Goal: Task Accomplishment & Management: Manage account settings

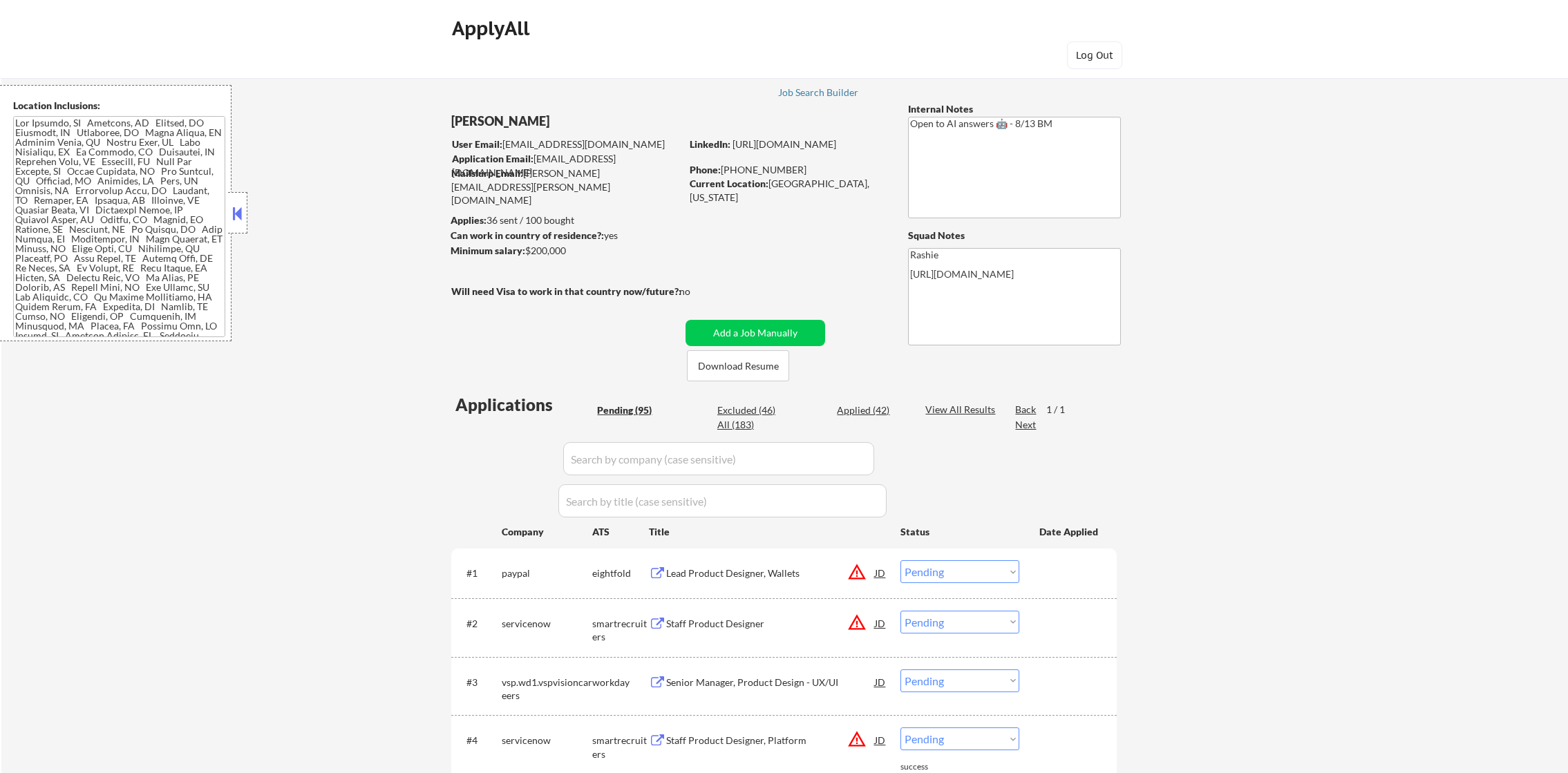
select select ""pending""
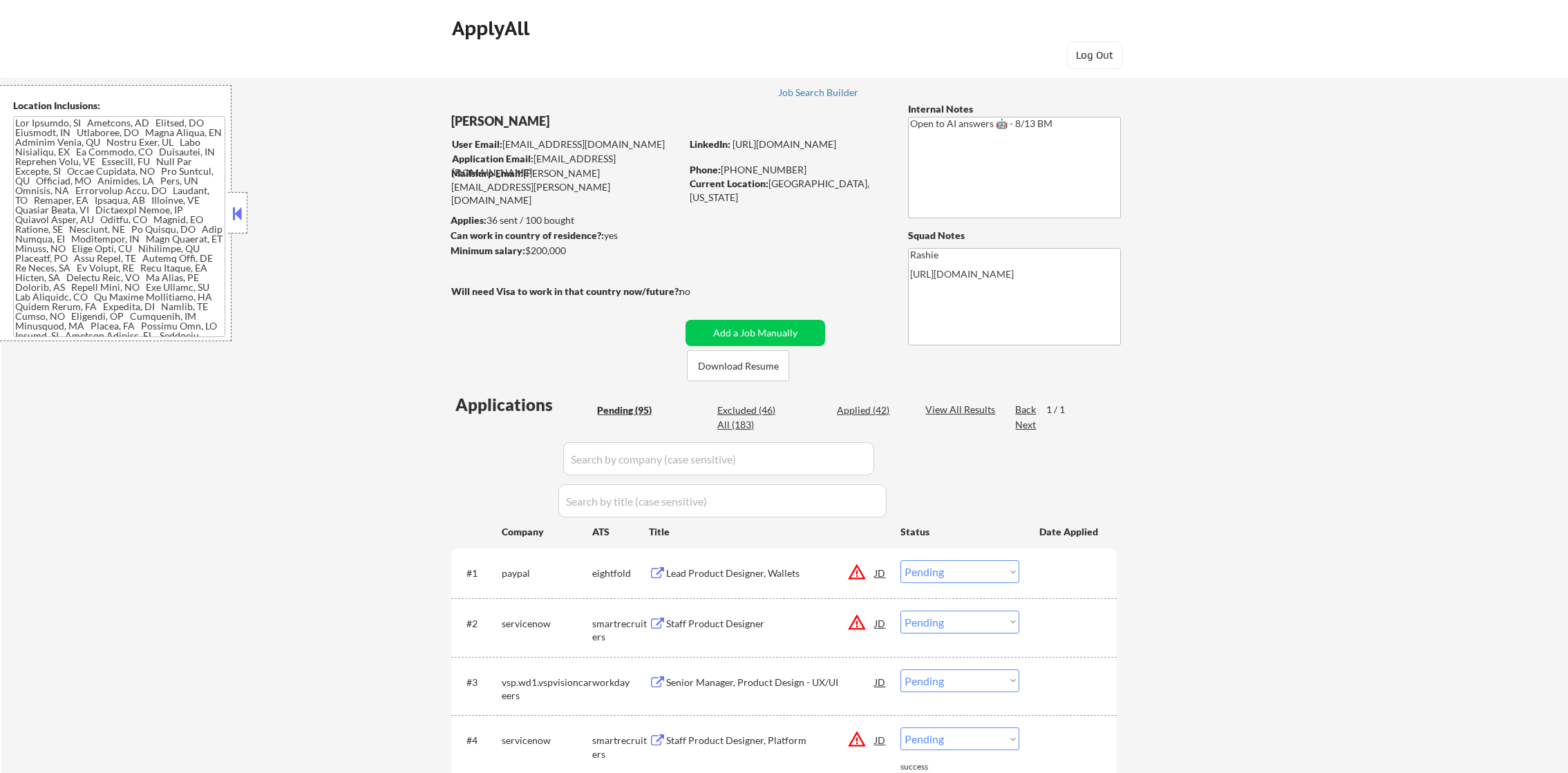
select select ""pending""
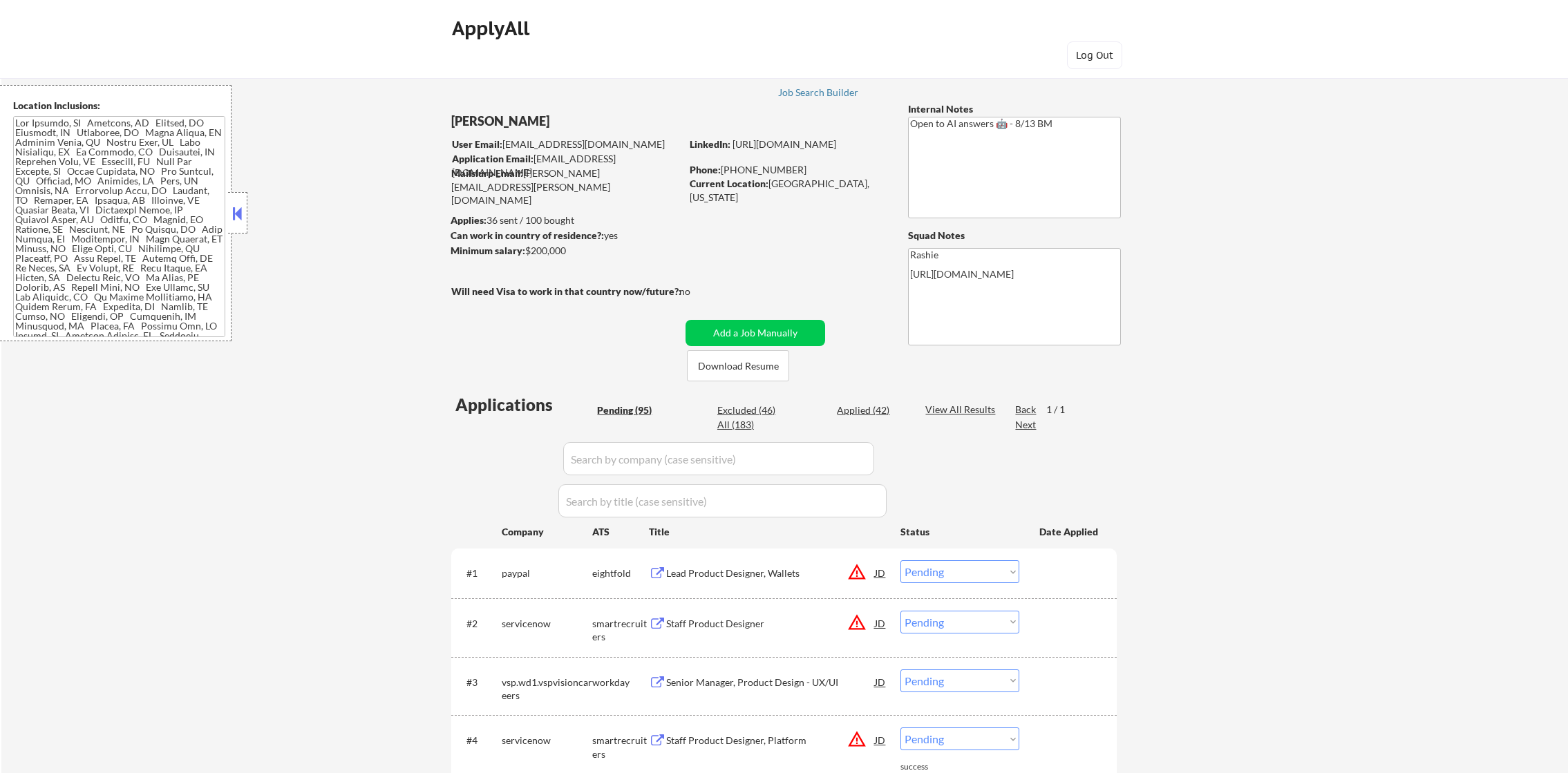
select select ""pending""
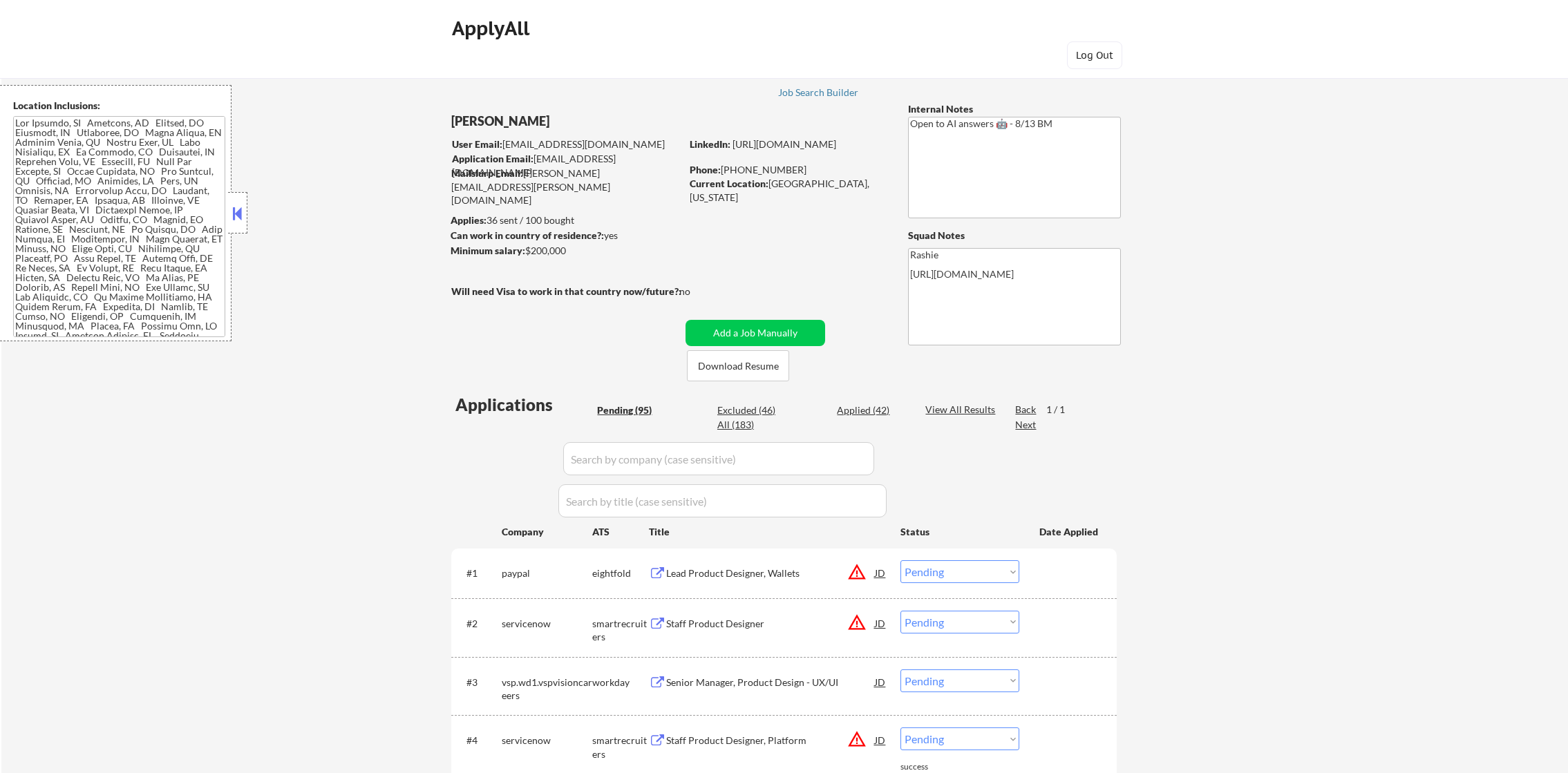
select select ""pending""
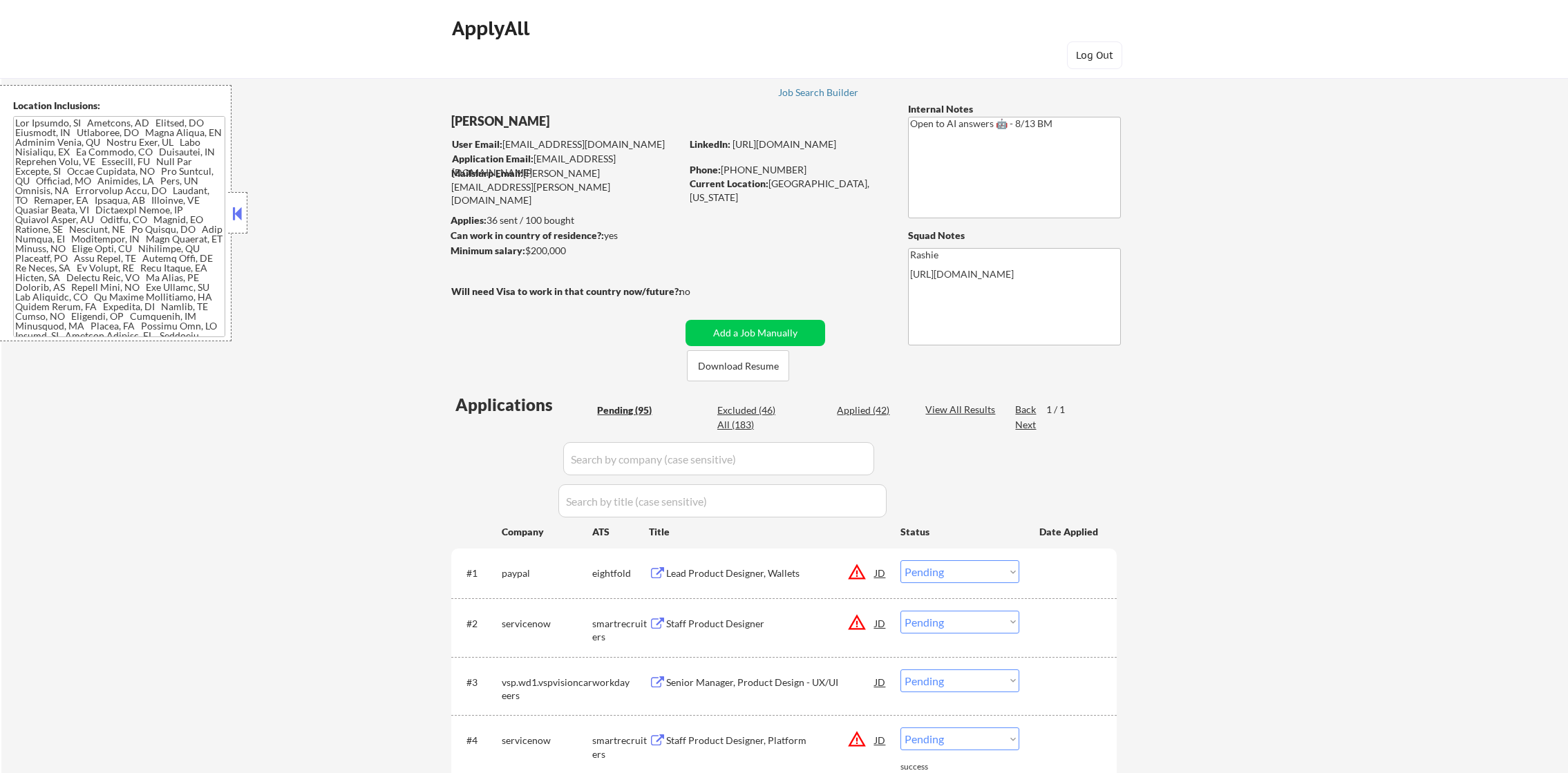
select select ""pending""
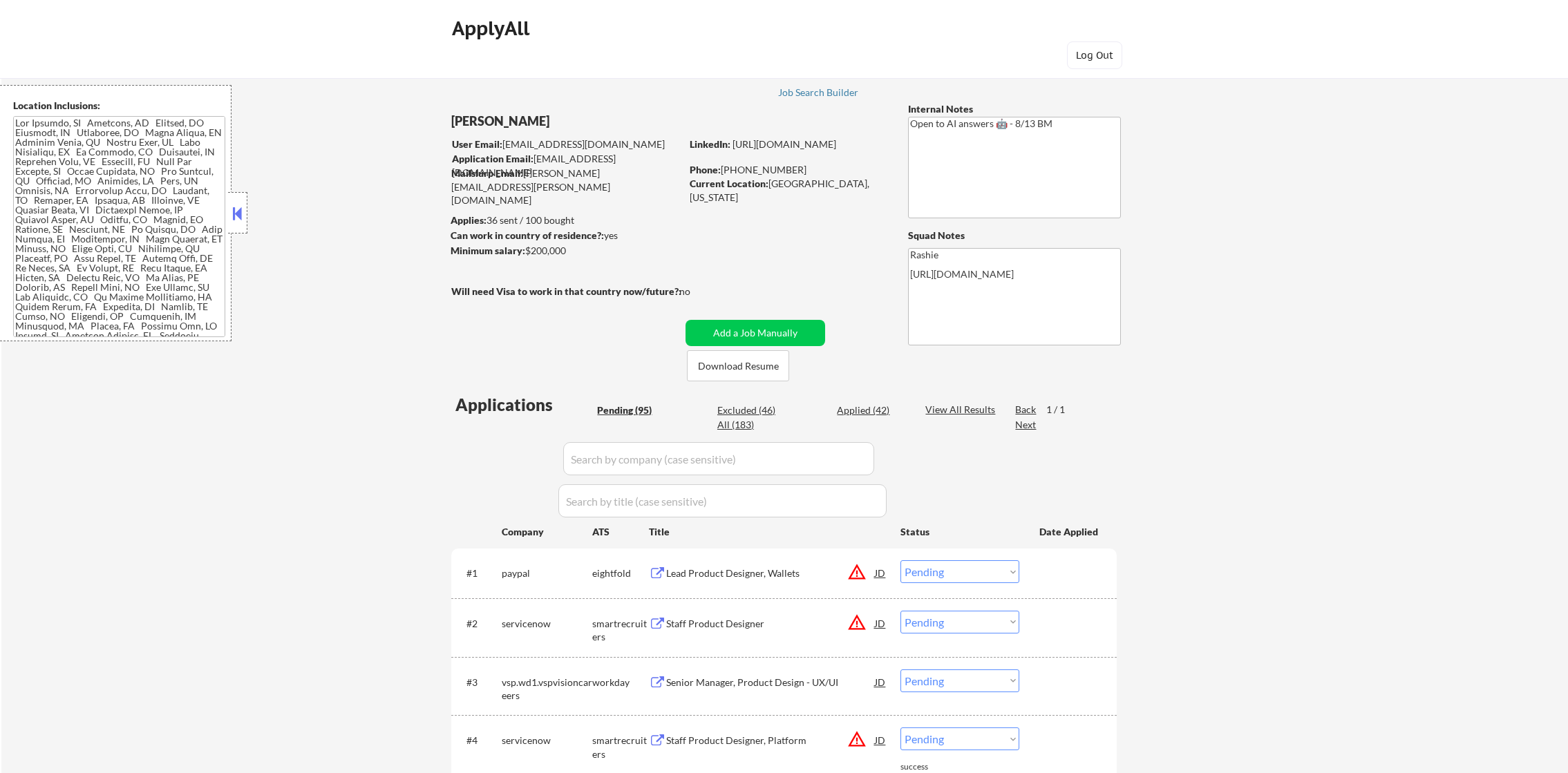
select select ""pending""
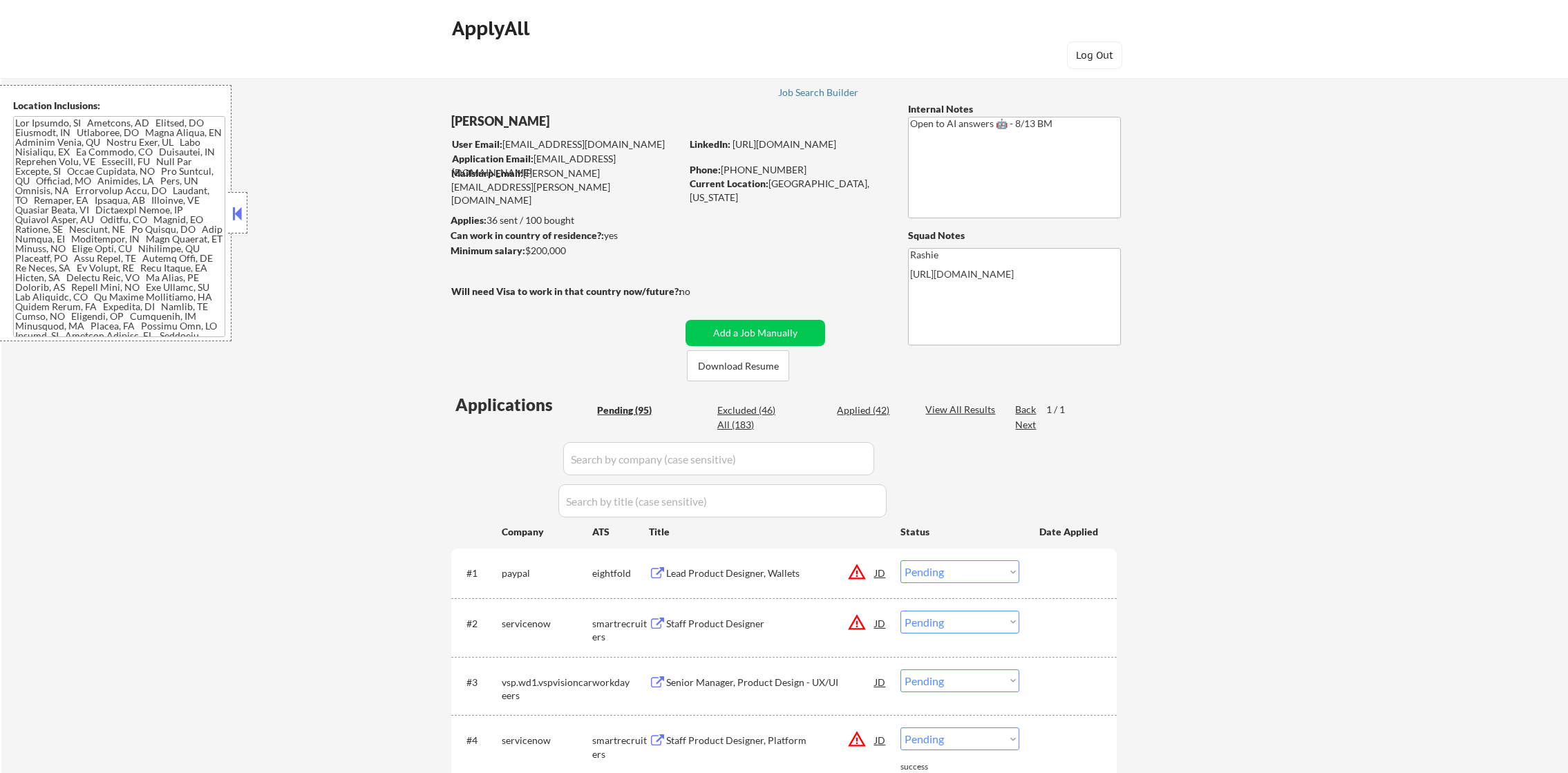
select select ""pending""
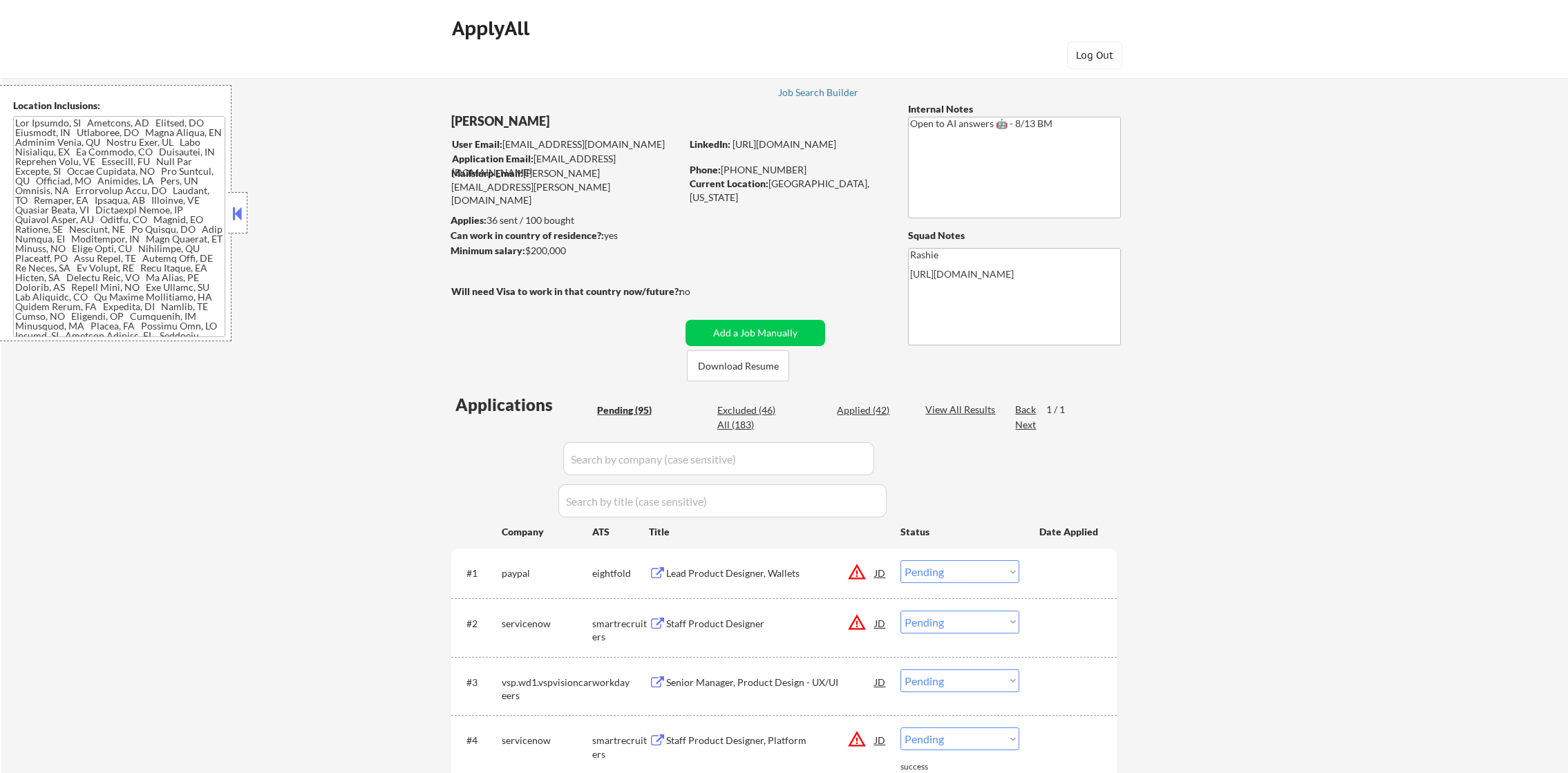
select select ""pending""
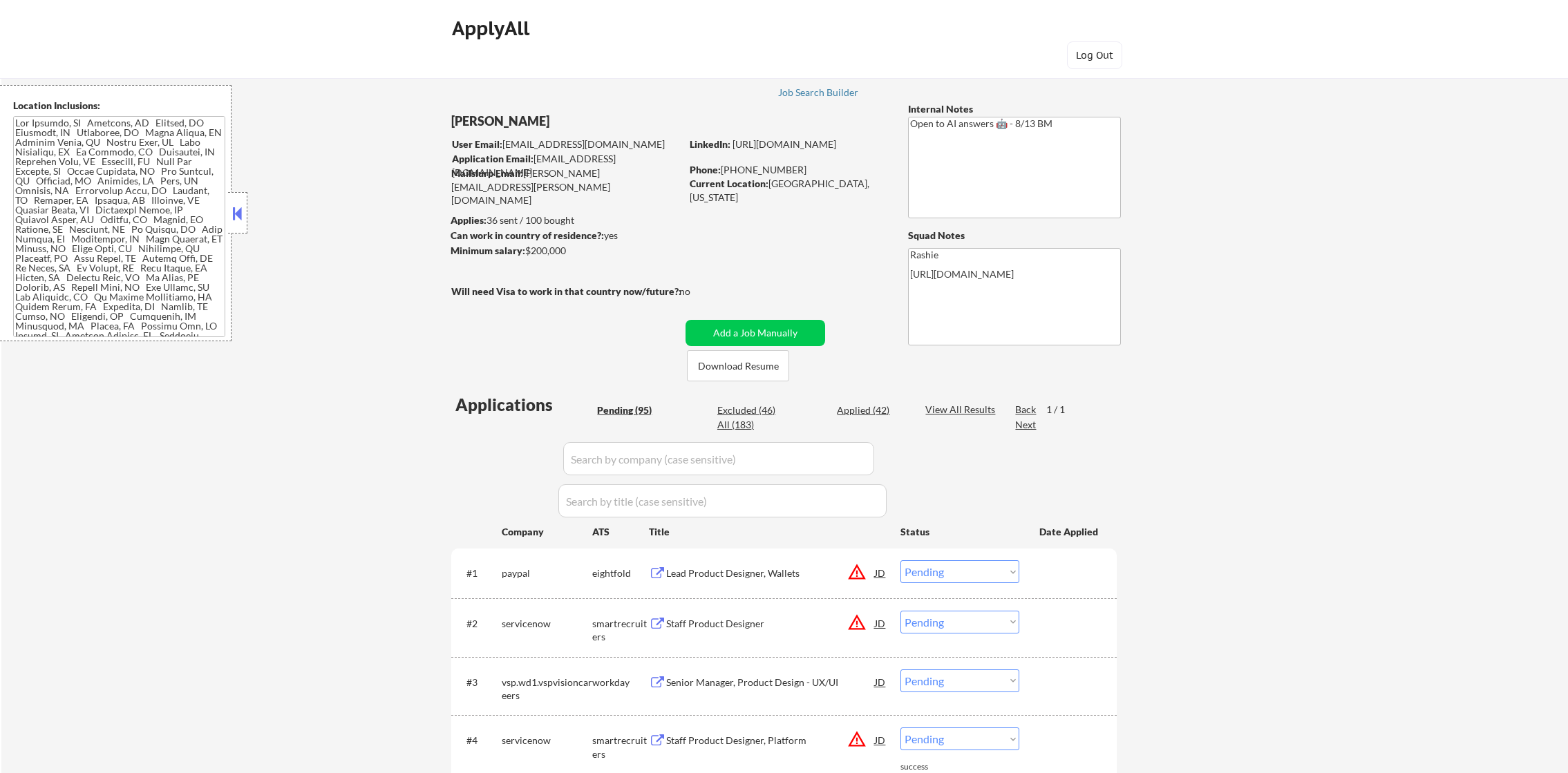
select select ""pending""
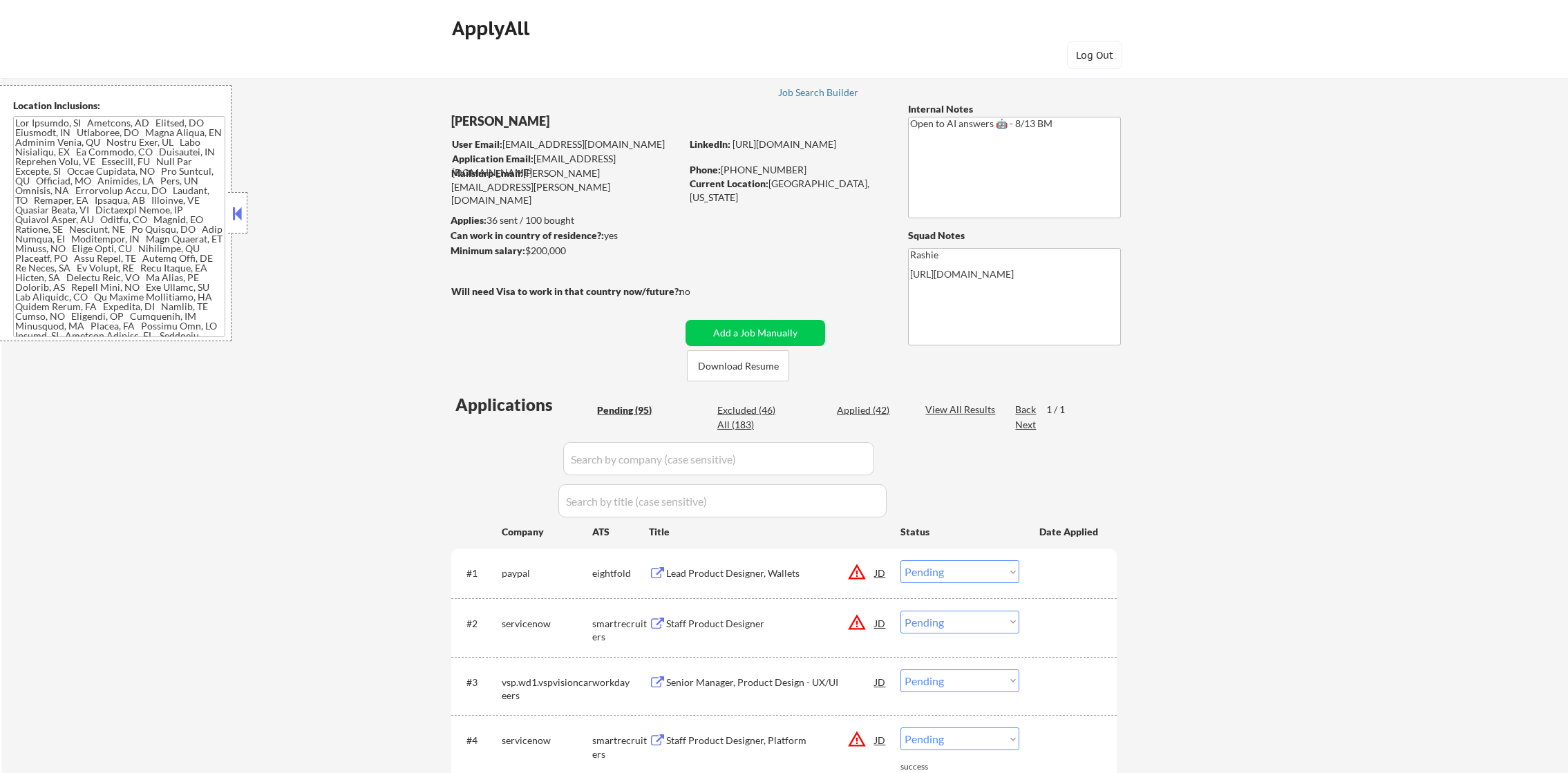
select select ""pending""
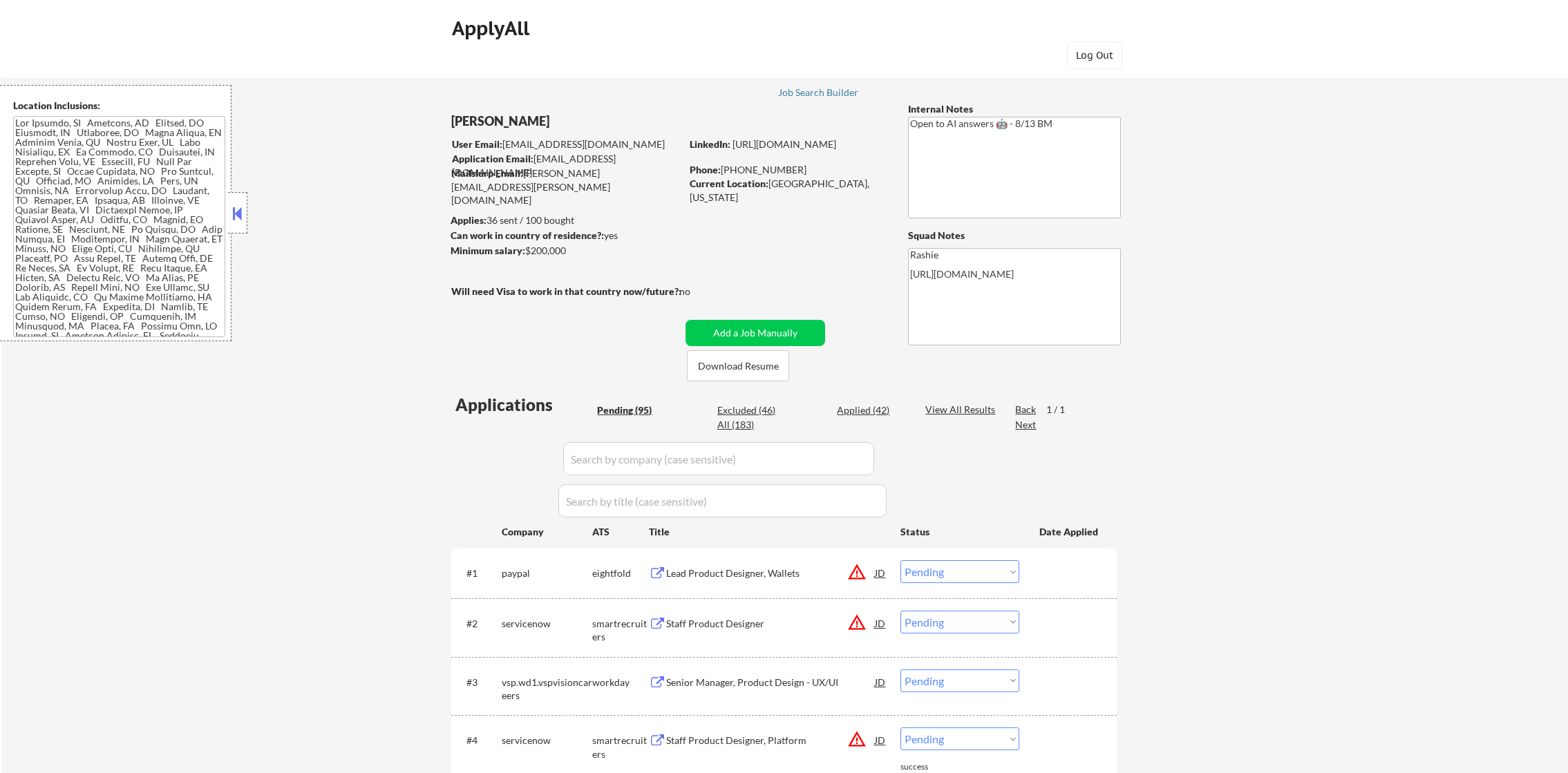
select select ""pending""
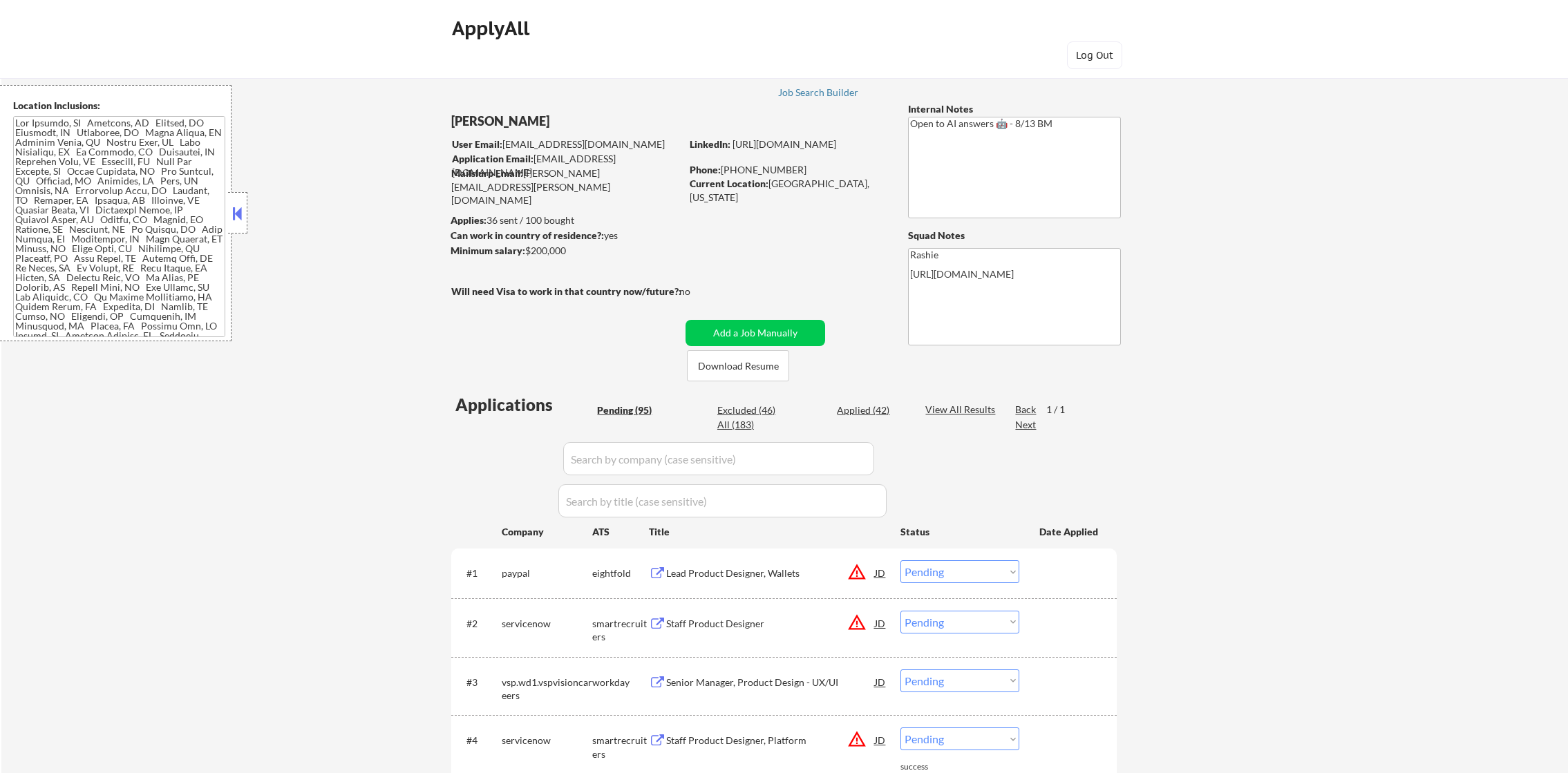
select select ""pending""
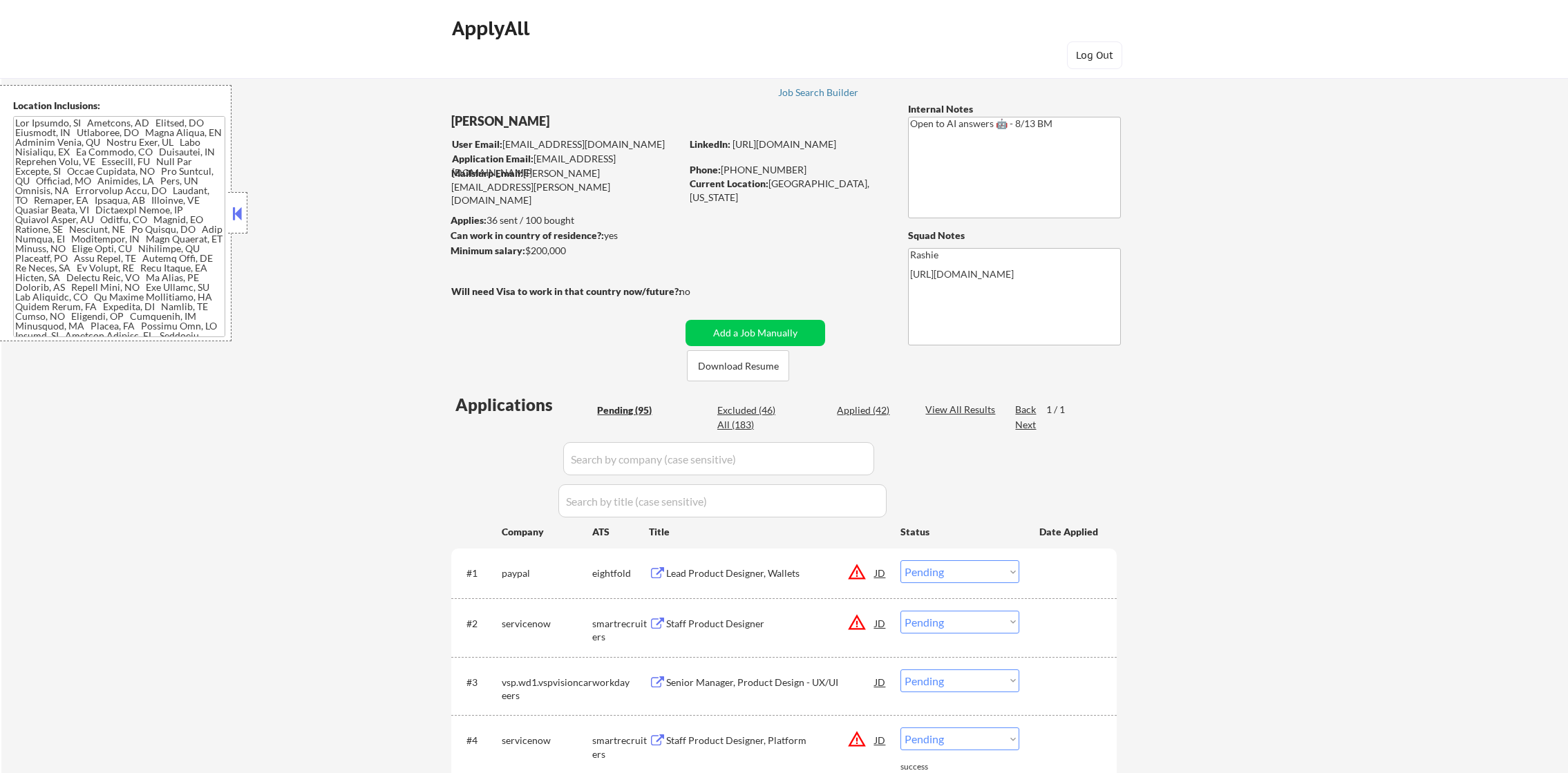
select select ""pending""
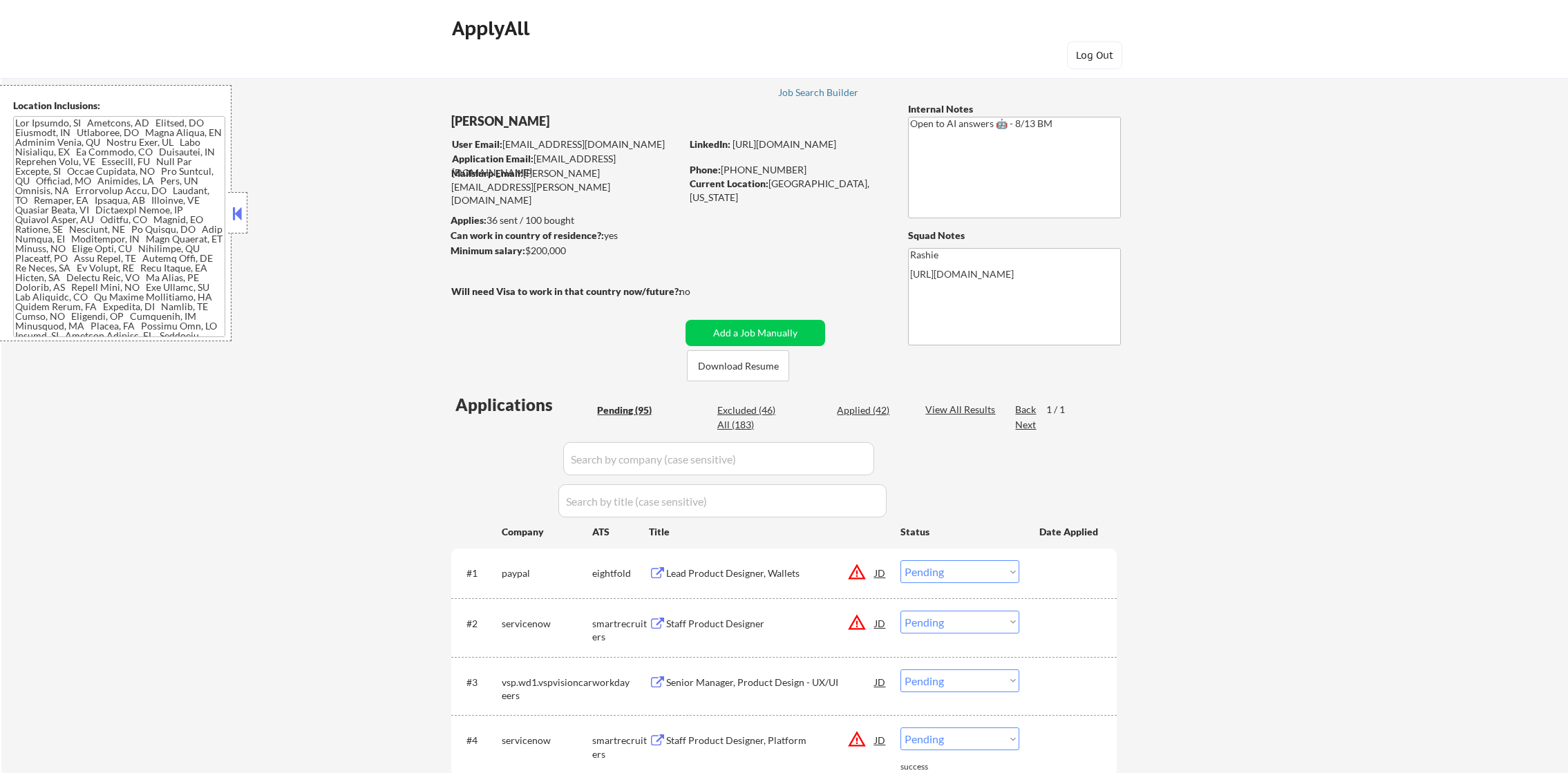
select select ""pending""
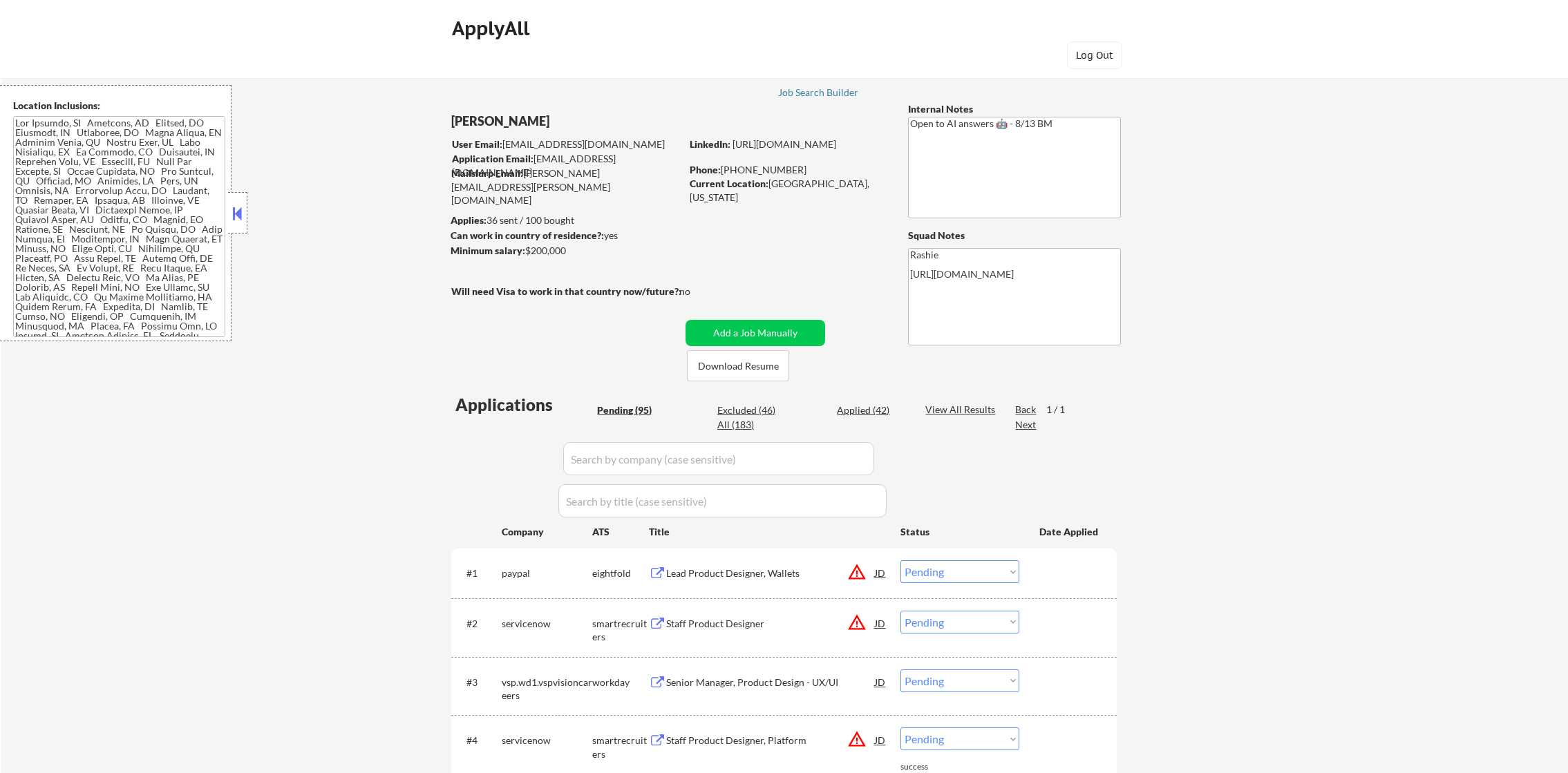
select select ""pending""
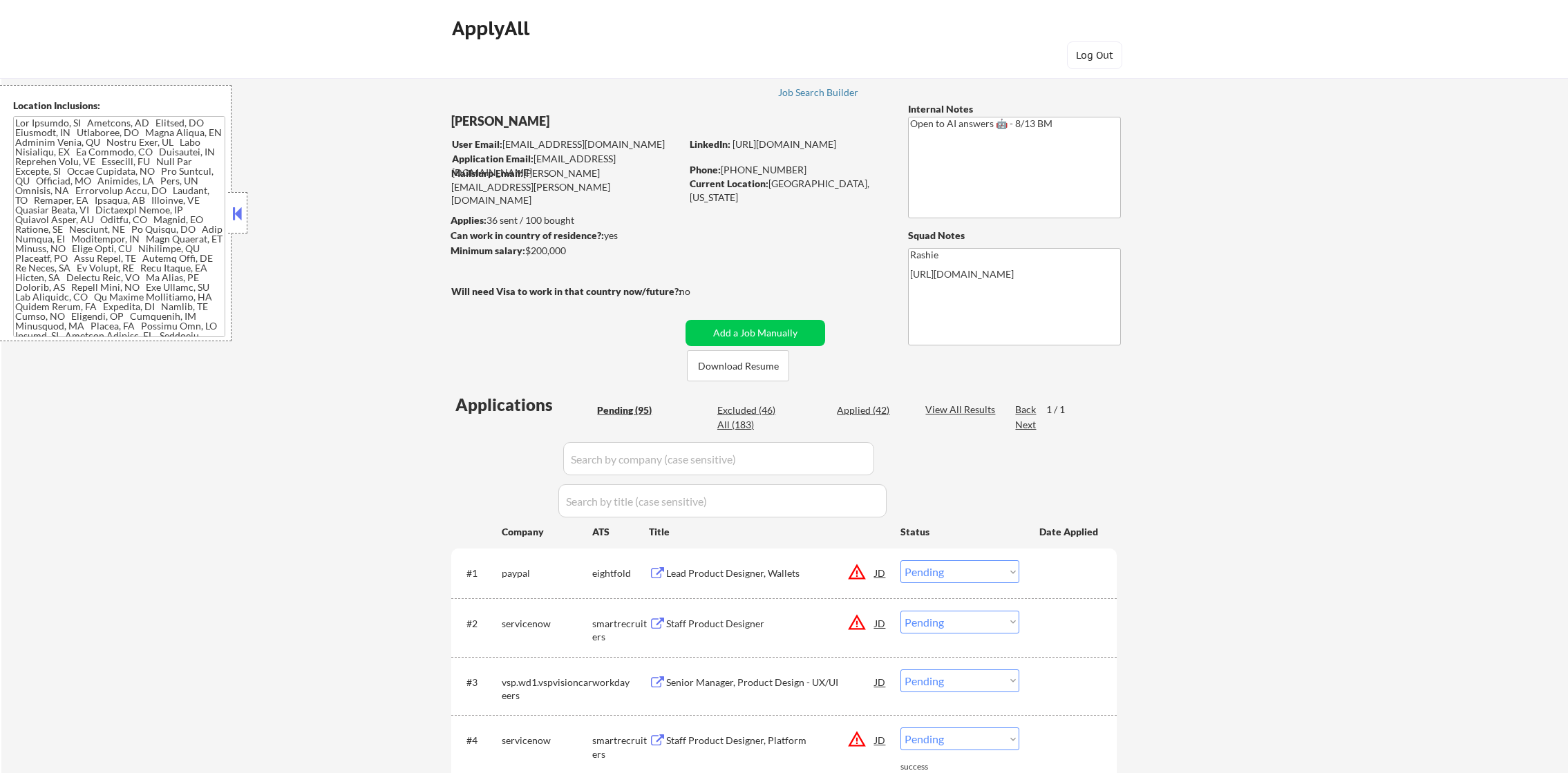
select select ""pending""
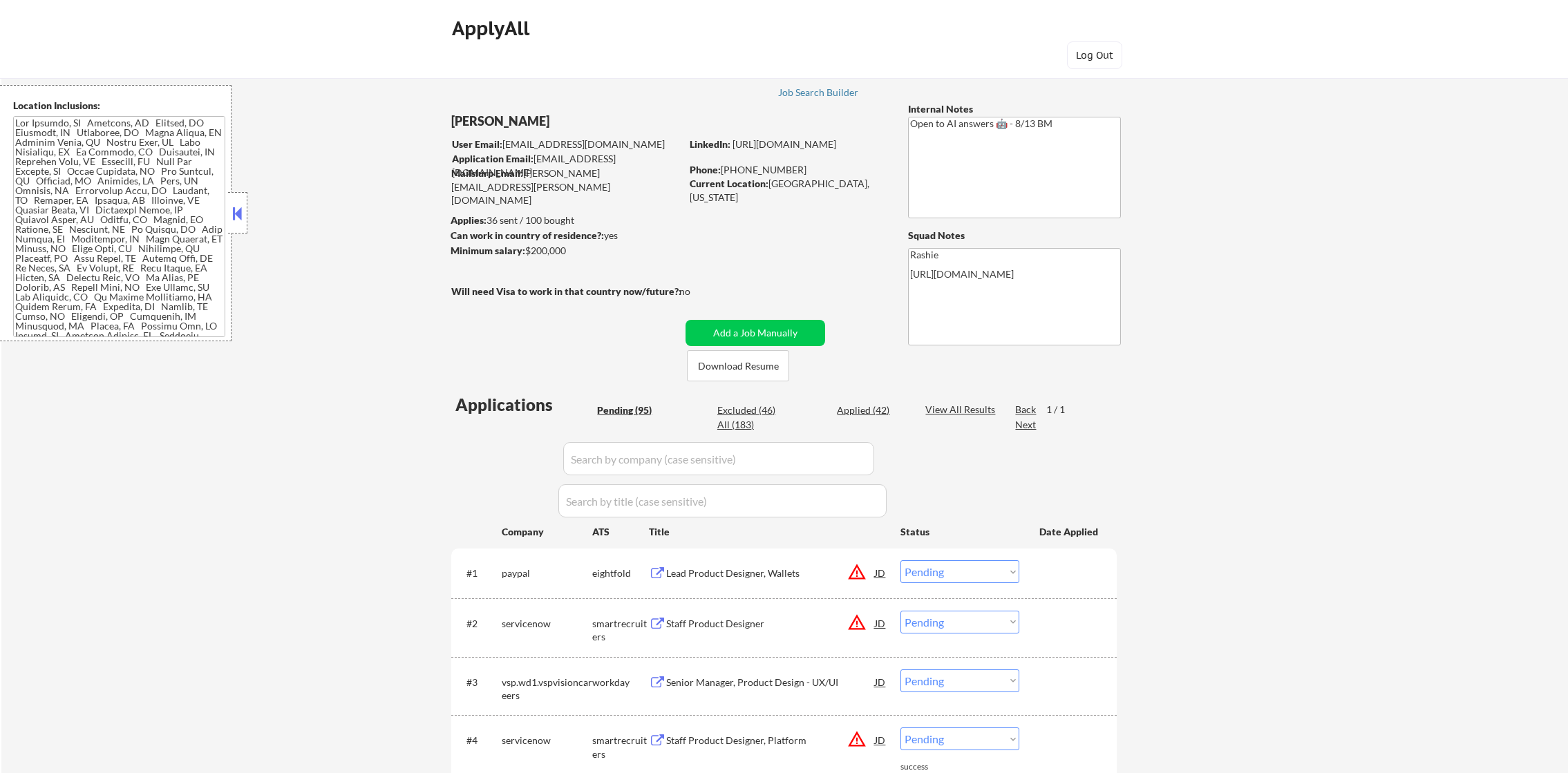
select select ""pending""
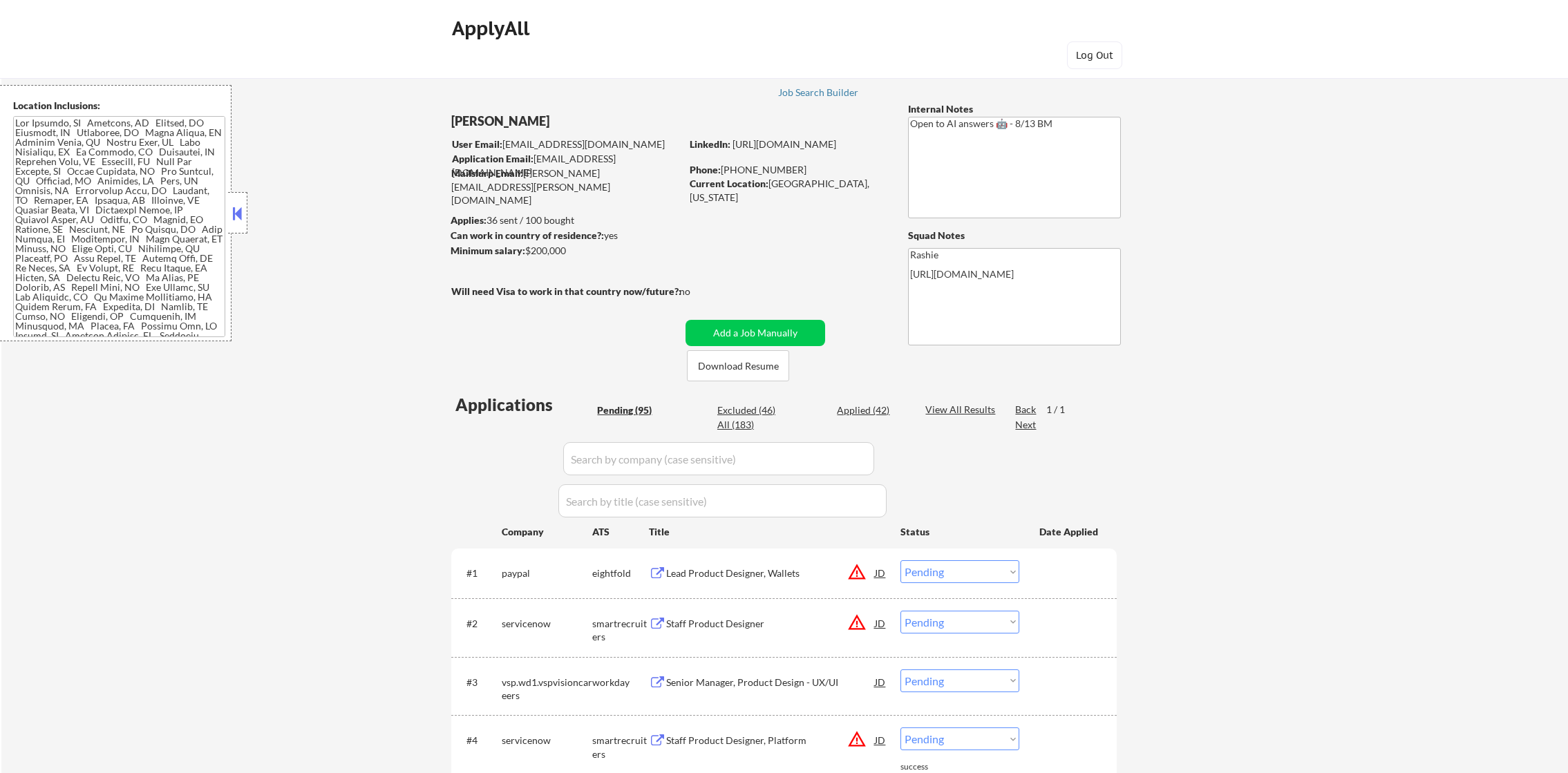
select select ""pending""
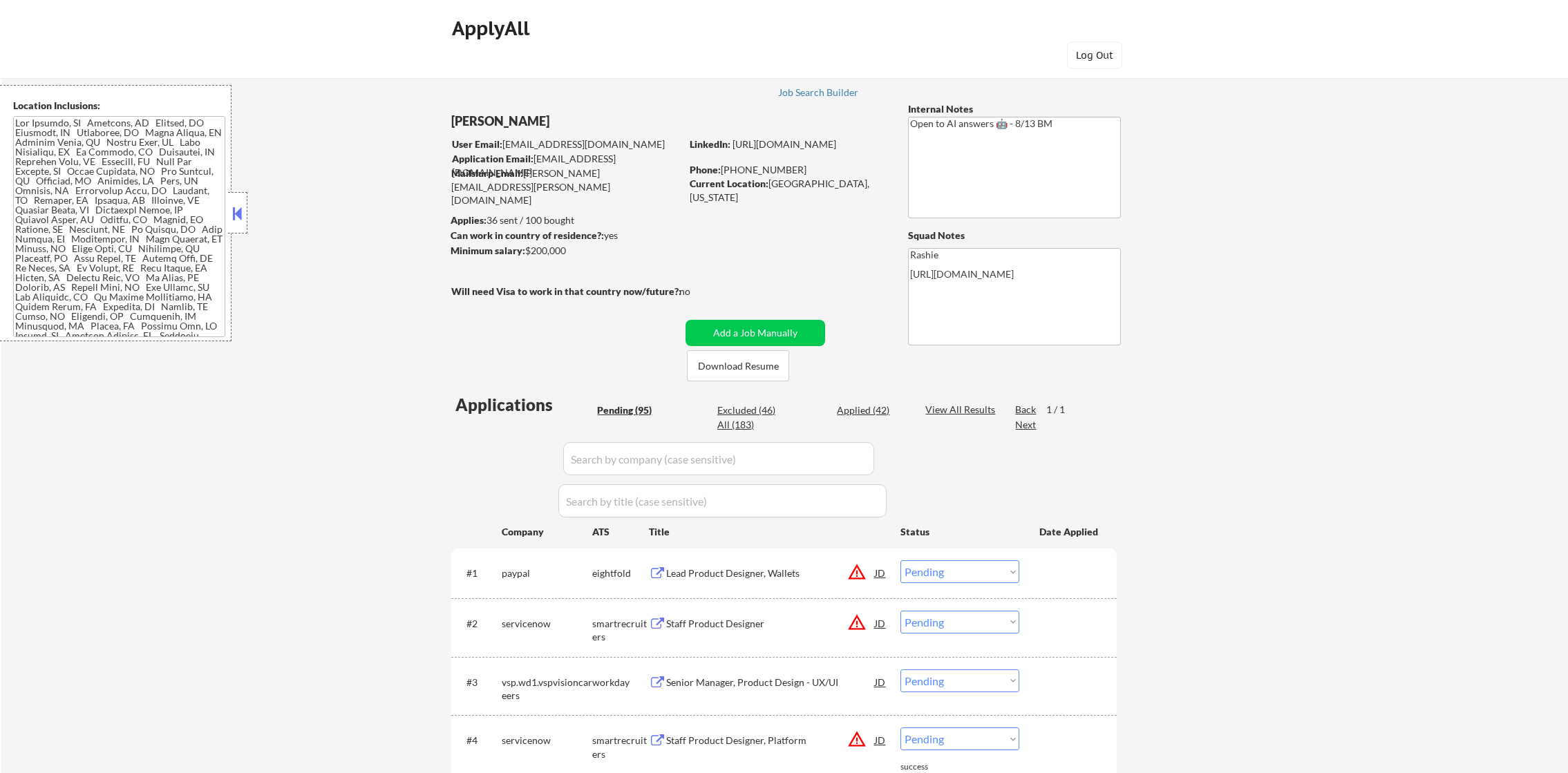
select select ""pending""
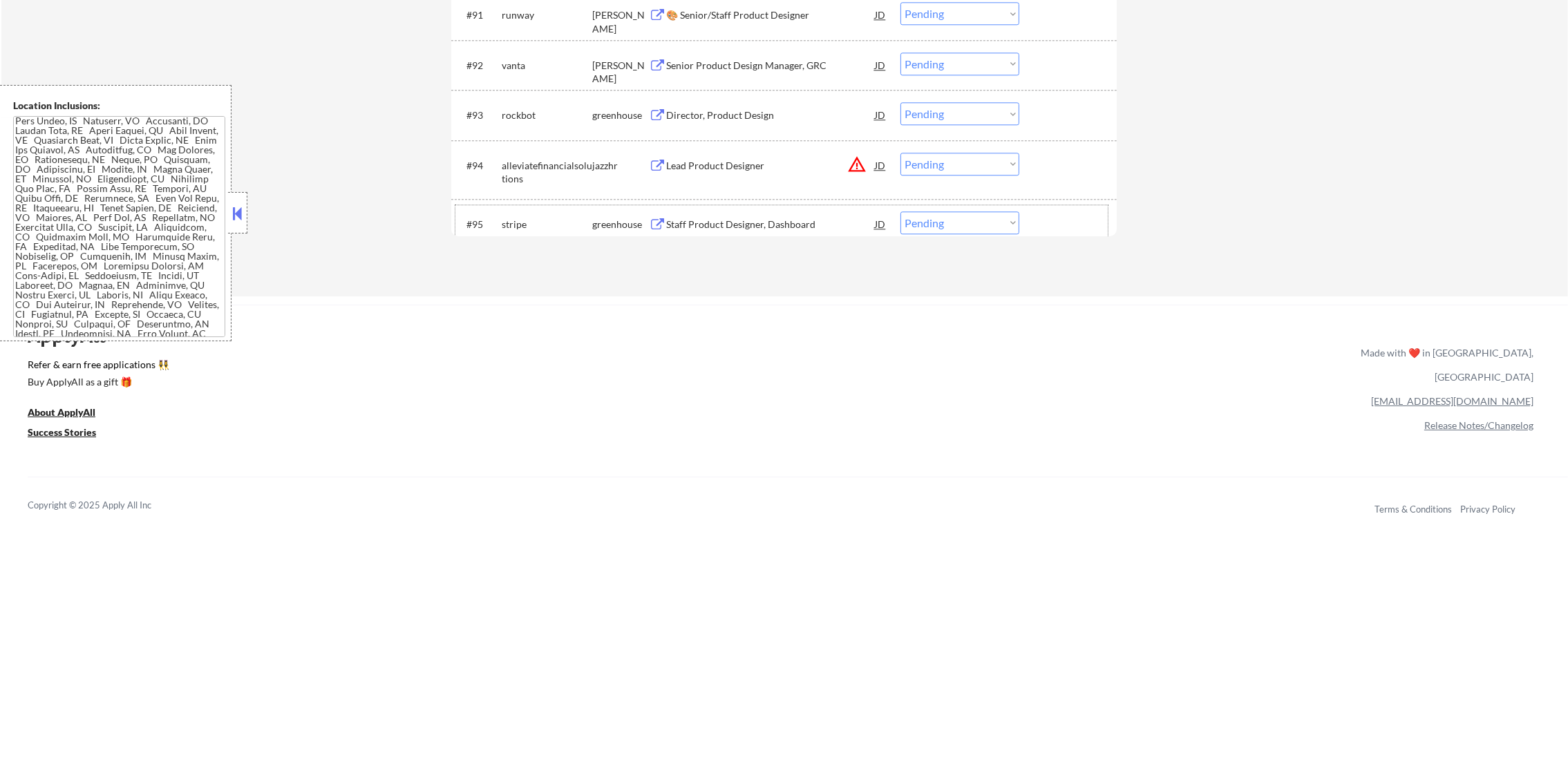
scroll to position [5235, 0]
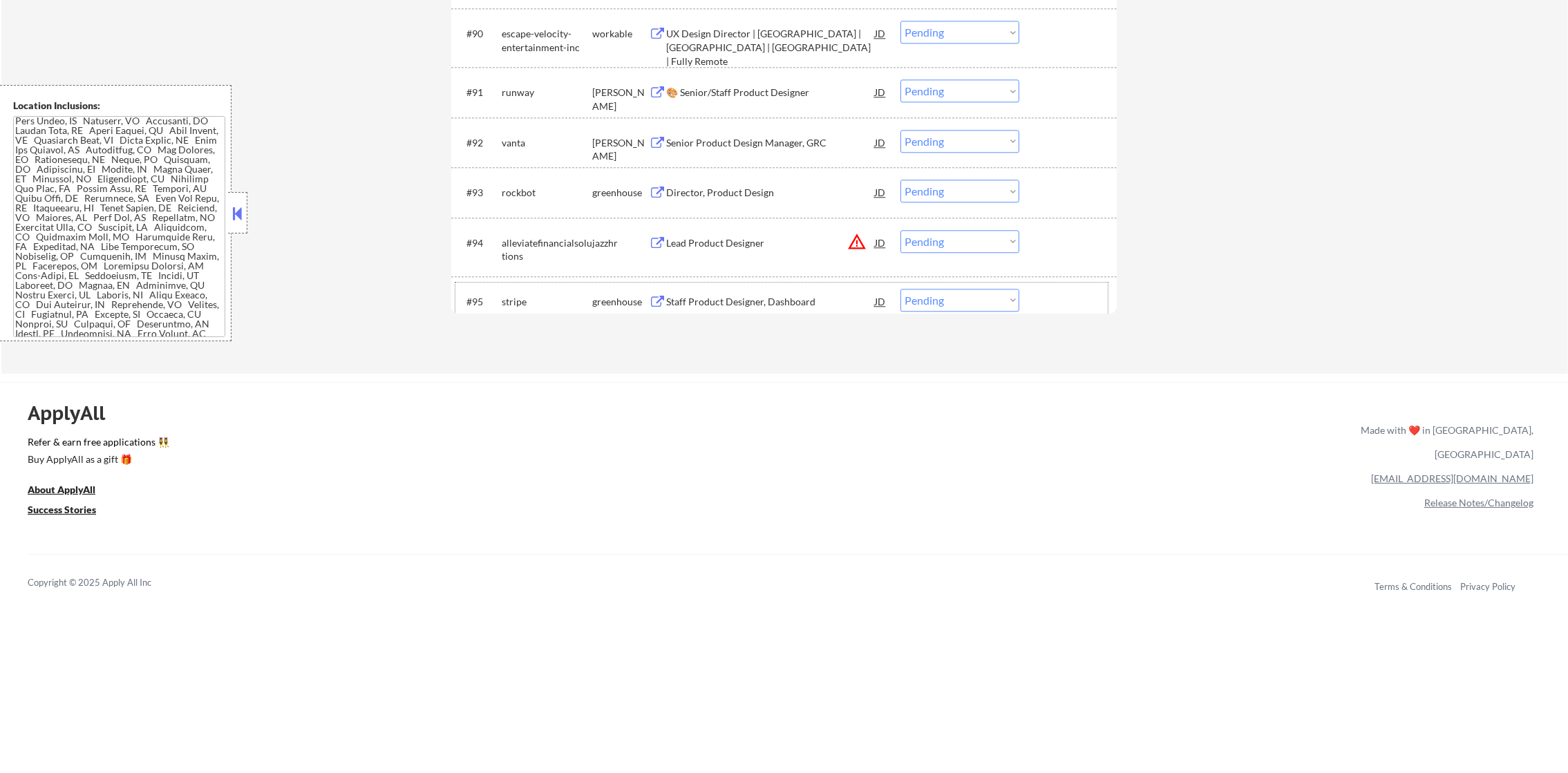
click at [858, 240] on button "warning_amber" at bounding box center [857, 242] width 19 height 19
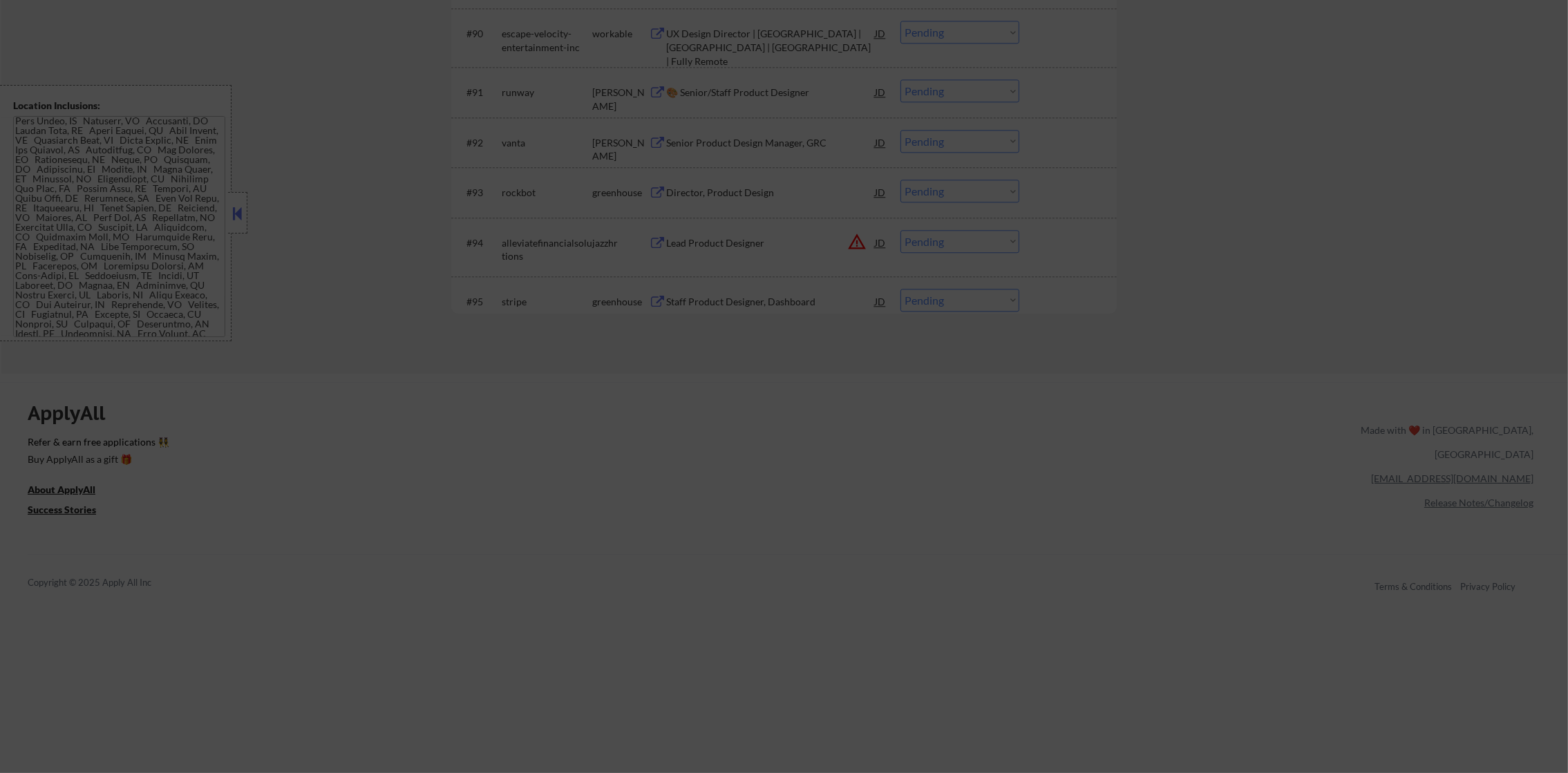
click at [845, 489] on span "Continuous employee development, coaching, and training" at bounding box center [765, 494] width 215 height 10
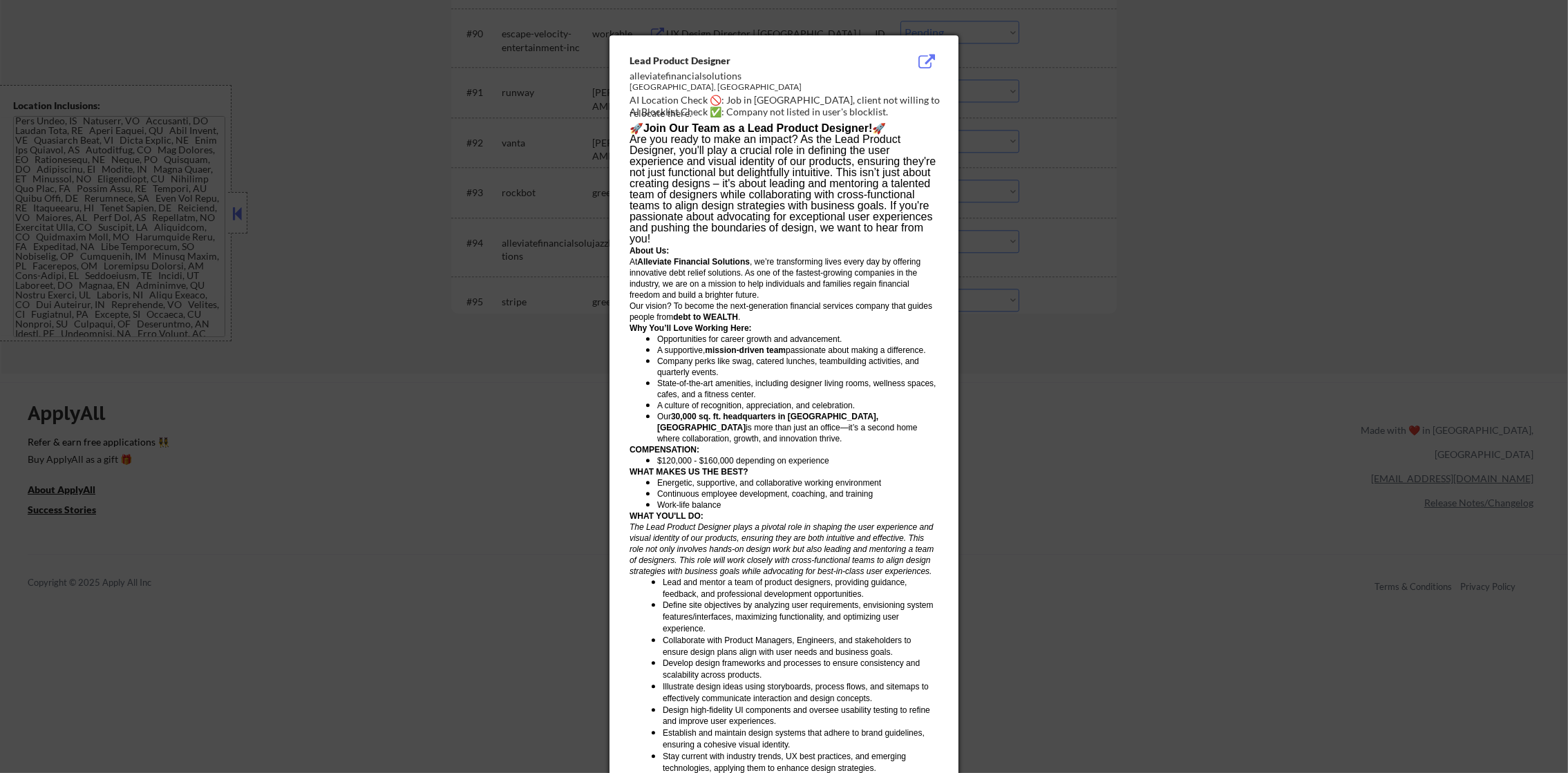
click at [1125, 182] on div at bounding box center [784, 386] width 1568 height 773
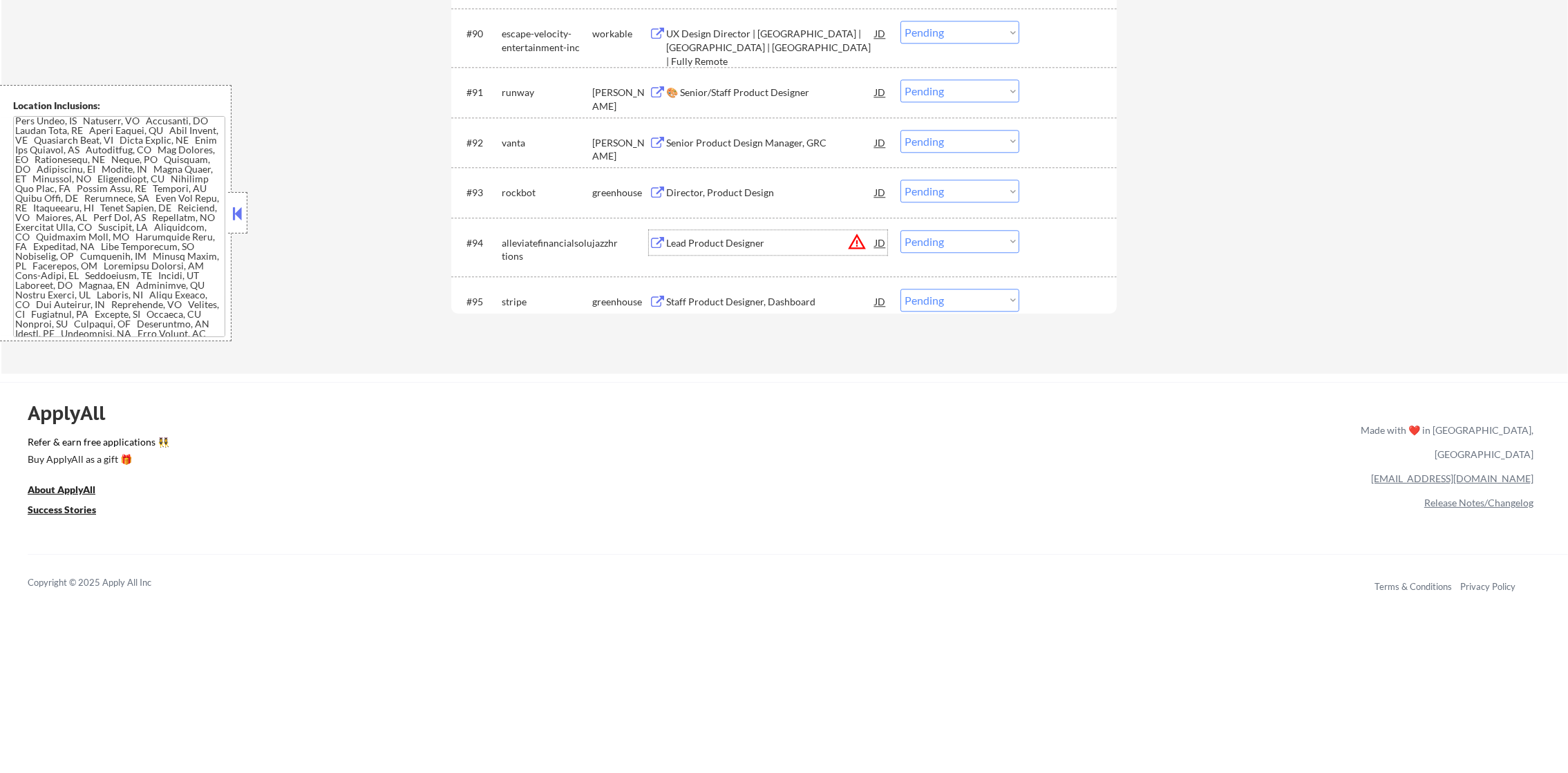
click at [836, 243] on div "Lead Product Designer" at bounding box center [770, 243] width 208 height 14
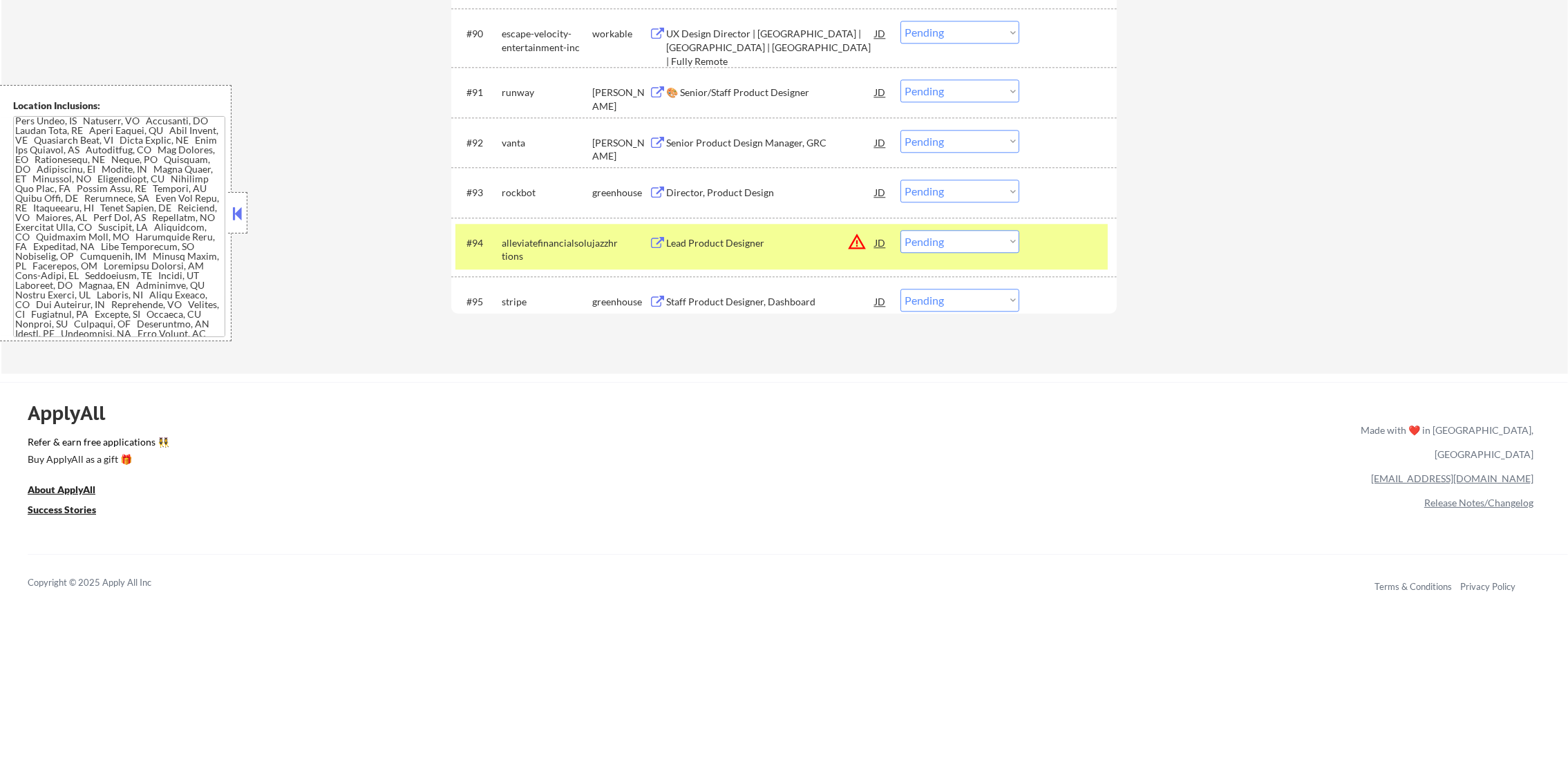
scroll to position [234, 0]
click at [549, 233] on div "alleviatefinancialsolutions" at bounding box center [547, 246] width 91 height 33
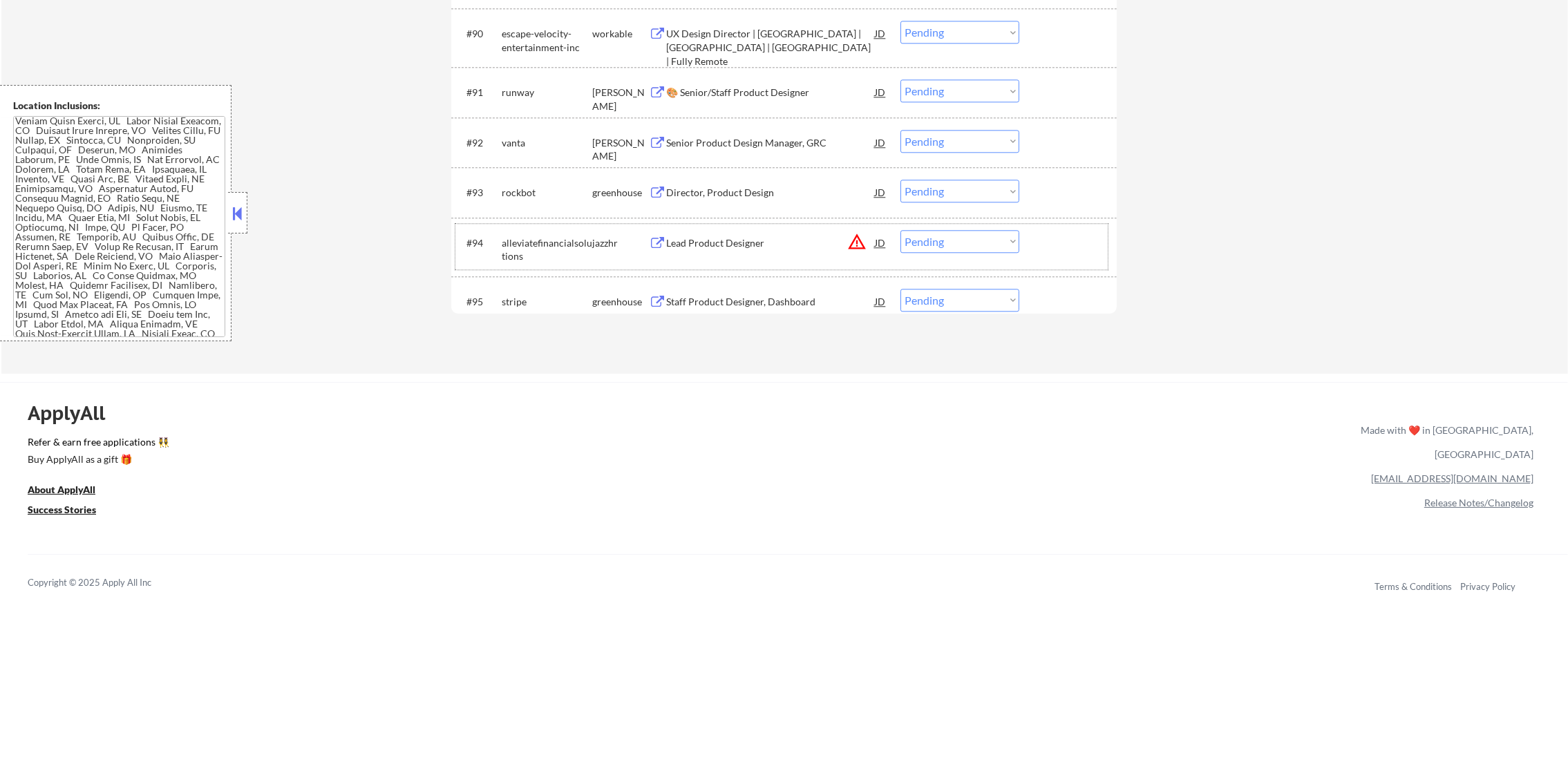
click at [752, 252] on div "Lead Product Designer" at bounding box center [770, 242] width 208 height 25
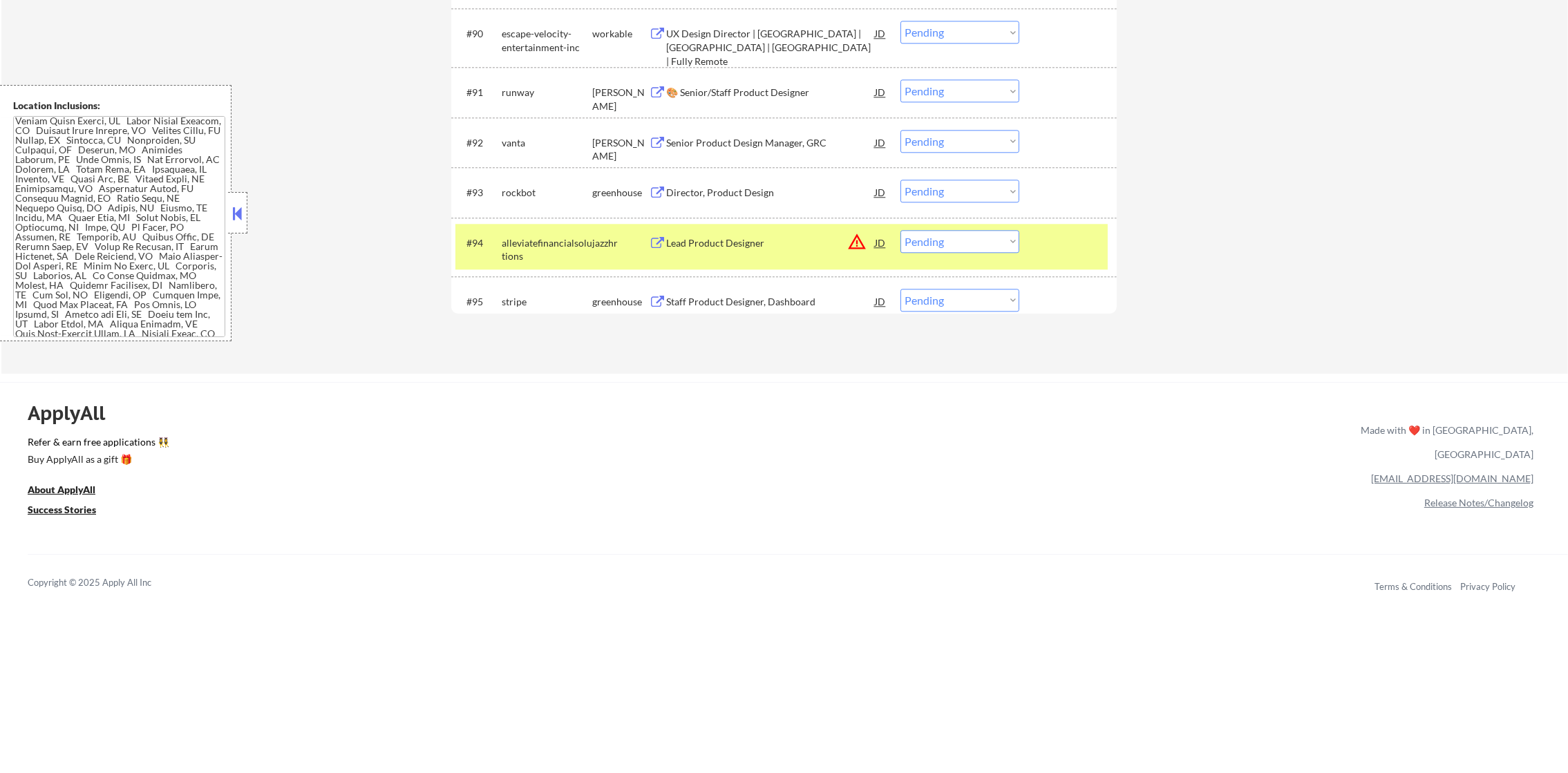
click at [950, 233] on select "Choose an option... Pending Applied Excluded (Questions) Excluded (Expired) Exc…" at bounding box center [959, 241] width 118 height 22
click at [900, 230] on select "Choose an option... Pending Applied Excluded (Questions) Excluded (Expired) Exc…" at bounding box center [959, 241] width 118 height 22
click at [516, 233] on div "alleviatefinancialsolutions" at bounding box center [547, 246] width 91 height 33
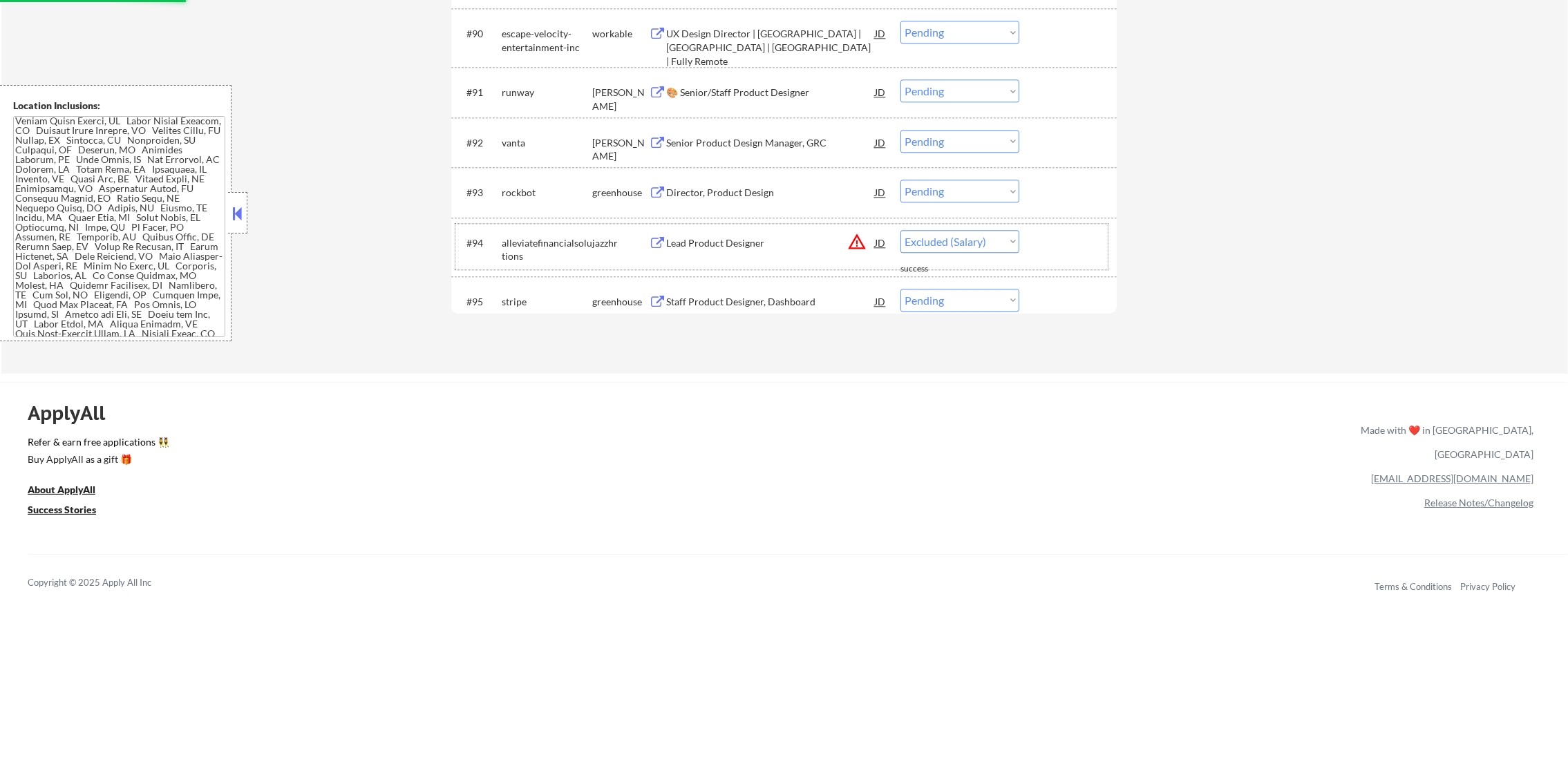
select select ""pending""
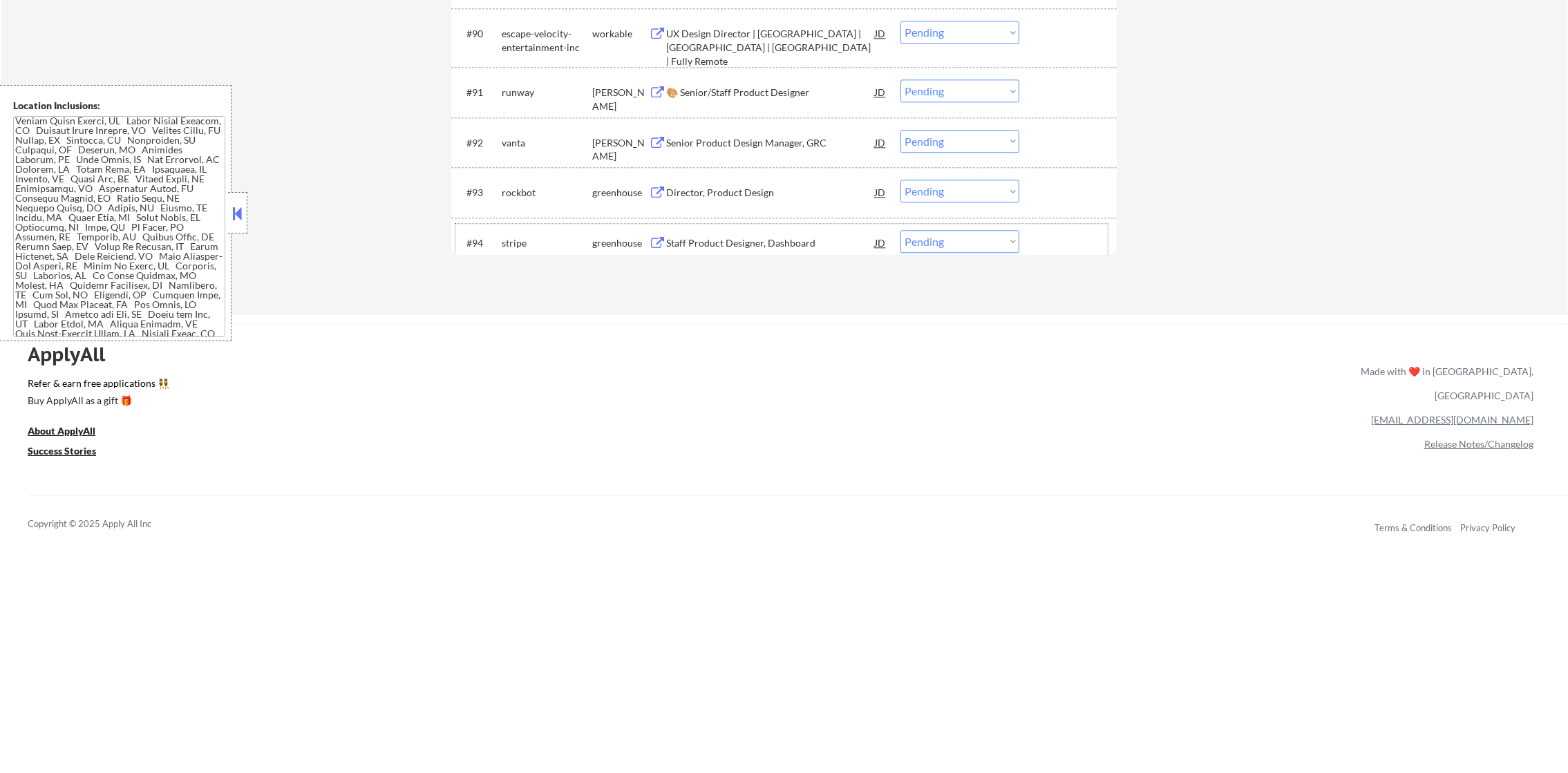
click at [756, 195] on div "Director, Product Design" at bounding box center [770, 193] width 208 height 14
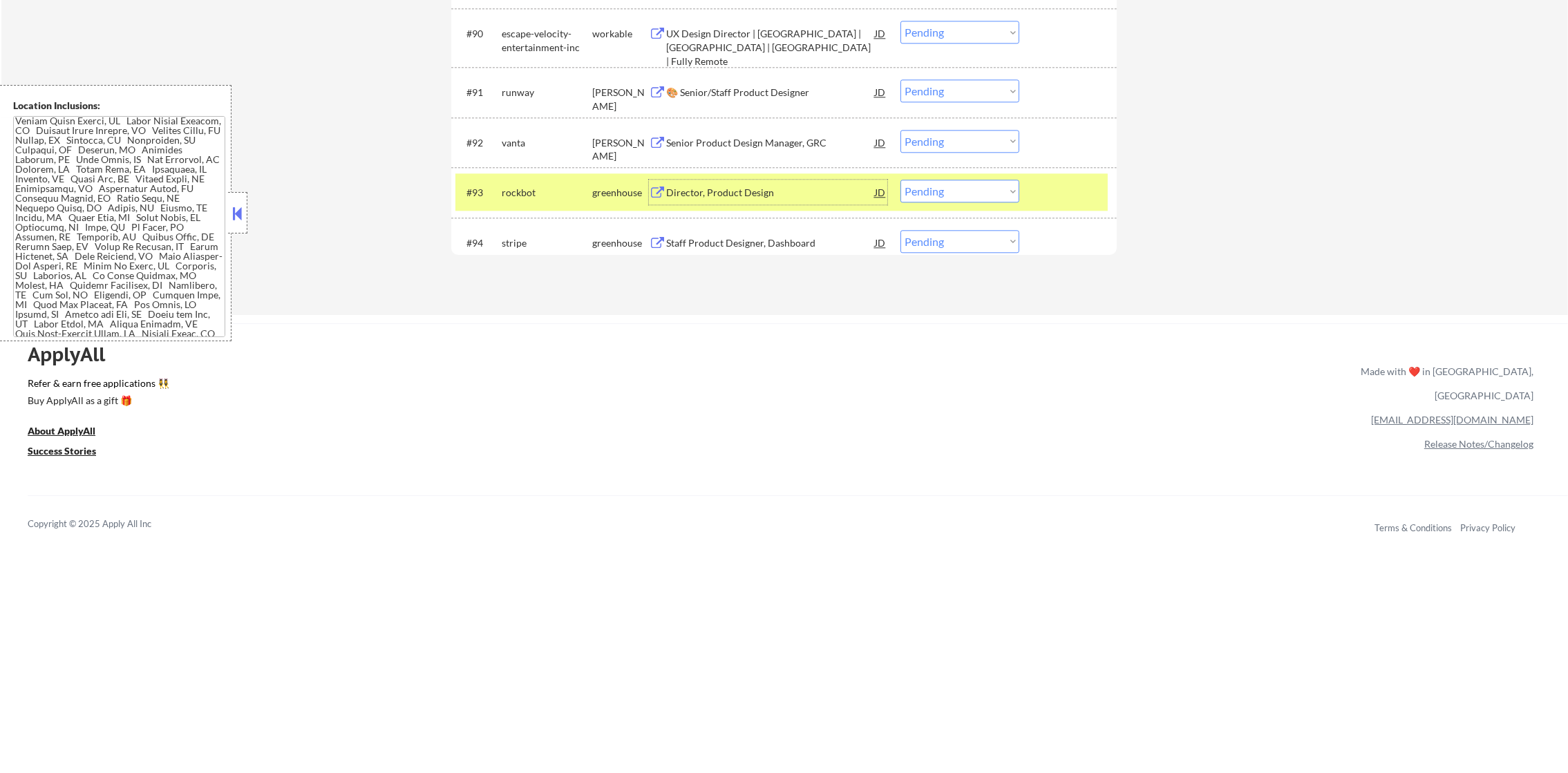
drag, startPoint x: 982, startPoint y: 187, endPoint x: 974, endPoint y: 204, distance: 18.8
click at [982, 188] on select "Choose an option... Pending Applied Excluded (Questions) Excluded (Expired) Exc…" at bounding box center [959, 191] width 118 height 22
click at [900, 180] on select "Choose an option... Pending Applied Excluded (Questions) Excluded (Expired) Exc…" at bounding box center [959, 191] width 118 height 22
click at [486, 174] on div "#93 rockbot greenhouse Director, Product Design JD Choose an option... Pending …" at bounding box center [782, 192] width 652 height 37
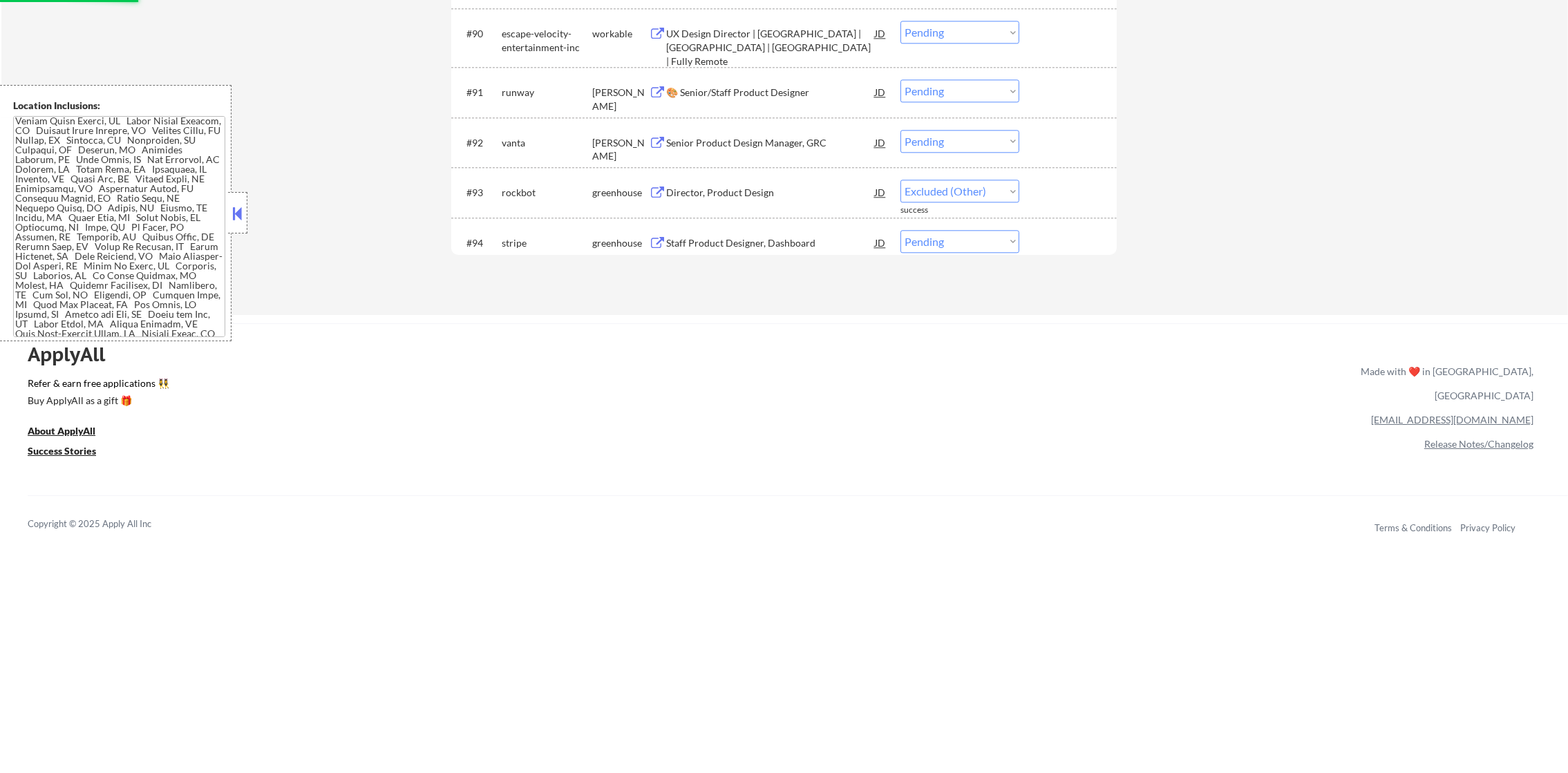
select select ""pending""
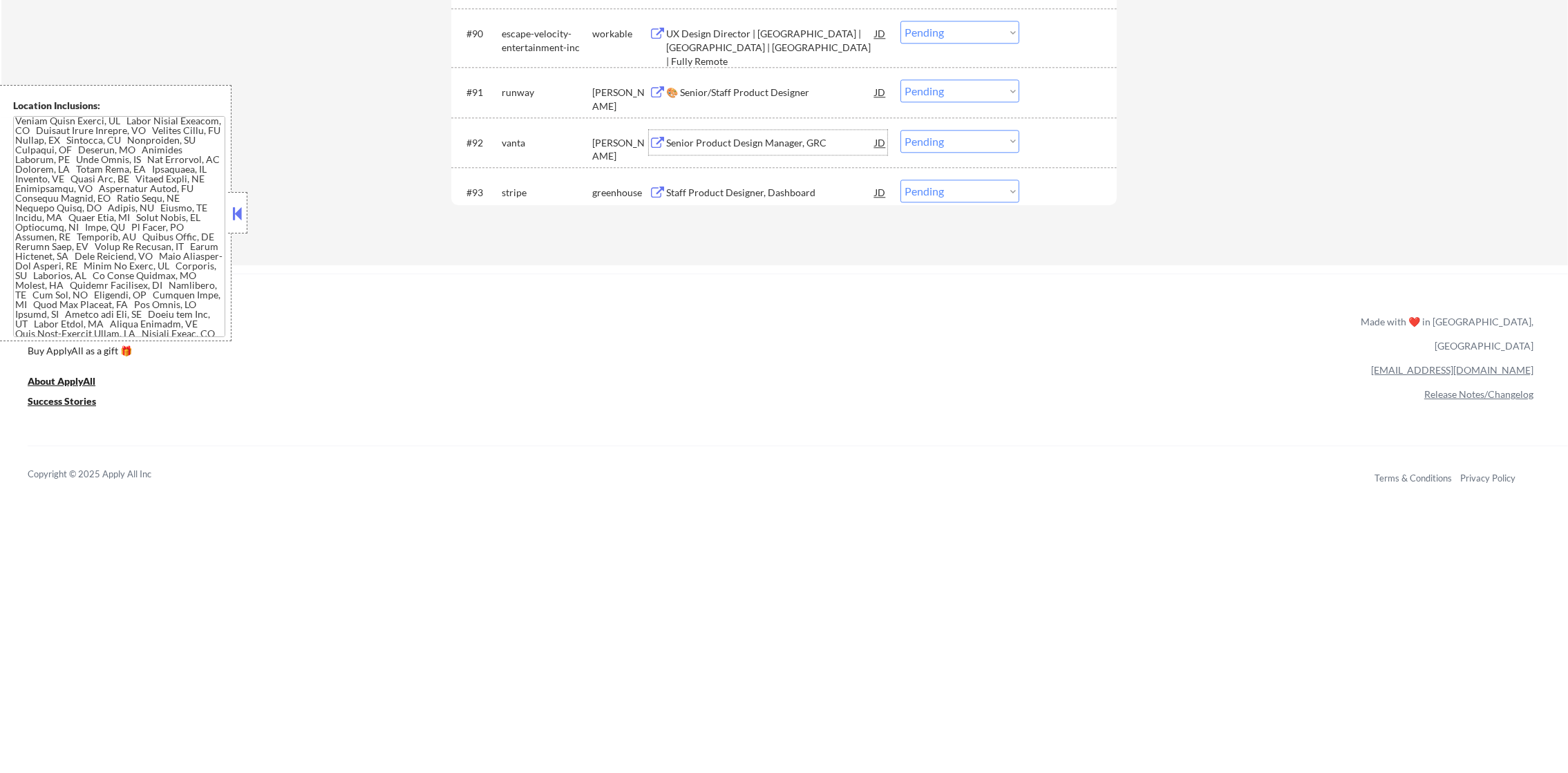
click at [753, 131] on div "Senior Product Design Manager, GRC" at bounding box center [770, 142] width 208 height 25
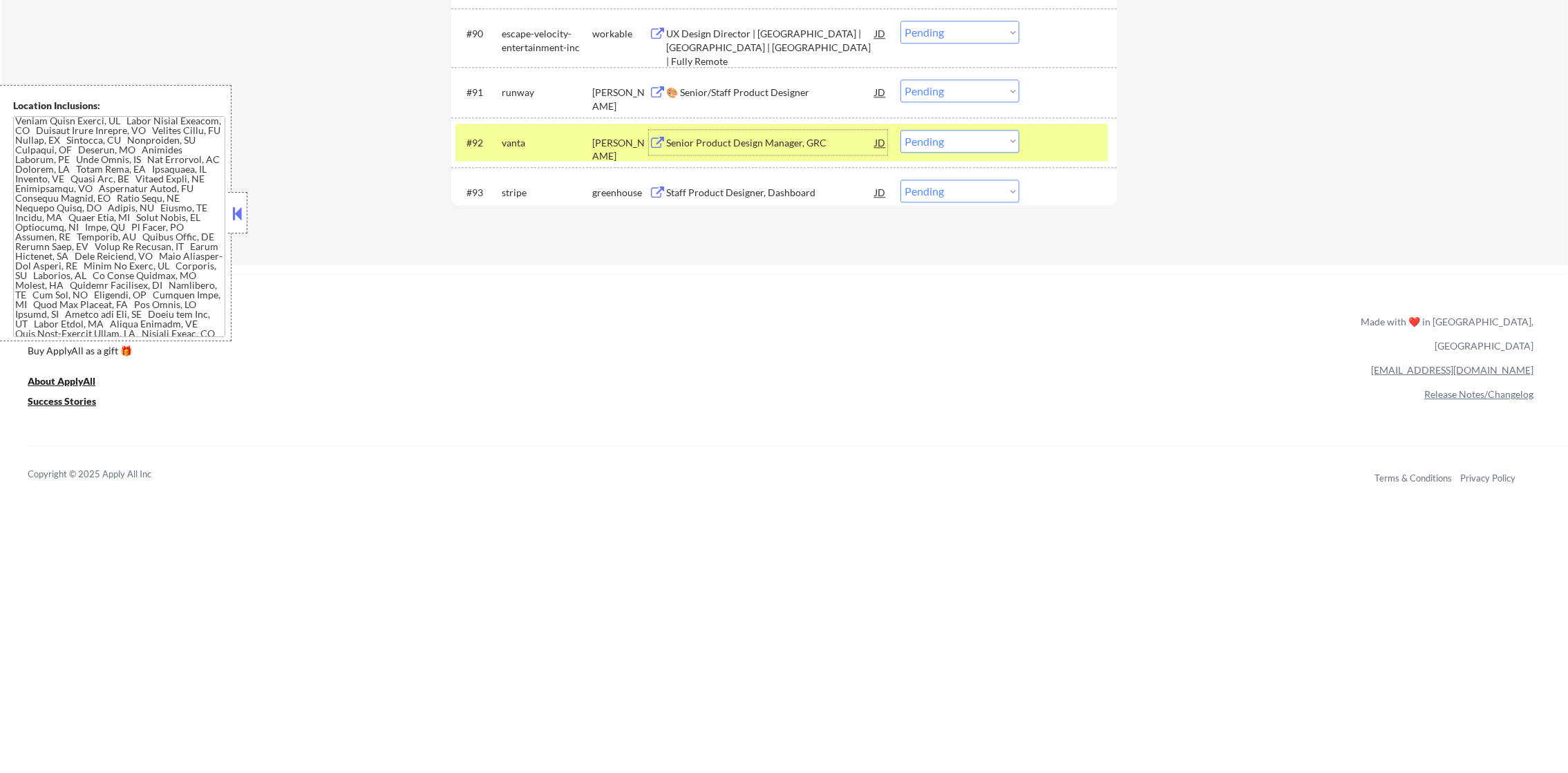
click at [931, 141] on select "Choose an option... Pending Applied Excluded (Questions) Excluded (Expired) Exc…" at bounding box center [959, 141] width 118 height 22
click at [900, 130] on select "Choose an option... Pending Applied Excluded (Questions) Excluded (Expired) Exc…" at bounding box center [959, 141] width 118 height 22
click at [539, 132] on div "vanta" at bounding box center [547, 142] width 91 height 25
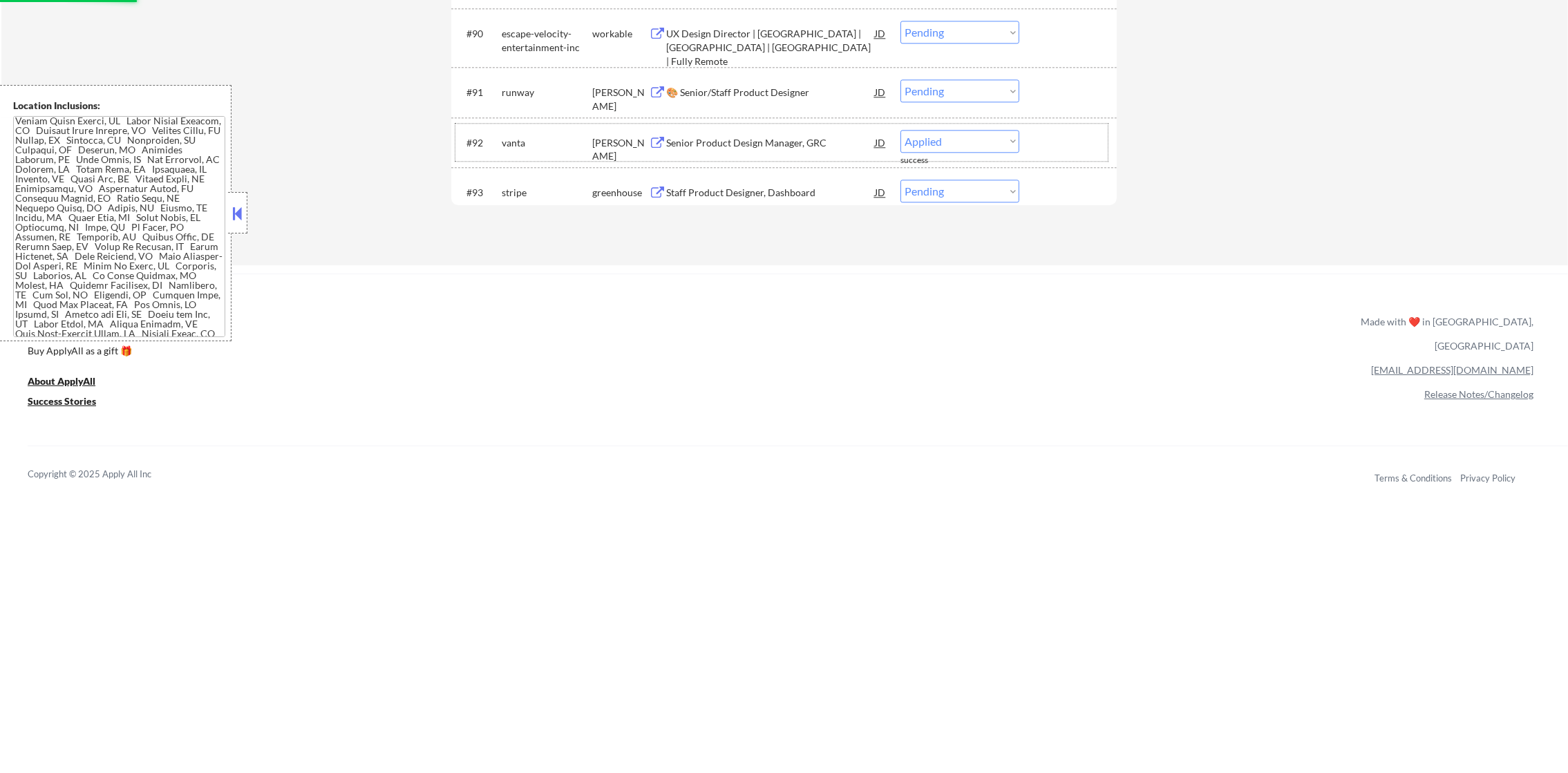
select select ""pending""
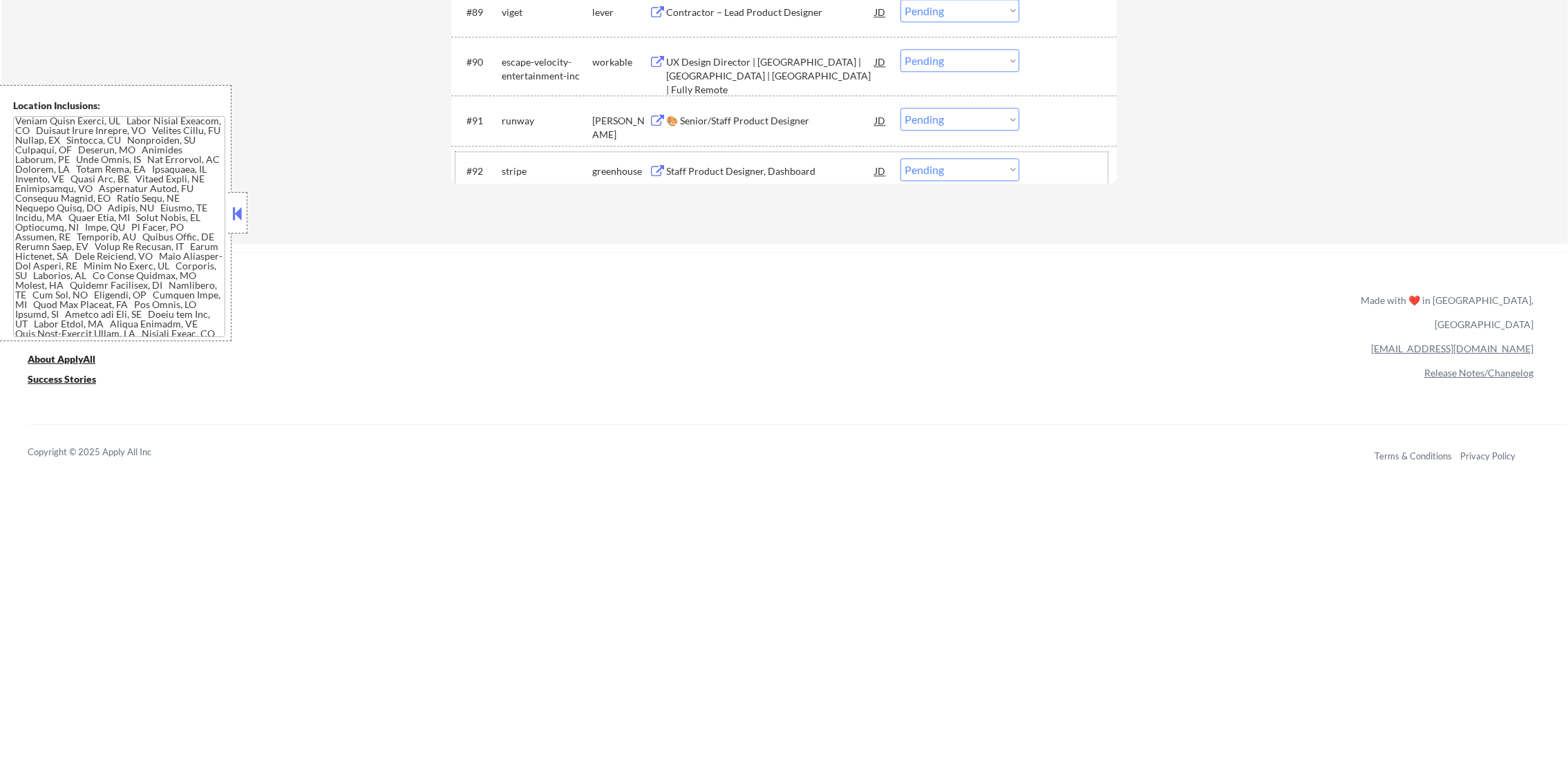
scroll to position [5167, 0]
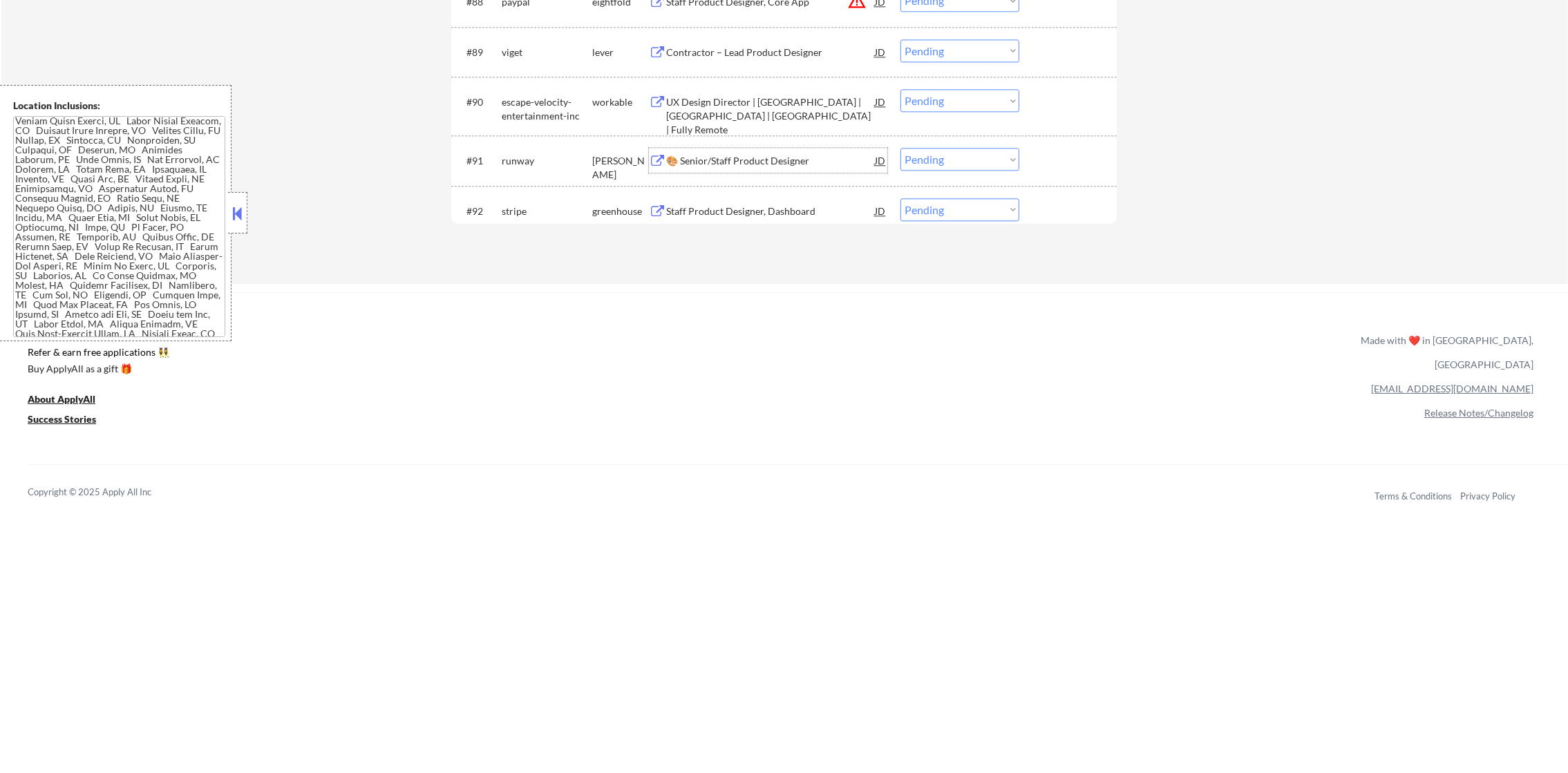
click at [754, 155] on div "🎨 Senior/Staff Product Designer" at bounding box center [770, 161] width 208 height 14
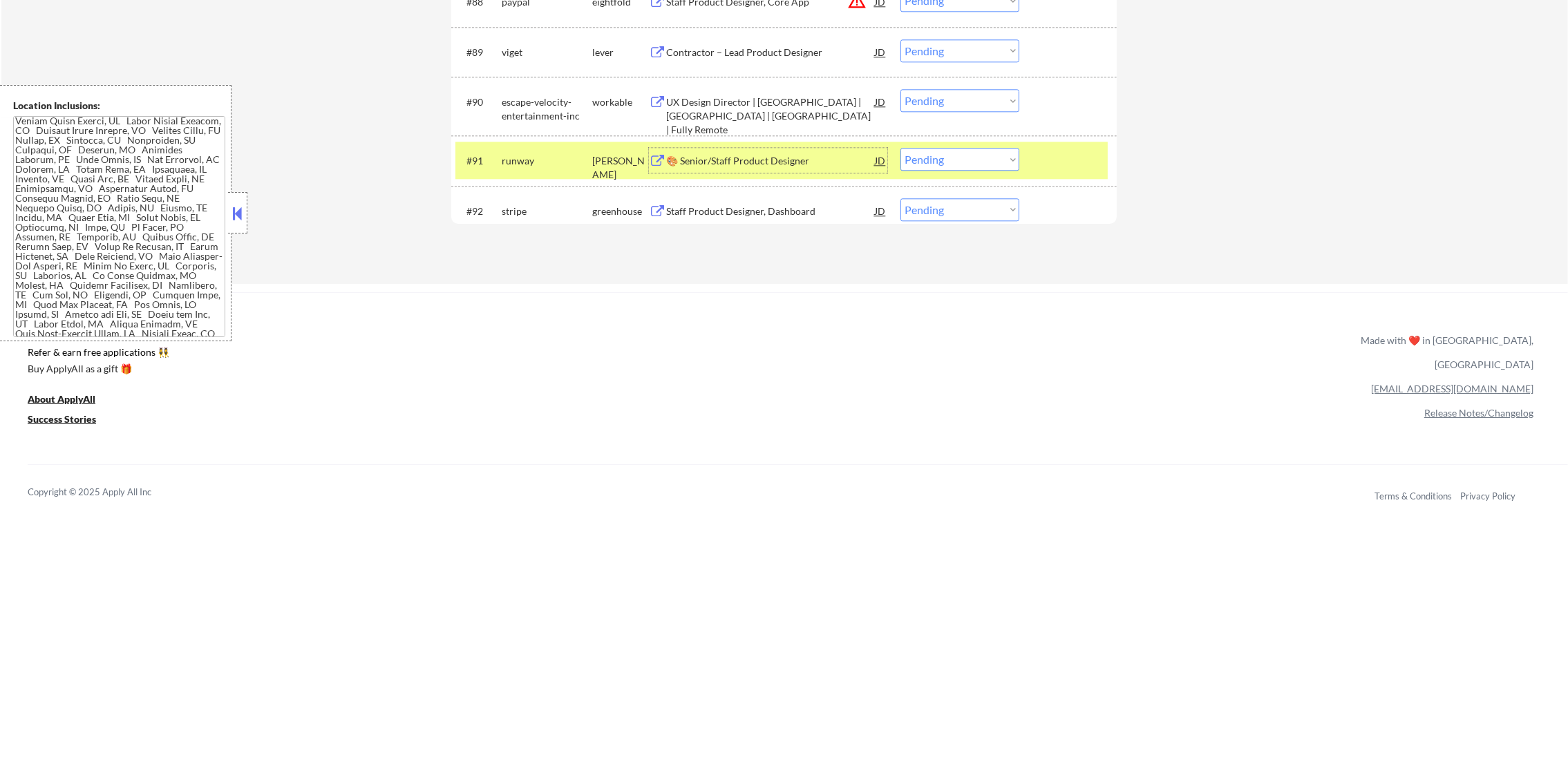
click at [935, 164] on select "Choose an option... Pending Applied Excluded (Questions) Excluded (Expired) Exc…" at bounding box center [959, 159] width 118 height 22
click at [900, 148] on select "Choose an option... Pending Applied Excluded (Questions) Excluded (Expired) Exc…" at bounding box center [959, 159] width 118 height 22
click at [514, 170] on div "runway" at bounding box center [547, 160] width 91 height 25
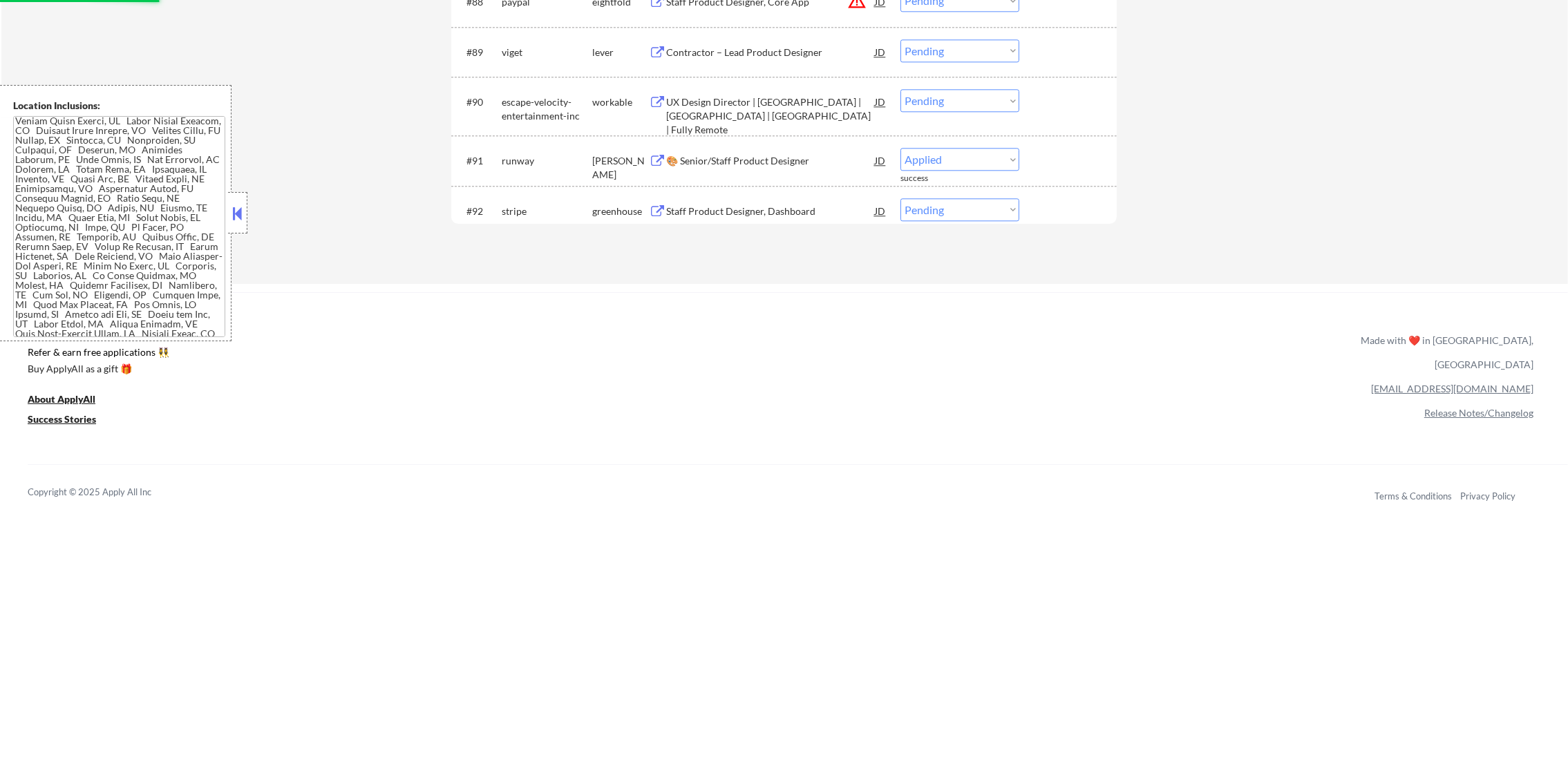
select select ""pending""
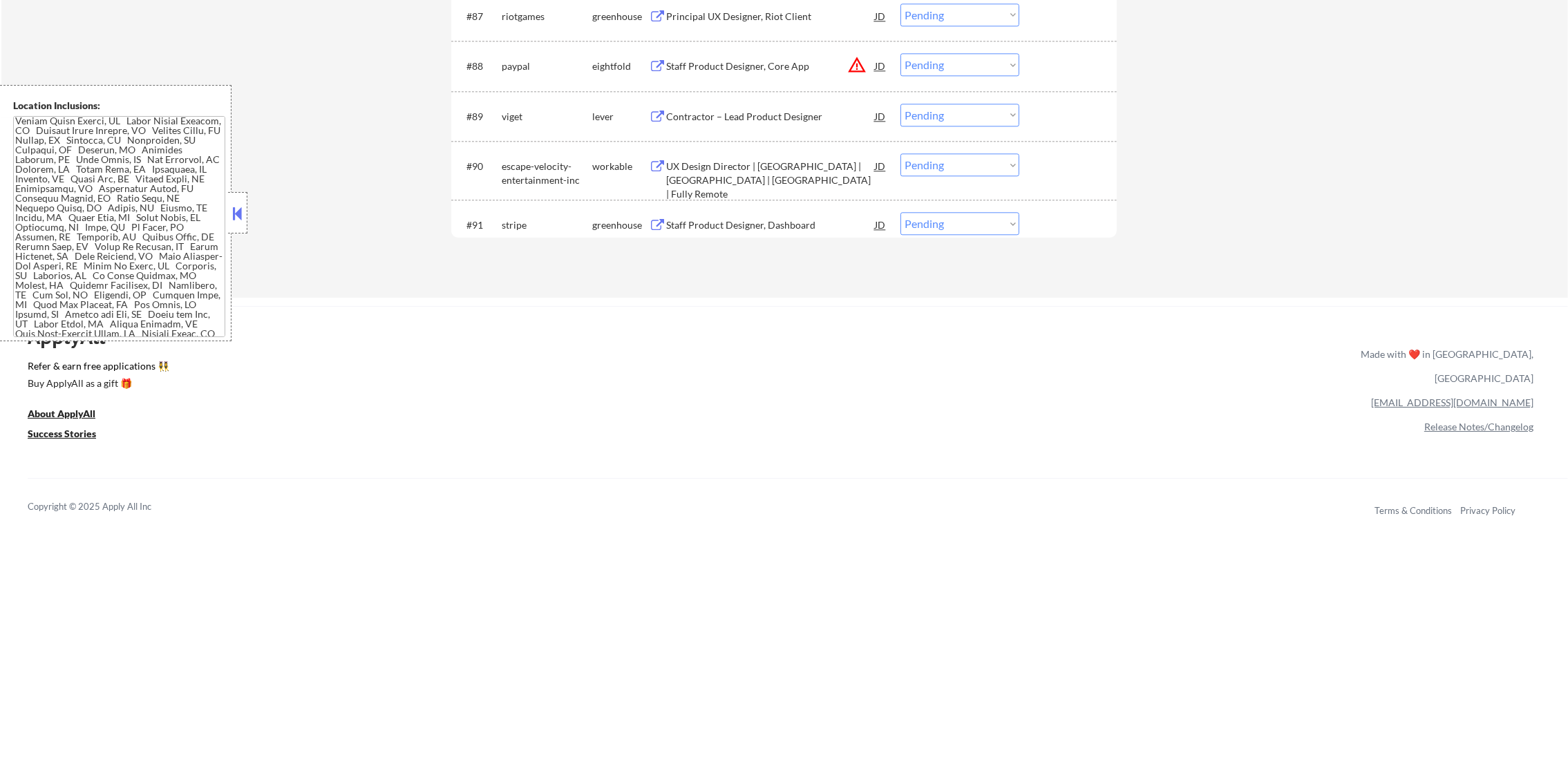
scroll to position [5097, 0]
click at [801, 129] on div "Contractor – Lead Product Designer" at bounding box center [770, 121] width 208 height 25
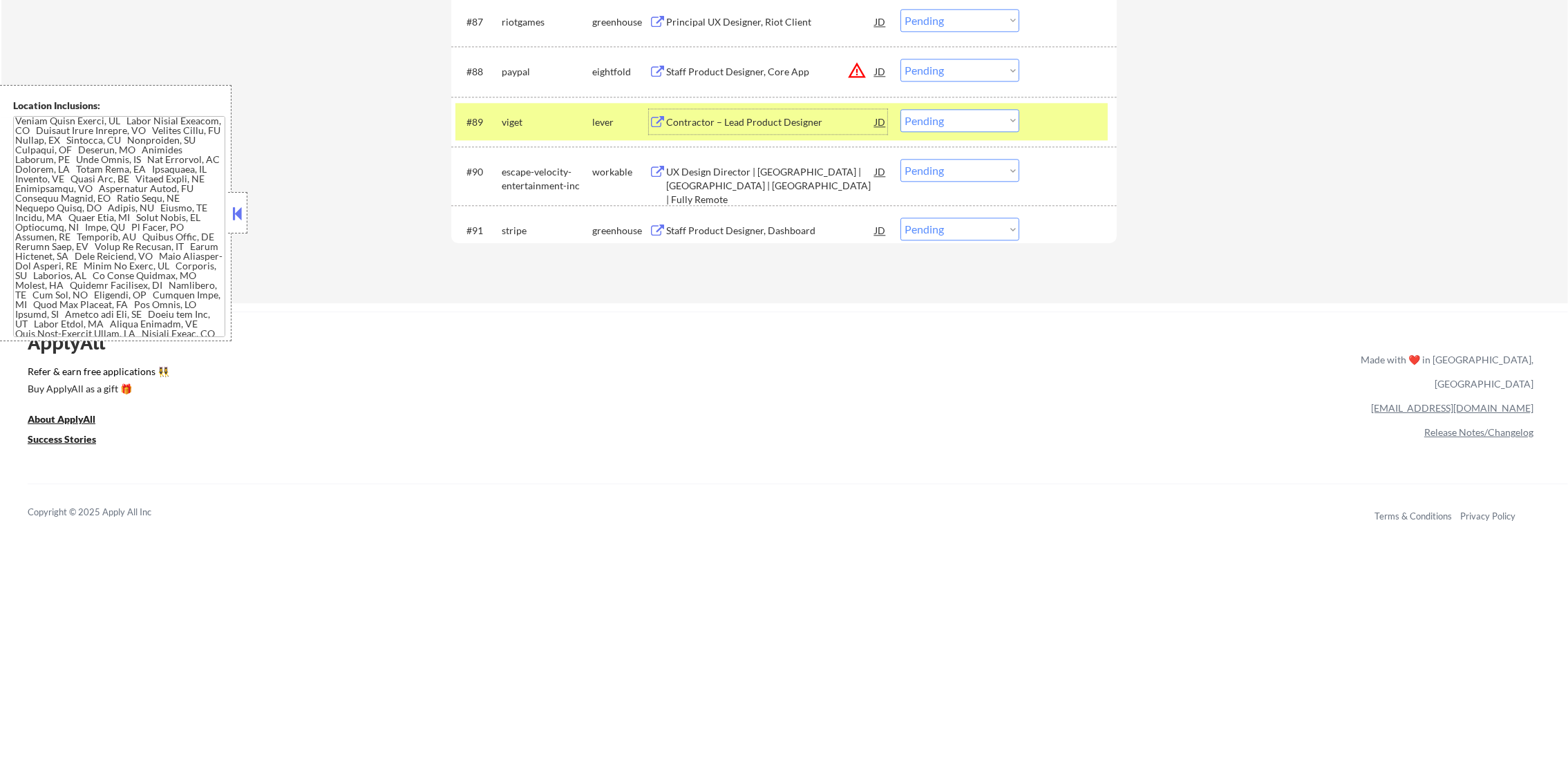
drag, startPoint x: 539, startPoint y: 132, endPoint x: 548, endPoint y: 132, distance: 9.0
click at [539, 132] on div "viget" at bounding box center [547, 121] width 91 height 25
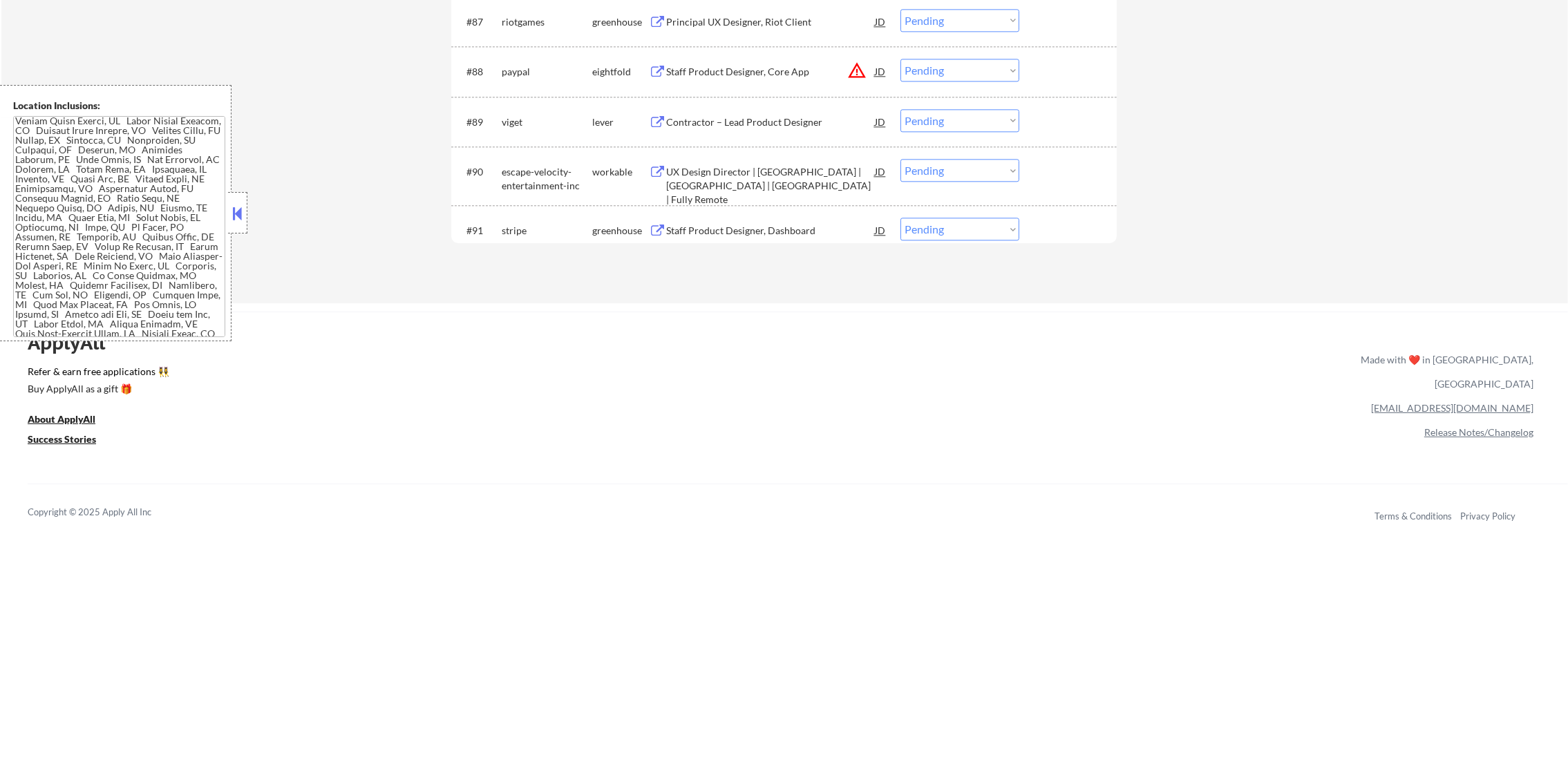
click at [808, 118] on div "Contractor – Lead Product Designer" at bounding box center [770, 122] width 208 height 14
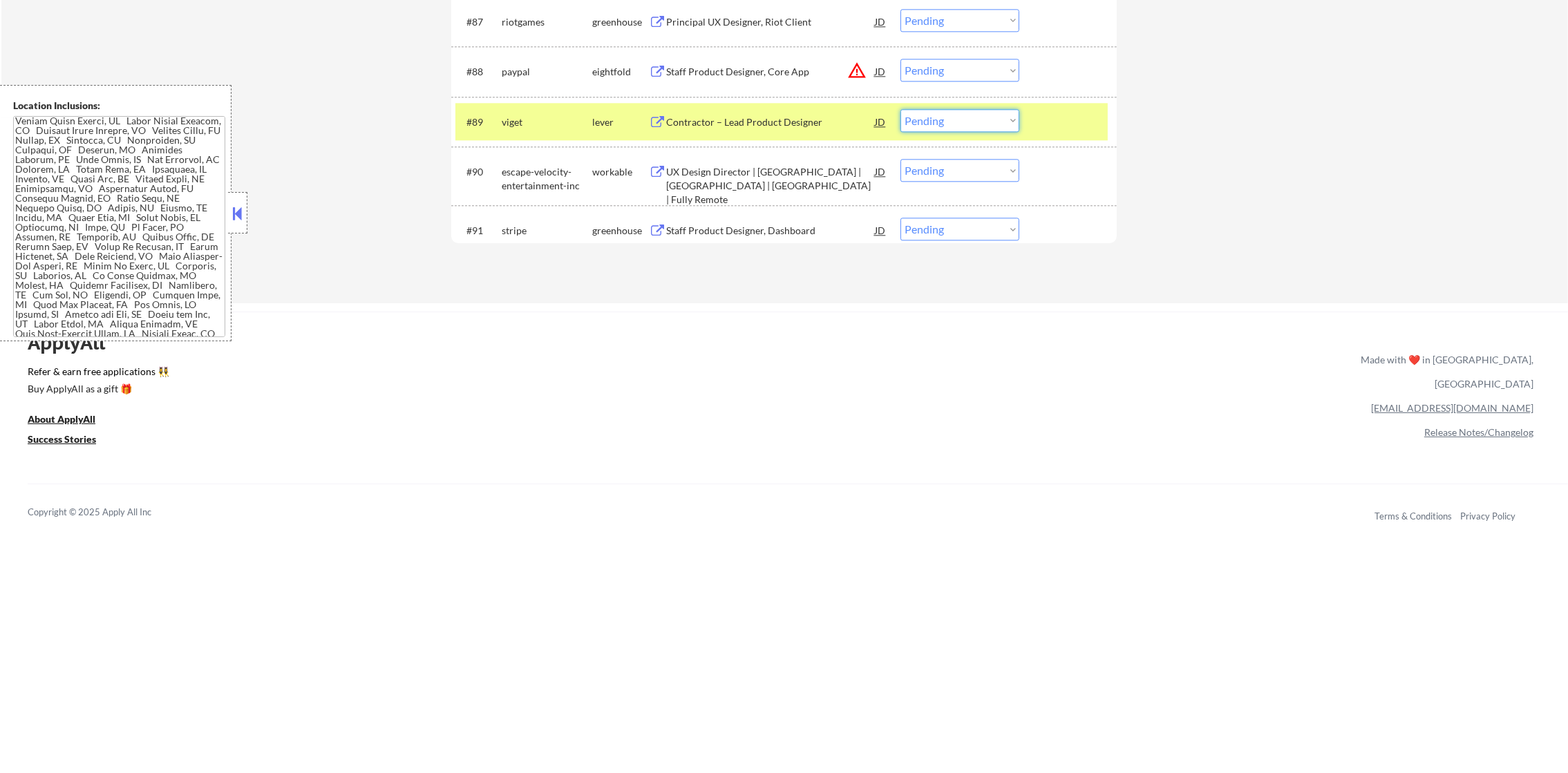
click at [925, 130] on select "Choose an option... Pending Applied Excluded (Questions) Excluded (Expired) Exc…" at bounding box center [959, 120] width 118 height 22
click at [946, 117] on select "Choose an option... Pending Applied Excluded (Questions) Excluded (Expired) Exc…" at bounding box center [959, 120] width 118 height 22
click at [900, 109] on select "Choose an option... Pending Applied Excluded (Questions) Excluded (Expired) Exc…" at bounding box center [959, 120] width 118 height 22
click at [529, 129] on div "viget" at bounding box center [547, 121] width 91 height 25
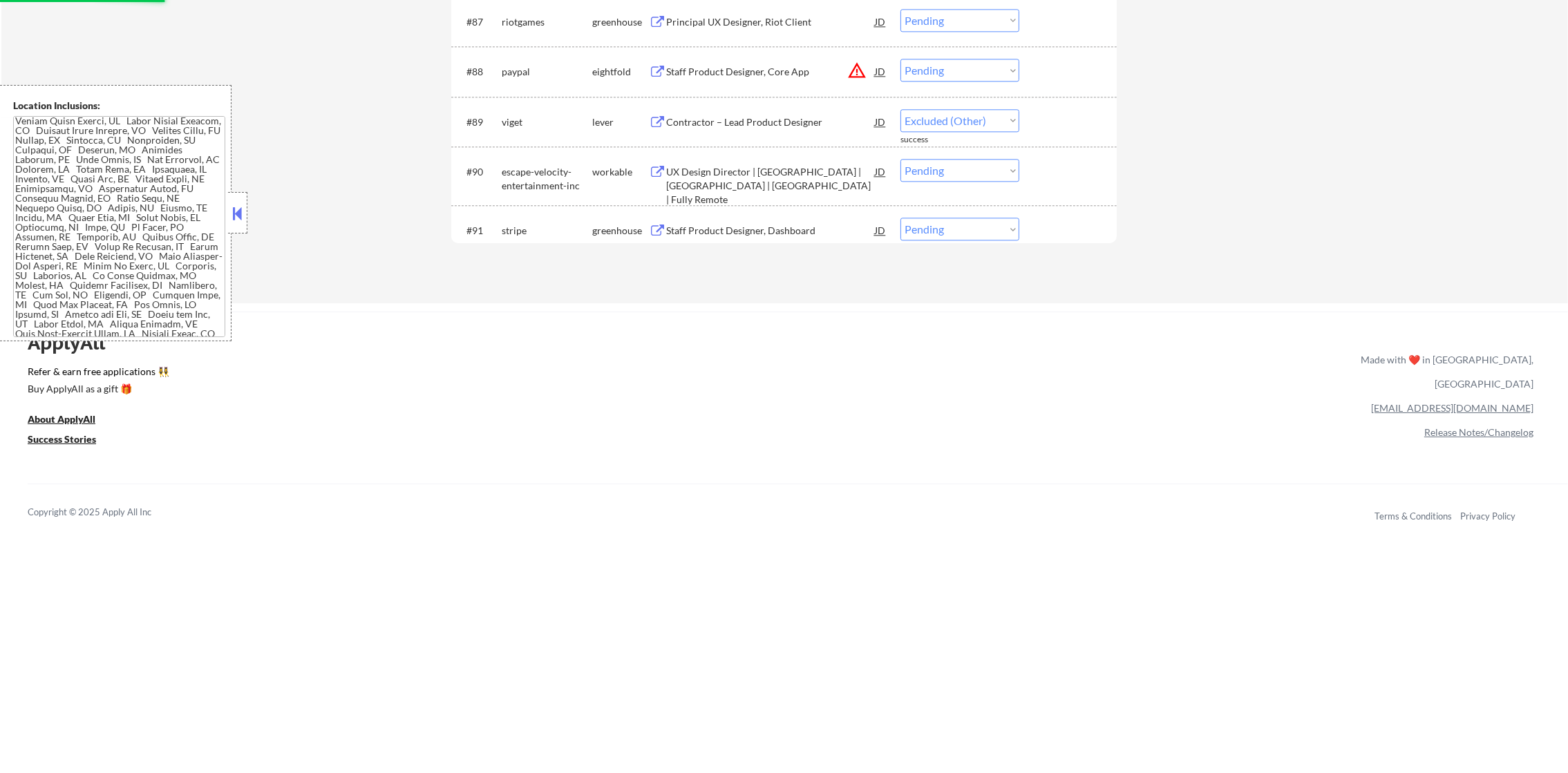
select select ""pending""
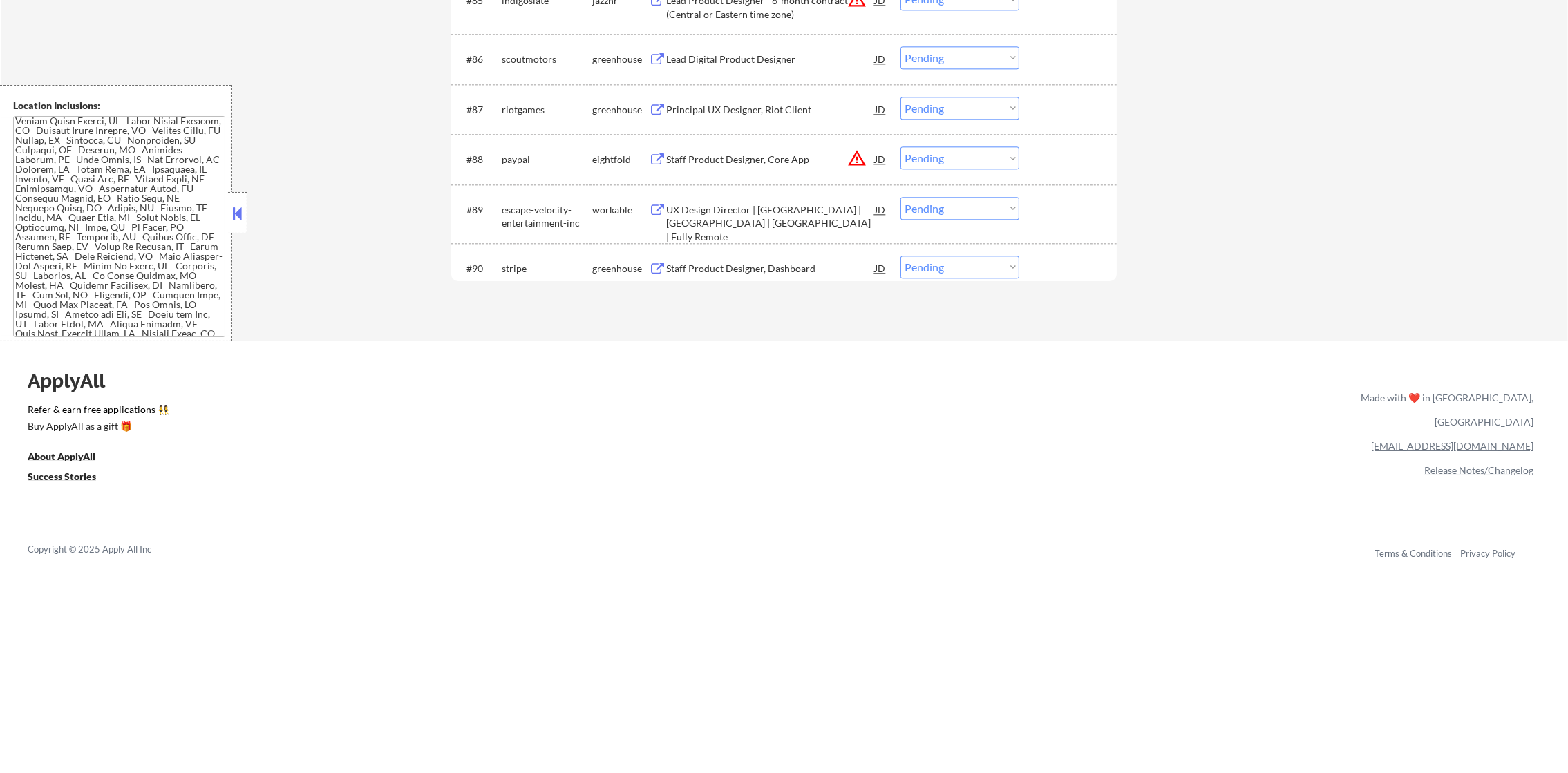
scroll to position [4993, 0]
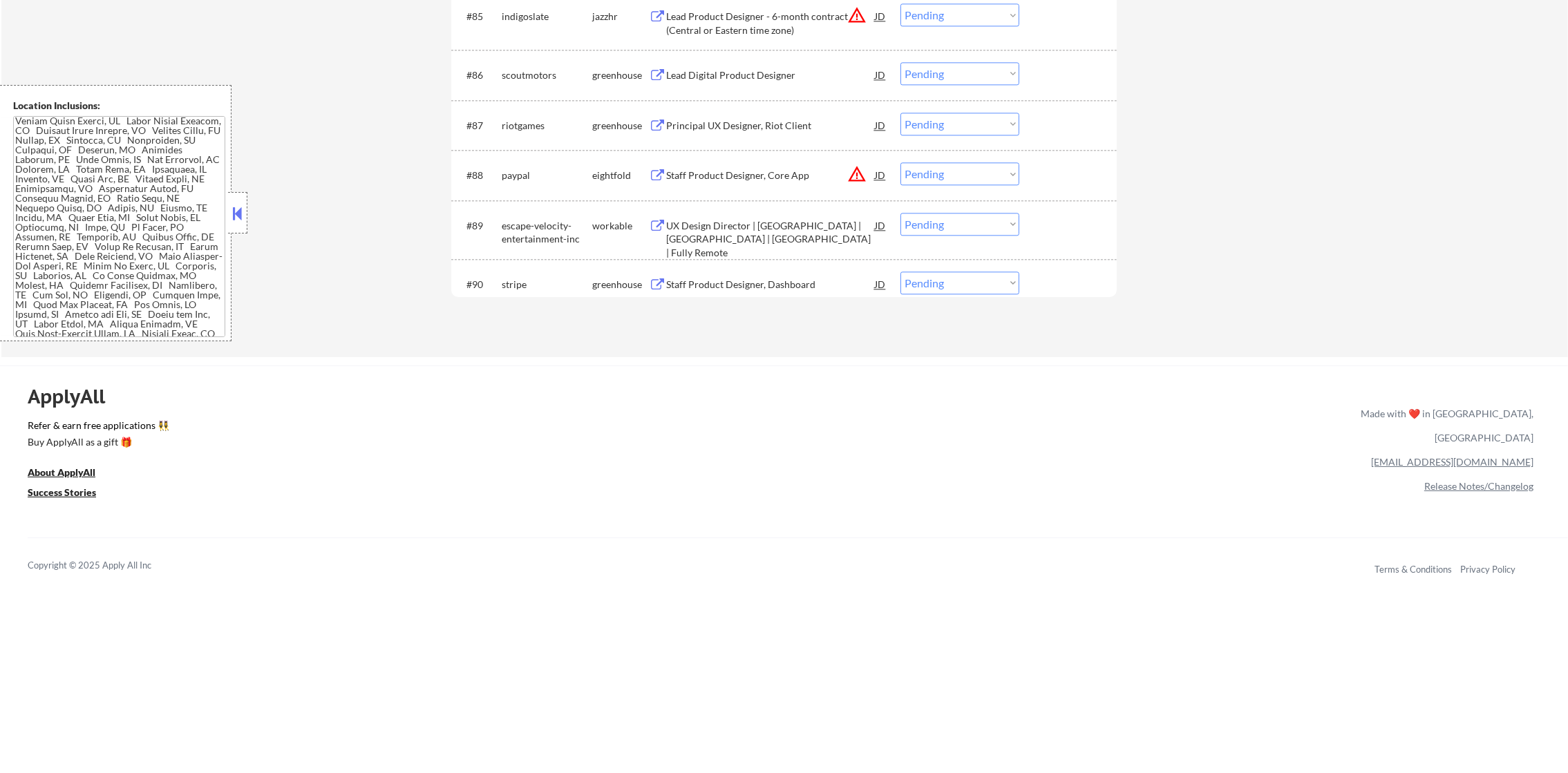
click at [749, 127] on div "Principal UX Designer, Riot Client" at bounding box center [770, 125] width 208 height 14
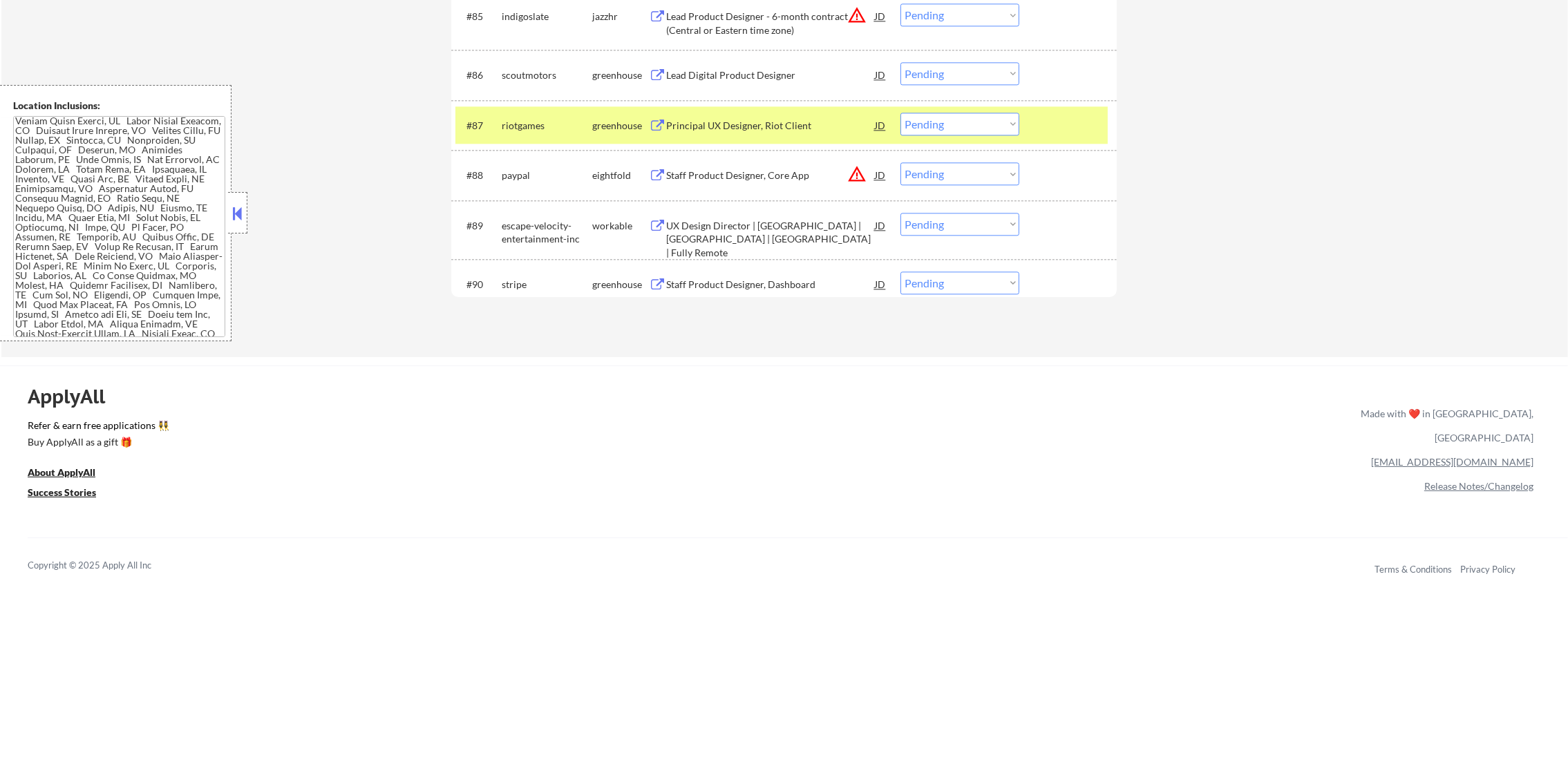
click at [525, 129] on div "riotgames" at bounding box center [547, 125] width 91 height 14
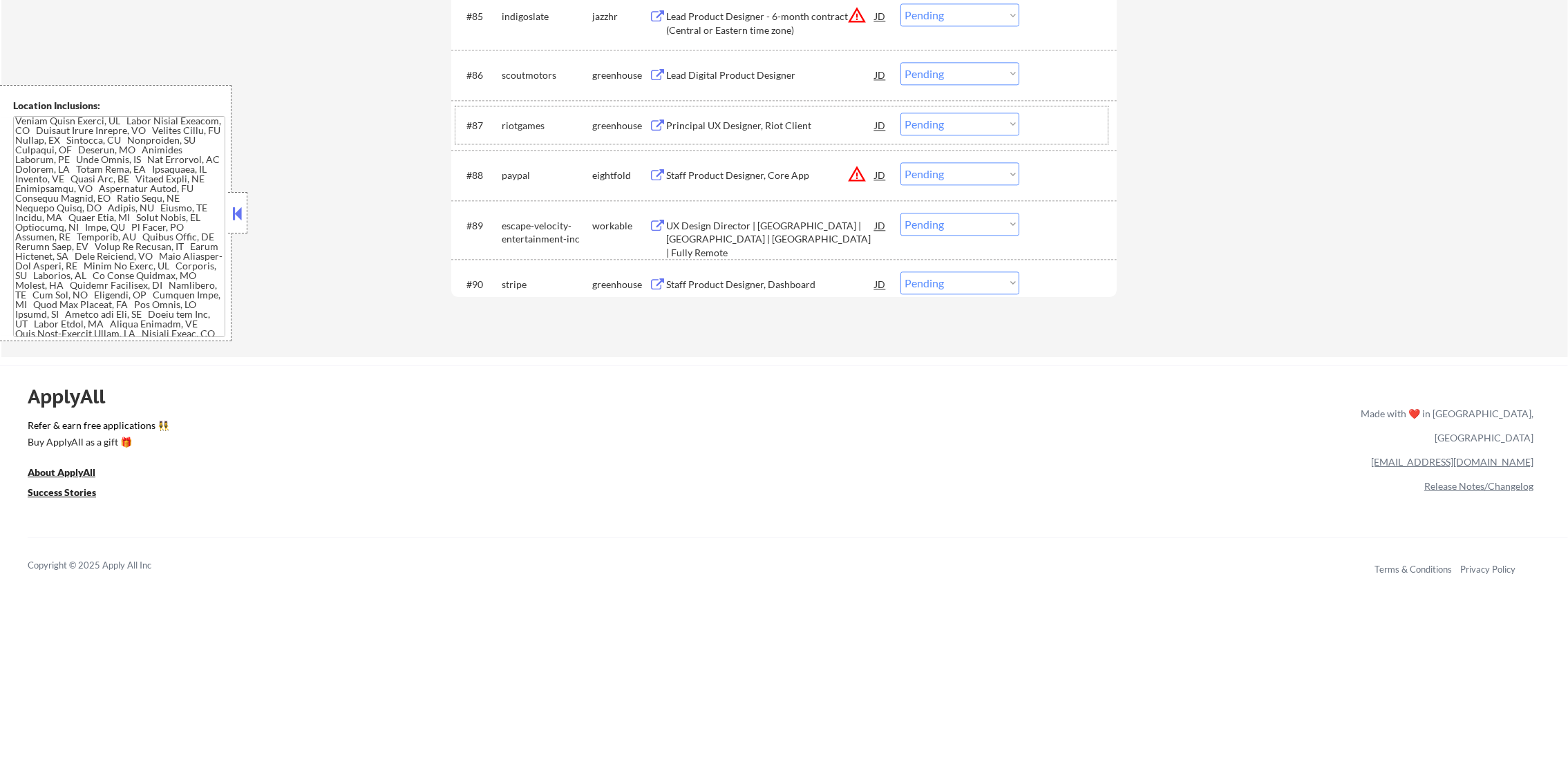
click at [985, 129] on select "Choose an option... Pending Applied Excluded (Questions) Excluded (Expired) Exc…" at bounding box center [959, 124] width 118 height 22
click at [900, 112] on select "Choose an option... Pending Applied Excluded (Questions) Excluded (Expired) Exc…" at bounding box center [959, 124] width 118 height 22
select select ""pending""
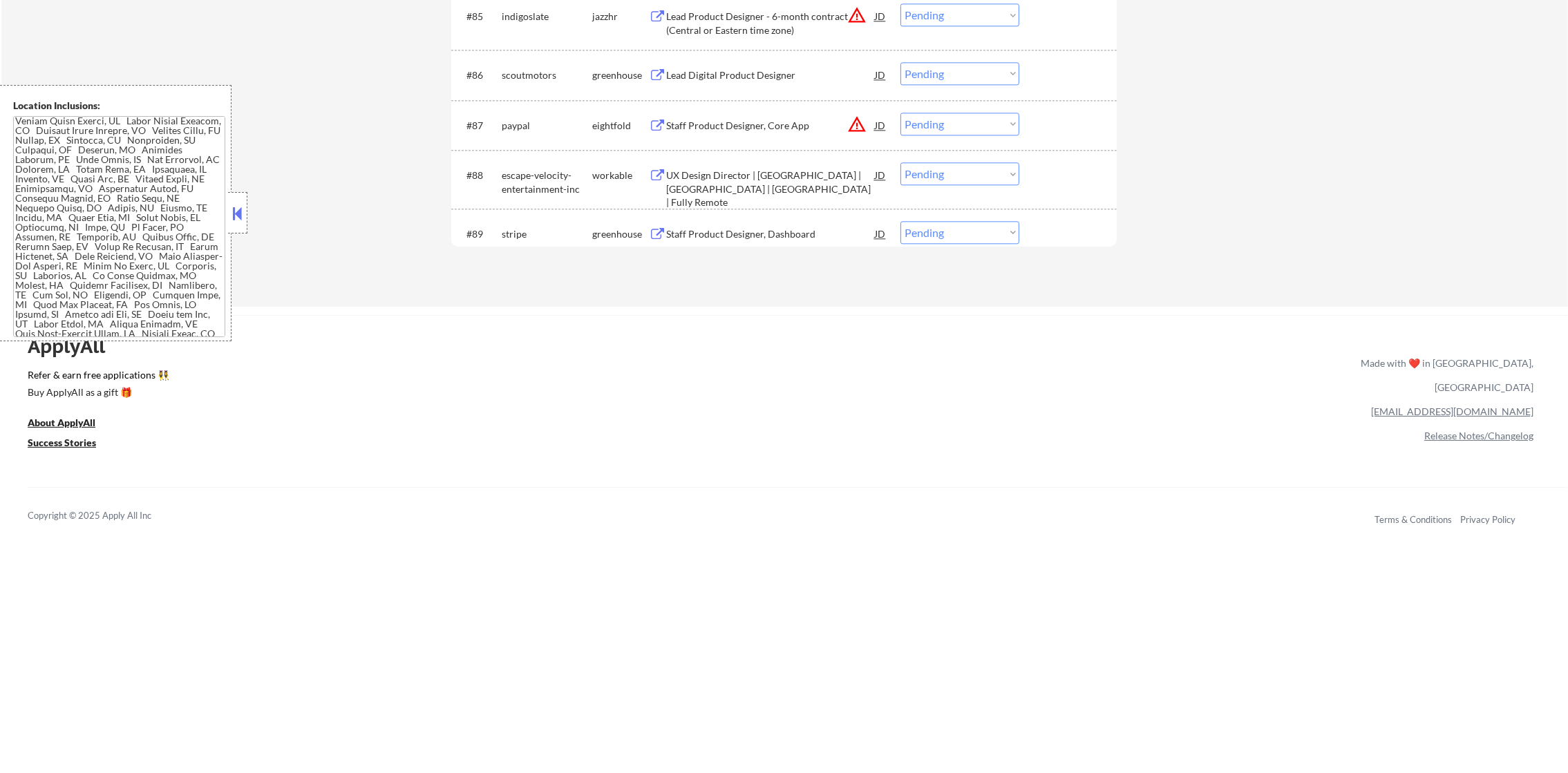
click at [781, 74] on div "Lead Digital Product Designer" at bounding box center [770, 75] width 208 height 14
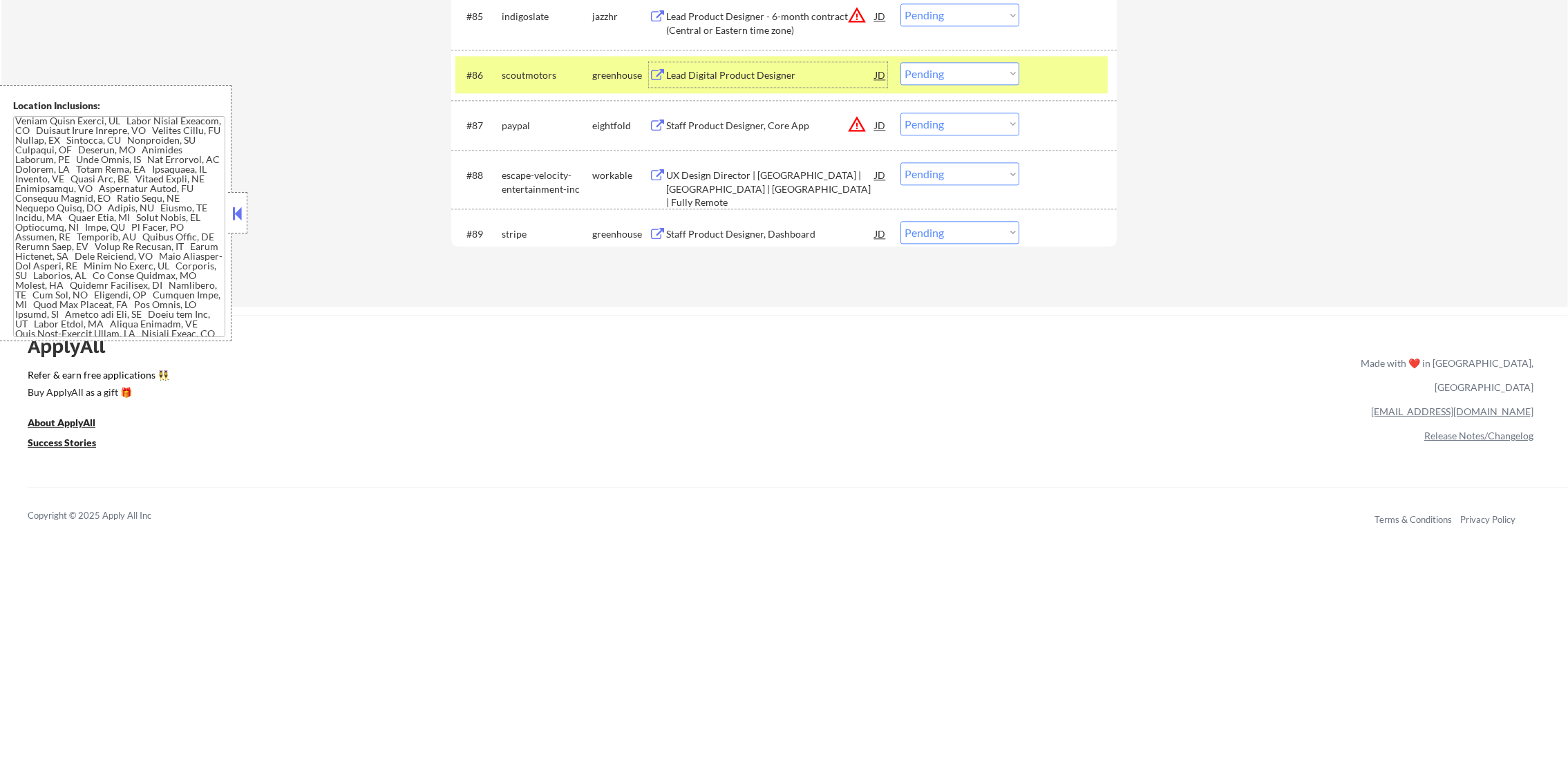
click at [942, 73] on select "Choose an option... Pending Applied Excluded (Questions) Excluded (Expired) Exc…" at bounding box center [959, 73] width 118 height 22
click at [900, 62] on select "Choose an option... Pending Applied Excluded (Questions) Excluded (Expired) Exc…" at bounding box center [959, 73] width 118 height 22
click at [562, 71] on div "scoutmotors" at bounding box center [547, 75] width 91 height 14
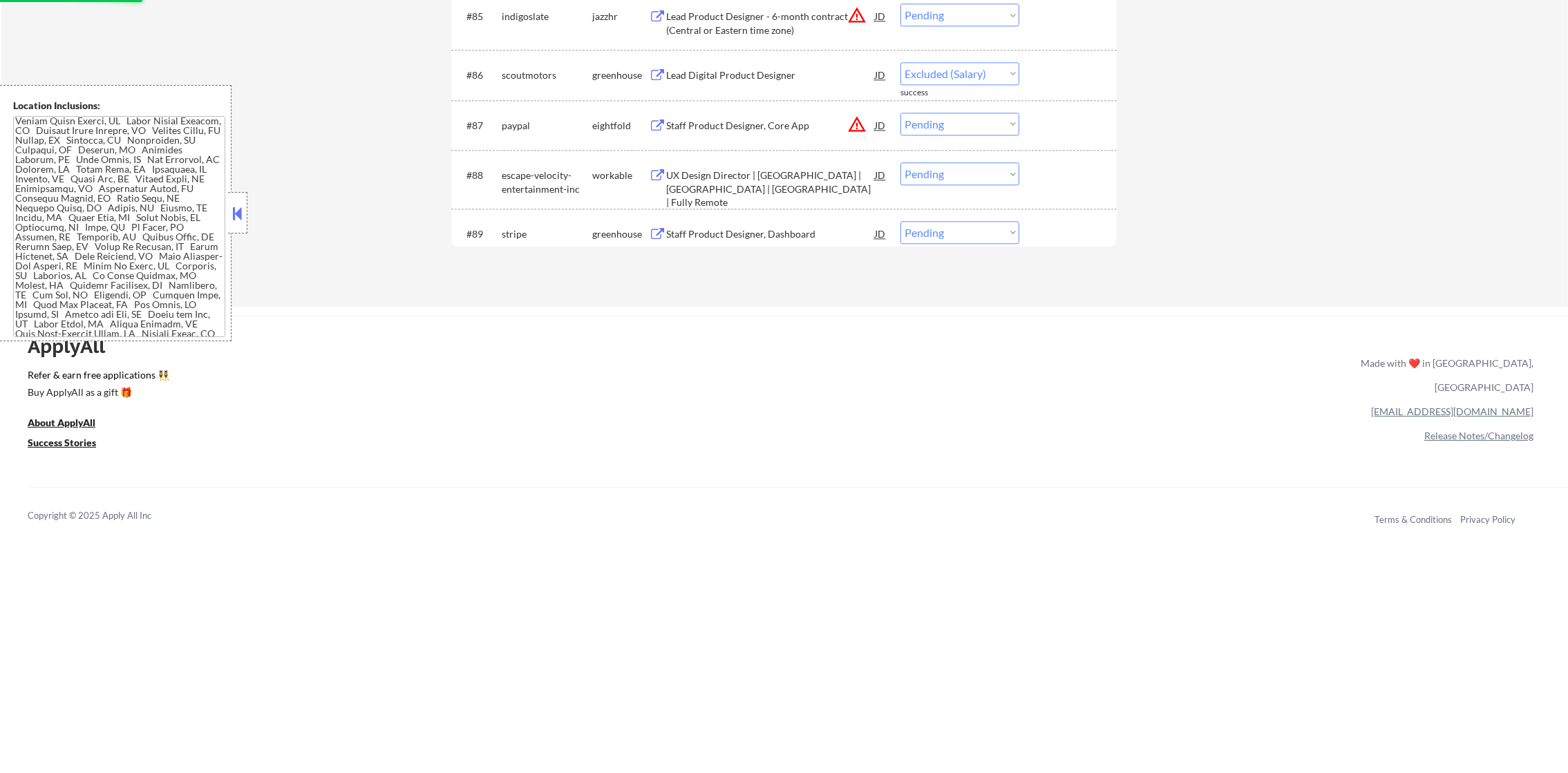
select select ""pending""
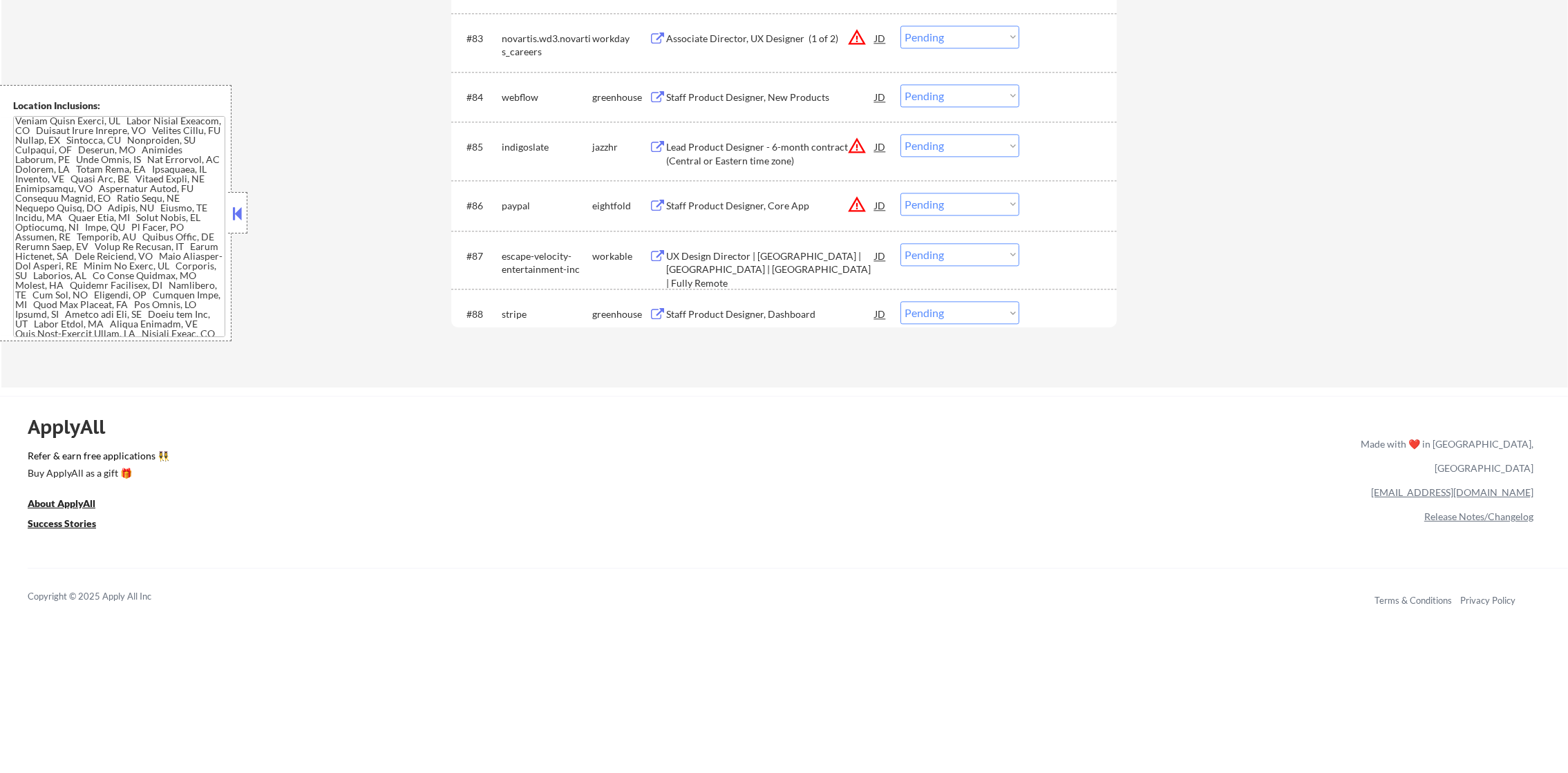
scroll to position [4795, 0]
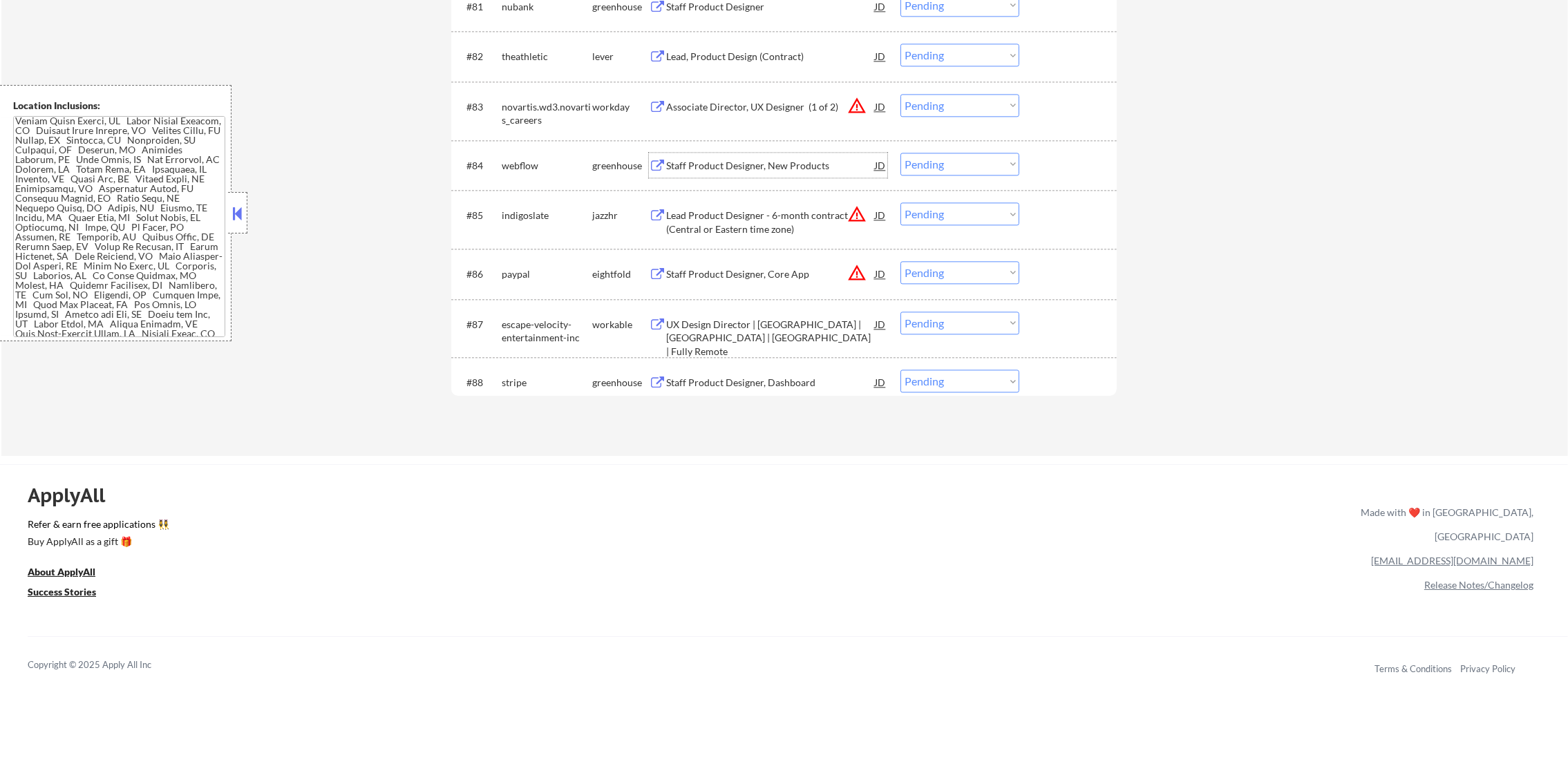
click at [753, 169] on div "Staff Product Designer, New Products" at bounding box center [770, 166] width 208 height 14
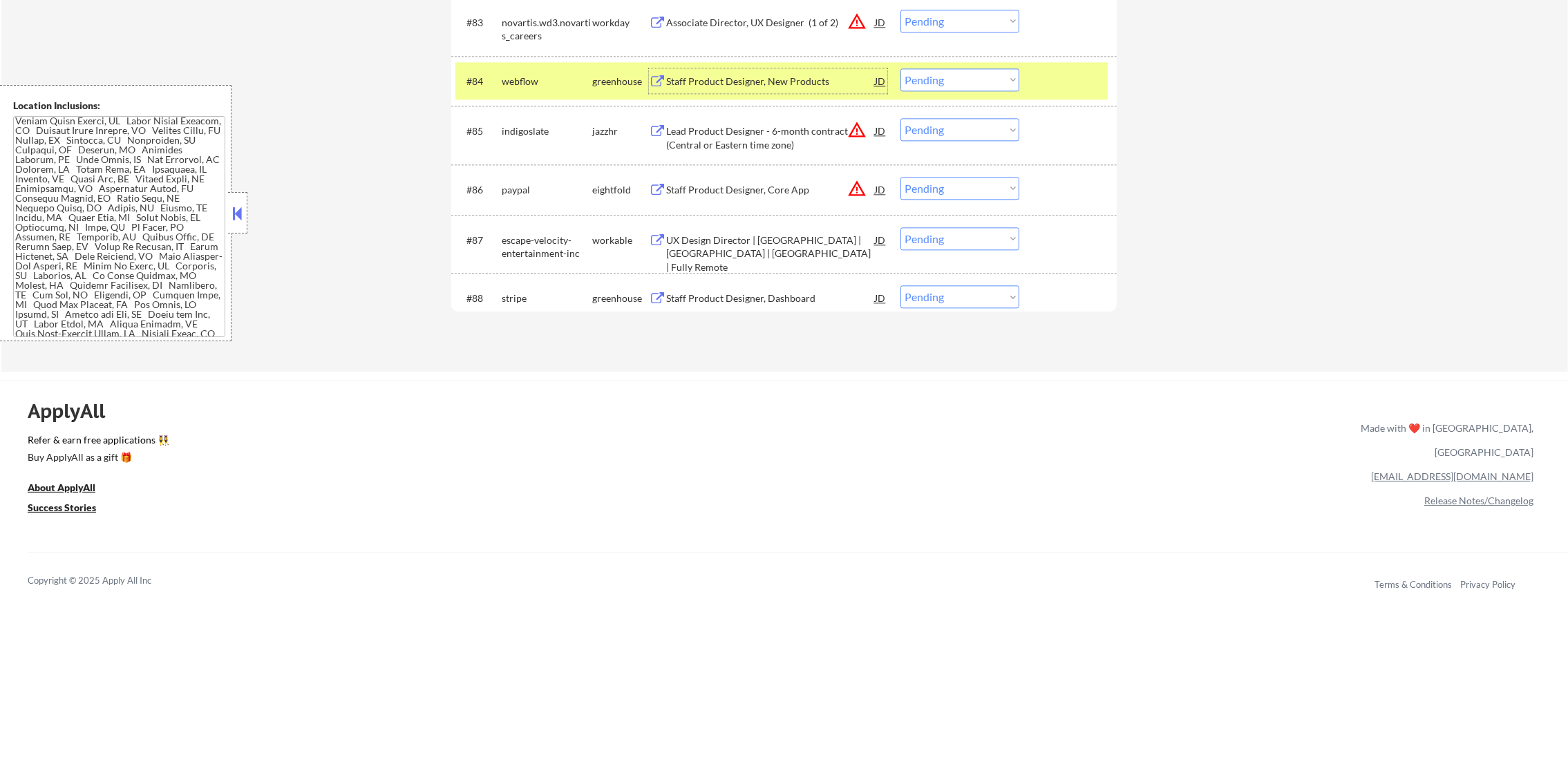
scroll to position [4933, 0]
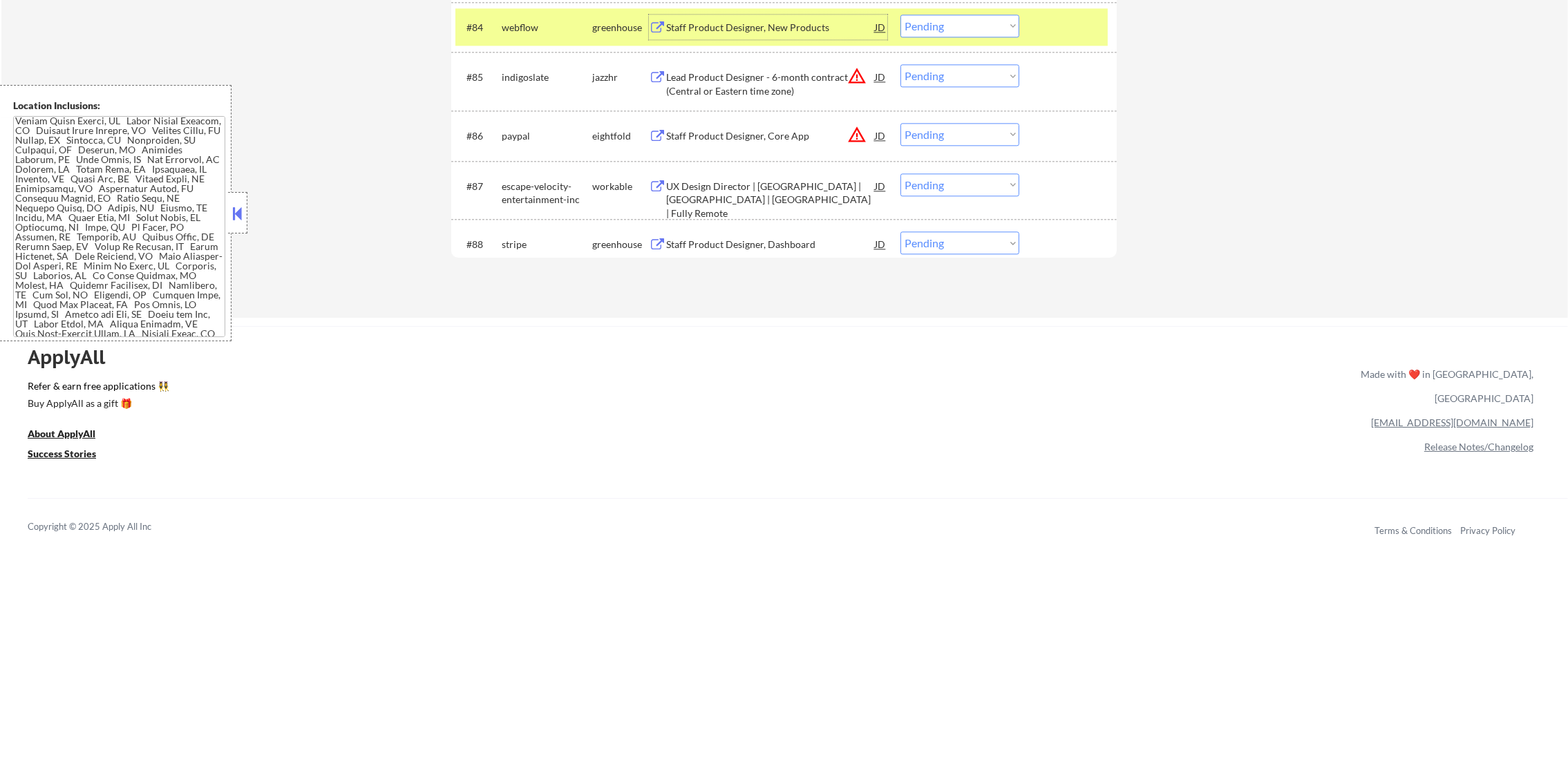
click at [995, 22] on select "Choose an option... Pending Applied Excluded (Questions) Excluded (Expired) Exc…" at bounding box center [959, 26] width 118 height 22
click at [900, 15] on select "Choose an option... Pending Applied Excluded (Questions) Excluded (Expired) Exc…" at bounding box center [959, 26] width 118 height 22
click at [537, 15] on div "webflow" at bounding box center [547, 27] width 91 height 25
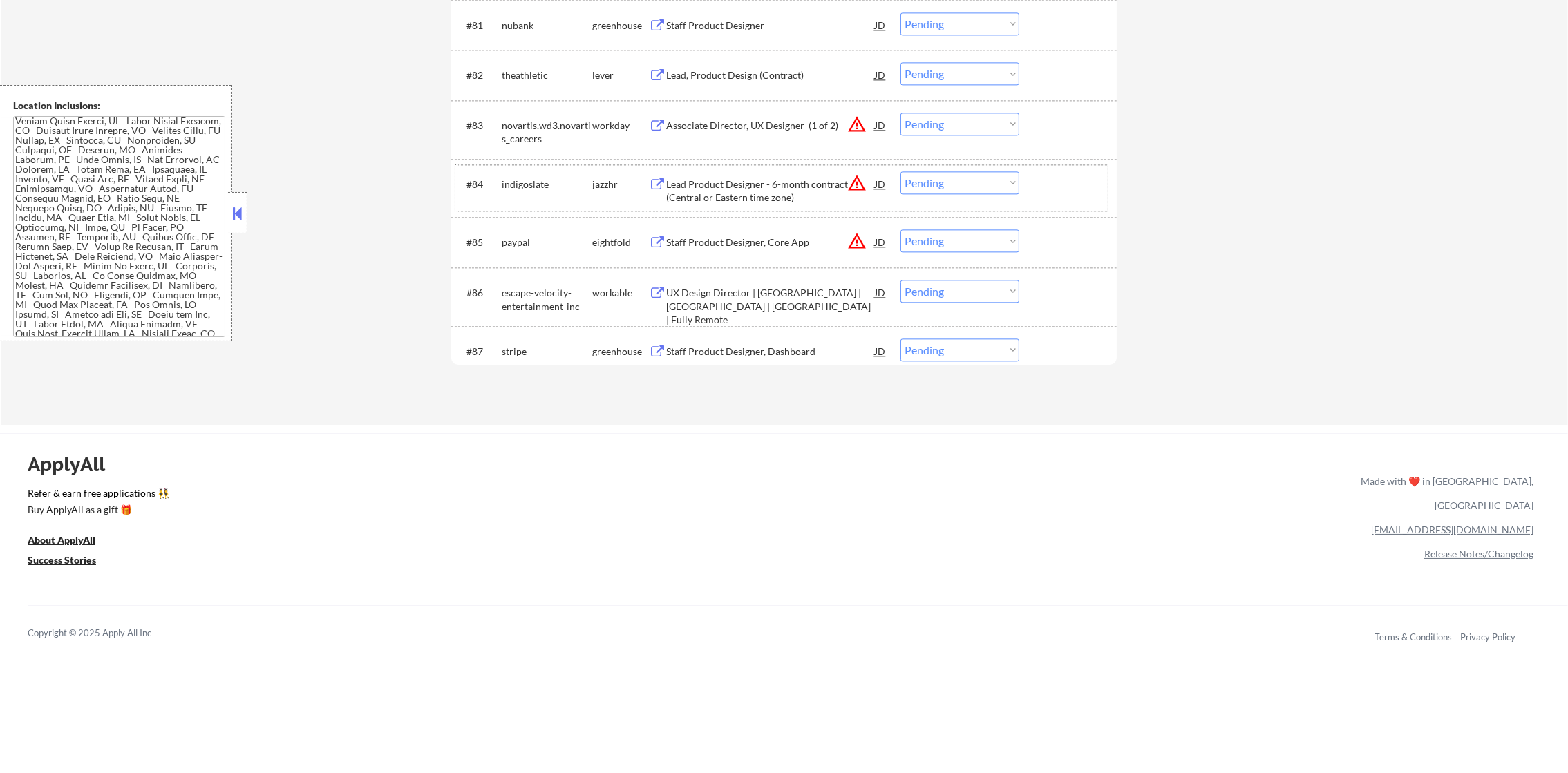
scroll to position [4769, 0]
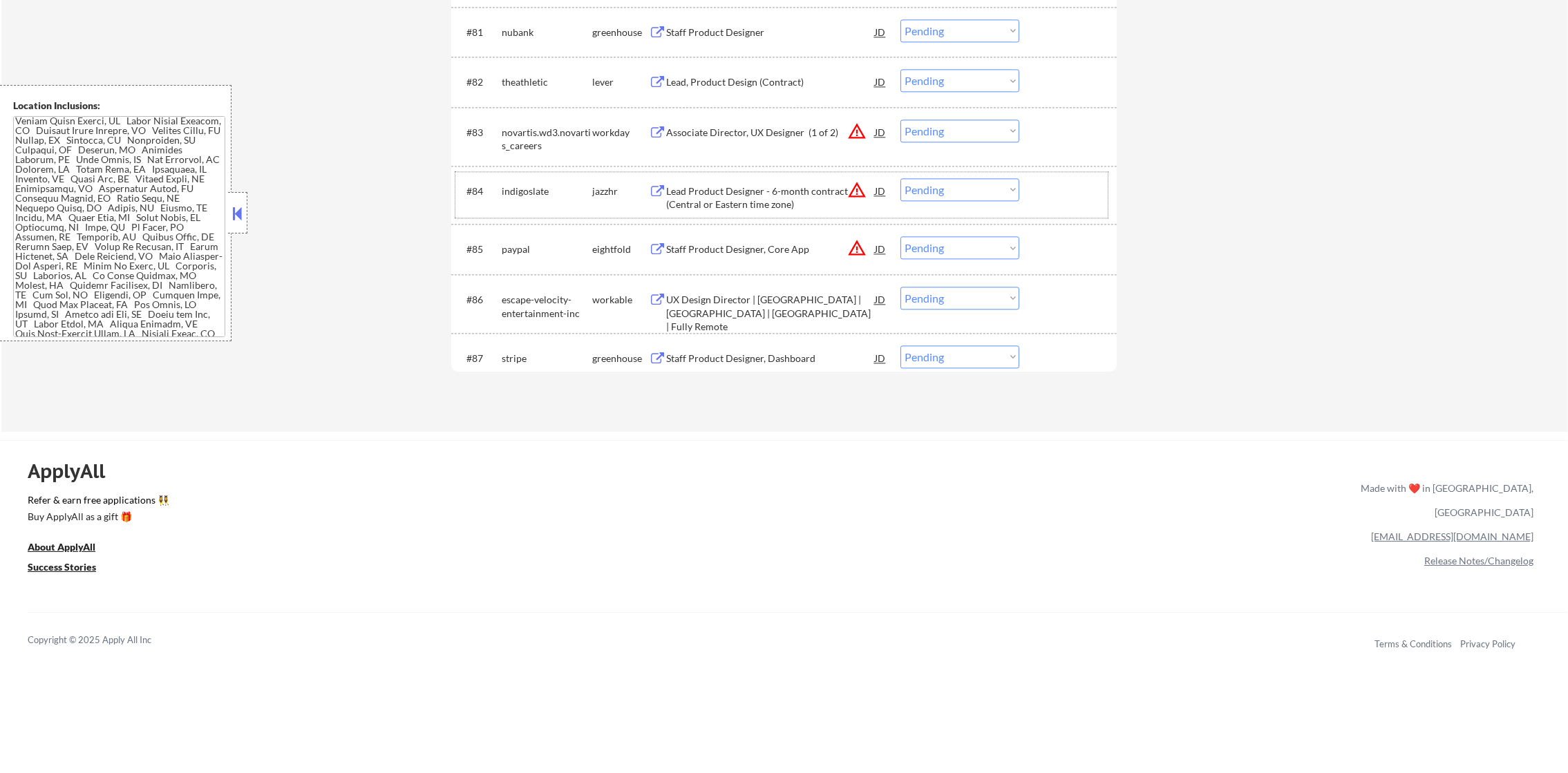
click at [805, 190] on div "Lead Product Designer - 6-month contract (Central or Eastern time zone)" at bounding box center [770, 197] width 208 height 27
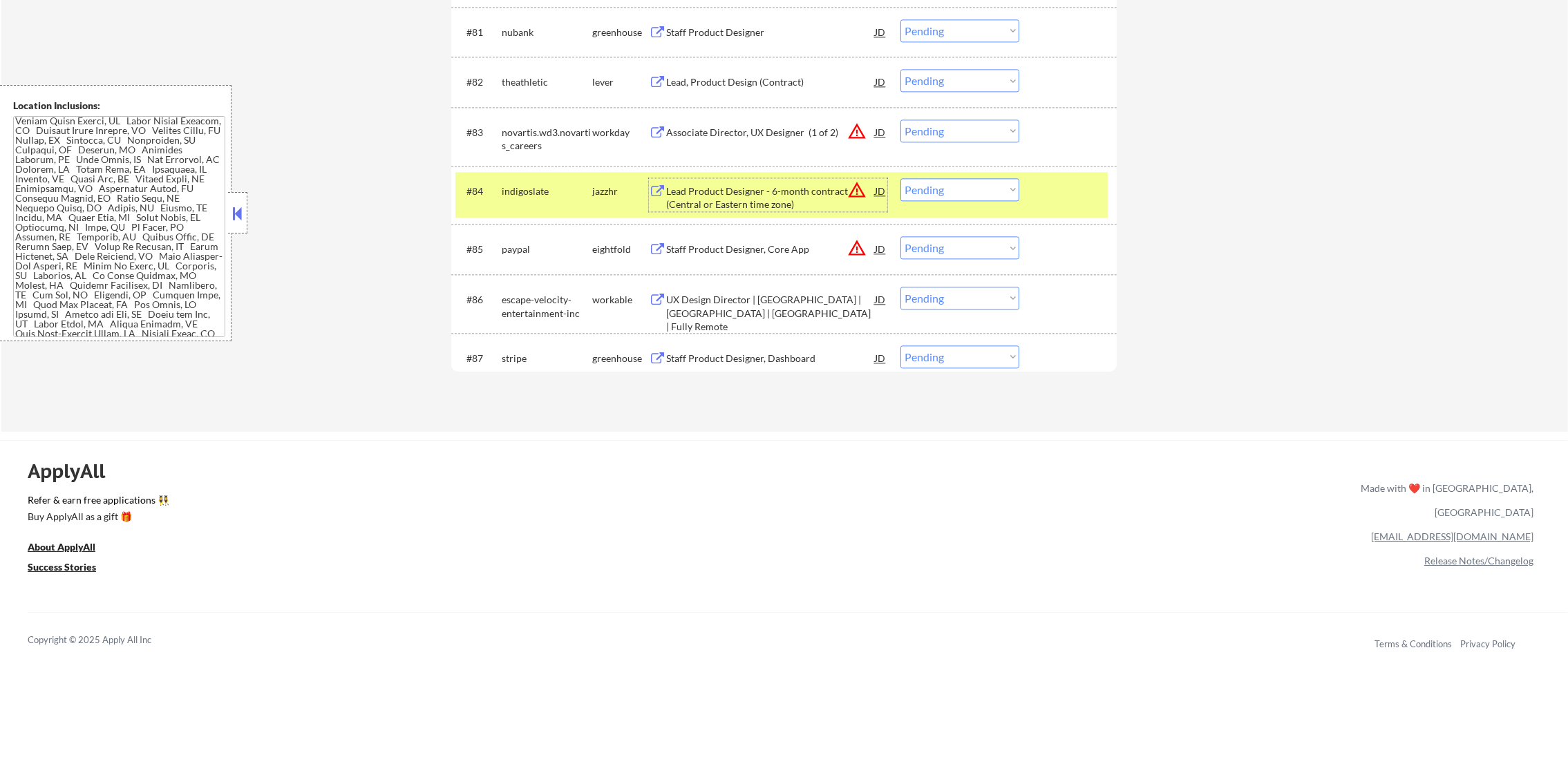
click at [985, 195] on select "Choose an option... Pending Applied Excluded (Questions) Excluded (Expired) Exc…" at bounding box center [959, 189] width 118 height 22
click at [900, 178] on select "Choose an option... Pending Applied Excluded (Questions) Excluded (Expired) Exc…" at bounding box center [959, 189] width 118 height 22
click at [575, 190] on div "indigoslate" at bounding box center [547, 191] width 91 height 14
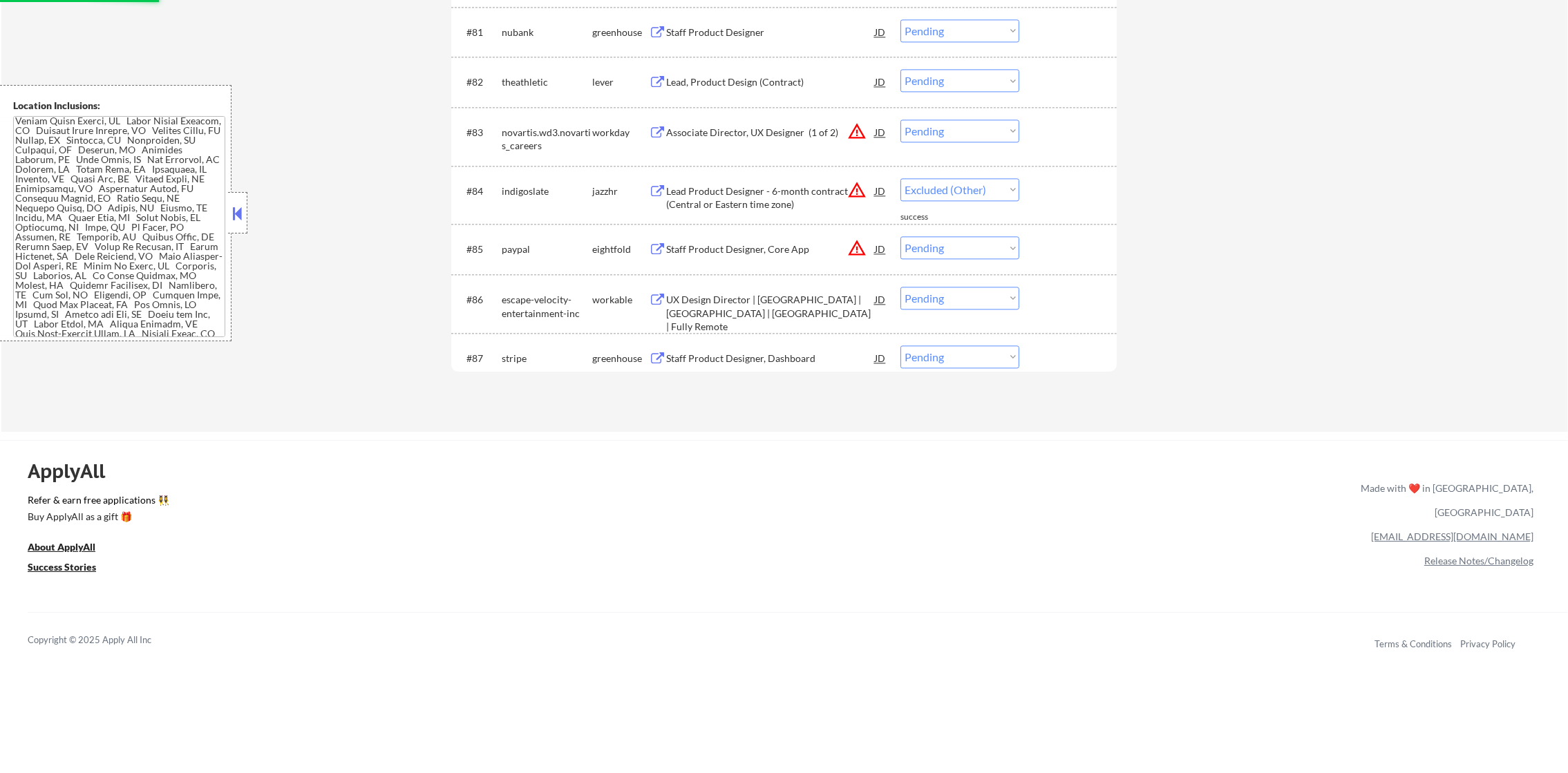
select select ""pending""
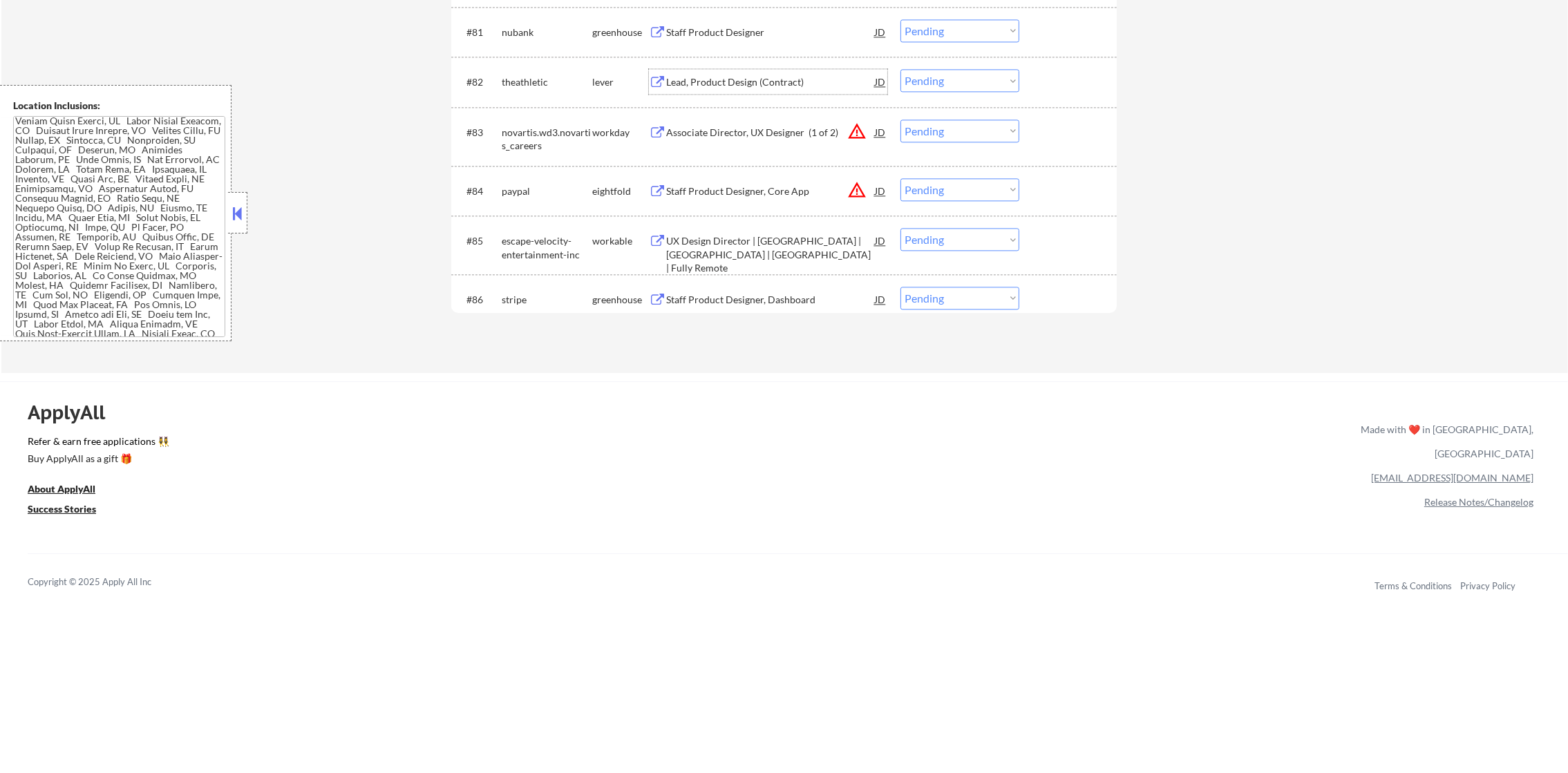
click at [719, 75] on div "Lead, Product Design (Contract)" at bounding box center [770, 82] width 208 height 14
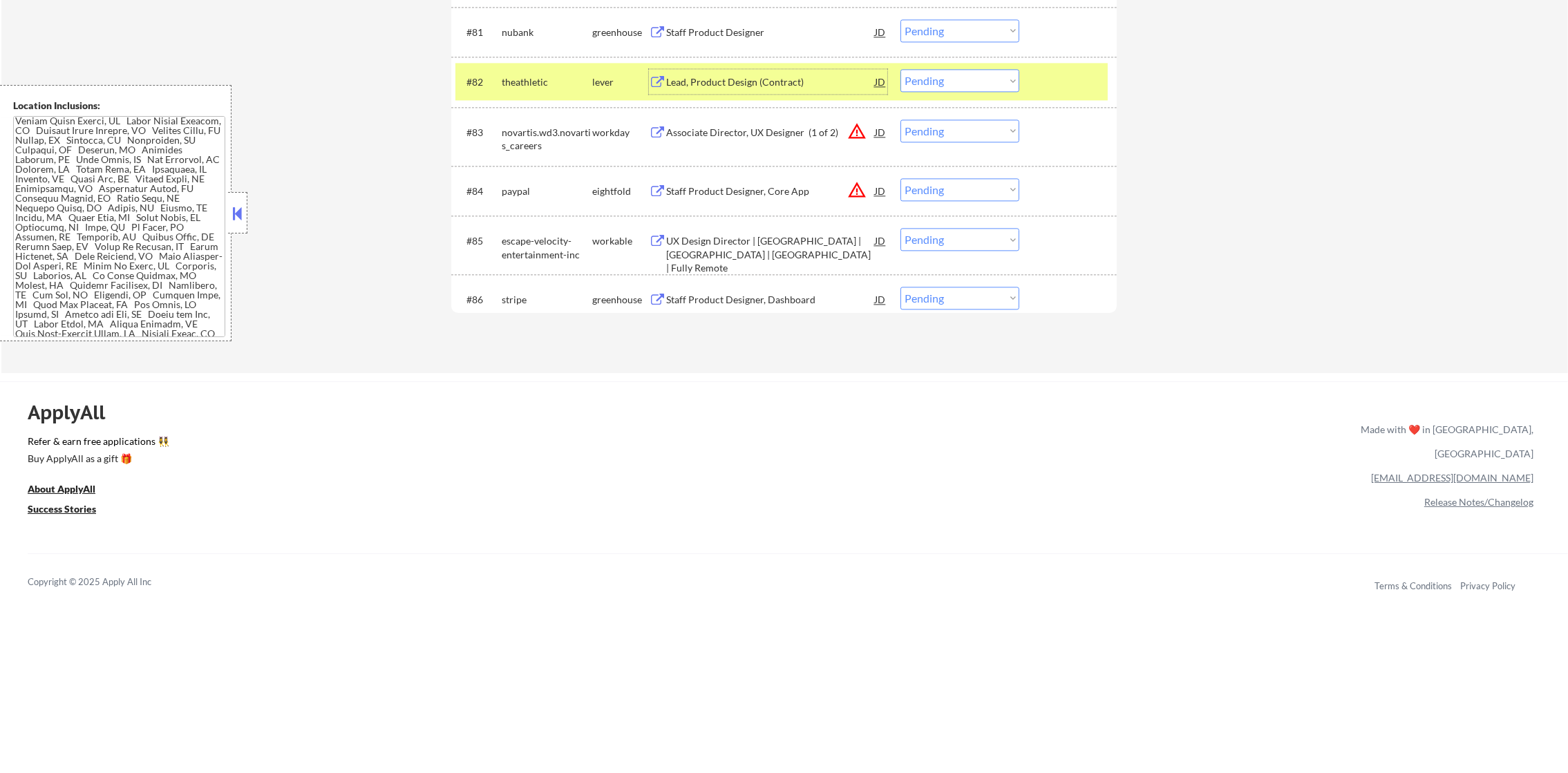
click at [969, 75] on select "Choose an option... Pending Applied Excluded (Questions) Excluded (Expired) Exc…" at bounding box center [959, 80] width 118 height 22
click at [900, 69] on select "Choose an option... Pending Applied Excluded (Questions) Excluded (Expired) Exc…" at bounding box center [959, 80] width 118 height 22
click at [522, 92] on div "theathletic" at bounding box center [547, 81] width 91 height 25
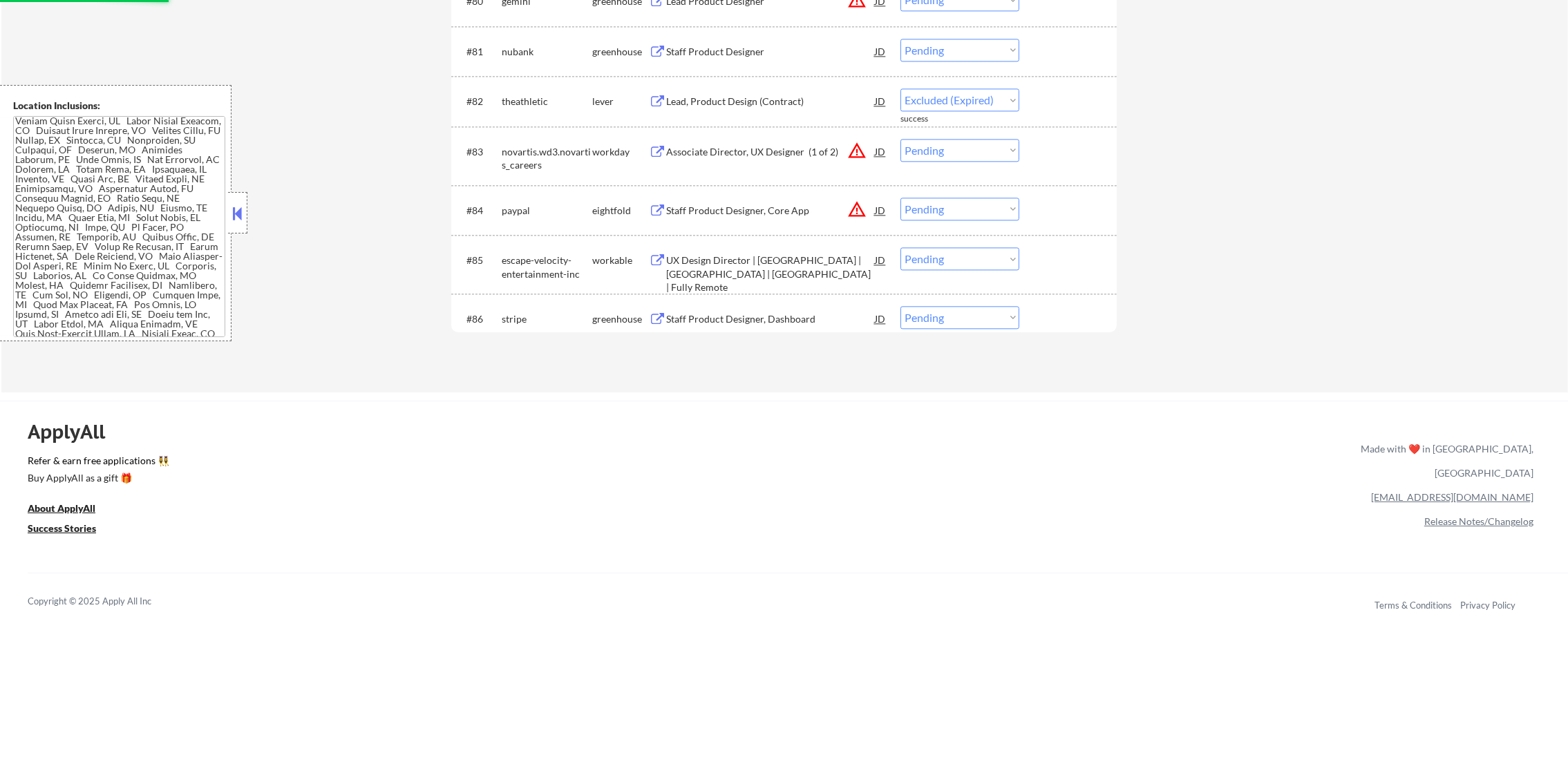
scroll to position [4734, 0]
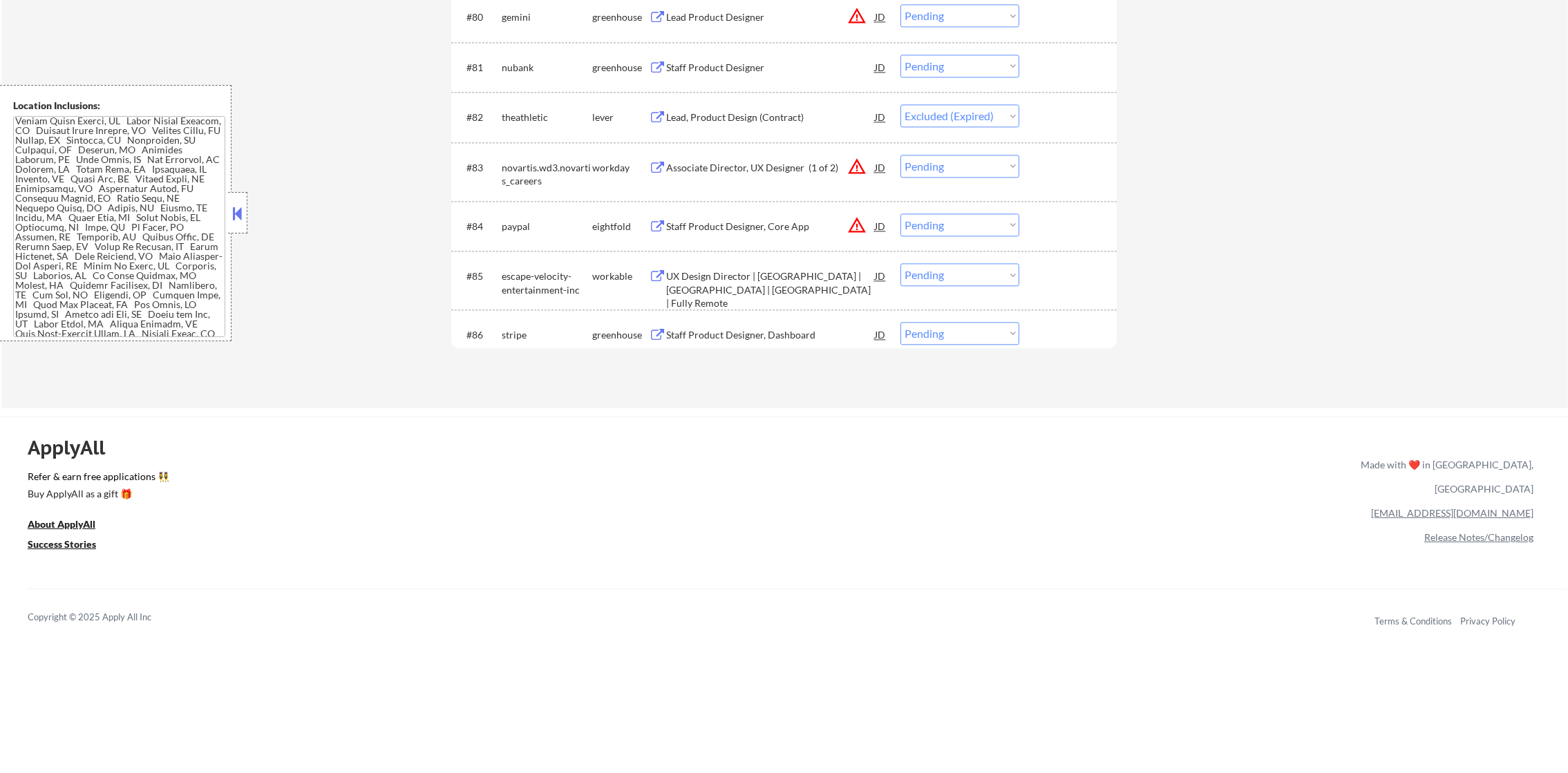
select select ""pending""
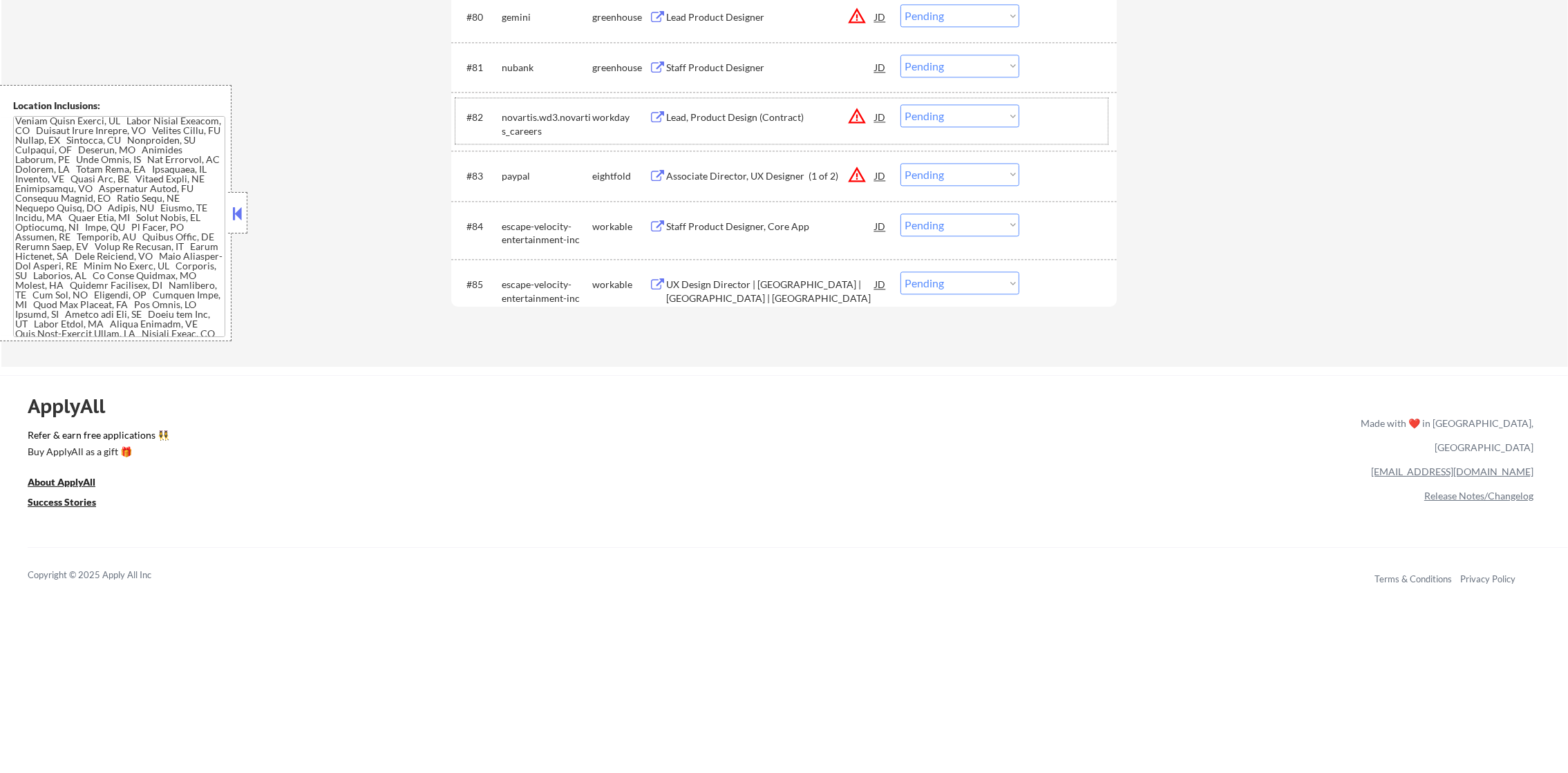
scroll to position [4725, 0]
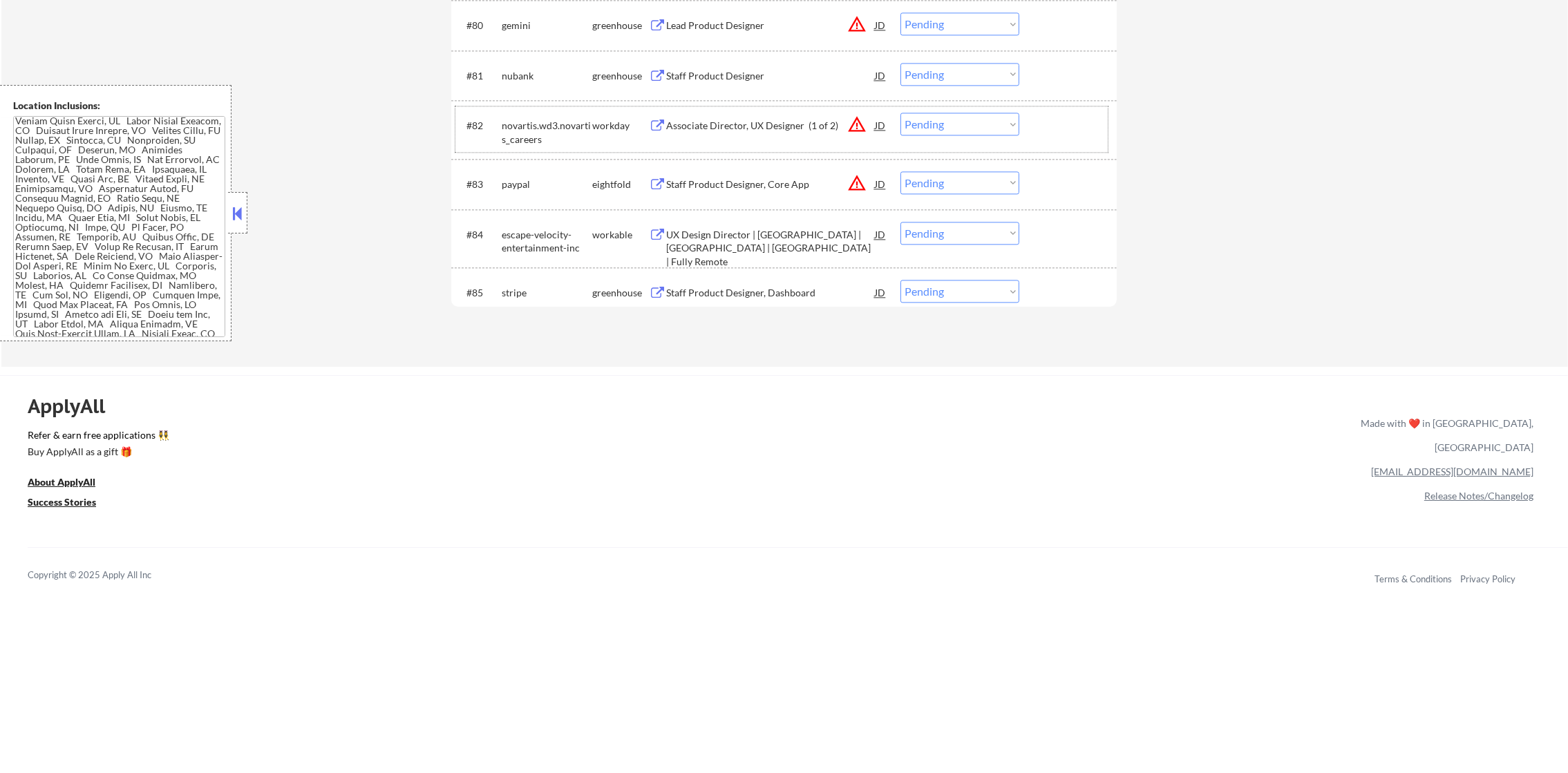
click at [762, 71] on div "Staff Product Designer" at bounding box center [770, 76] width 208 height 14
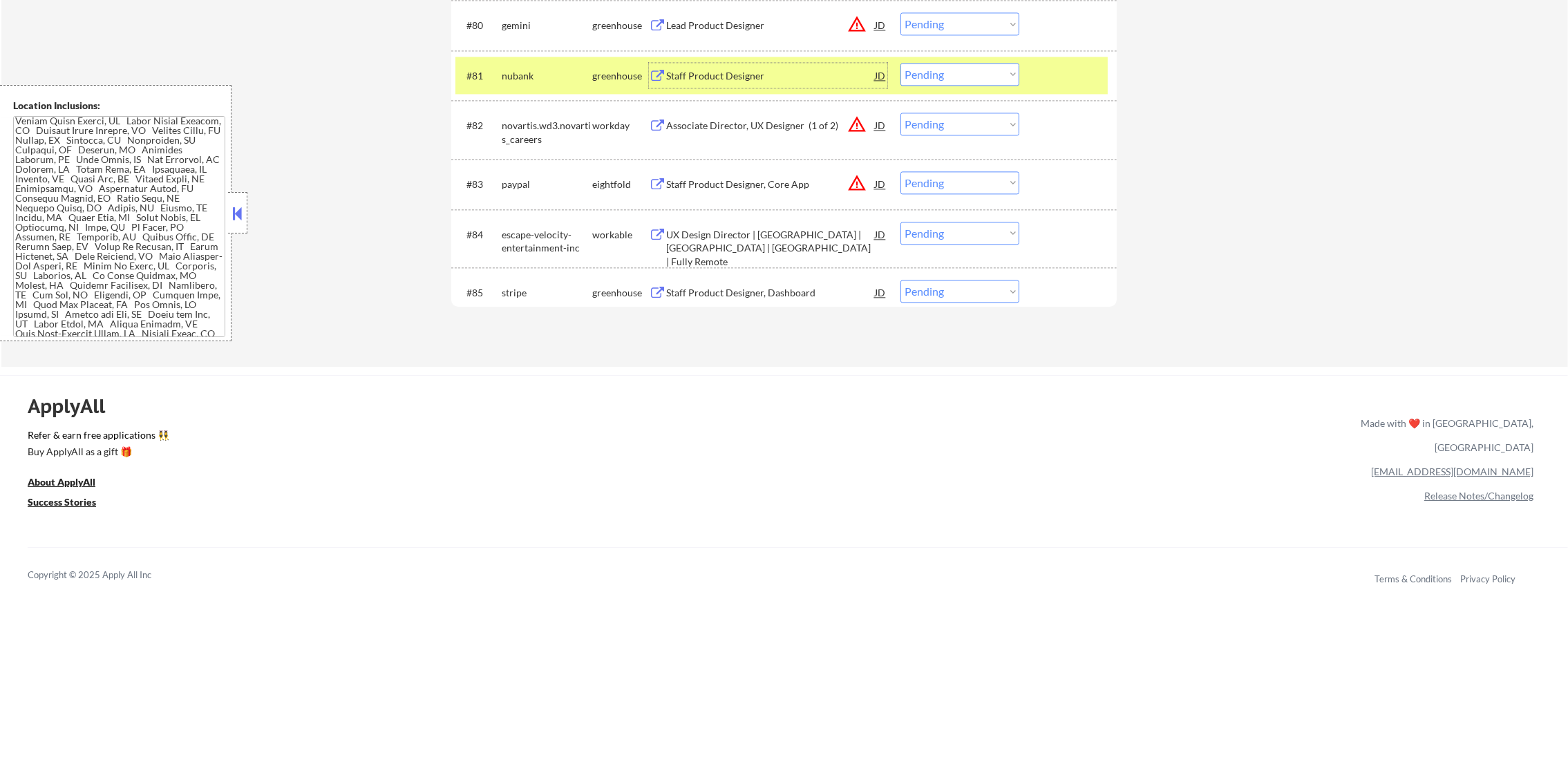
click at [956, 80] on select "Choose an option... Pending Applied Excluded (Questions) Excluded (Expired) Exc…" at bounding box center [959, 74] width 118 height 22
click at [900, 63] on select "Choose an option... Pending Applied Excluded (Questions) Excluded (Expired) Exc…" at bounding box center [959, 74] width 118 height 22
click at [535, 93] on div "#81 nubank greenhouse Staff Product Designer JD warning_amber Choose an option.…" at bounding box center [782, 75] width 652 height 37
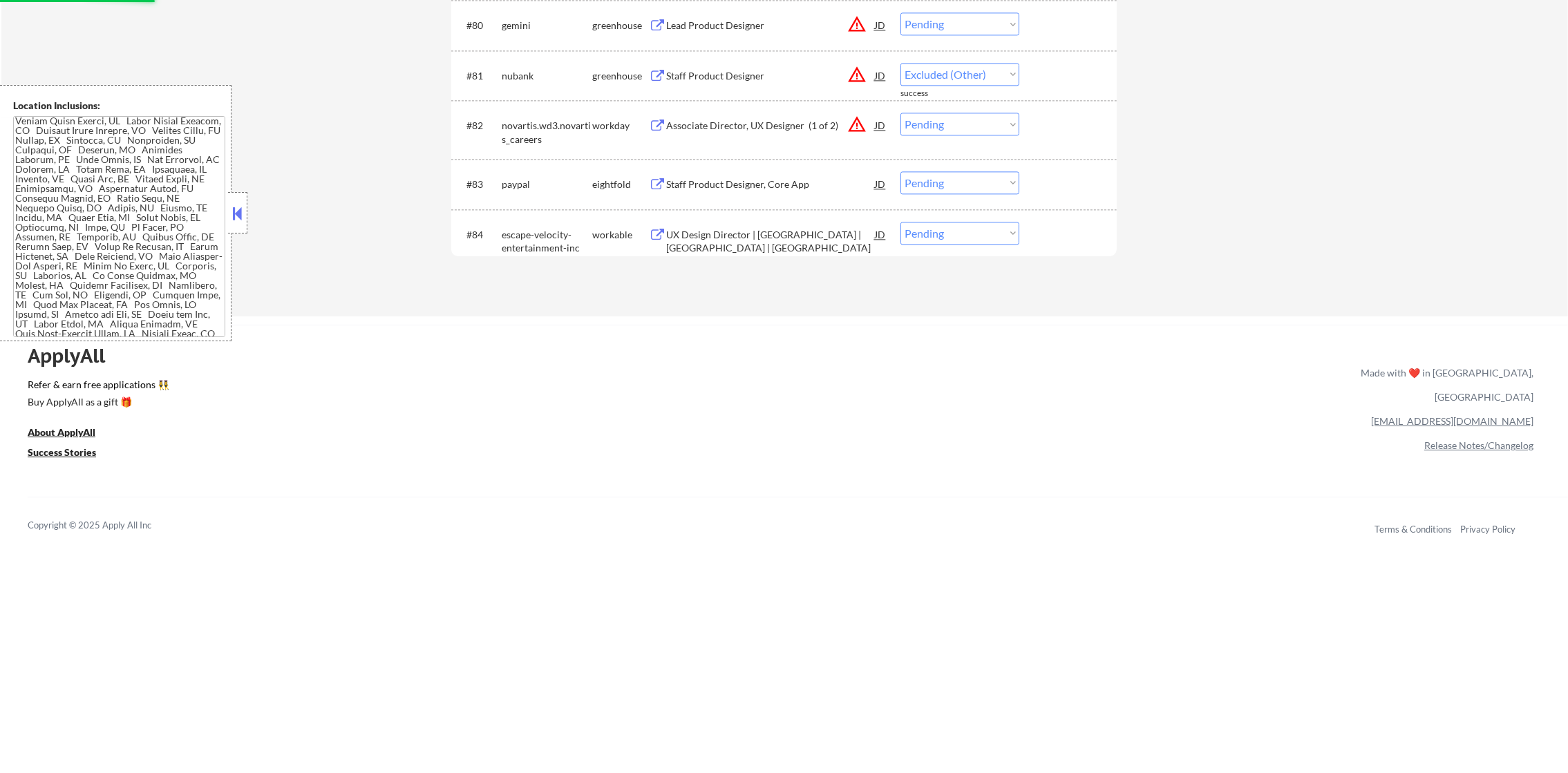
select select ""pending""
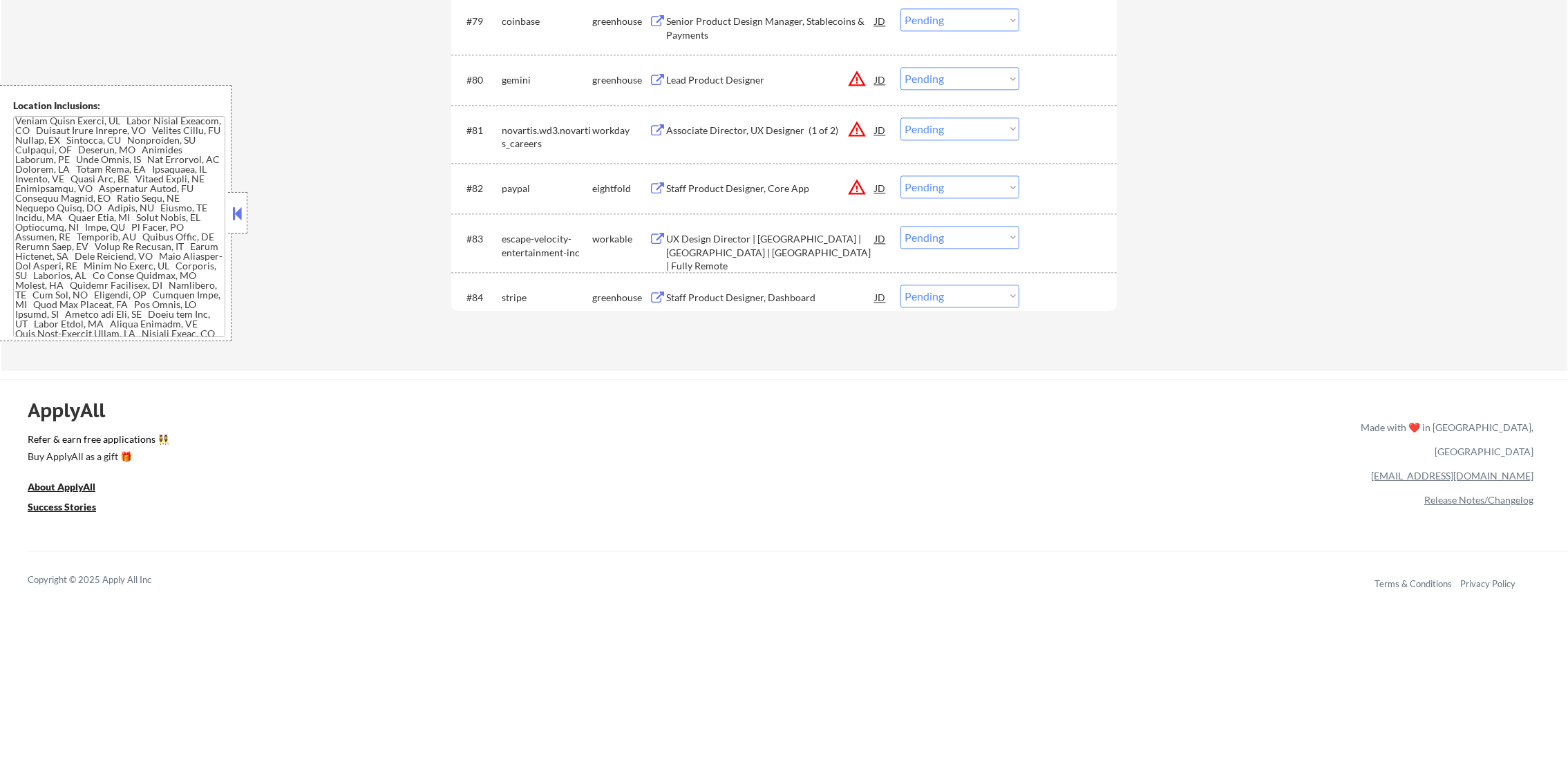
scroll to position [4639, 0]
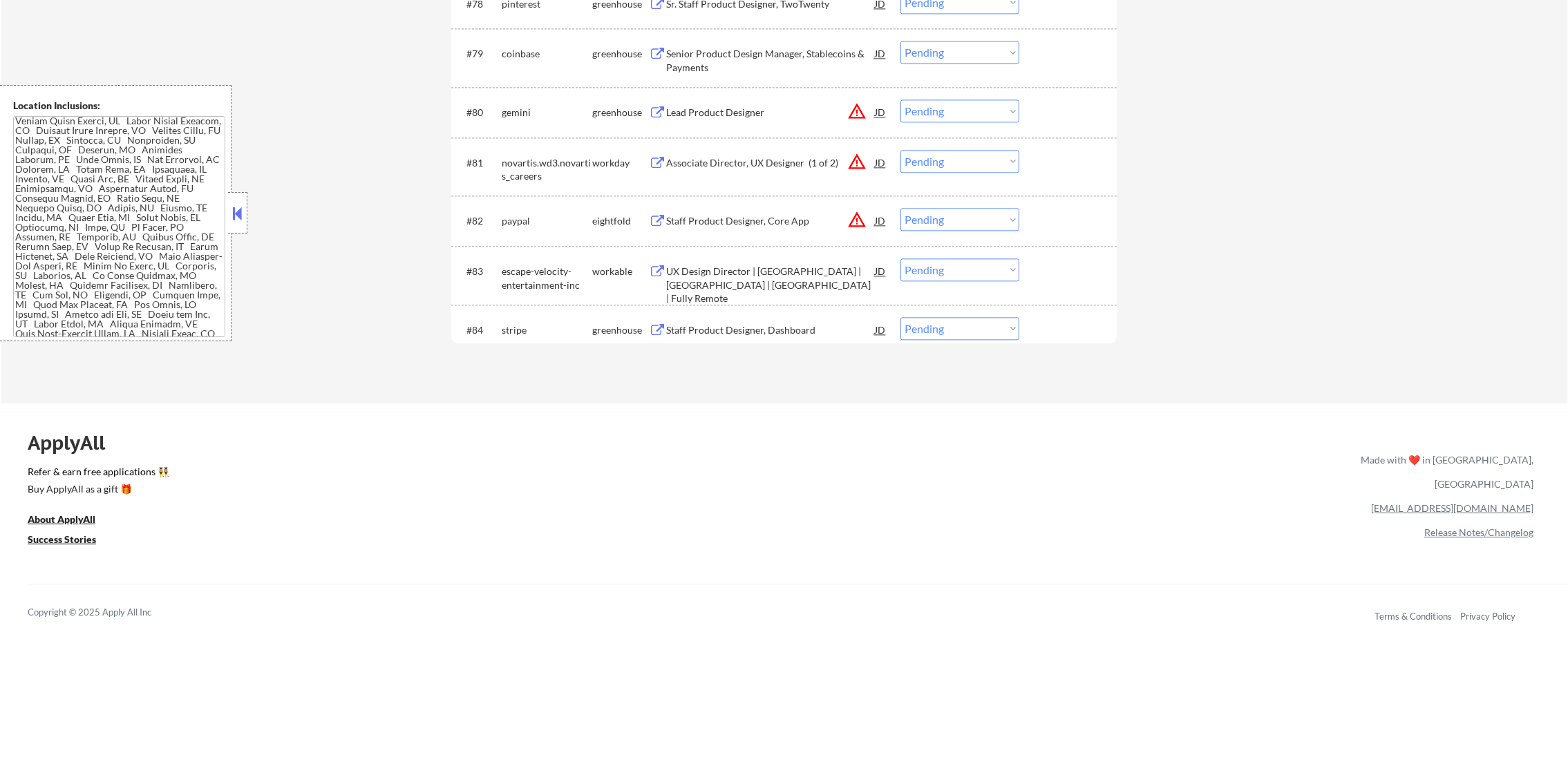
click at [768, 115] on div "Lead Product Designer" at bounding box center [770, 112] width 208 height 14
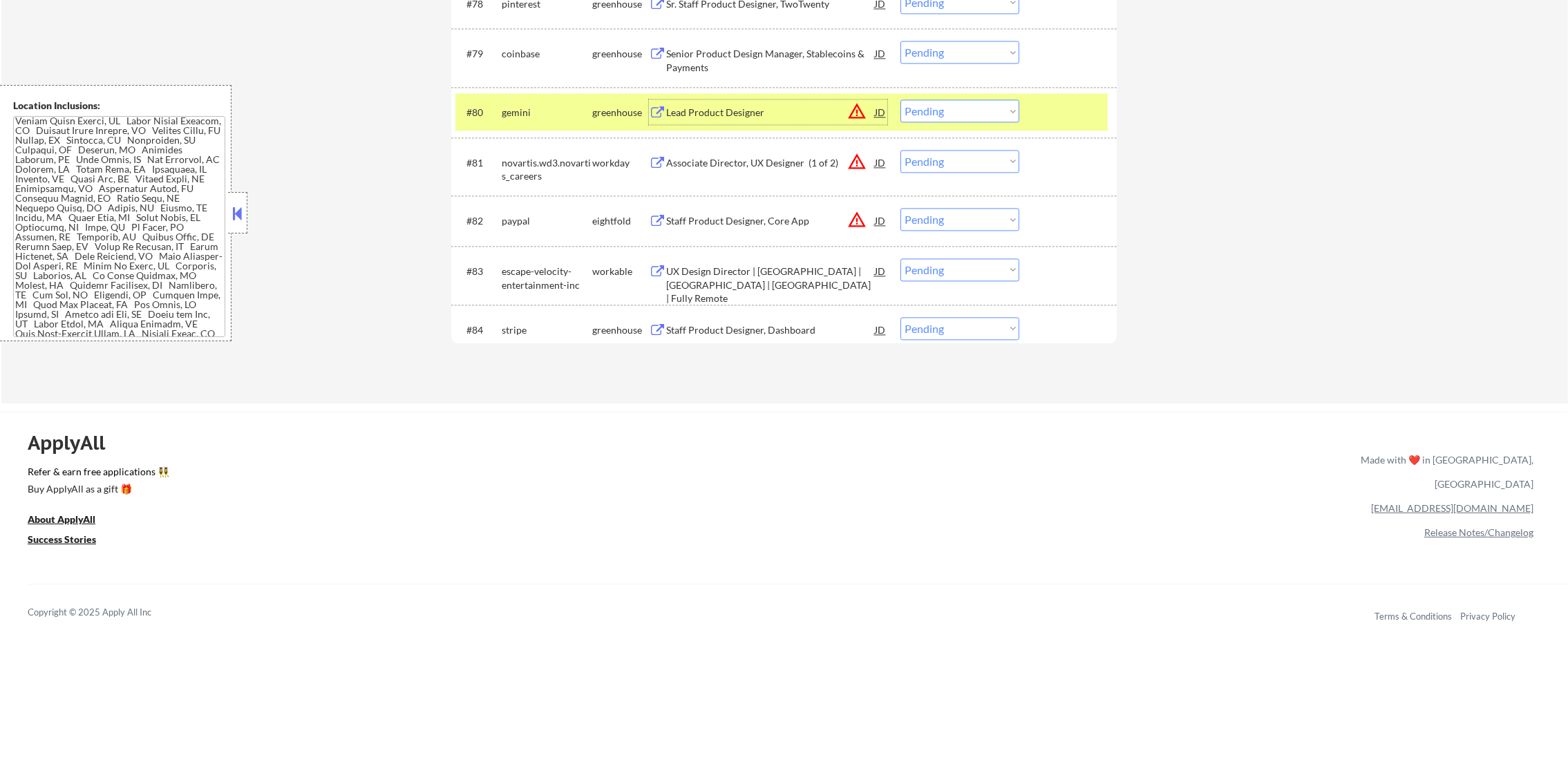
click at [990, 105] on select "Choose an option... Pending Applied Excluded (Questions) Excluded (Expired) Exc…" at bounding box center [959, 111] width 118 height 22
click at [900, 99] on select "Choose an option... Pending Applied Excluded (Questions) Excluded (Expired) Exc…" at bounding box center [959, 111] width 118 height 22
click at [528, 109] on div "gemini" at bounding box center [547, 112] width 91 height 14
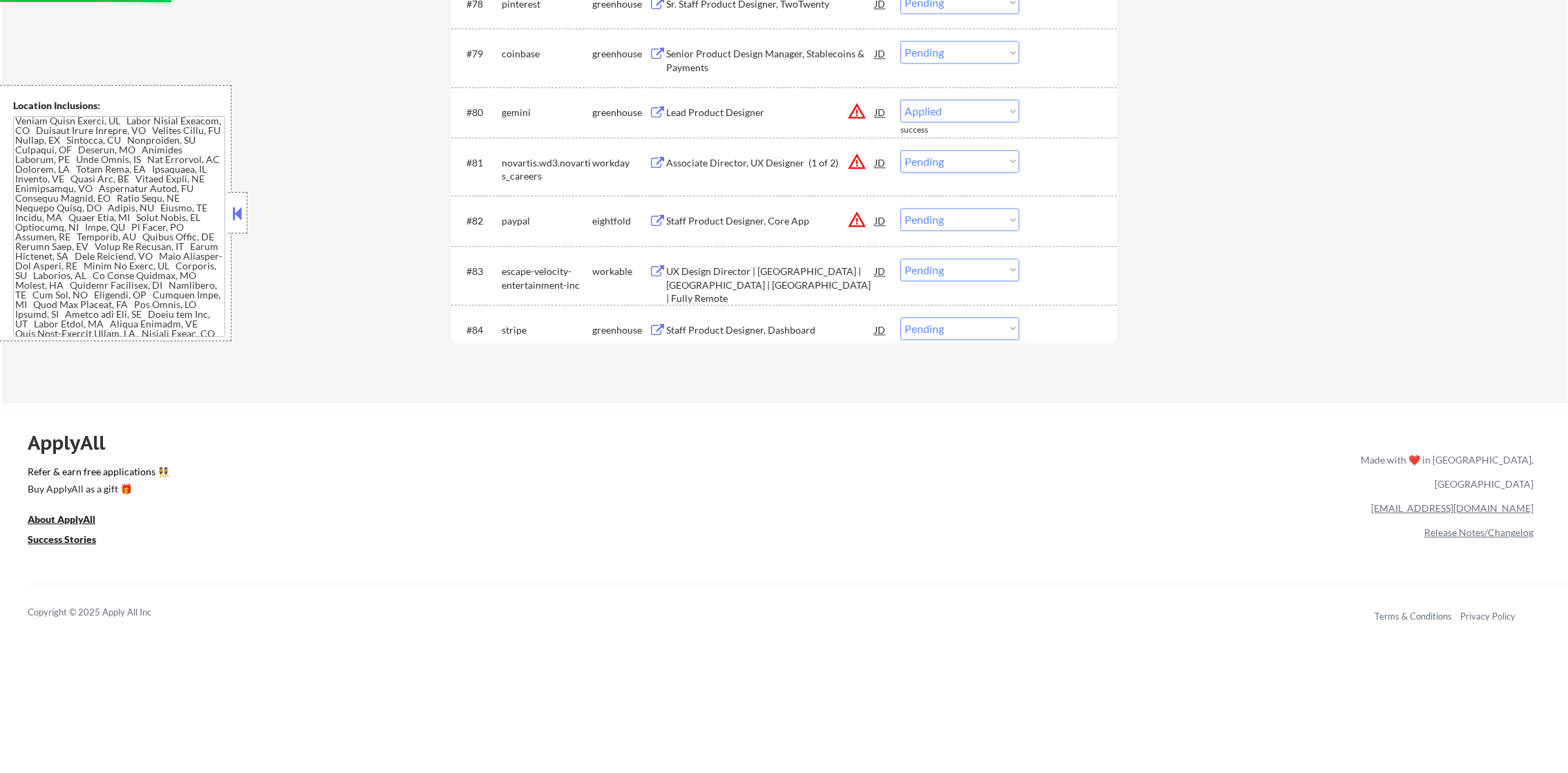
select select ""pending""
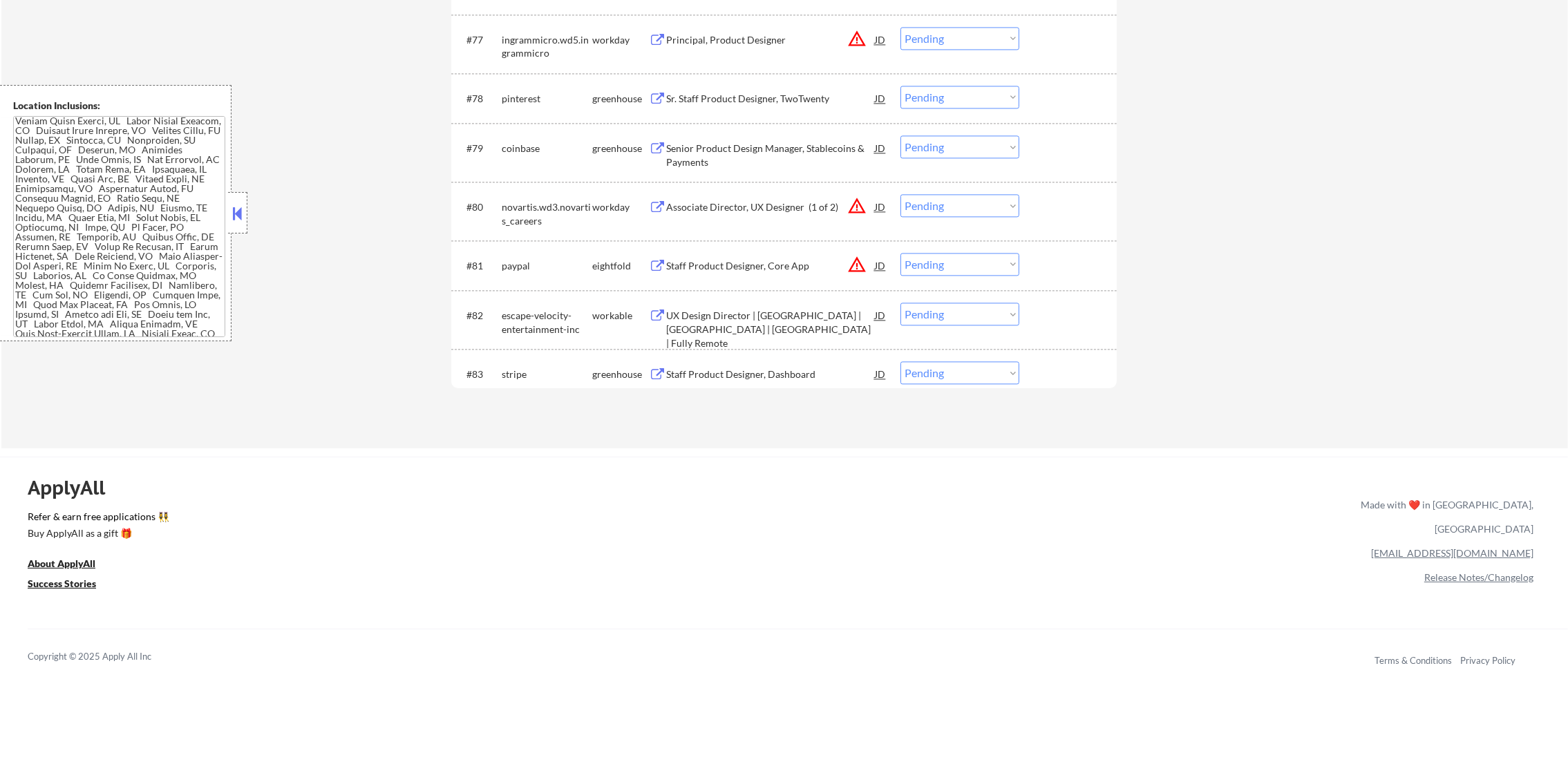
scroll to position [4535, 0]
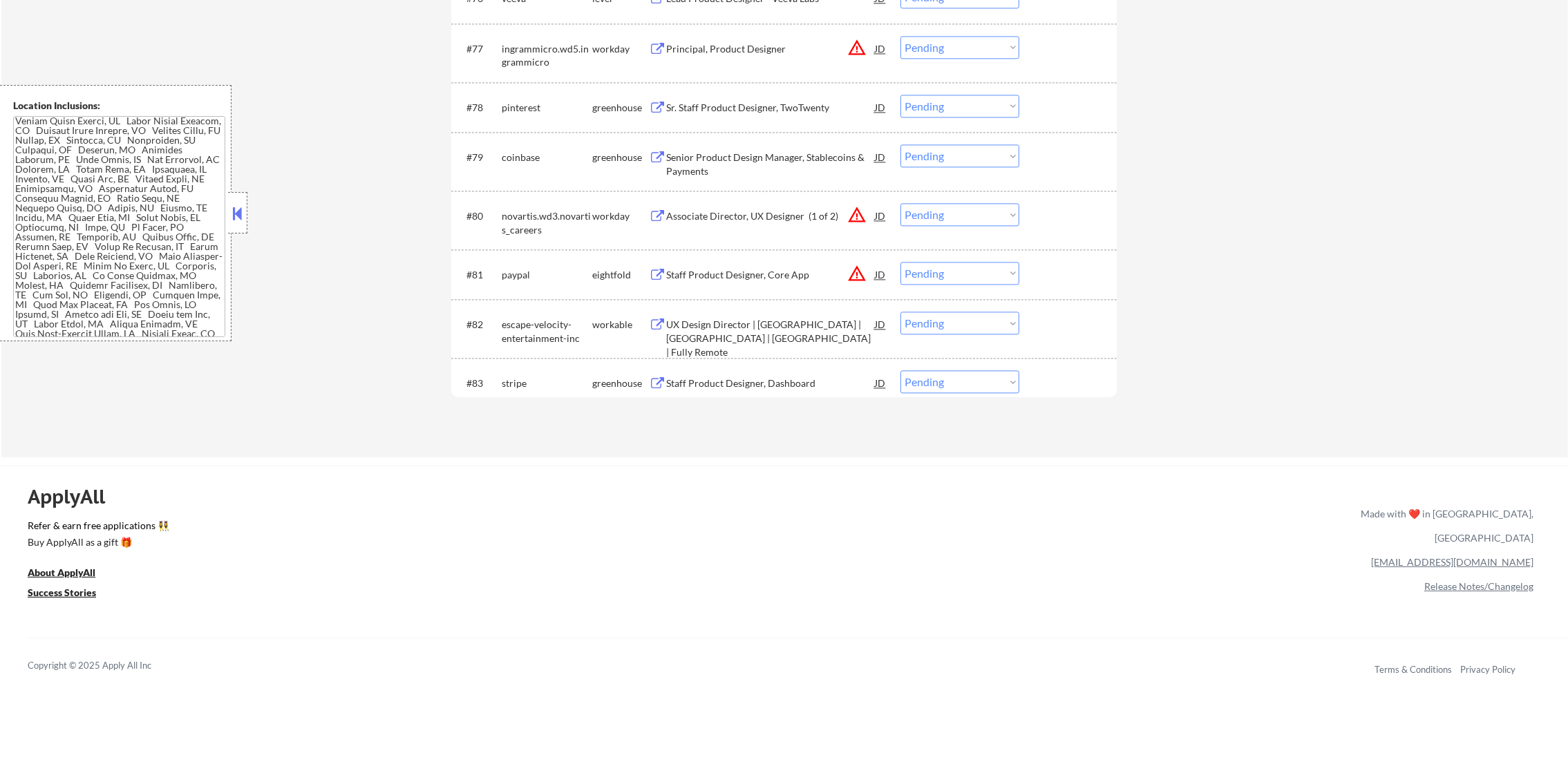
click at [766, 101] on div "Sr. Staff Product Designer, TwoTwenty" at bounding box center [770, 108] width 208 height 14
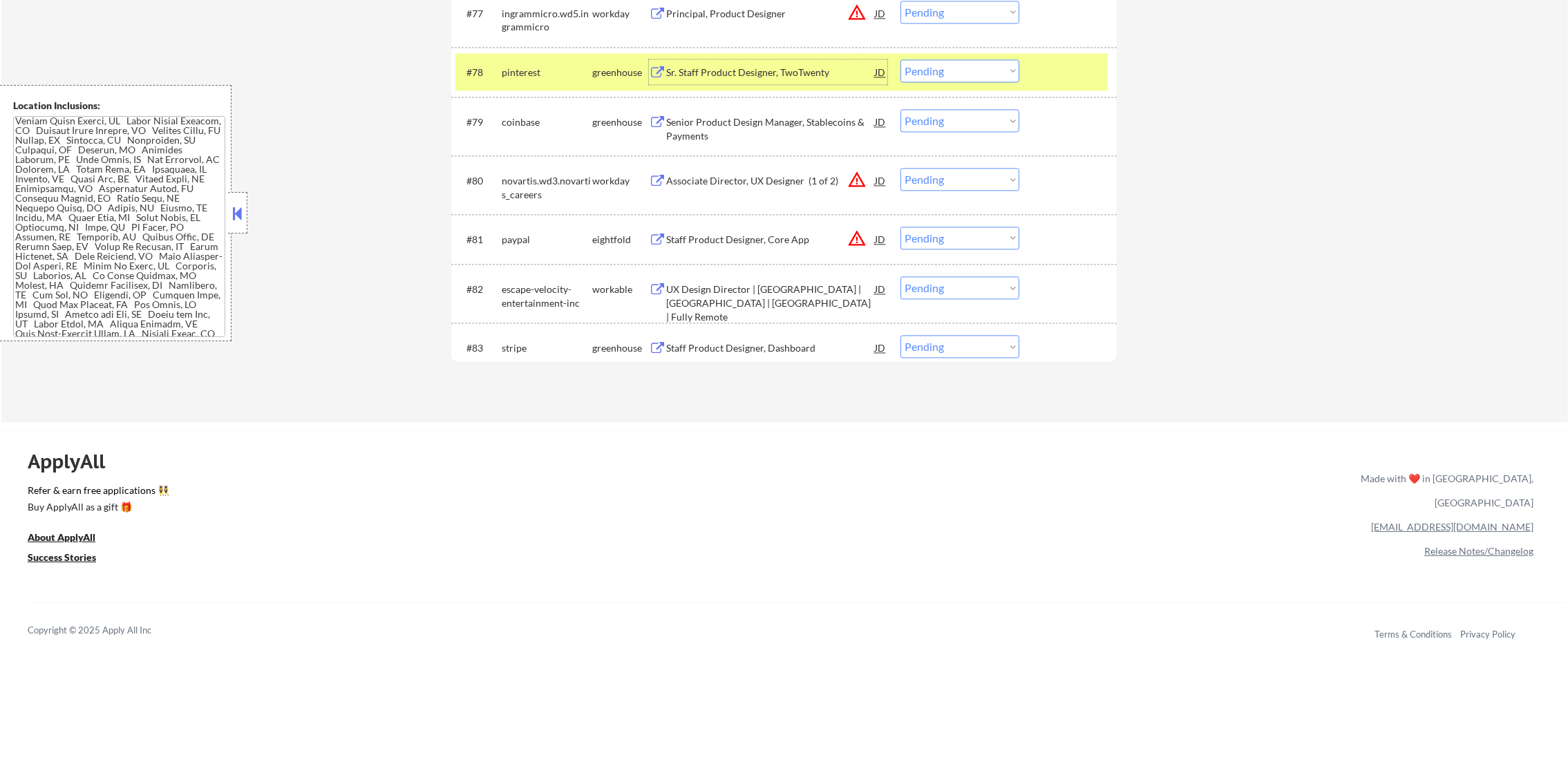
scroll to position [4604, 0]
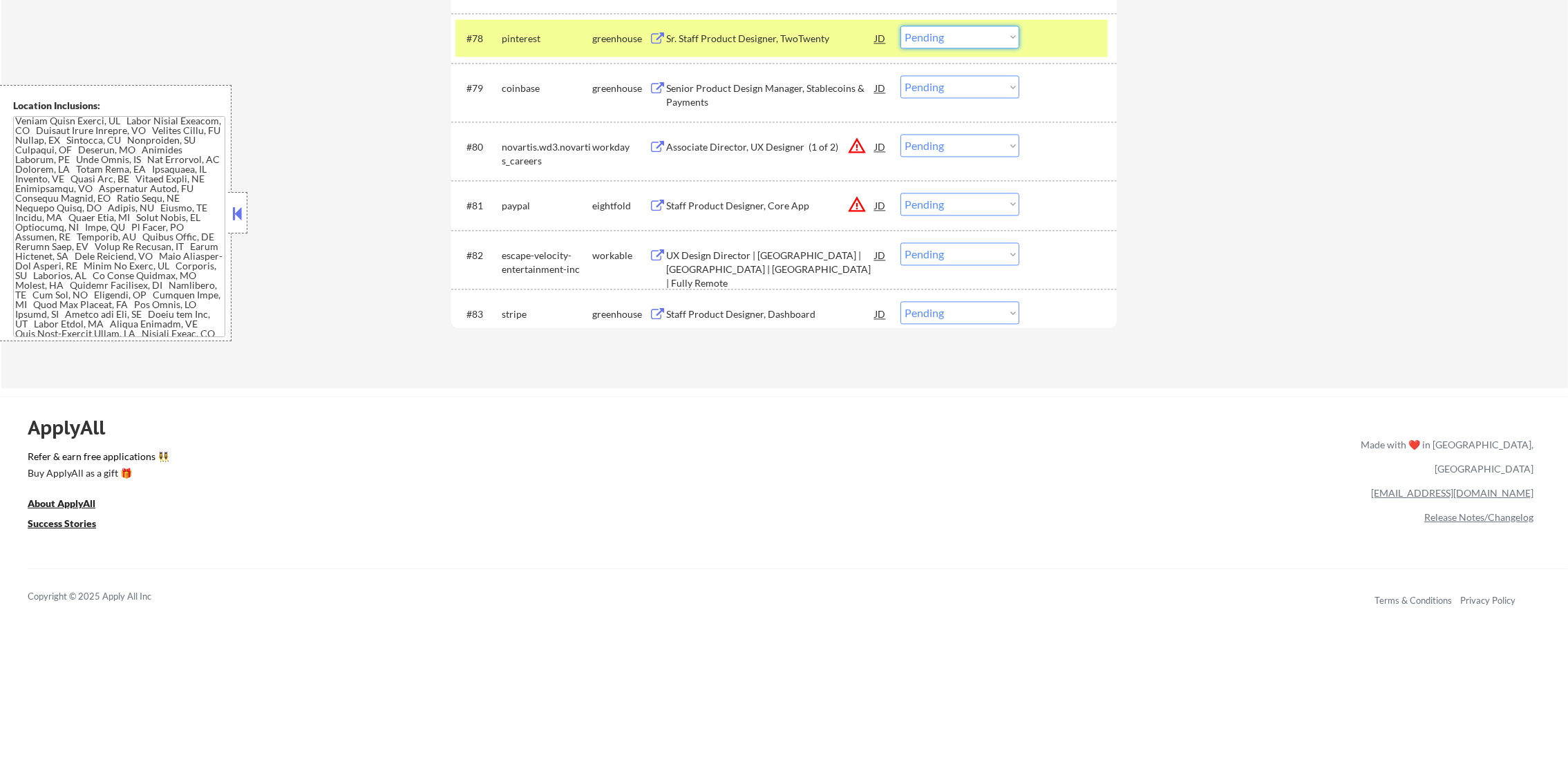
drag, startPoint x: 923, startPoint y: 35, endPoint x: 927, endPoint y: 49, distance: 14.6
click at [923, 35] on select "Choose an option... Pending Applied Excluded (Questions) Excluded (Expired) Exc…" at bounding box center [959, 37] width 118 height 22
click at [900, 26] on select "Choose an option... Pending Applied Excluded (Questions) Excluded (Expired) Exc…" at bounding box center [959, 37] width 118 height 22
click at [515, 32] on div "pinterest" at bounding box center [547, 39] width 91 height 14
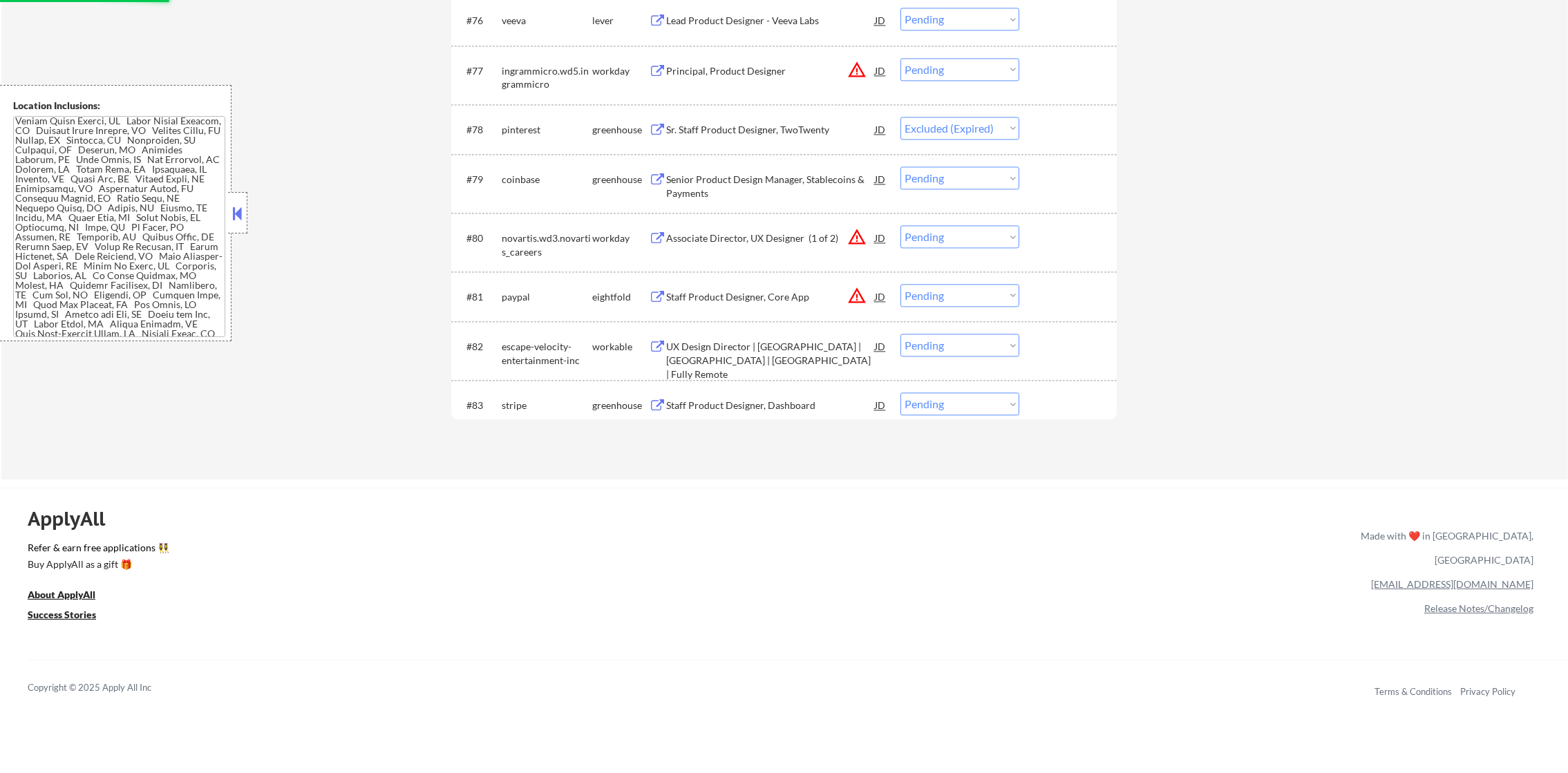
scroll to position [4501, 0]
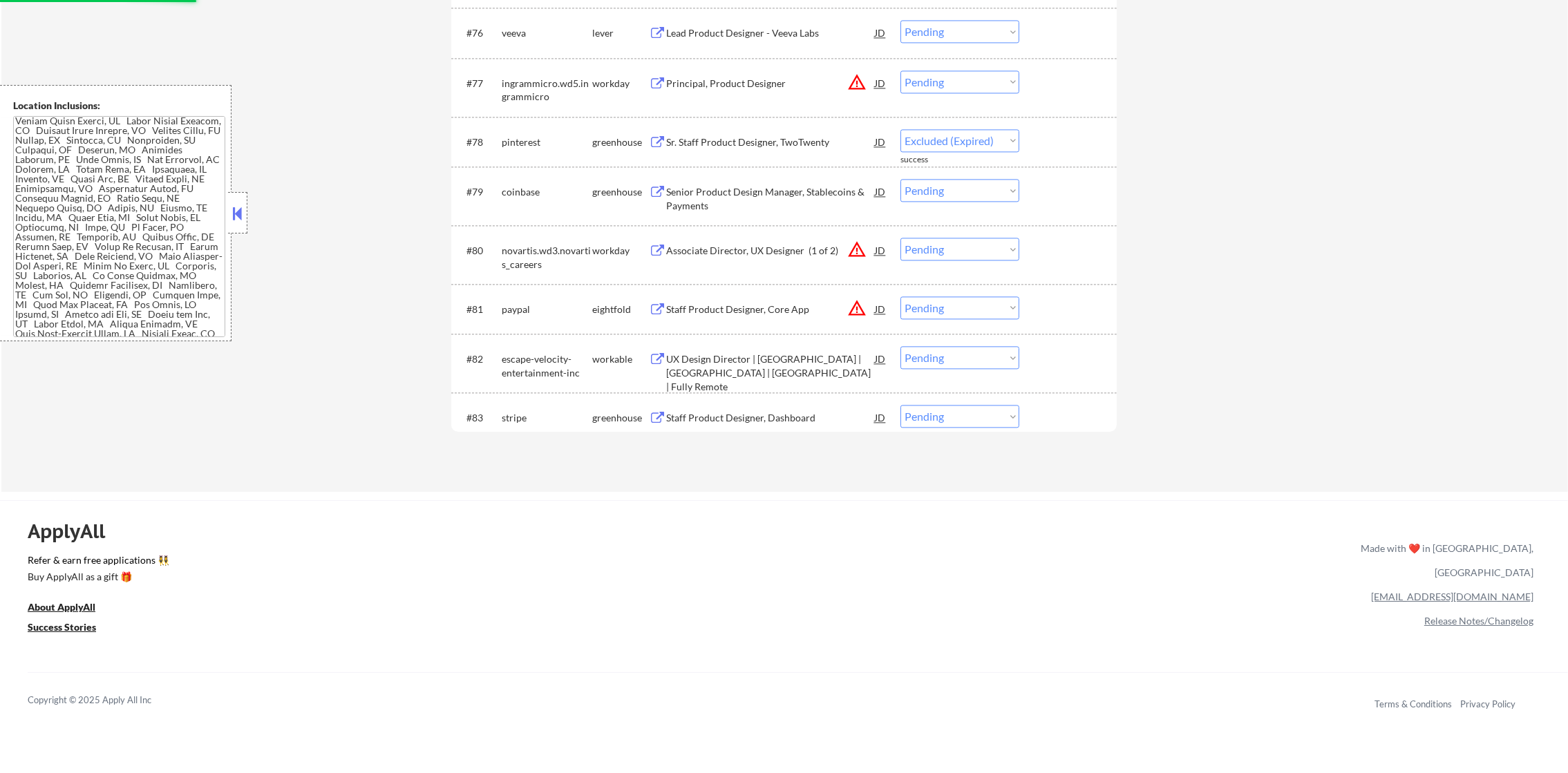
select select ""pending""
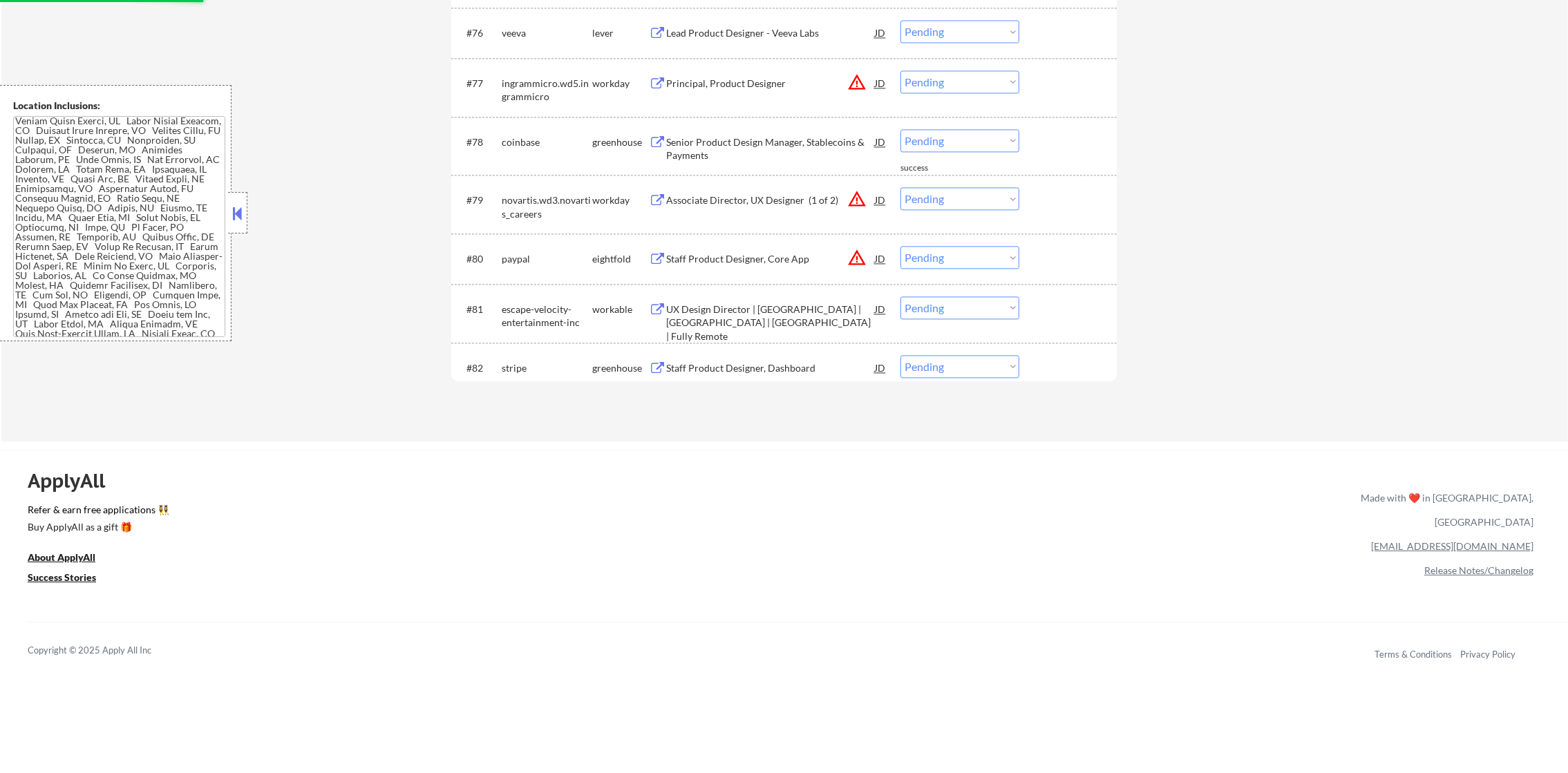
scroll to position [4431, 0]
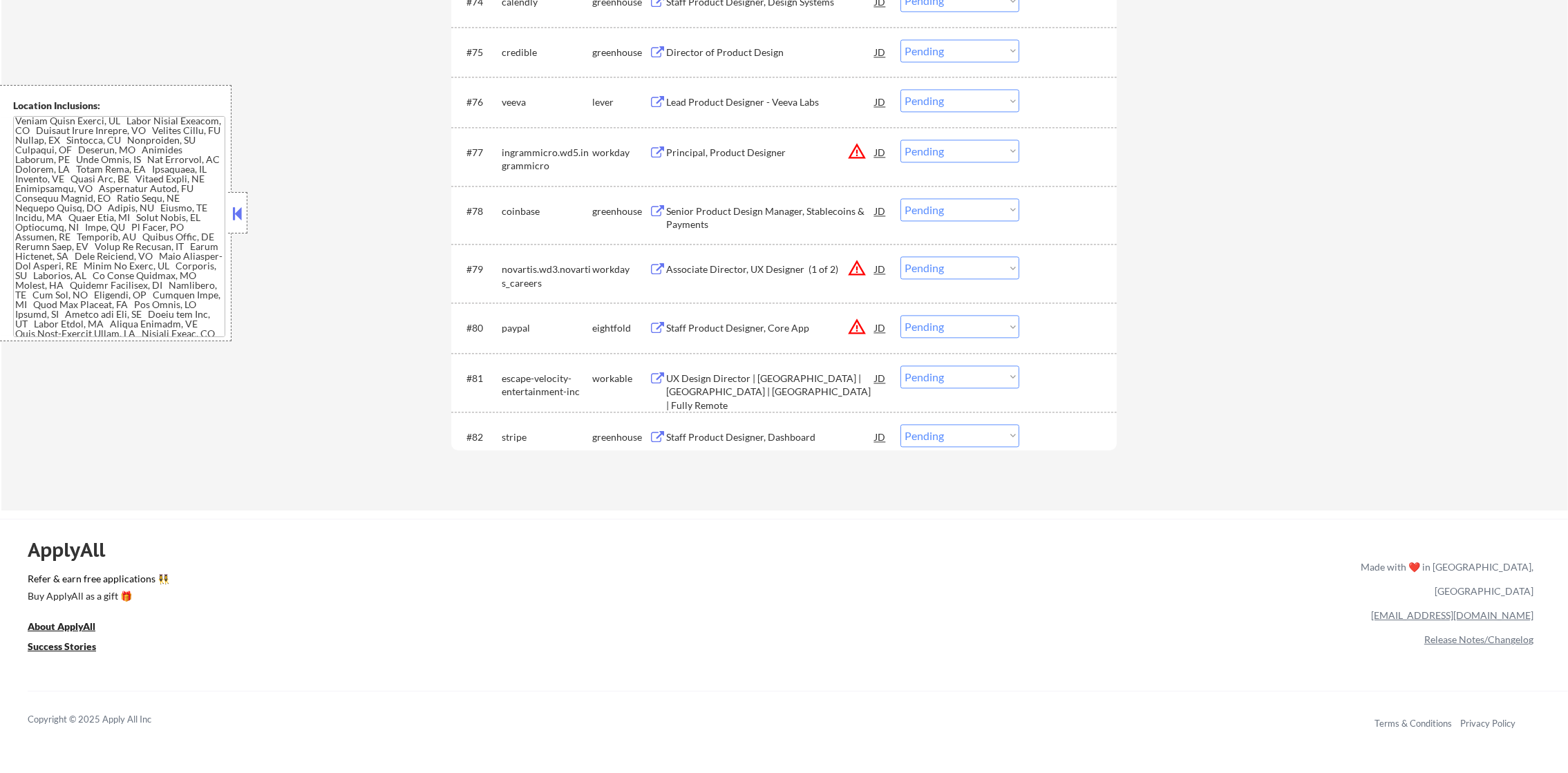
click at [719, 99] on div "Lead Product Designer - Veeva Labs" at bounding box center [770, 102] width 208 height 14
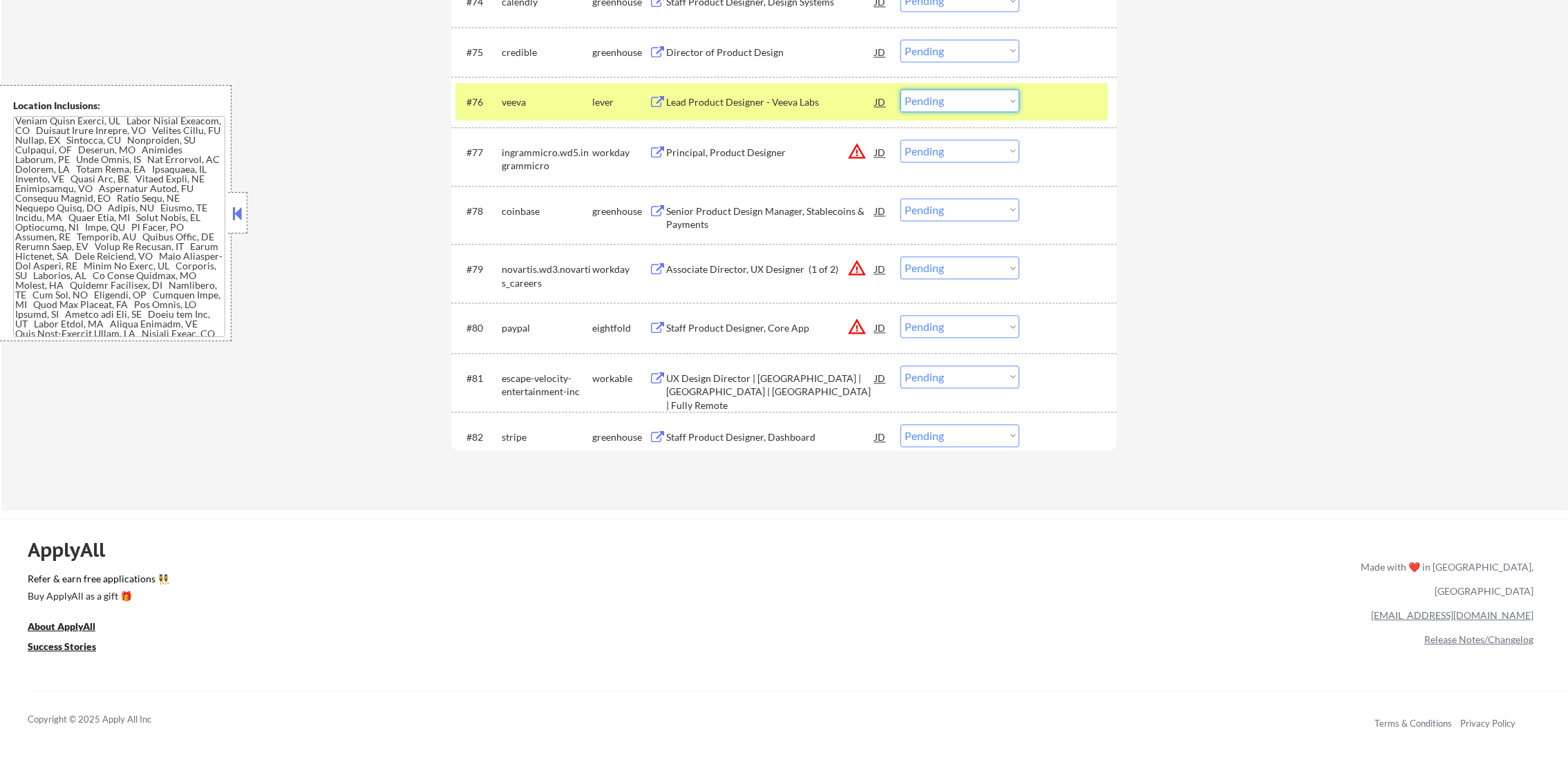
click at [976, 94] on select "Choose an option... Pending Applied Excluded (Questions) Excluded (Expired) Exc…" at bounding box center [959, 100] width 118 height 22
click at [900, 89] on select "Choose an option... Pending Applied Excluded (Questions) Excluded (Expired) Exc…" at bounding box center [959, 100] width 118 height 22
select select ""pending""
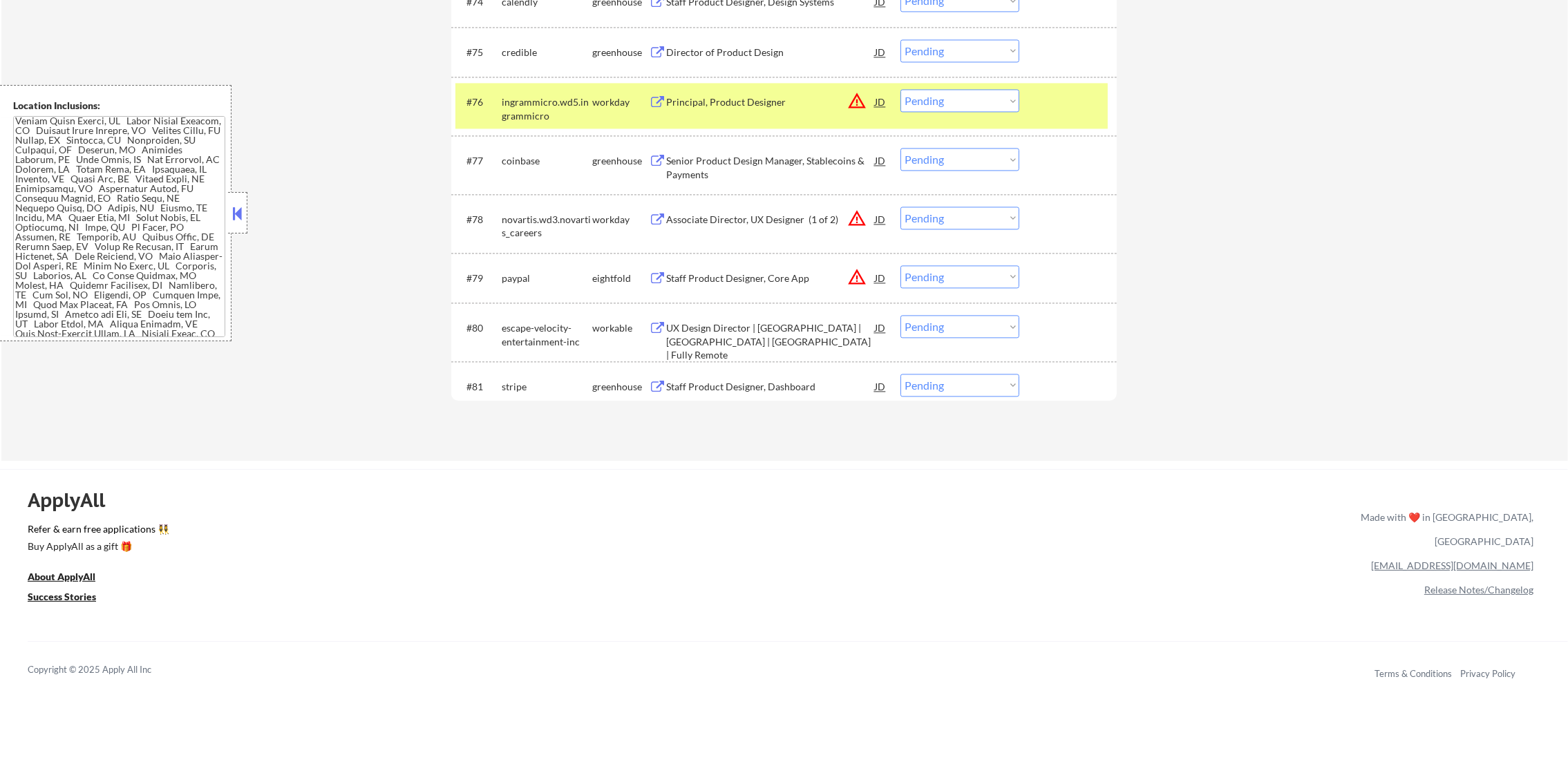
click at [515, 117] on div "ingrammicro.wd5.ingrammicro" at bounding box center [547, 108] width 91 height 27
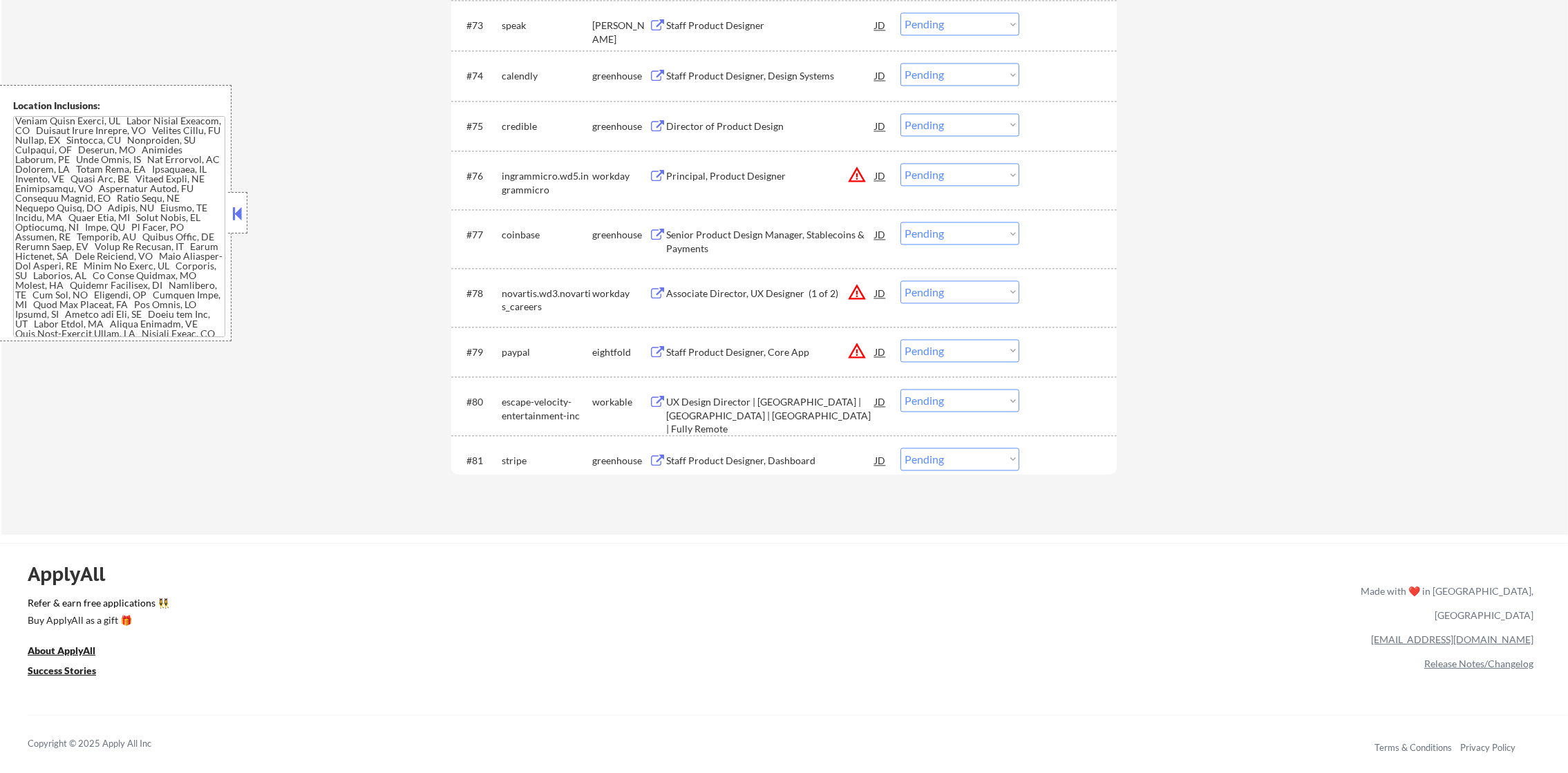
scroll to position [4328, 0]
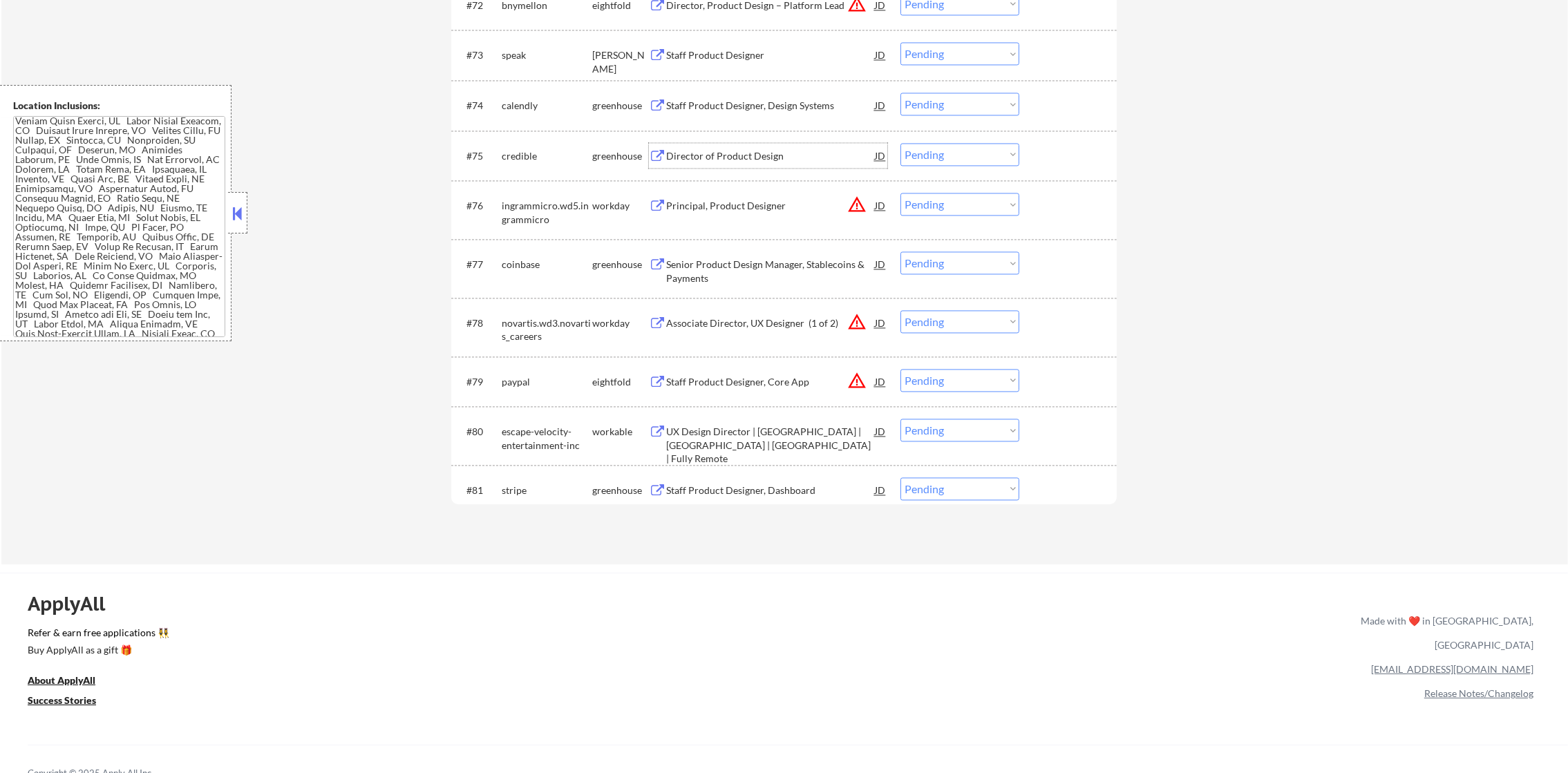
click at [716, 150] on div "Director of Product Design" at bounding box center [770, 157] width 208 height 14
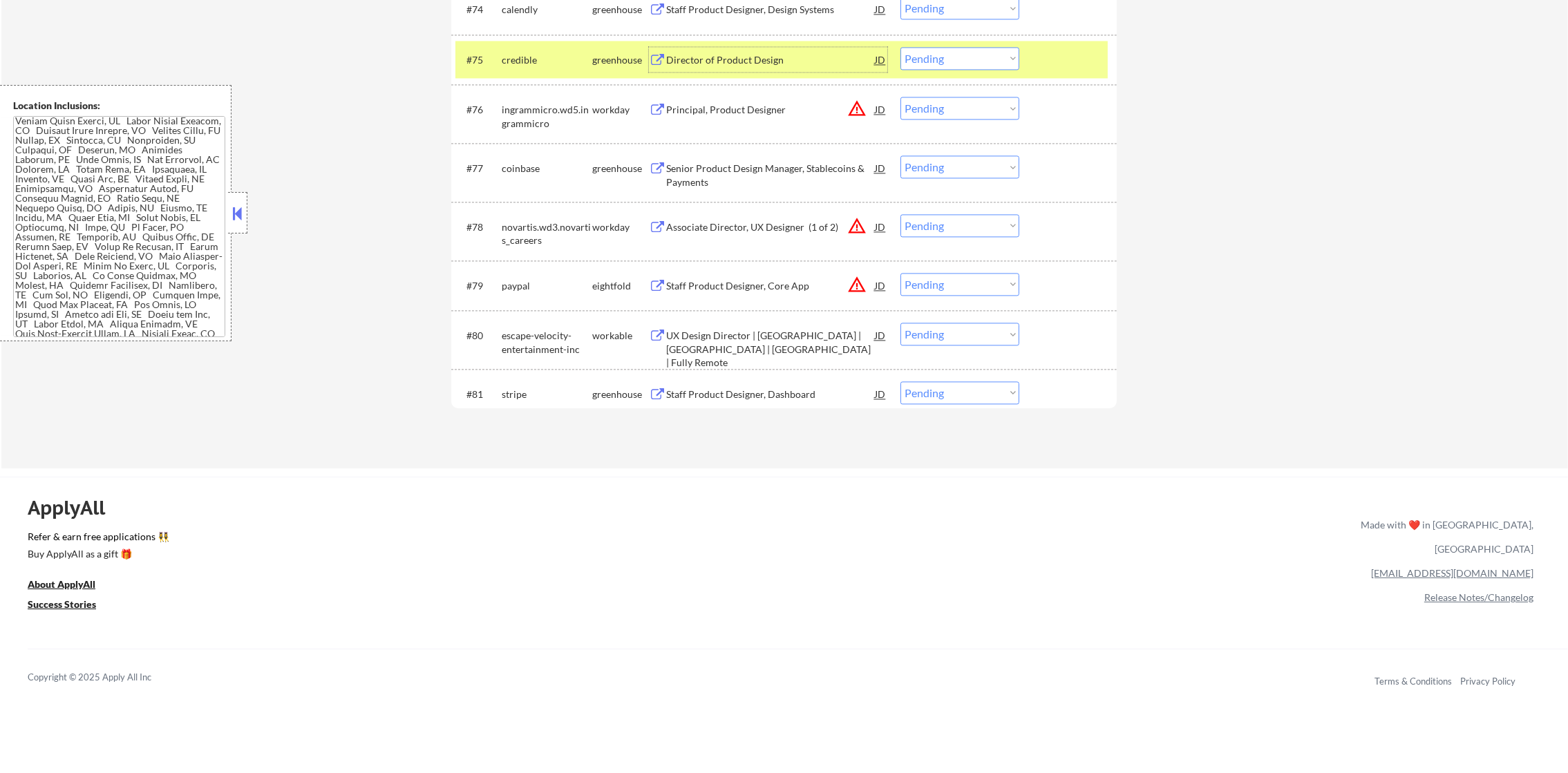
scroll to position [4431, 0]
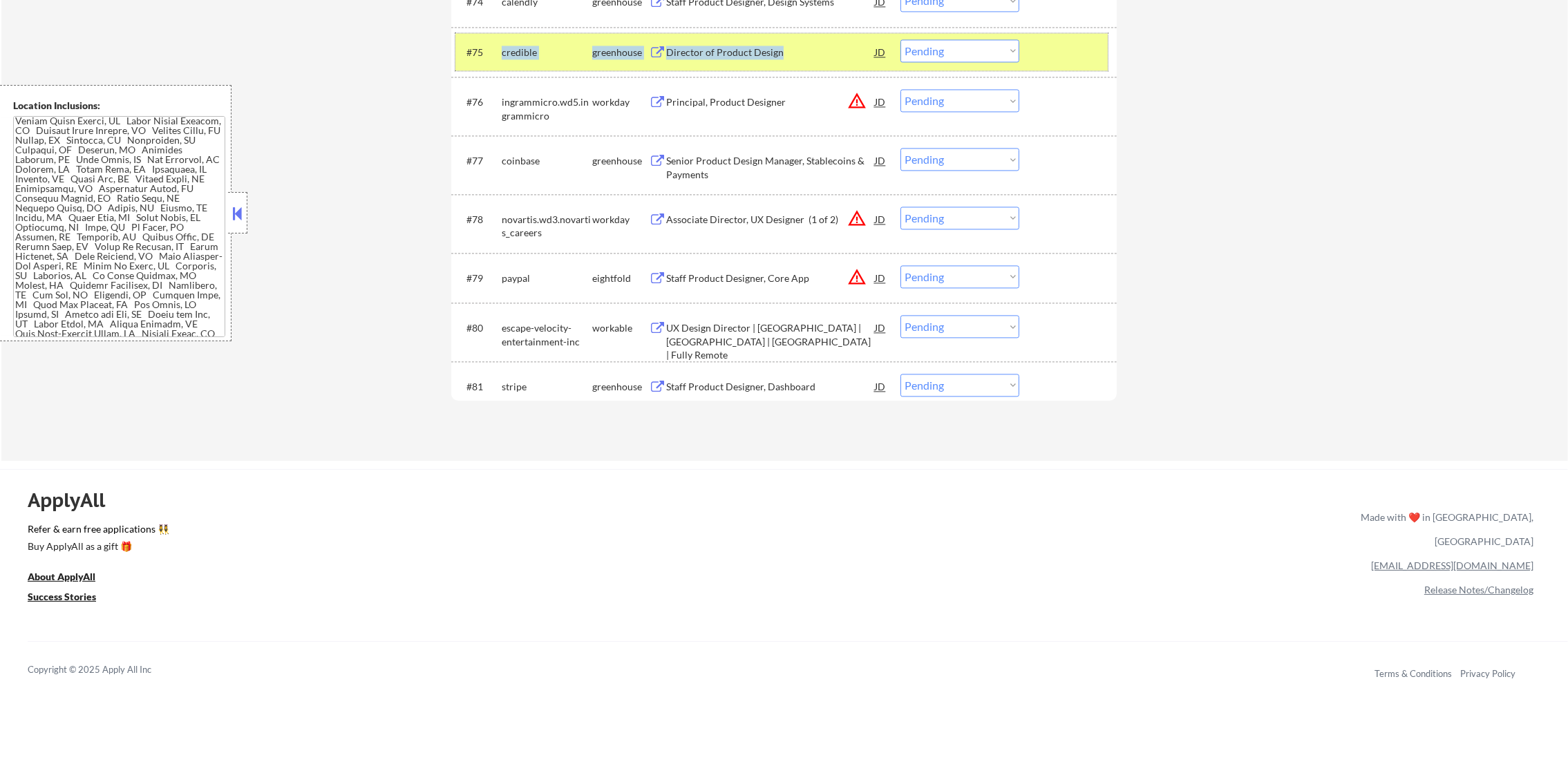
copy div "credible greenhouse Director of Product Design"
drag, startPoint x: 501, startPoint y: 54, endPoint x: 534, endPoint y: 93, distance: 51.1
click at [739, 49] on div "Director of Product Design" at bounding box center [770, 53] width 208 height 14
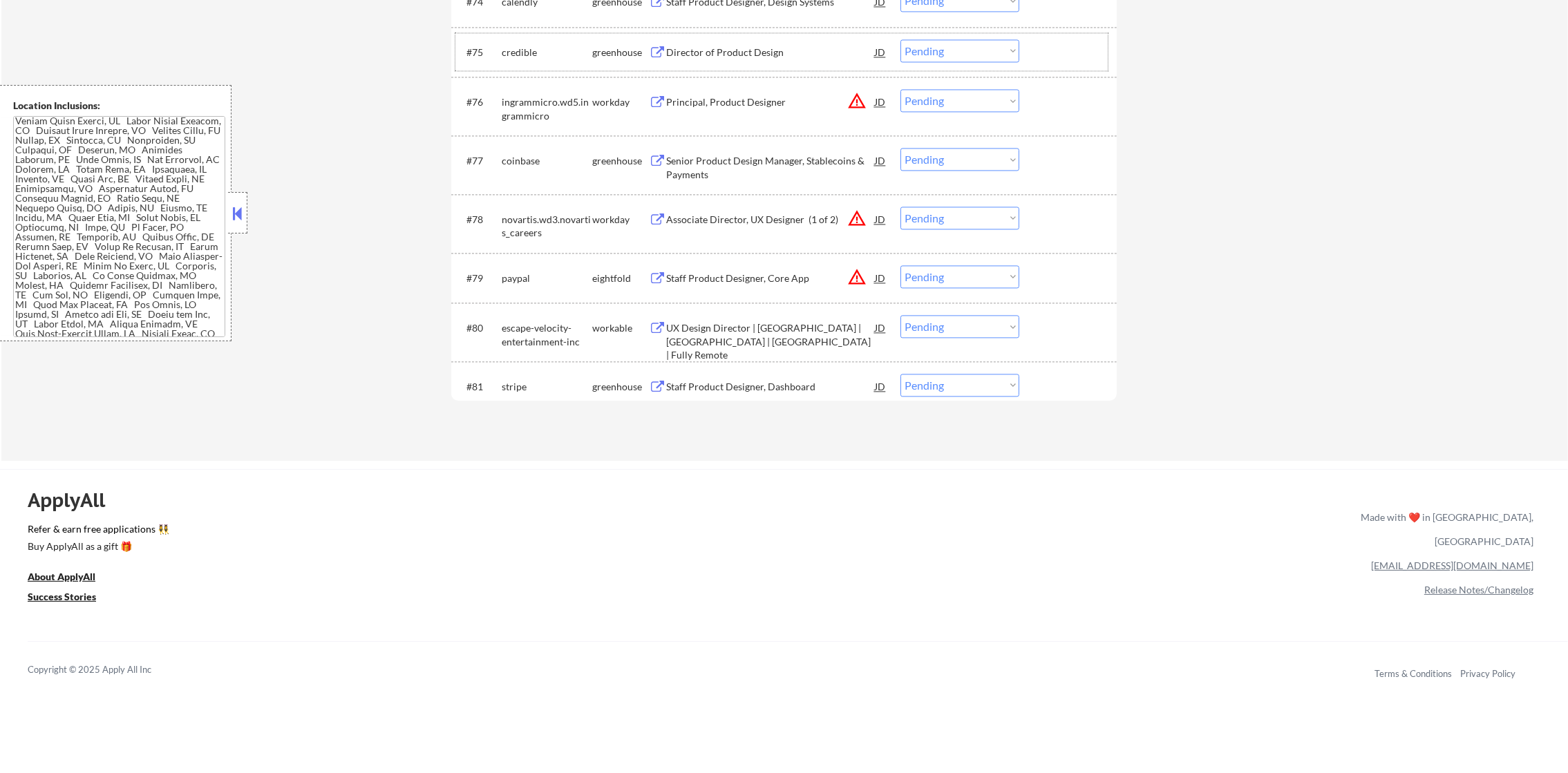
drag, startPoint x: 949, startPoint y: 43, endPoint x: 950, endPoint y: 54, distance: 11.0
click at [949, 43] on select "Choose an option... Pending Applied Excluded (Questions) Excluded (Expired) Exc…" at bounding box center [959, 51] width 118 height 22
click at [900, 40] on select "Choose an option... Pending Applied Excluded (Questions) Excluded (Expired) Exc…" at bounding box center [959, 51] width 118 height 22
select select ""pending""
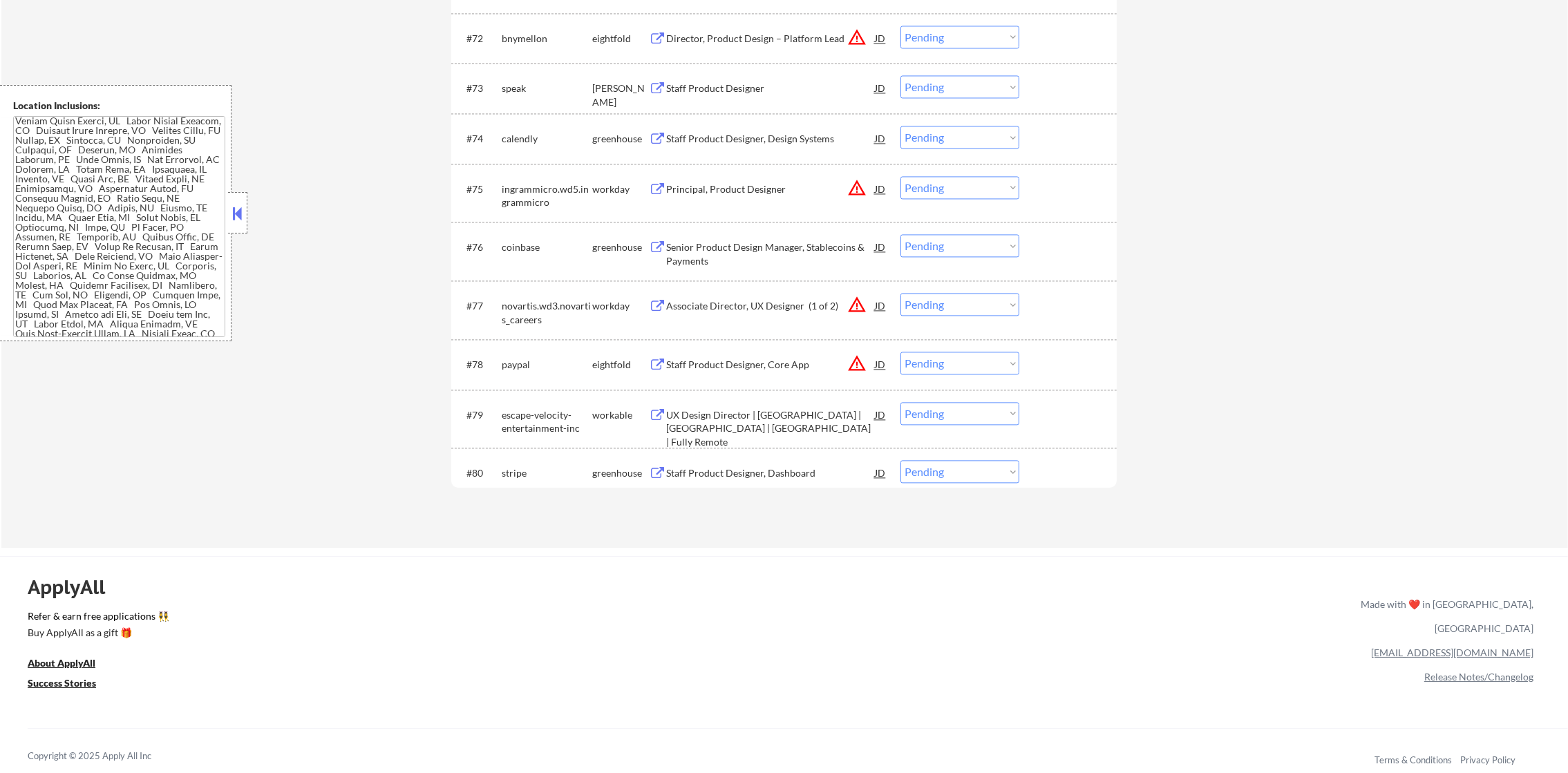
scroll to position [4294, 0]
click at [744, 144] on div "Staff Product Designer, Design Systems" at bounding box center [770, 139] width 208 height 14
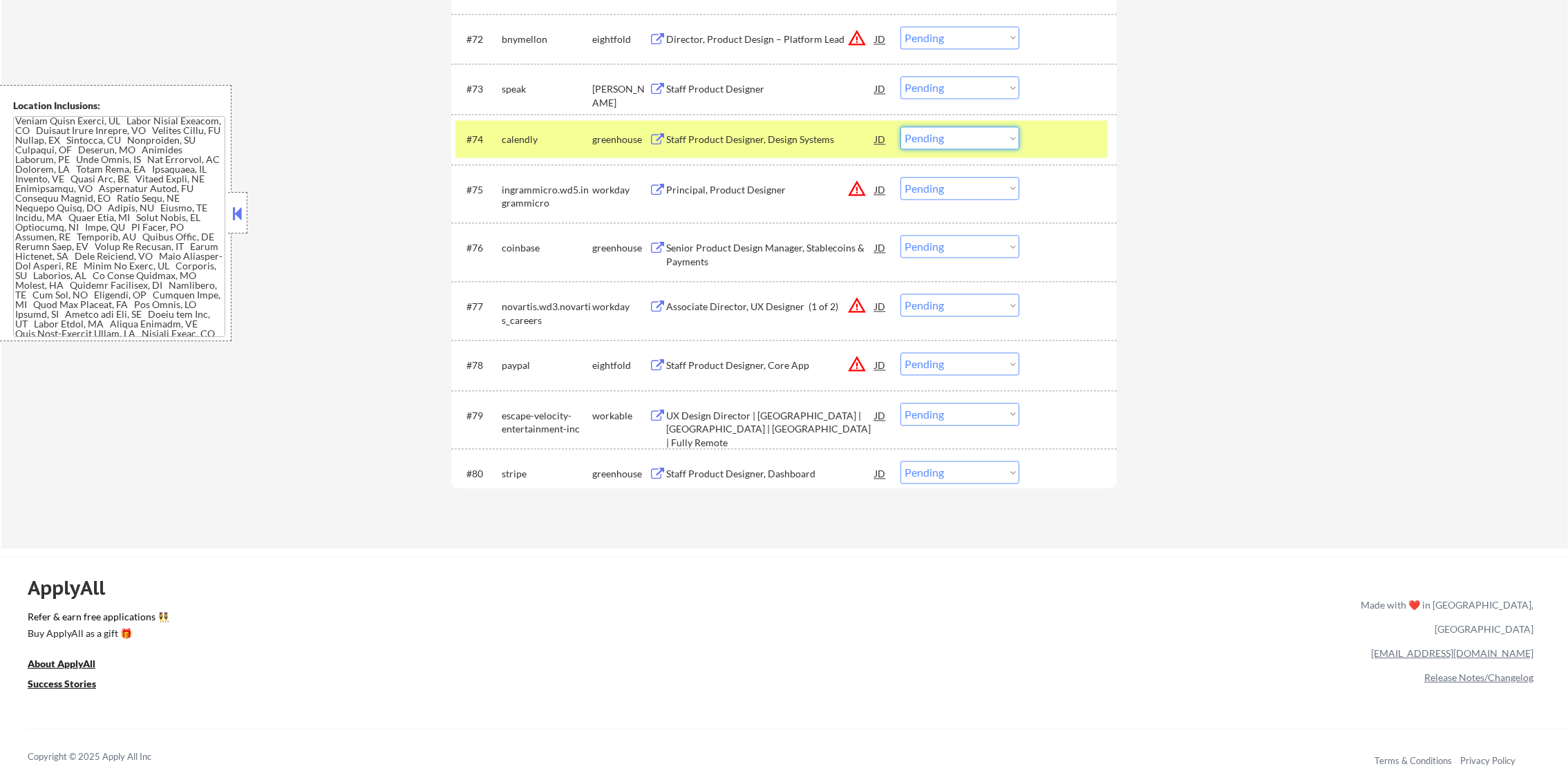
click at [984, 144] on select "Choose an option... Pending Applied Excluded (Questions) Excluded (Expired) Exc…" at bounding box center [959, 137] width 118 height 22
click at [900, 126] on select "Choose an option... Pending Applied Excluded (Questions) Excluded (Expired) Exc…" at bounding box center [959, 137] width 118 height 22
click at [532, 150] on div "calendly" at bounding box center [547, 138] width 91 height 25
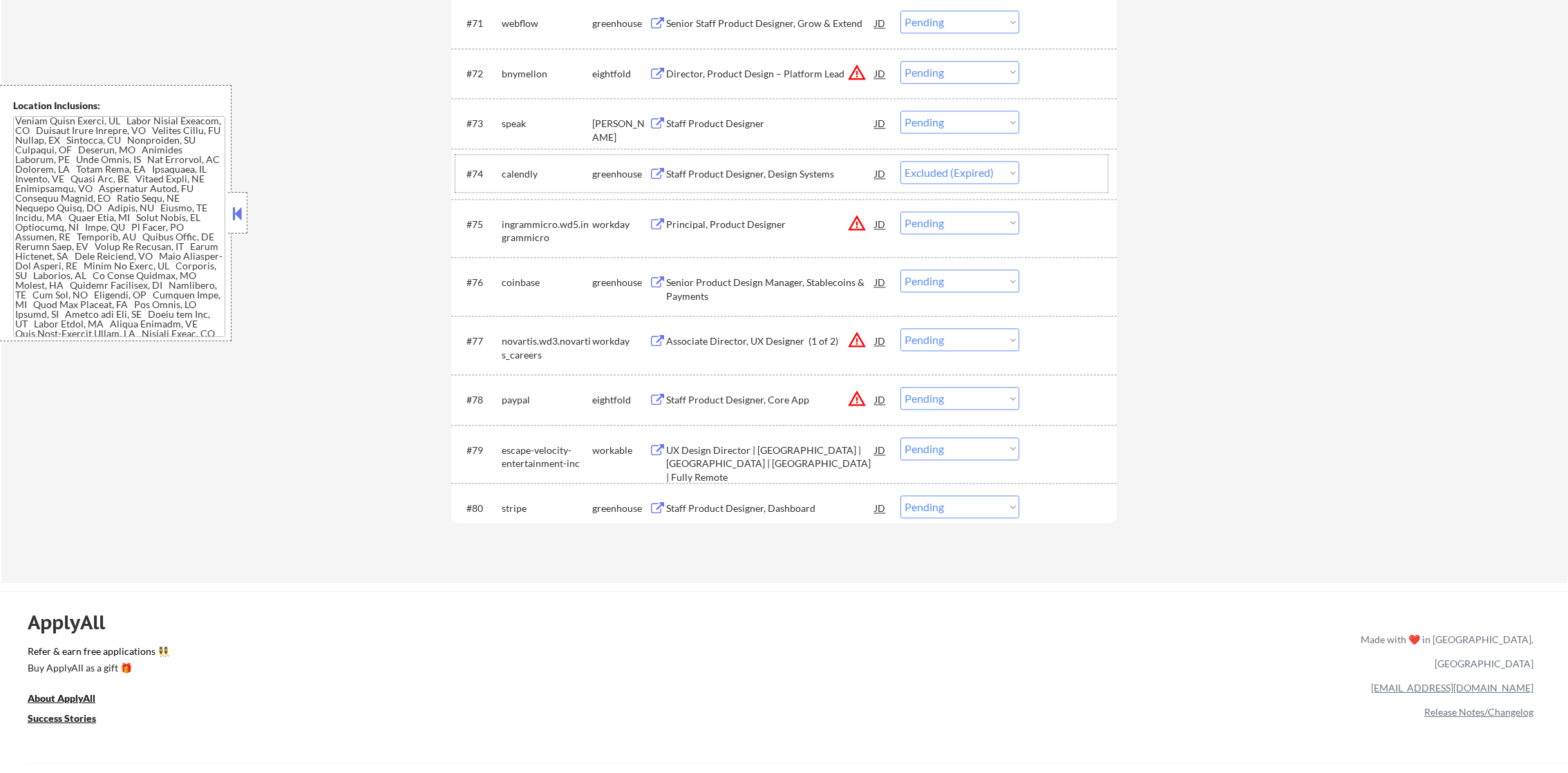
scroll to position [4225, 0]
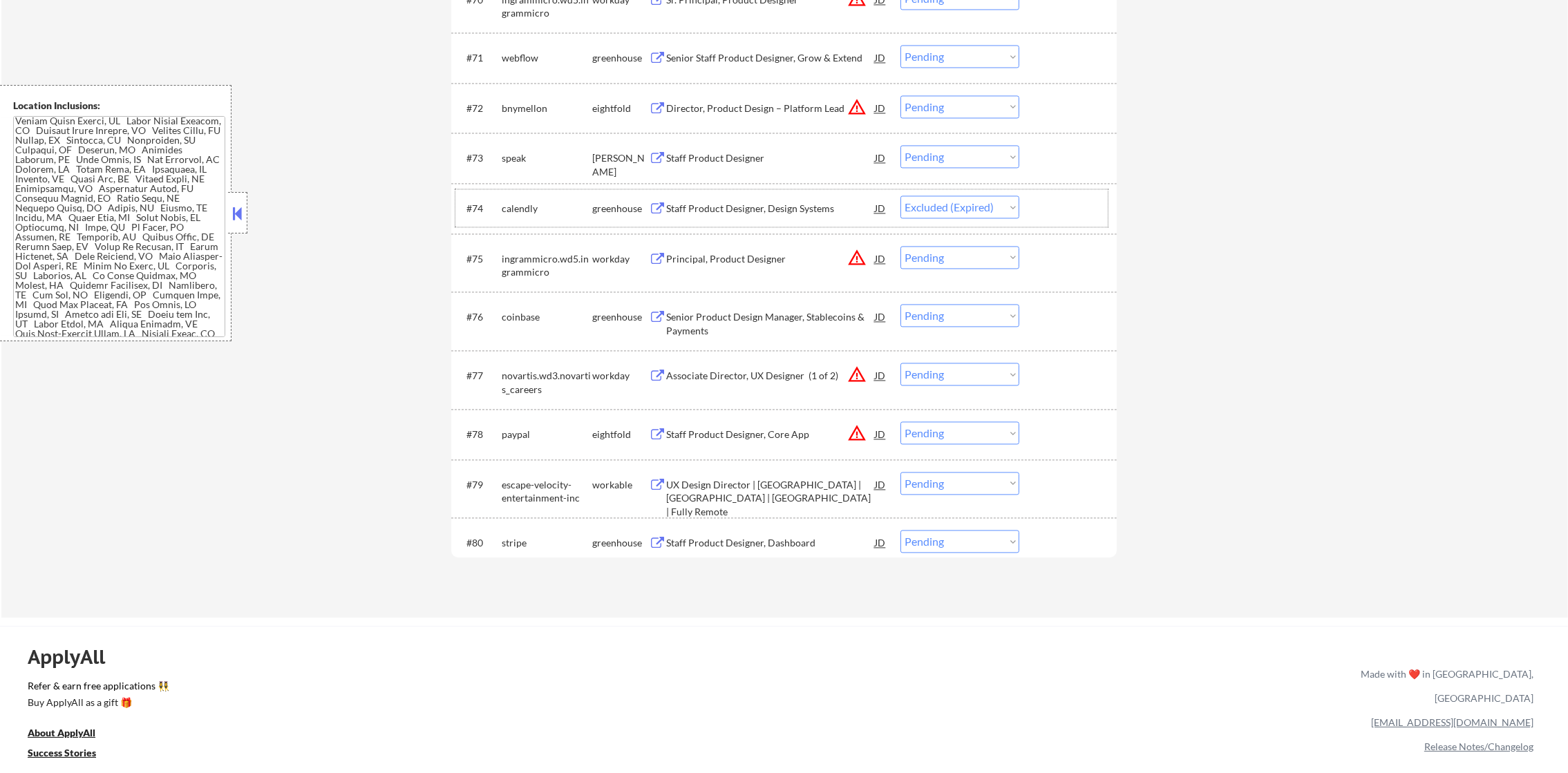
select select ""pending""
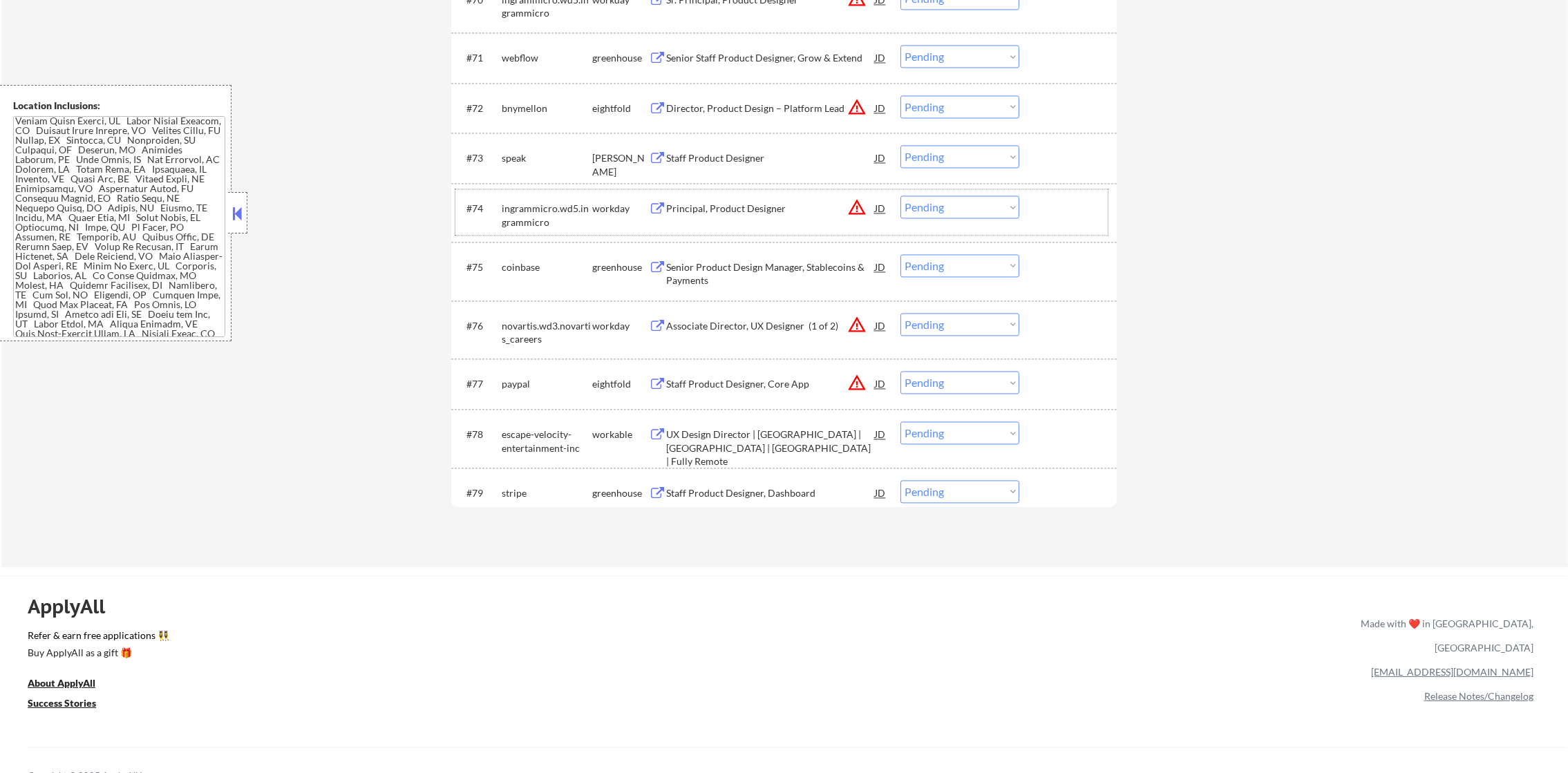
scroll to position [4216, 0]
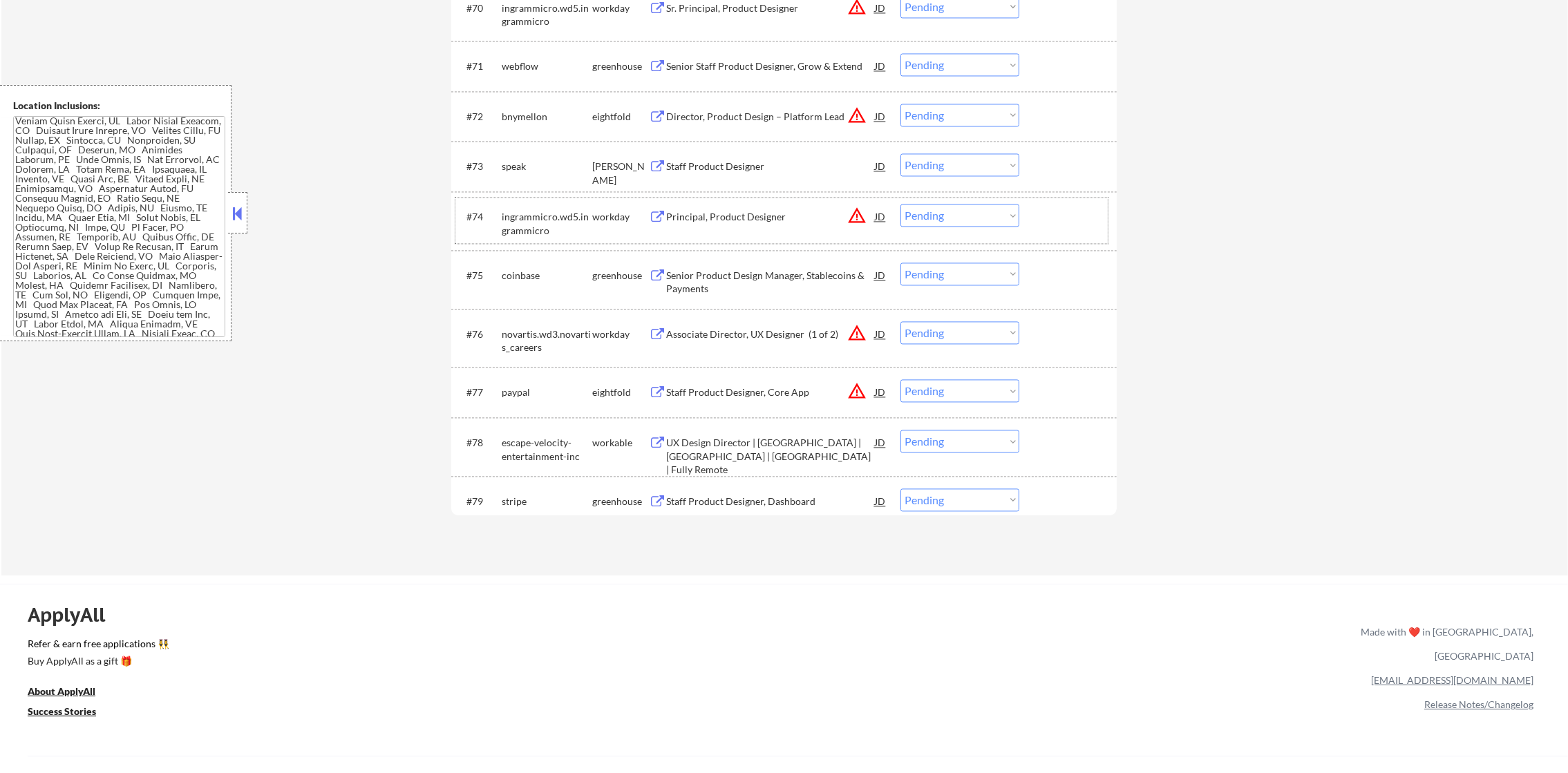
click at [736, 162] on div "Staff Product Designer" at bounding box center [770, 167] width 208 height 14
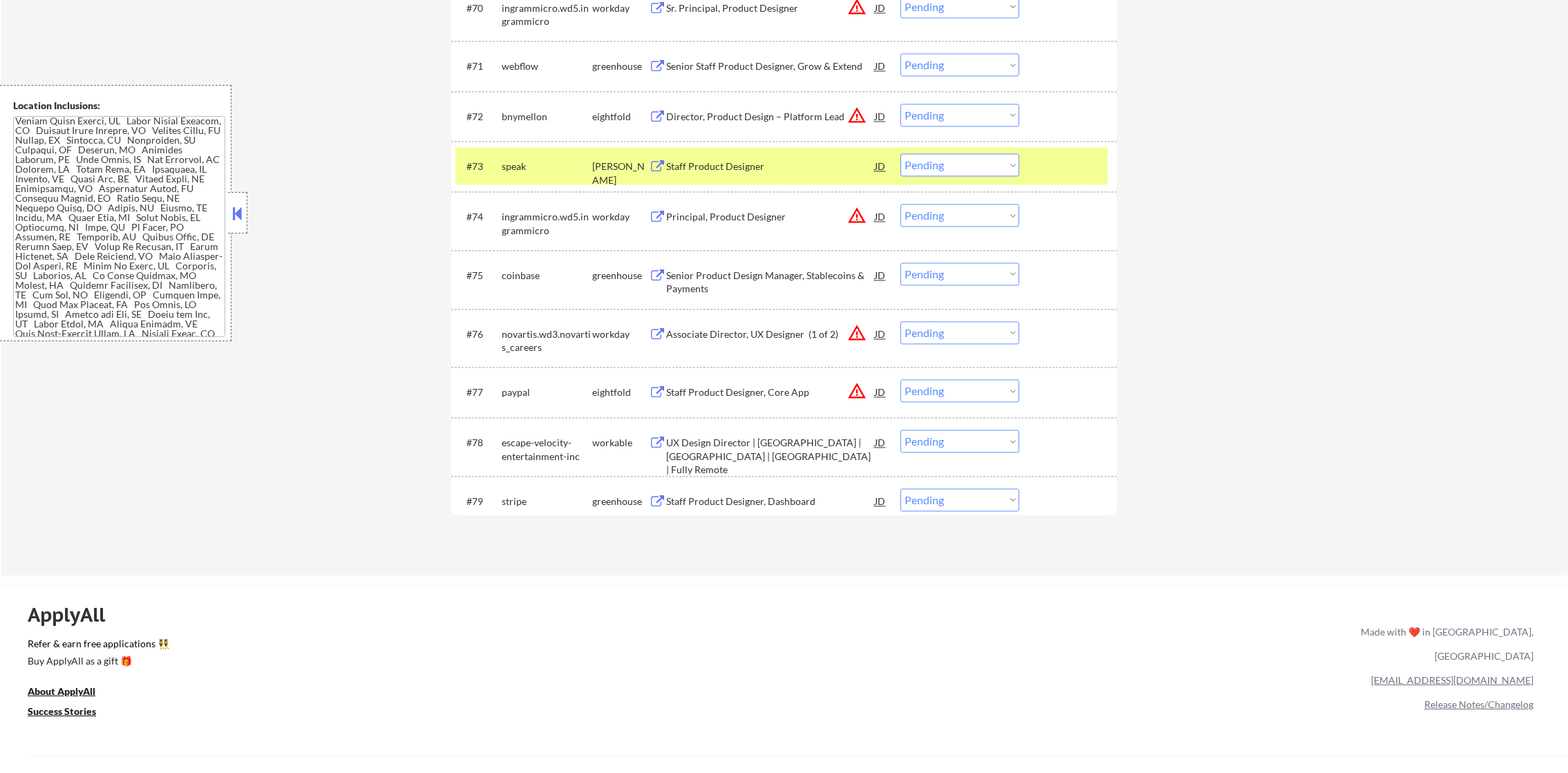
click at [136, 219] on textarea at bounding box center [118, 227] width 212 height 221
click at [935, 163] on select "Choose an option... Pending Applied Excluded (Questions) Excluded (Expired) Exc…" at bounding box center [959, 164] width 118 height 22
click at [900, 153] on select "Choose an option... Pending Applied Excluded (Questions) Excluded (Expired) Exc…" at bounding box center [959, 164] width 118 height 22
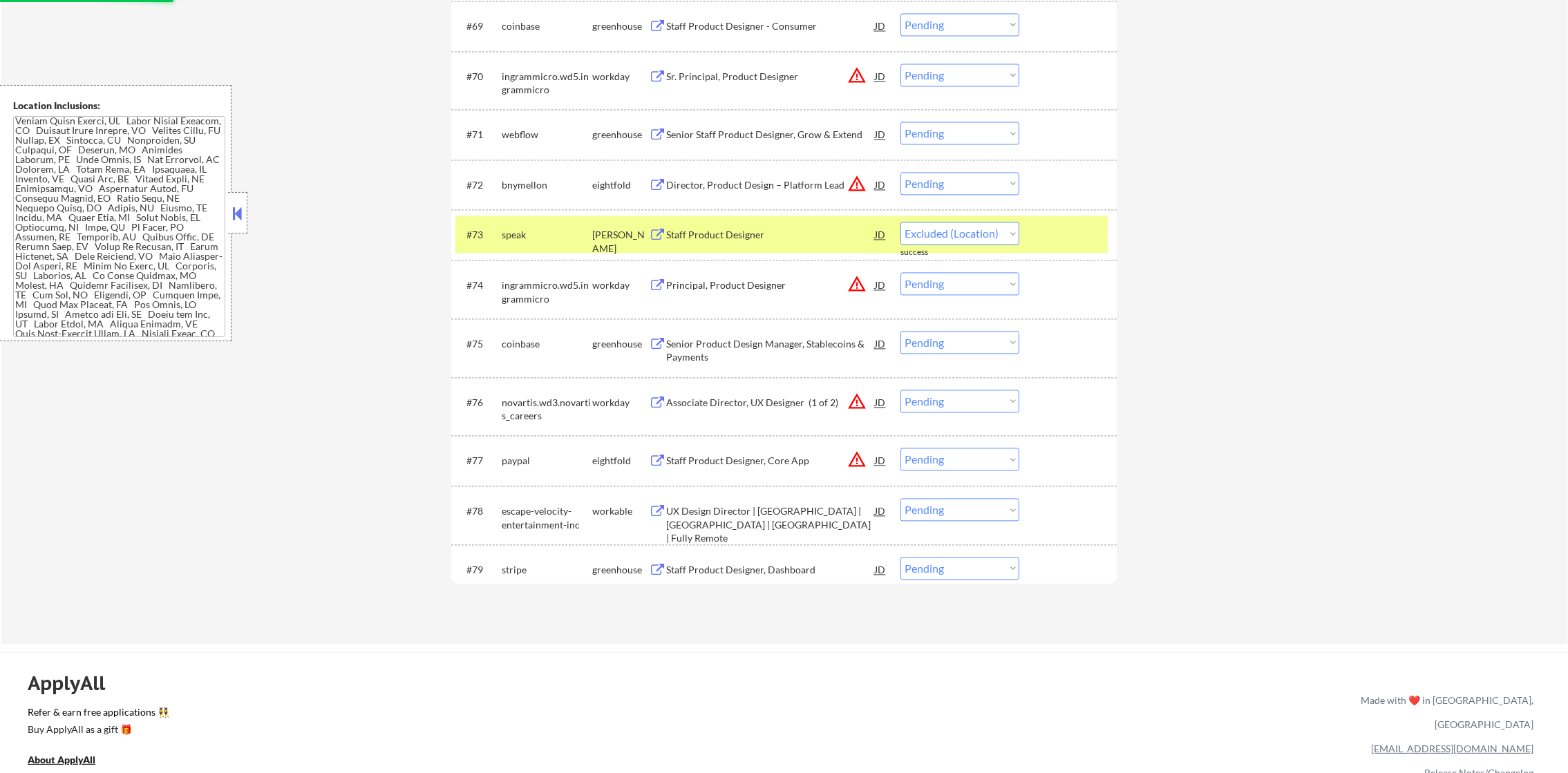
click at [515, 212] on div "#73 speak ashby Staff Product Designer JD warning_amber Choose an option... Pen…" at bounding box center [784, 234] width 666 height 50
click at [517, 228] on div "speak" at bounding box center [547, 235] width 91 height 14
select select ""pending""
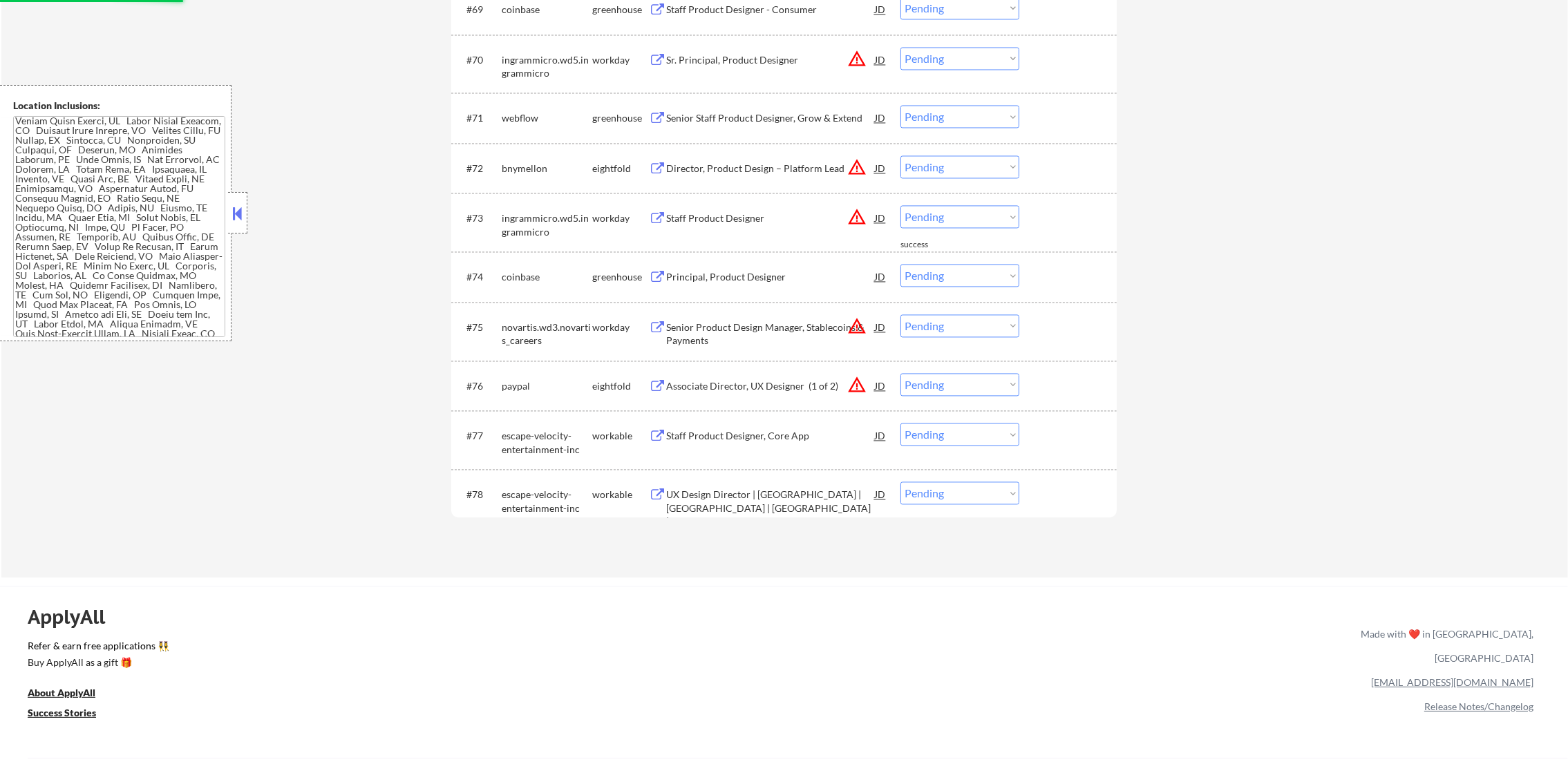
scroll to position [4156, 0]
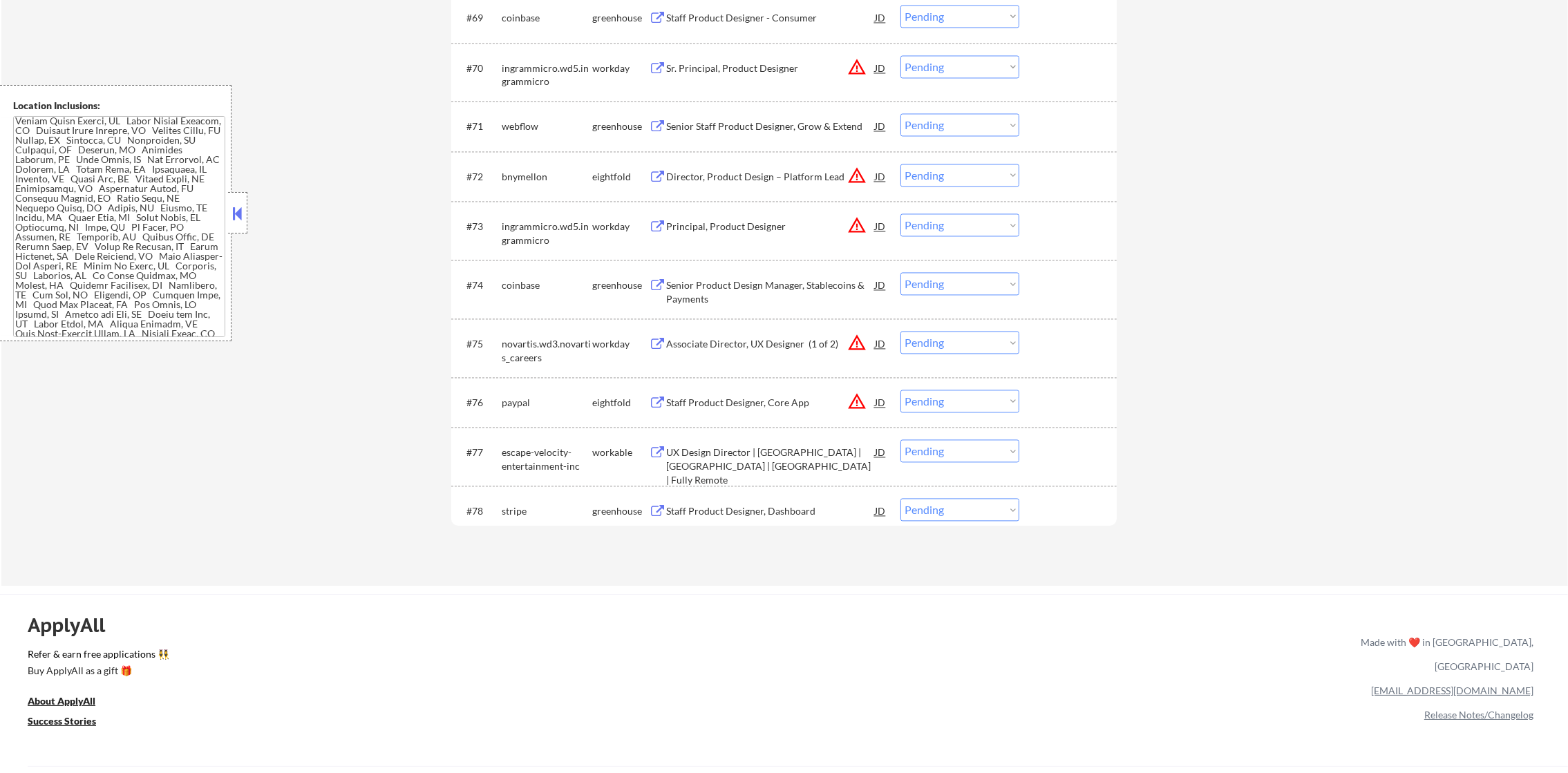
click at [728, 125] on div "Senior Staff Product Designer, Grow & Extend" at bounding box center [770, 126] width 208 height 14
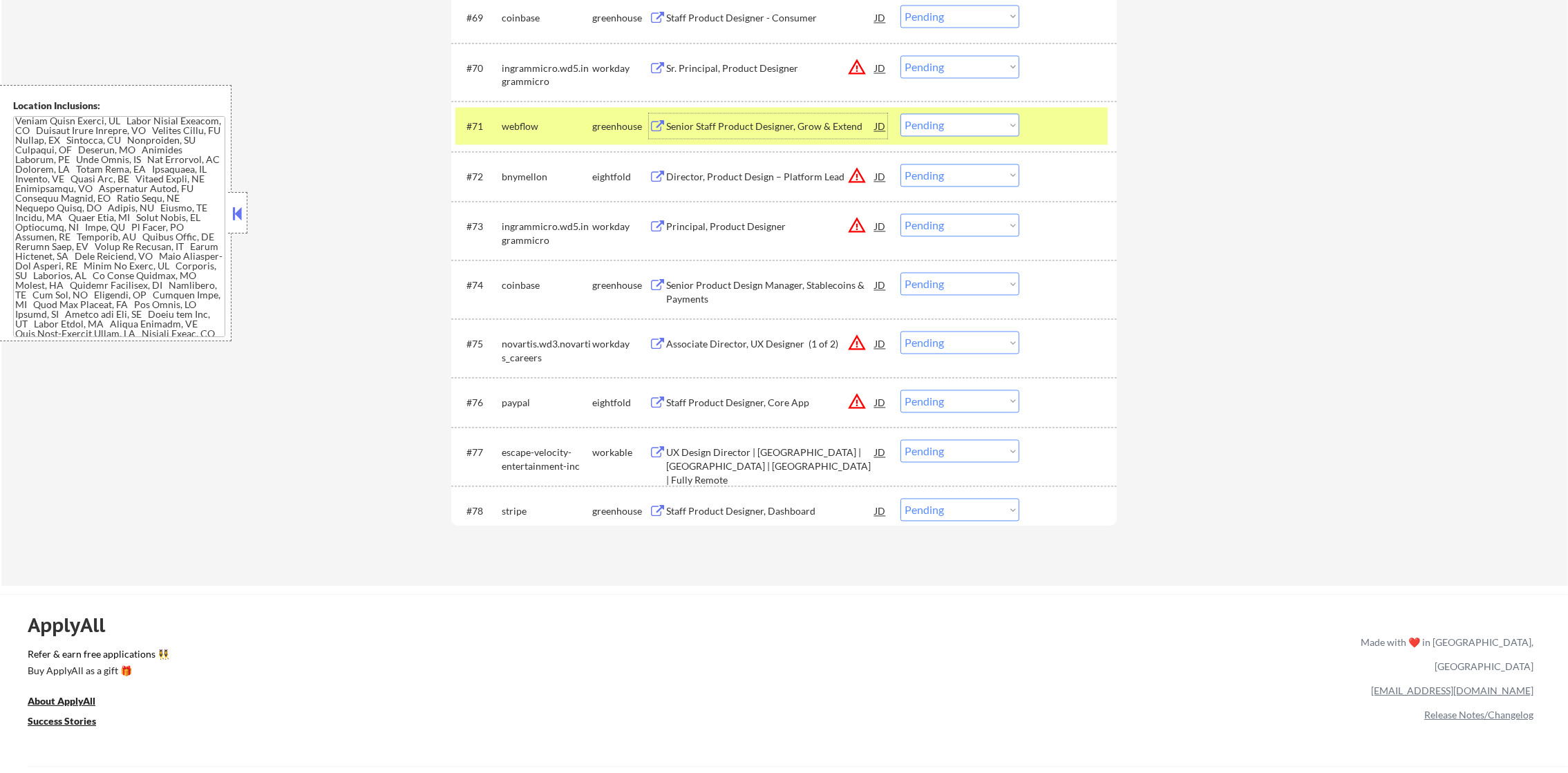
click at [960, 128] on select "Choose an option... Pending Applied Excluded (Questions) Excluded (Expired) Exc…" at bounding box center [959, 125] width 118 height 22
click at [900, 113] on select "Choose an option... Pending Applied Excluded (Questions) Excluded (Expired) Exc…" at bounding box center [959, 125] width 118 height 22
click at [566, 121] on div "webflow" at bounding box center [547, 126] width 91 height 14
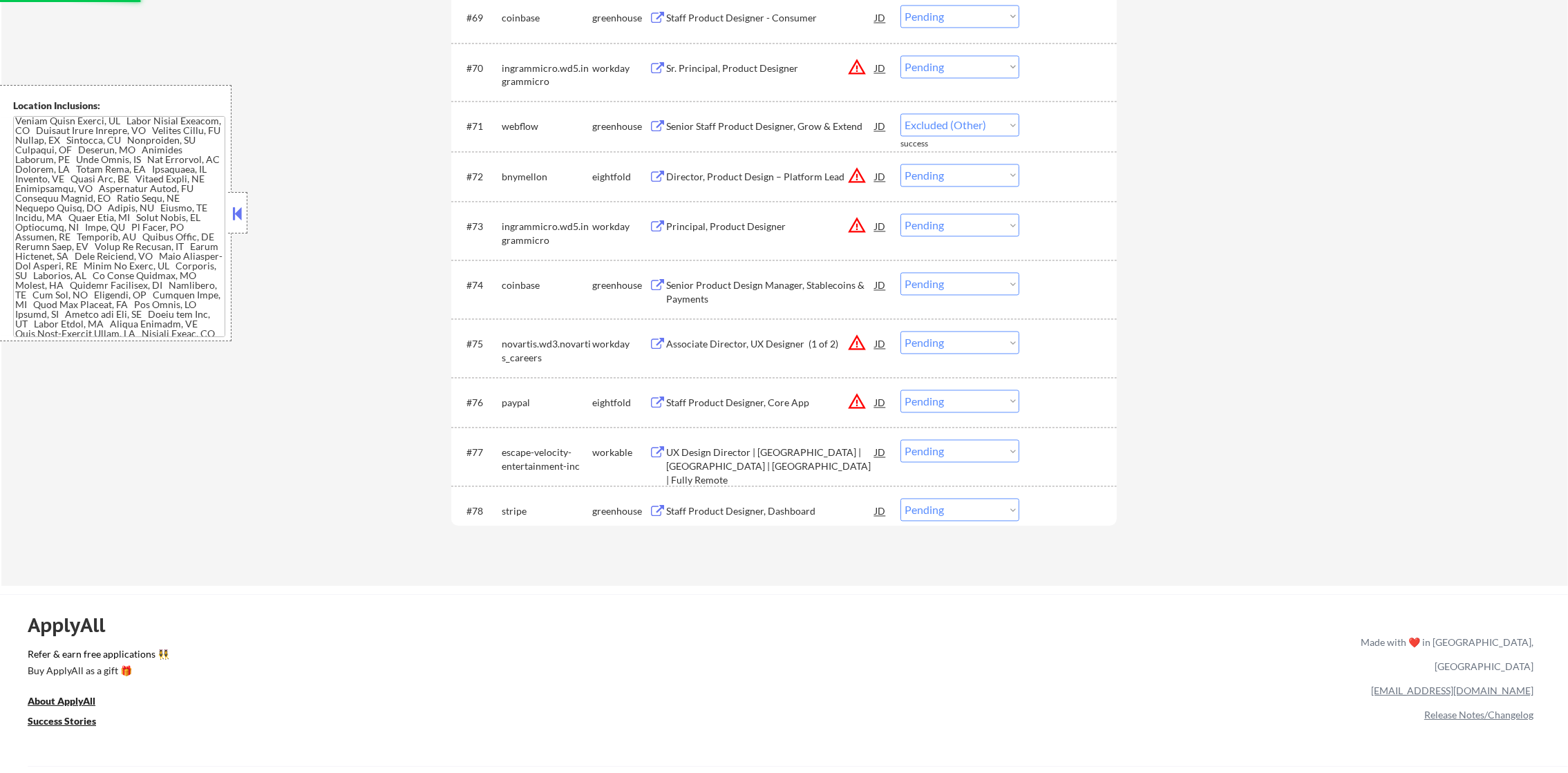
select select ""pending""
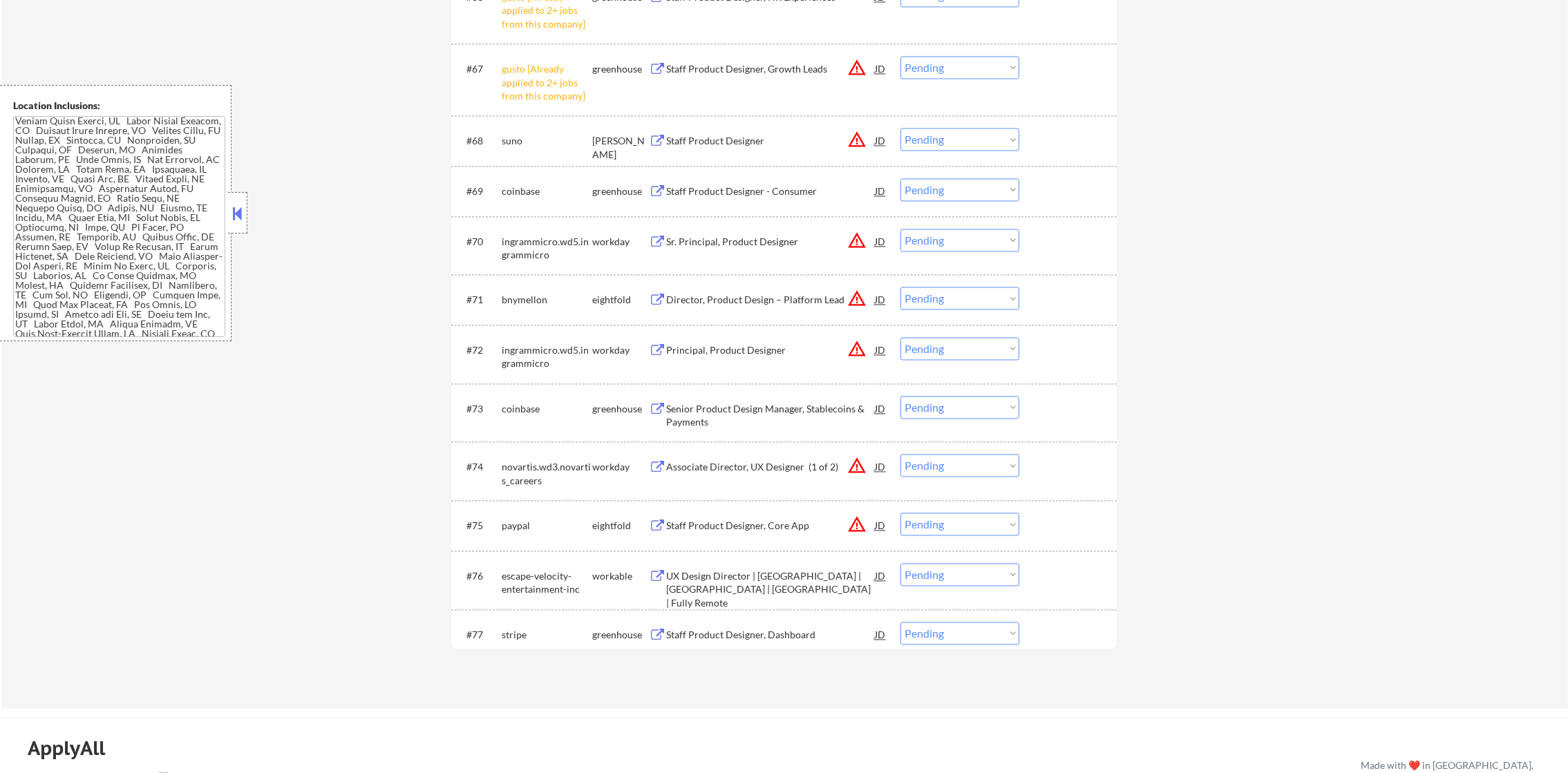
scroll to position [3982, 0]
click at [939, 74] on select "Choose an option... Pending Applied Excluded (Questions) Excluded (Expired) Exc…" at bounding box center [959, 68] width 118 height 22
click at [900, 57] on select "Choose an option... Pending Applied Excluded (Questions) Excluded (Expired) Exc…" at bounding box center [959, 68] width 118 height 22
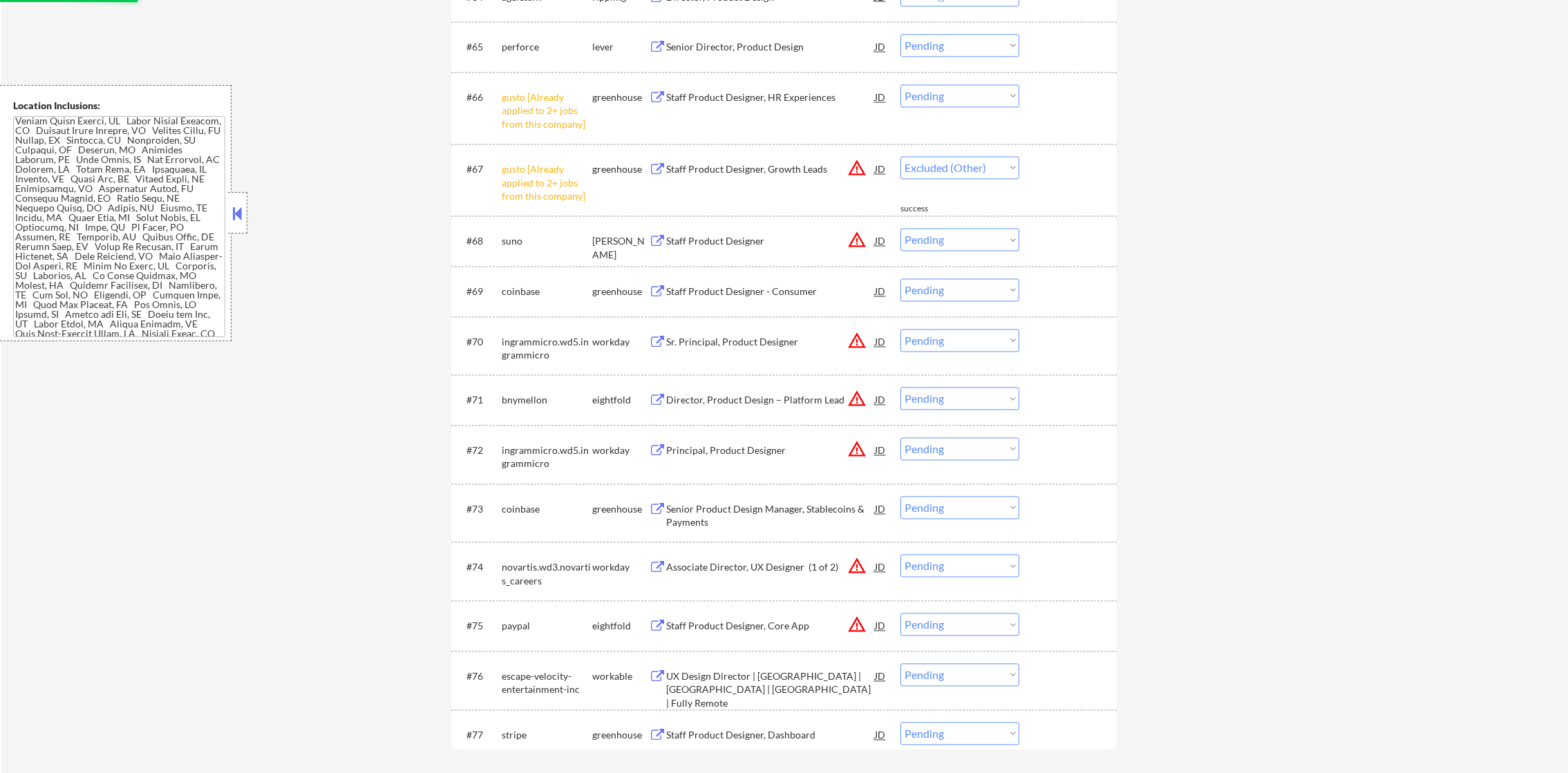
scroll to position [3878, 0]
click at [973, 101] on select "Choose an option... Pending Applied Excluded (Questions) Excluded (Expired) Exc…" at bounding box center [959, 99] width 118 height 22
select select ""pending""
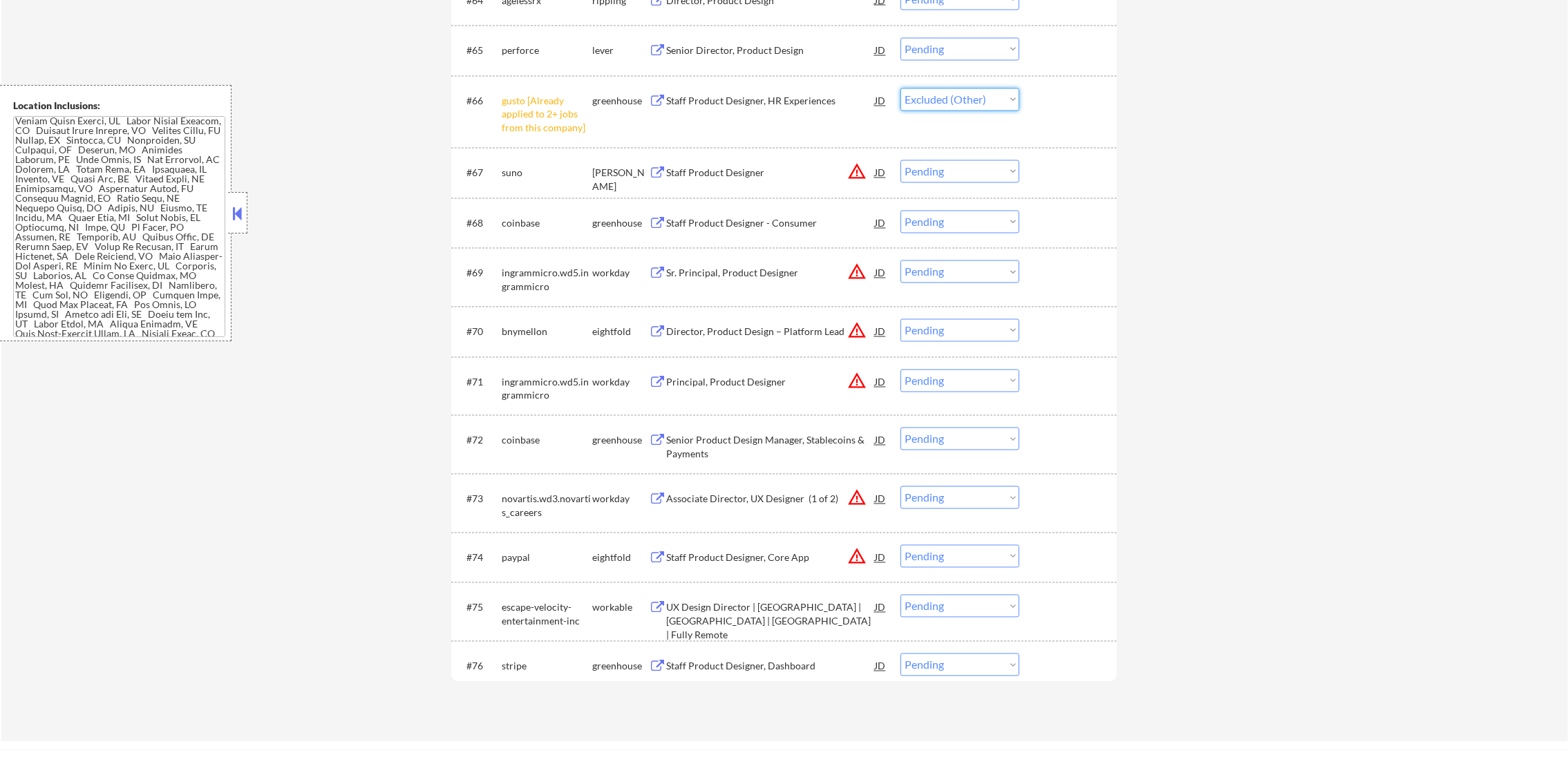
click at [900, 88] on select "Choose an option... Pending Applied Excluded (Questions) Excluded (Expired) Exc…" at bounding box center [959, 99] width 118 height 22
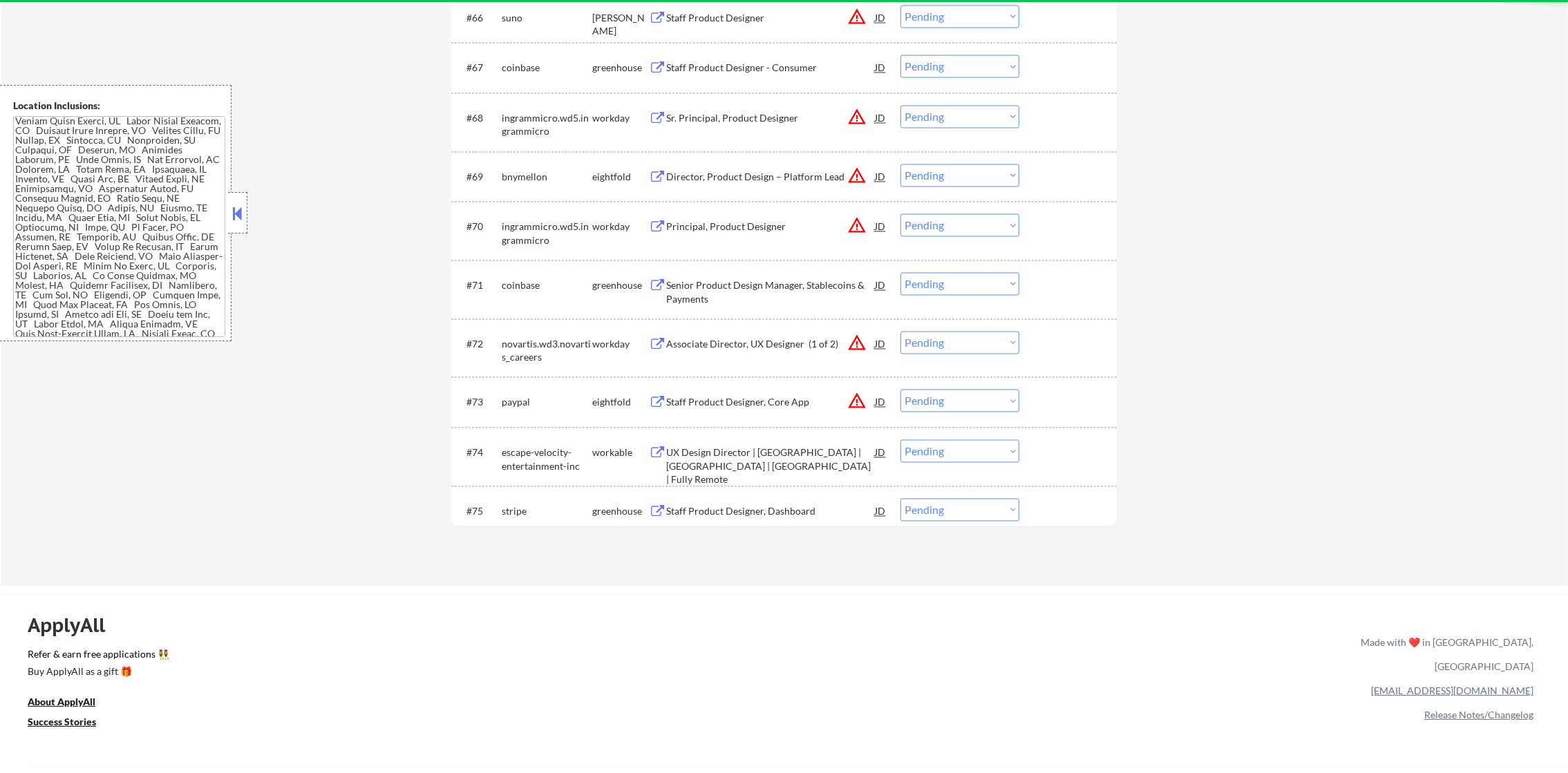
scroll to position [3892, 0]
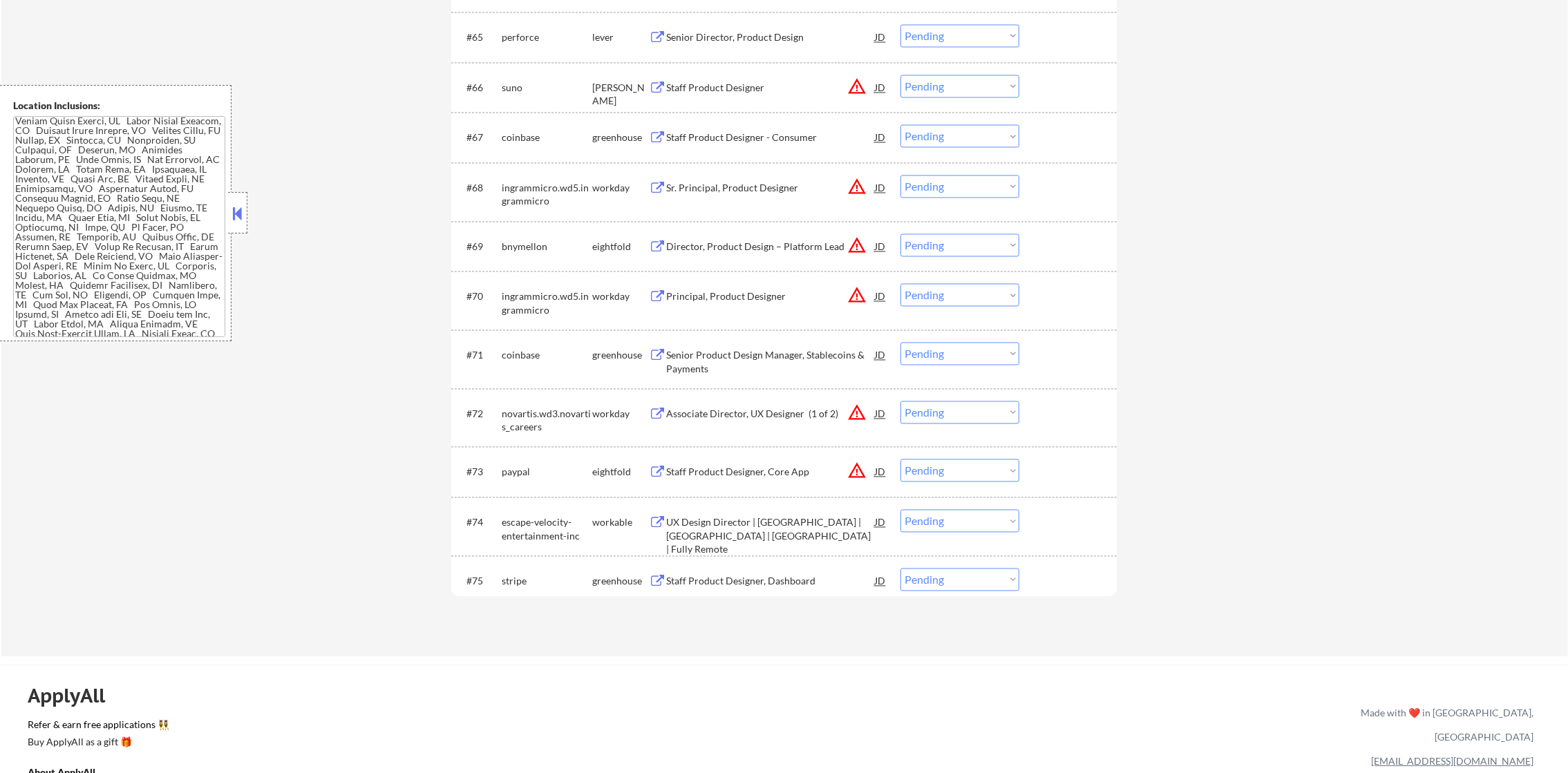
click at [738, 94] on div "Staff Product Designer" at bounding box center [770, 87] width 208 height 25
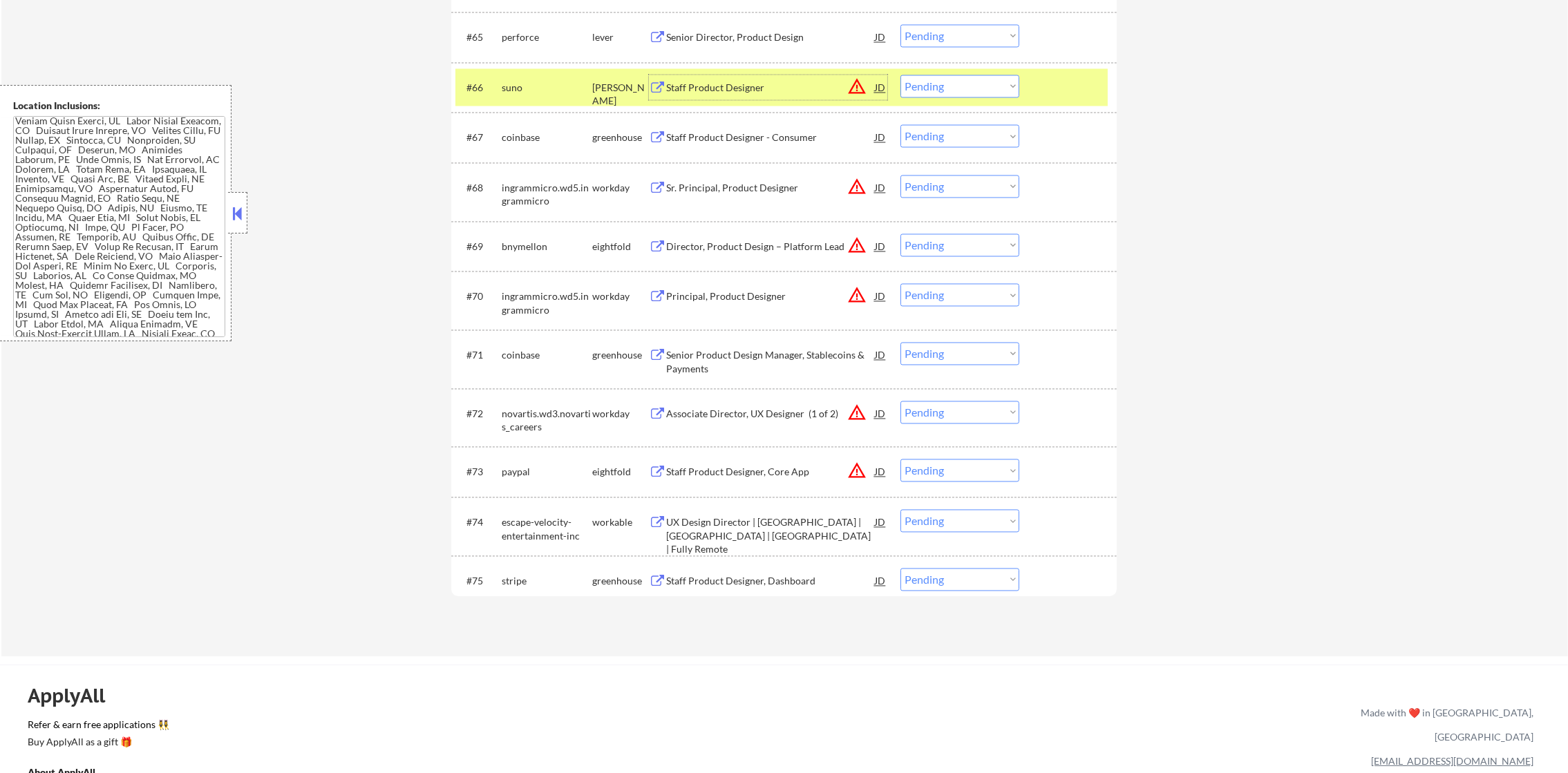
click at [914, 84] on select "Choose an option... Pending Applied Excluded (Questions) Excluded (Expired) Exc…" at bounding box center [959, 86] width 118 height 22
click at [900, 75] on select "Choose an option... Pending Applied Excluded (Questions) Excluded (Expired) Exc…" at bounding box center [959, 86] width 118 height 22
click at [498, 67] on div "#66 suno ashby Staff Product Designer JD warning_amber Choose an option... Pend…" at bounding box center [784, 88] width 666 height 50
click at [515, 84] on div "suno" at bounding box center [547, 88] width 91 height 14
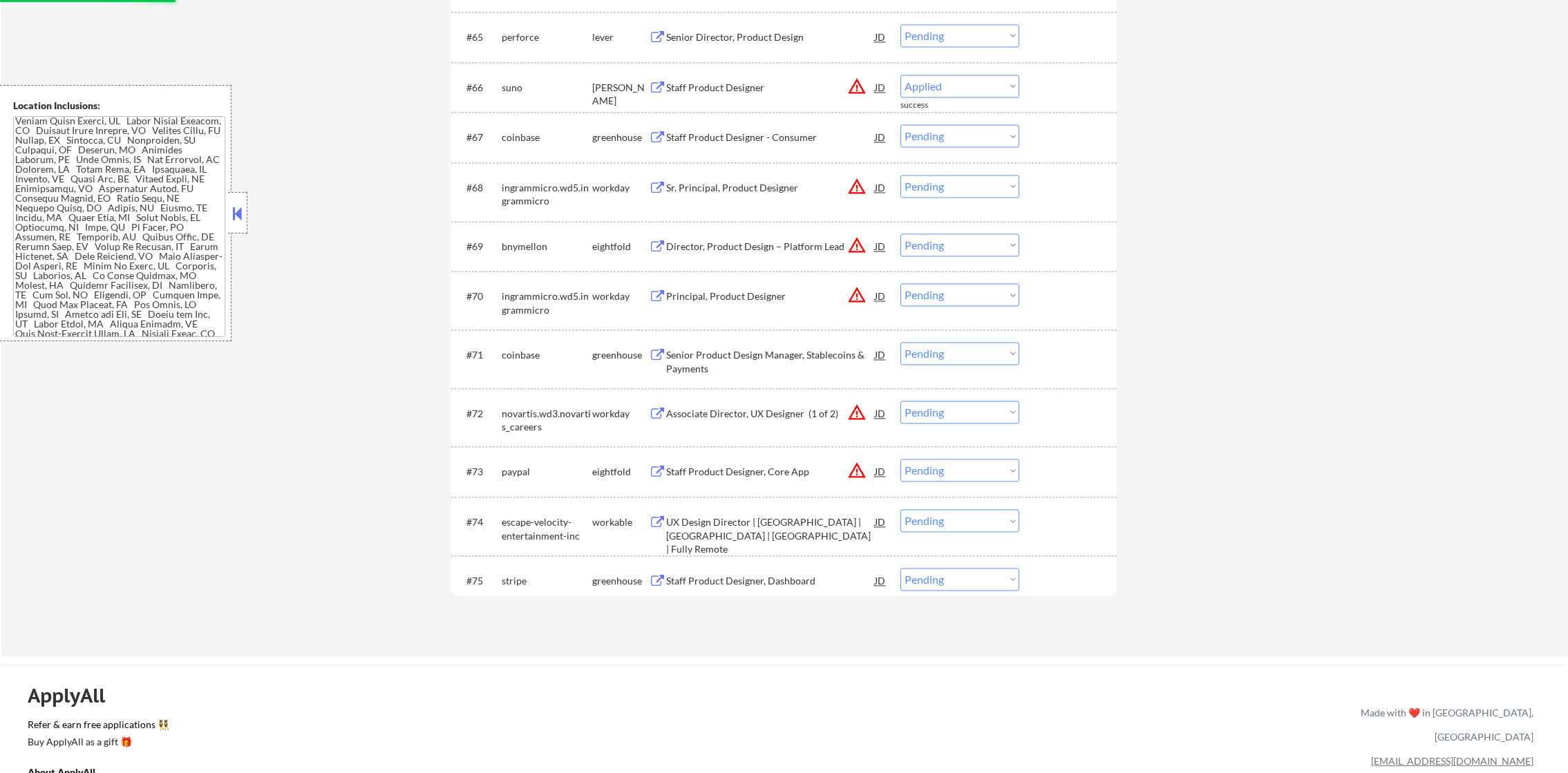
select select ""pending""
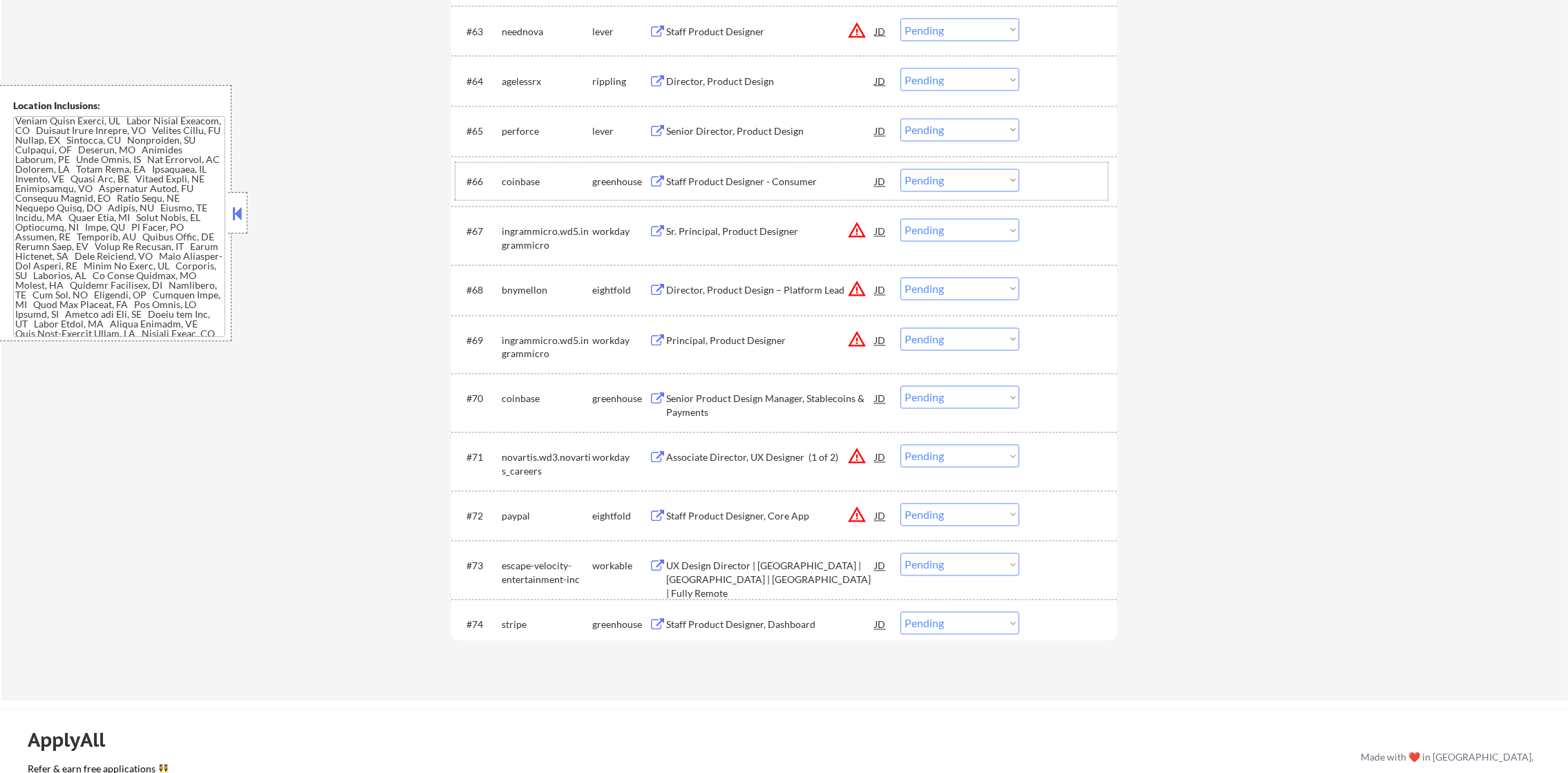
scroll to position [3797, 0]
click at [717, 125] on div "Senior Director, Product Design" at bounding box center [770, 132] width 208 height 14
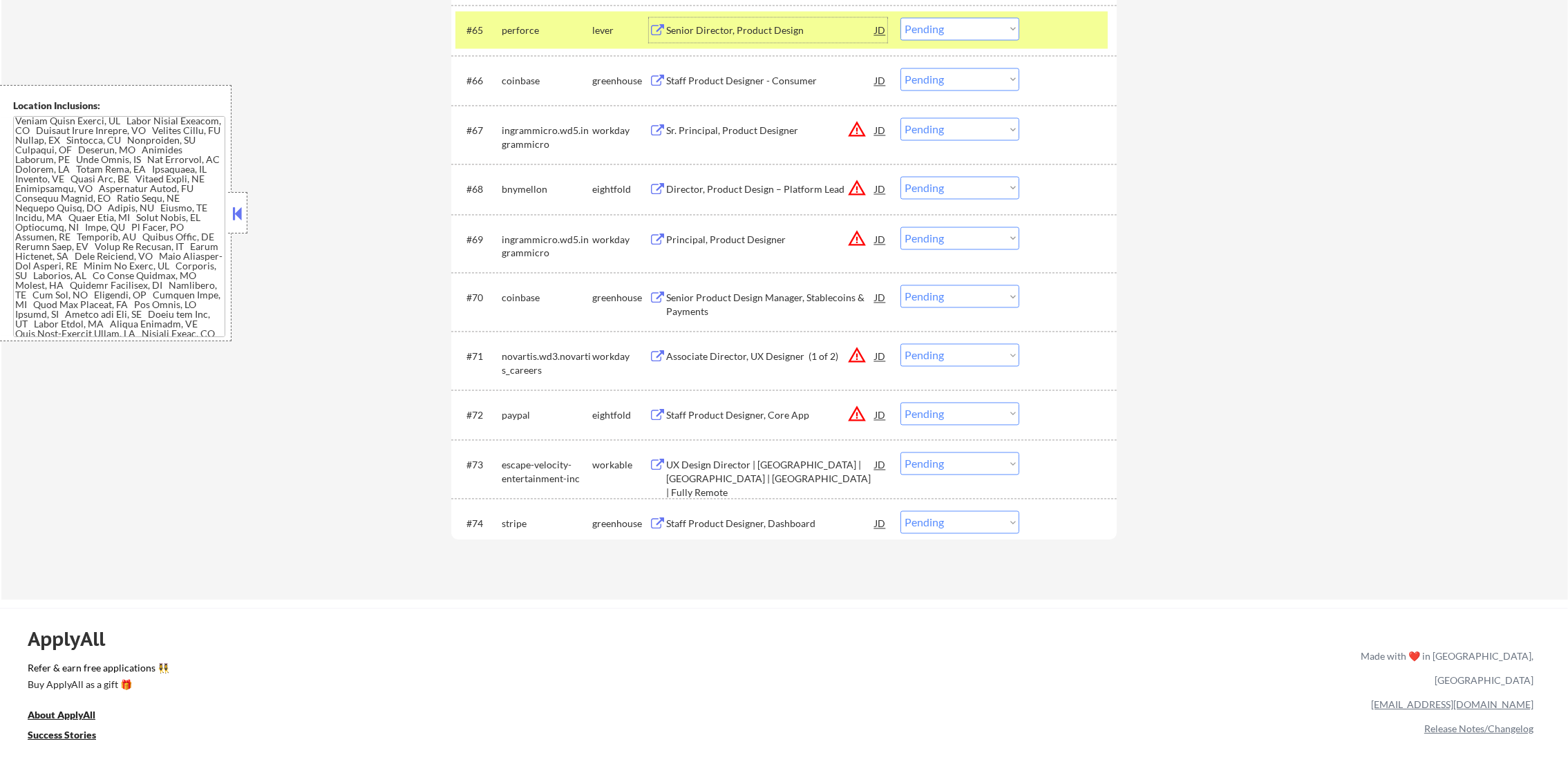
scroll to position [3900, 0]
click at [948, 33] on select "Choose an option... Pending Applied Excluded (Questions) Excluded (Expired) Exc…" at bounding box center [959, 27] width 118 height 22
click at [900, 16] on select "Choose an option... Pending Applied Excluded (Questions) Excluded (Expired) Exc…" at bounding box center [959, 27] width 118 height 22
click at [538, 17] on div "perforce" at bounding box center [547, 28] width 91 height 25
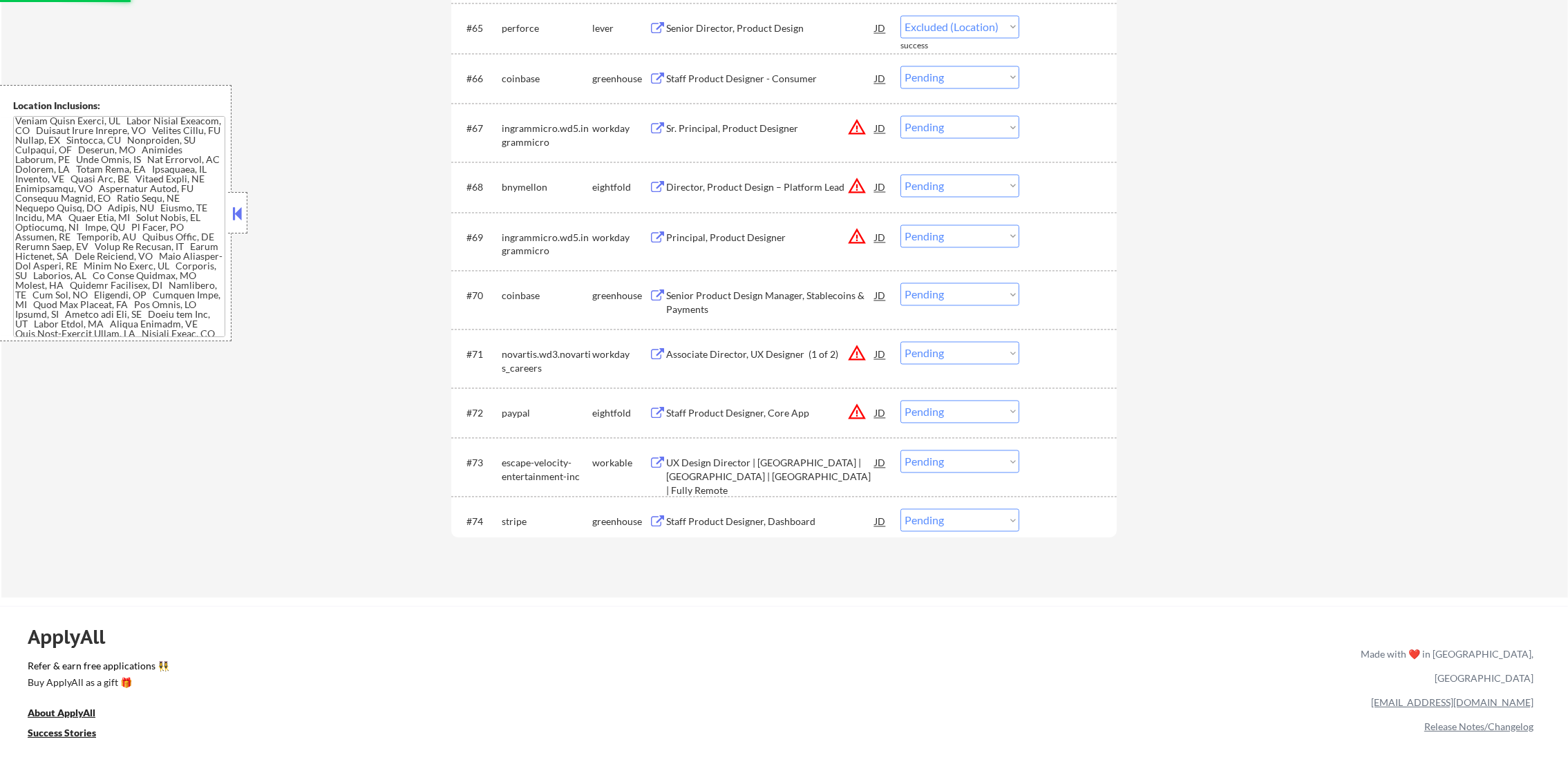
select select ""pending""
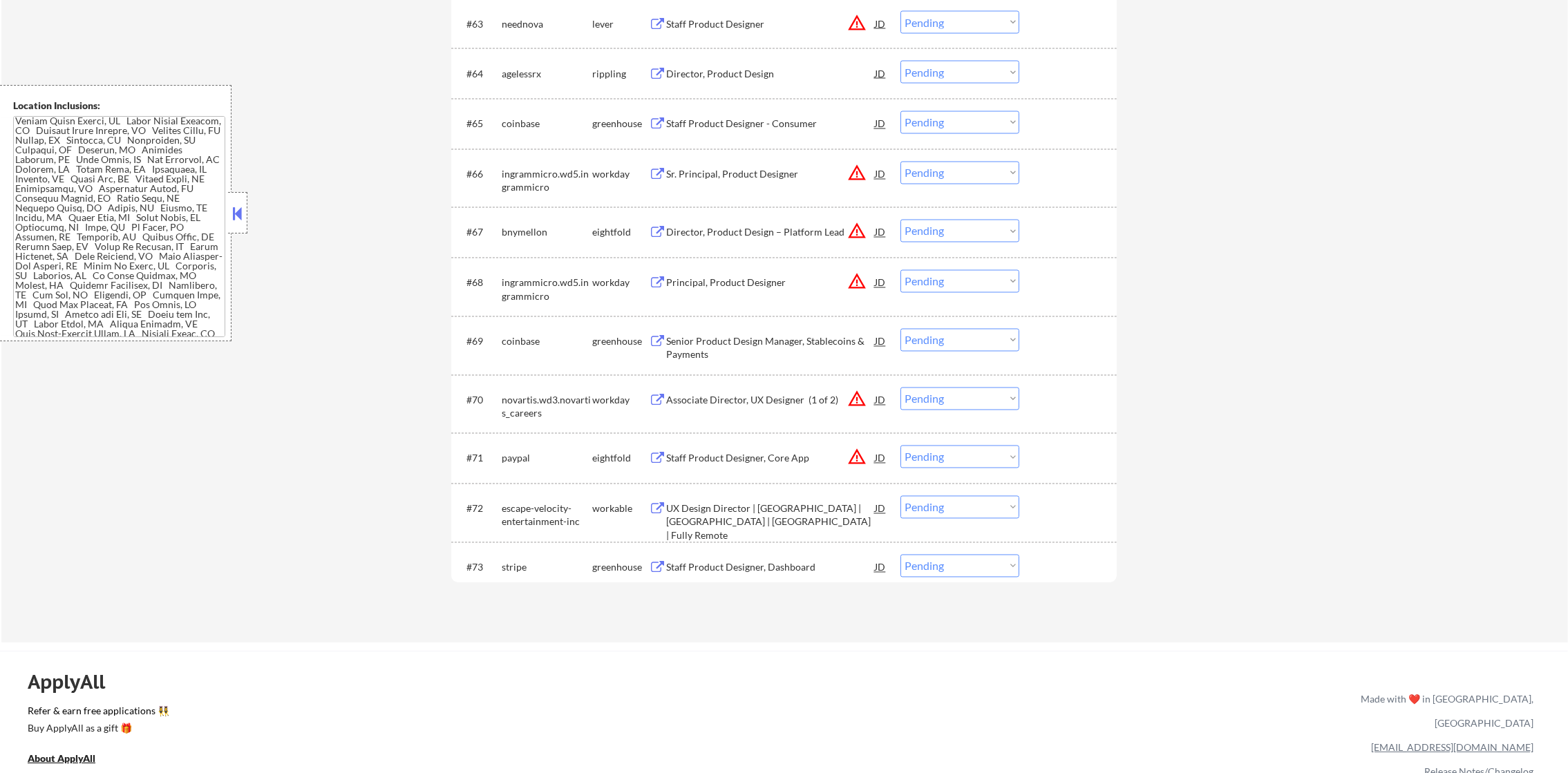
scroll to position [3788, 0]
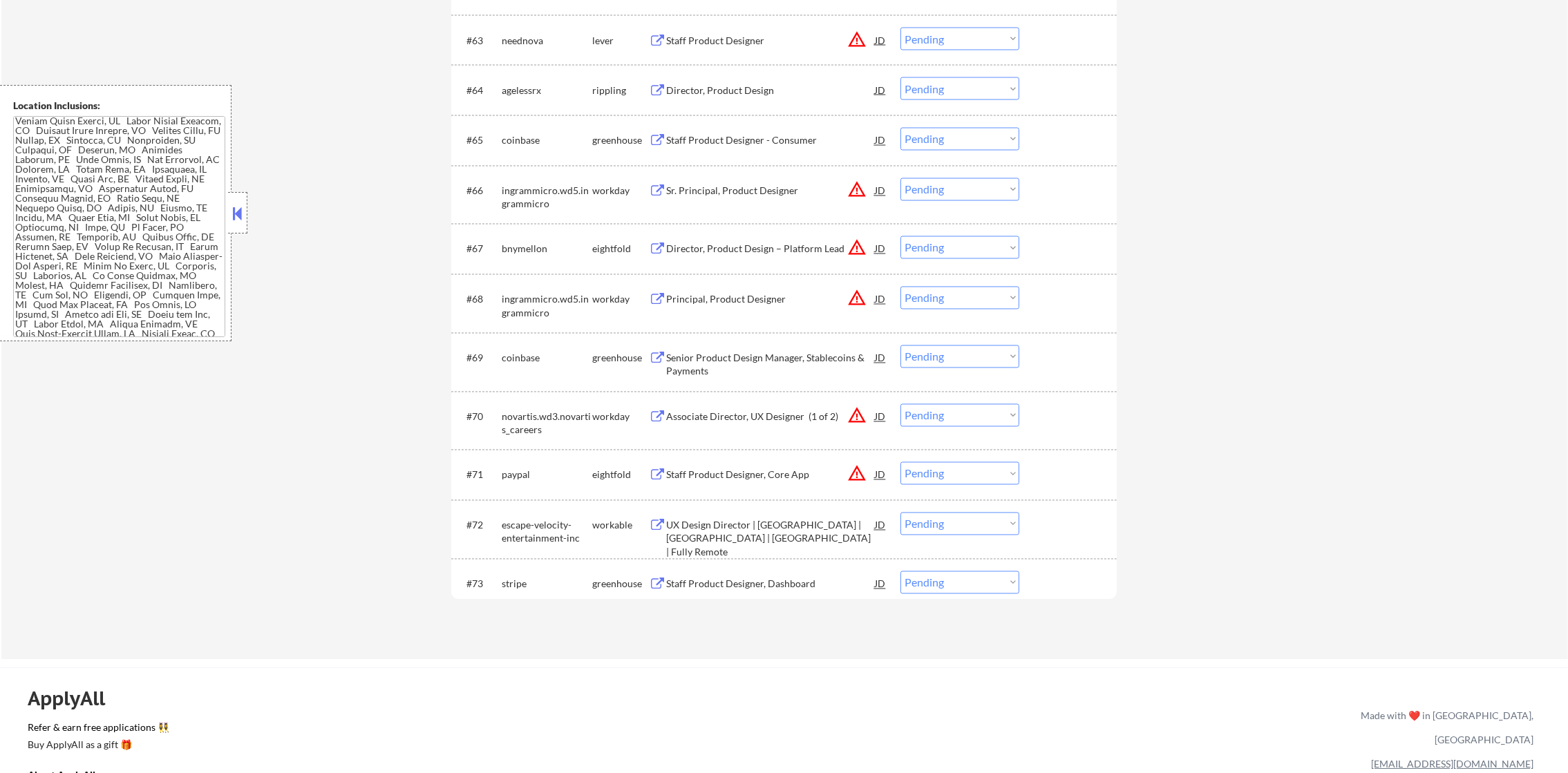
click at [738, 145] on div "Staff Product Designer - Consumer" at bounding box center [770, 141] width 208 height 14
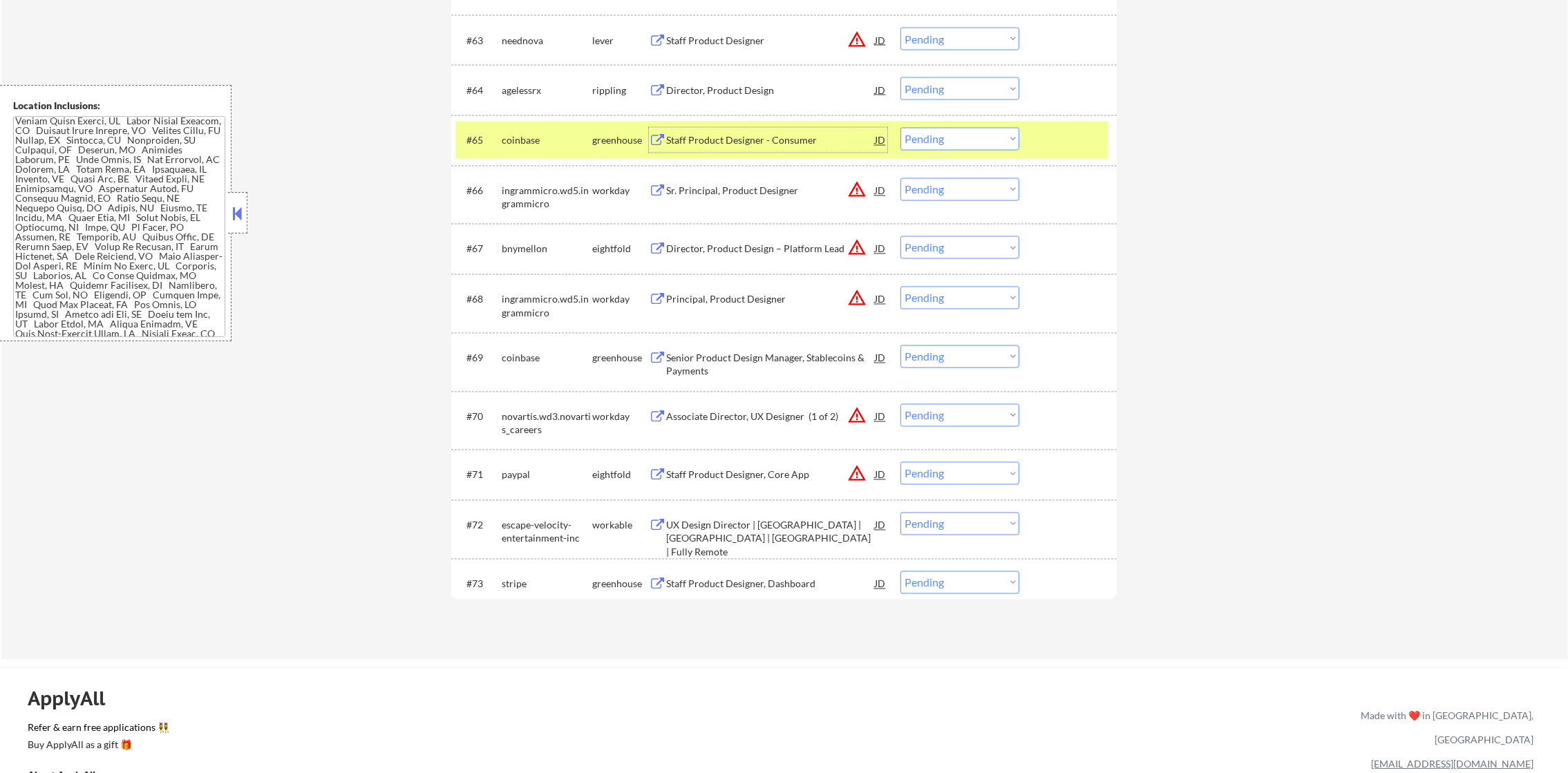
click at [749, 86] on div "Director, Product Design" at bounding box center [770, 91] width 208 height 14
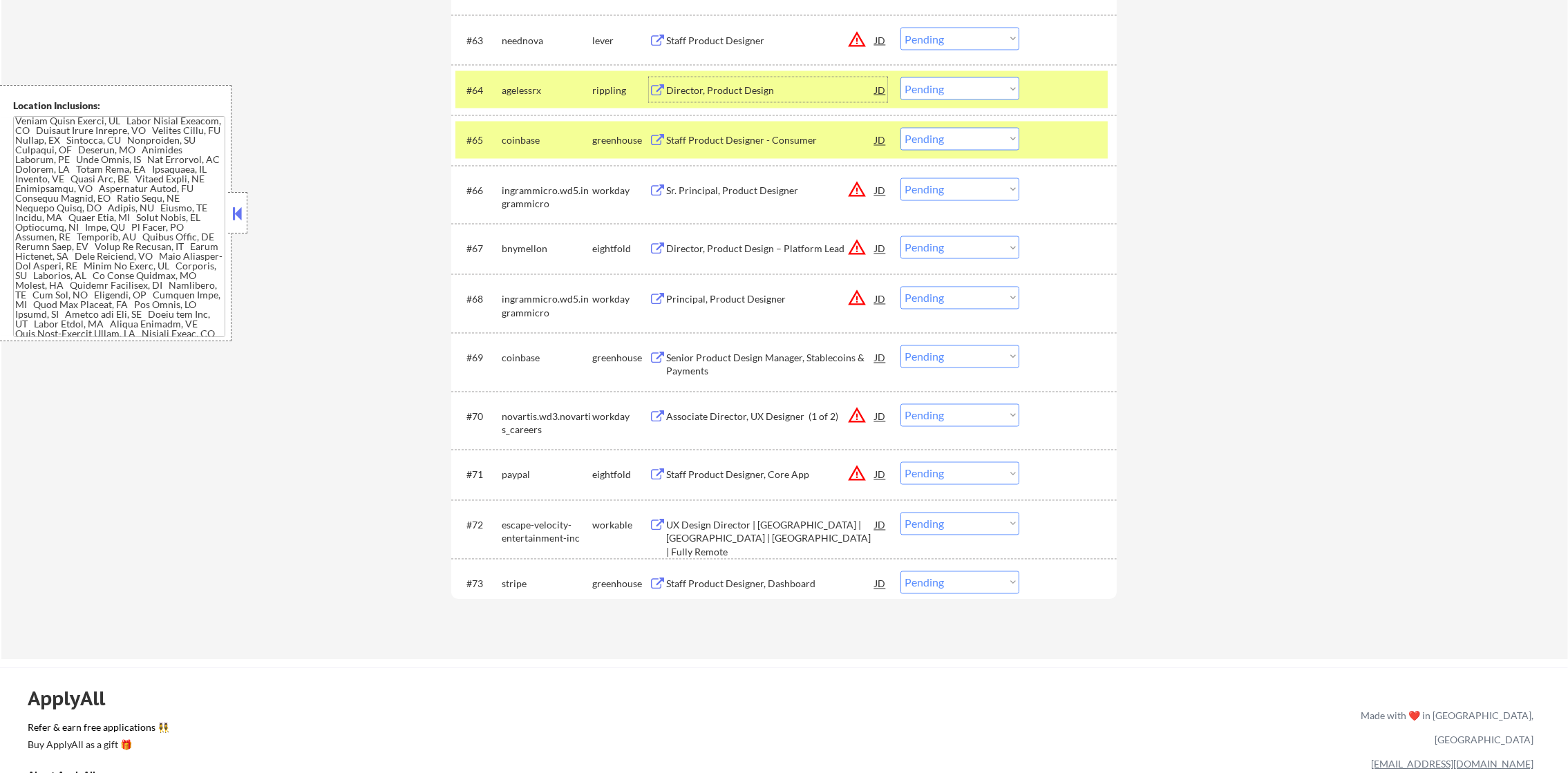
click at [557, 129] on div "coinbase" at bounding box center [547, 140] width 91 height 25
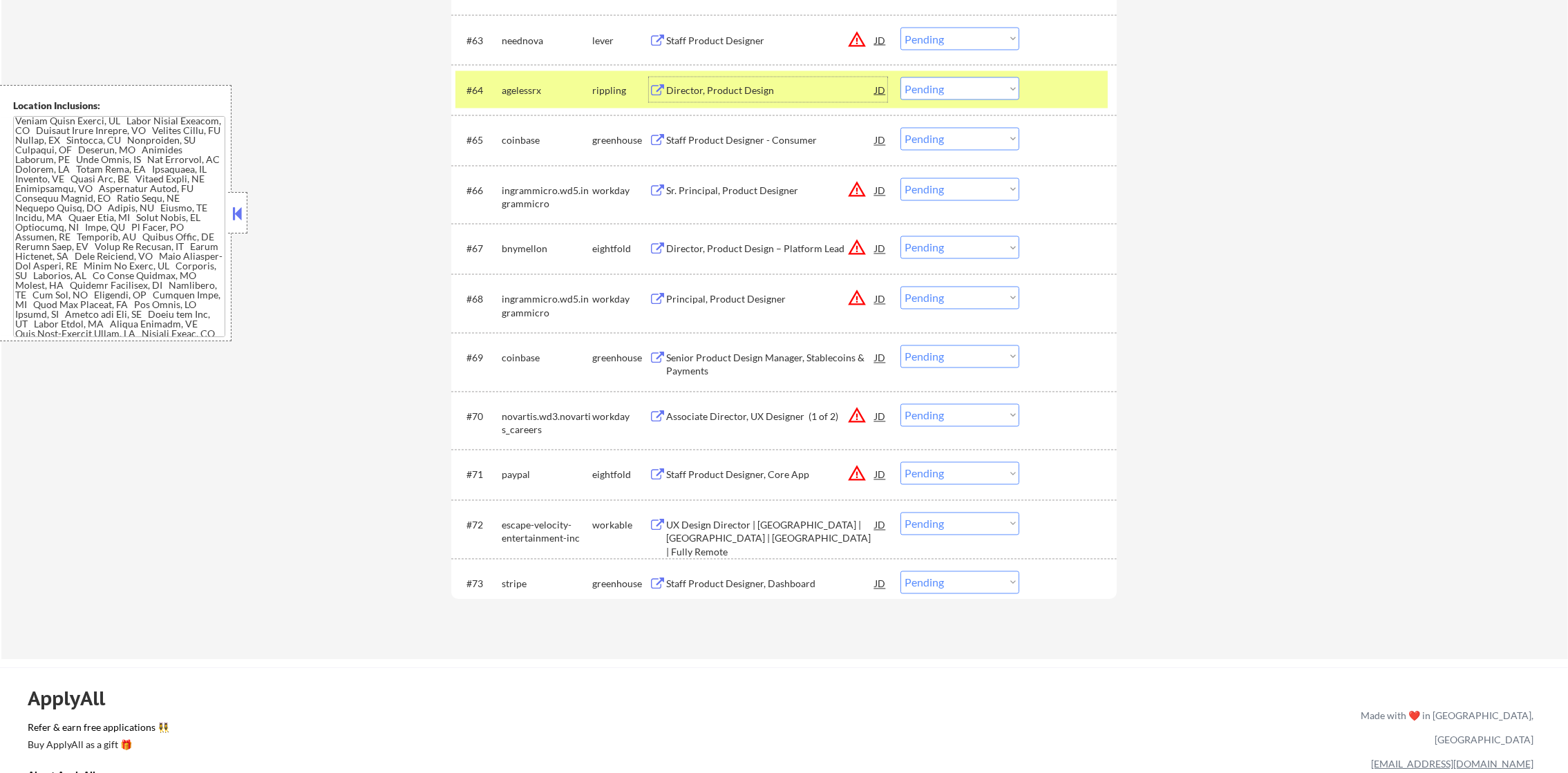
click at [773, 90] on div "Director, Product Design" at bounding box center [770, 91] width 208 height 14
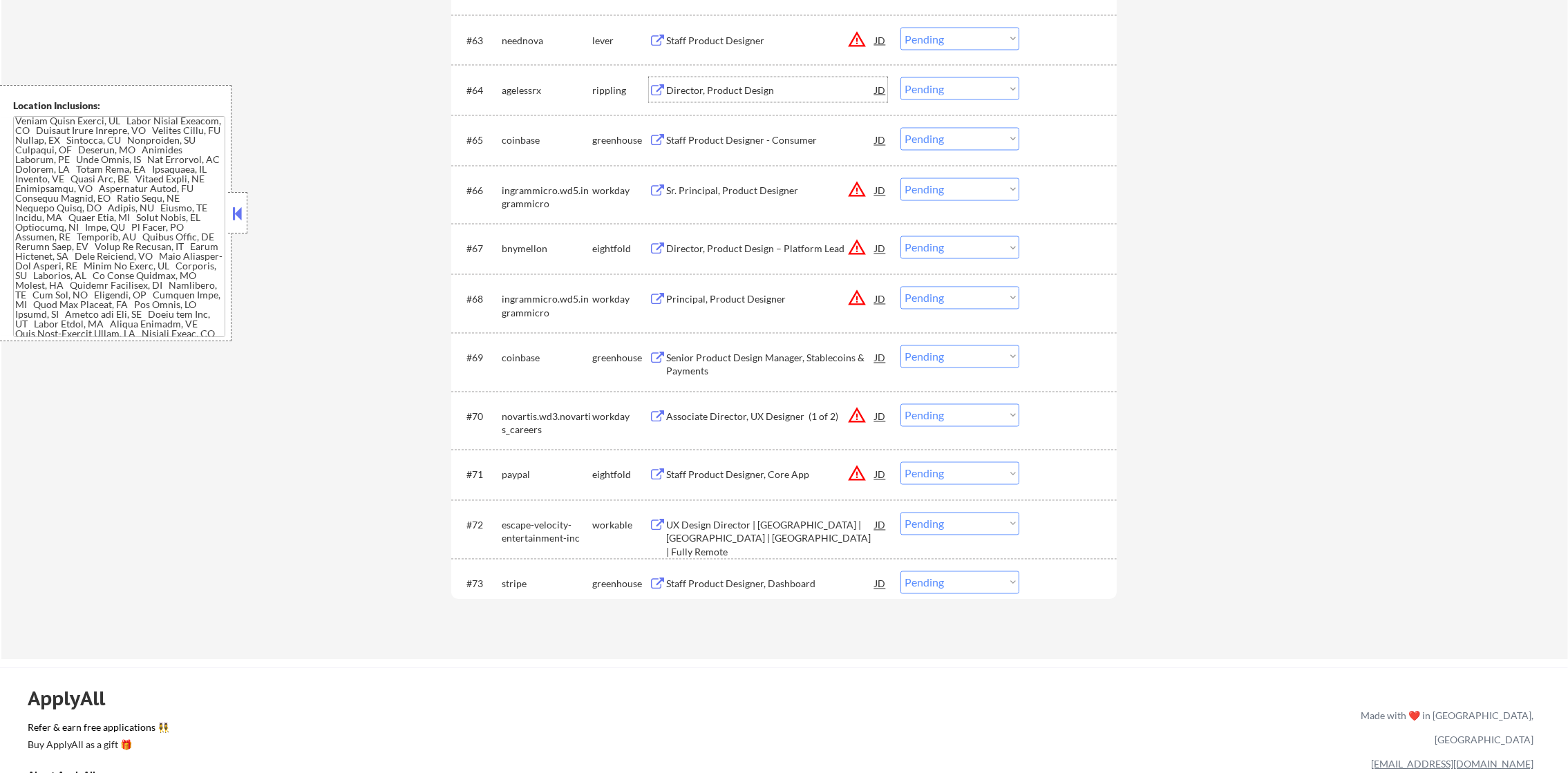
click at [762, 85] on div "Director, Product Design" at bounding box center [770, 91] width 208 height 14
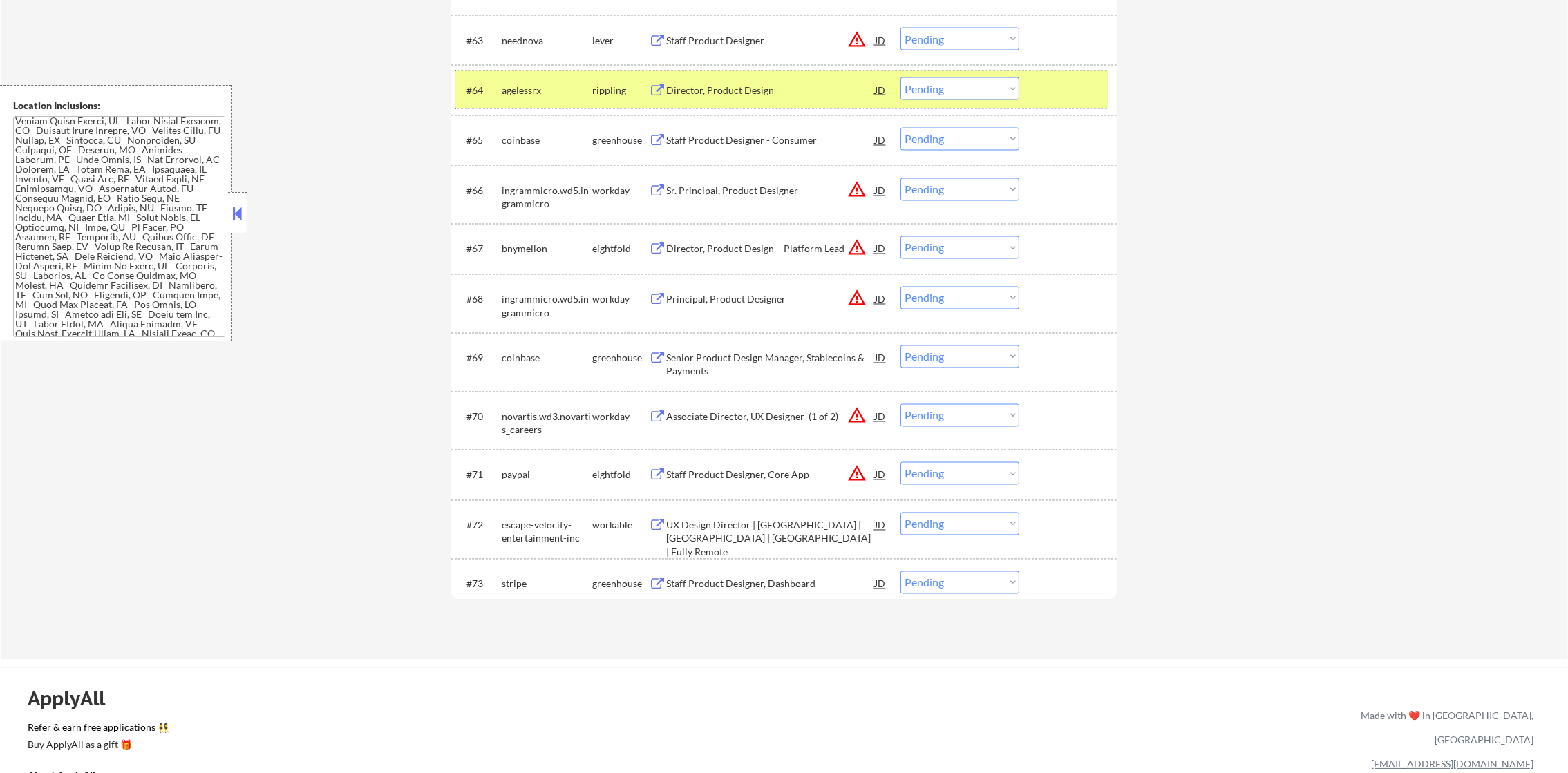
click at [540, 94] on div "agelessrx" at bounding box center [547, 91] width 91 height 14
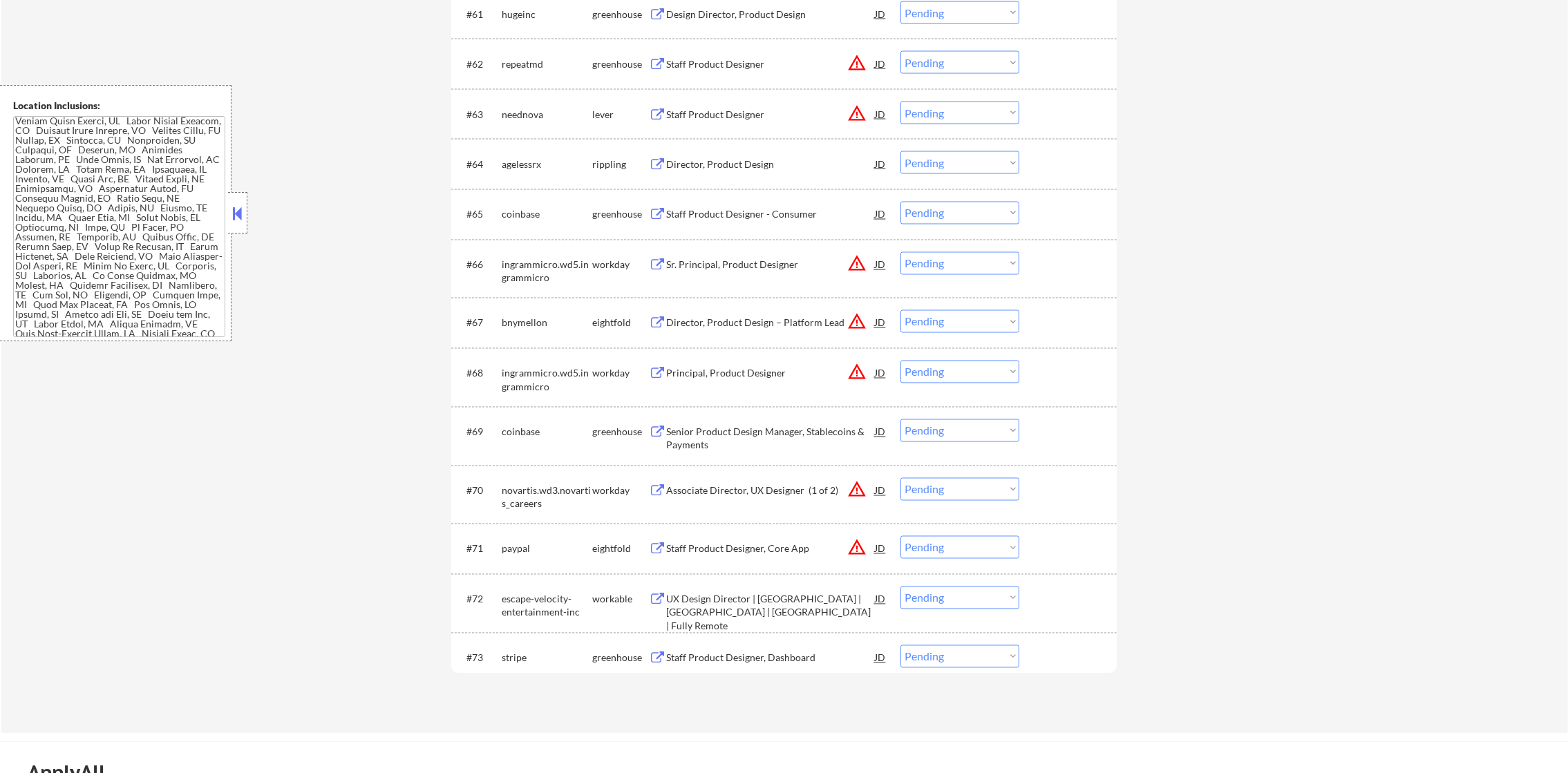
scroll to position [3651, 0]
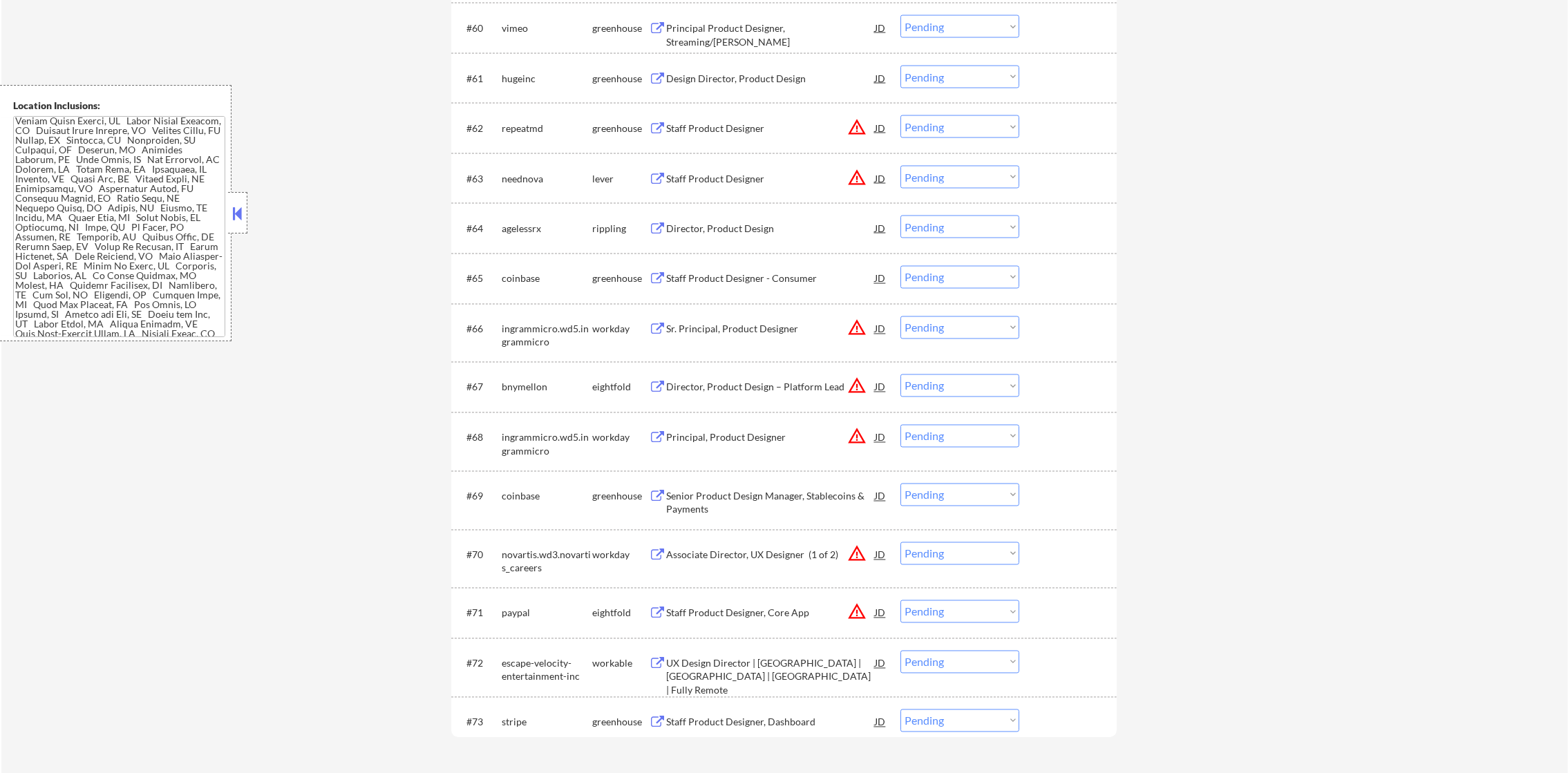
click at [848, 168] on button "warning_amber" at bounding box center [857, 177] width 19 height 19
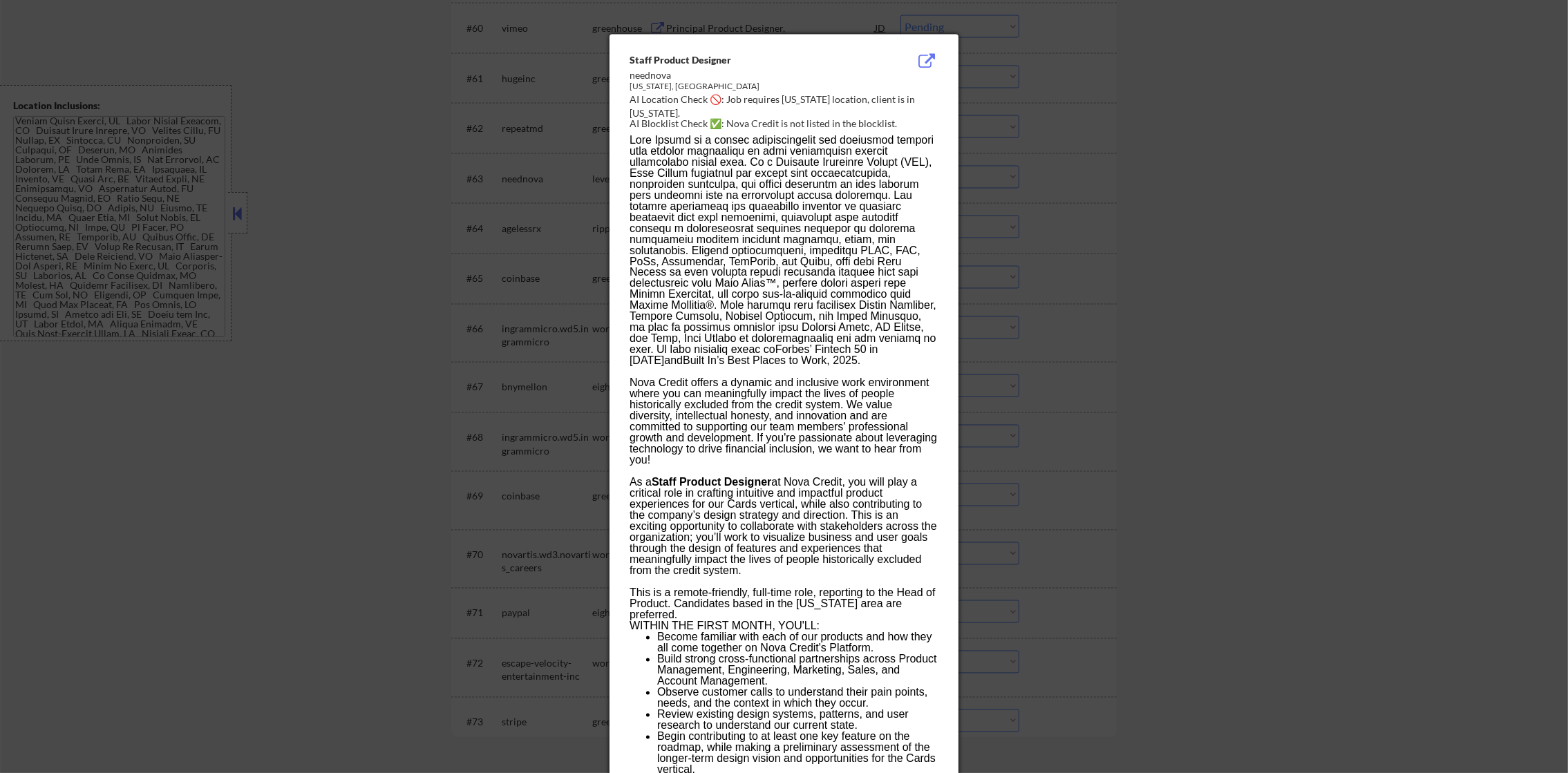
click at [1067, 208] on div at bounding box center [784, 386] width 1568 height 773
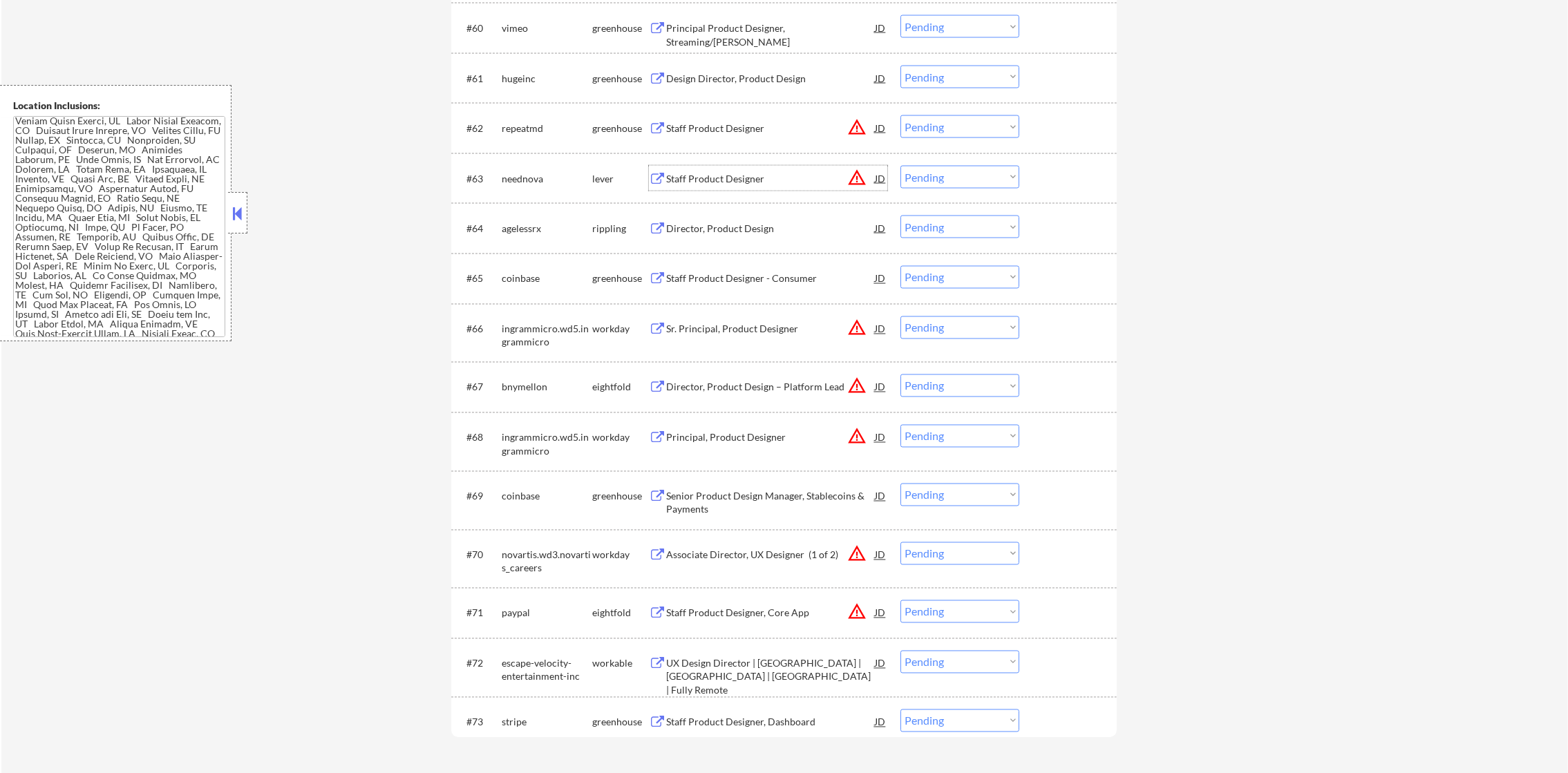
click at [799, 182] on div "Staff Product Designer" at bounding box center [770, 179] width 208 height 14
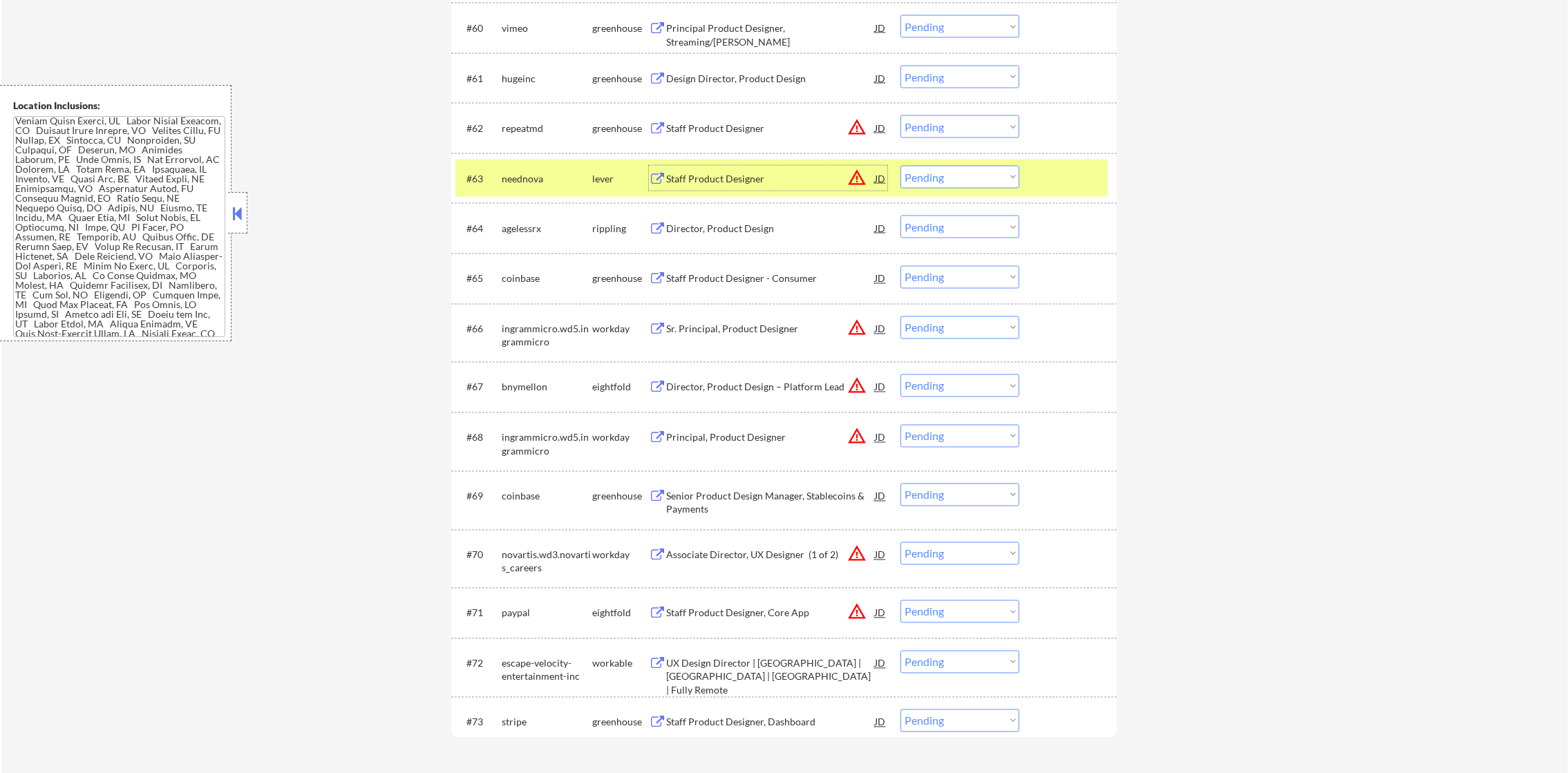
click at [986, 185] on select "Choose an option... Pending Applied Excluded (Questions) Excluded (Expired) Exc…" at bounding box center [959, 177] width 118 height 22
click at [900, 166] on select "Choose an option... Pending Applied Excluded (Questions) Excluded (Expired) Exc…" at bounding box center [959, 177] width 118 height 22
drag, startPoint x: 570, startPoint y: 170, endPoint x: 557, endPoint y: 208, distance: 40.2
click at [566, 173] on div "neednova" at bounding box center [547, 179] width 91 height 14
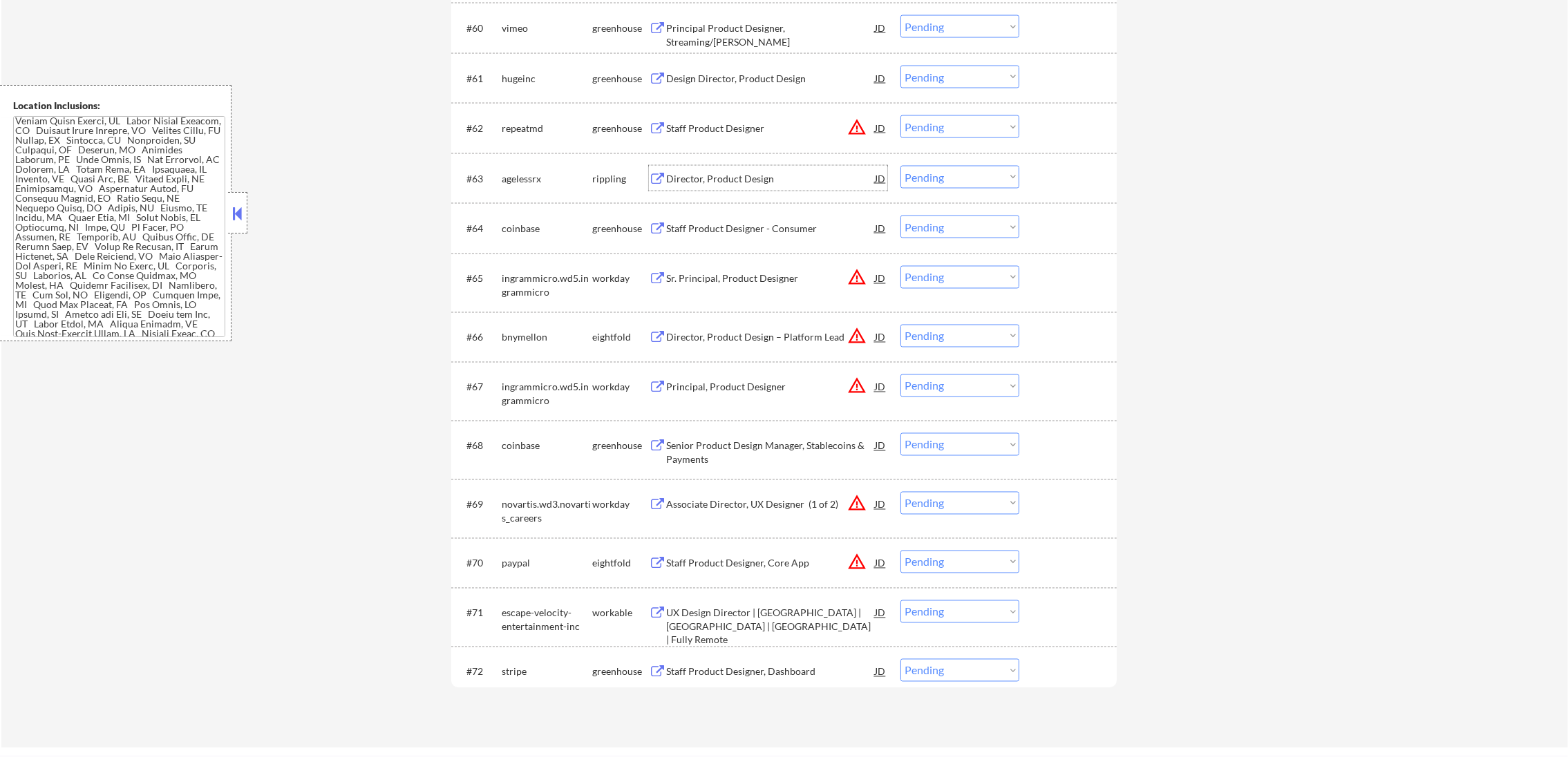
click at [721, 166] on div "Director, Product Design" at bounding box center [770, 178] width 208 height 25
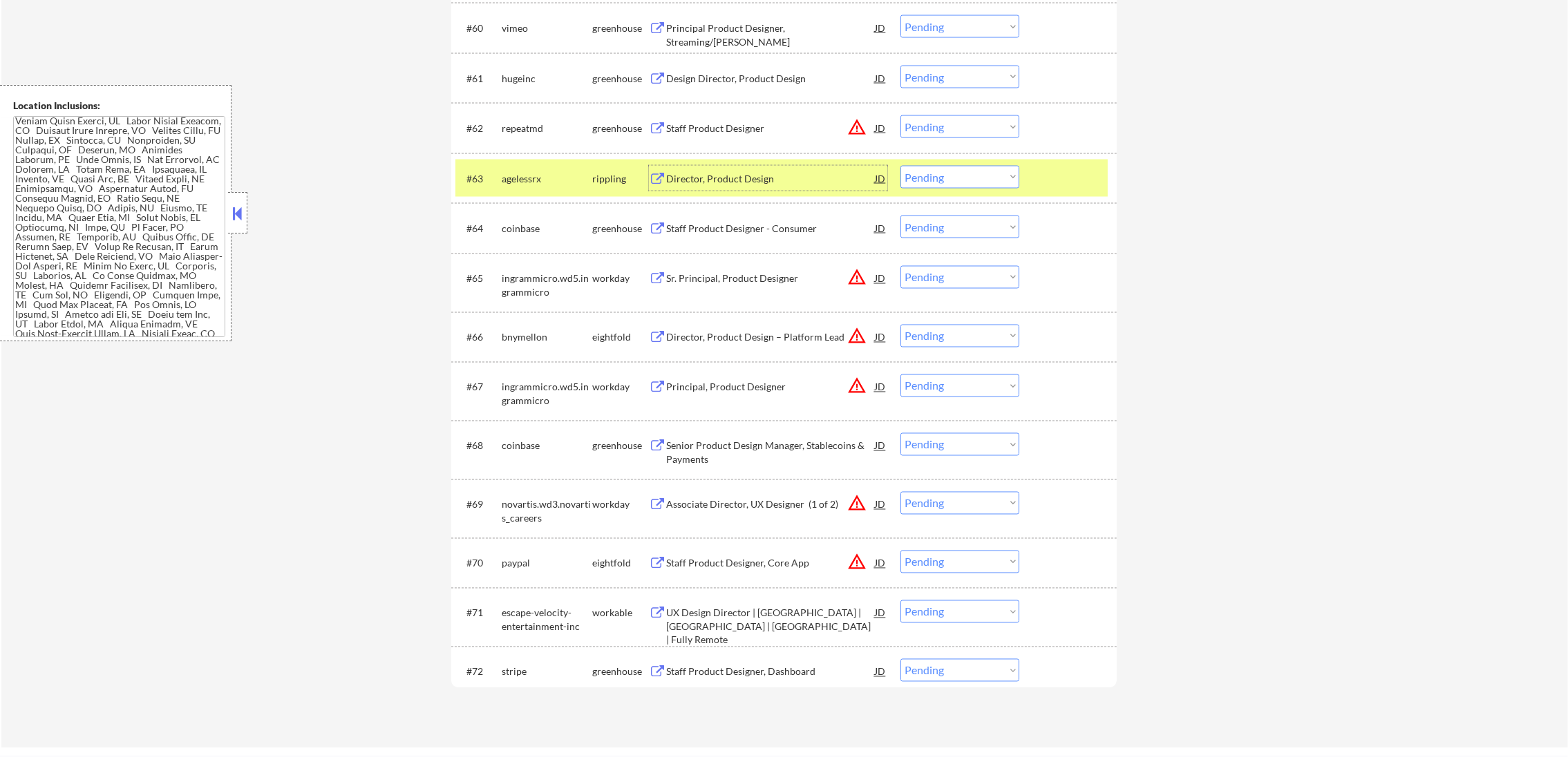
click at [937, 186] on select "Choose an option... Pending Applied Excluded (Questions) Excluded (Expired) Exc…" at bounding box center [959, 177] width 118 height 22
click at [900, 166] on select "Choose an option... Pending Applied Excluded (Questions) Excluded (Expired) Exc…" at bounding box center [959, 177] width 118 height 22
click at [532, 178] on div "agelessrx" at bounding box center [547, 179] width 91 height 14
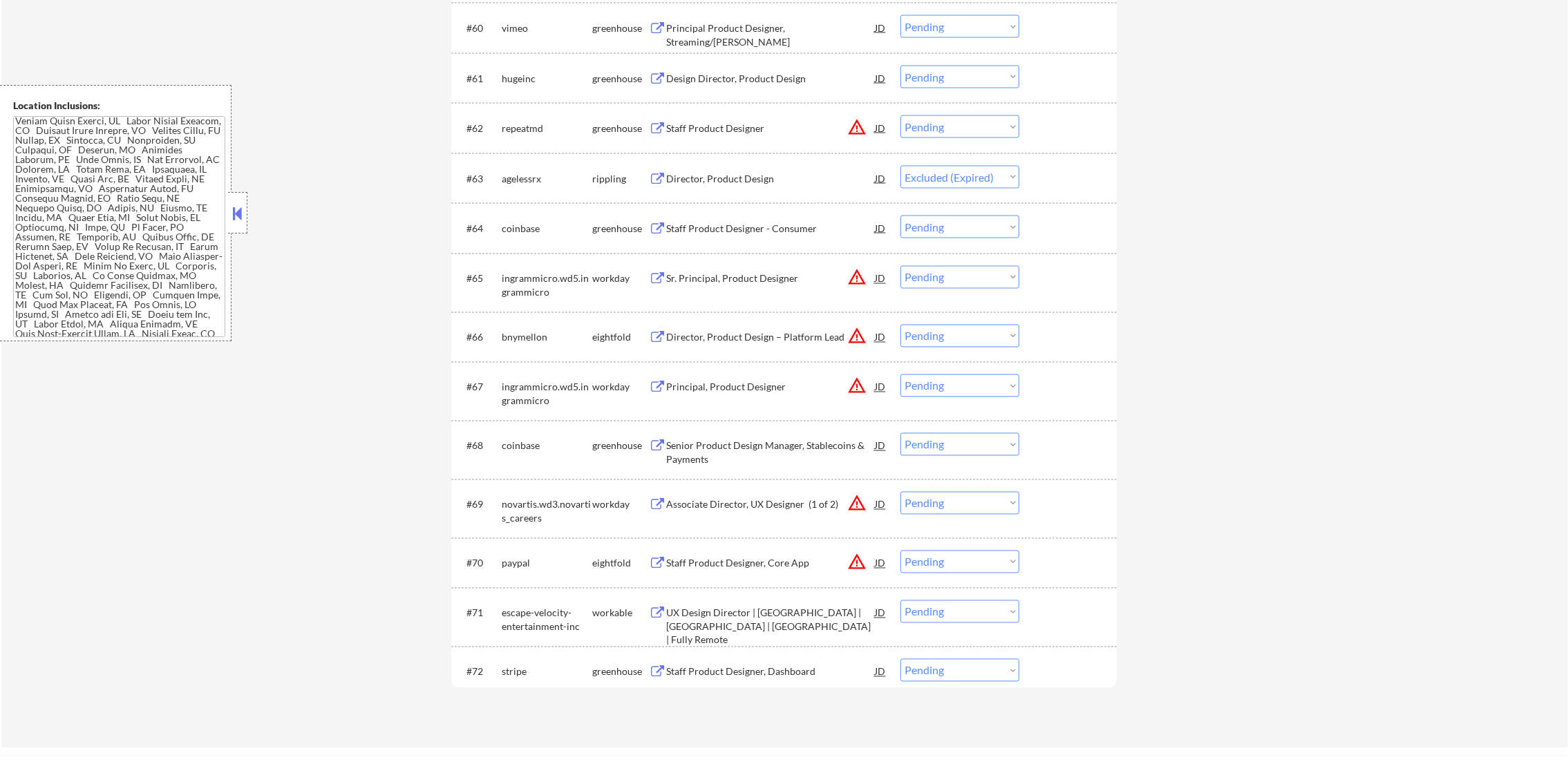
scroll to position [3616, 0]
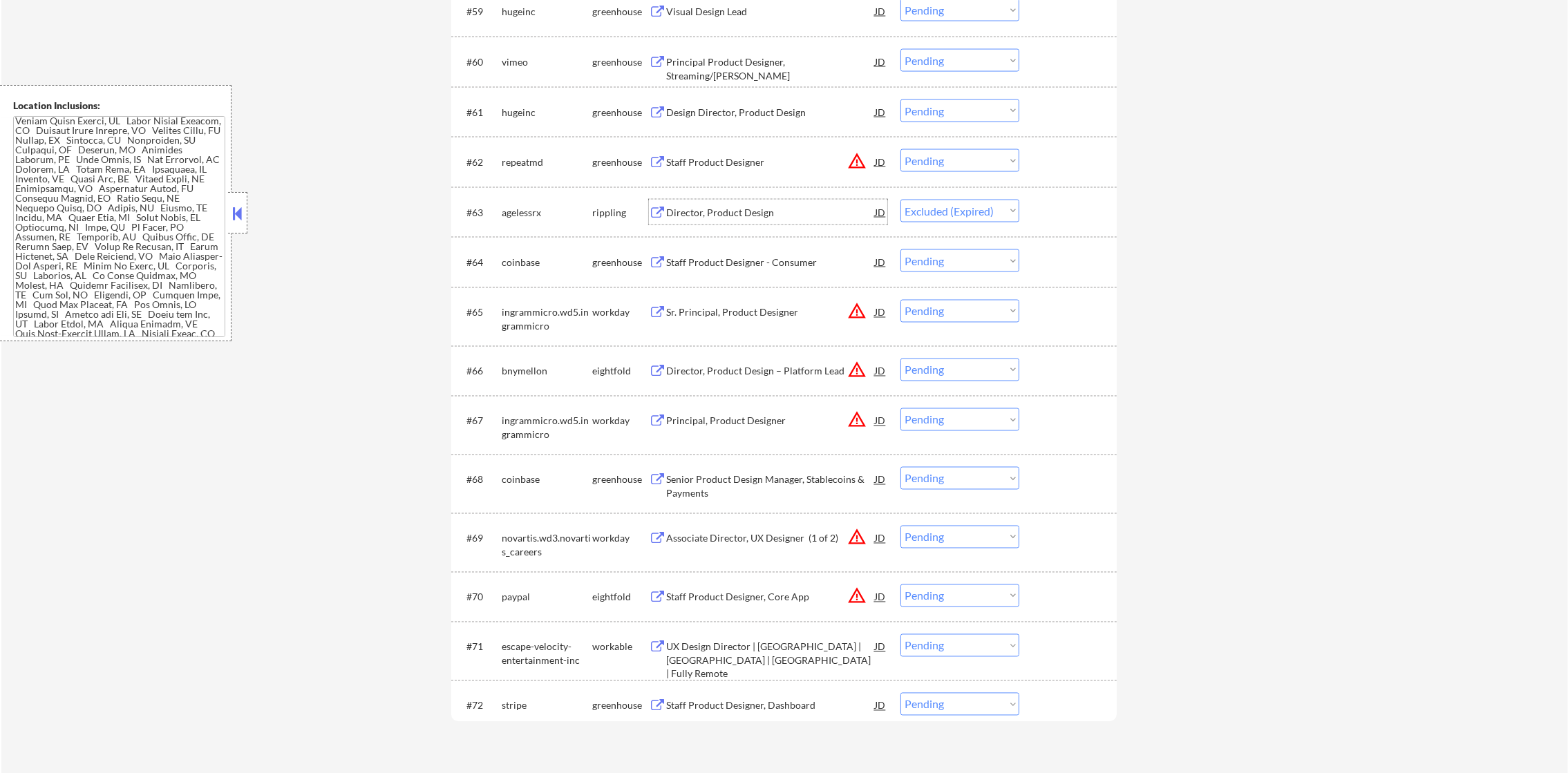
click at [715, 206] on div "Director, Product Design" at bounding box center [770, 213] width 208 height 14
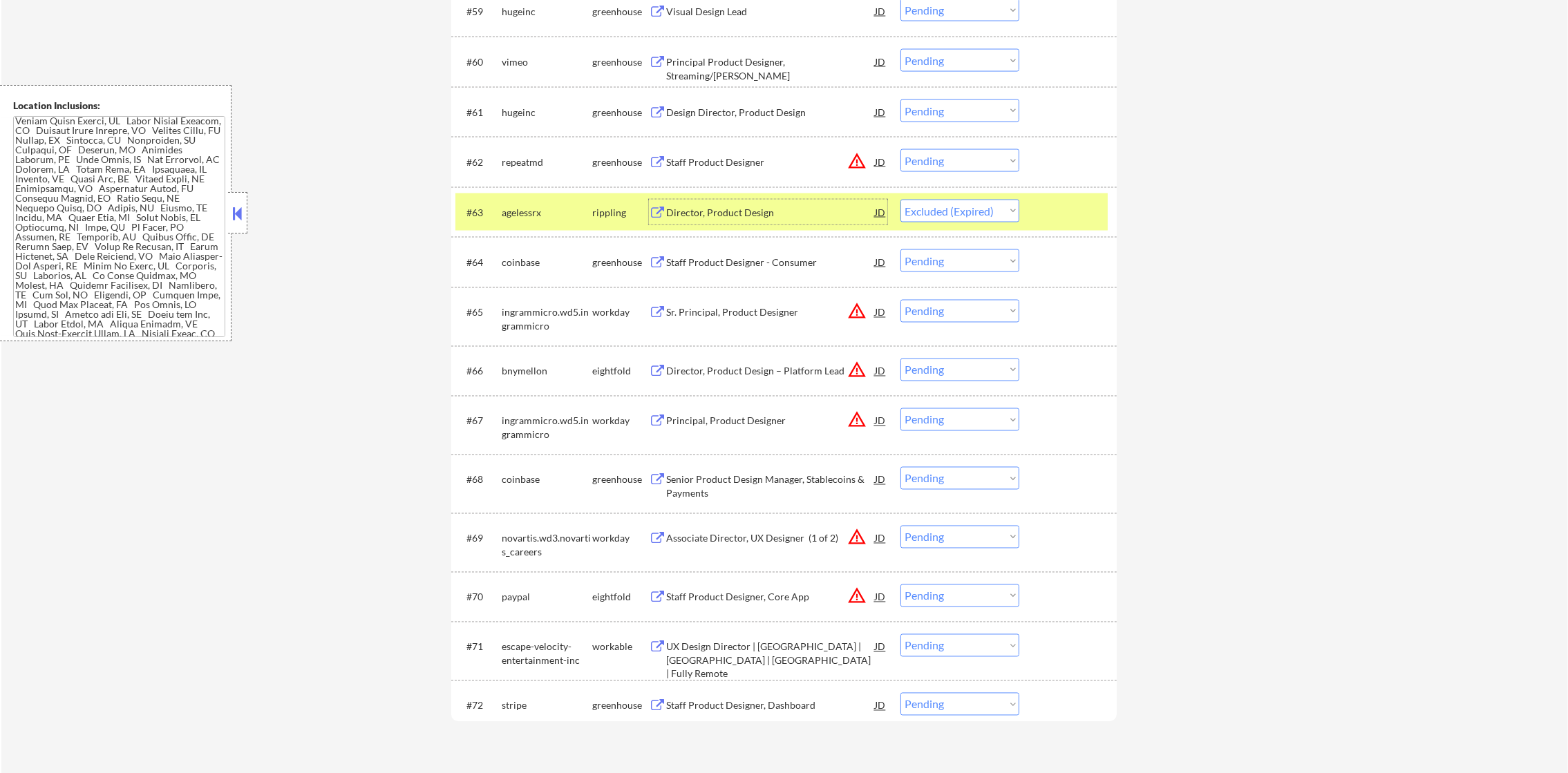
click at [541, 219] on div "agelessrx" at bounding box center [547, 213] width 91 height 14
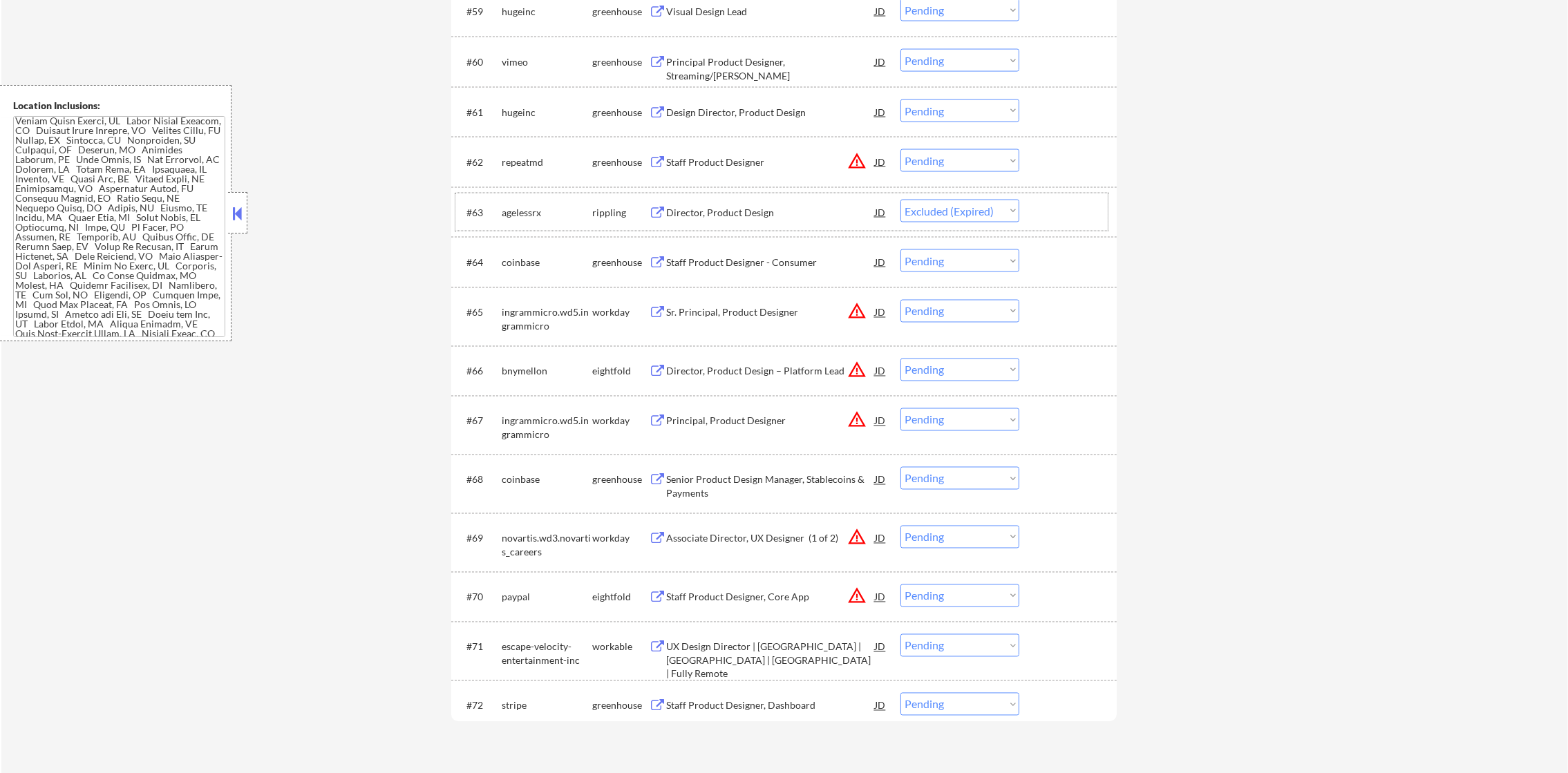
select select ""pending""
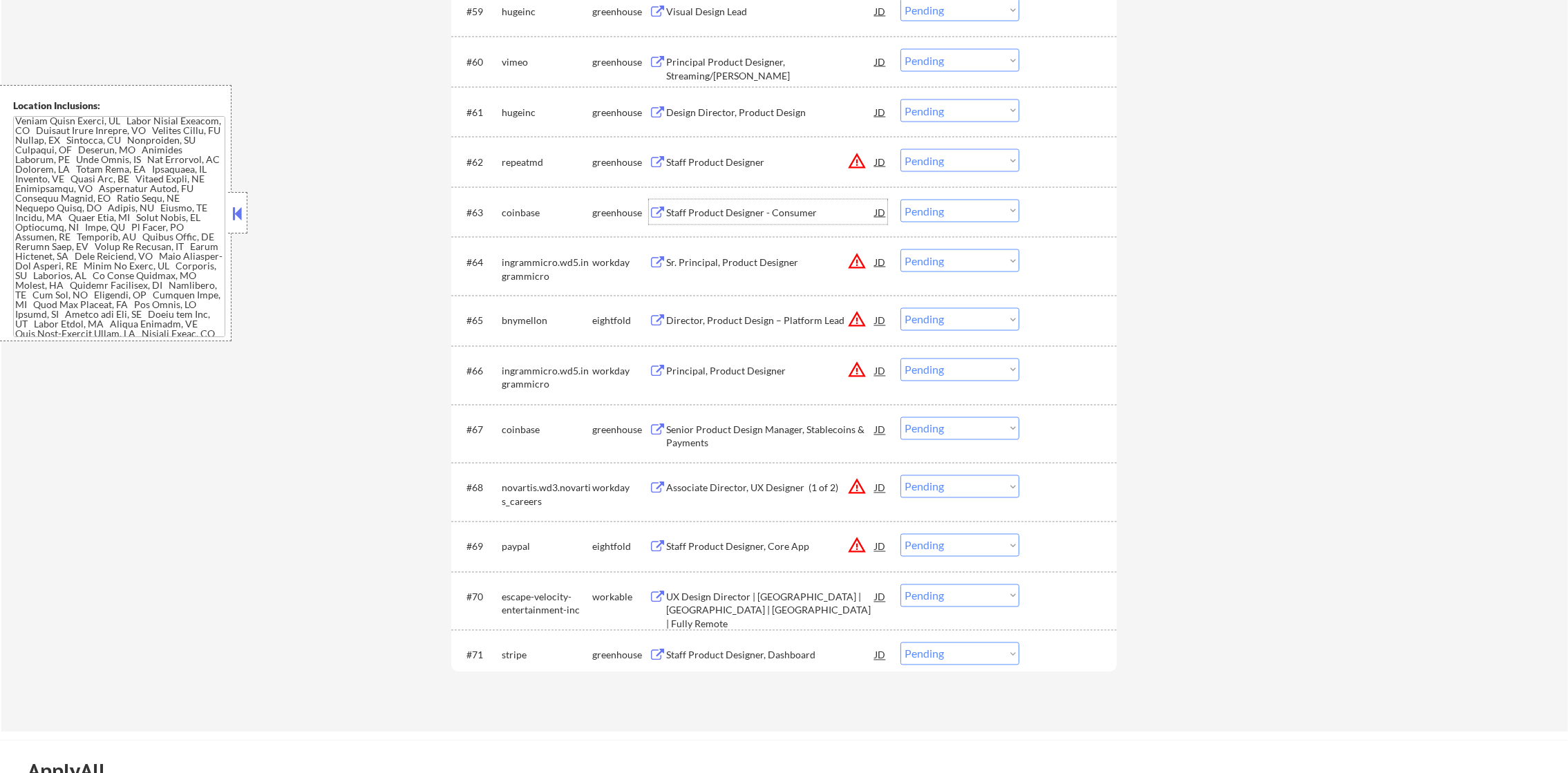
click at [697, 206] on div "Staff Product Designer - Consumer" at bounding box center [770, 213] width 208 height 14
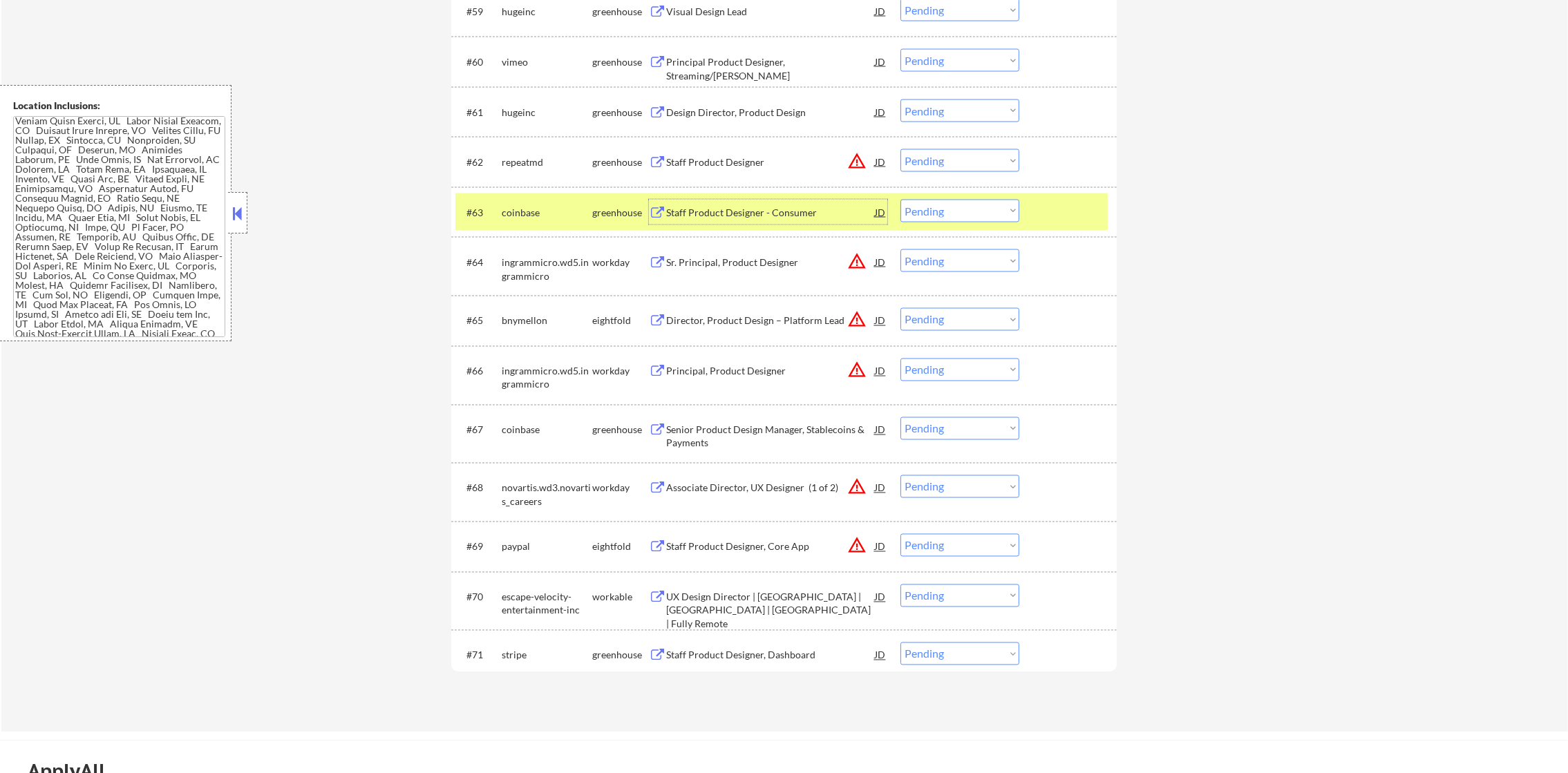
click at [532, 212] on div "coinbase" at bounding box center [547, 213] width 91 height 14
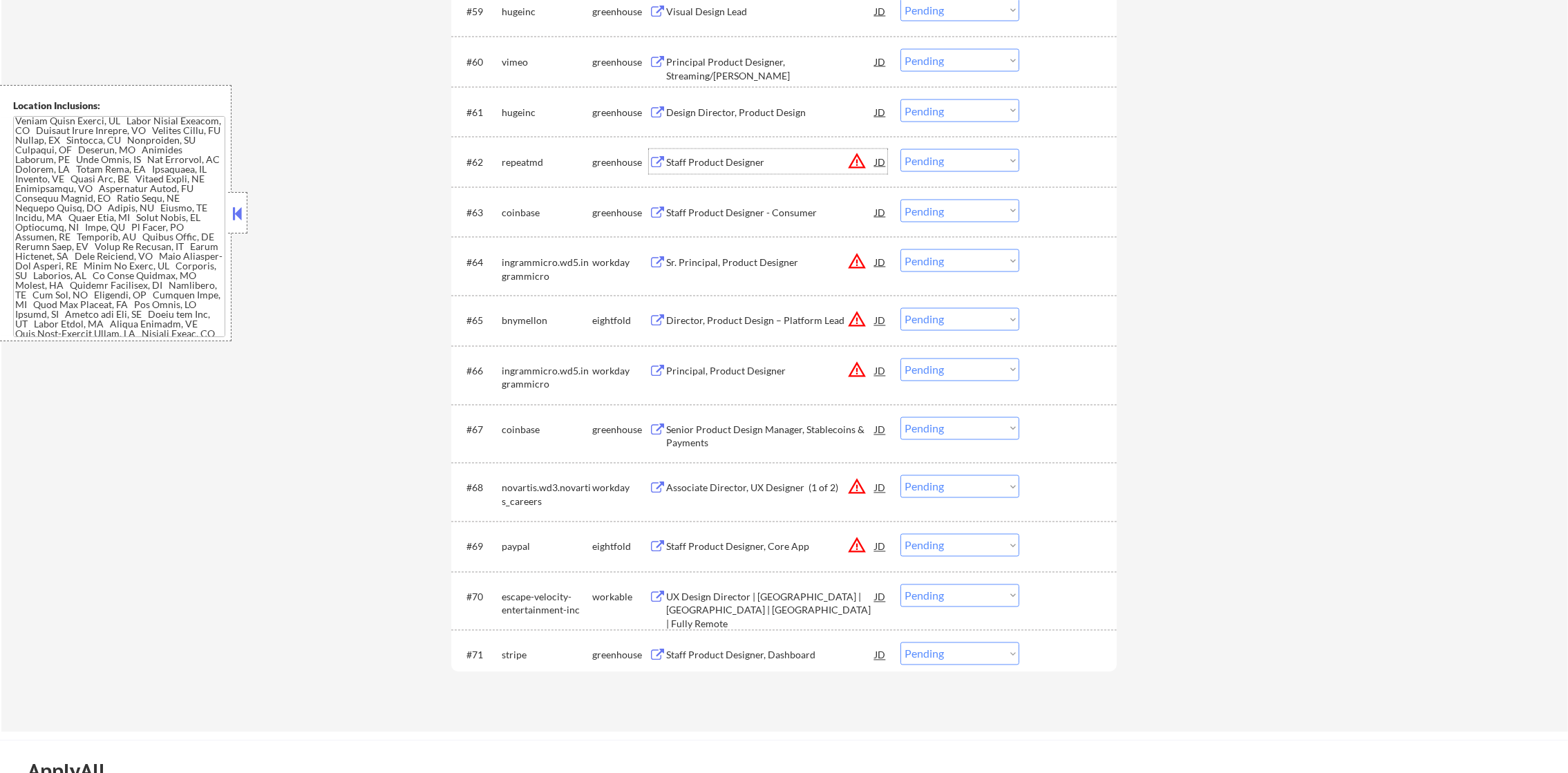
click at [749, 169] on div "Staff Product Designer" at bounding box center [770, 163] width 208 height 14
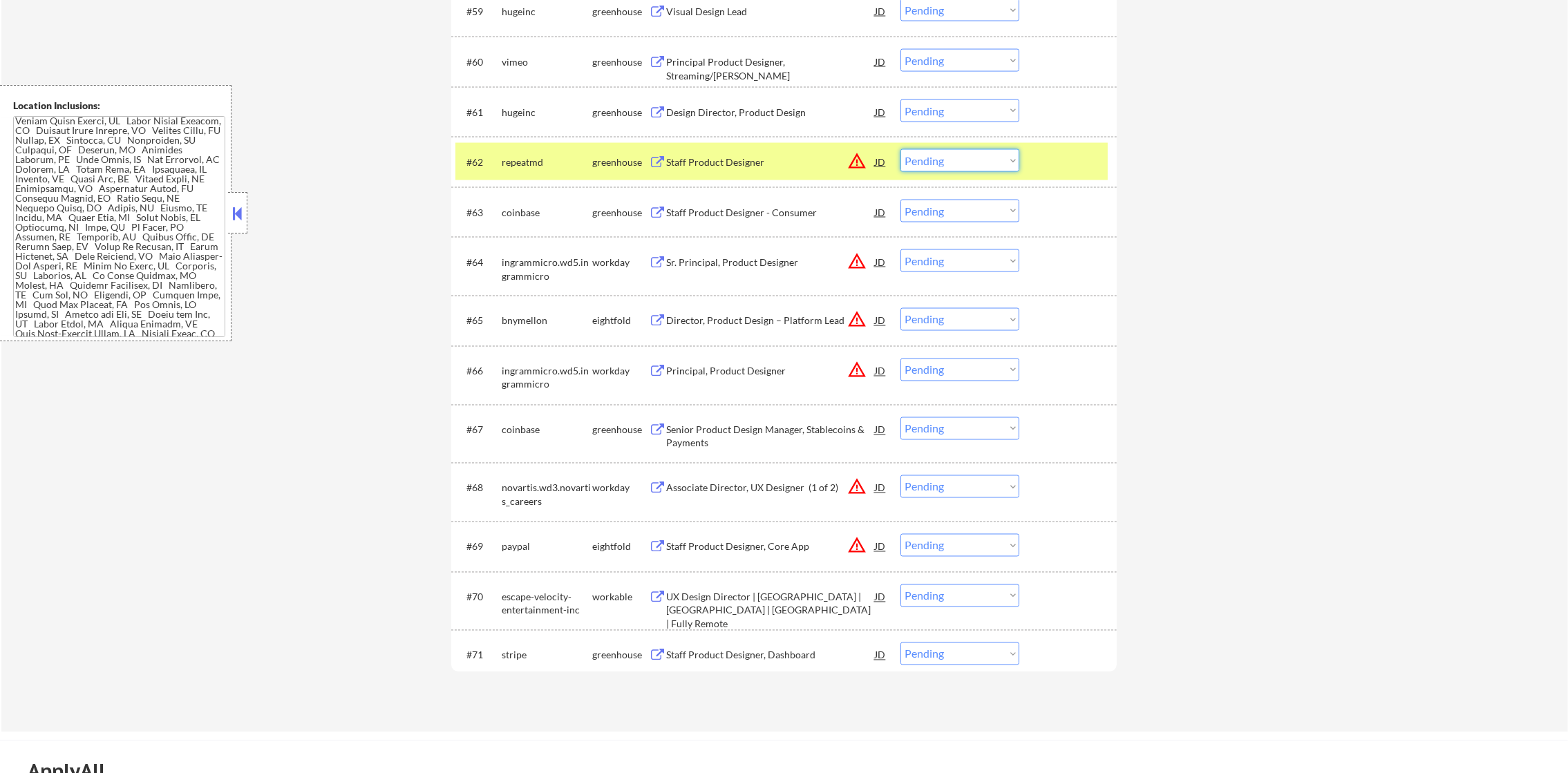
click at [935, 159] on select "Choose an option... Pending Applied Excluded (Questions) Excluded (Expired) Exc…" at bounding box center [959, 161] width 118 height 22
click at [900, 150] on select "Choose an option... Pending Applied Excluded (Questions) Excluded (Expired) Exc…" at bounding box center [959, 161] width 118 height 22
click at [513, 162] on div "repeatmd" at bounding box center [547, 163] width 91 height 14
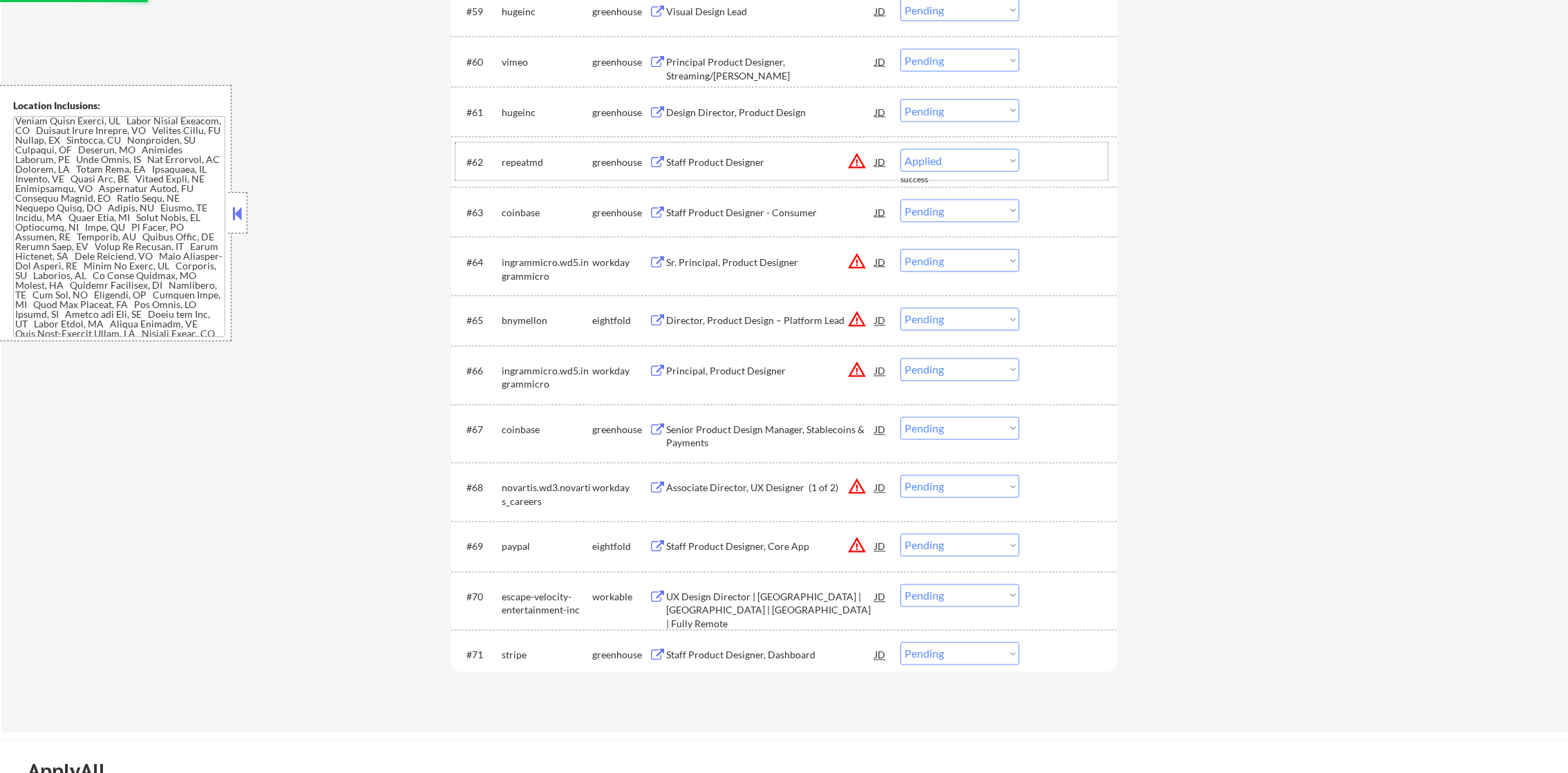
select select ""pending""
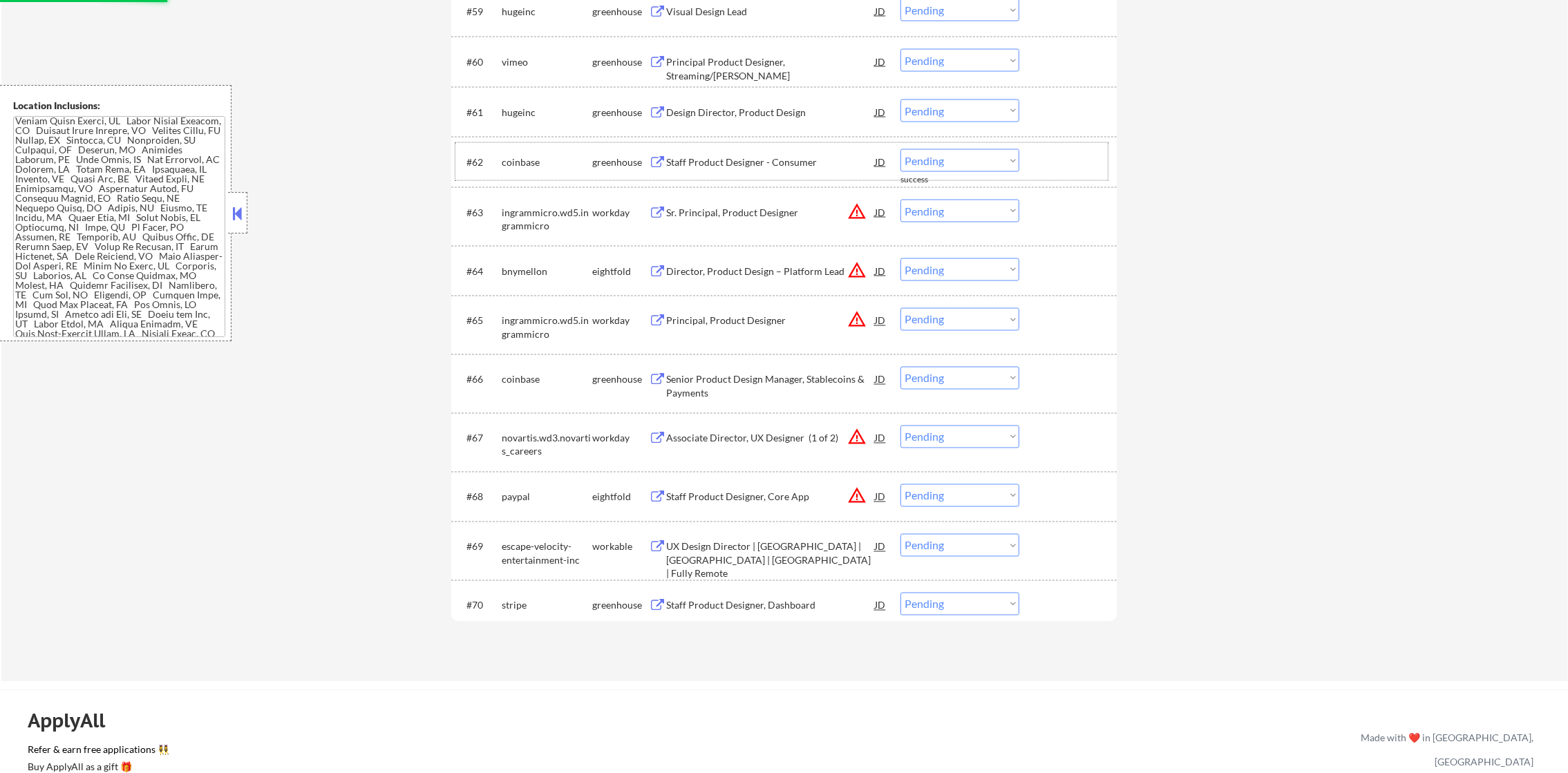
scroll to position [3573, 0]
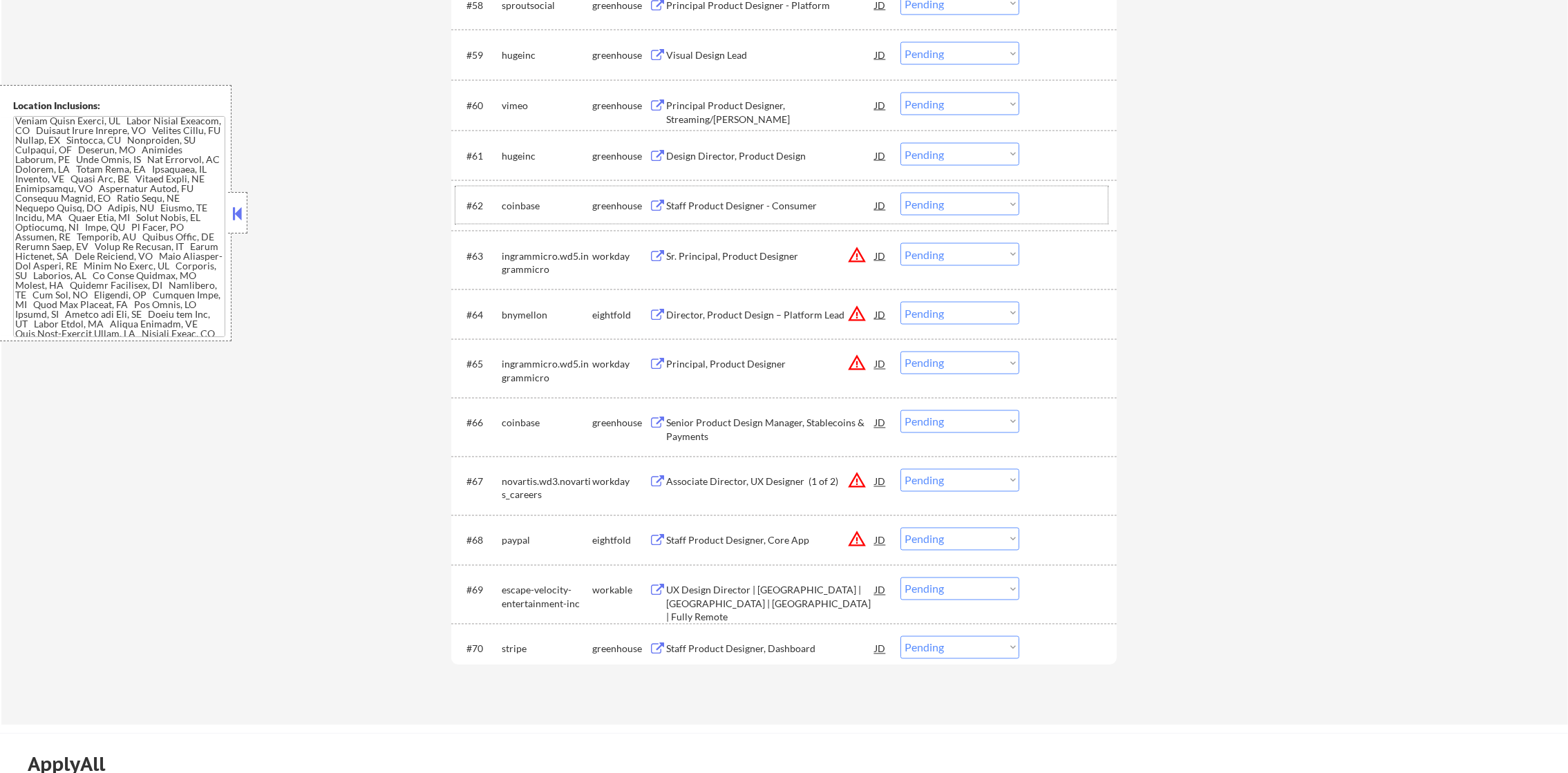
click at [739, 144] on div "Design Director, Product Design" at bounding box center [770, 155] width 208 height 25
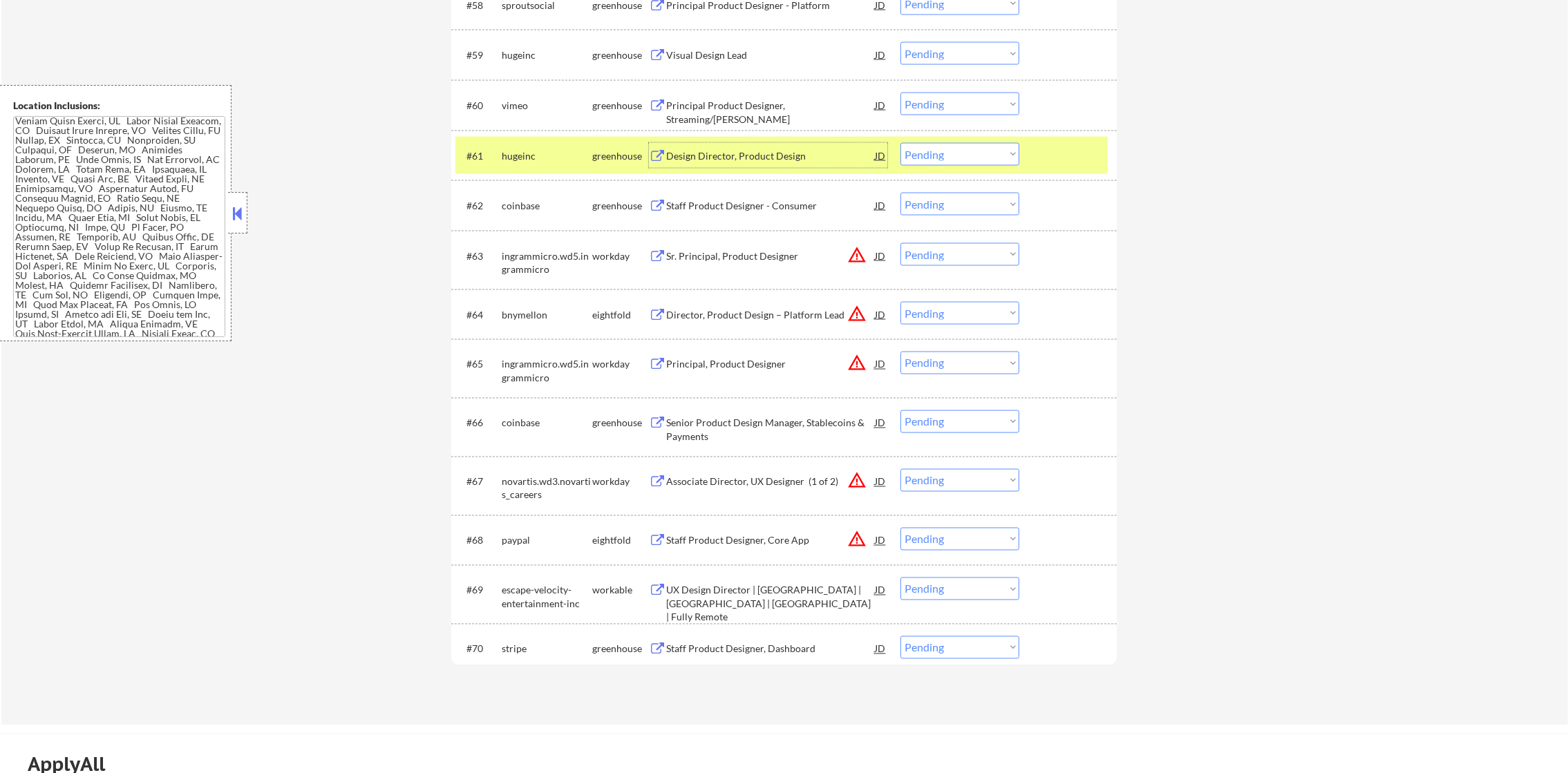
click at [927, 148] on select "Choose an option... Pending Applied Excluded (Questions) Excluded (Expired) Exc…" at bounding box center [959, 154] width 118 height 22
click at [900, 143] on select "Choose an option... Pending Applied Excluded (Questions) Excluded (Expired) Exc…" at bounding box center [959, 154] width 118 height 22
click at [912, 373] on select "Choose an option... Pending Applied Excluded (Questions) Excluded (Expired) Exc…" at bounding box center [959, 363] width 118 height 22
click at [503, 150] on div "hugeinc" at bounding box center [547, 157] width 91 height 14
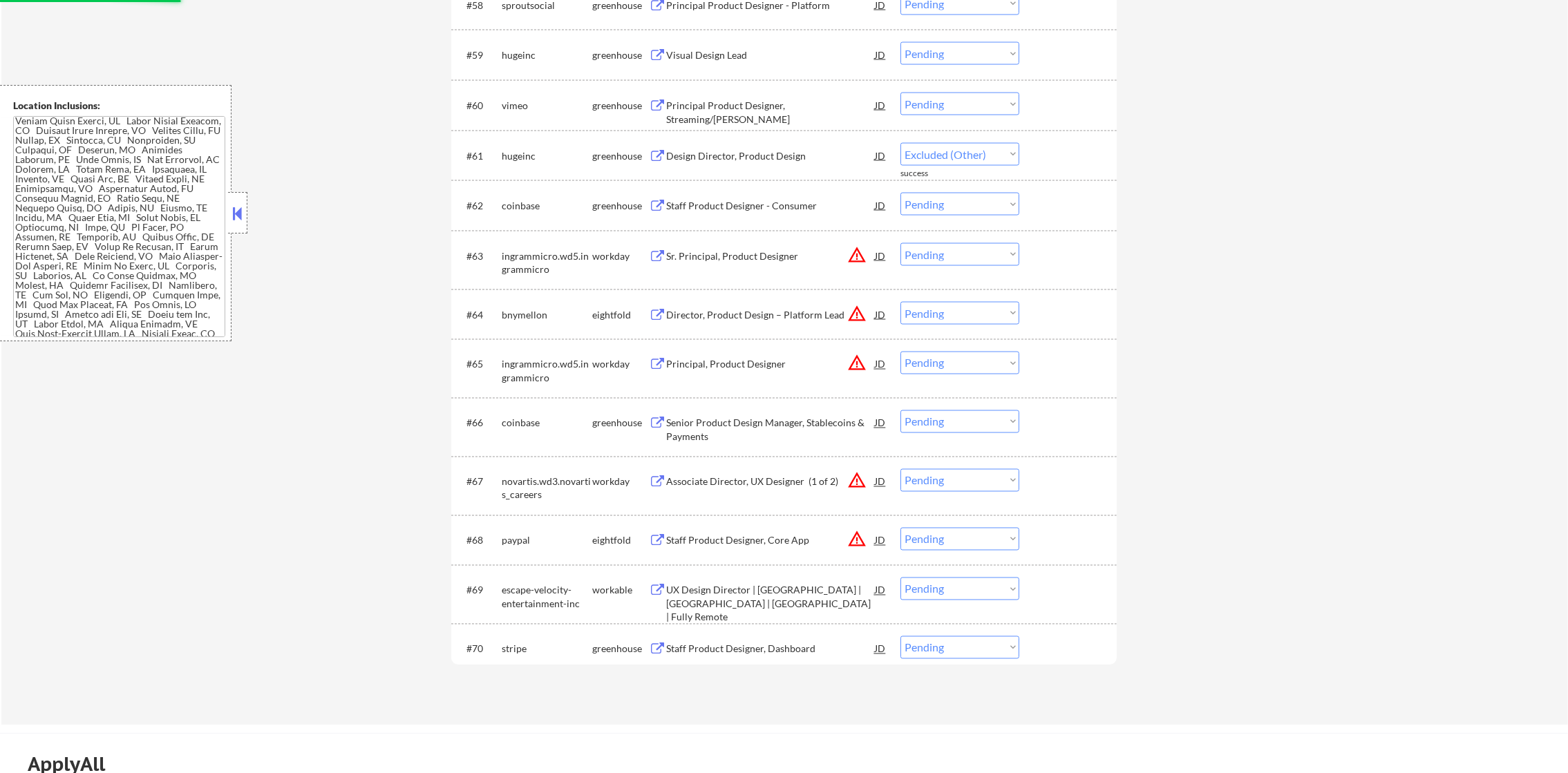
select select ""pending""
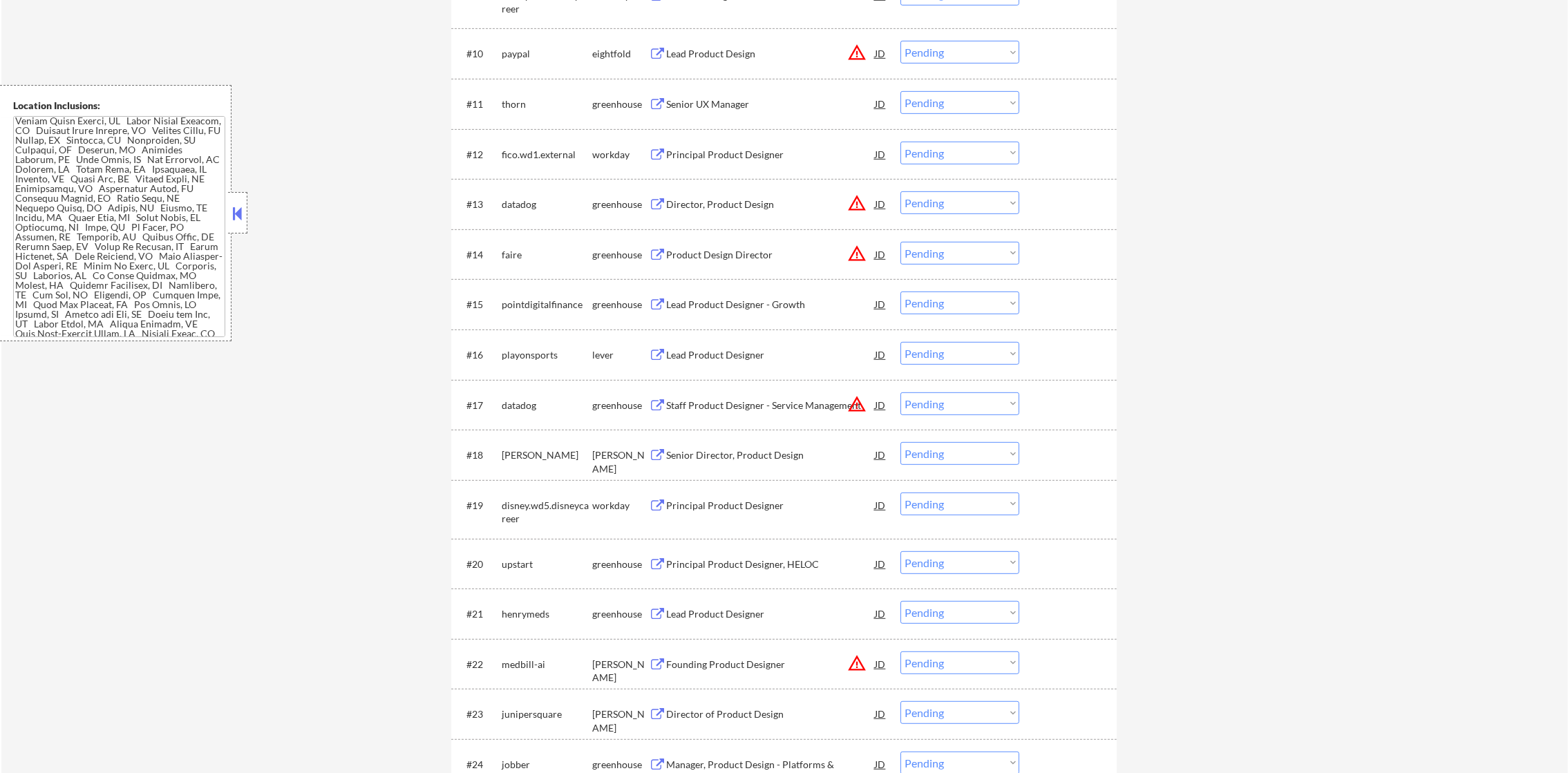
scroll to position [0, 0]
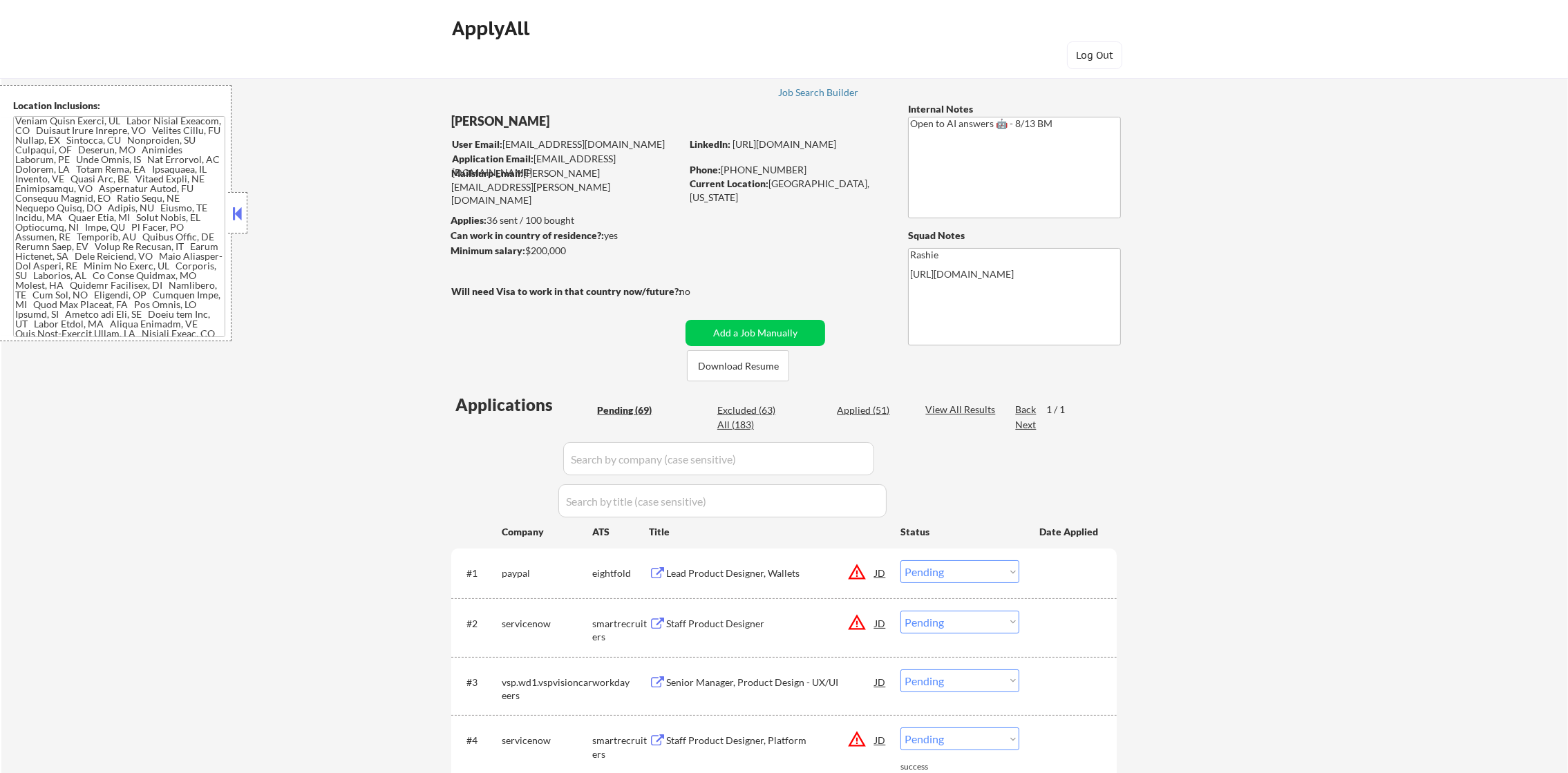
click at [732, 420] on div "All (183)" at bounding box center [752, 425] width 69 height 14
select select ""applied""
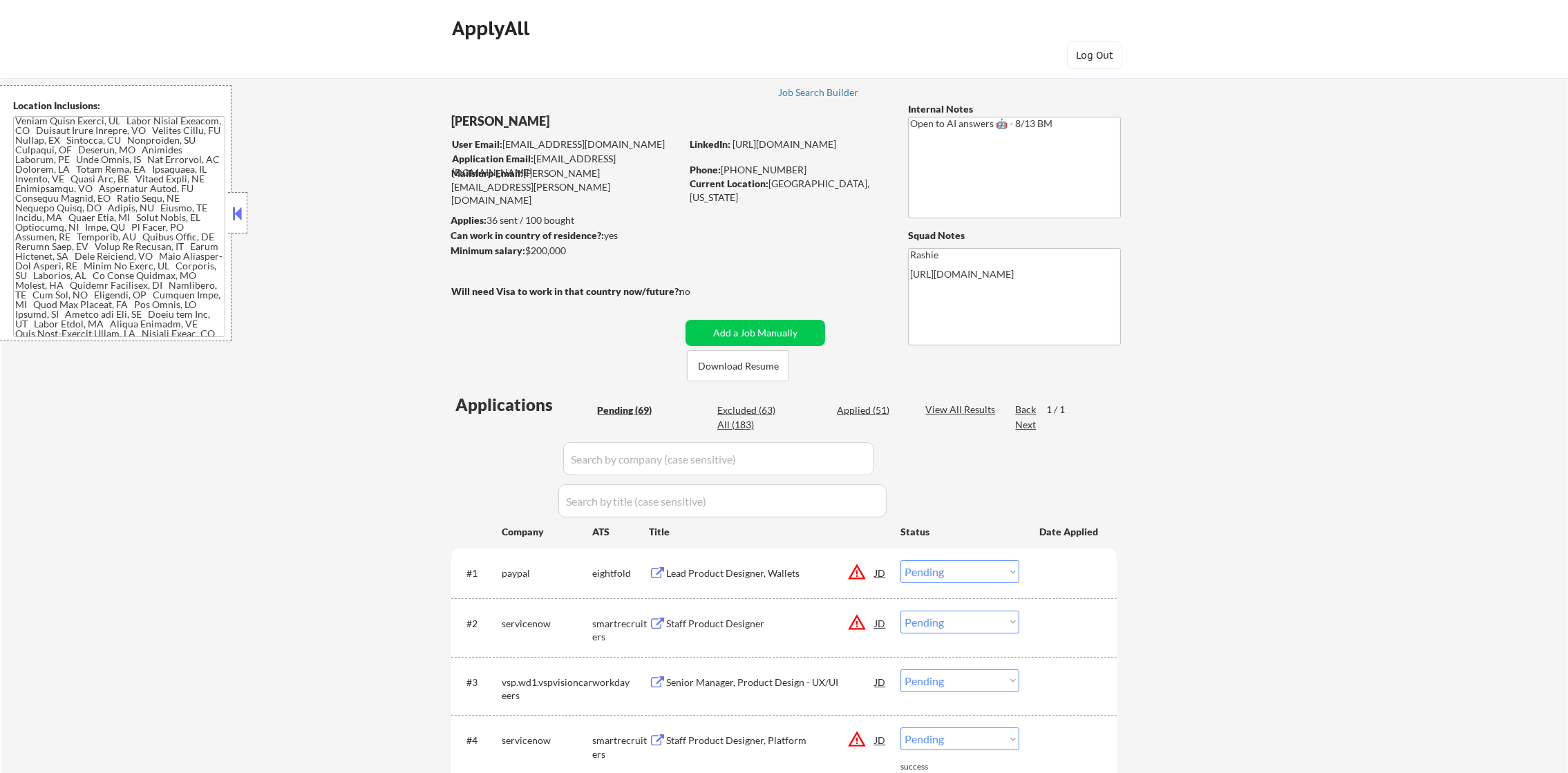
select select ""applied""
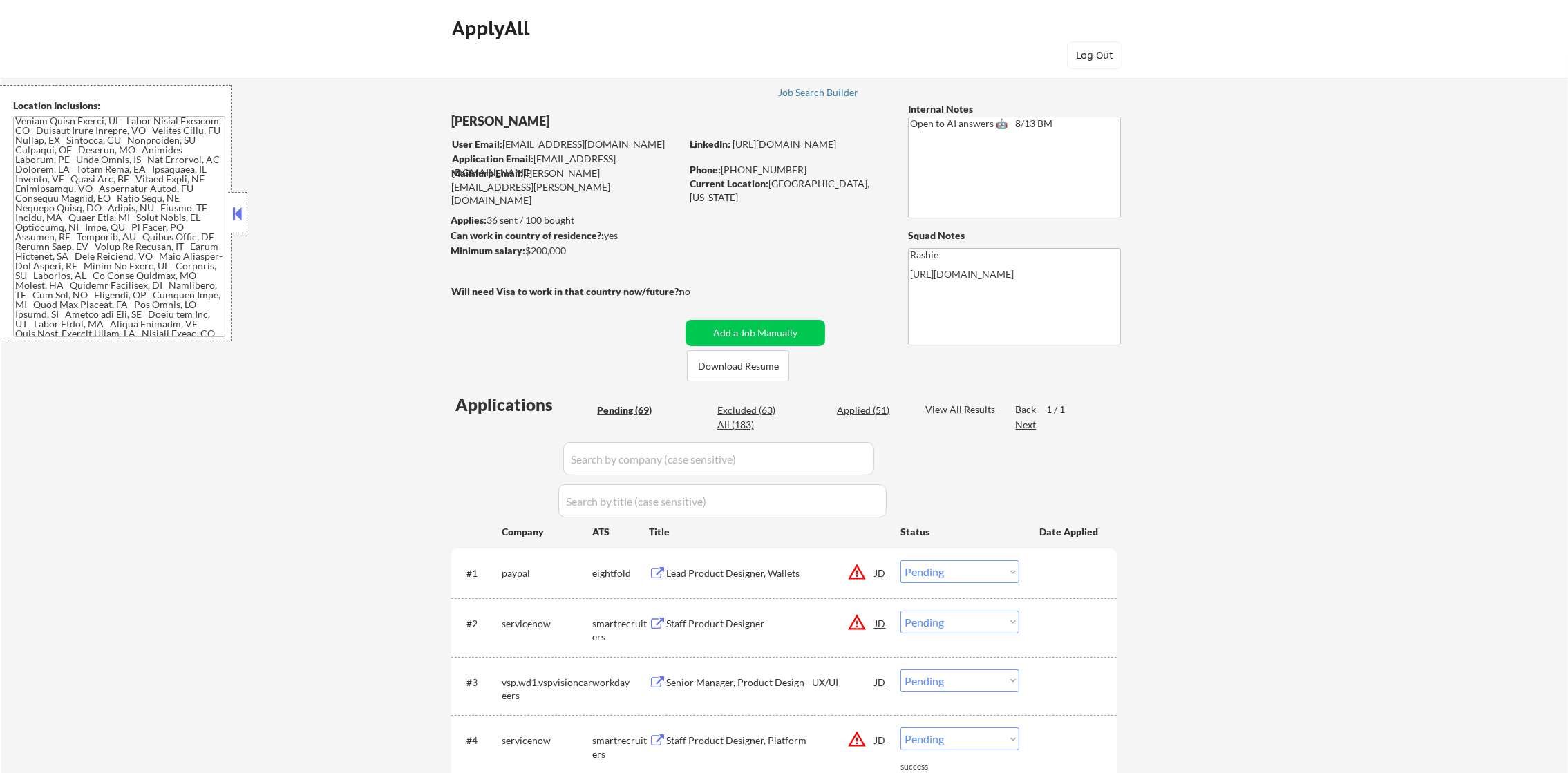
select select ""applied""
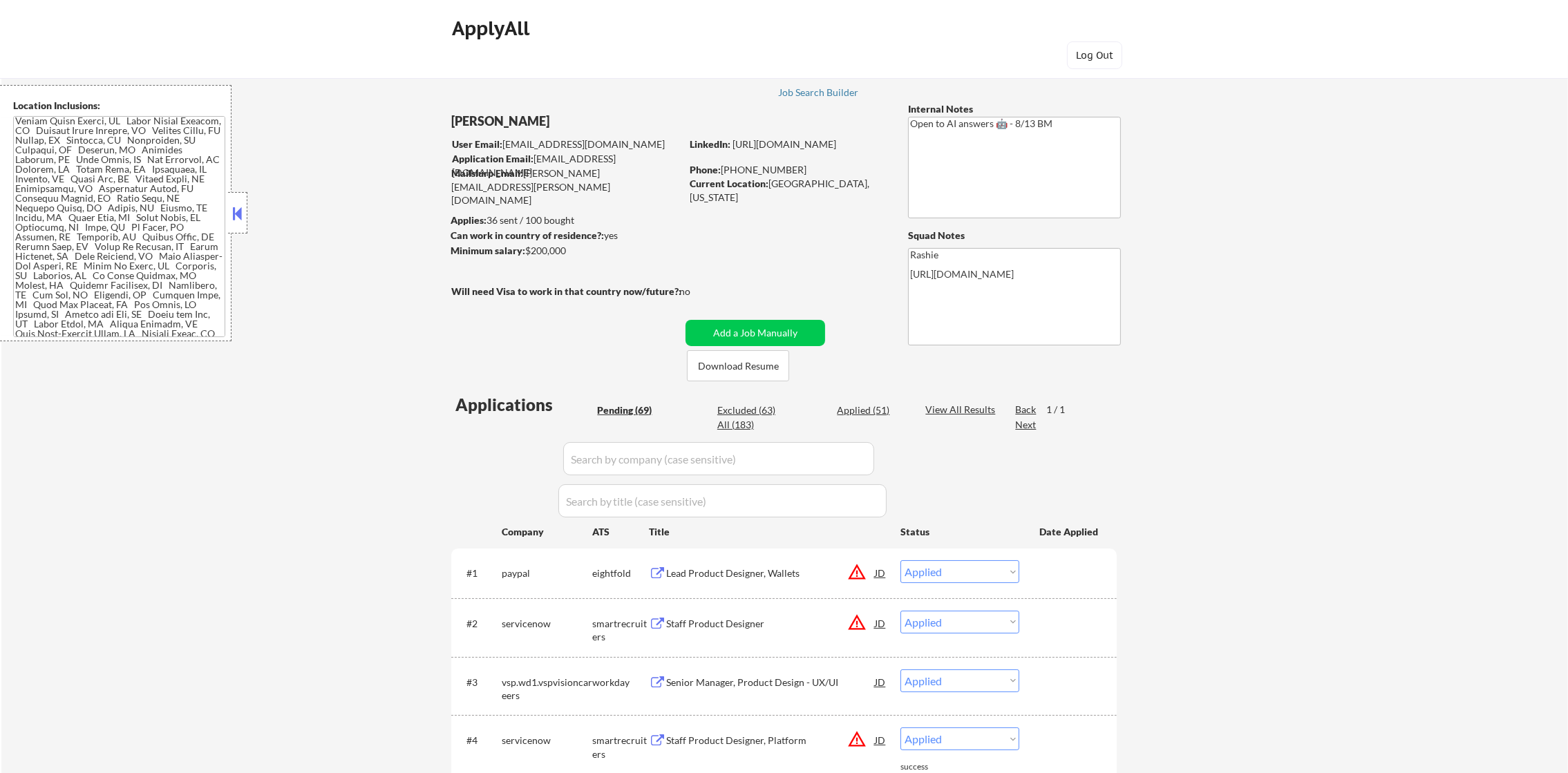
select select ""applied""
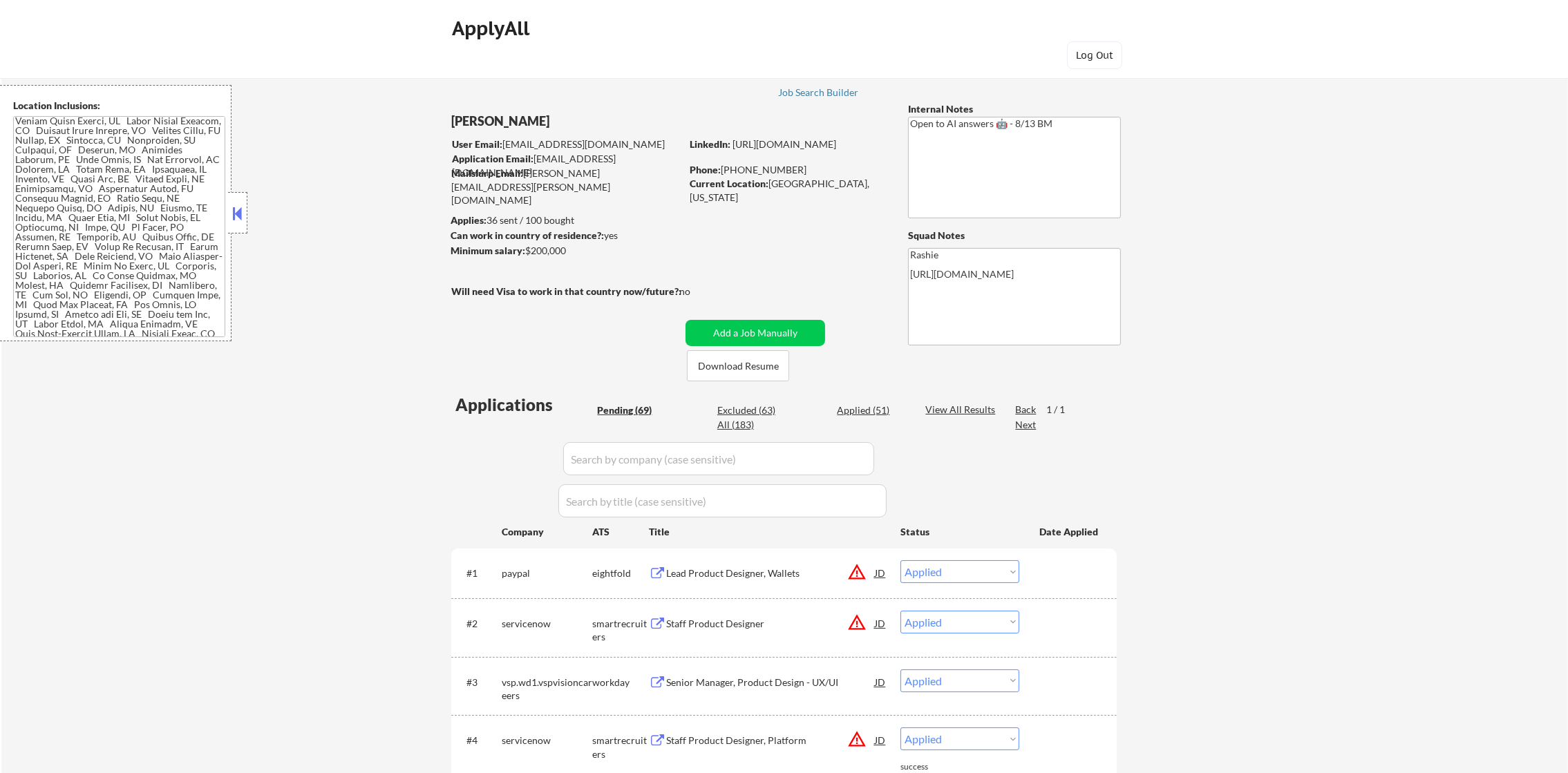
select select ""applied""
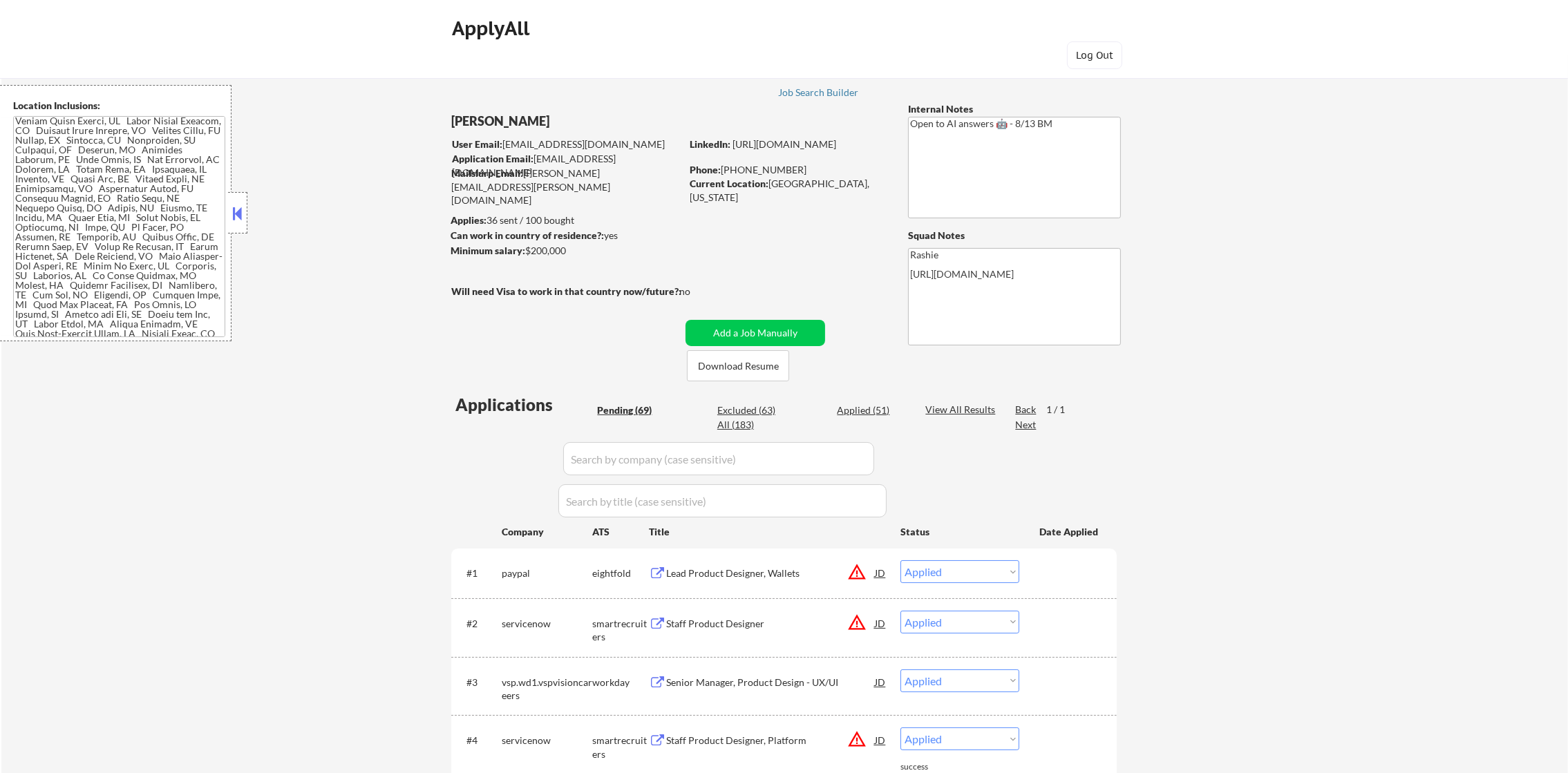
select select ""applied""
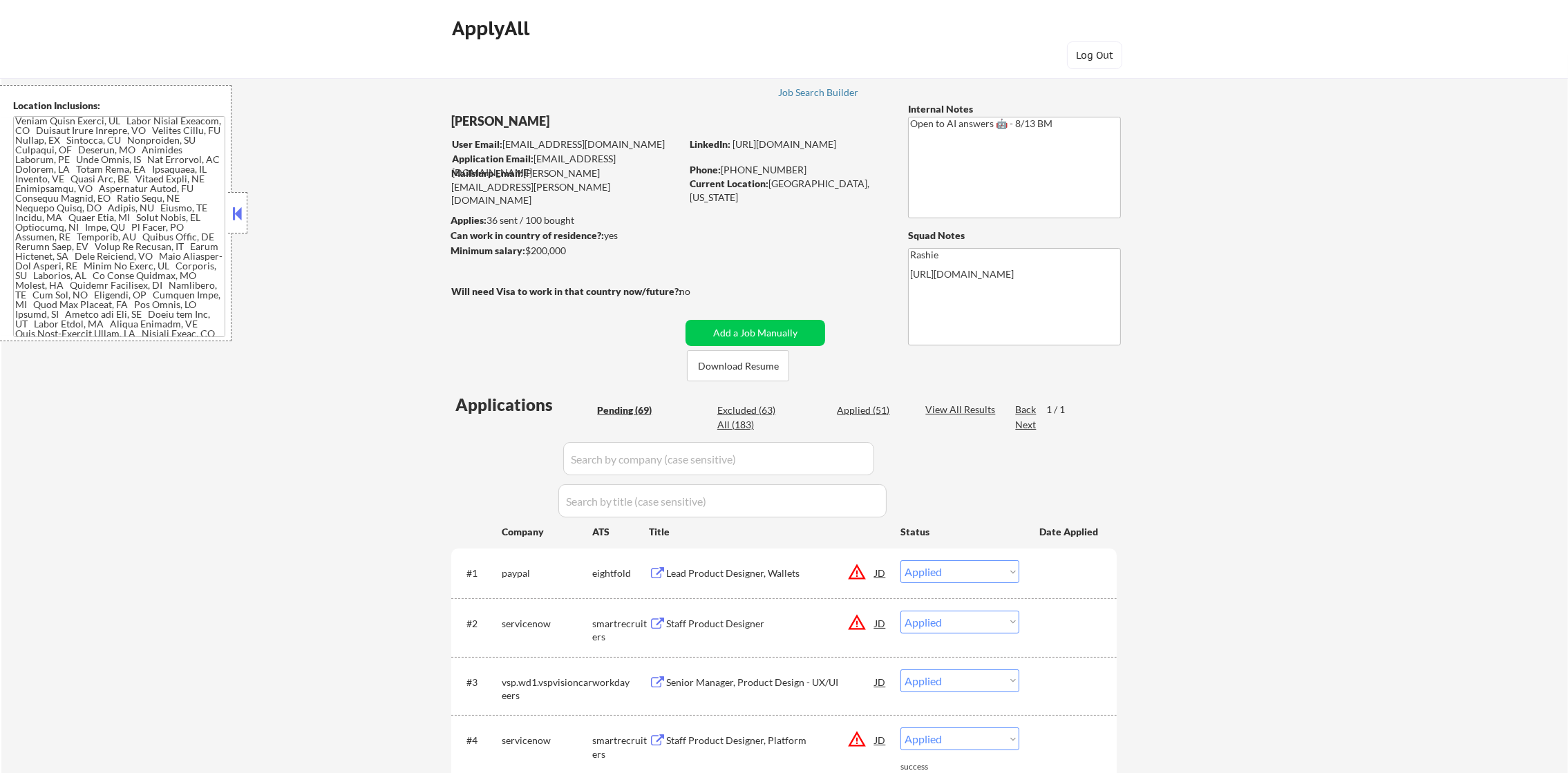
select select ""applied""
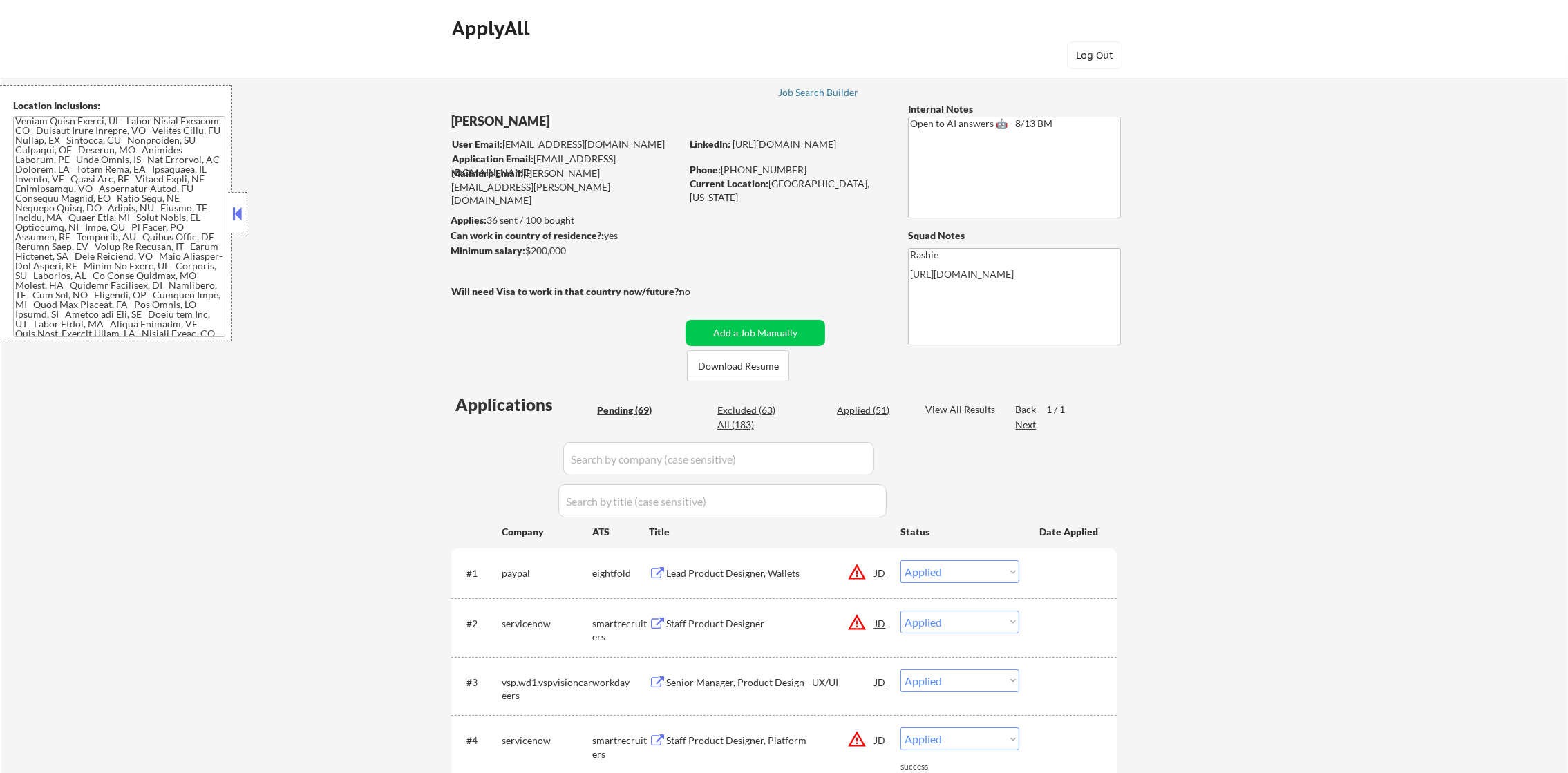
select select ""applied""
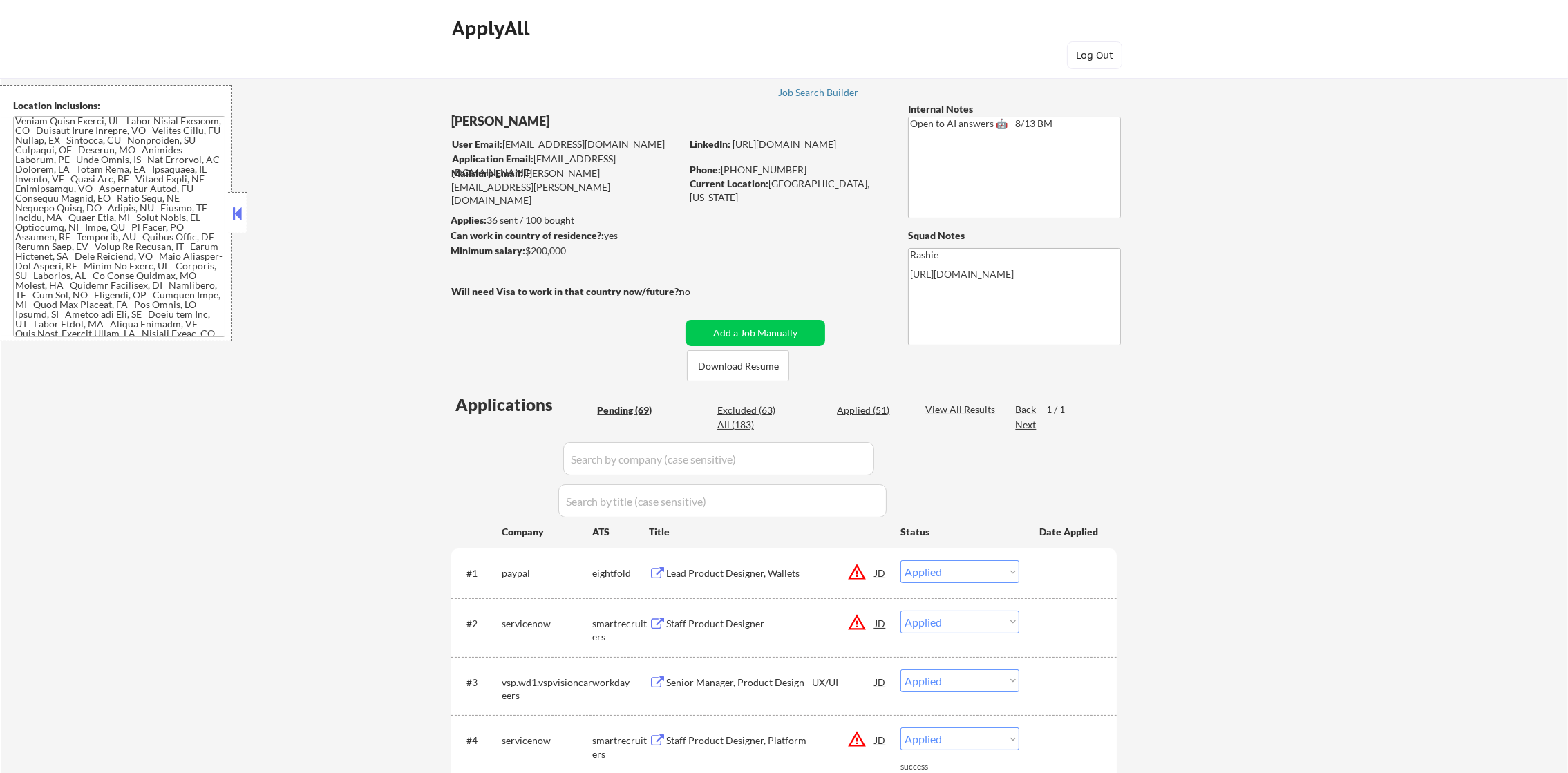
select select ""applied""
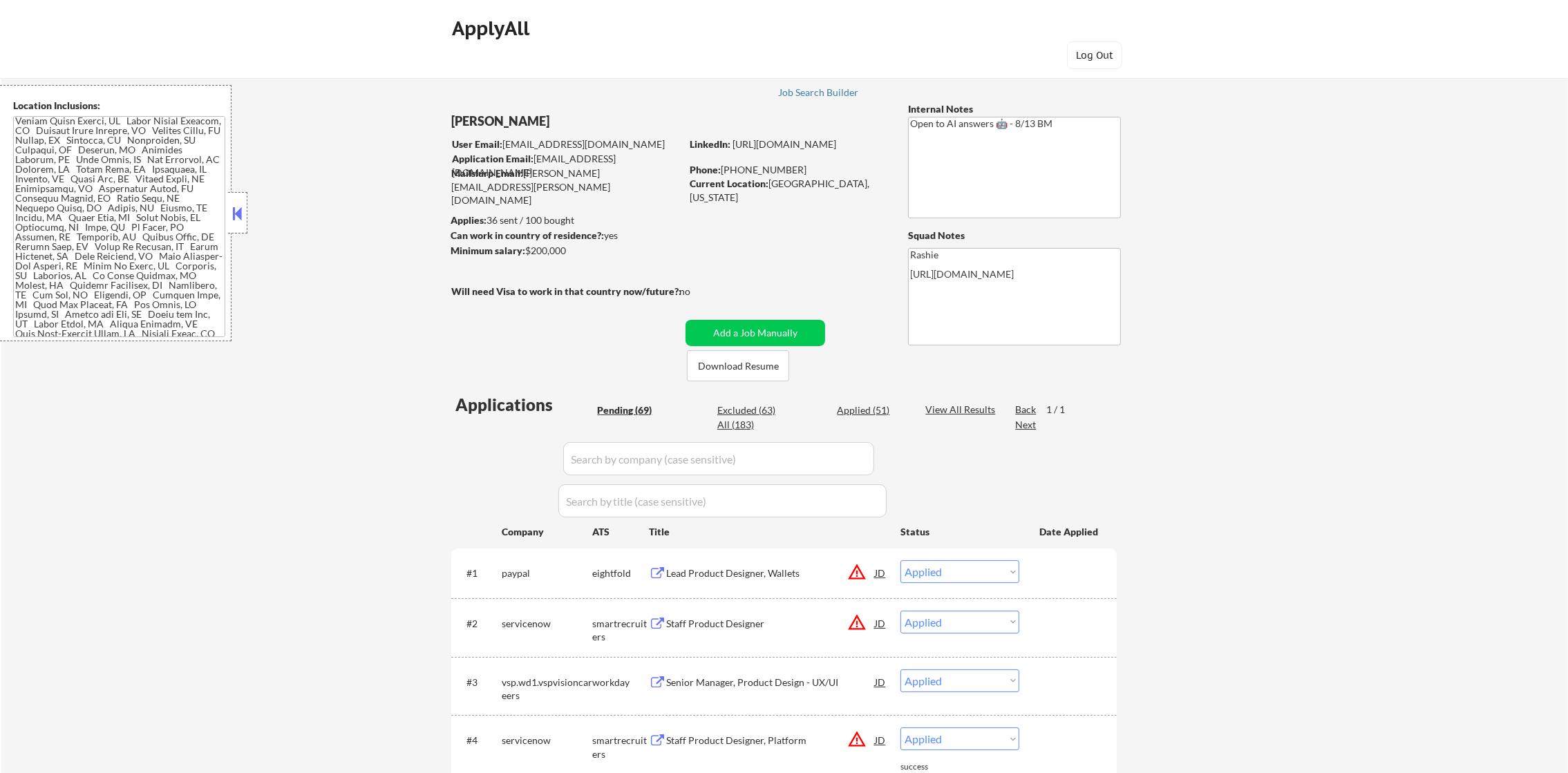
select select ""applied""
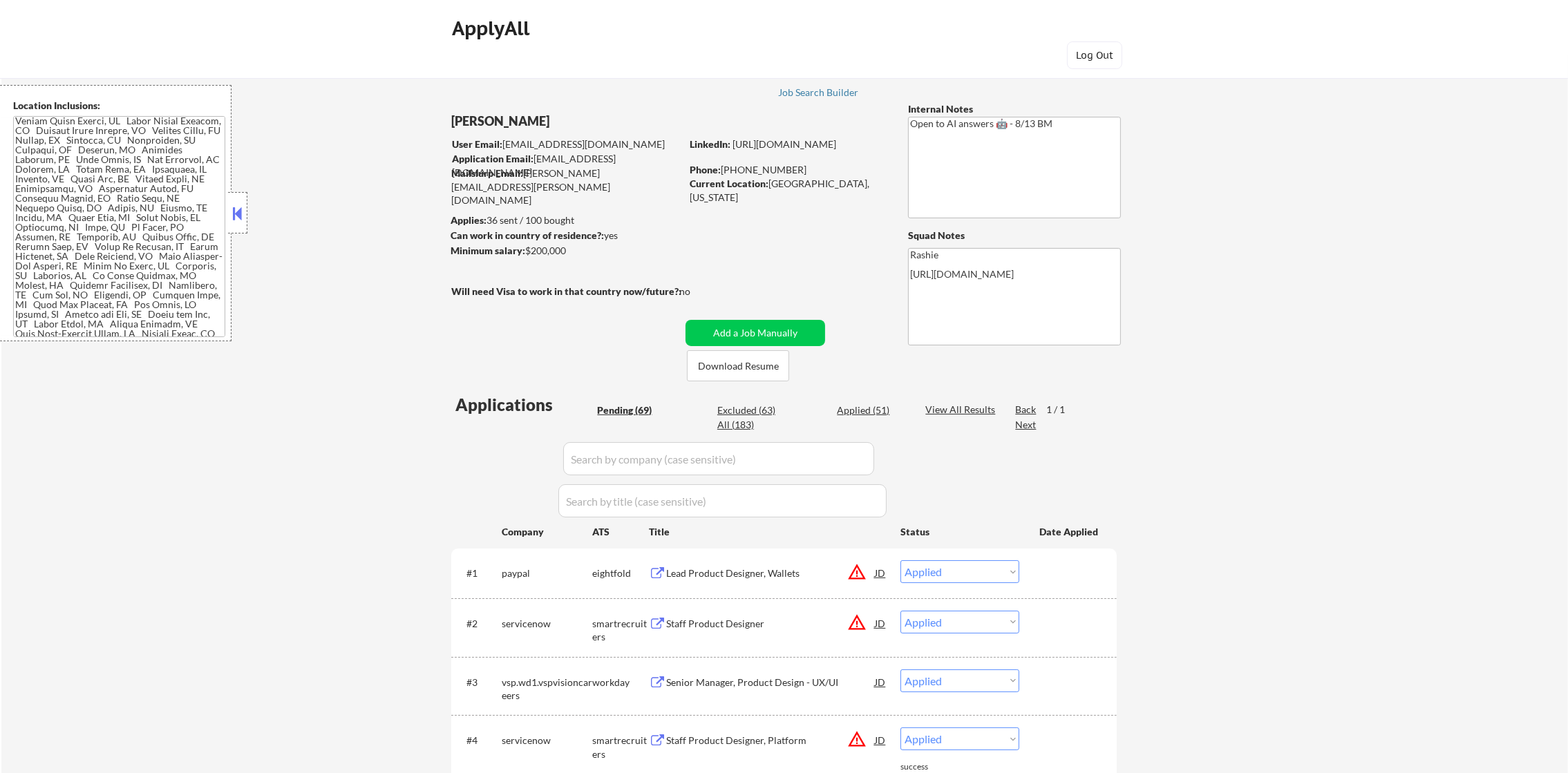
select select ""applied""
select select ""excluded__expired_""
select select ""excluded__salary_""
select select ""excluded__location_""
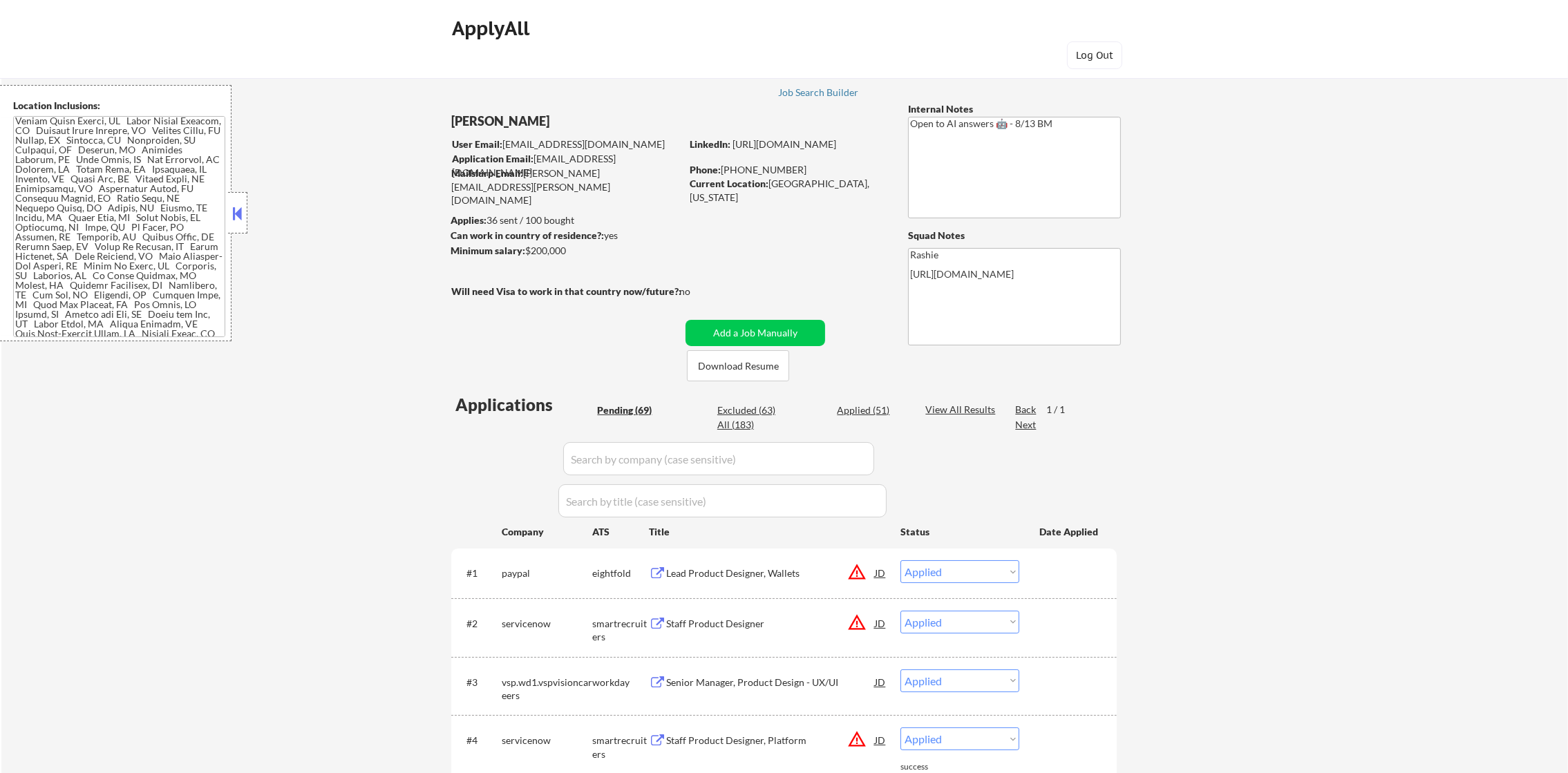
select select ""excluded__expired_""
select select ""excluded__salary_""
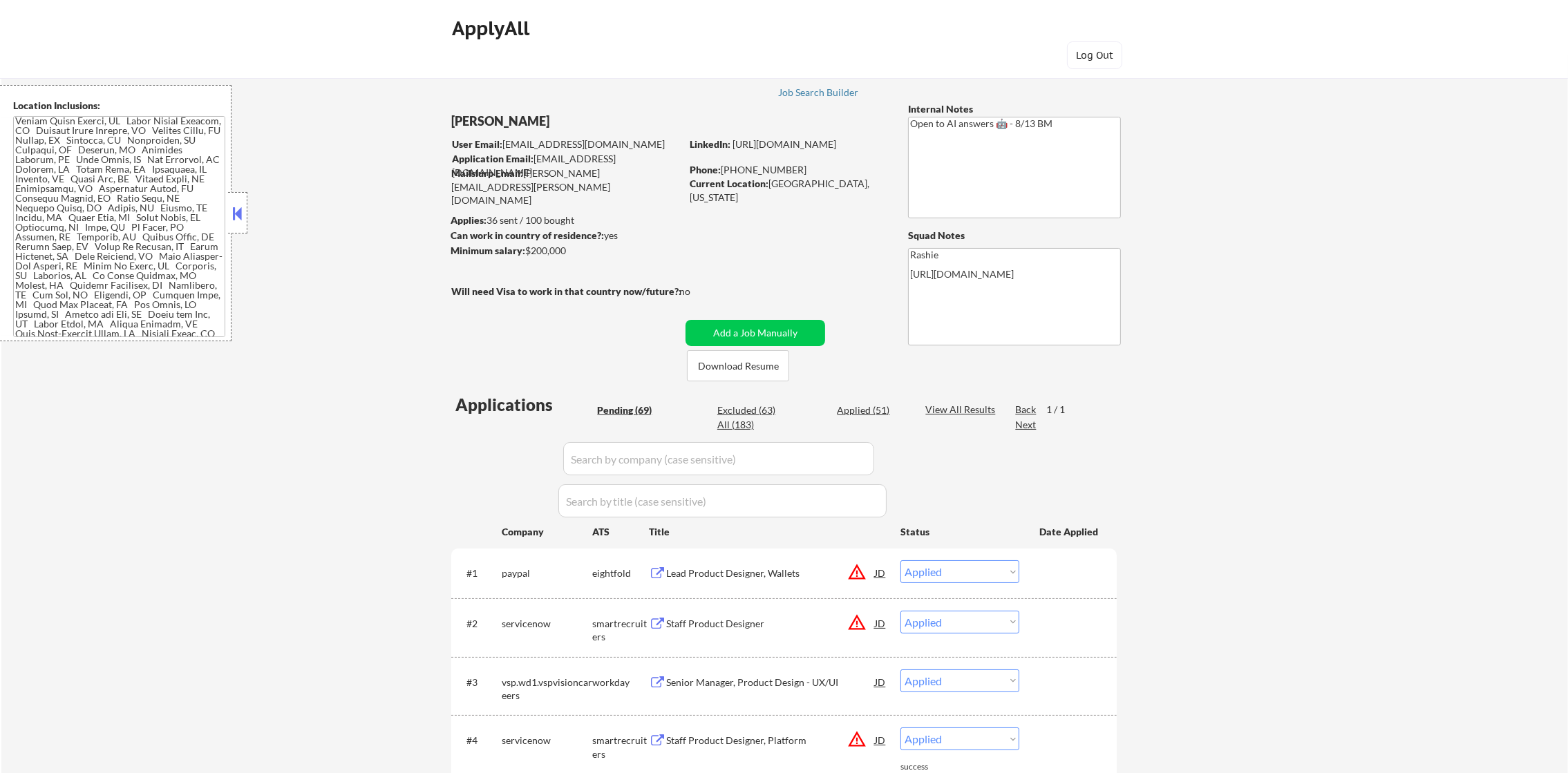
select select ""excluded__other_""
select select ""excluded__salary_""
select select ""excluded__expired_""
select select ""excluded__other_""
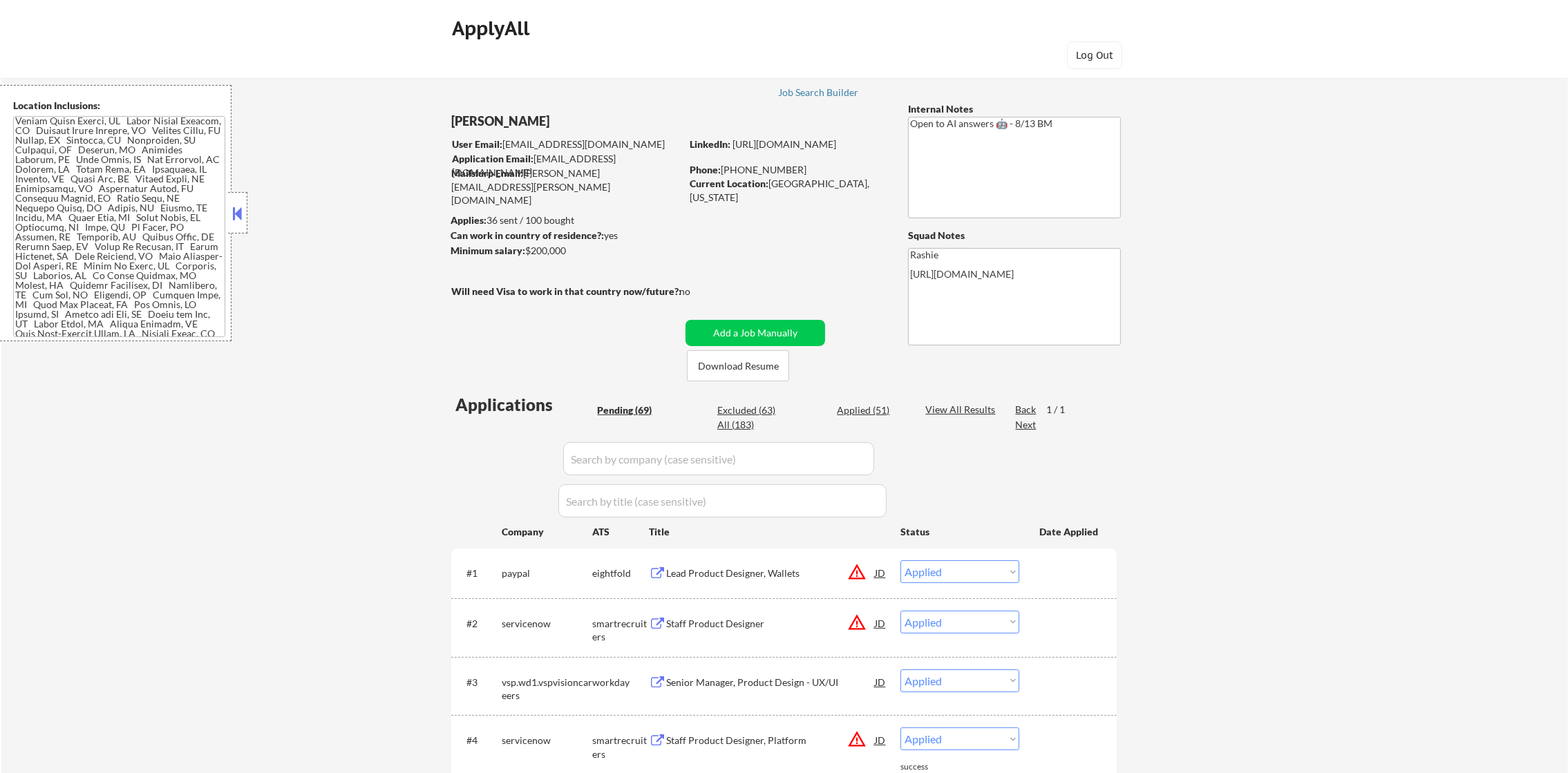
select select ""excluded__expired_""
select select ""excluded__location_""
select select ""excluded__expired_""
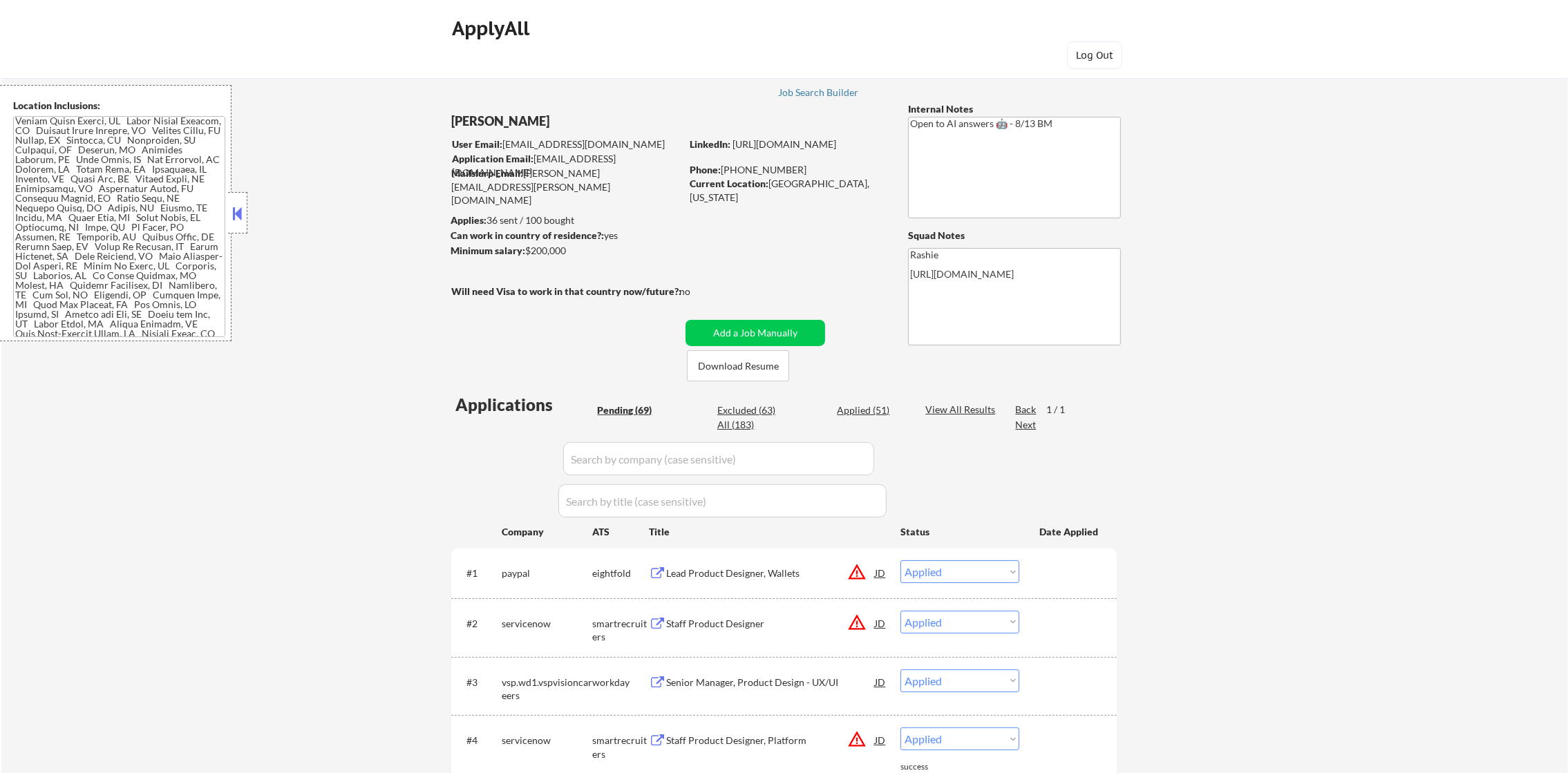
select select ""excluded__location_""
select select ""excluded__expired_""
select select ""excluded__salary_""
select select ""excluded""
select select ""excluded__salary_""
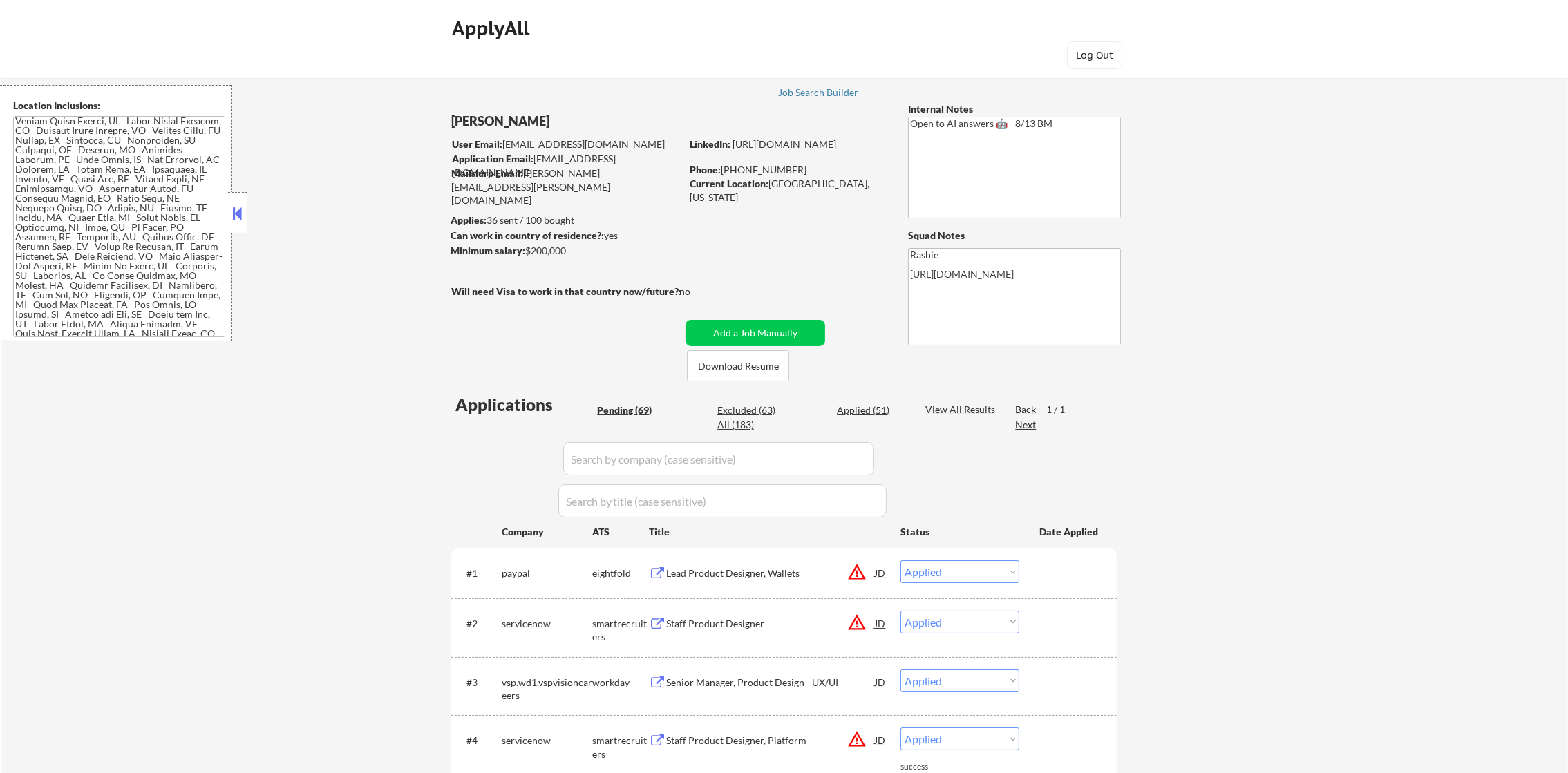
select select ""excluded__salary_""
select select ""excluded""
select select ""excluded__other_""
select select ""excluded__salary_""
select select ""excluded""
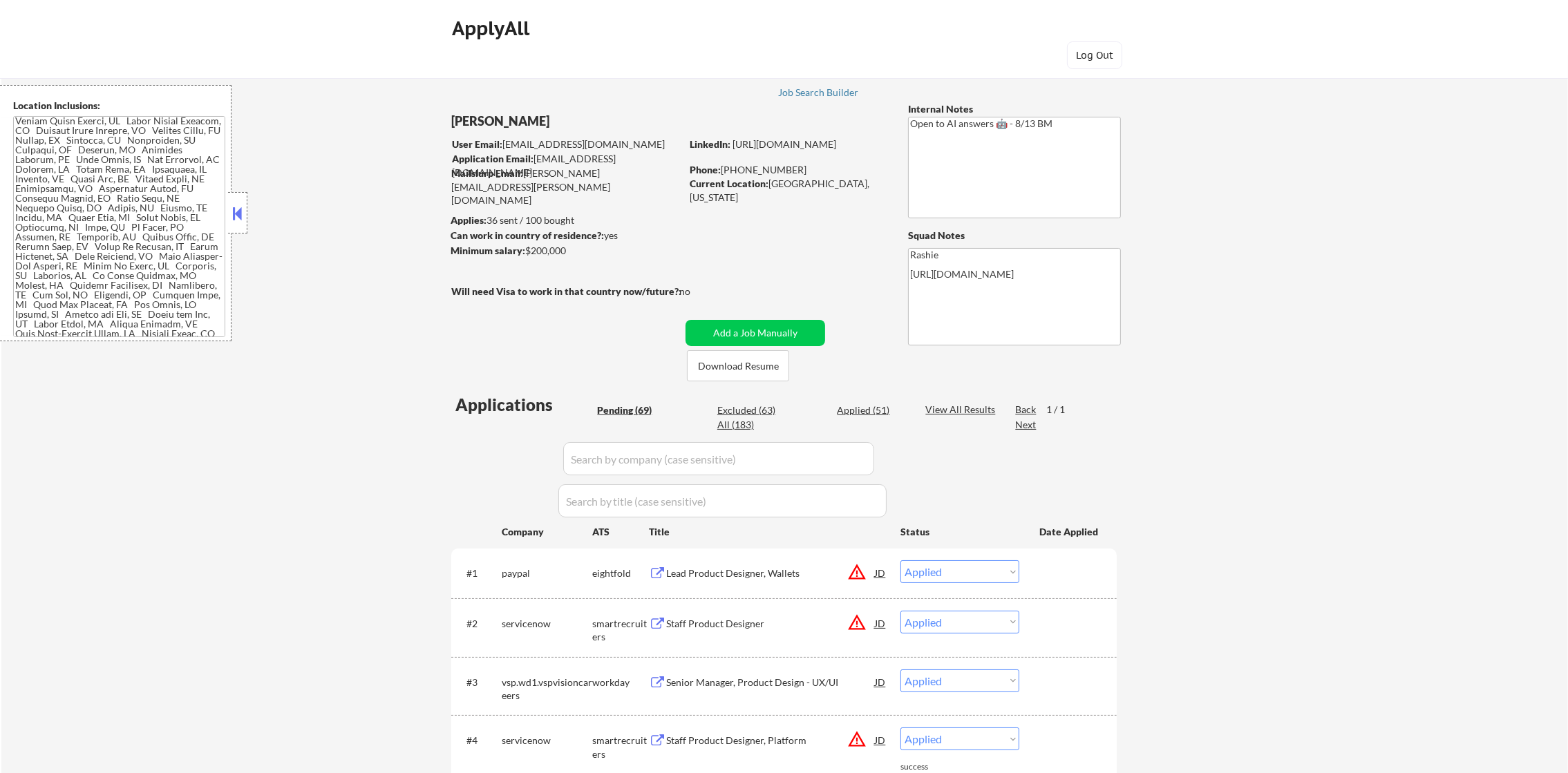
select select ""excluded__other_""
select select ""excluded__location_""
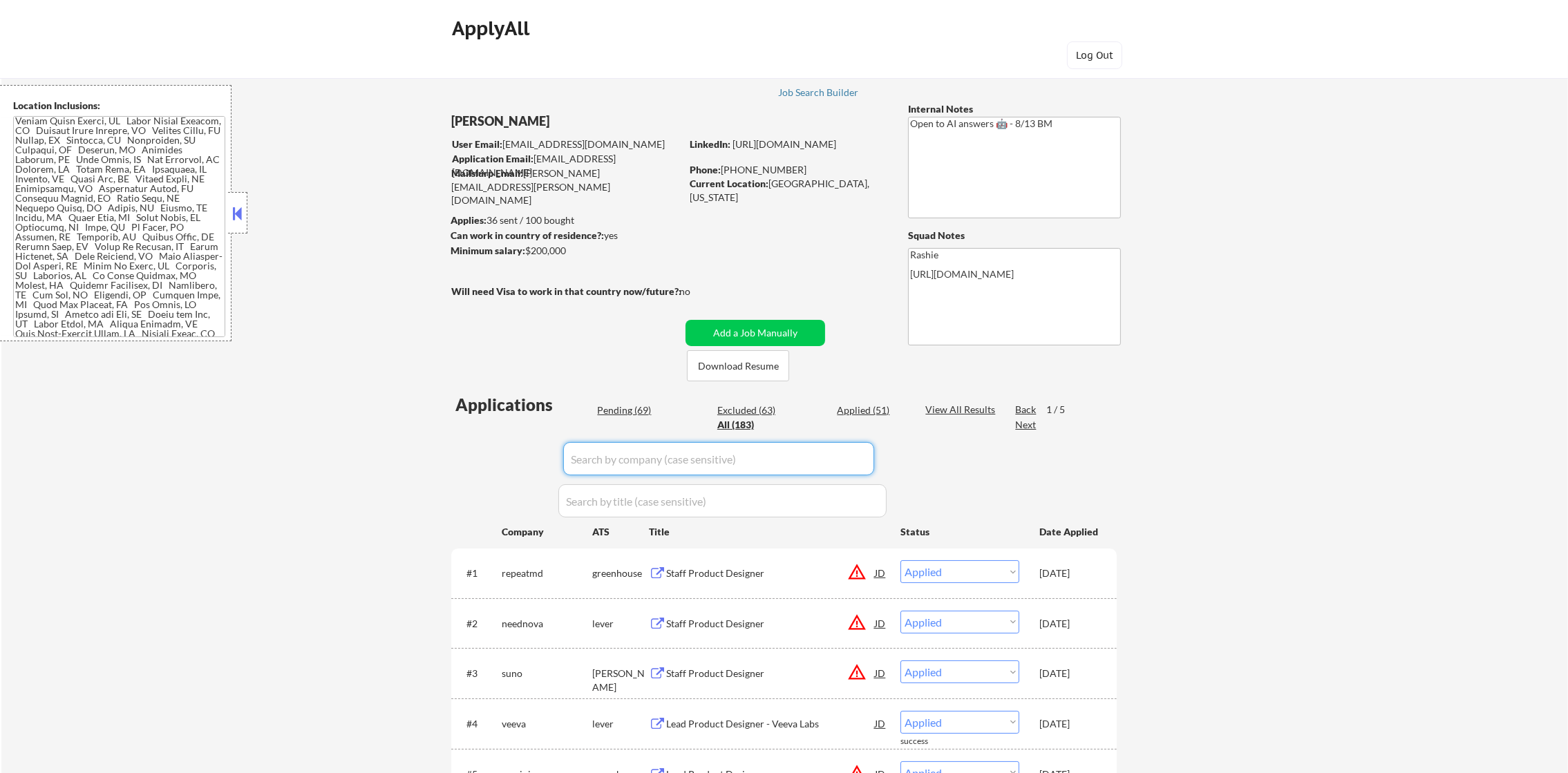
click at [654, 453] on input "input" at bounding box center [719, 459] width 311 height 33
paste input "hugeinc"
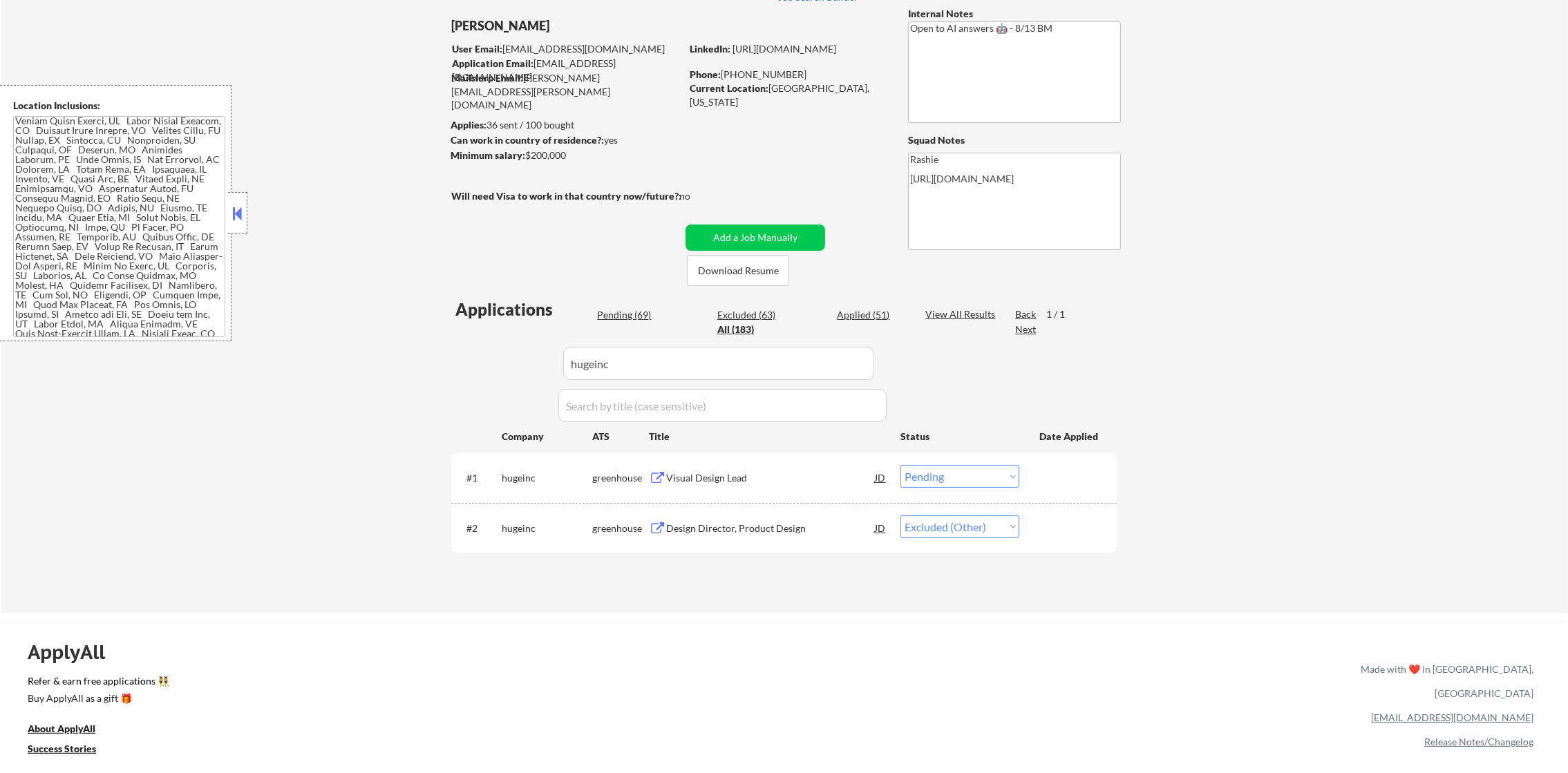
scroll to position [104, 0]
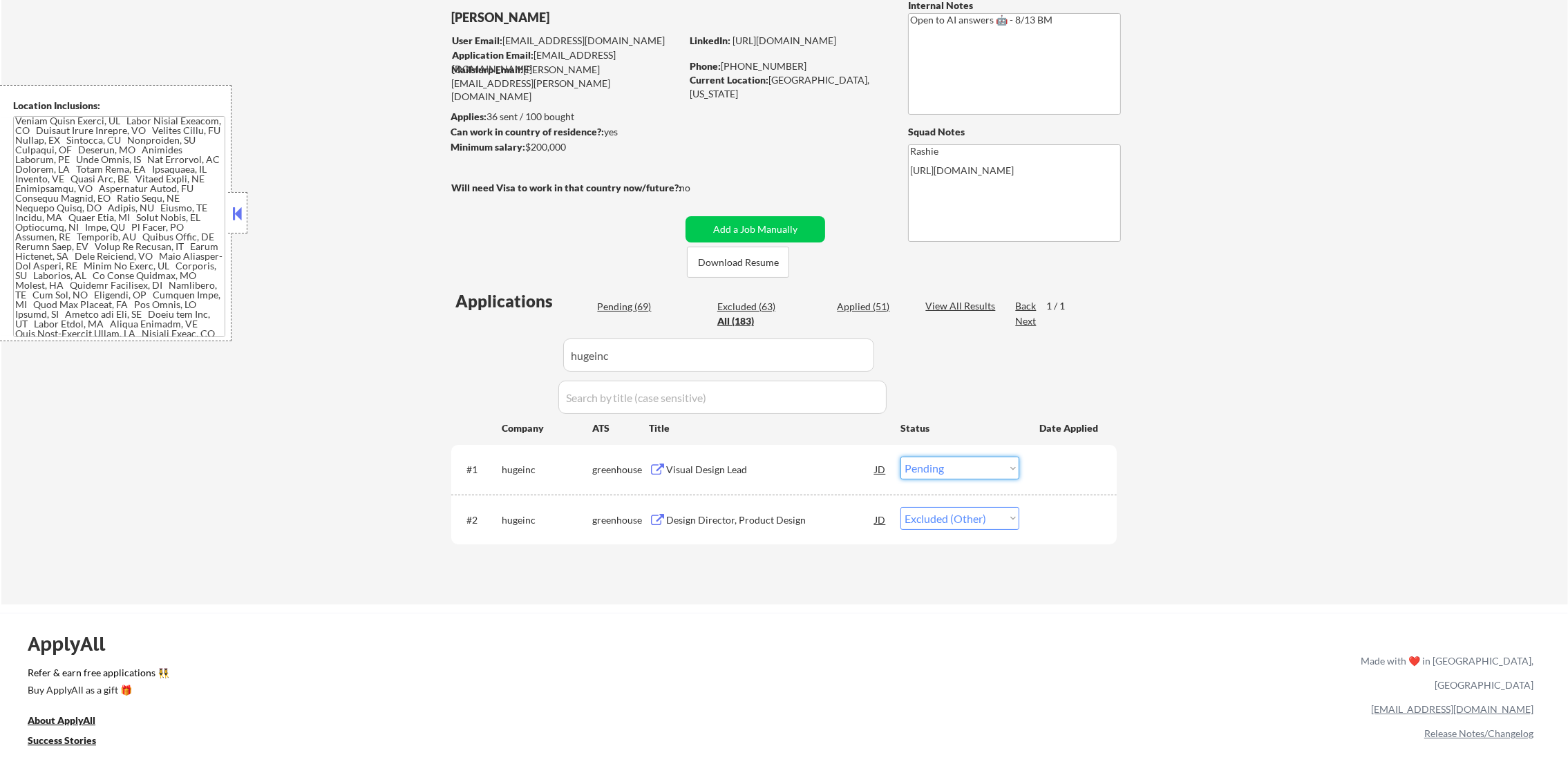
click at [931, 472] on select "Choose an option... Pending Applied Excluded (Questions) Excluded (Expired) Exc…" at bounding box center [959, 468] width 118 height 22
click at [900, 457] on select "Choose an option... Pending Applied Excluded (Questions) Excluded (Expired) Exc…" at bounding box center [959, 468] width 118 height 22
drag, startPoint x: 612, startPoint y: 368, endPoint x: 523, endPoint y: 362, distance: 89.2
click at [523, 362] on div "Applications Pending (69) Excluded (63) Applied (51) All (183) View All Results…" at bounding box center [784, 434] width 666 height 289
click at [0, 0] on div "#10 ethoslife greenhouse Senior Director, Product Design JD warning_amber Choos…" at bounding box center [0, 0] width 0 height 0
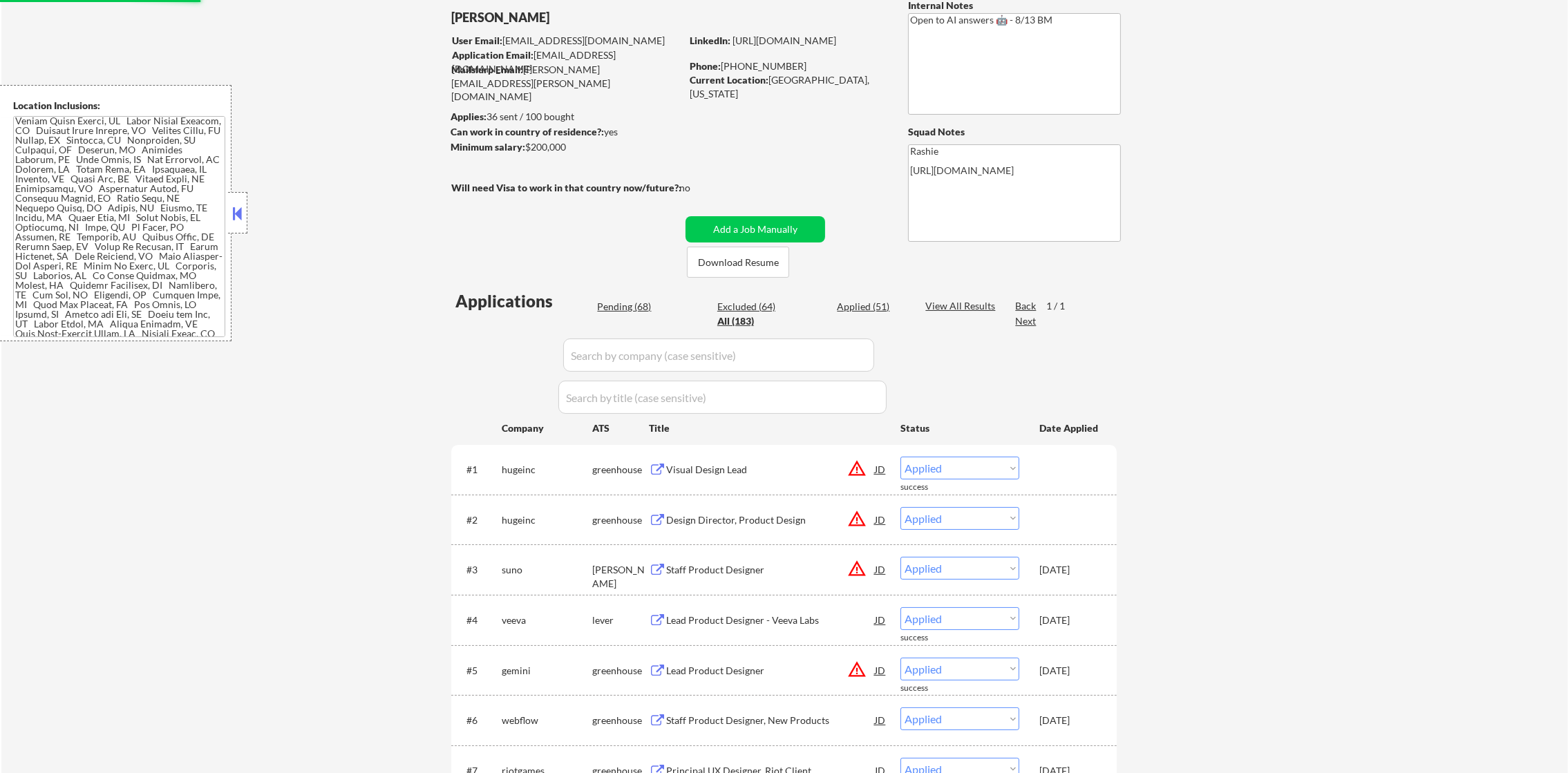
scroll to position [642, 0]
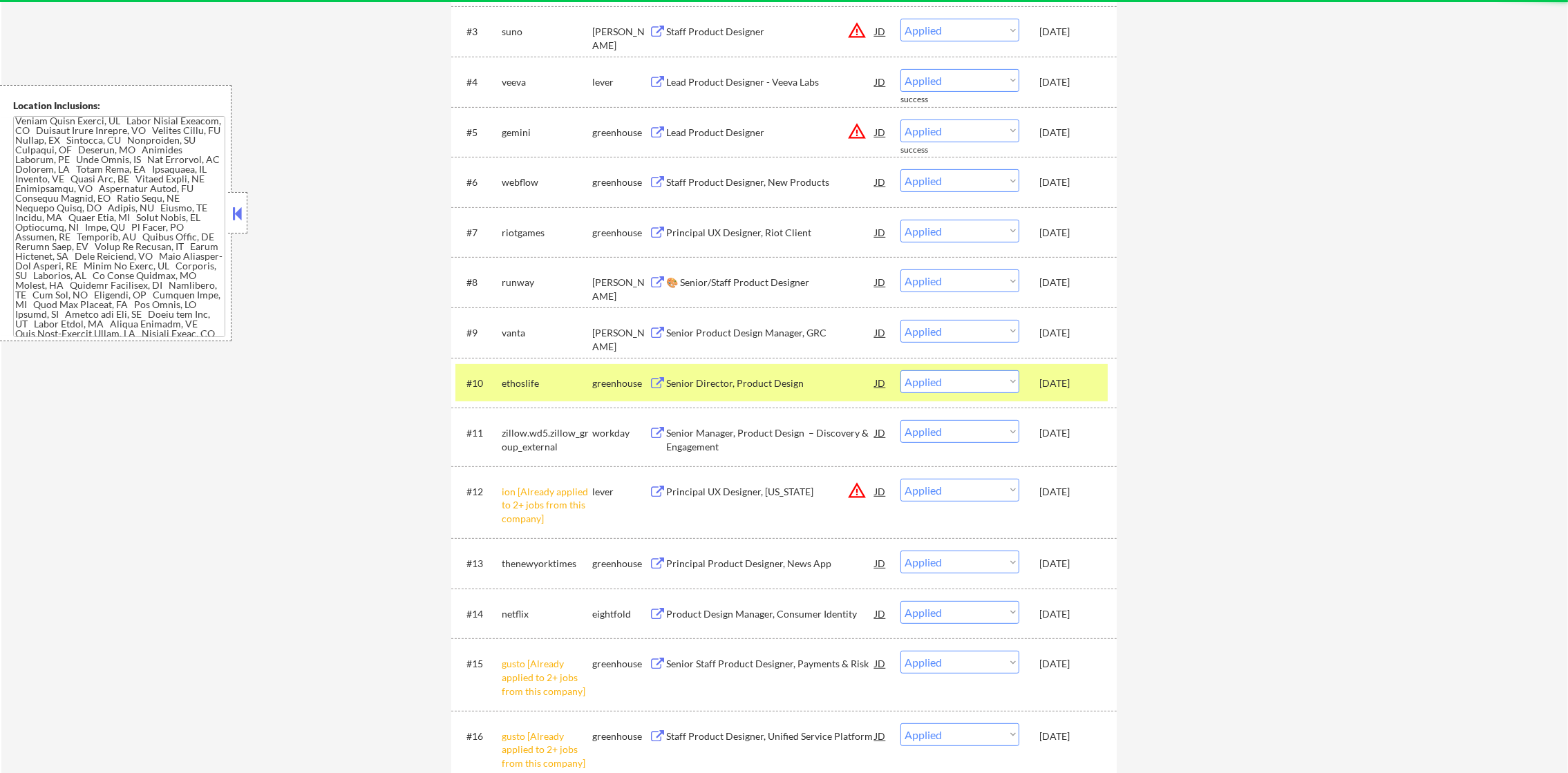
click at [613, 308] on div "#9 vanta ashby Senior Product Design Manager, GRC JD Choose an option... Pendin…" at bounding box center [784, 333] width 666 height 50
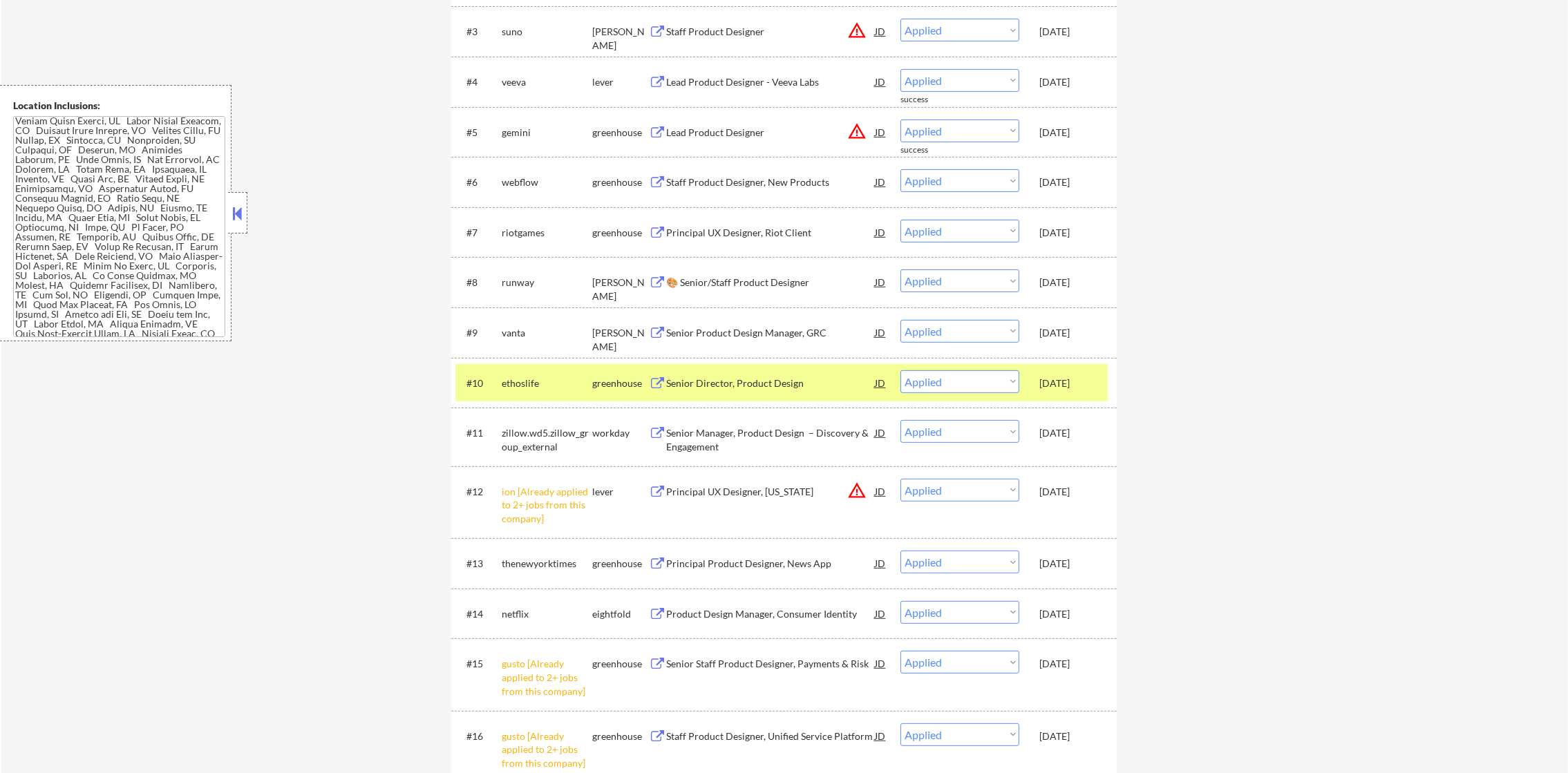
click at [538, 381] on div "ethoslife" at bounding box center [547, 384] width 91 height 14
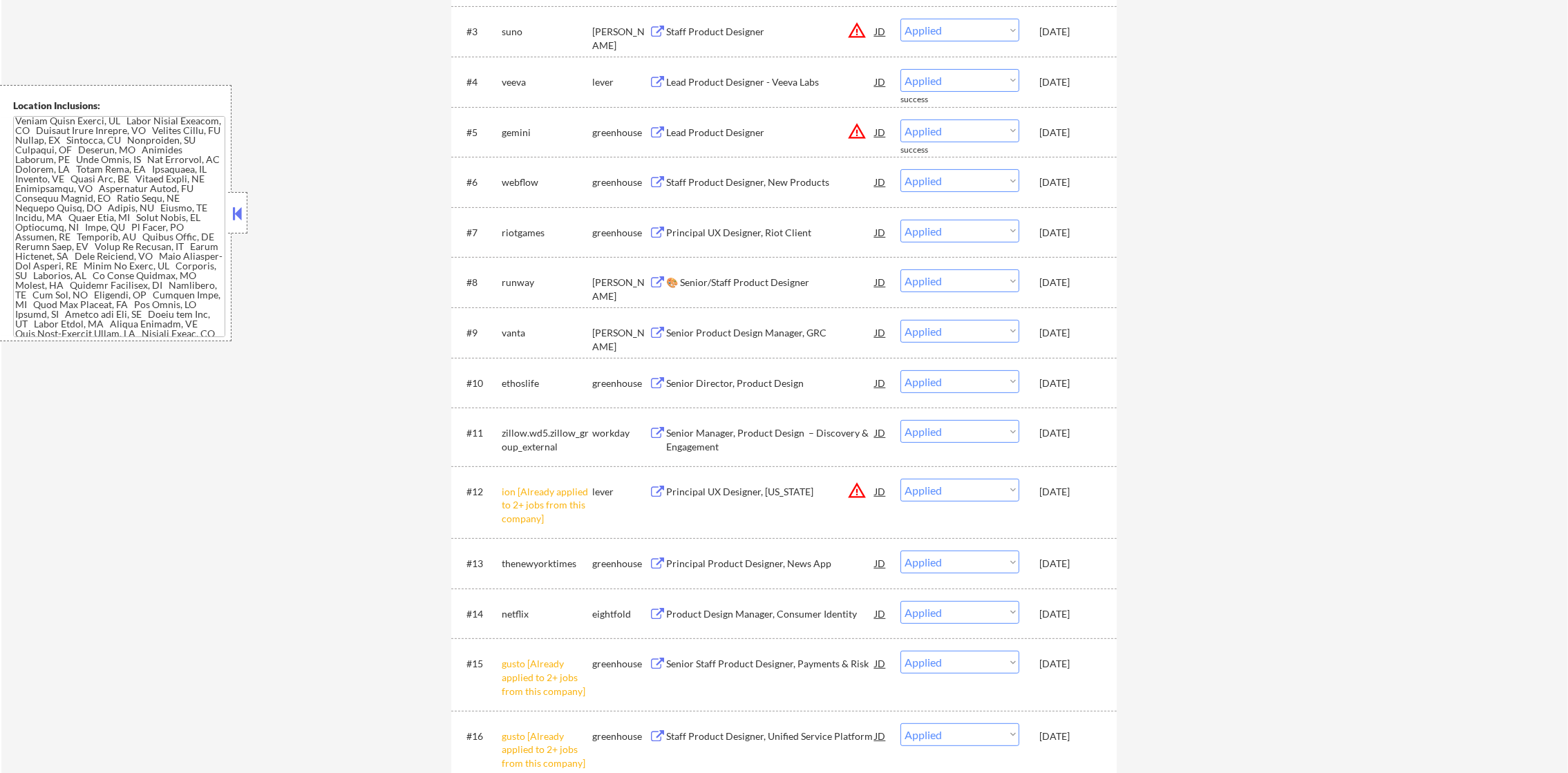
scroll to position [0, 0]
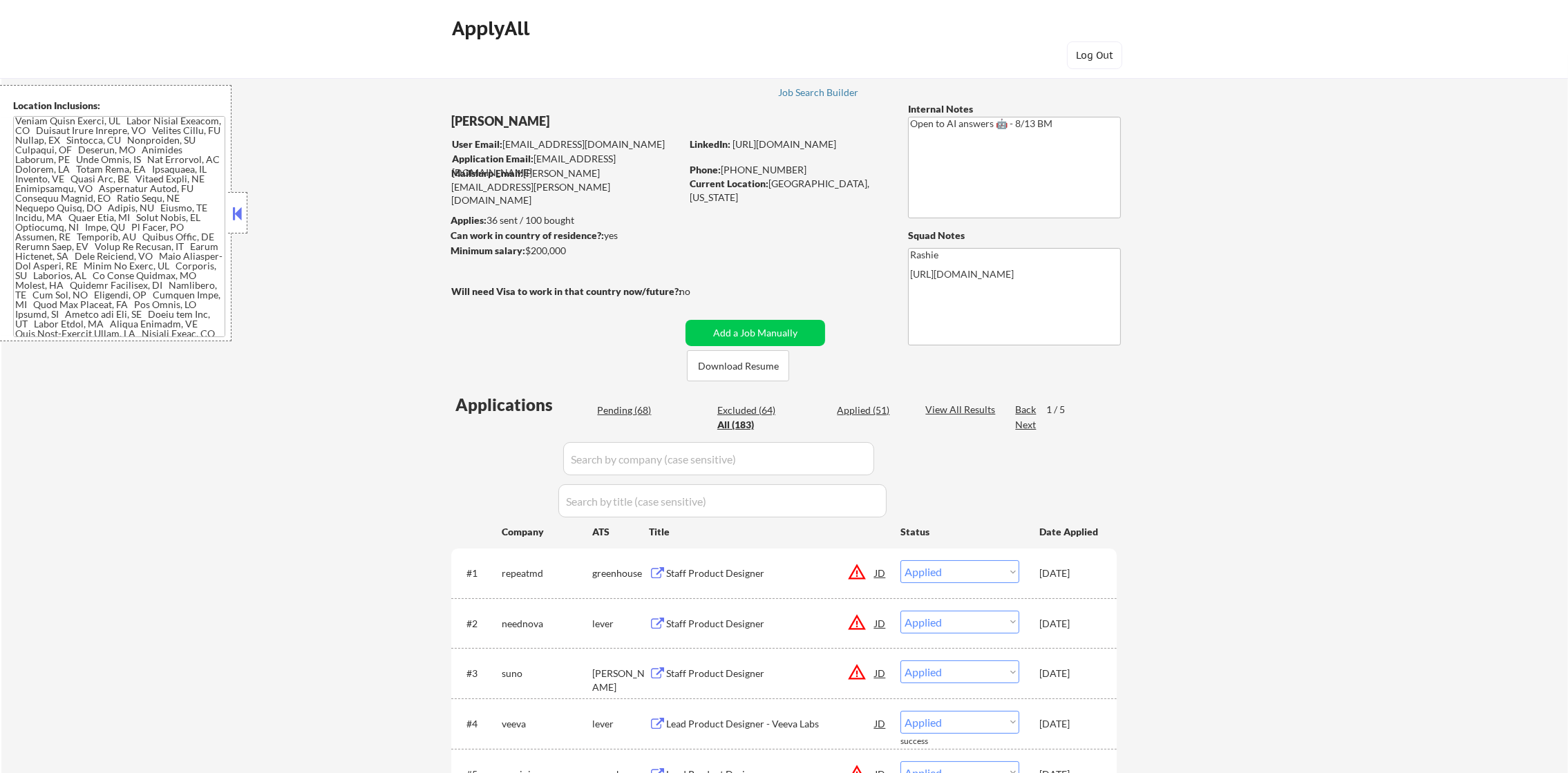
click at [611, 410] on div "Pending (68)" at bounding box center [632, 411] width 69 height 14
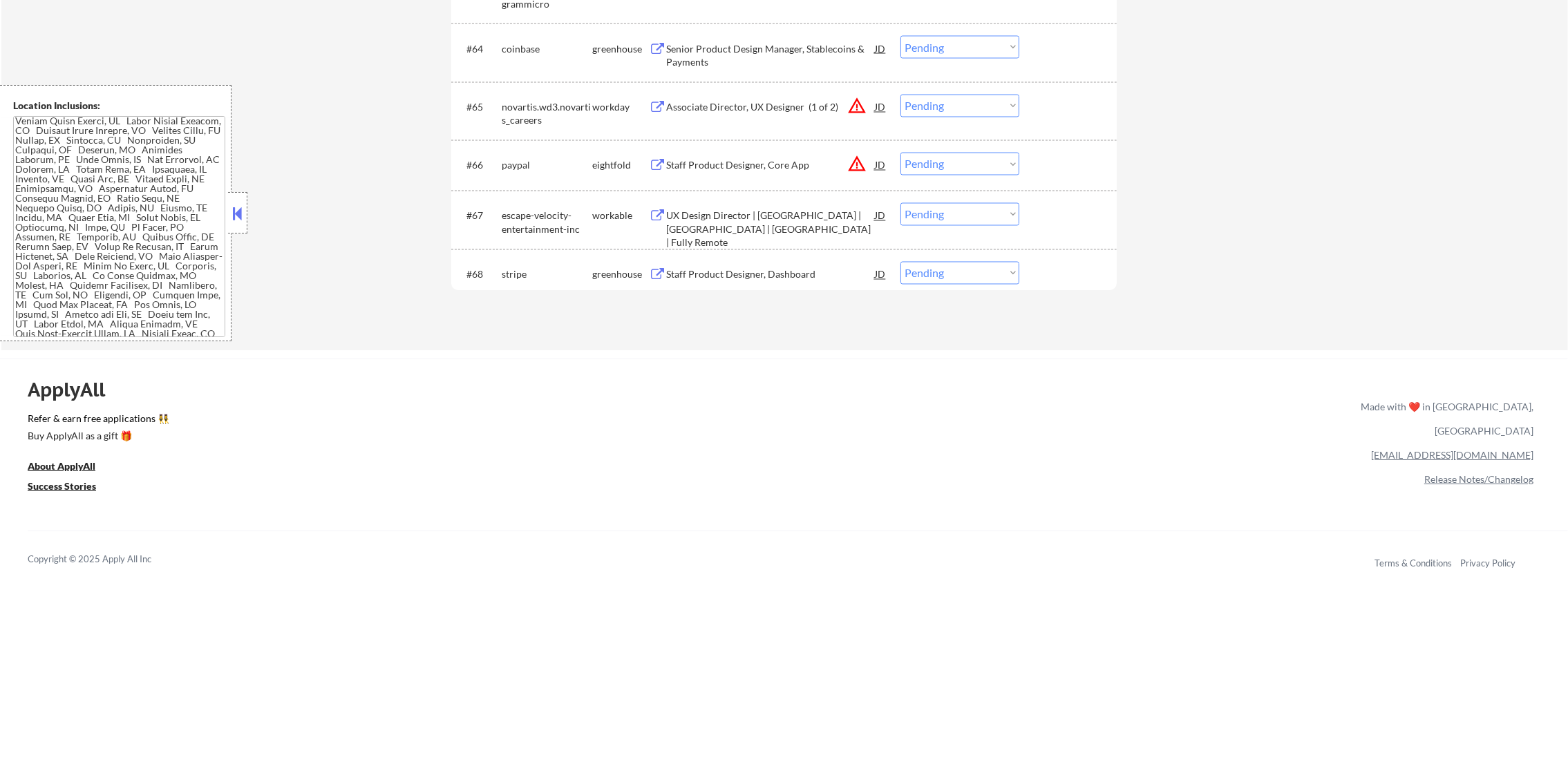
scroll to position [16, 0]
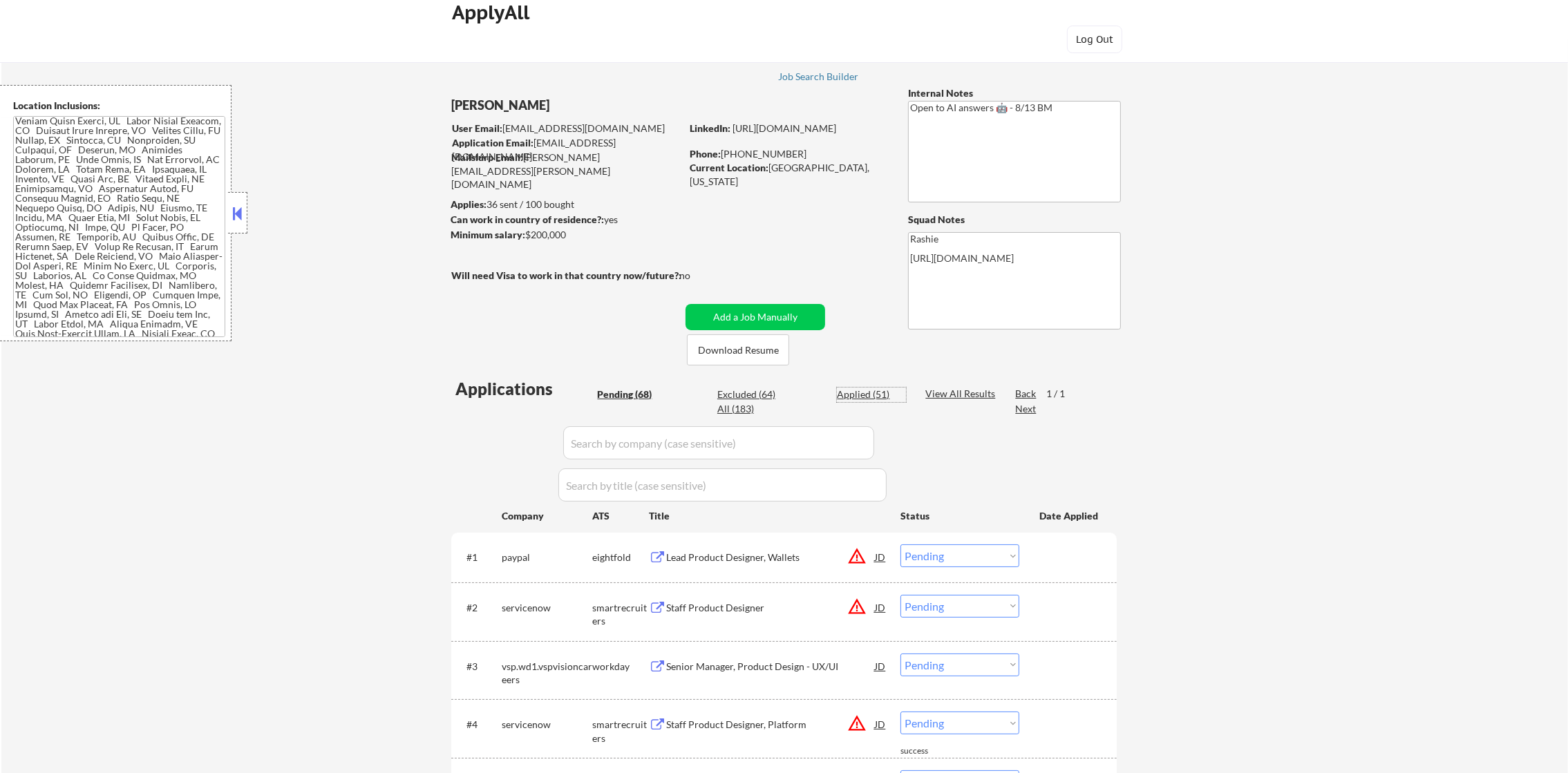
click at [883, 388] on div "Applied (51)" at bounding box center [872, 394] width 69 height 14
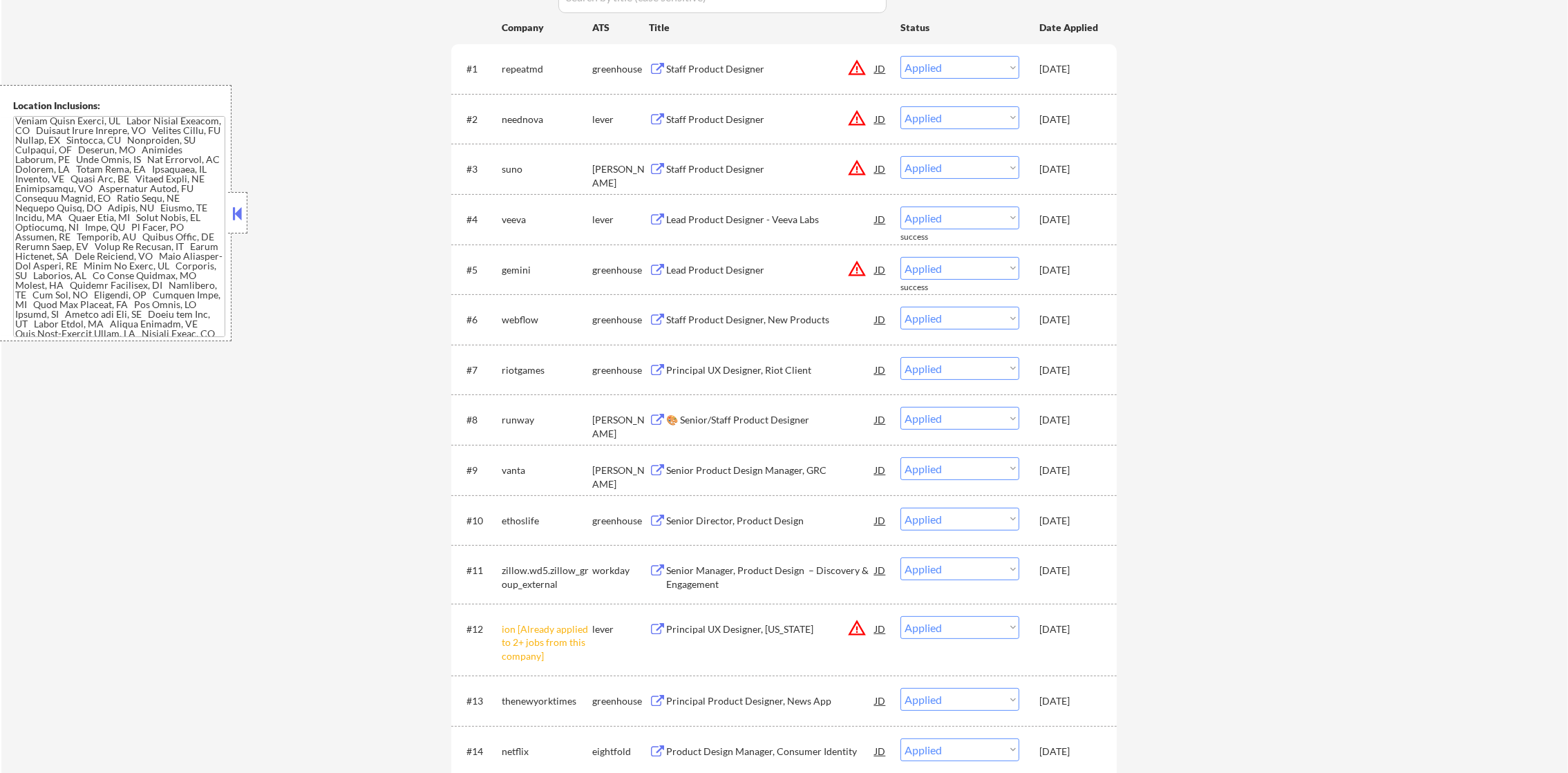
scroll to position [501, 0]
click at [1083, 277] on div "Aug 17, 2025" at bounding box center [1070, 274] width 61 height 14
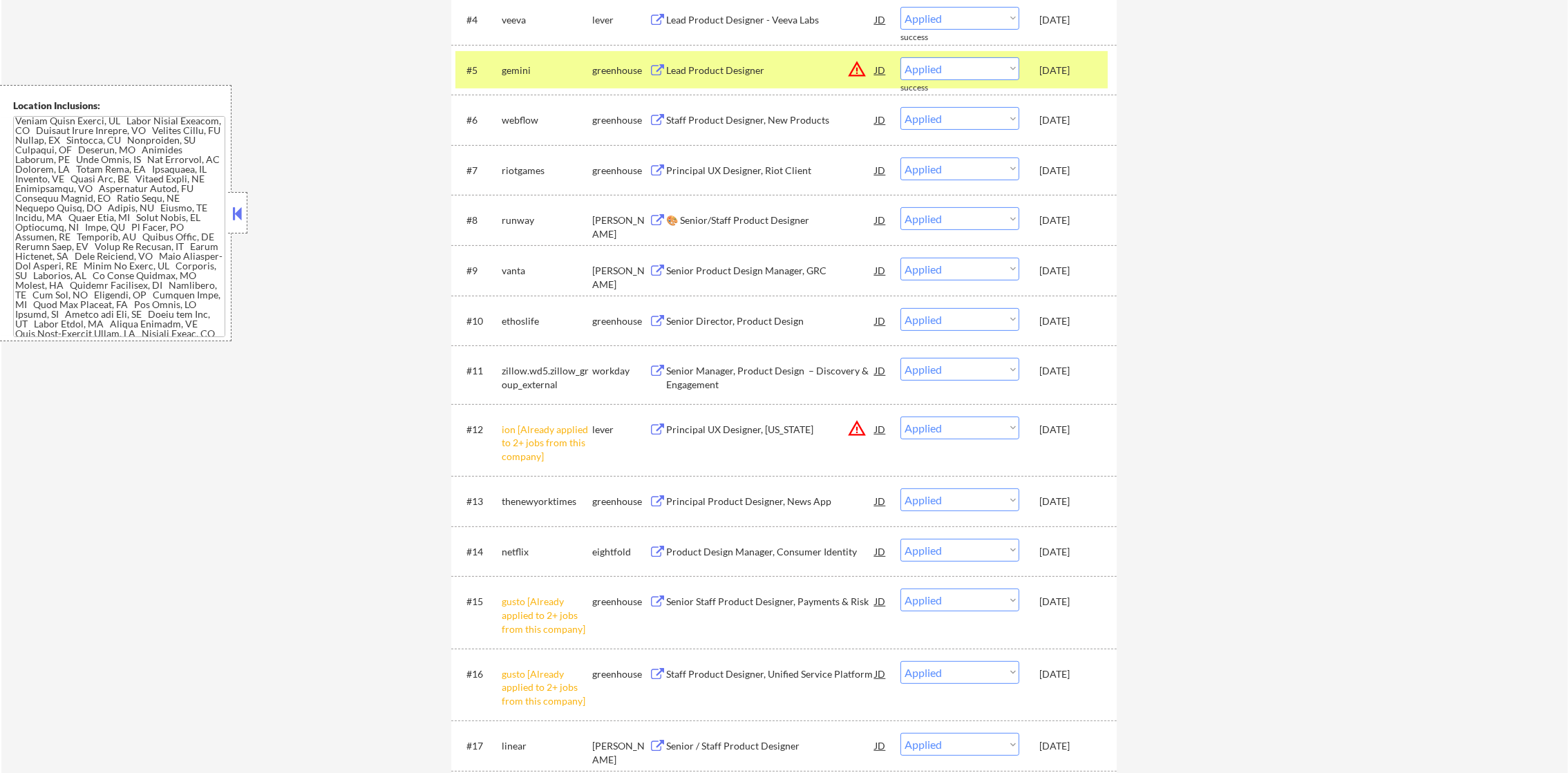
scroll to position [707, 0]
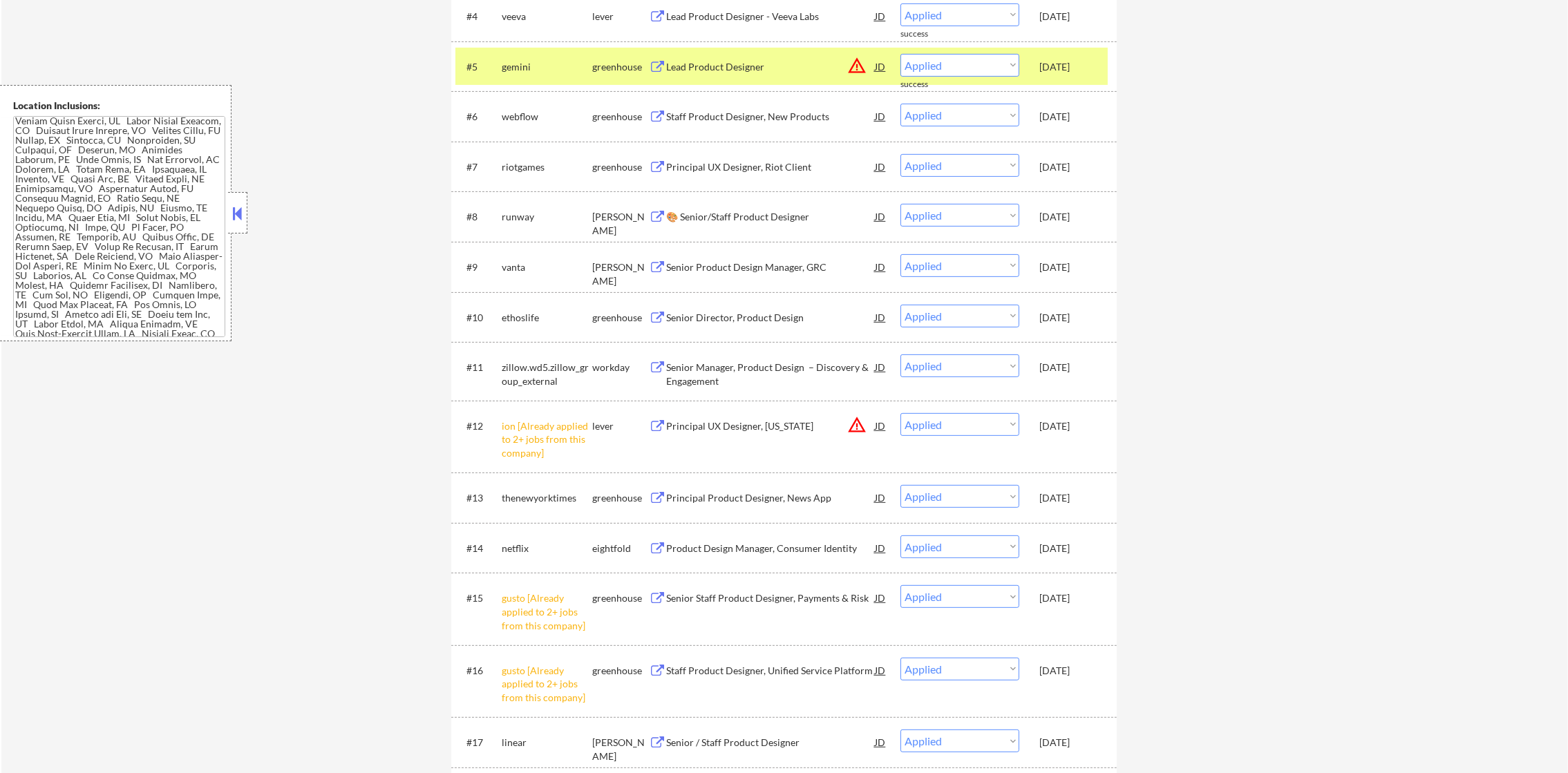
click at [1067, 72] on div "Aug 17, 2025" at bounding box center [1070, 67] width 61 height 14
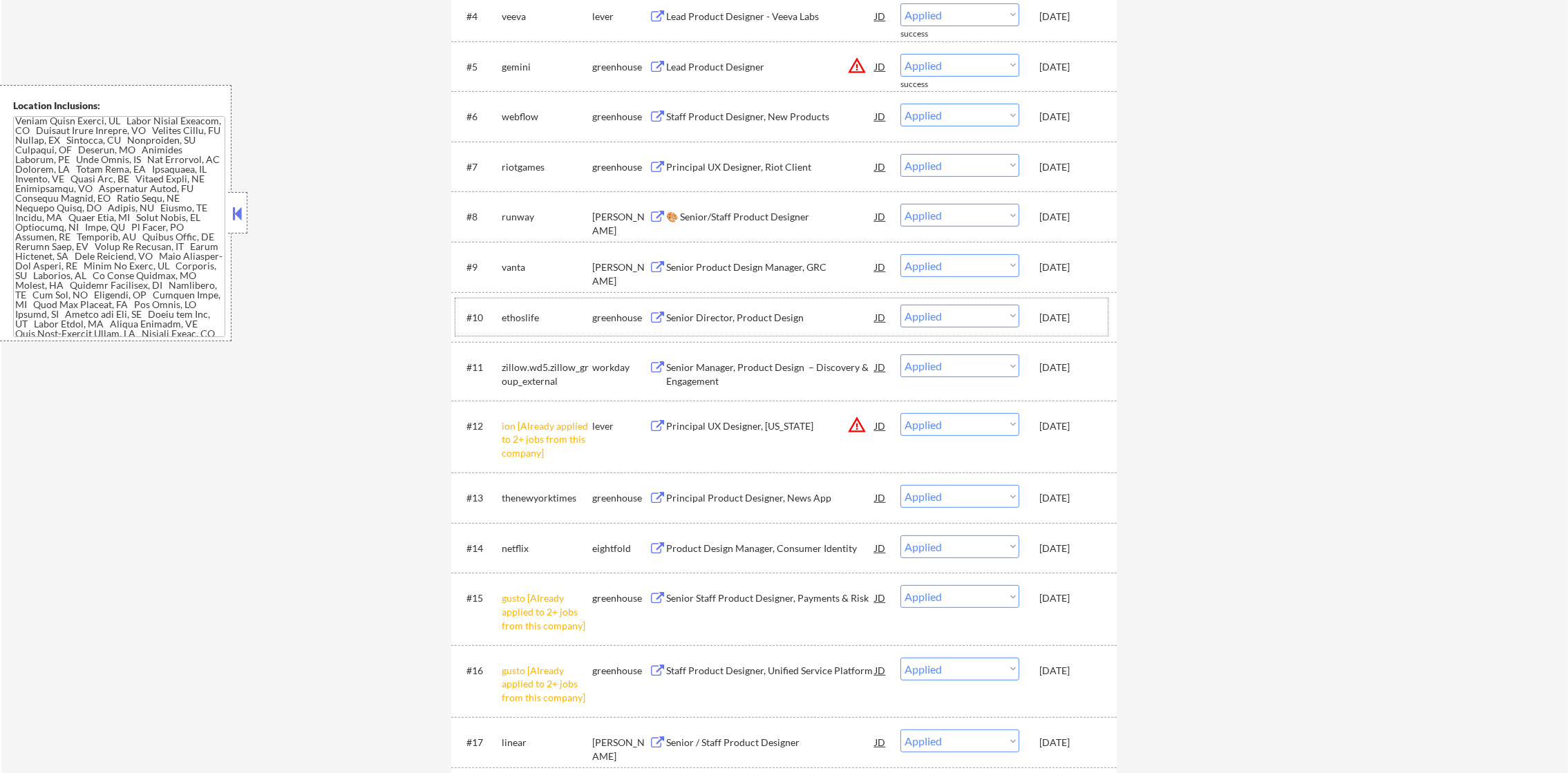
click at [1071, 323] on div "Aug 17, 2025" at bounding box center [1070, 316] width 61 height 25
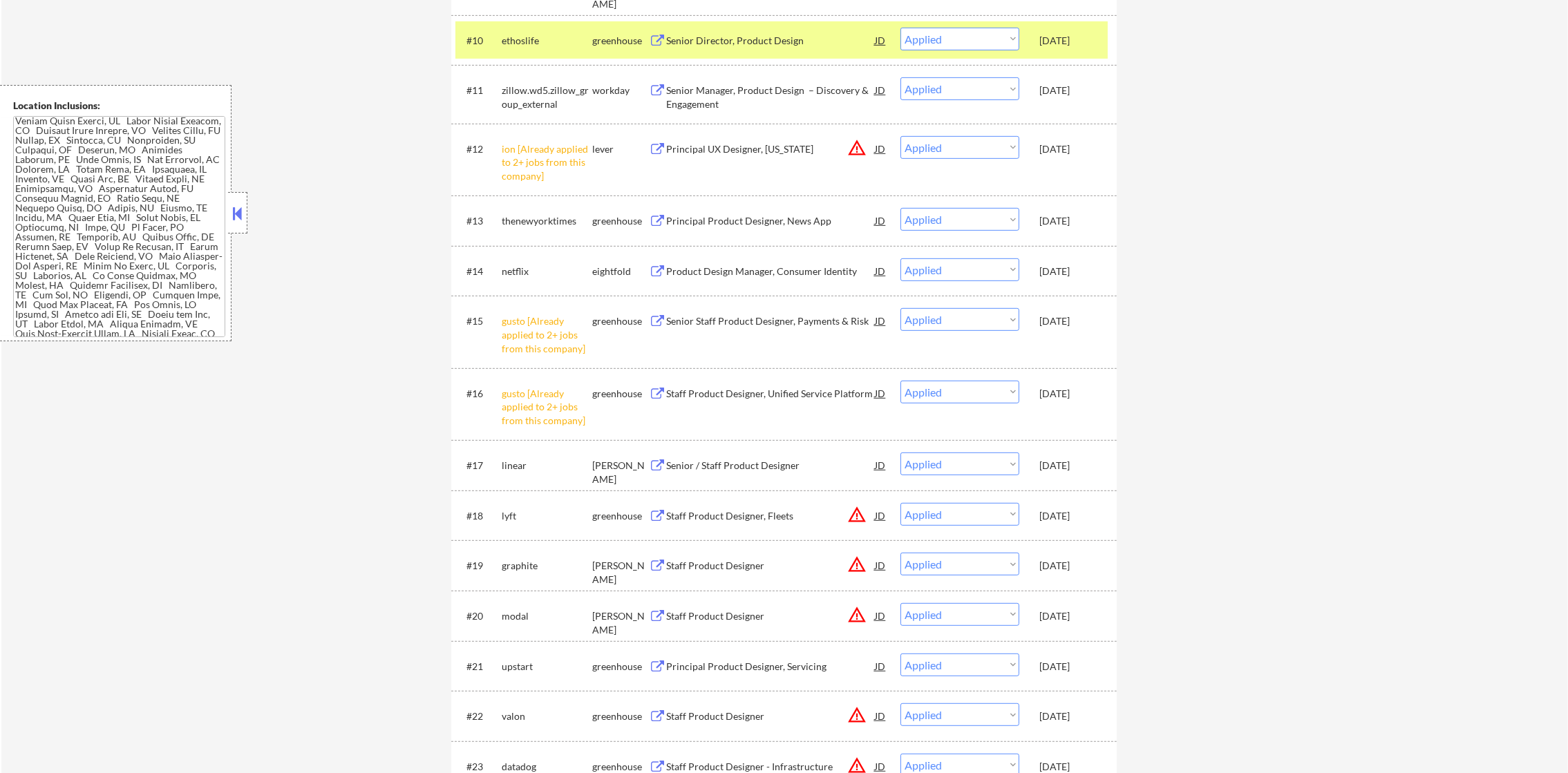
scroll to position [1019, 0]
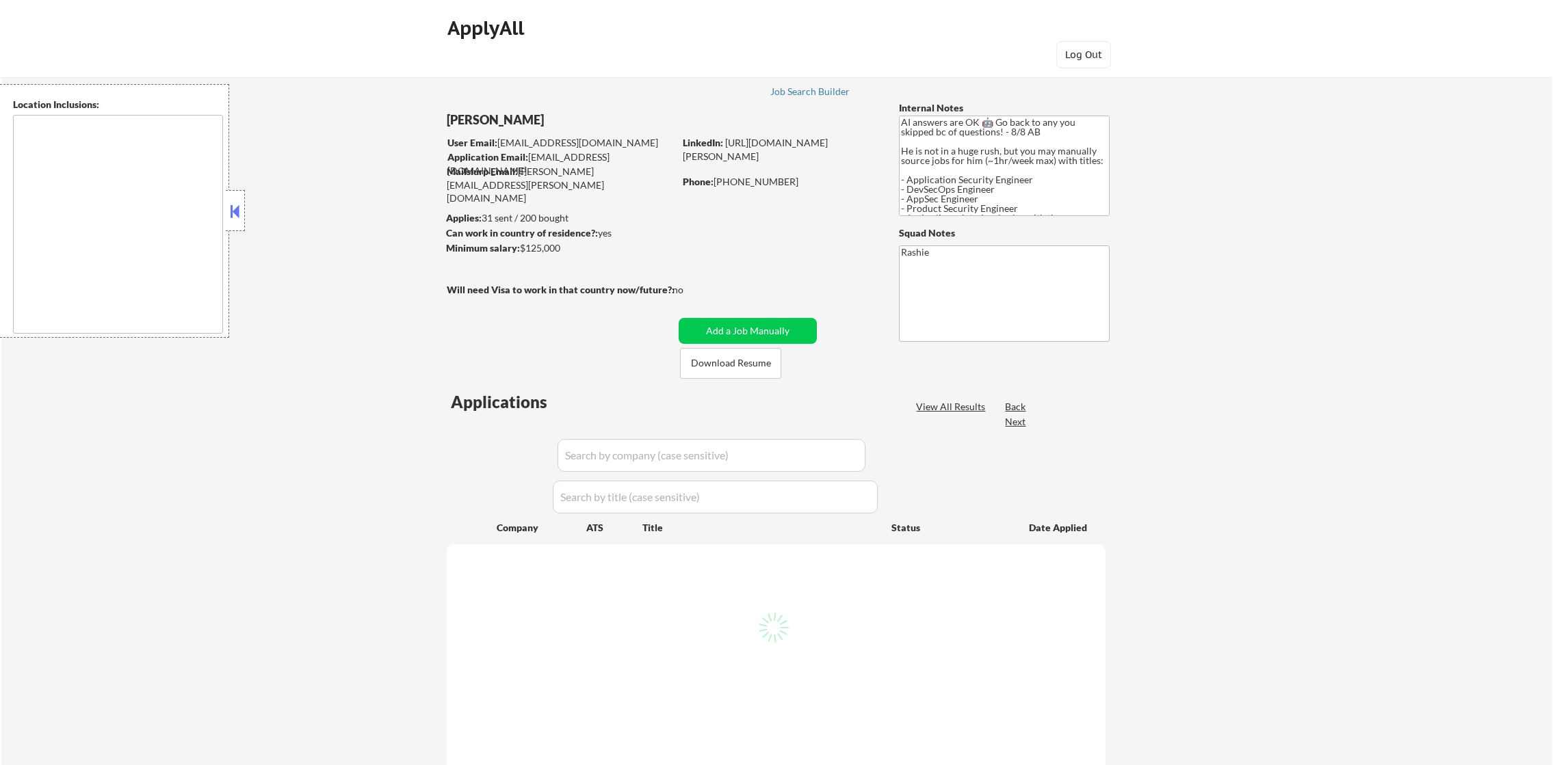
type textarea "remote"
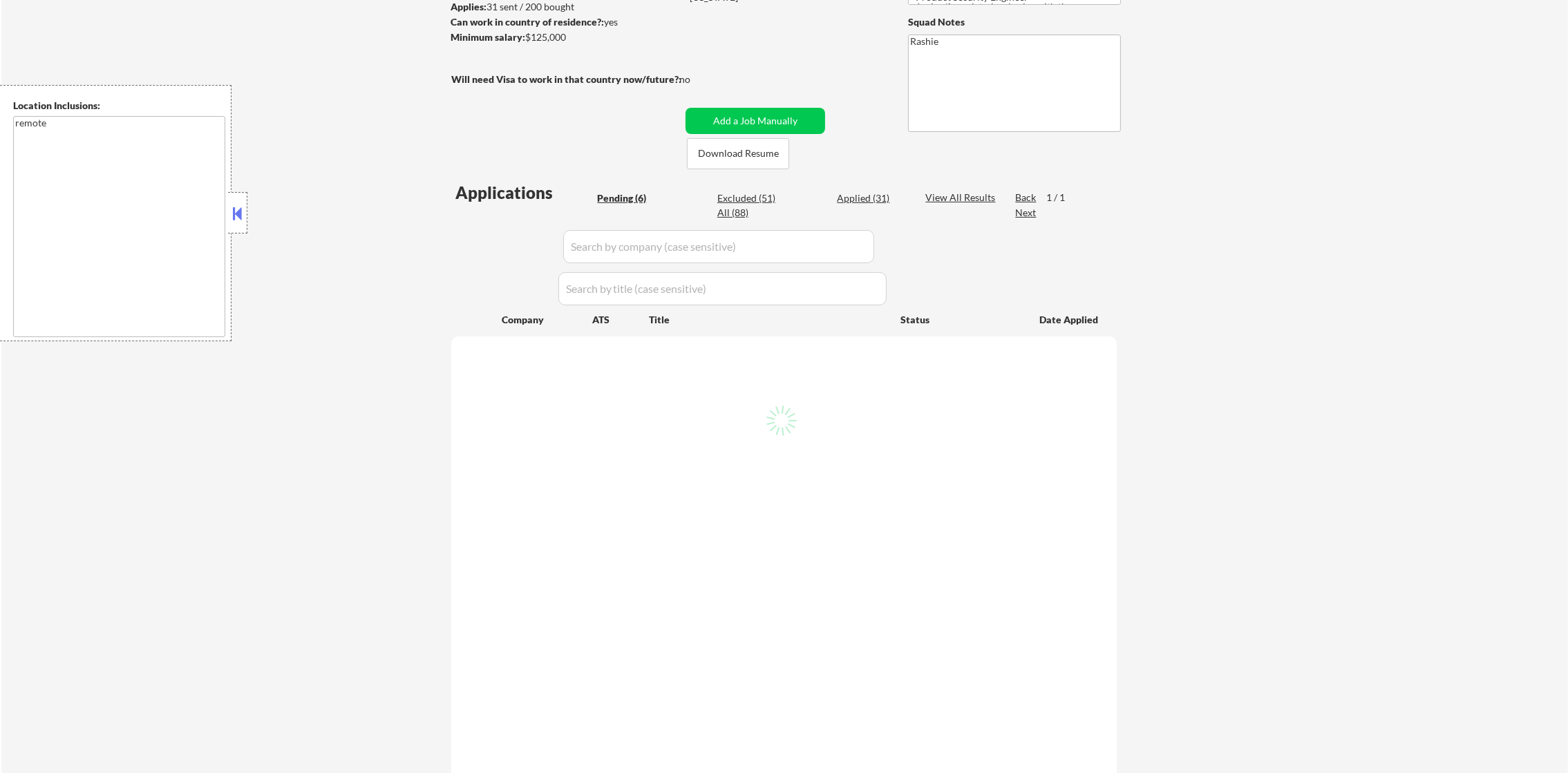
select select ""pending""
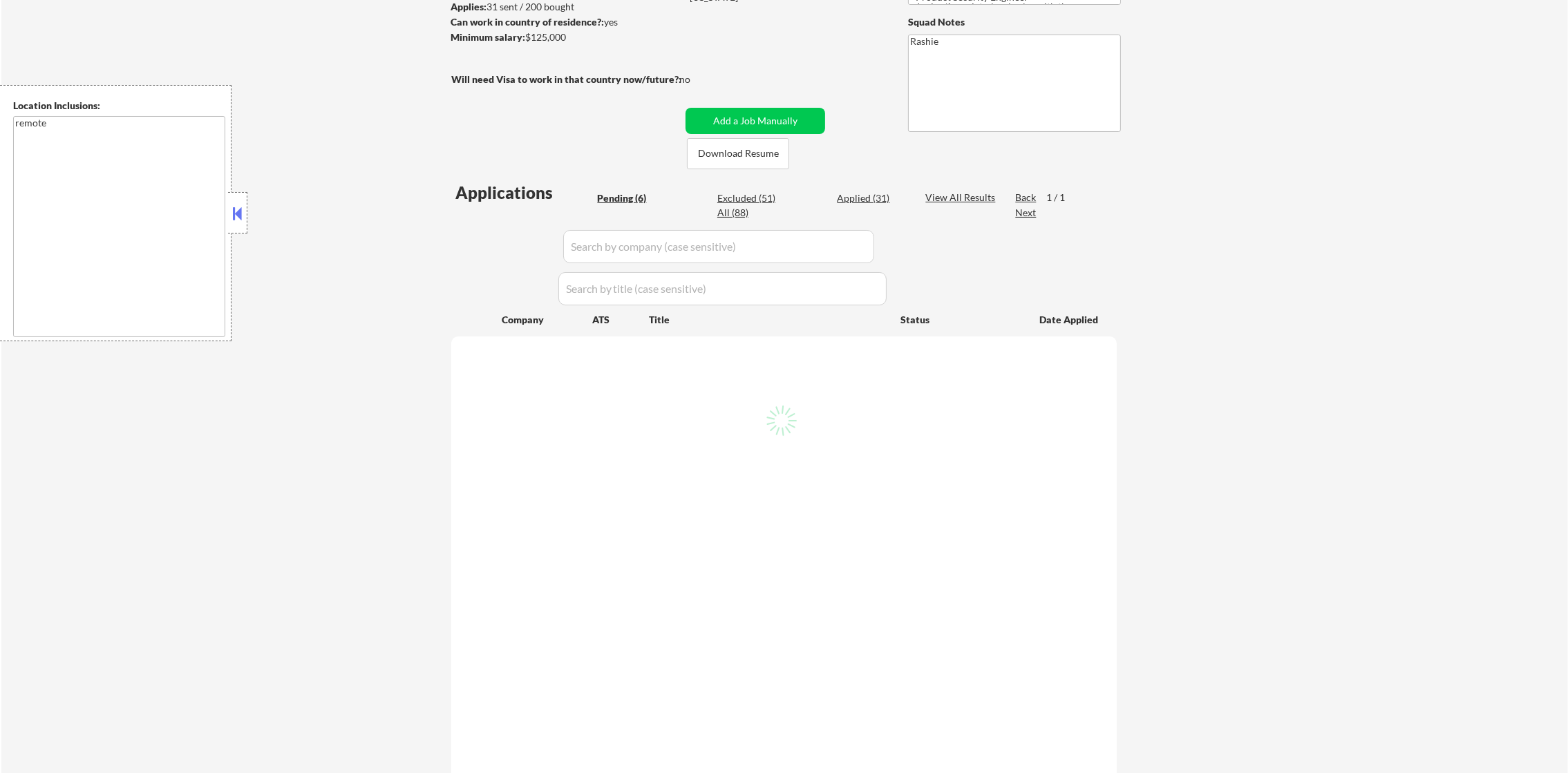
select select ""pending""
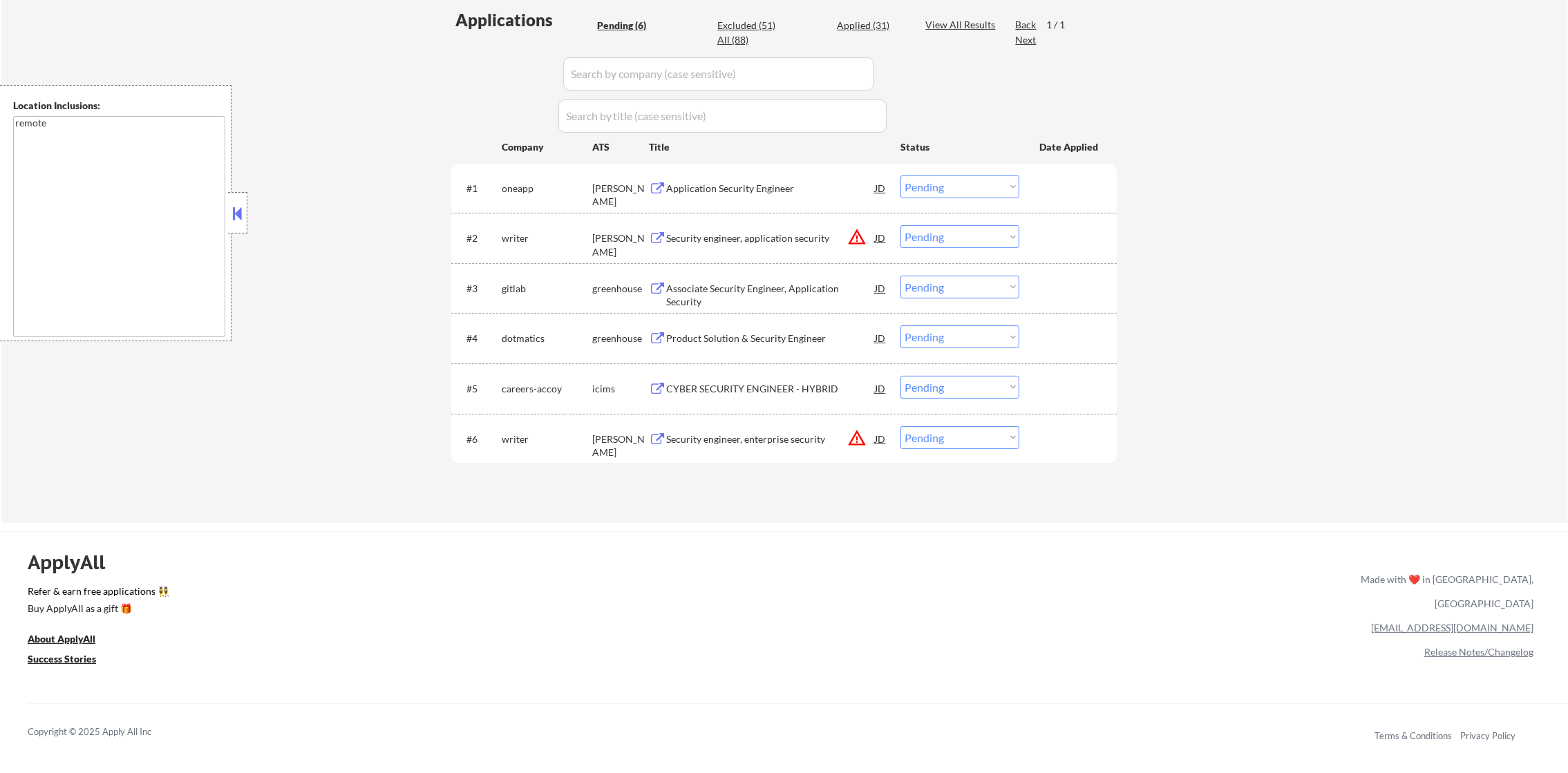
scroll to position [415, 0]
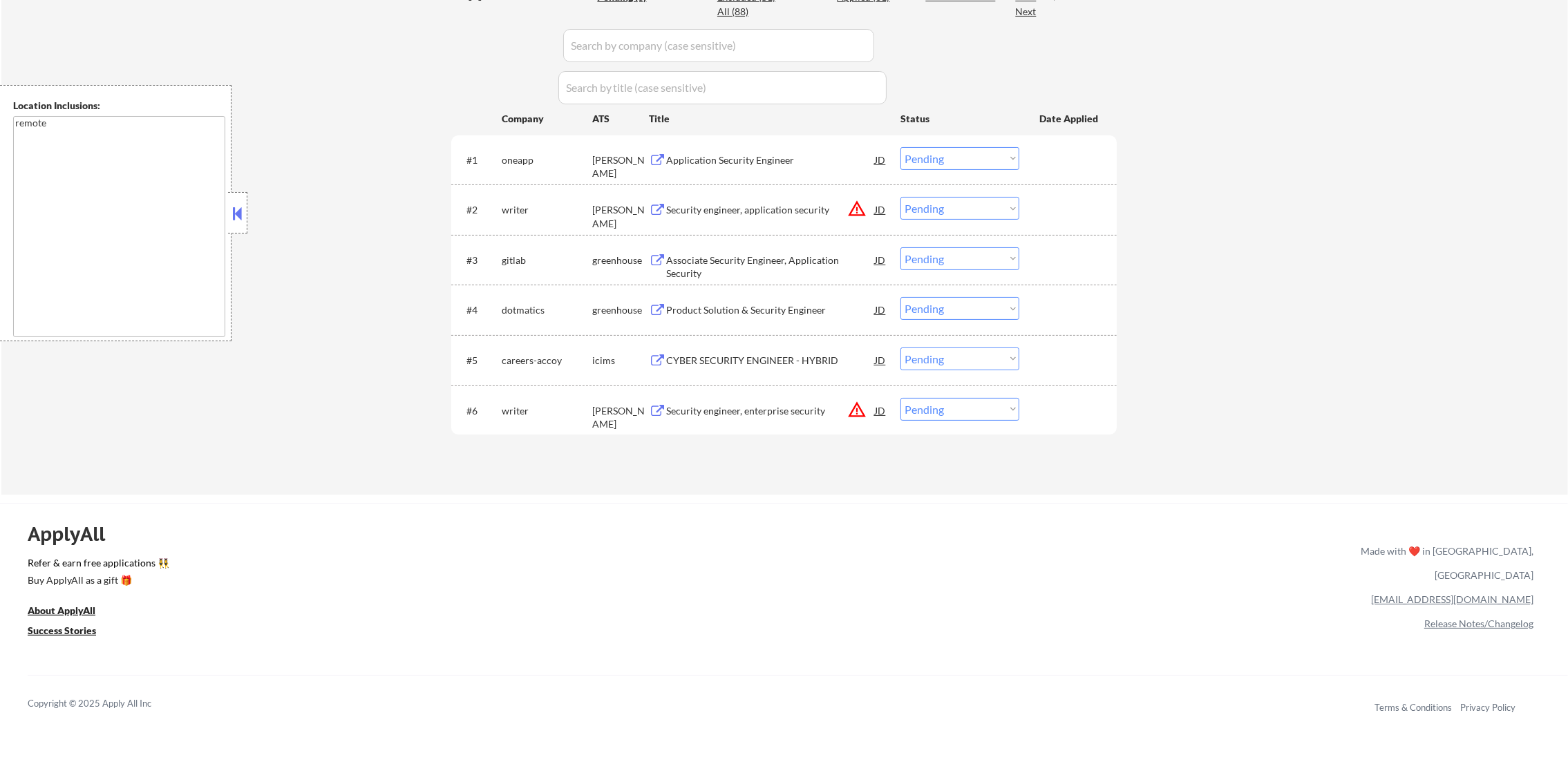
click at [852, 208] on button "warning_amber" at bounding box center [857, 208] width 19 height 19
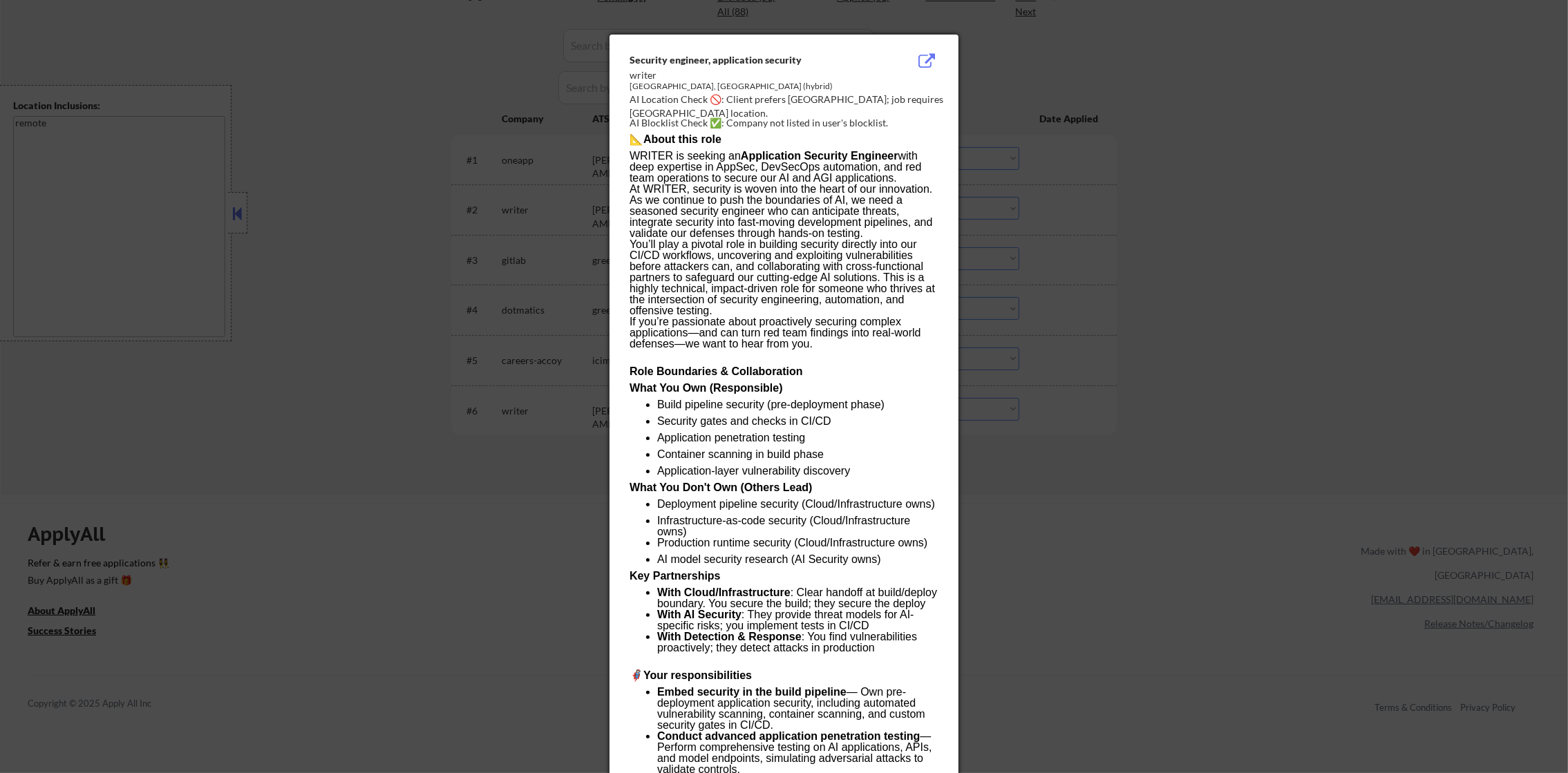
click at [1158, 201] on div at bounding box center [784, 386] width 1568 height 773
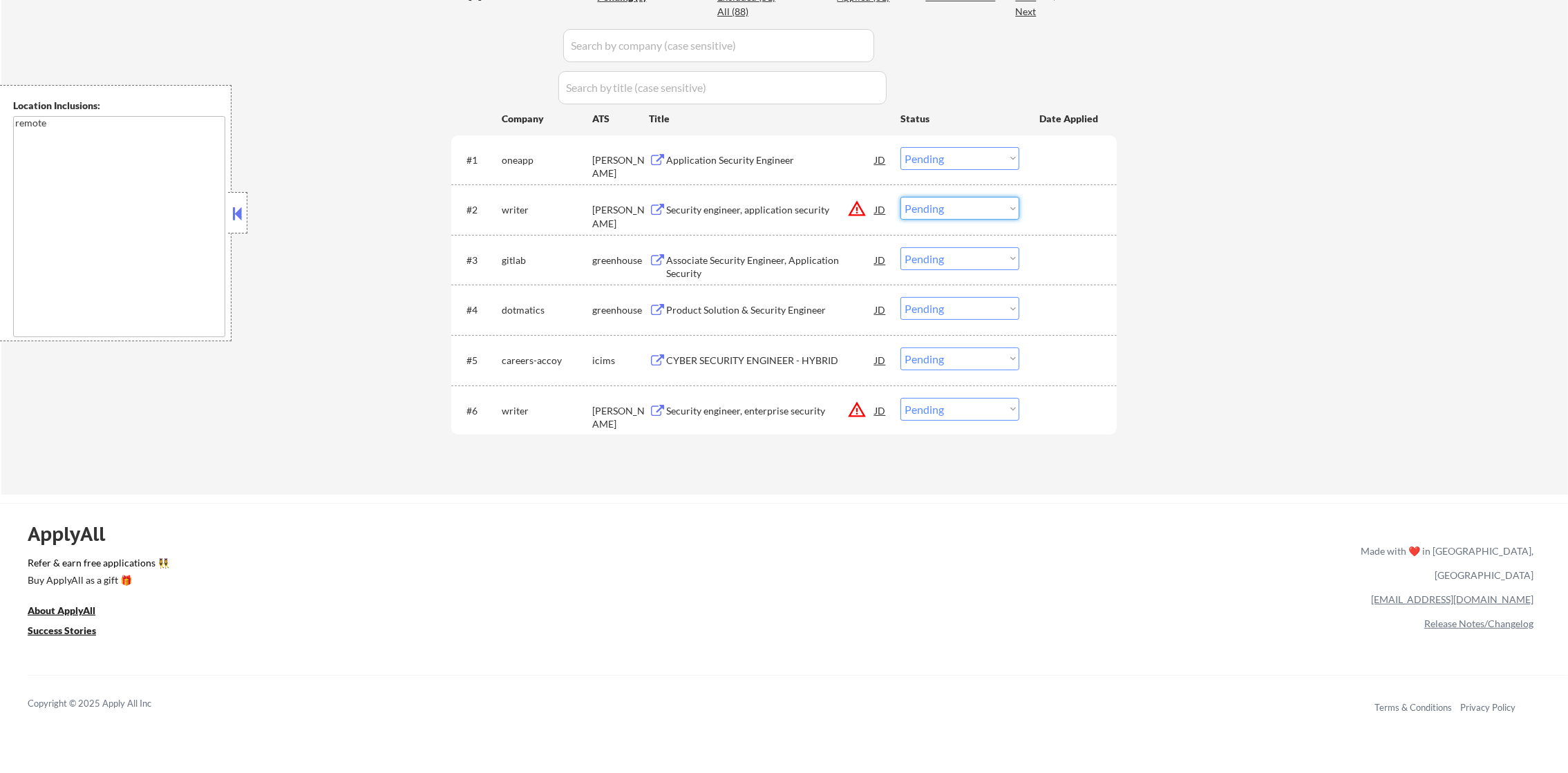
click at [977, 215] on select "Choose an option... Pending Applied Excluded (Questions) Excluded (Expired) Exc…" at bounding box center [959, 208] width 118 height 22
click at [900, 197] on select "Choose an option... Pending Applied Excluded (Questions) Excluded (Expired) Exc…" at bounding box center [959, 208] width 118 height 22
click at [968, 349] on select "Choose an option... Pending Applied Excluded (Questions) Excluded (Expired) Exc…" at bounding box center [959, 359] width 118 height 22
click at [1192, 303] on div "← Return to /applysquad Mailslurp Inbox Job Search Builder Damon Clark User Ema…" at bounding box center [785, 67] width 1567 height 854
click at [859, 411] on button "warning_amber" at bounding box center [857, 410] width 19 height 19
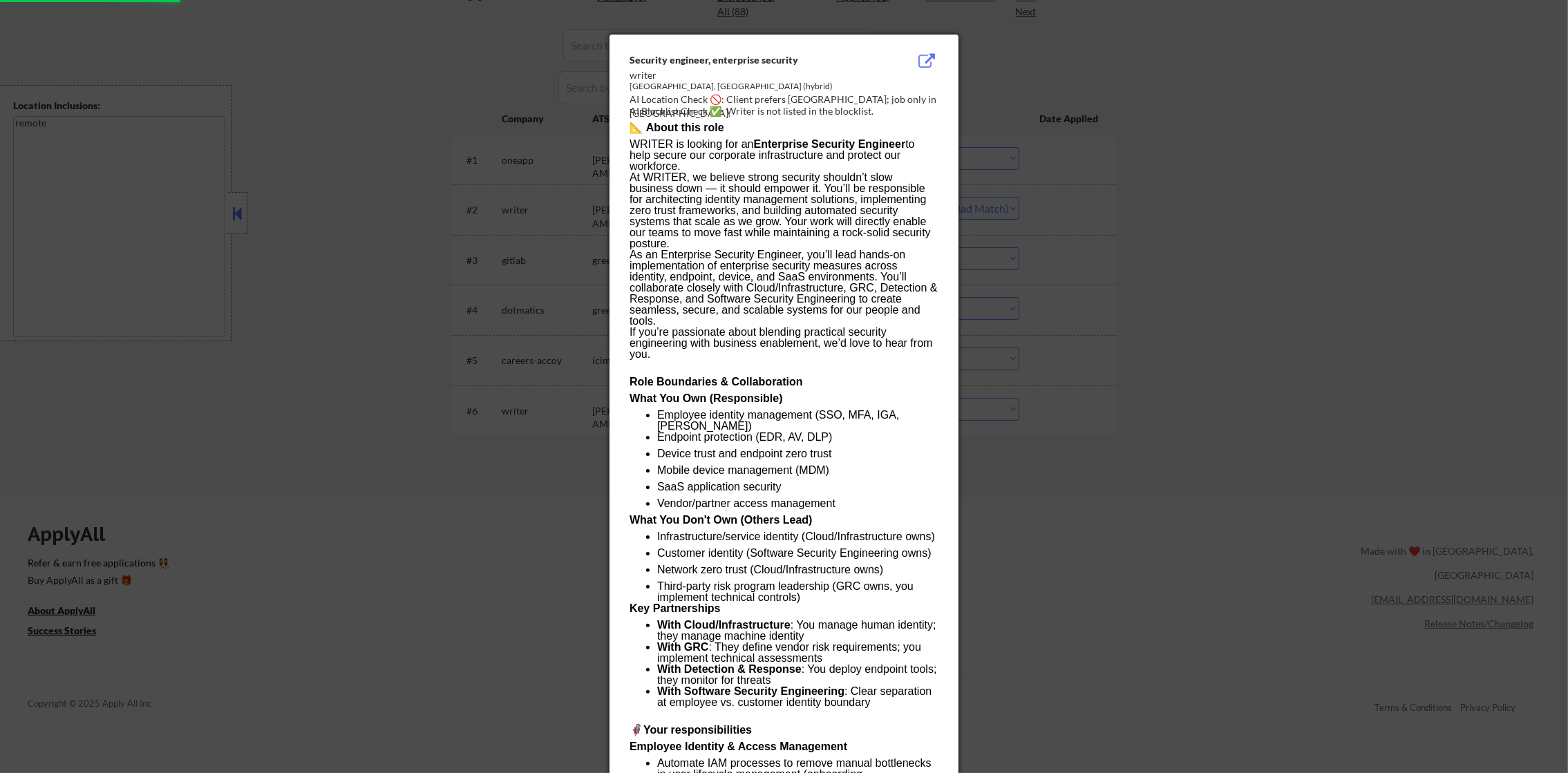
click at [1245, 333] on div at bounding box center [784, 386] width 1568 height 773
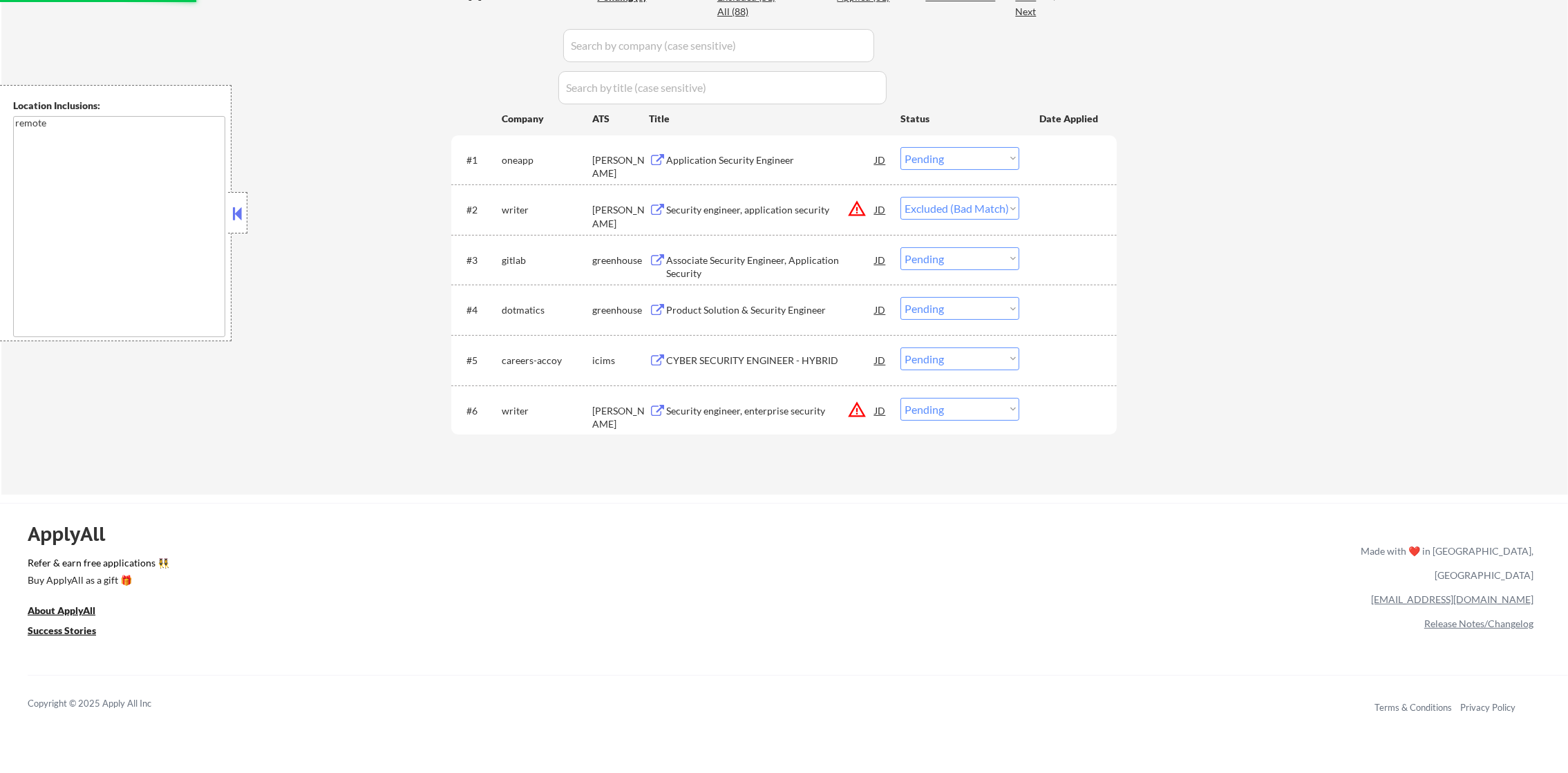
click at [945, 412] on select "Choose an option... Pending Applied Excluded (Questions) Excluded (Expired) Exc…" at bounding box center [959, 409] width 118 height 22
click at [1206, 412] on div "← Return to /applysquad Mailslurp Inbox Job Search Builder Damon Clark User Ema…" at bounding box center [785, 67] width 1567 height 854
click at [868, 405] on div "Security engineer, enterprise security" at bounding box center [770, 412] width 208 height 14
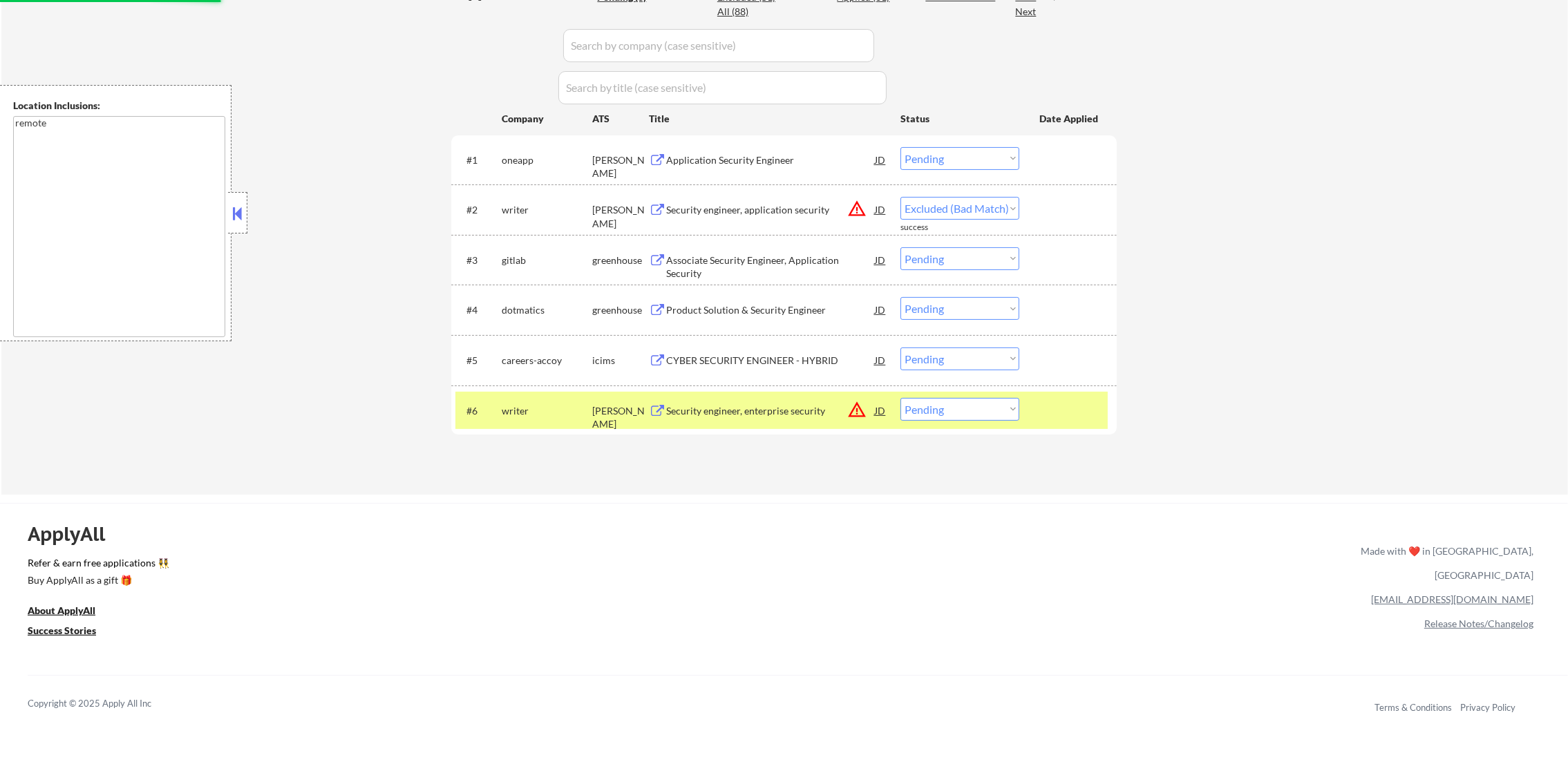
select select ""pending""
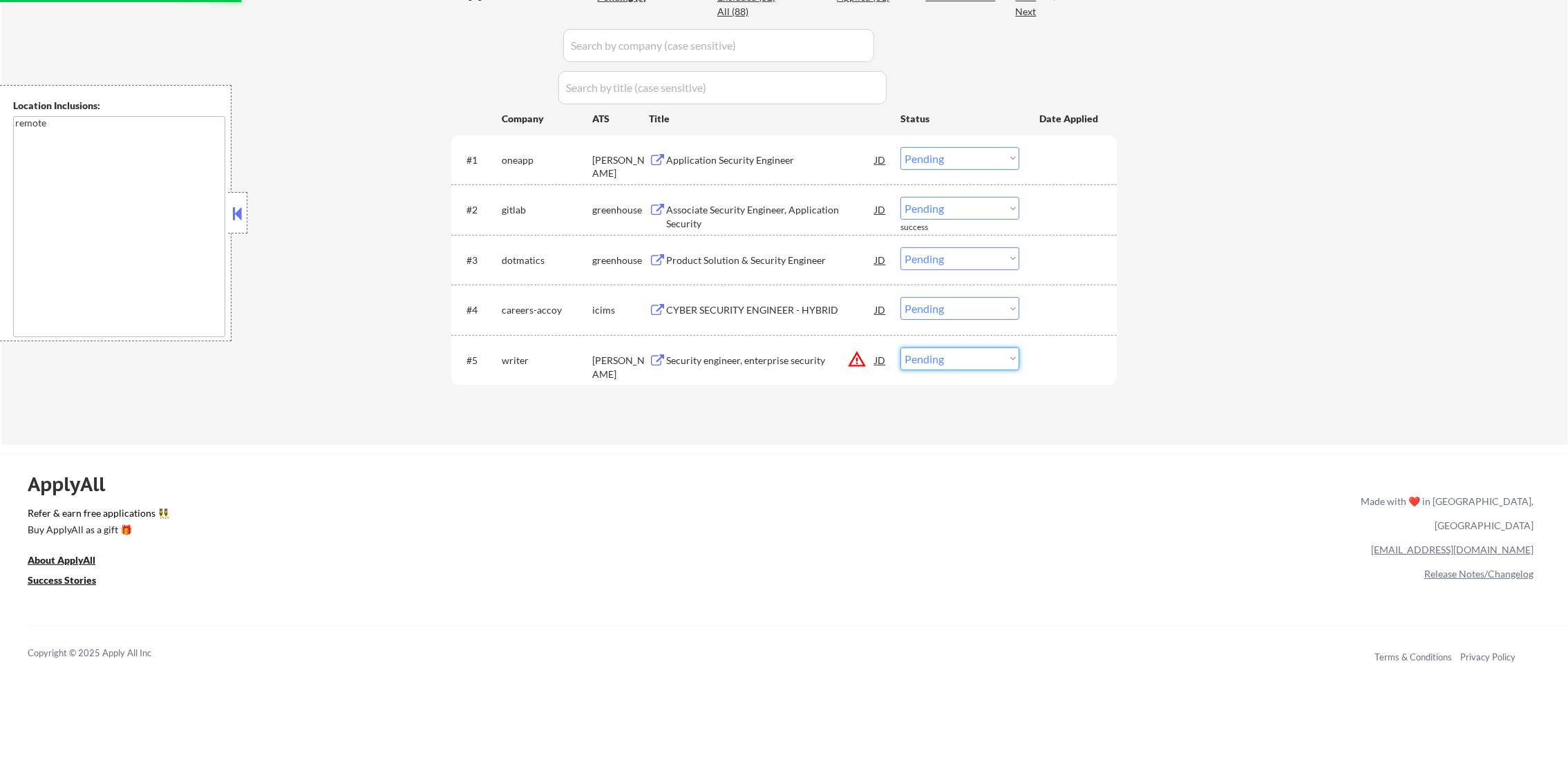
click at [930, 354] on select "Choose an option... Pending Applied Excluded (Questions) Excluded (Expired) Exc…" at bounding box center [959, 359] width 118 height 22
select select ""excluded__location_""
click at [900, 348] on select "Choose an option... Pending Applied Excluded (Questions) Excluded (Expired) Exc…" at bounding box center [959, 359] width 118 height 22
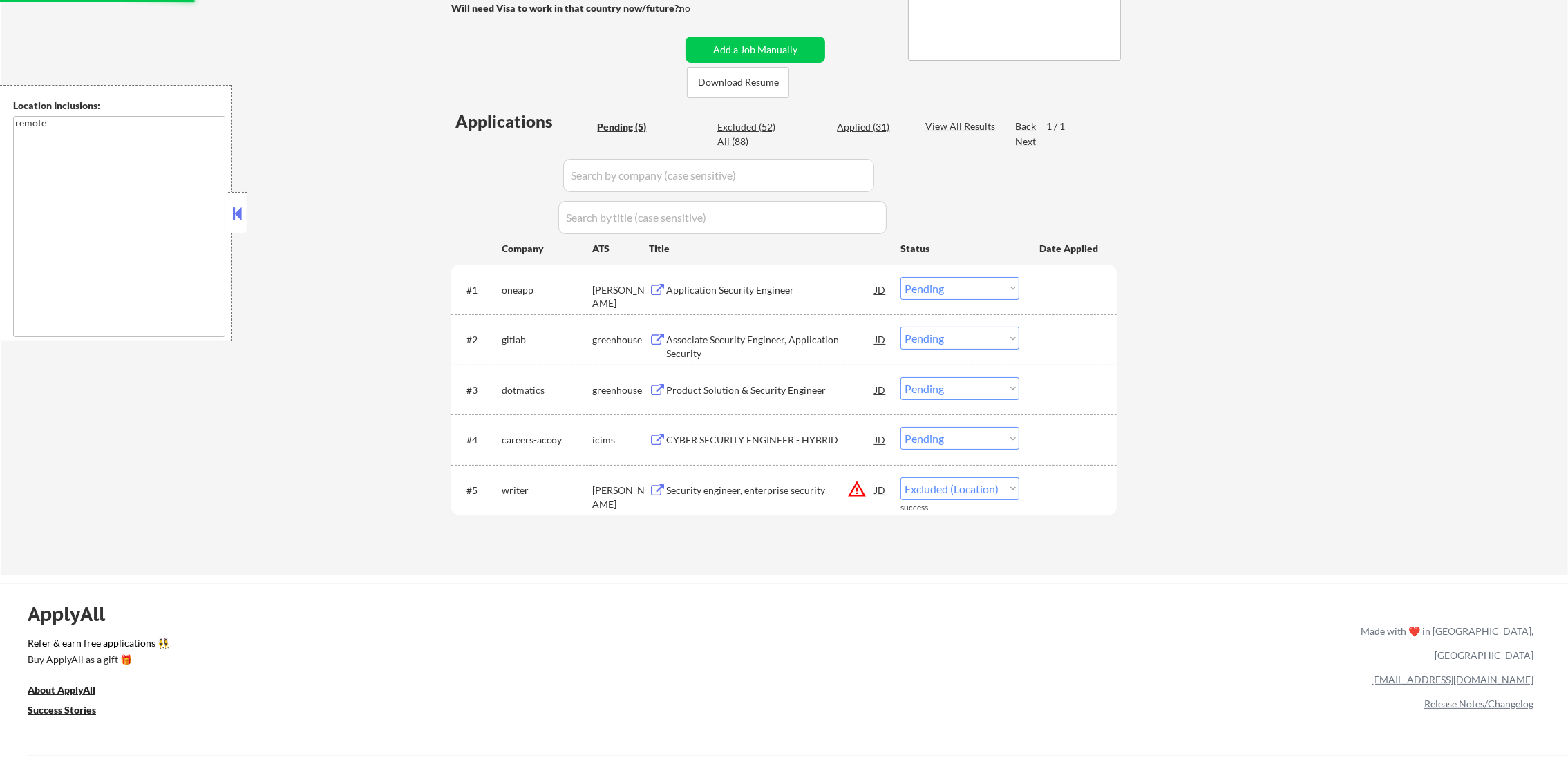
scroll to position [276, 0]
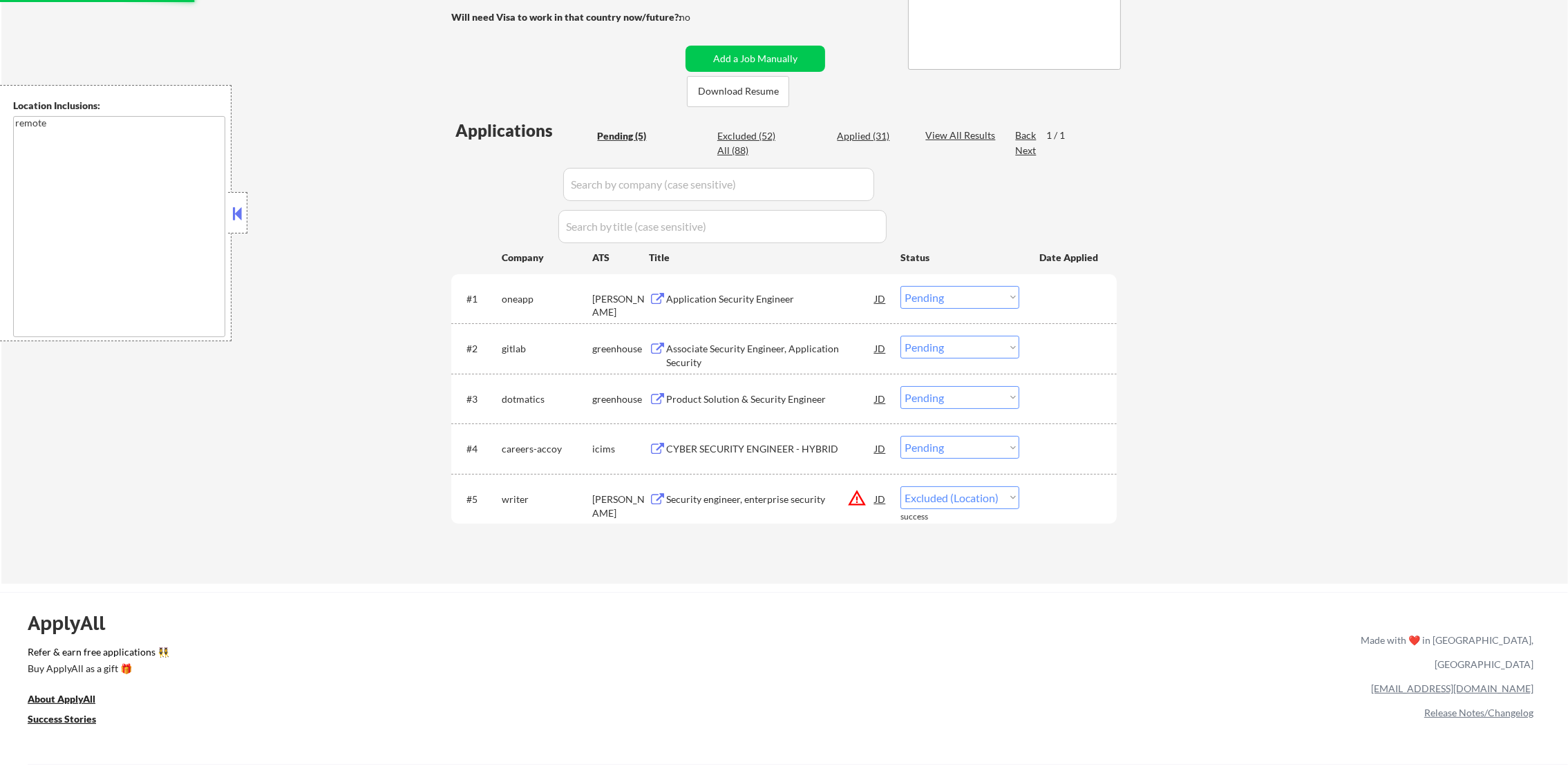
select select ""excluded__location_""
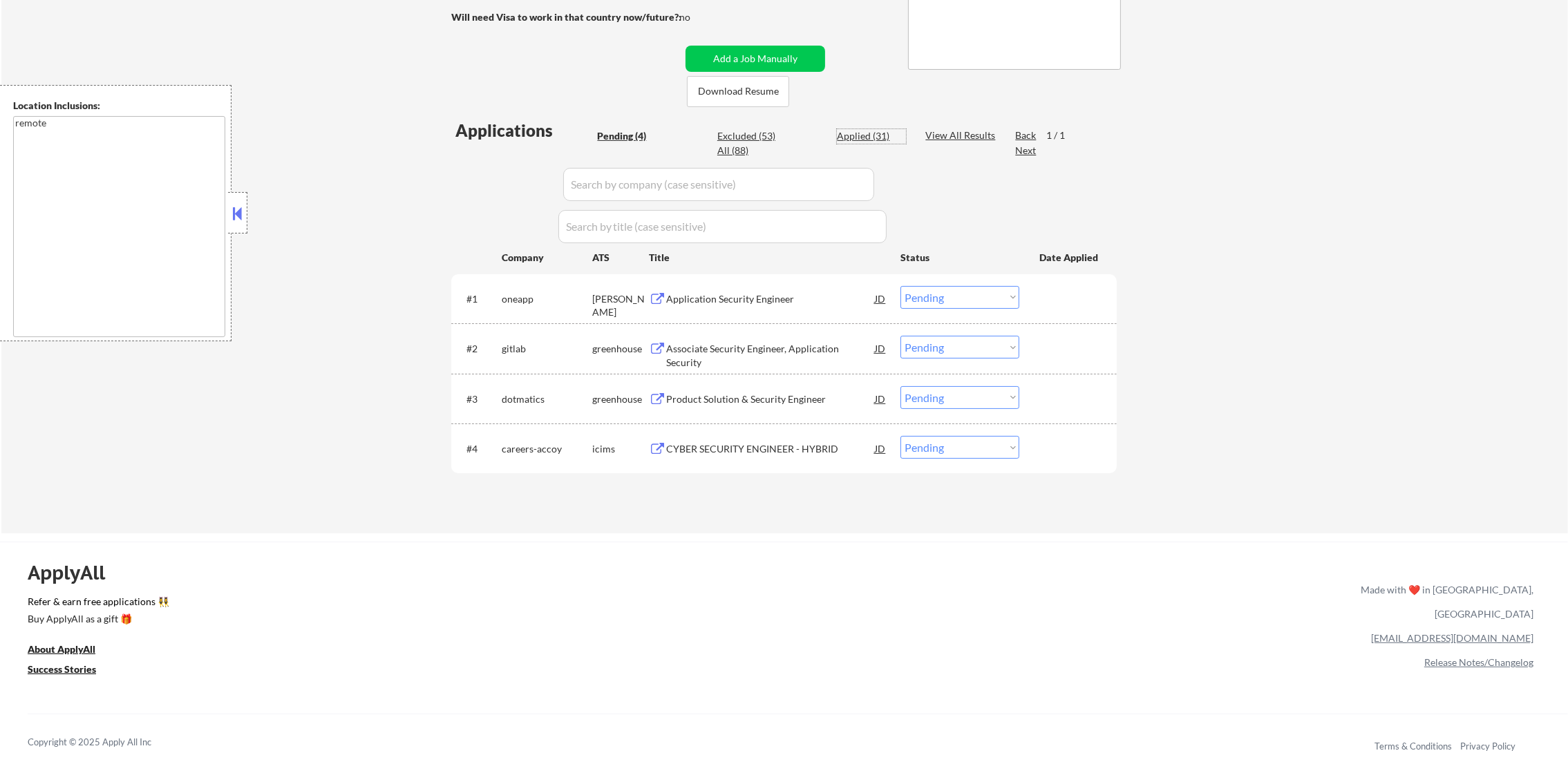
click at [865, 134] on div "Applied (31)" at bounding box center [872, 136] width 69 height 14
click at [746, 136] on div "Excluded (53)" at bounding box center [752, 136] width 69 height 14
select select ""applied""
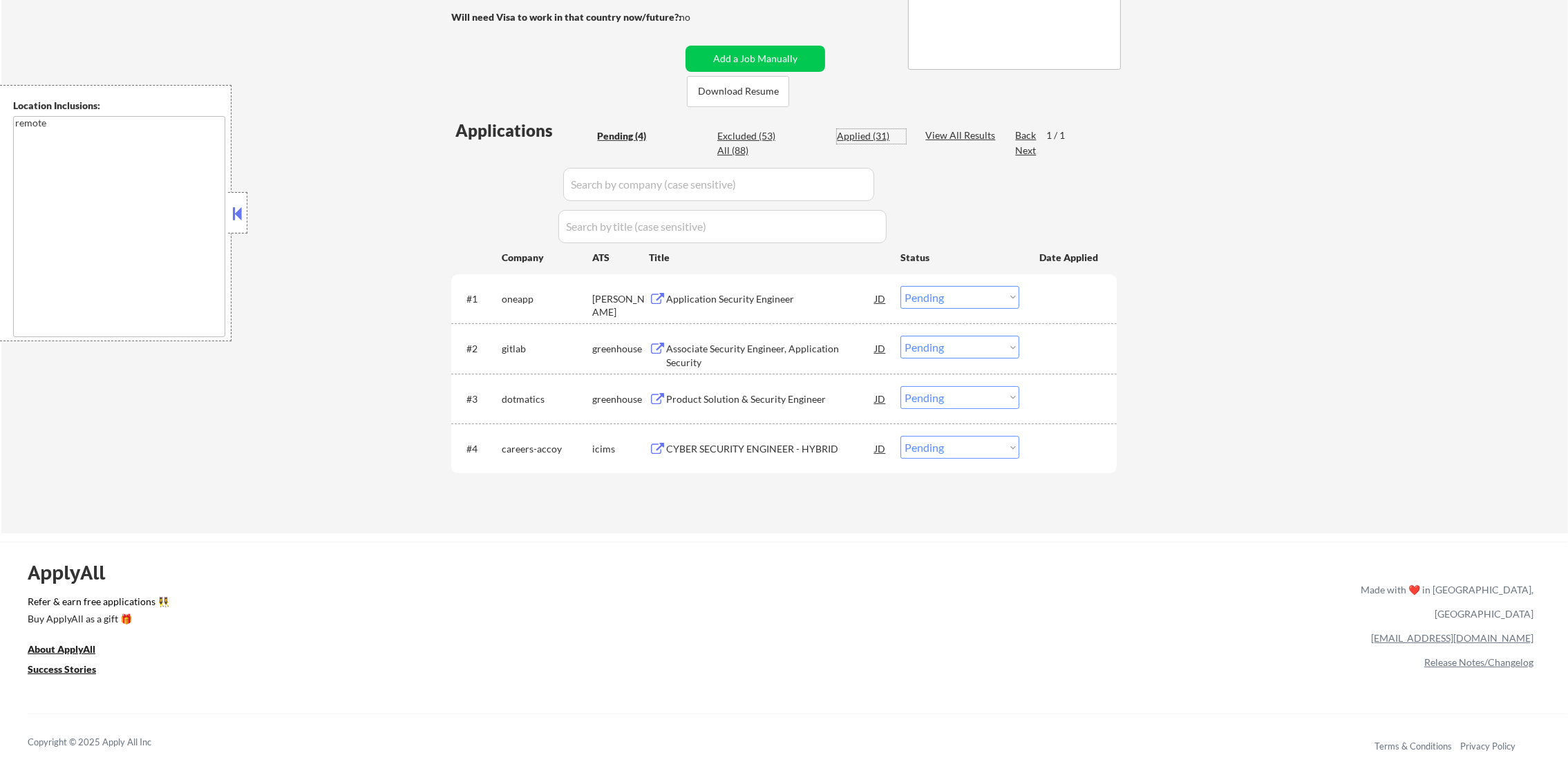
select select ""applied""
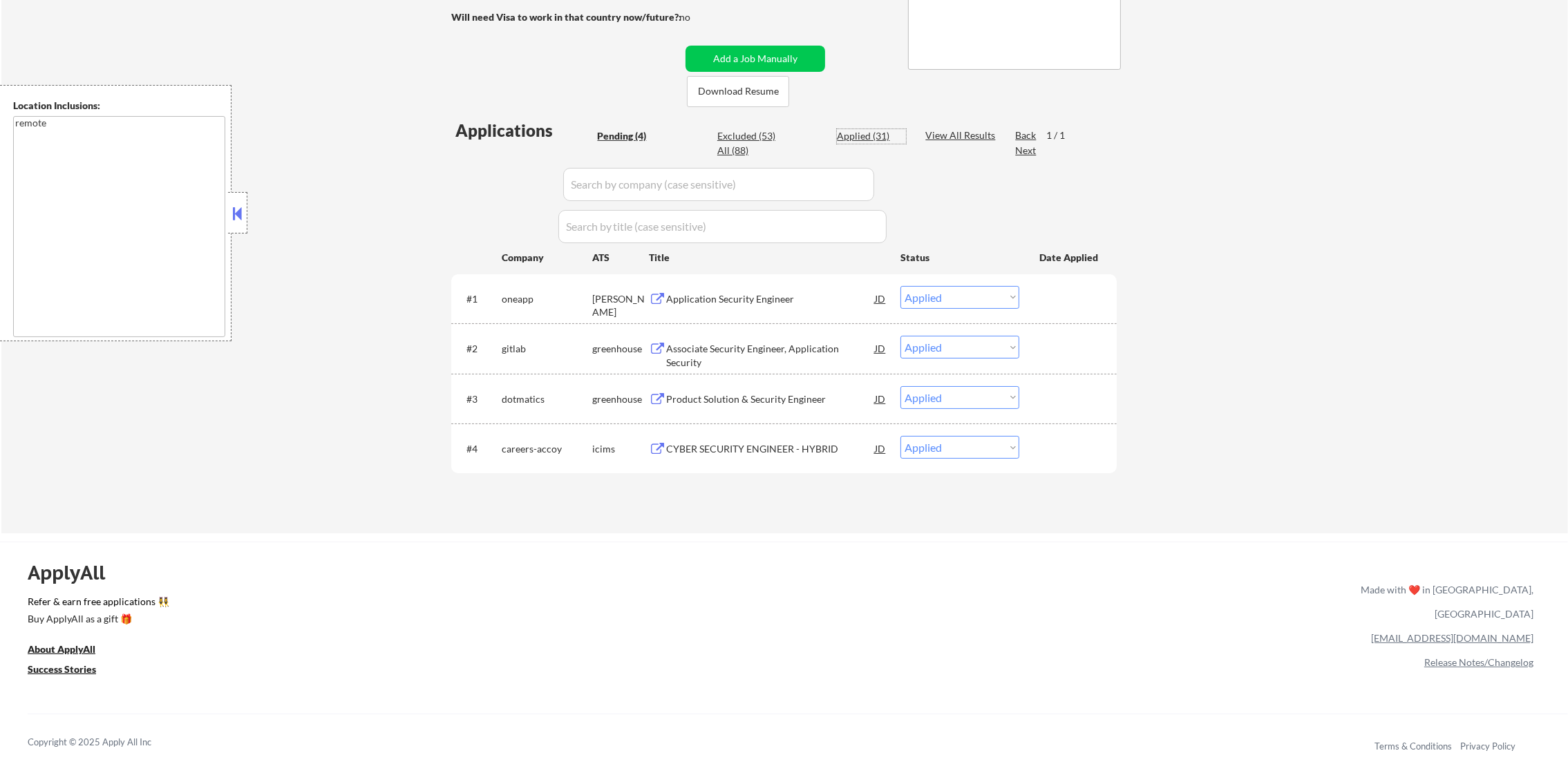
select select ""applied""
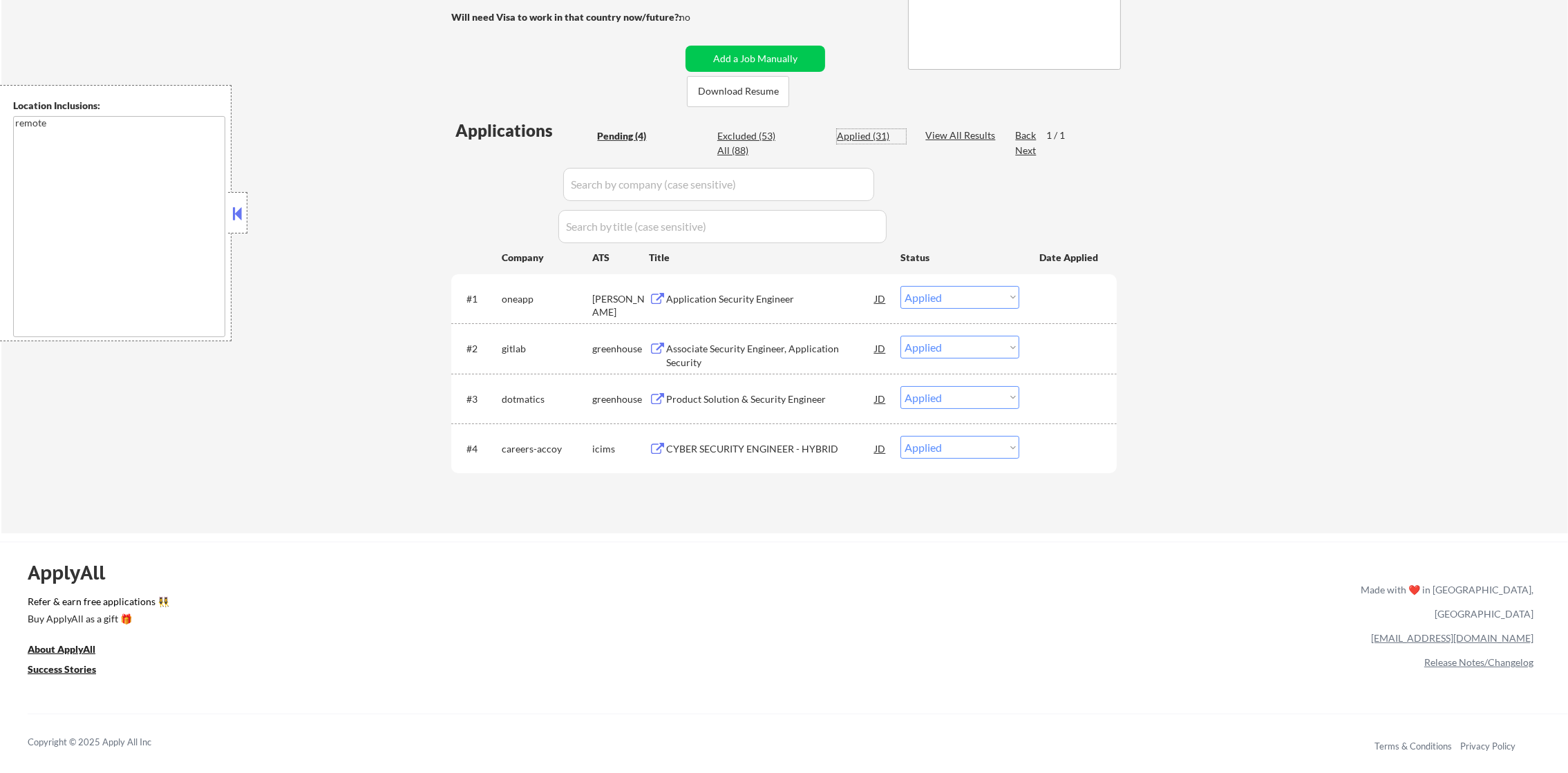
select select ""applied""
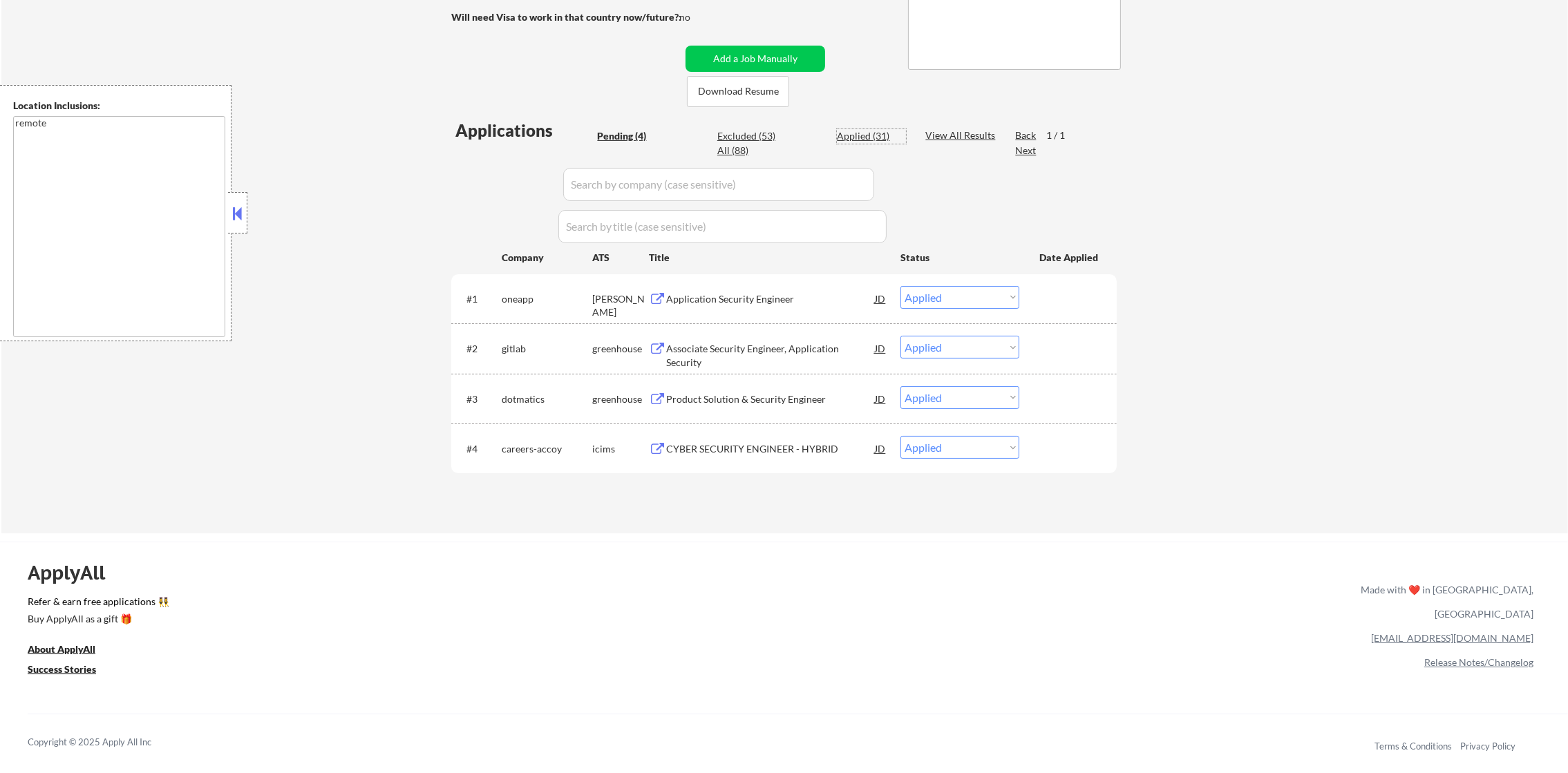
select select ""applied""
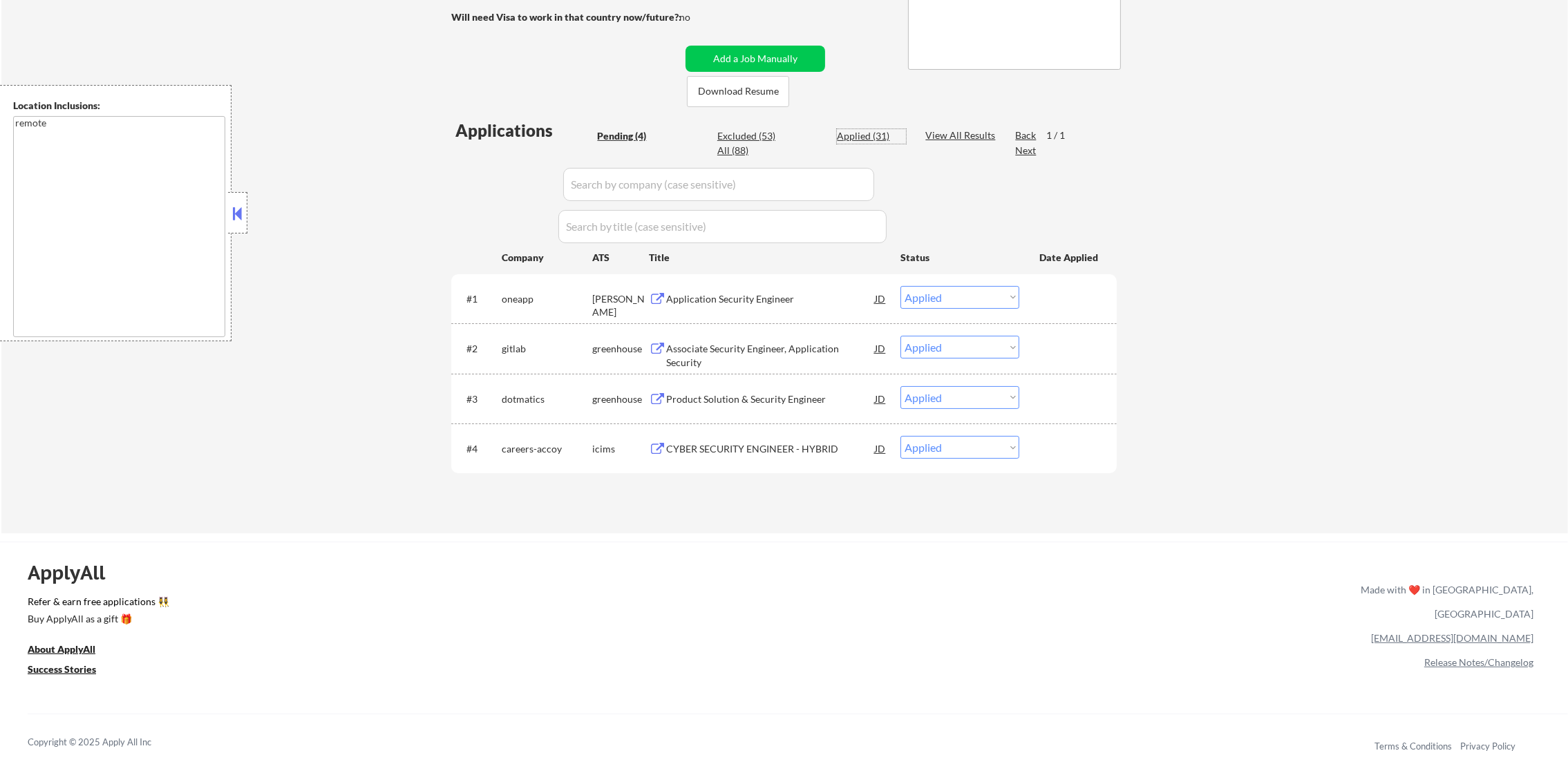
select select ""applied""
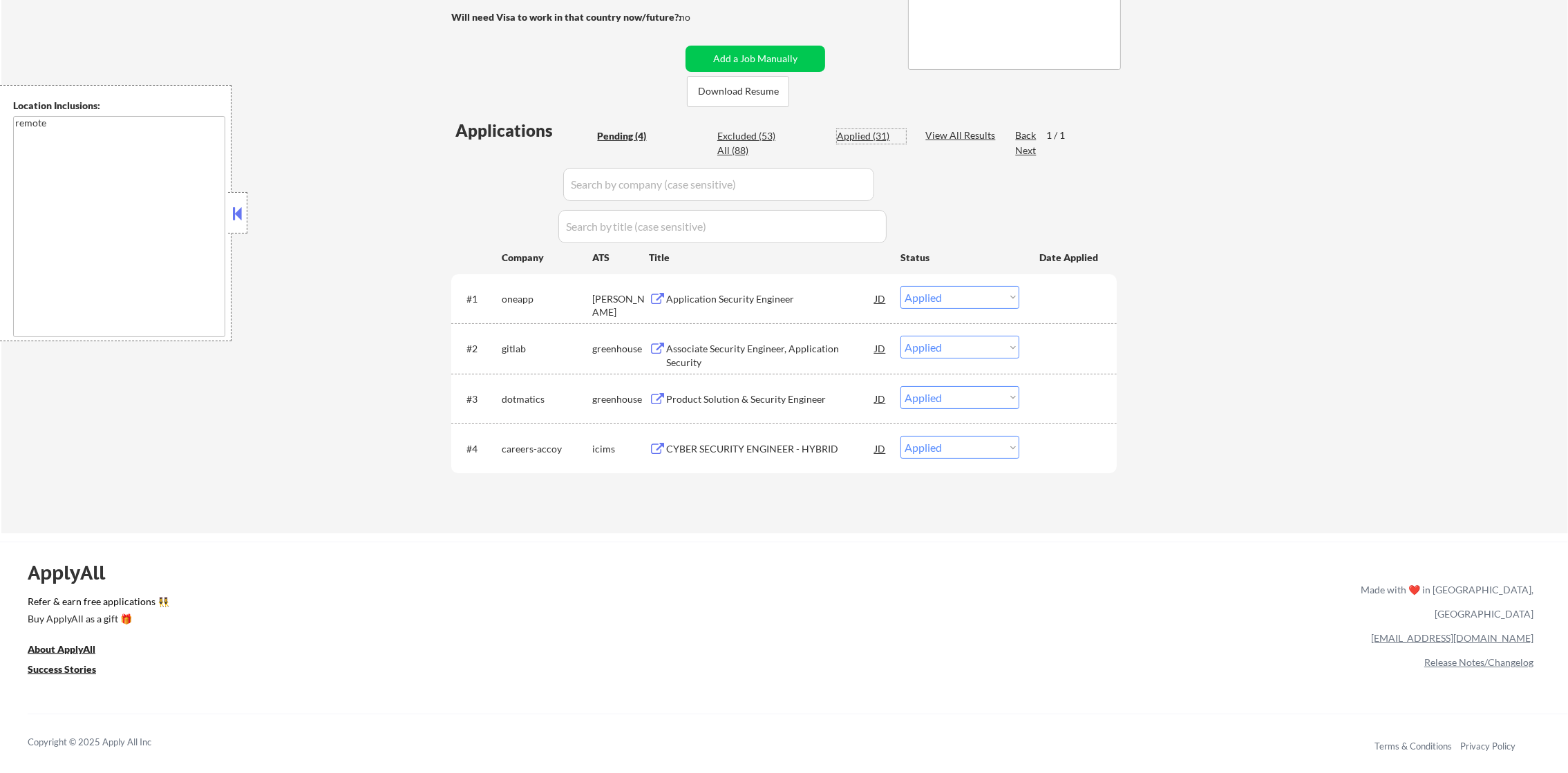
select select ""applied""
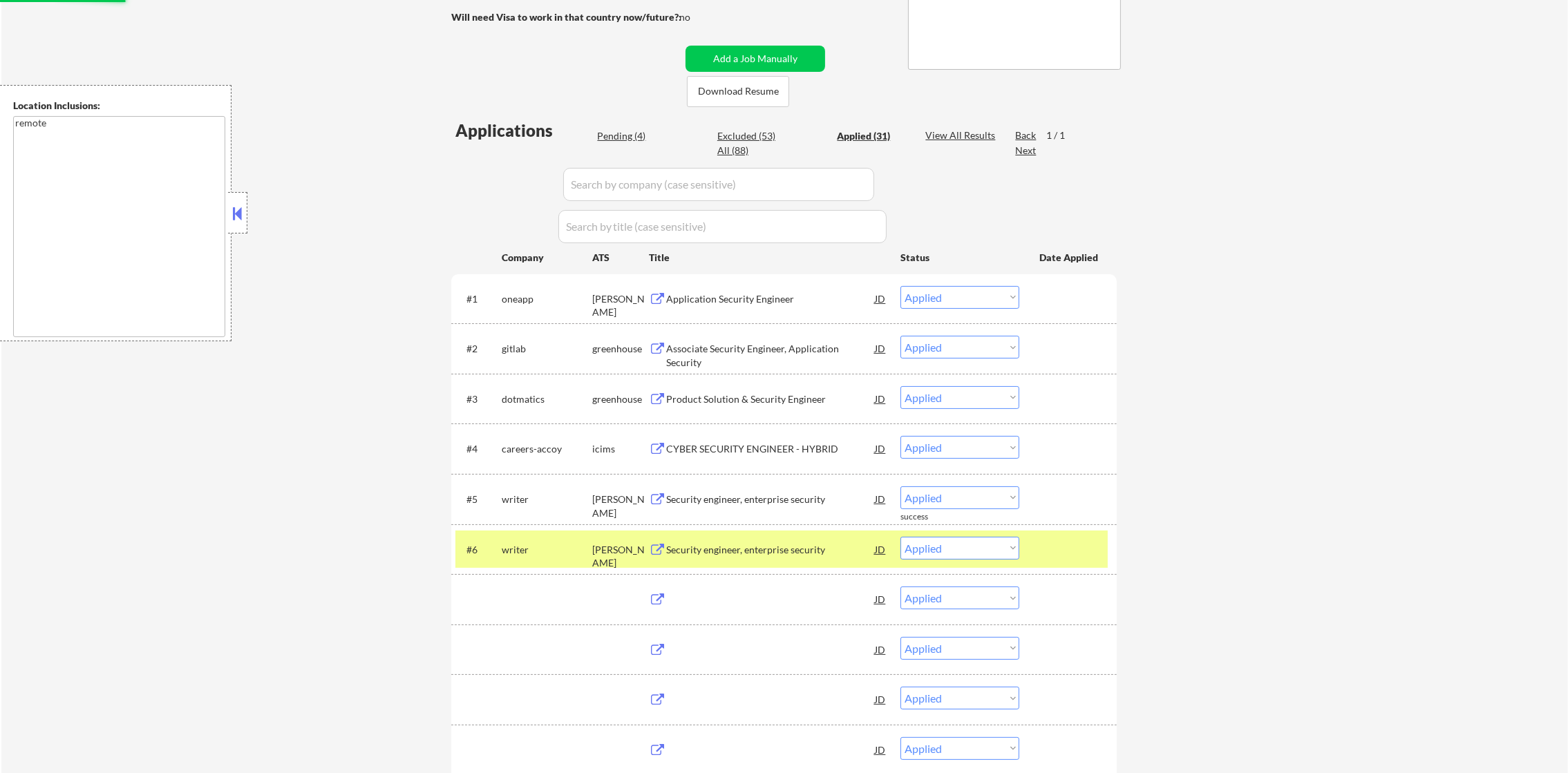
select select ""excluded__salary_""
select select ""excluded__bad_match_""
select select ""excluded__salary_""
select select ""excluded__expired_""
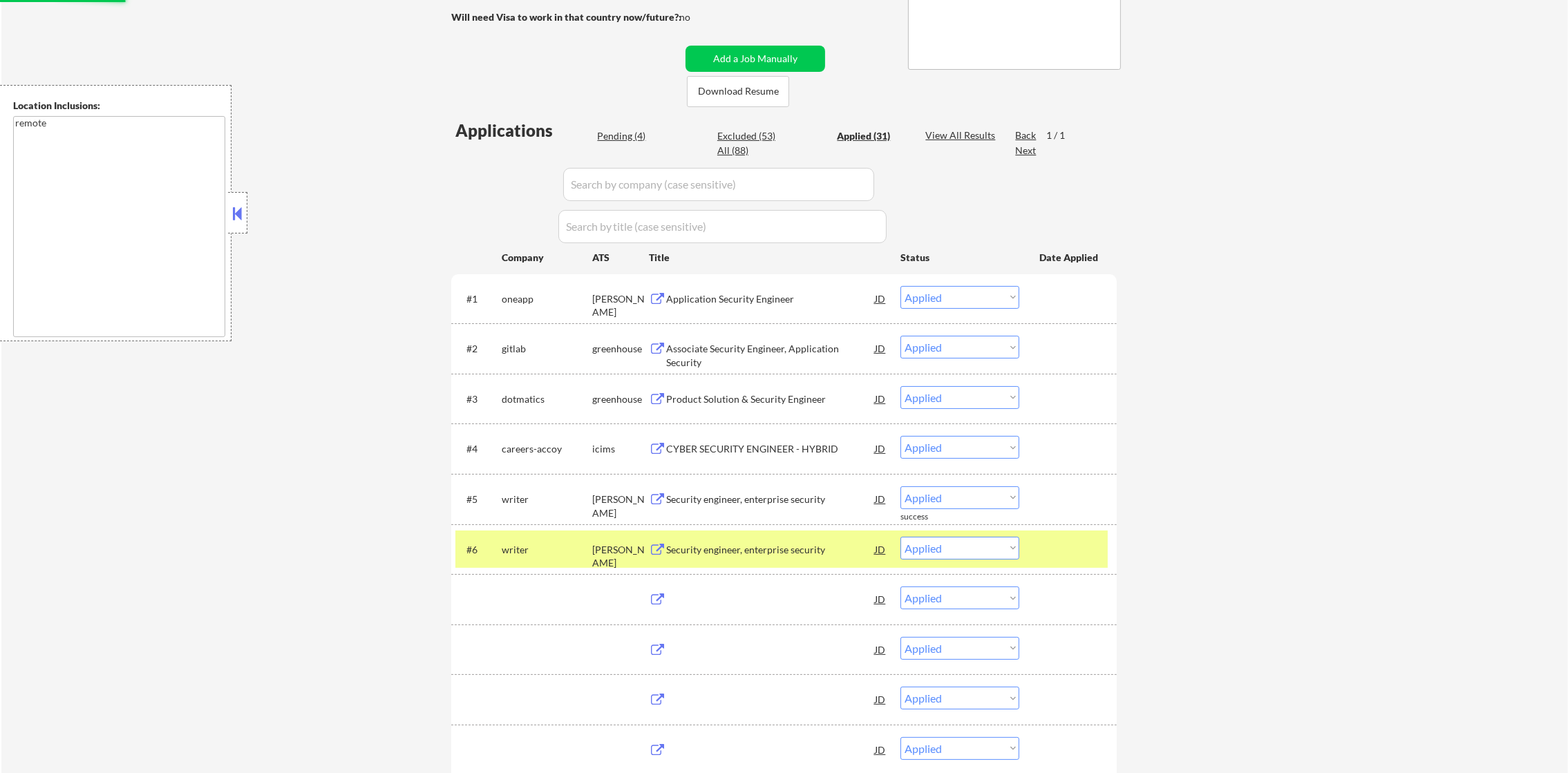
select select ""excluded""
select select ""excluded__expired_""
select select ""excluded__location_""
select select ""excluded__expired_""
select select ""excluded""
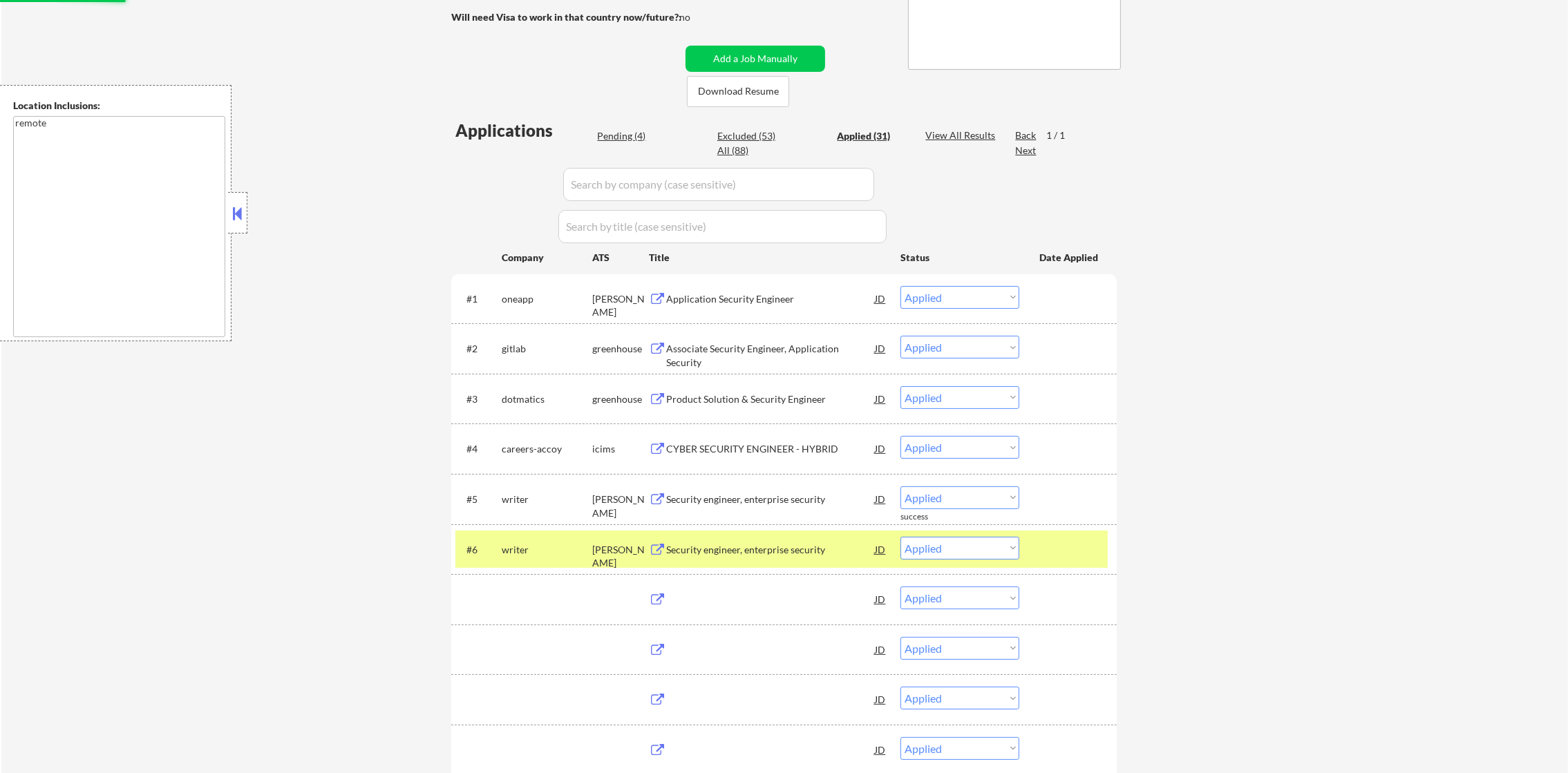
select select ""excluded__expired_""
select select ""excluded""
select select ""excluded__location_""
select select ""excluded""
select select ""excluded__bad_match_""
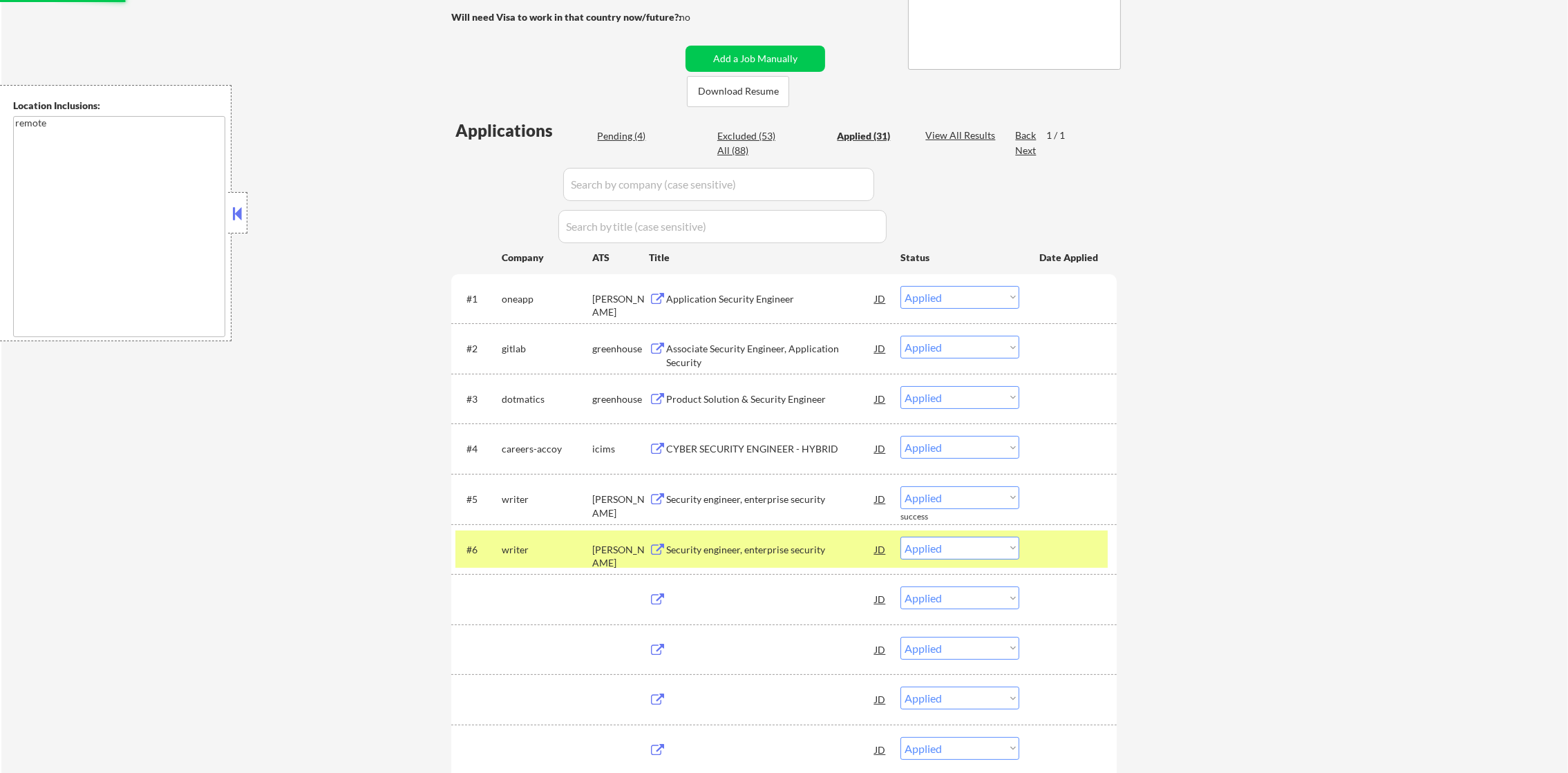
select select ""excluded__bad_match_""
select select ""excluded__other_""
select select ""excluded__location_""
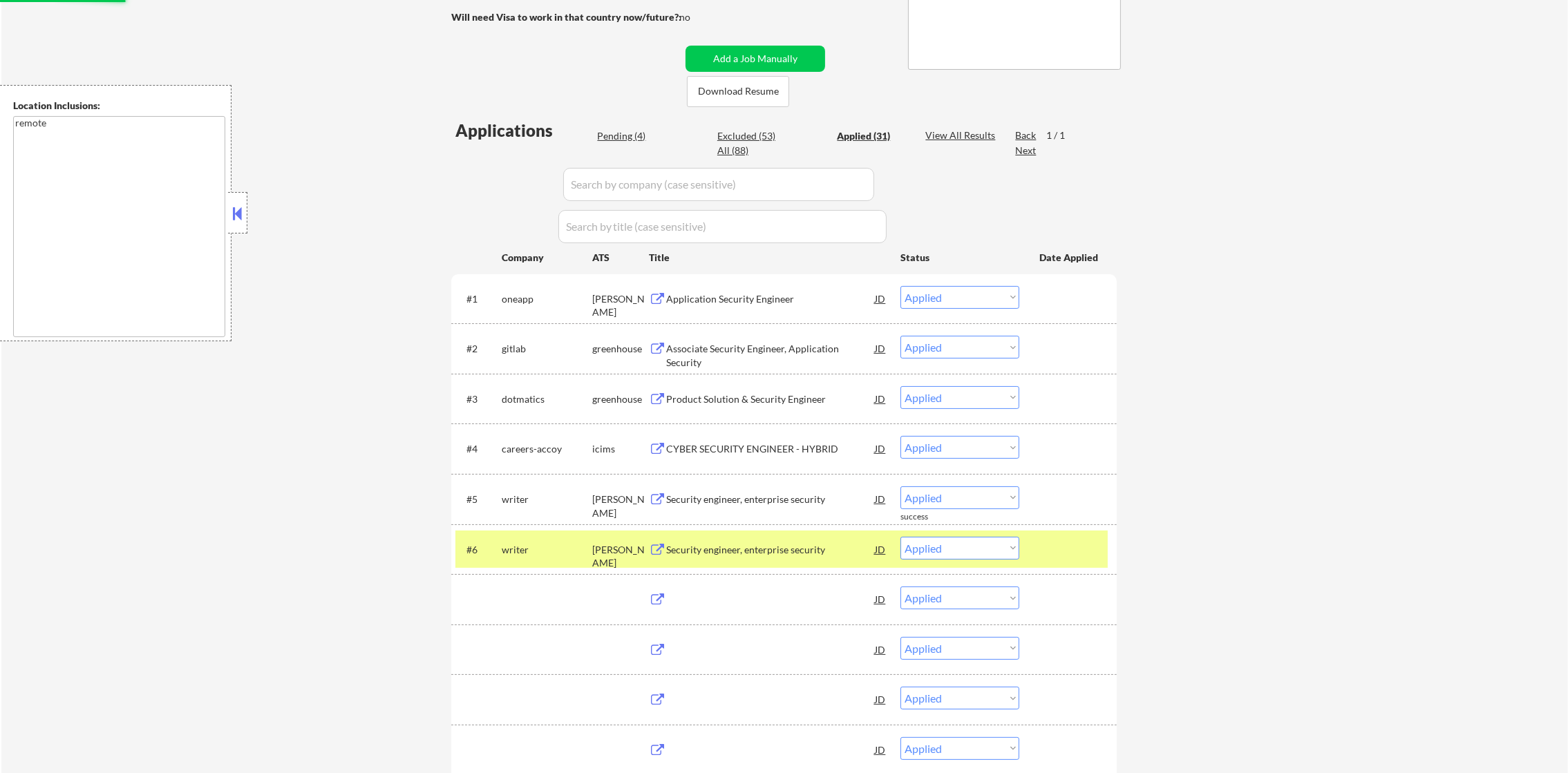
select select ""excluded""
select select ""excluded__other_""
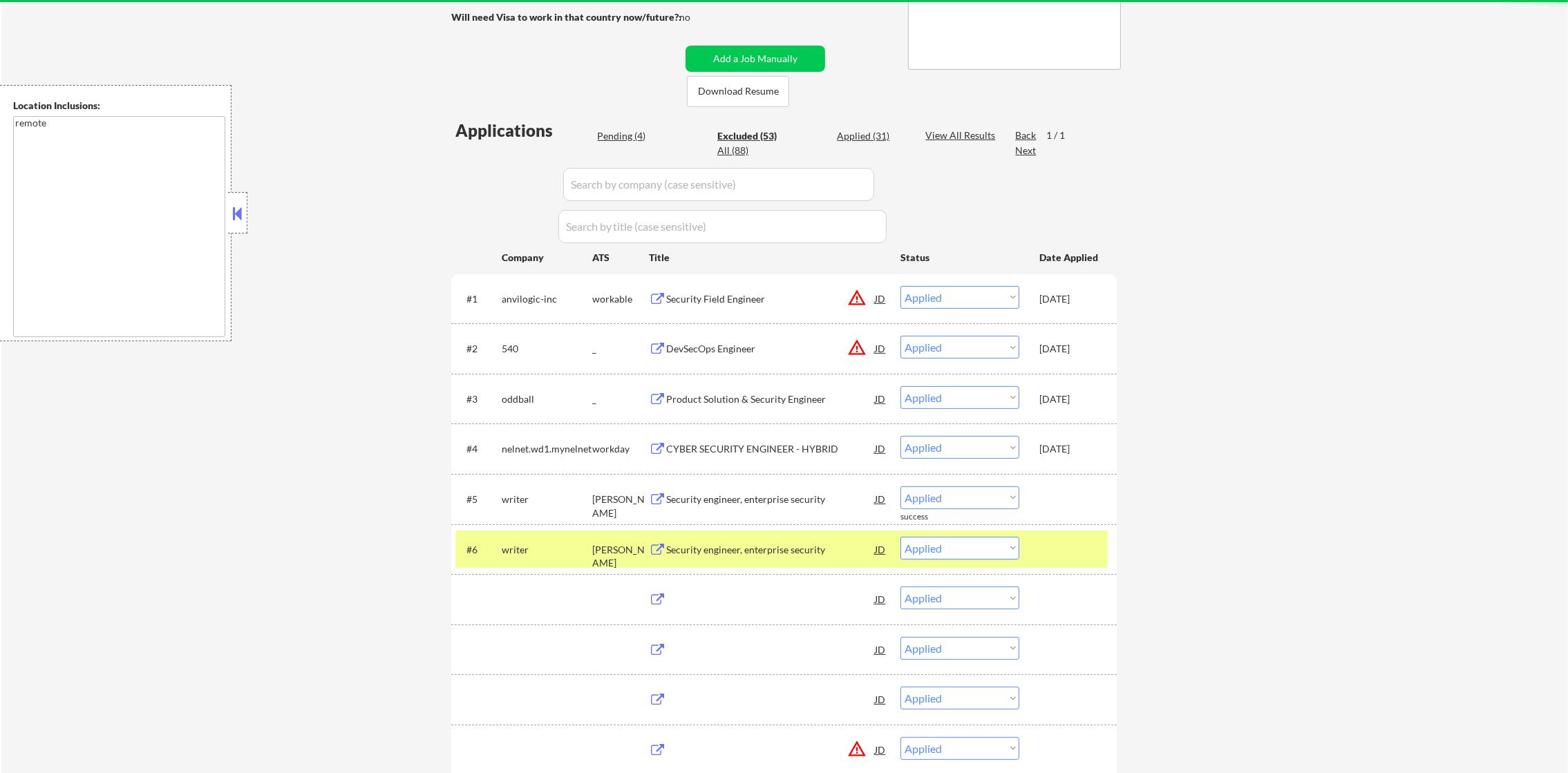
click at [765, 133] on div "Excluded (53)" at bounding box center [752, 136] width 69 height 14
select select ""excluded__bad_match_""
select select ""excluded__location_""
select select ""excluded""
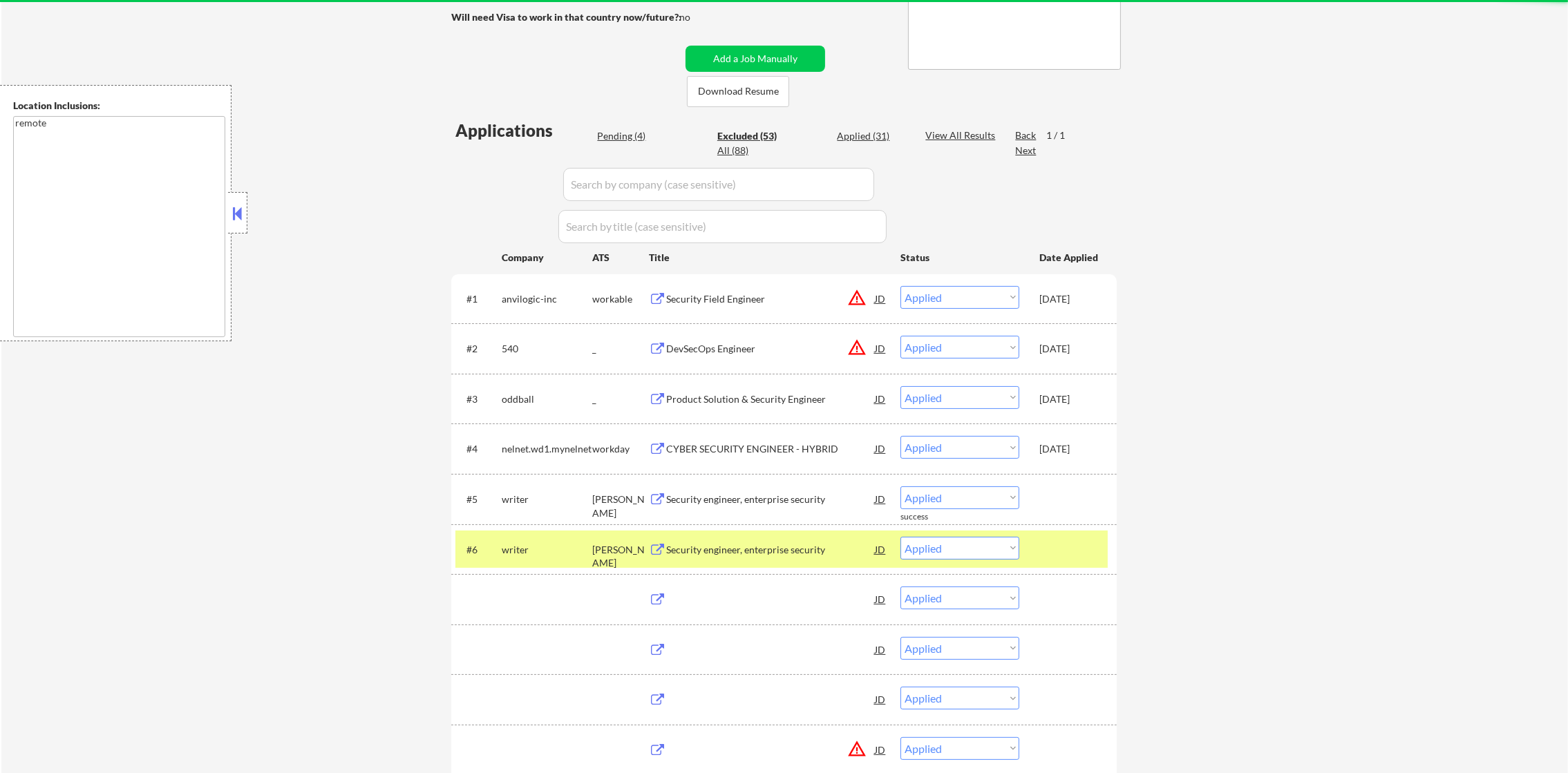
select select ""excluded__location_""
select select ""excluded""
select select ""excluded__salary_""
select select ""excluded__expired_""
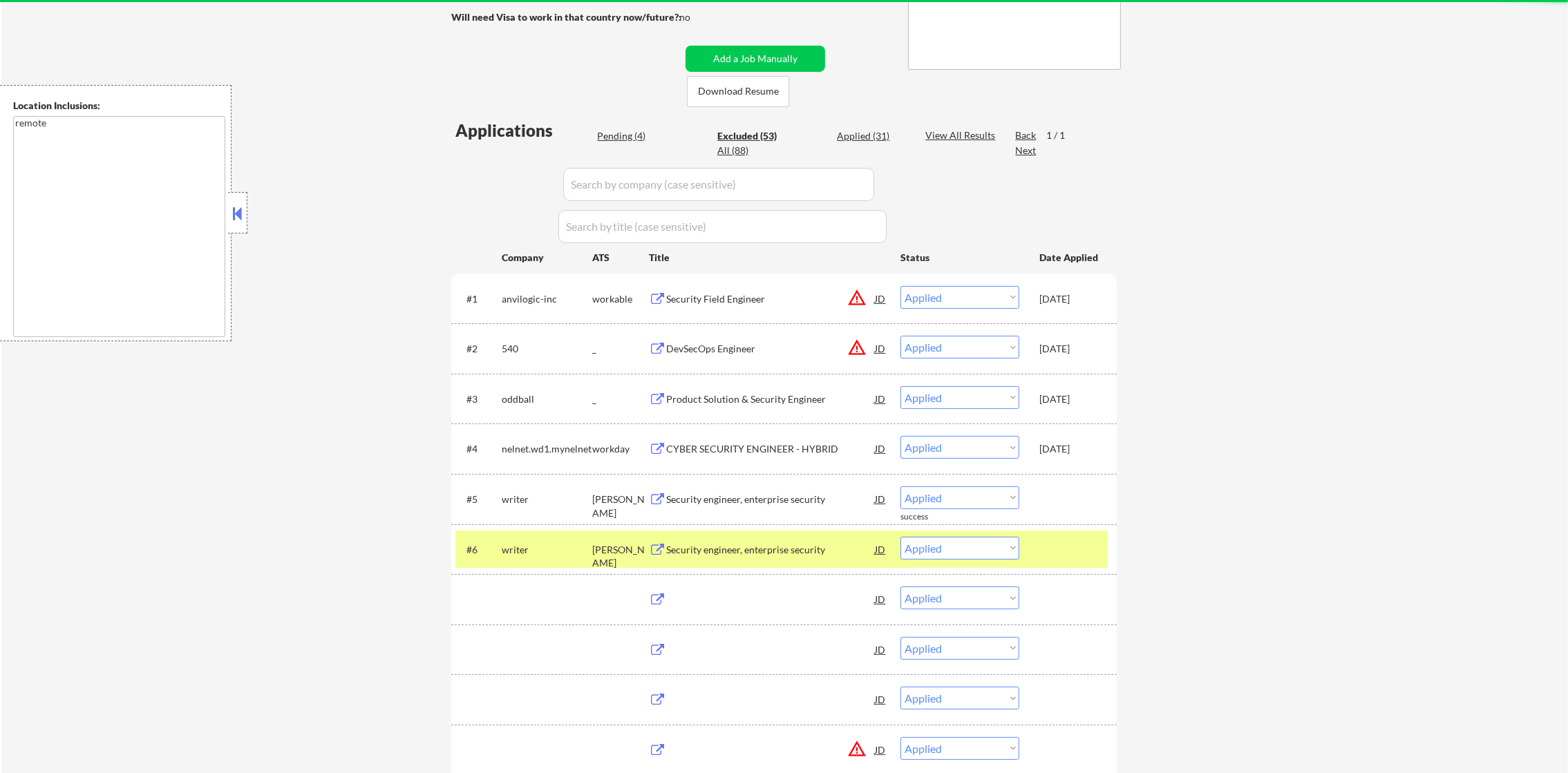
select select ""excluded__location_""
select select ""excluded""
select select ""excluded__location_""
select select ""excluded""
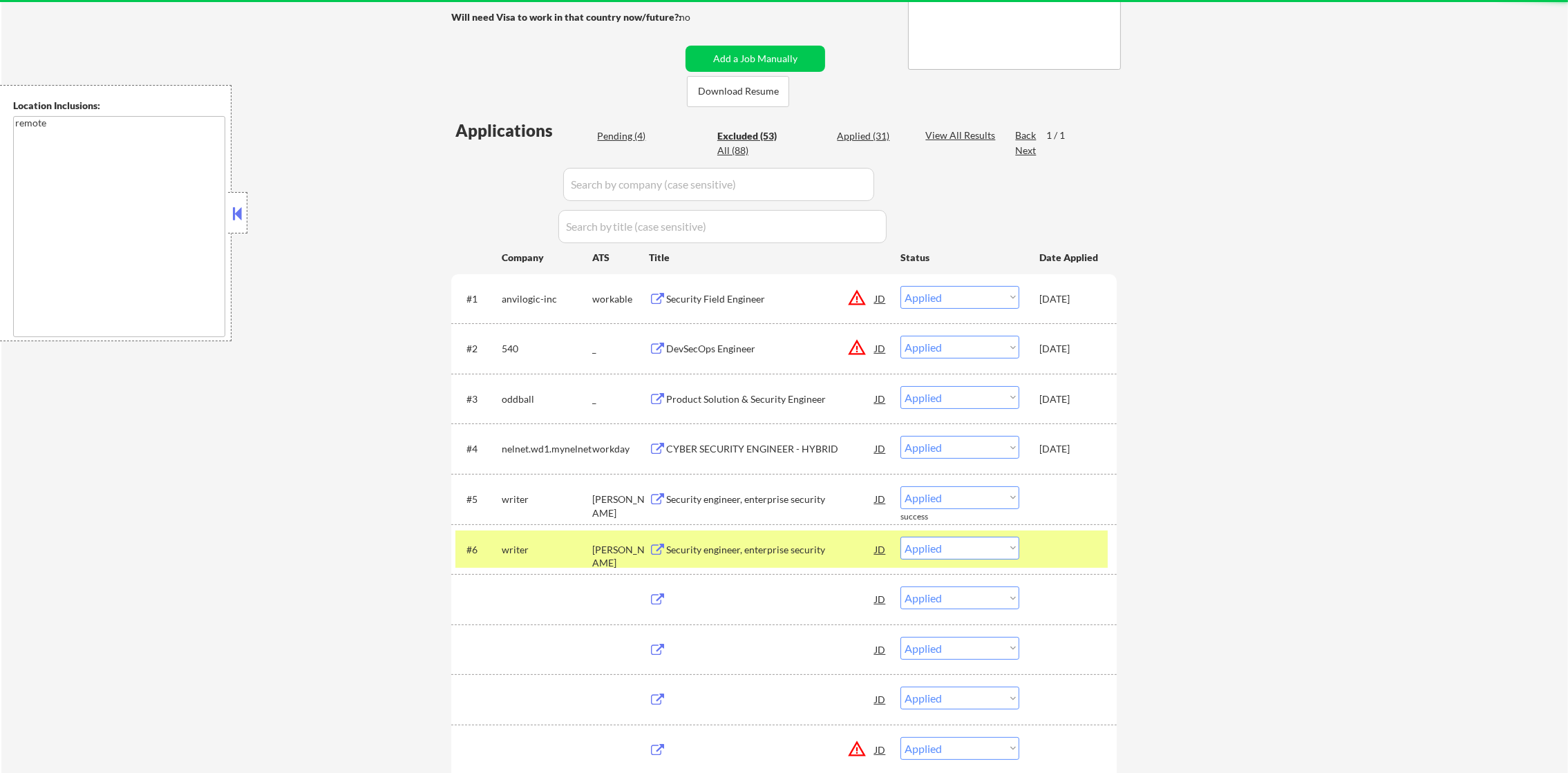
select select ""excluded__expired_""
select select ""excluded""
select select ""excluded__location_""
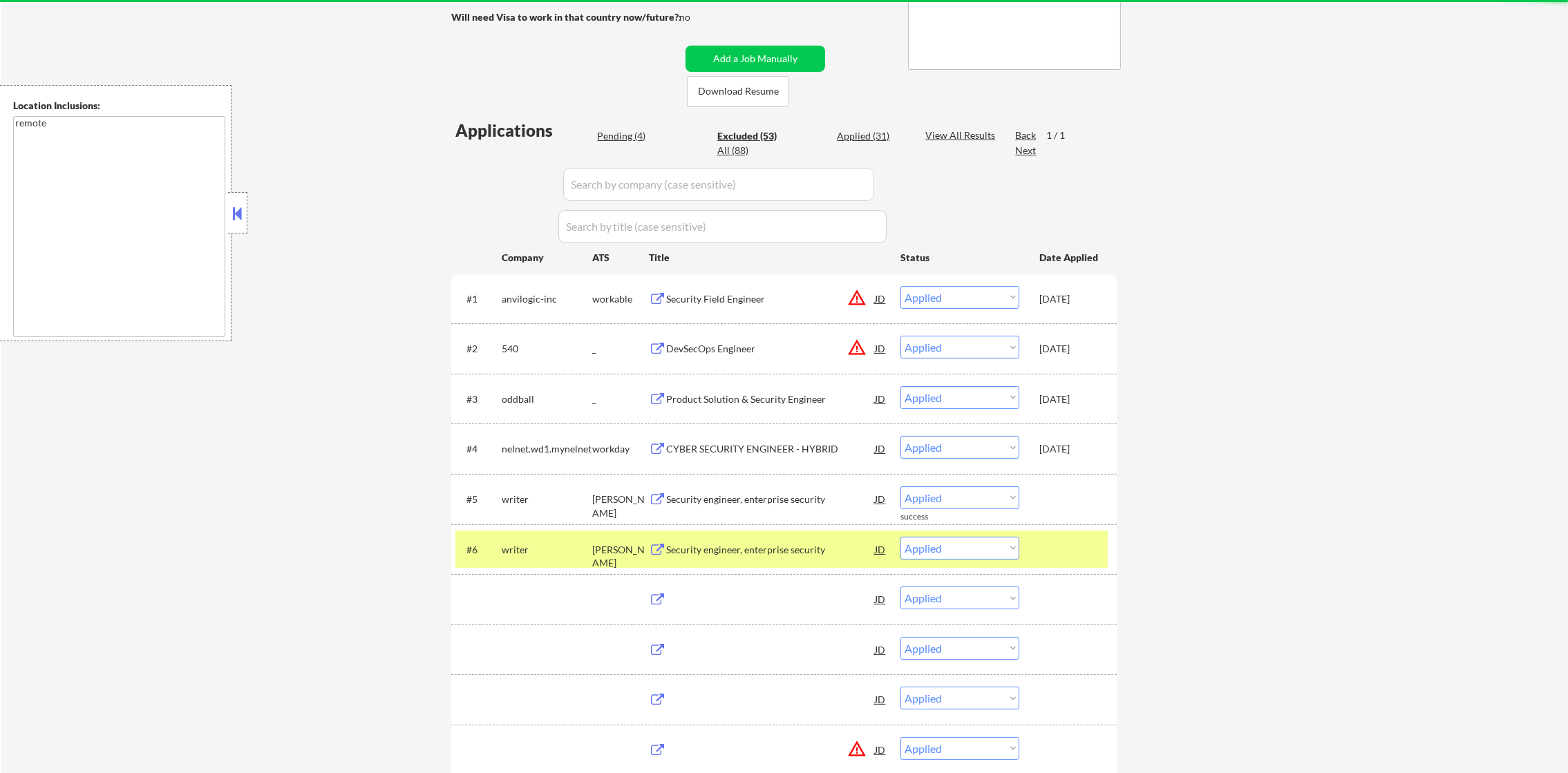
select select ""excluded""
select select ""excluded__location_""
select select ""excluded__salary_""
select select ""excluded__expired_""
select select ""excluded__location_""
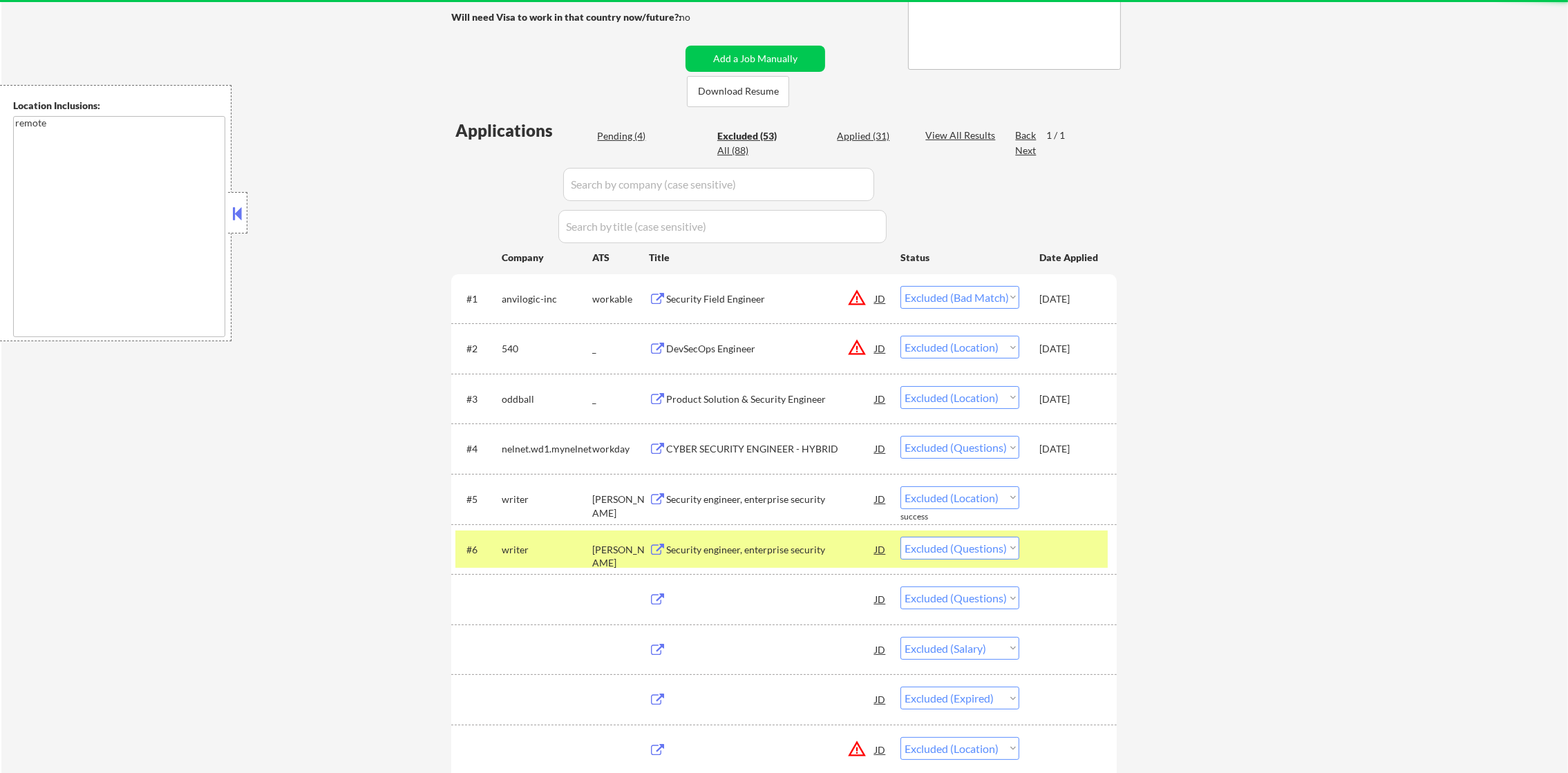
select select ""excluded__expired_""
select select ""excluded""
select select ""excluded__other_""
select select ""excluded__location_""
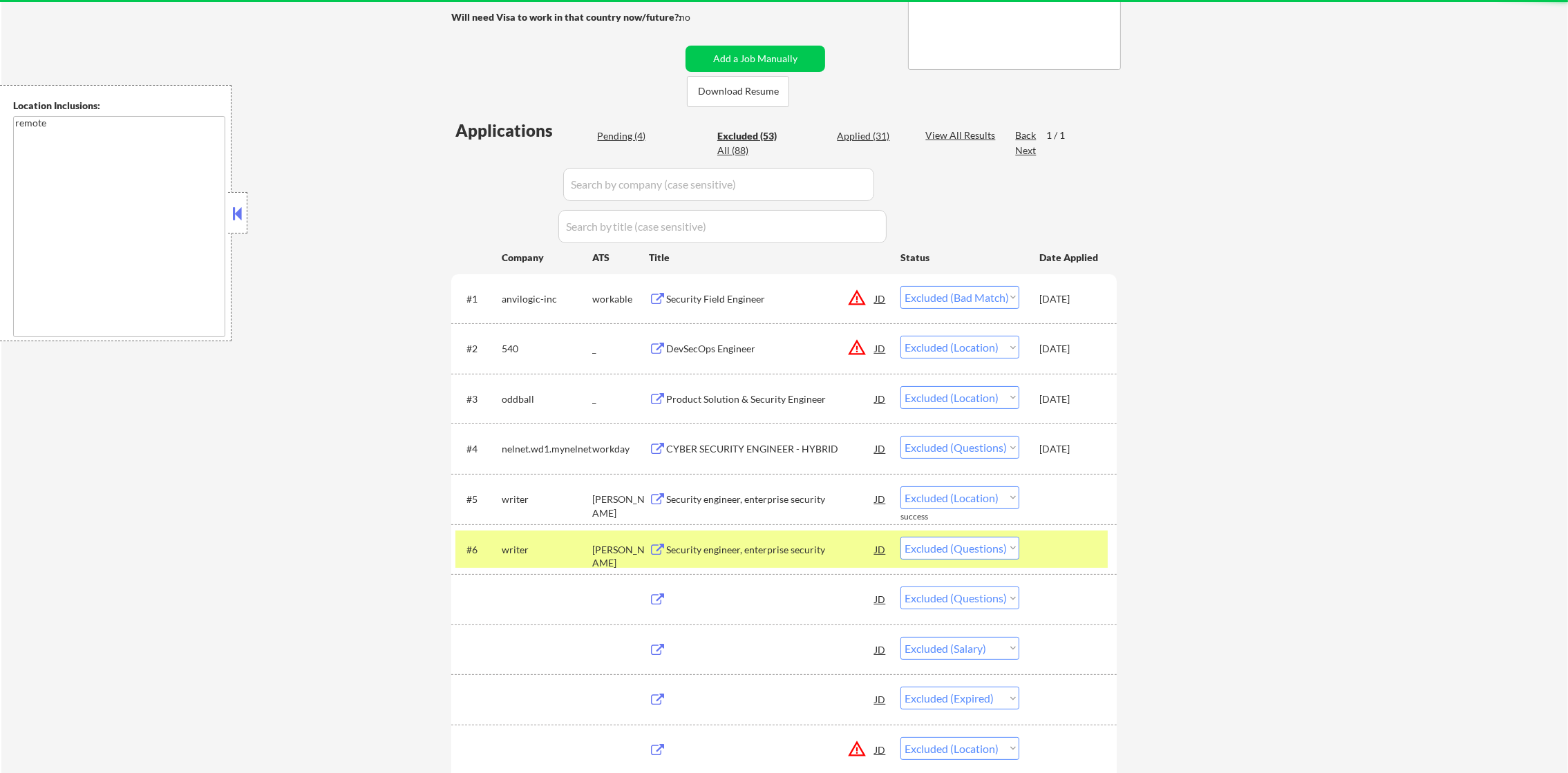
select select ""excluded__expired_""
select select ""excluded__salary_""
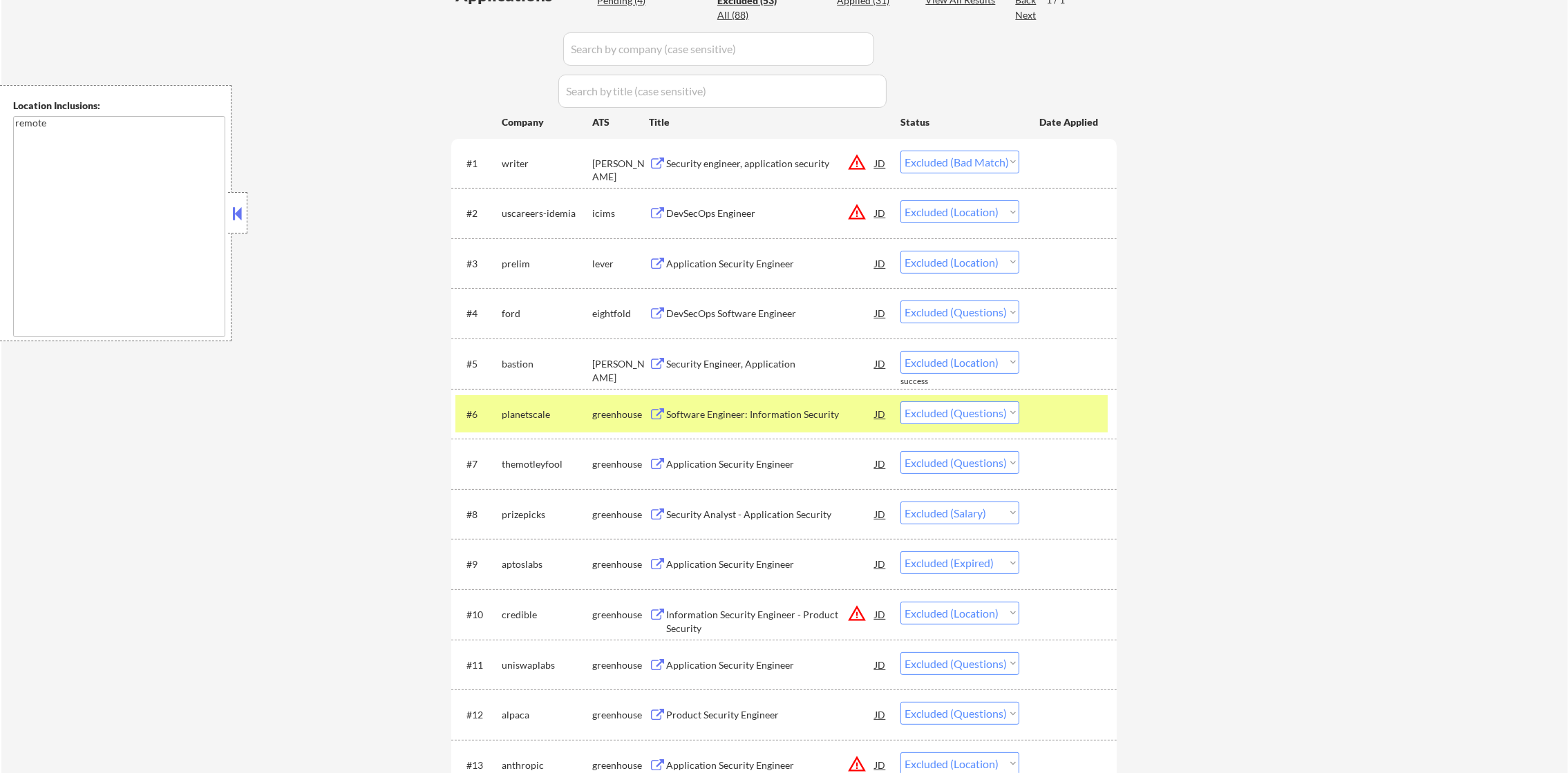
scroll to position [483, 0]
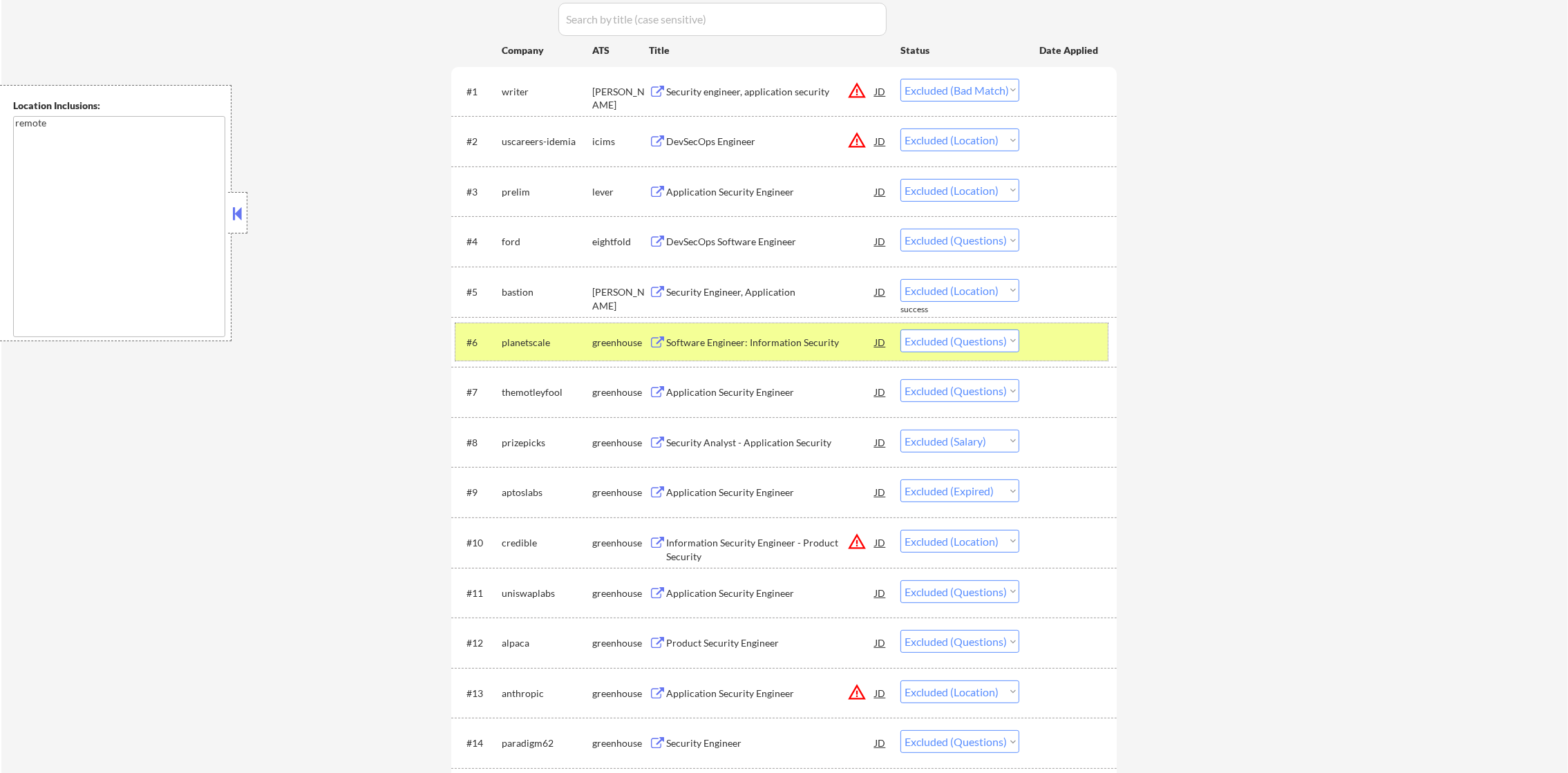
click at [538, 344] on div "planetscale" at bounding box center [547, 342] width 91 height 14
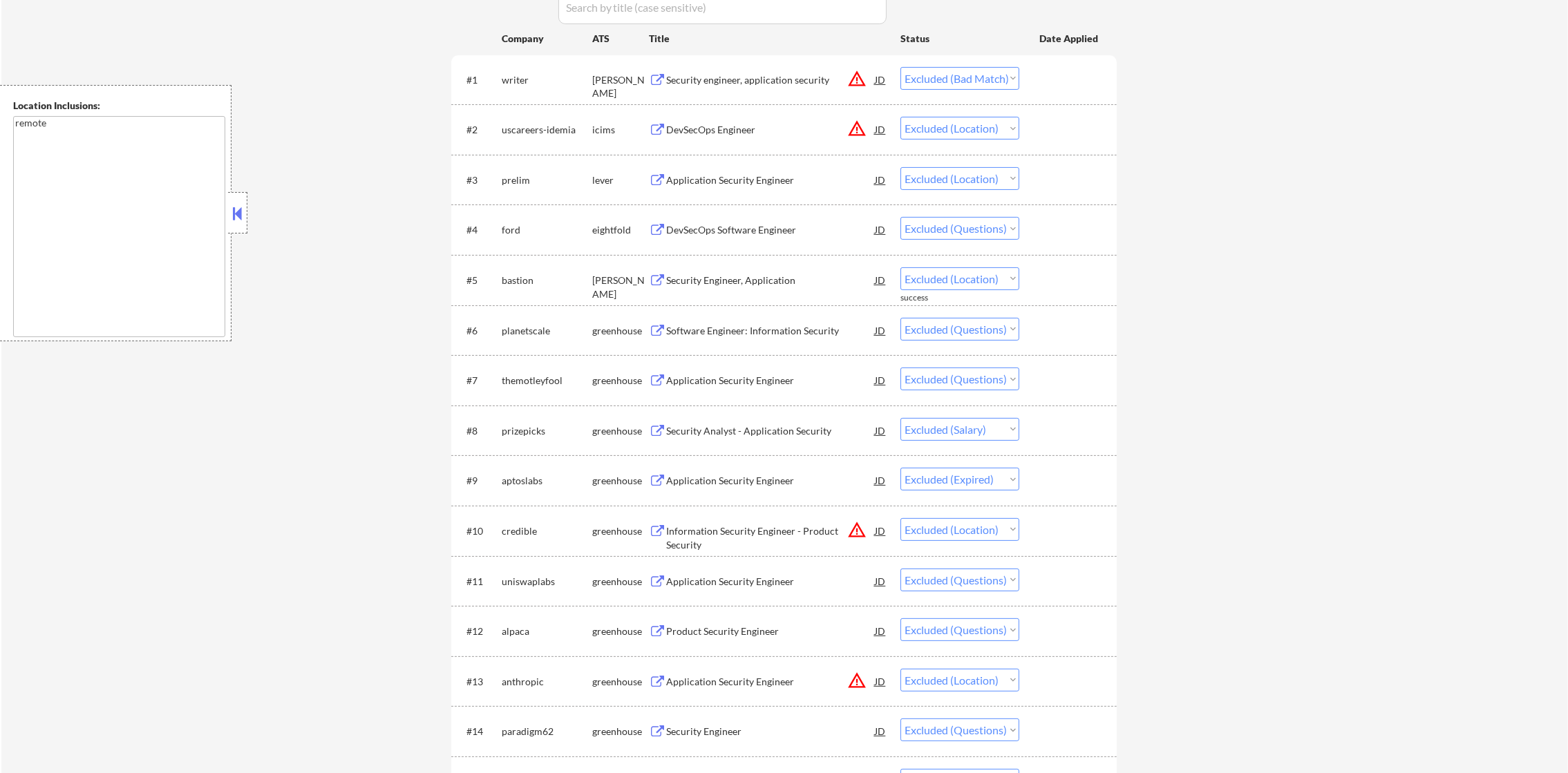
scroll to position [443, 0]
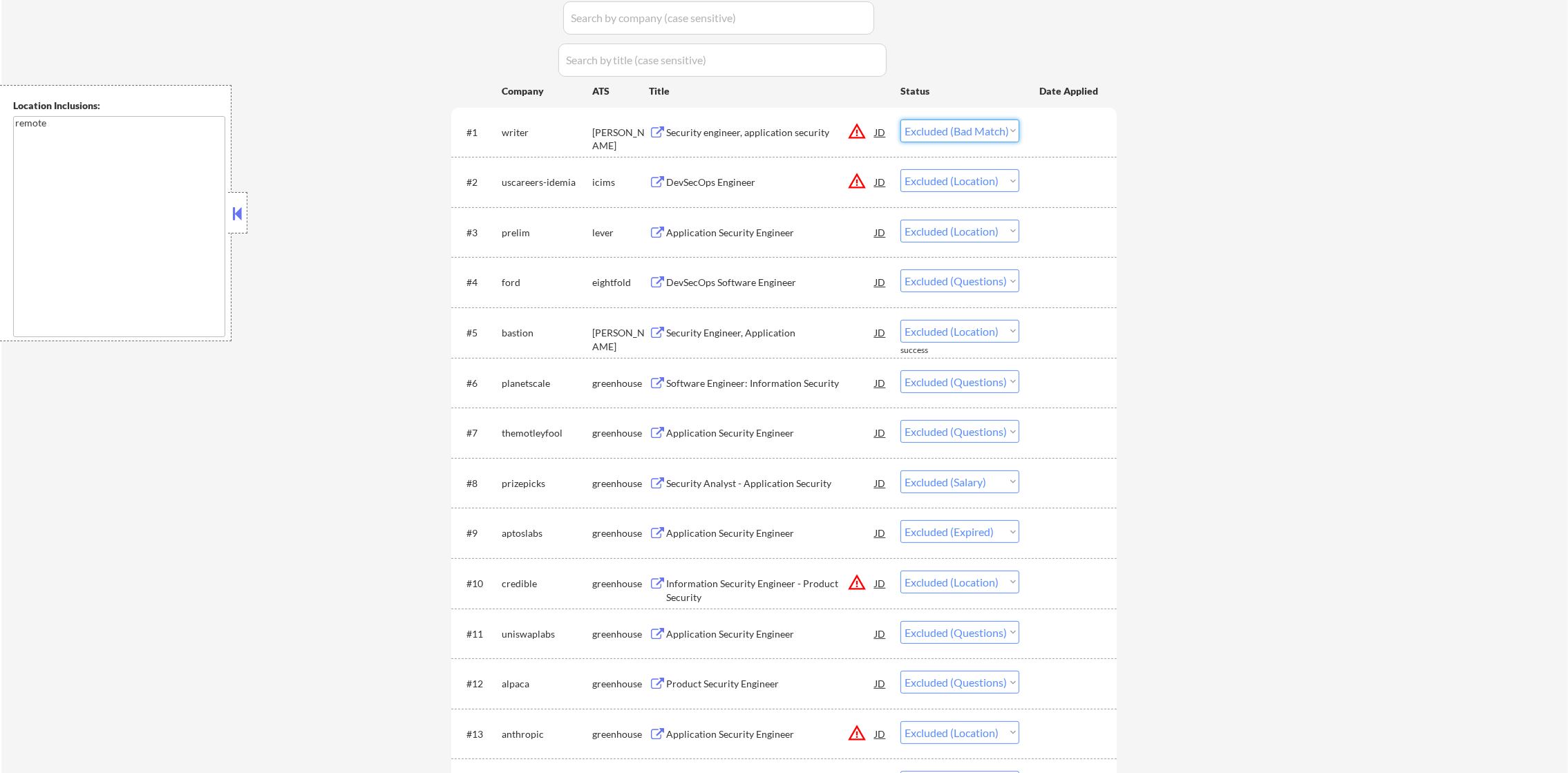
drag, startPoint x: 952, startPoint y: 130, endPoint x: 959, endPoint y: 142, distance: 13.9
click at [952, 130] on select "Choose an option... Pending Applied Excluded (Questions) Excluded (Expired) Exc…" at bounding box center [959, 131] width 118 height 22
click at [900, 119] on select "Choose an option... Pending Applied Excluded (Questions) Excluded (Expired) Exc…" at bounding box center [959, 131] width 118 height 22
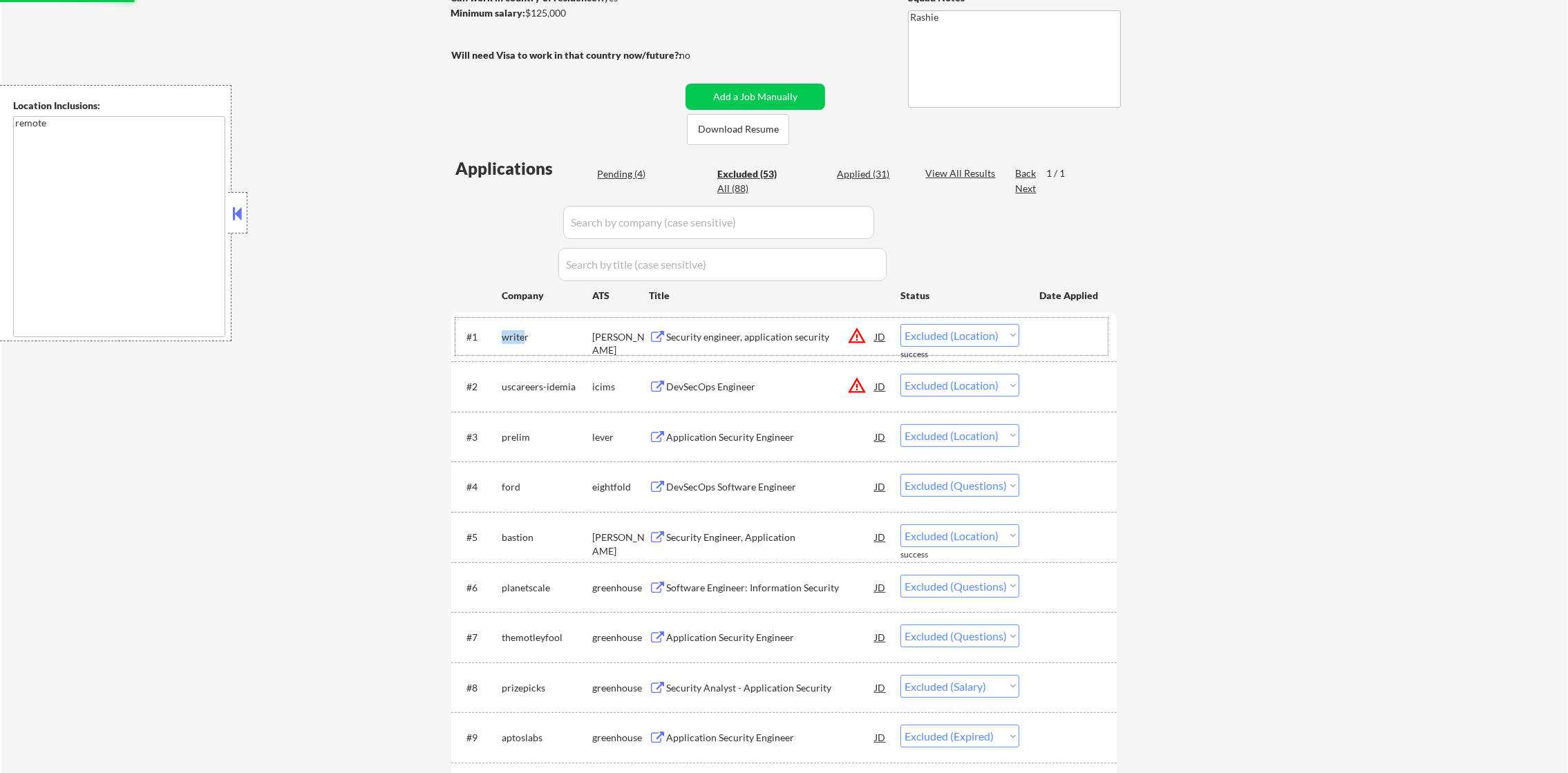
scroll to position [235, 0]
click at [636, 177] on div "Pending (4)" at bounding box center [632, 177] width 69 height 14
select select ""pending""
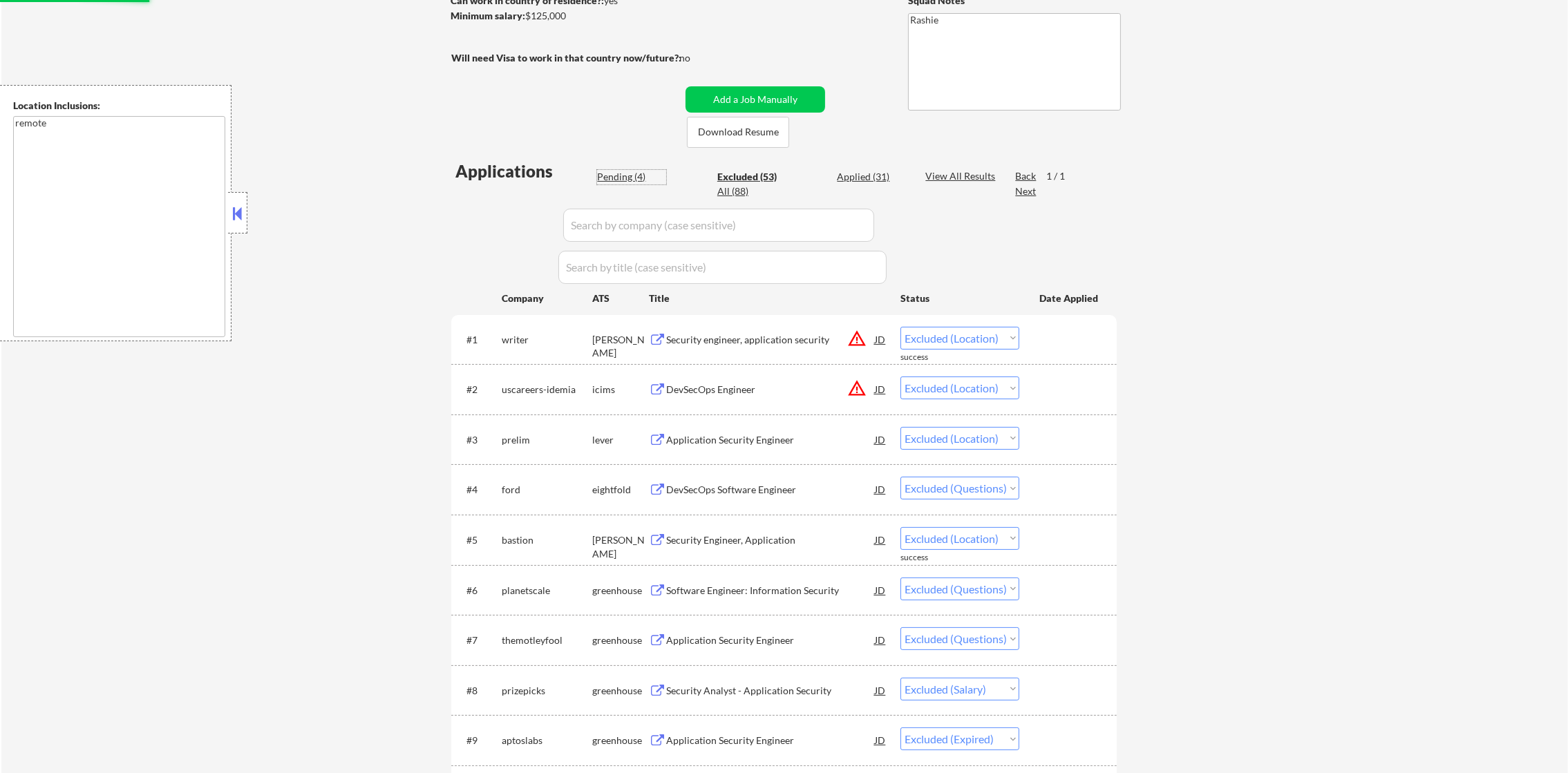
select select ""pending""
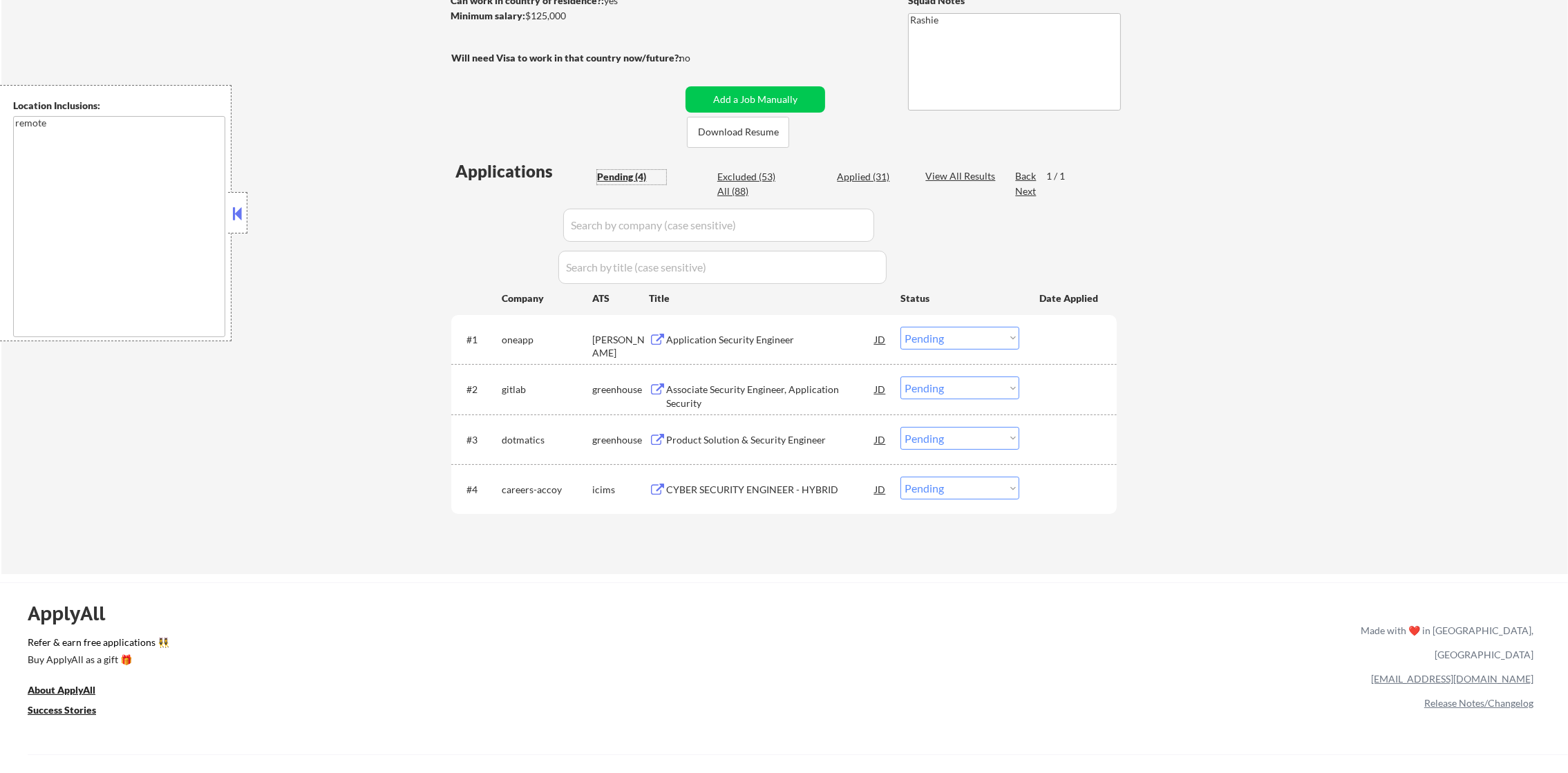
click at [728, 333] on div "Application Security Engineer" at bounding box center [770, 340] width 208 height 14
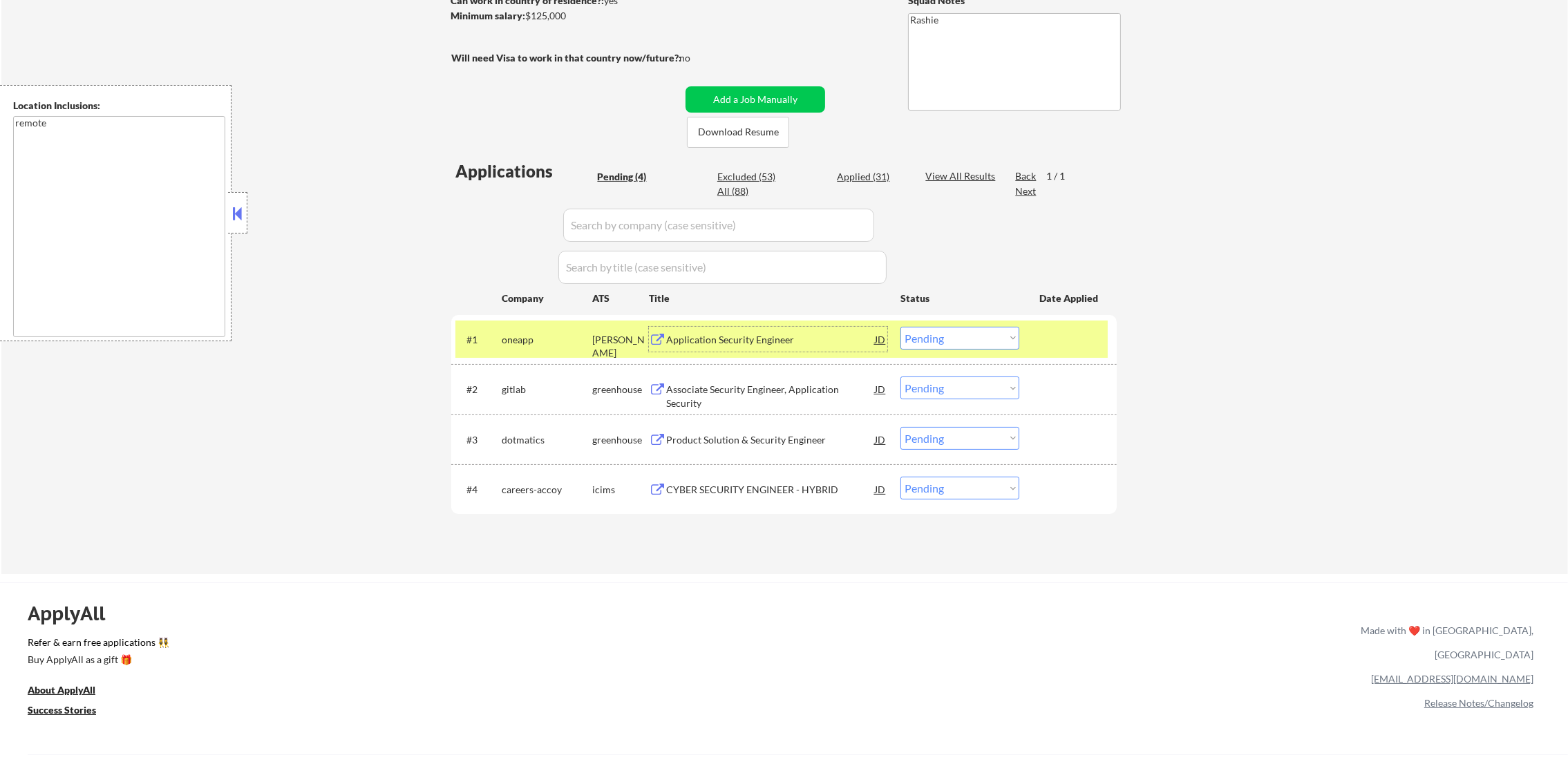
click at [927, 345] on select "Choose an option... Pending Applied Excluded (Questions) Excluded (Expired) Exc…" at bounding box center [959, 338] width 118 height 22
click at [900, 327] on select "Choose an option... Pending Applied Excluded (Questions) Excluded (Expired) Exc…" at bounding box center [959, 338] width 118 height 22
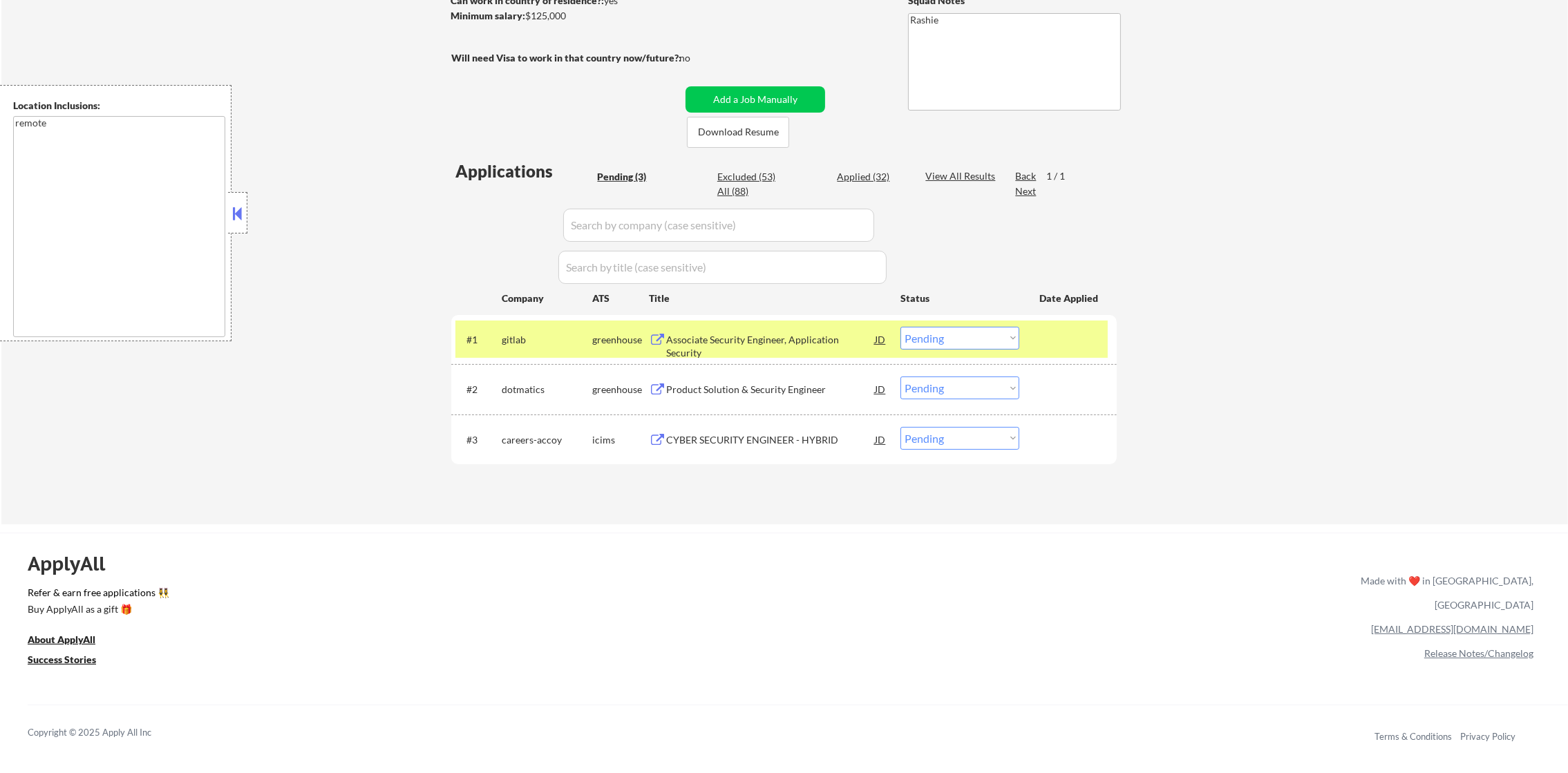
click at [528, 333] on div "gitlab" at bounding box center [547, 340] width 91 height 14
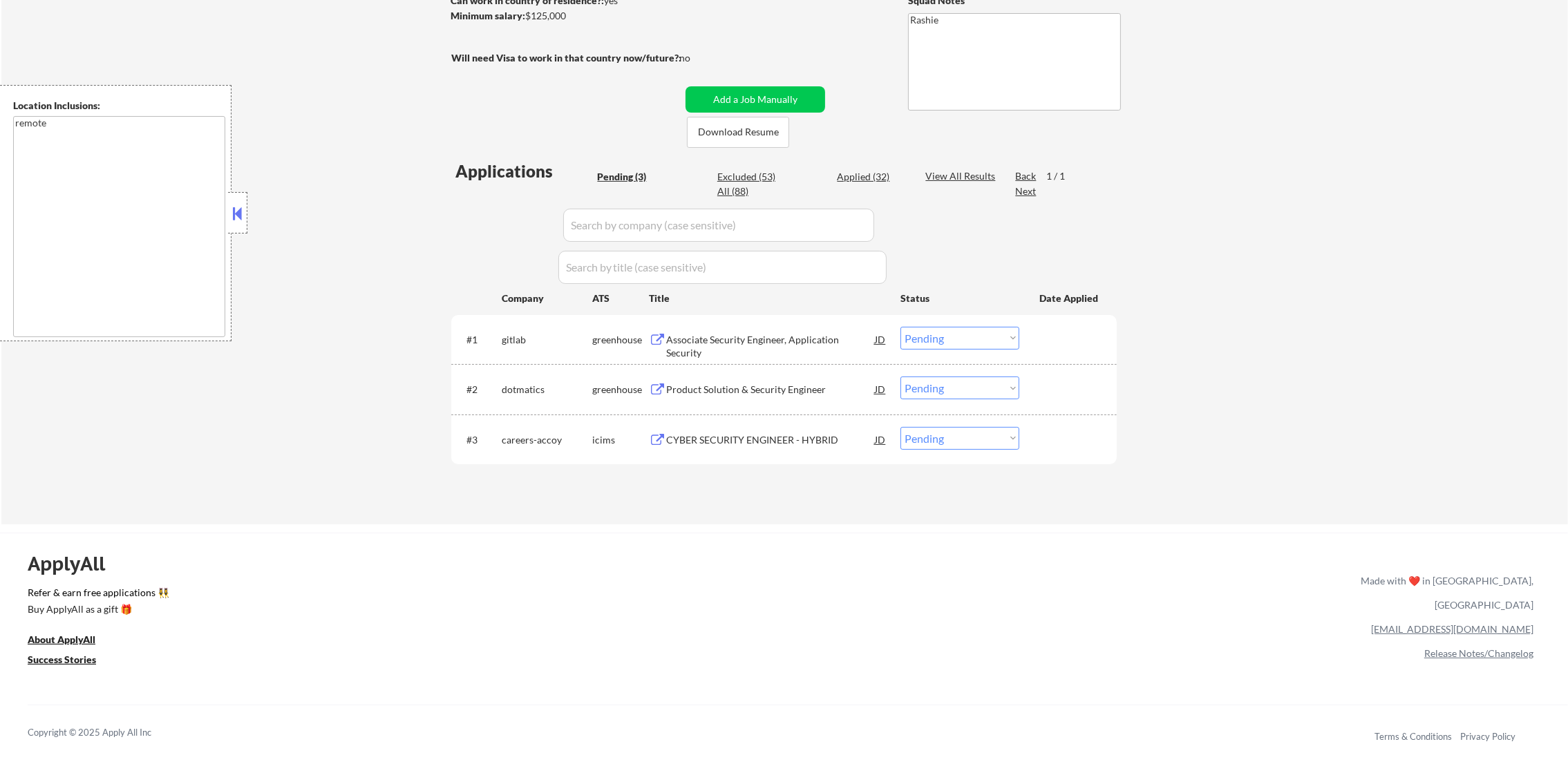
click at [731, 341] on div "Associate Security Engineer, Application Security" at bounding box center [770, 346] width 208 height 27
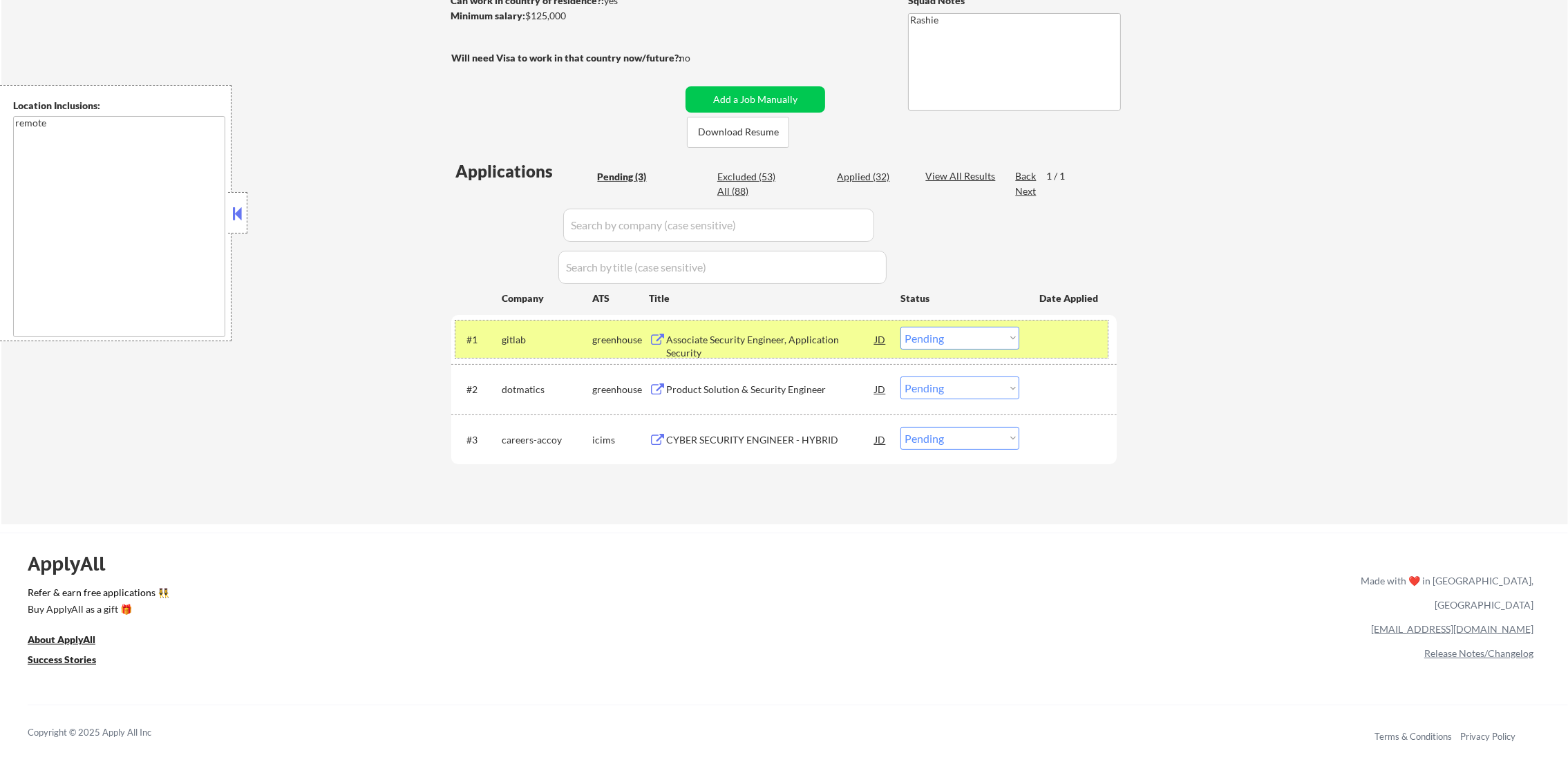
drag, startPoint x: 926, startPoint y: 325, endPoint x: 928, endPoint y: 346, distance: 21.1
click at [926, 339] on div "#1 gitlab greenhouse Associate Security Engineer, Application Security JD warni…" at bounding box center [782, 339] width 652 height 37
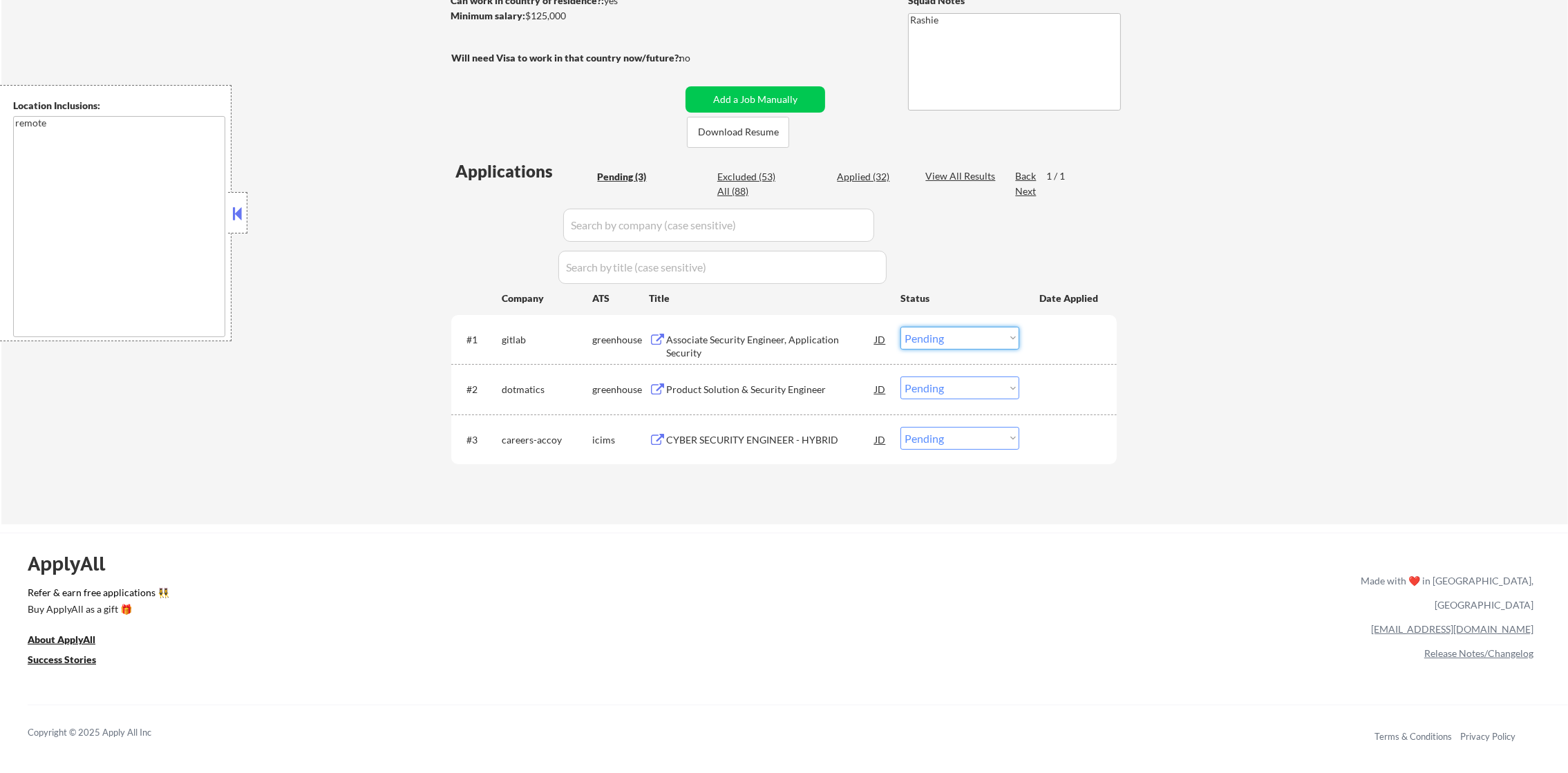
click at [928, 347] on select "Choose an option... Pending Applied Excluded (Questions) Excluded (Expired) Exc…" at bounding box center [959, 338] width 118 height 22
click at [900, 327] on select "Choose an option... Pending Applied Excluded (Questions) Excluded (Expired) Exc…" at bounding box center [959, 338] width 118 height 22
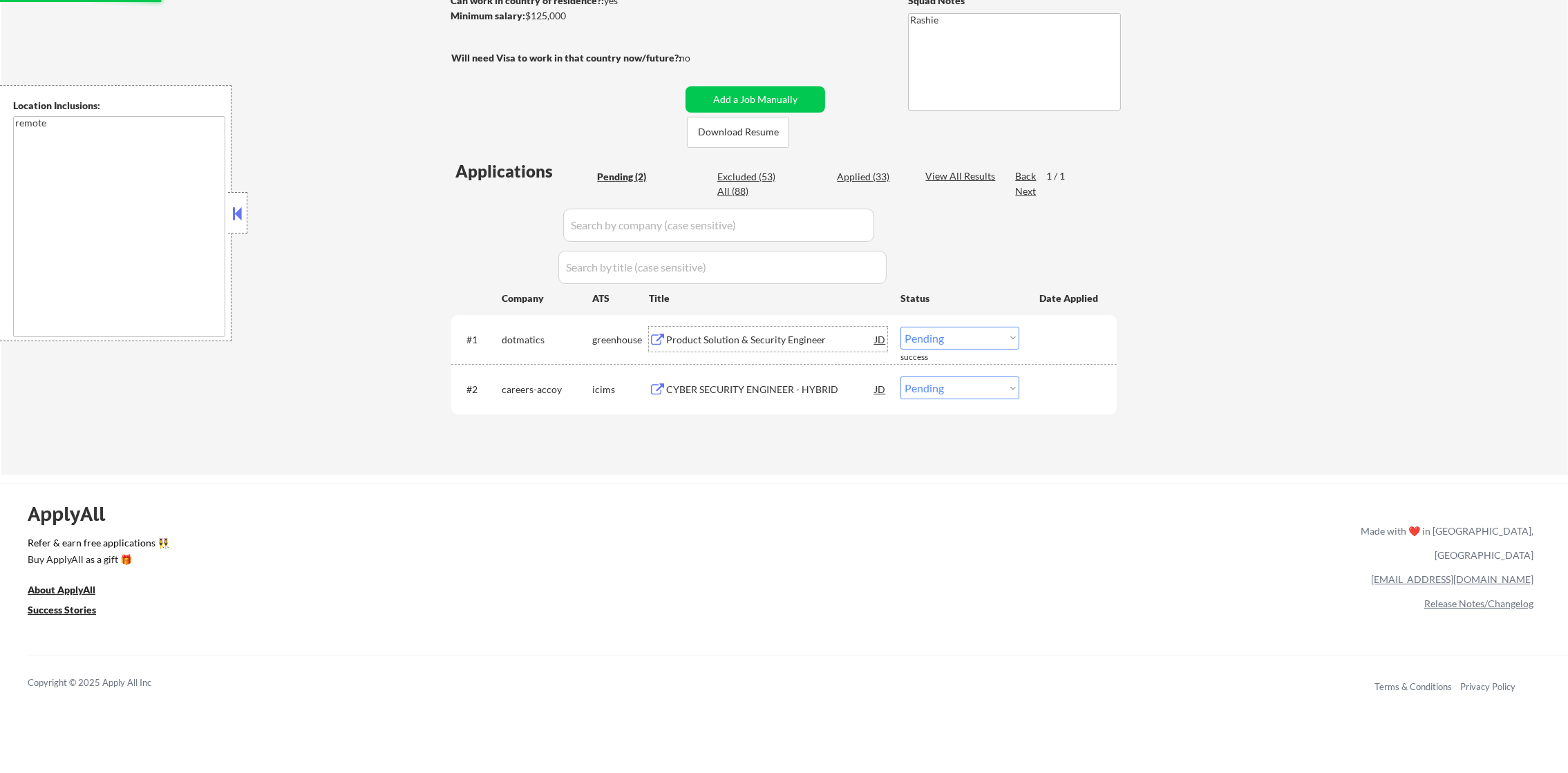
click at [746, 345] on div "Product Solution & Security Engineer" at bounding box center [770, 340] width 208 height 14
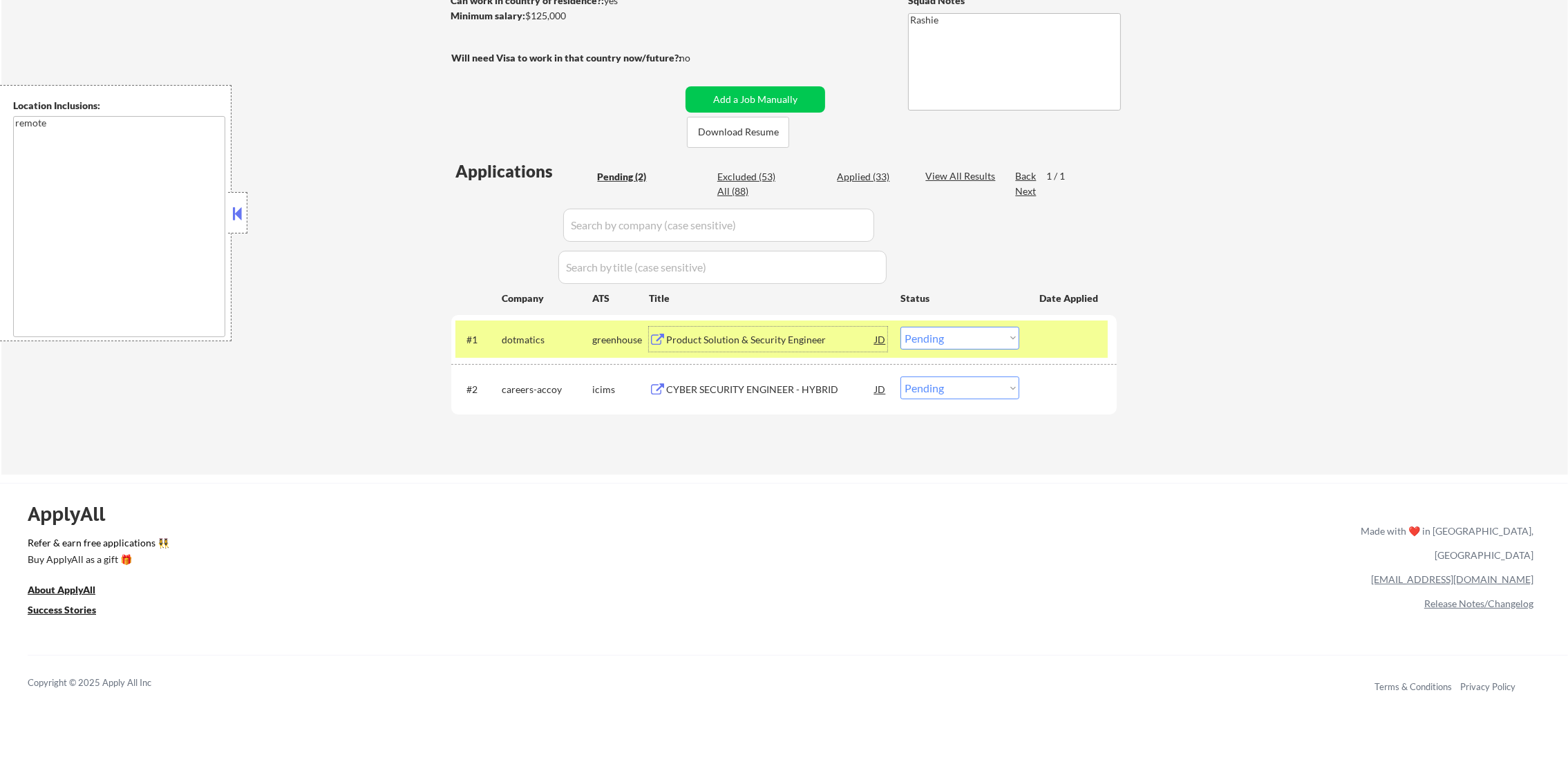
click at [935, 331] on select "Choose an option... Pending Applied Excluded (Questions) Excluded (Expired) Exc…" at bounding box center [959, 338] width 118 height 22
click at [900, 327] on select "Choose an option... Pending Applied Excluded (Questions) Excluded (Expired) Exc…" at bounding box center [959, 338] width 118 height 22
click at [511, 347] on div "dotmatics" at bounding box center [547, 339] width 91 height 25
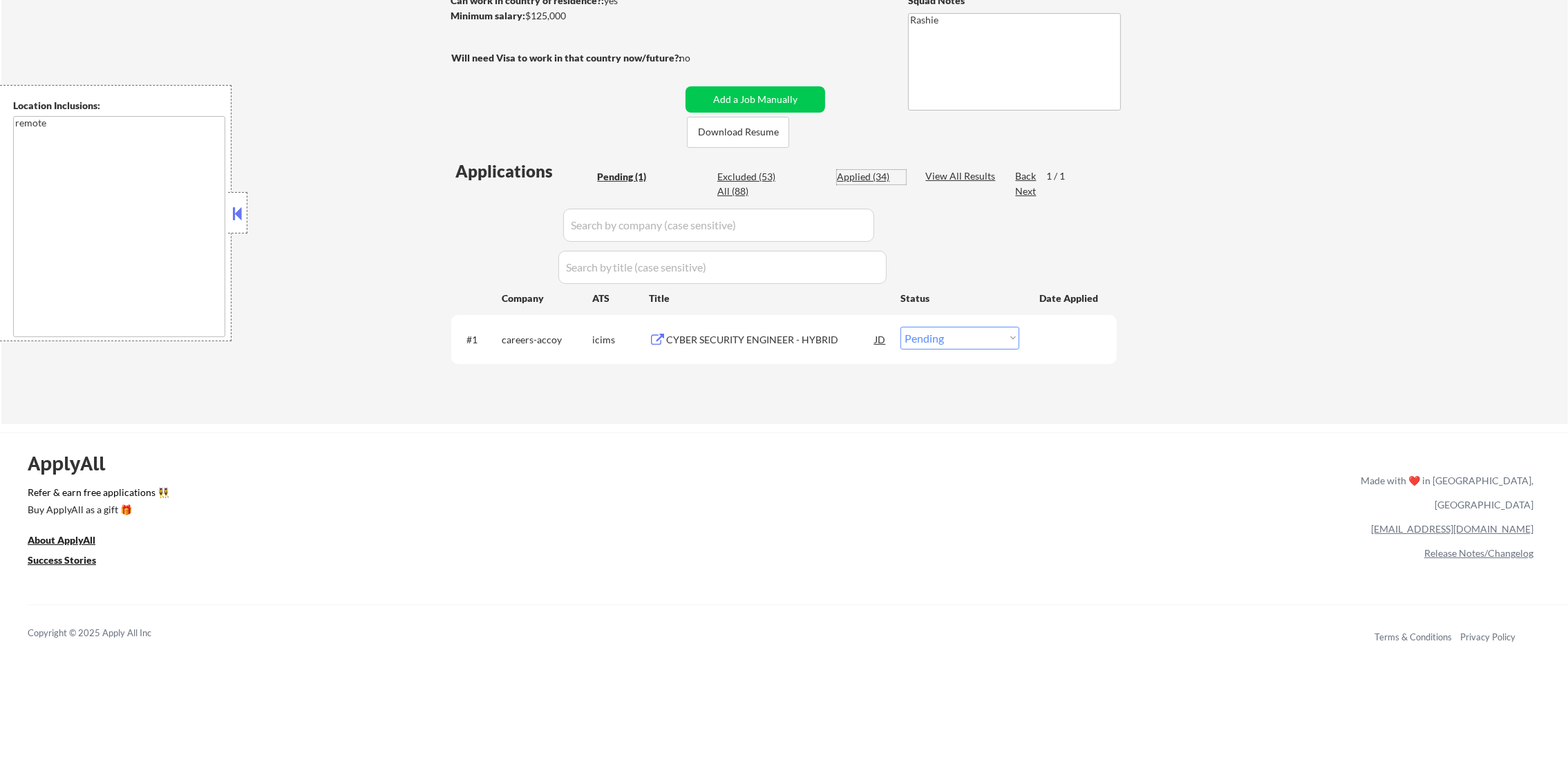
click at [869, 176] on div "Applied (34)" at bounding box center [872, 177] width 69 height 14
select select ""applied""
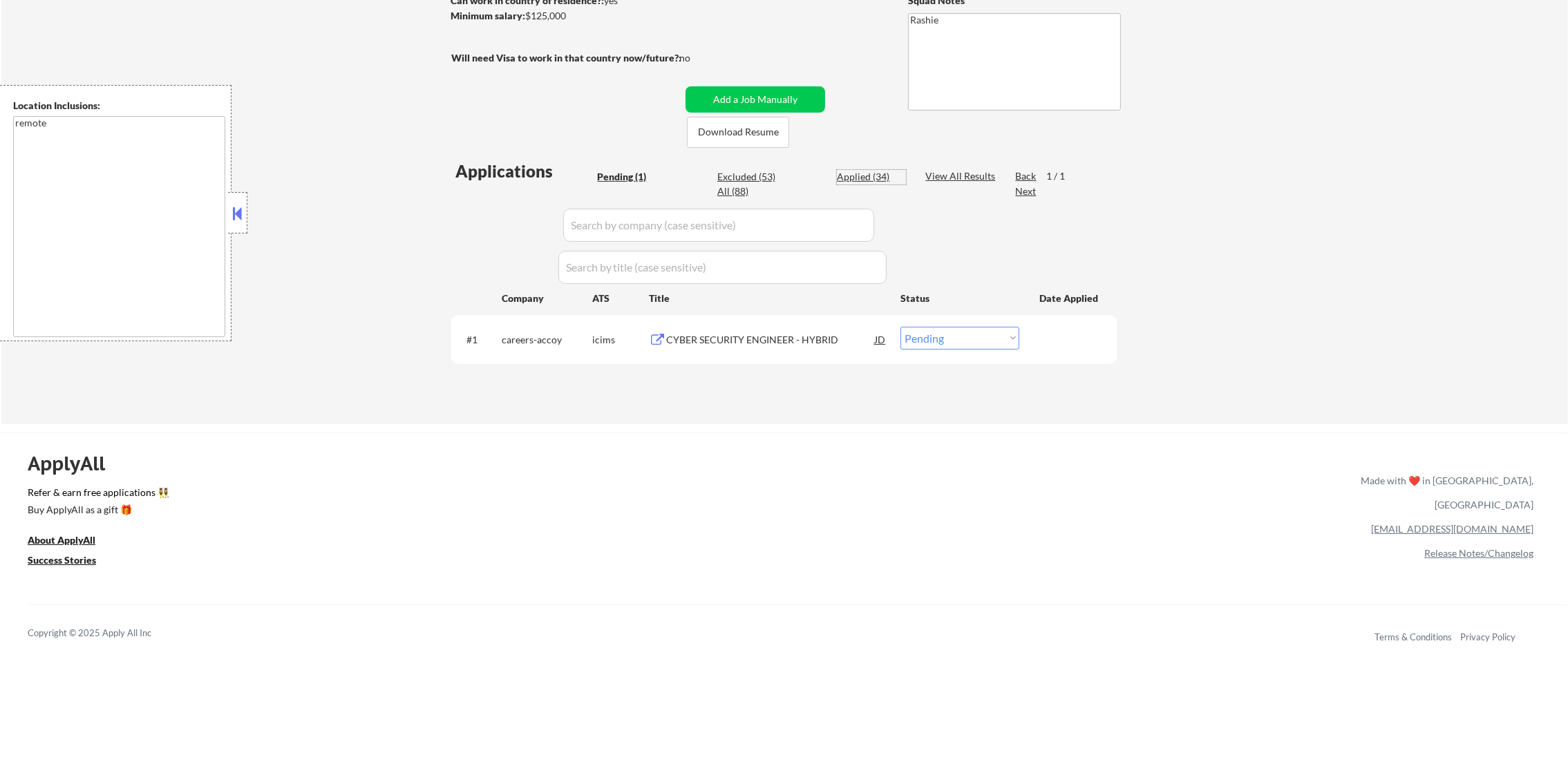
select select ""applied""
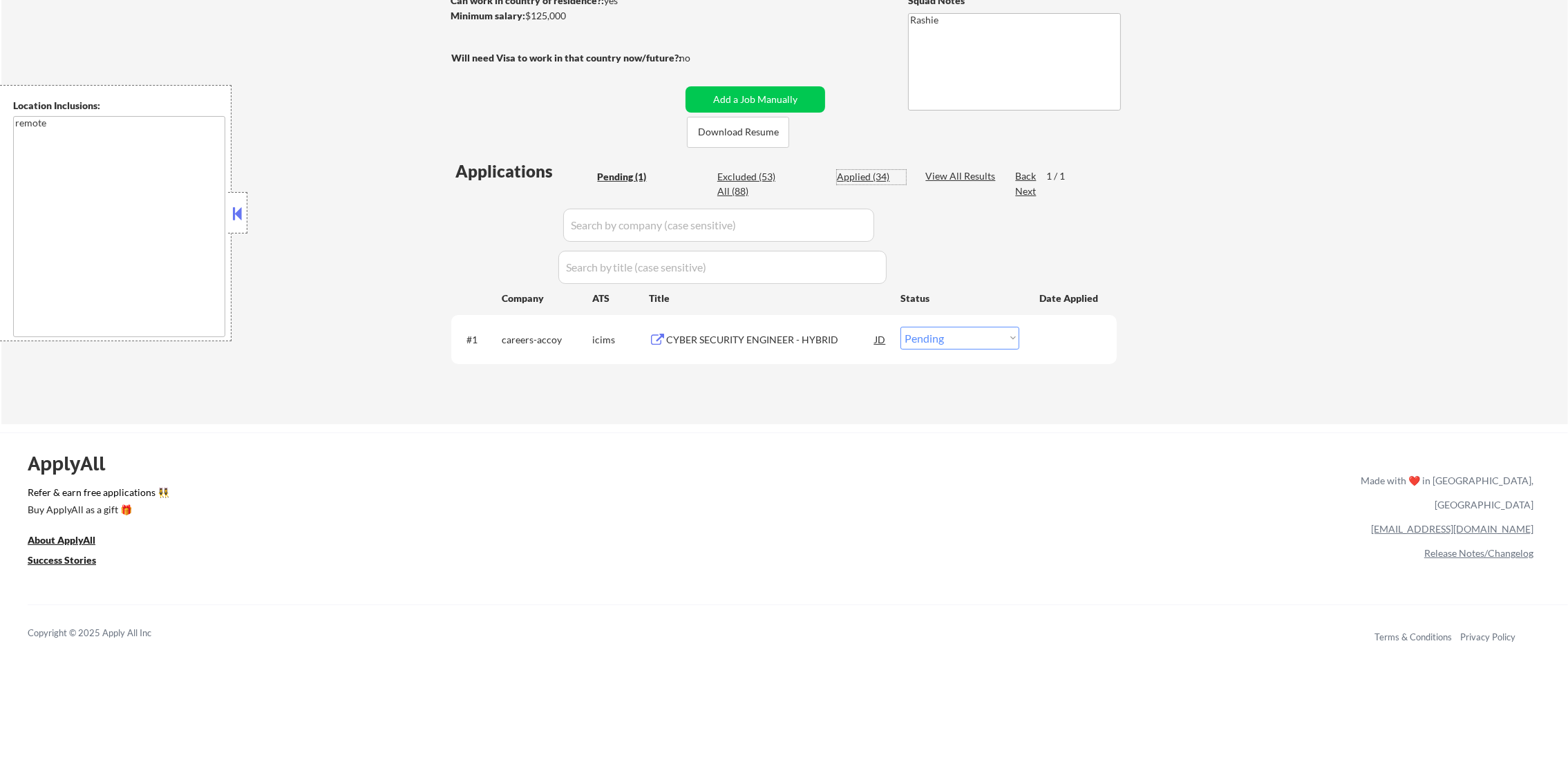
select select ""applied""
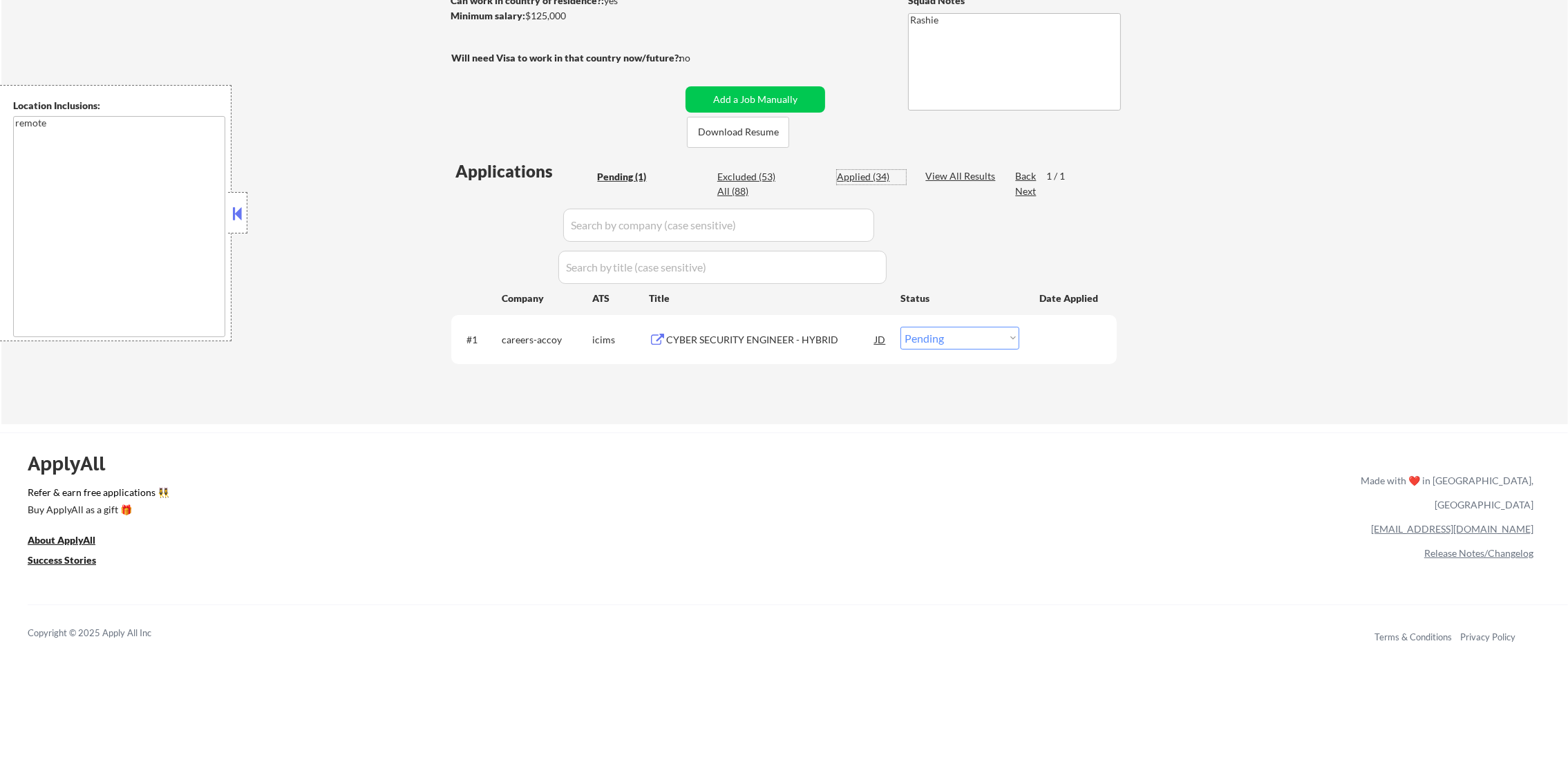
select select ""applied""
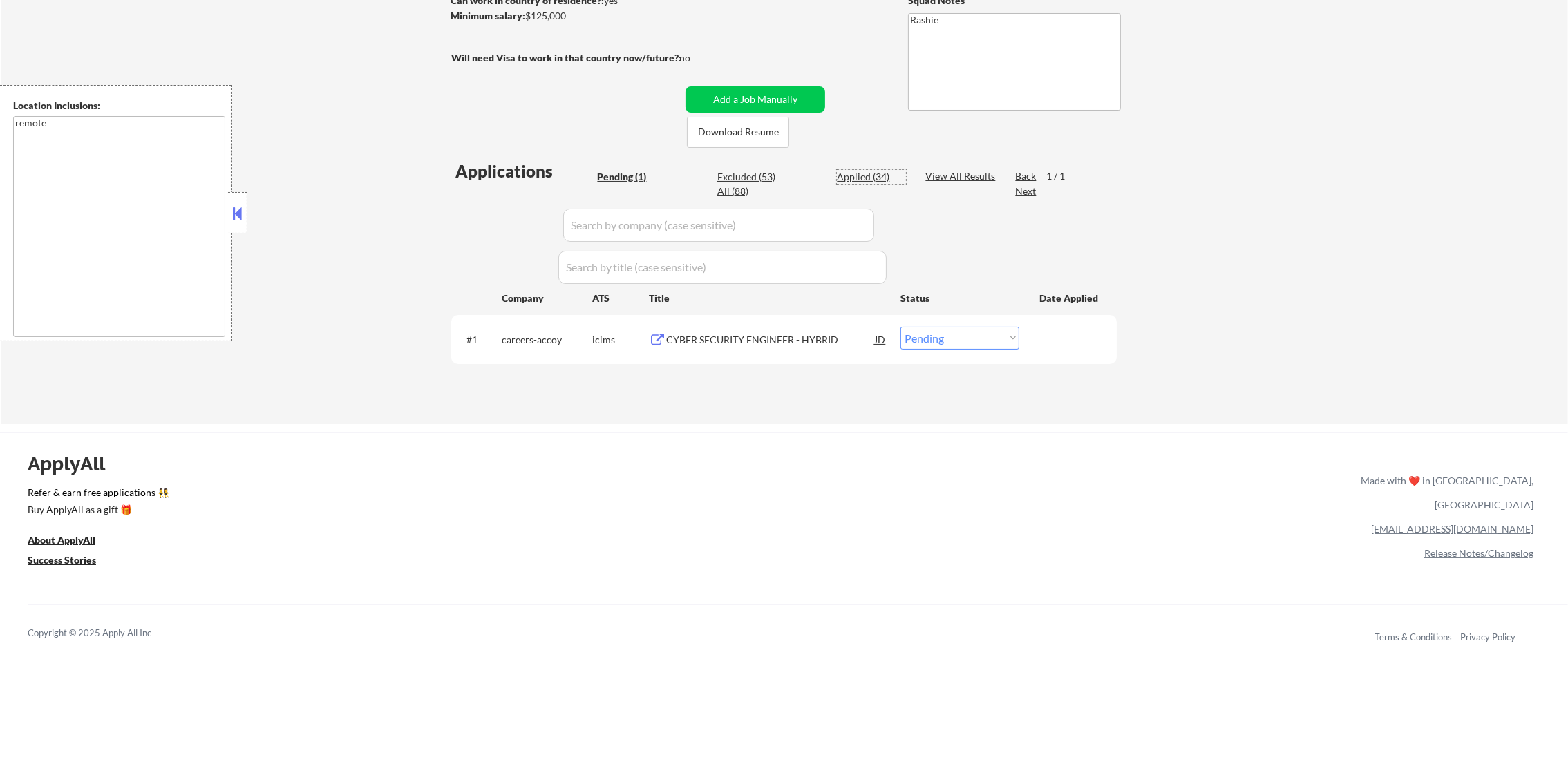
select select ""applied""
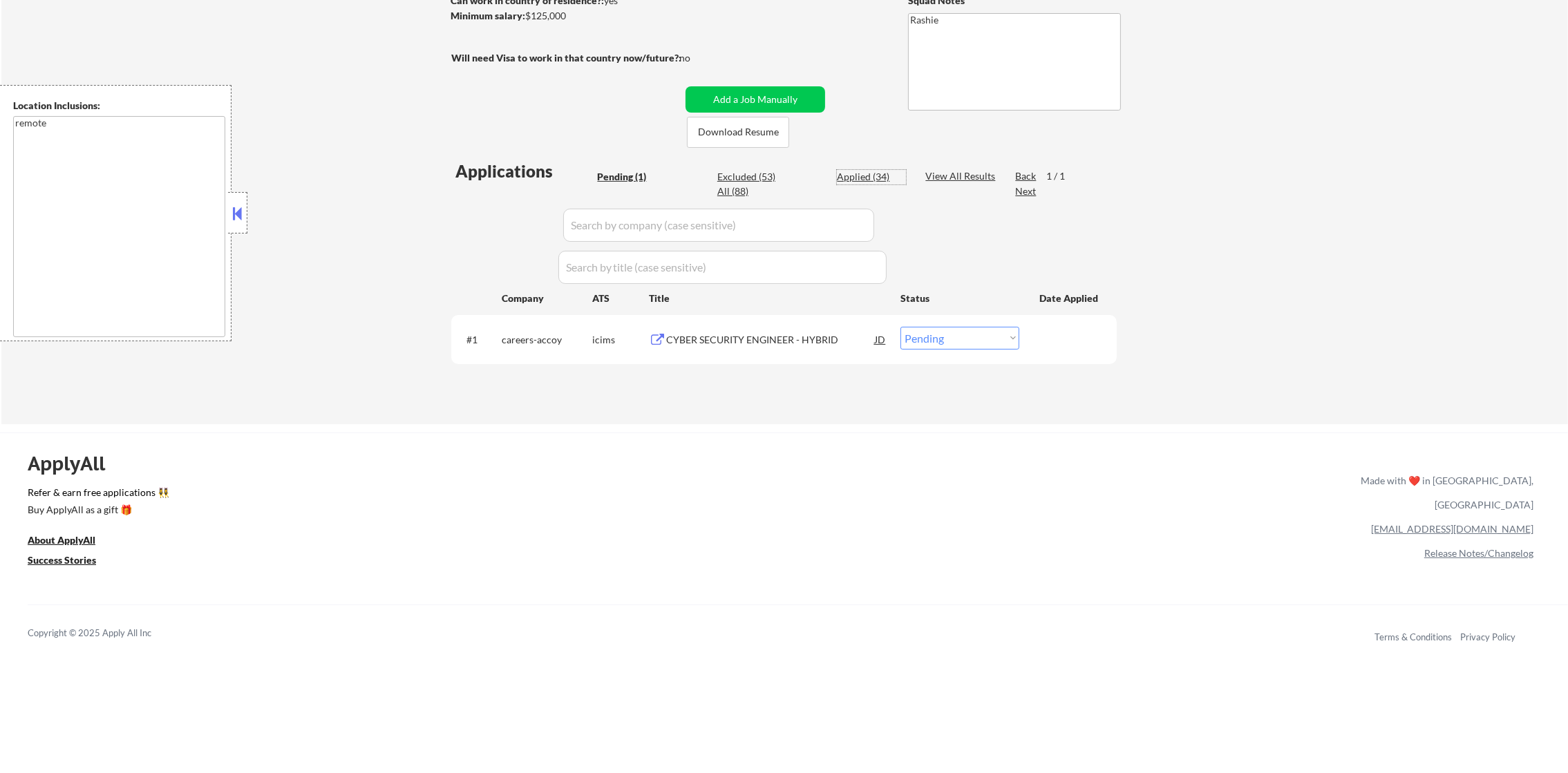
select select ""applied""
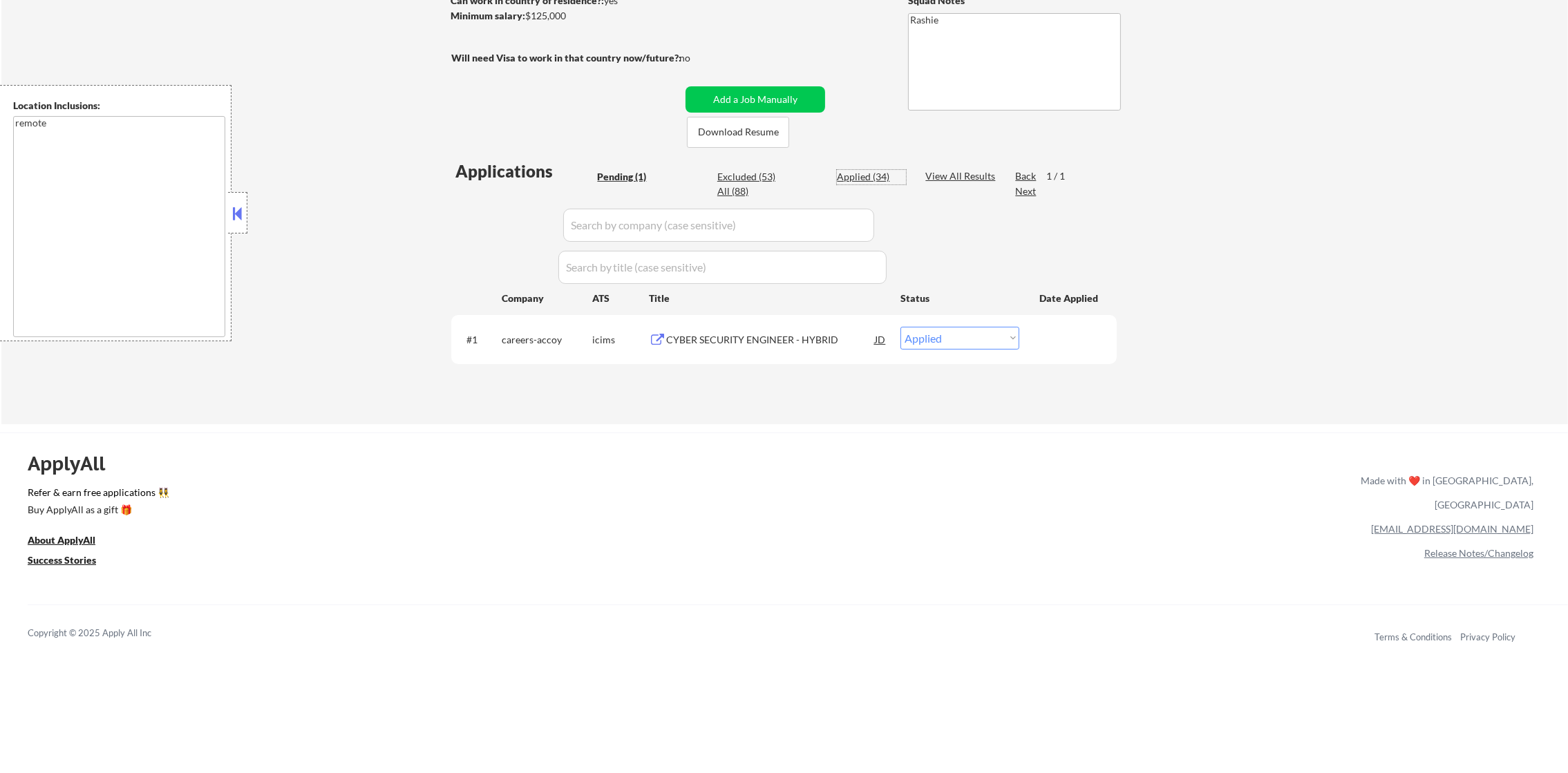
select select ""applied""
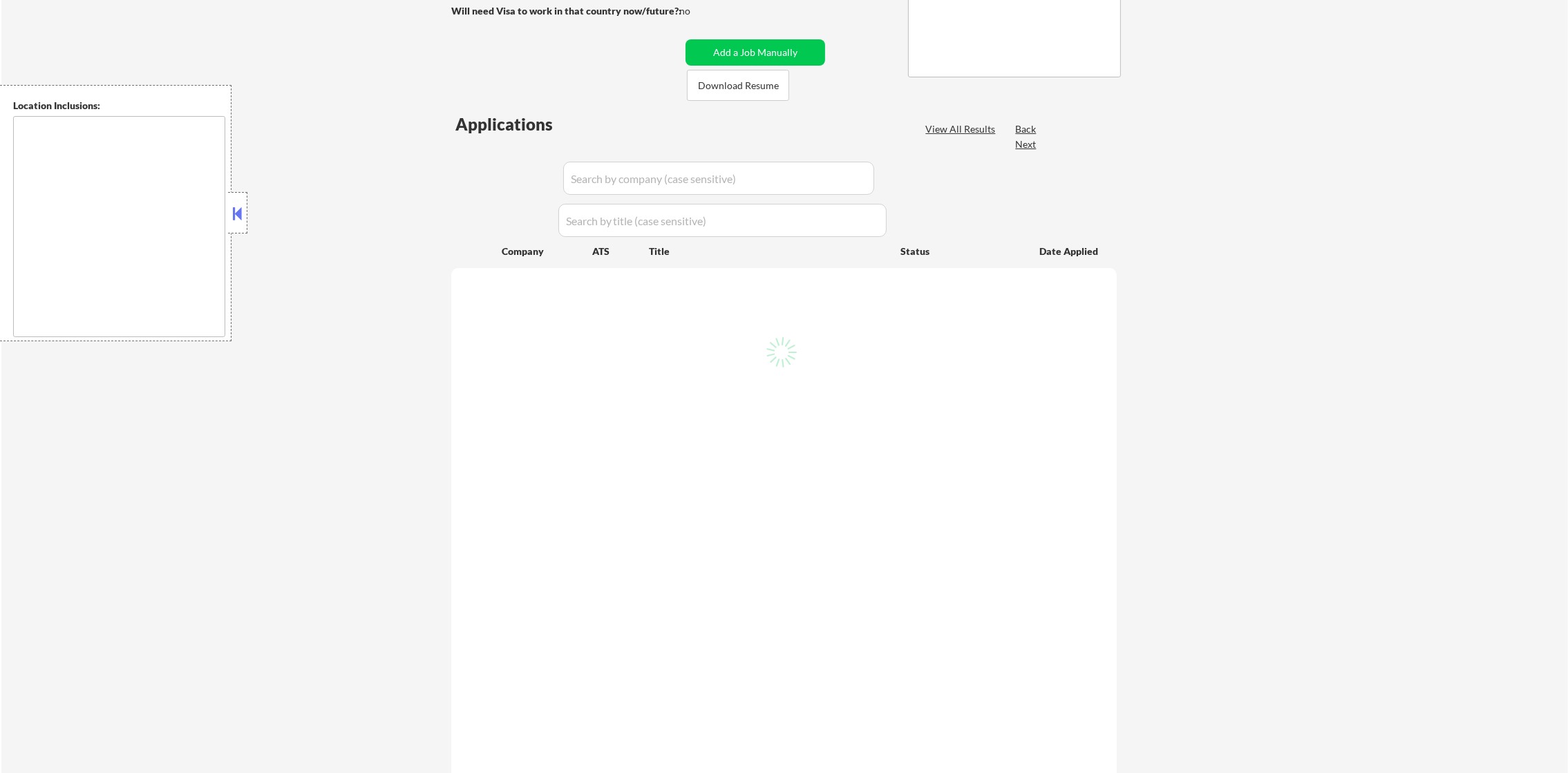
select select ""pending""
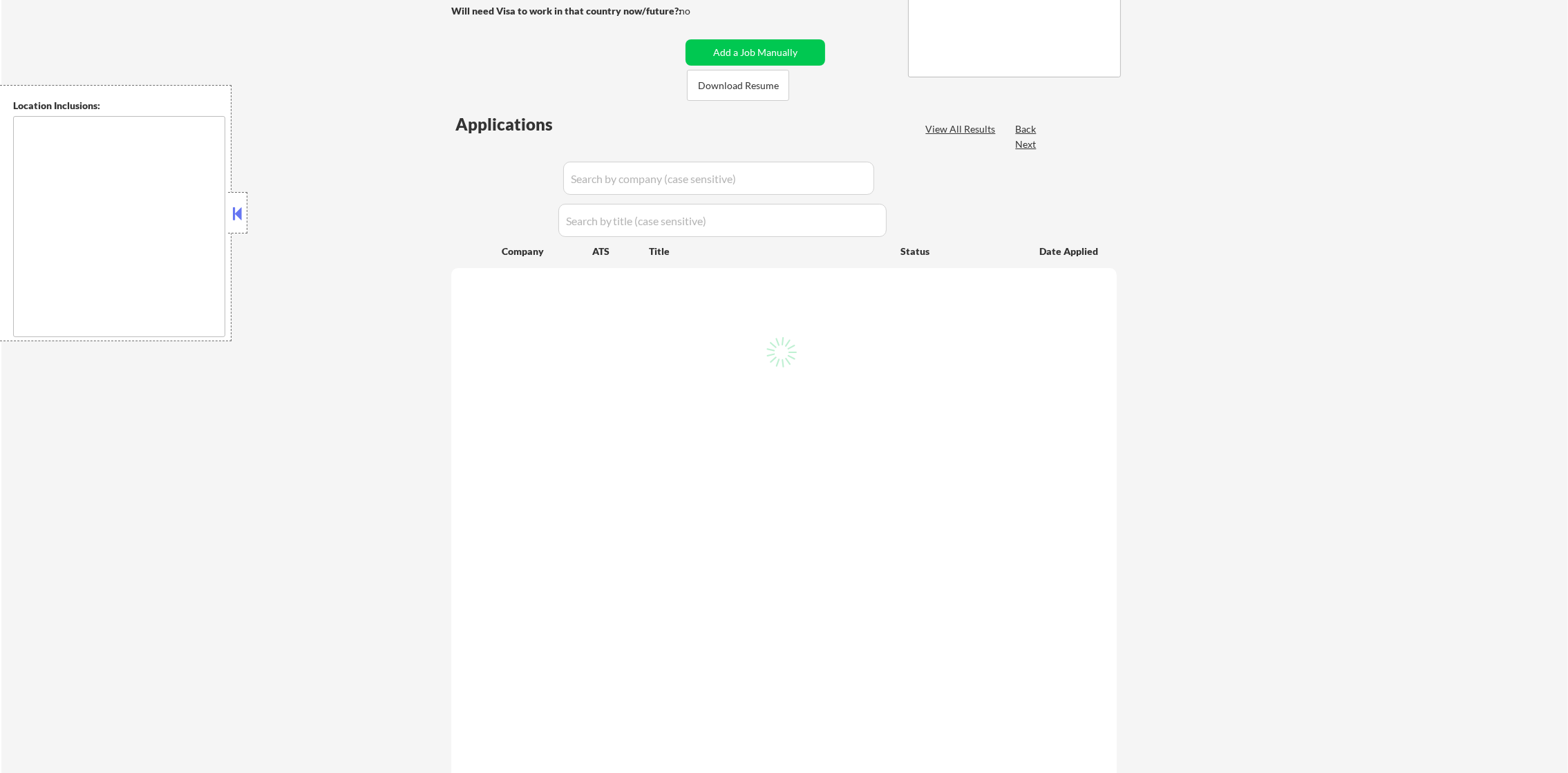
select select ""pending""
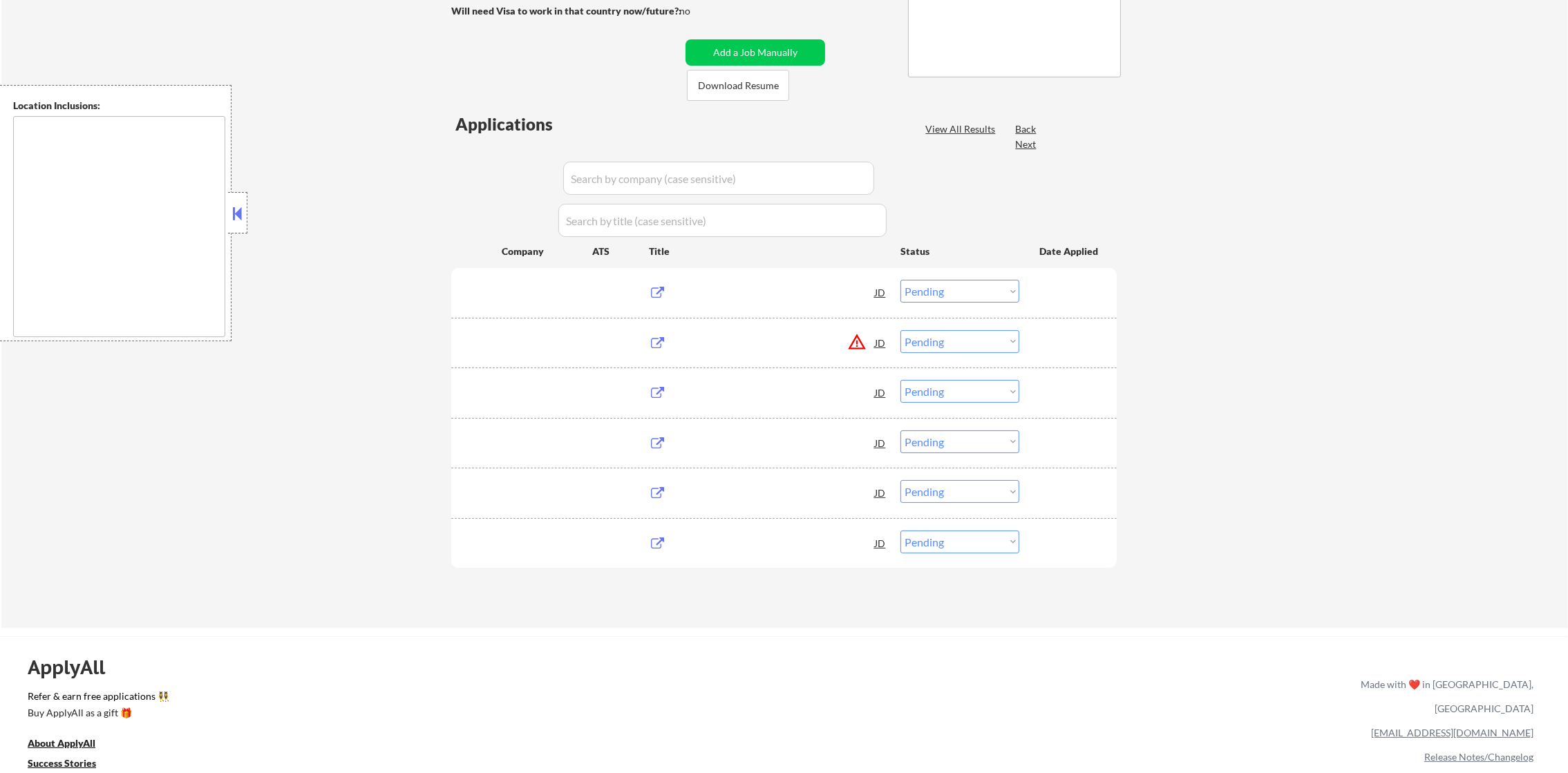
type textarea "Gilbert, AZ Mesa, AZ Chandler, AZ Tempe, AZ Queen Creek, AZ Apache Junction, AZ…"
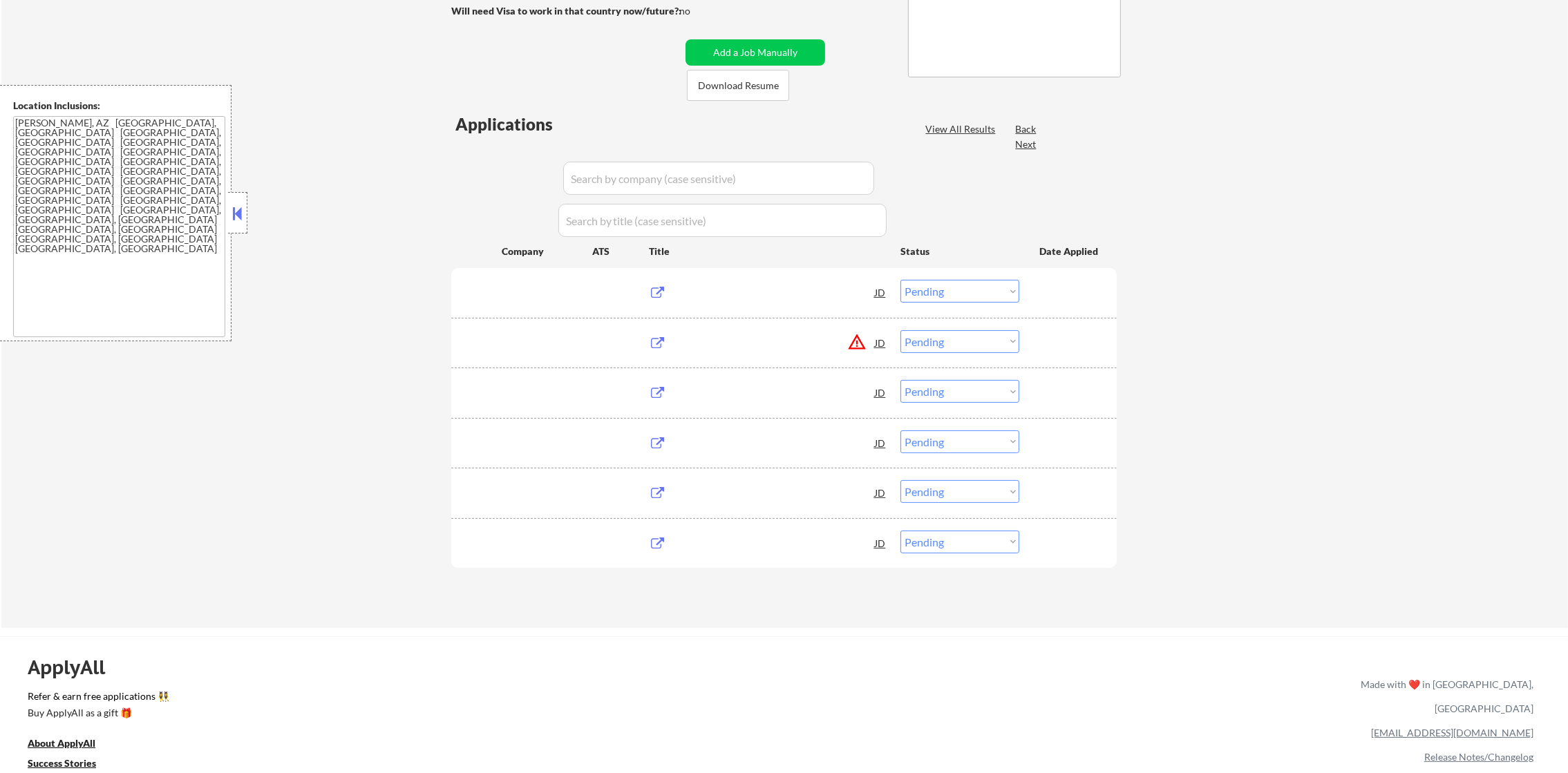
scroll to position [310, 0]
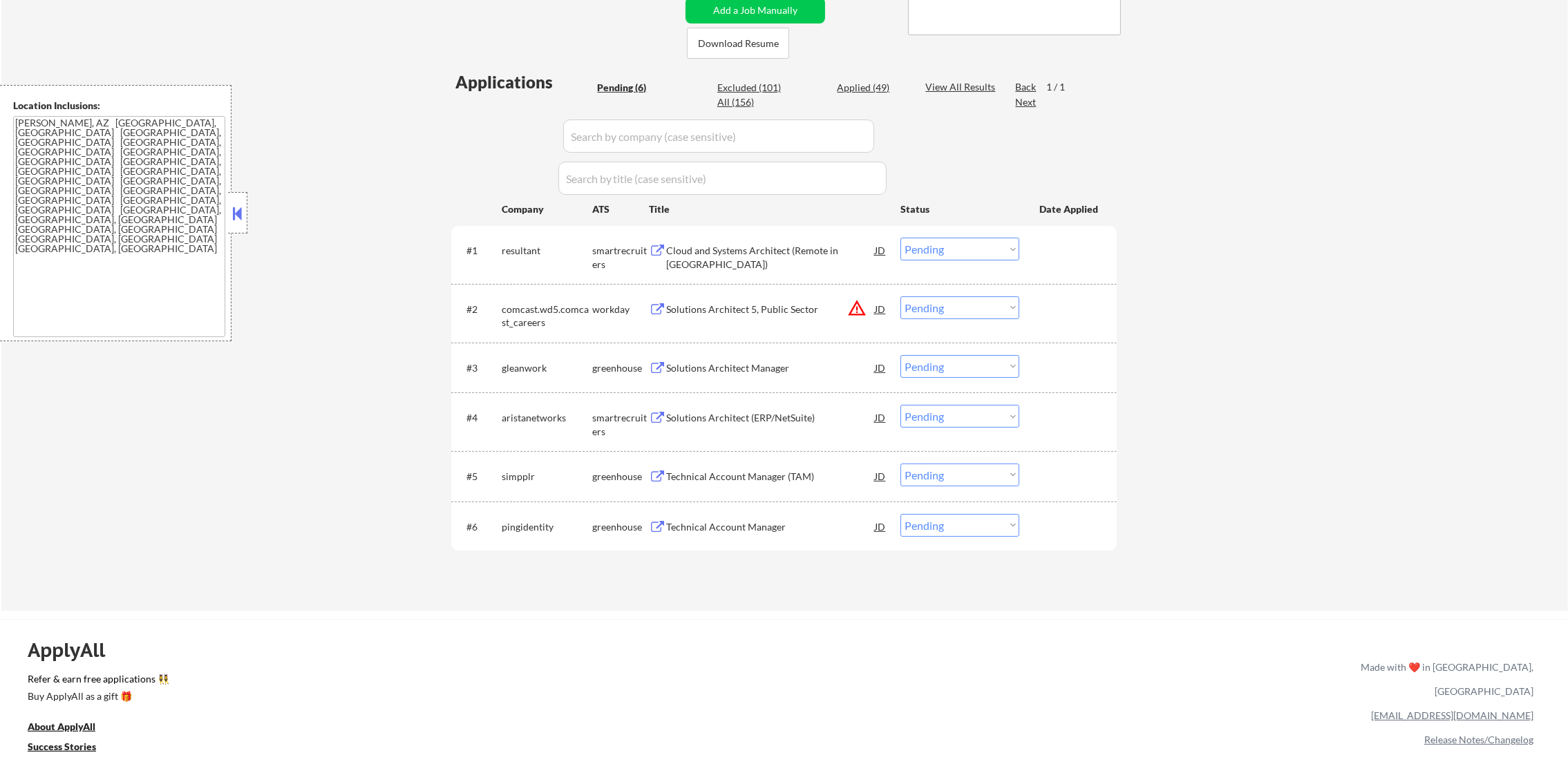
click at [707, 252] on div "Cloud and Systems Architect (Remote in US)" at bounding box center [770, 257] width 208 height 27
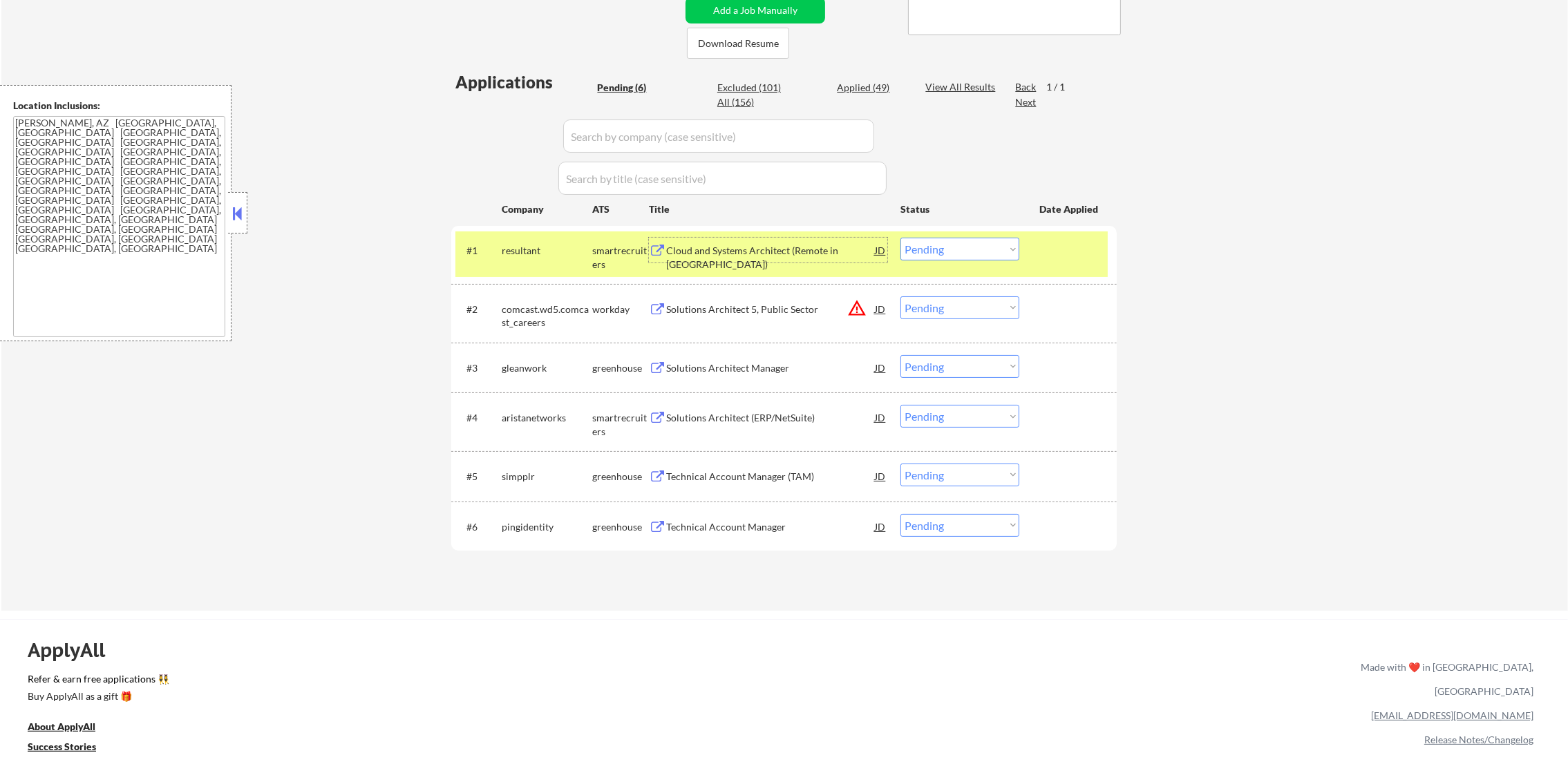
click at [925, 243] on select "Choose an option... Pending Applied Excluded (Questions) Excluded (Expired) Exc…" at bounding box center [959, 249] width 118 height 22
click at [900, 238] on select "Choose an option... Pending Applied Excluded (Questions) Excluded (Expired) Exc…" at bounding box center [959, 249] width 118 height 22
click at [525, 240] on div "resultant" at bounding box center [547, 250] width 91 height 25
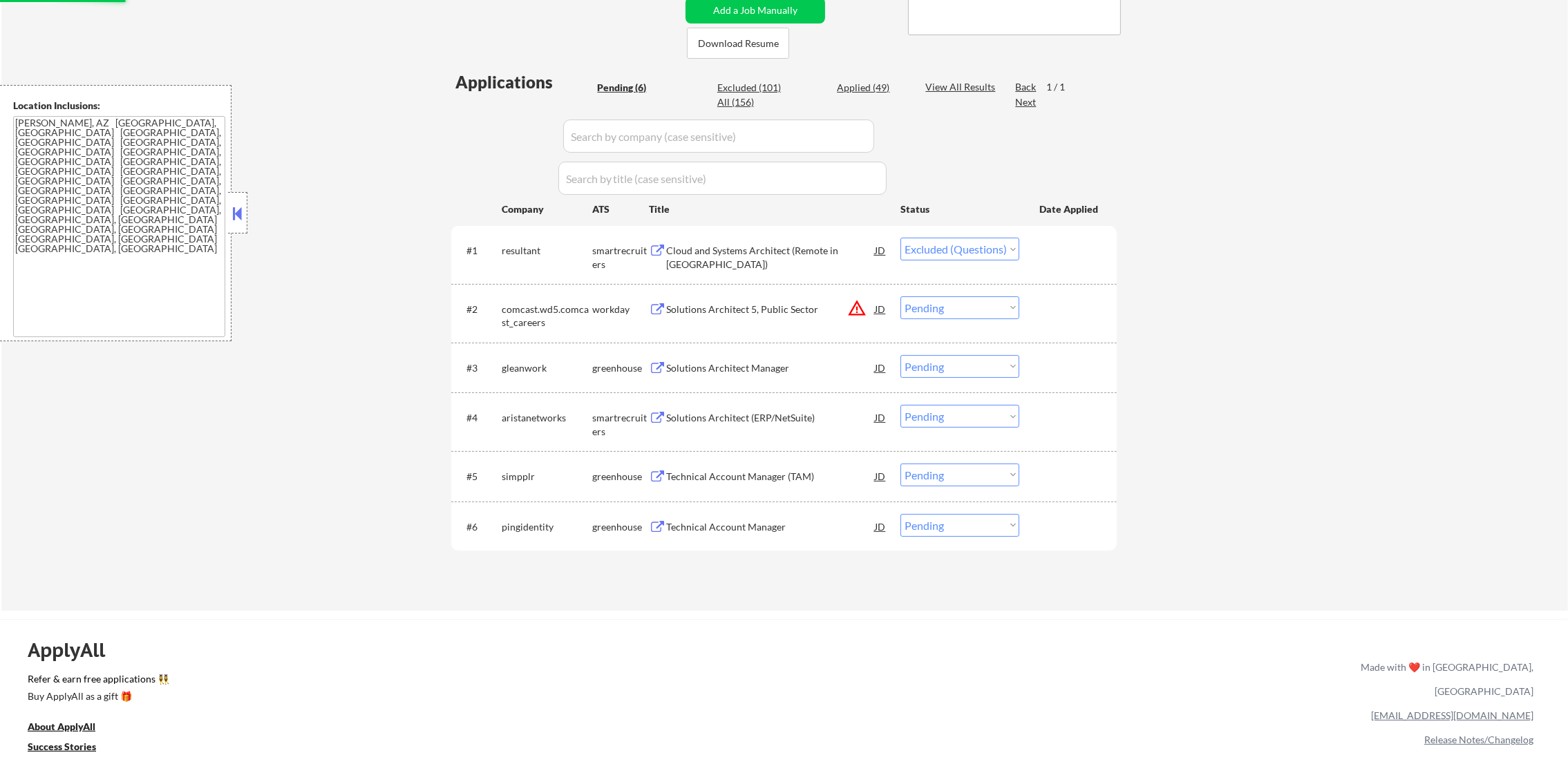
click at [860, 308] on button "warning_amber" at bounding box center [857, 308] width 19 height 19
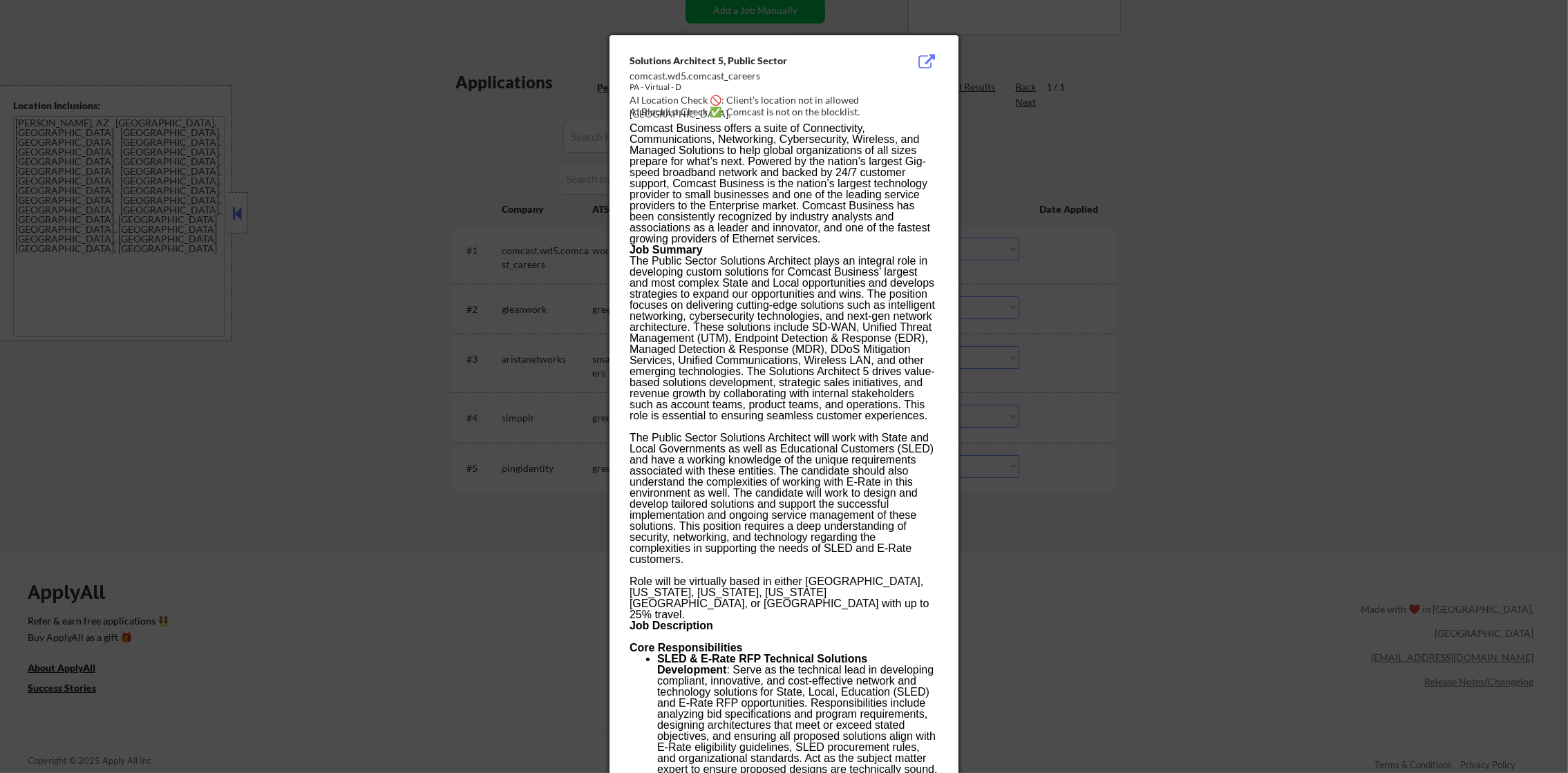
click at [1024, 107] on div at bounding box center [784, 386] width 1568 height 773
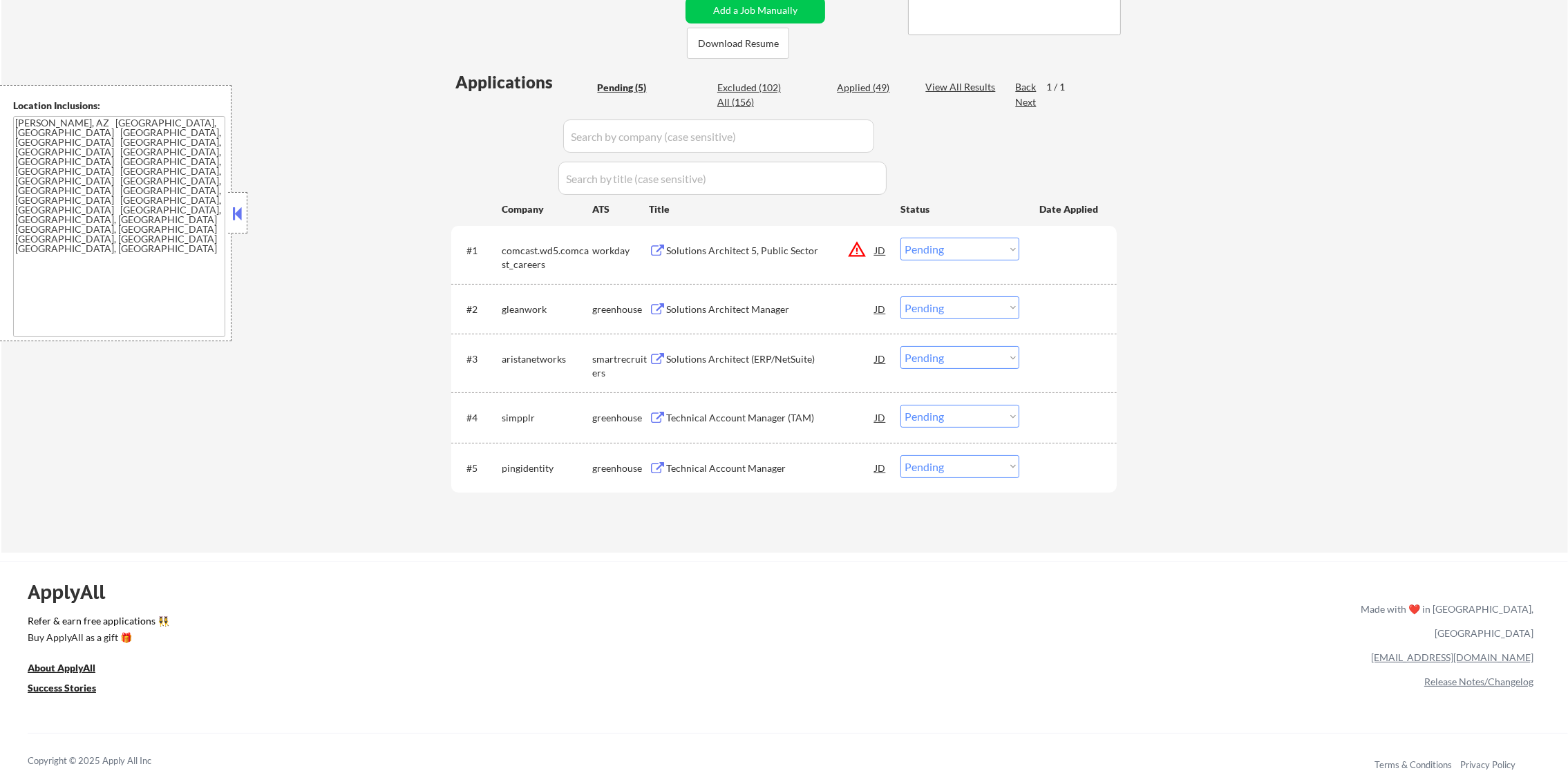
drag, startPoint x: 927, startPoint y: 248, endPoint x: 927, endPoint y: 260, distance: 12.0
click at [927, 249] on select "Choose an option... Pending Applied Excluded (Questions) Excluded (Expired) Exc…" at bounding box center [959, 249] width 118 height 22
click at [900, 238] on select "Choose an option... Pending Applied Excluded (Questions) Excluded (Expired) Exc…" at bounding box center [959, 249] width 118 height 22
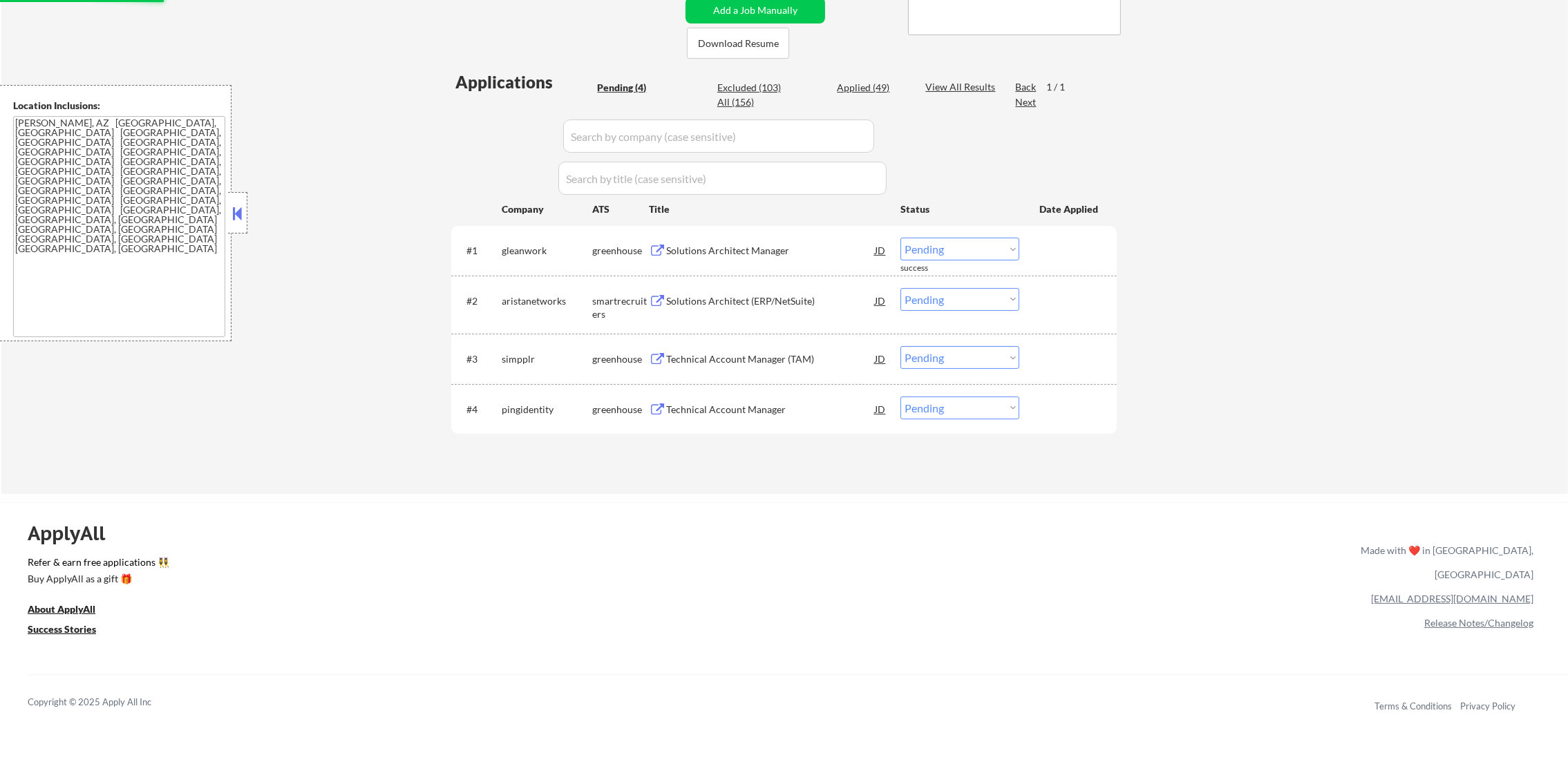
click at [681, 240] on div "Solutions Architect Manager" at bounding box center [770, 250] width 208 height 25
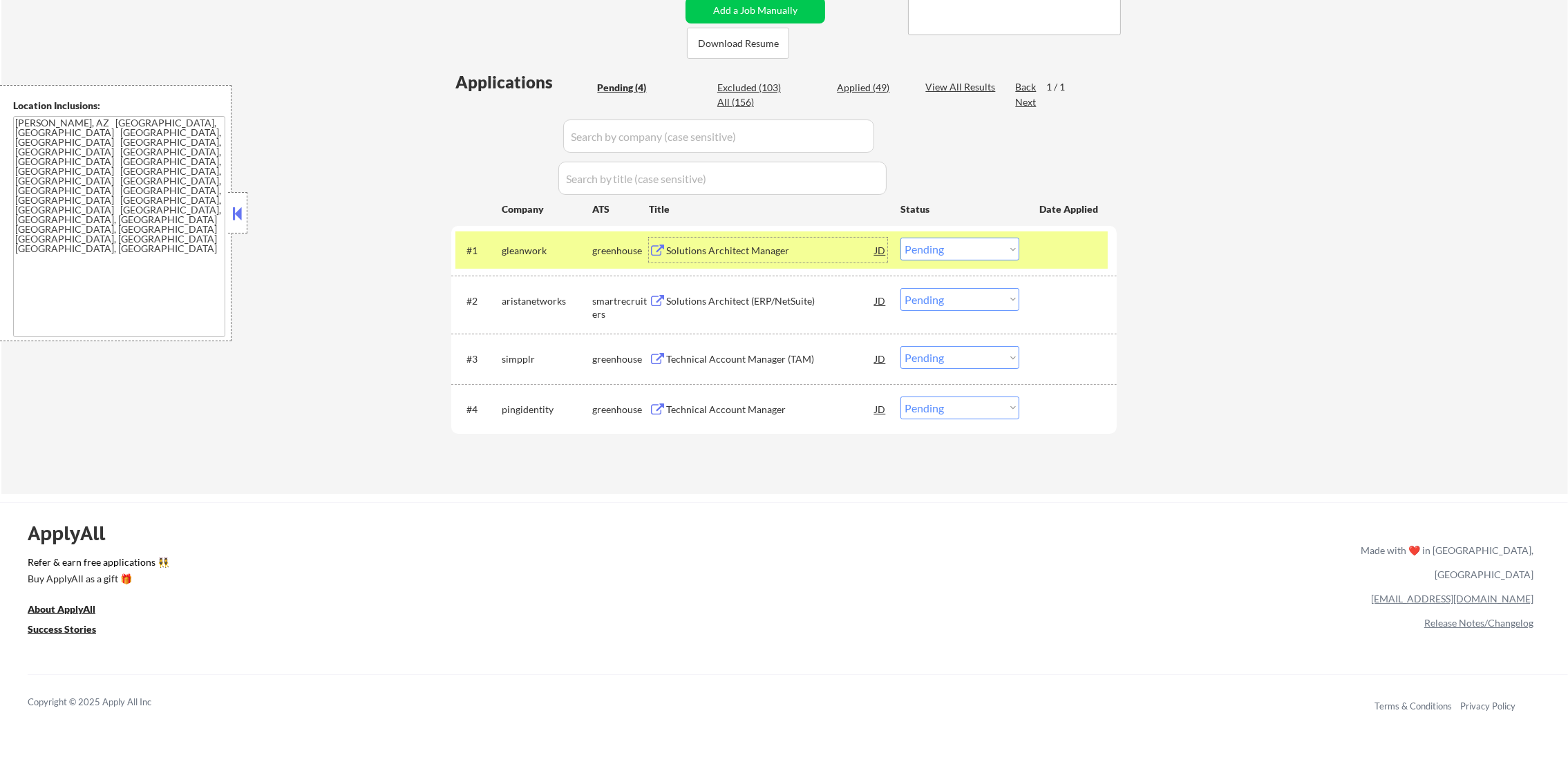
click at [926, 252] on select "Choose an option... Pending Applied Excluded (Questions) Excluded (Expired) Exc…" at bounding box center [959, 249] width 118 height 22
click at [900, 238] on select "Choose an option... Pending Applied Excluded (Questions) Excluded (Expired) Exc…" at bounding box center [959, 249] width 118 height 22
click at [528, 259] on div "gleanwork" at bounding box center [547, 250] width 91 height 25
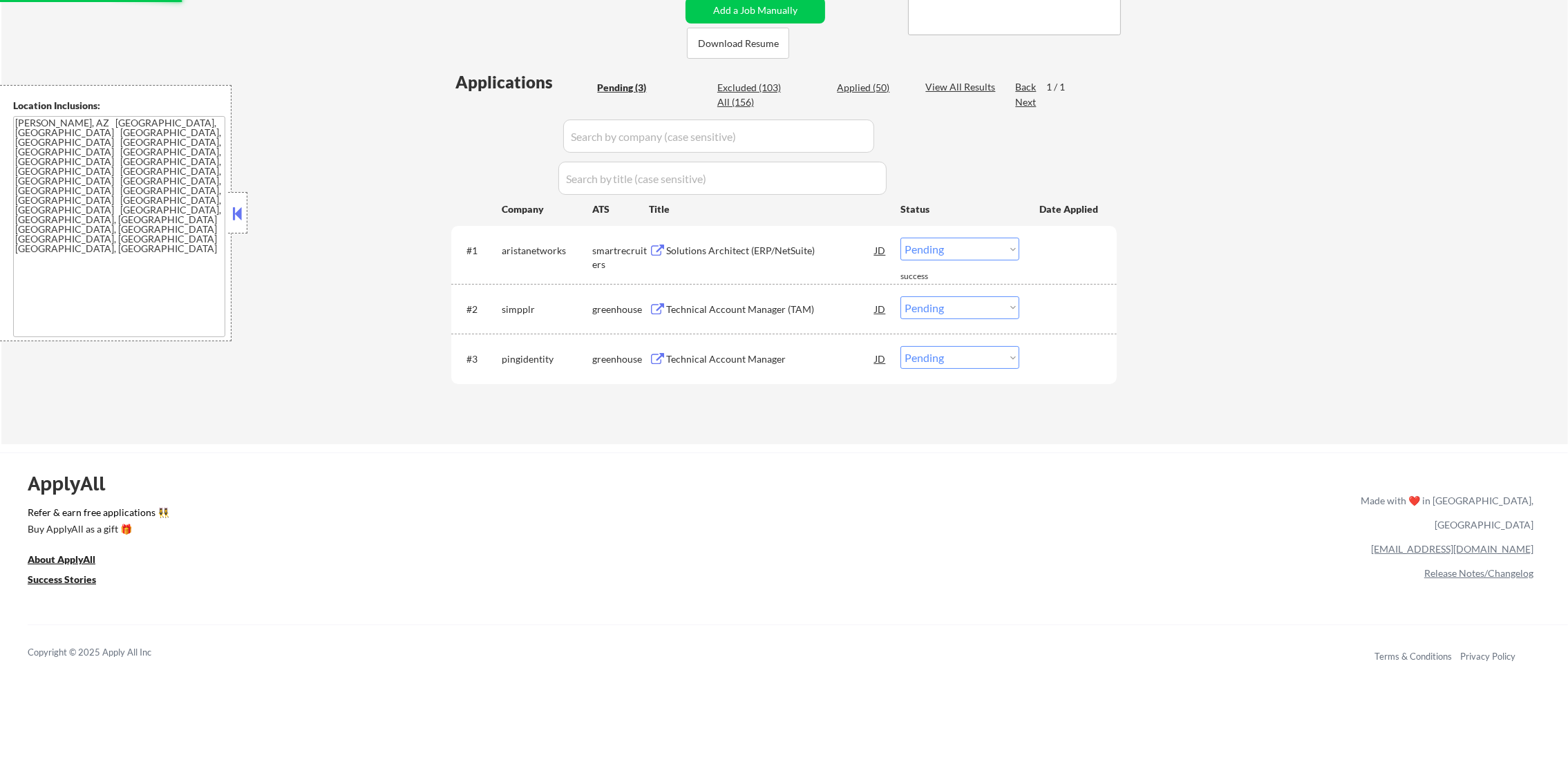
click at [746, 260] on div "Solutions Architect (ERP/NetSuite)" at bounding box center [770, 250] width 208 height 25
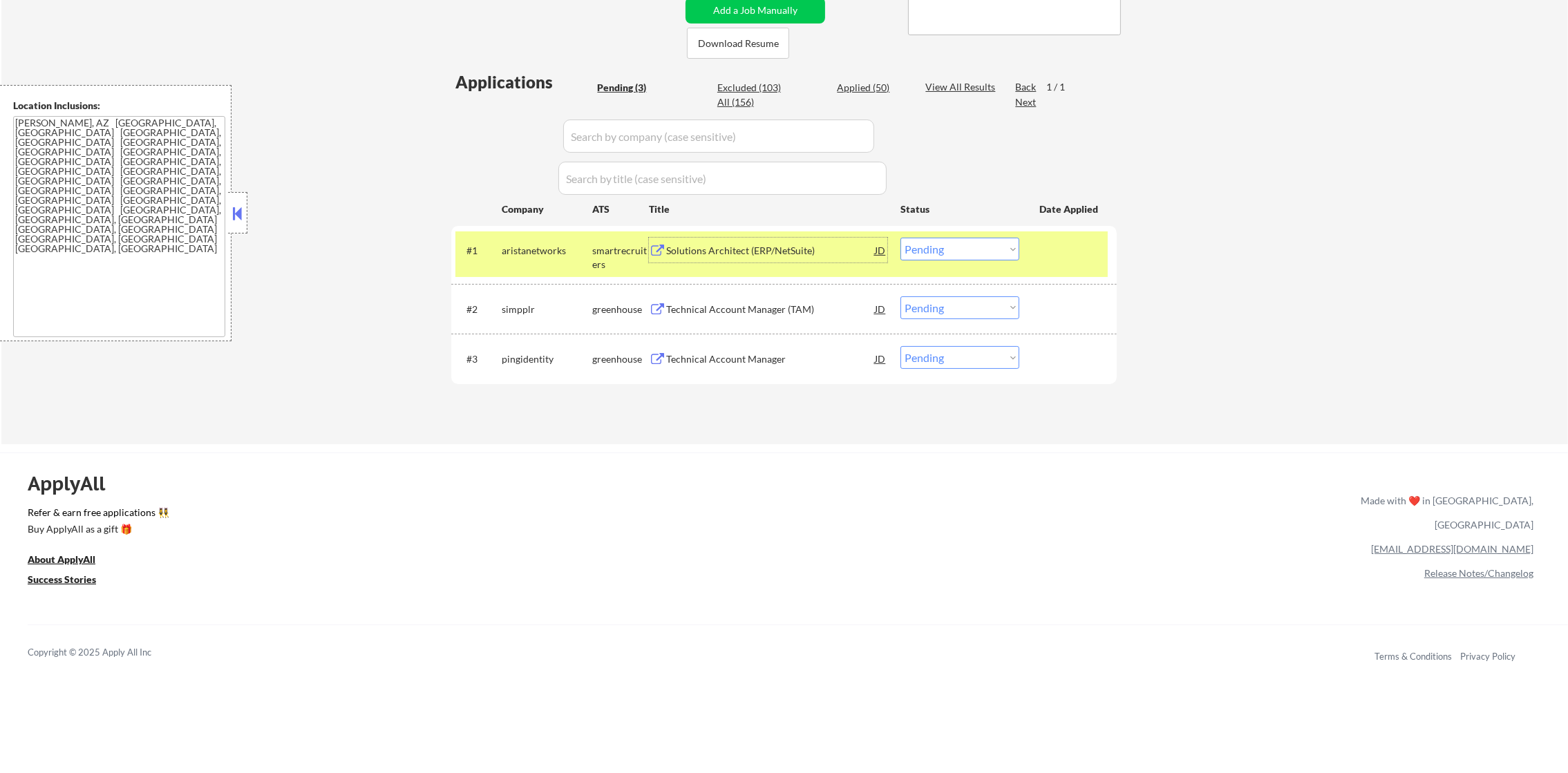
click at [978, 257] on select "Choose an option... Pending Applied Excluded (Questions) Excluded (Expired) Exc…" at bounding box center [959, 249] width 118 height 22
click at [900, 238] on select "Choose an option... Pending Applied Excluded (Questions) Excluded (Expired) Exc…" at bounding box center [959, 249] width 118 height 22
click at [542, 226] on div "#1 aristanetworks smartrecruiters Solutions Architect (ERP/NetSuite) JD warning…" at bounding box center [784, 254] width 666 height 58
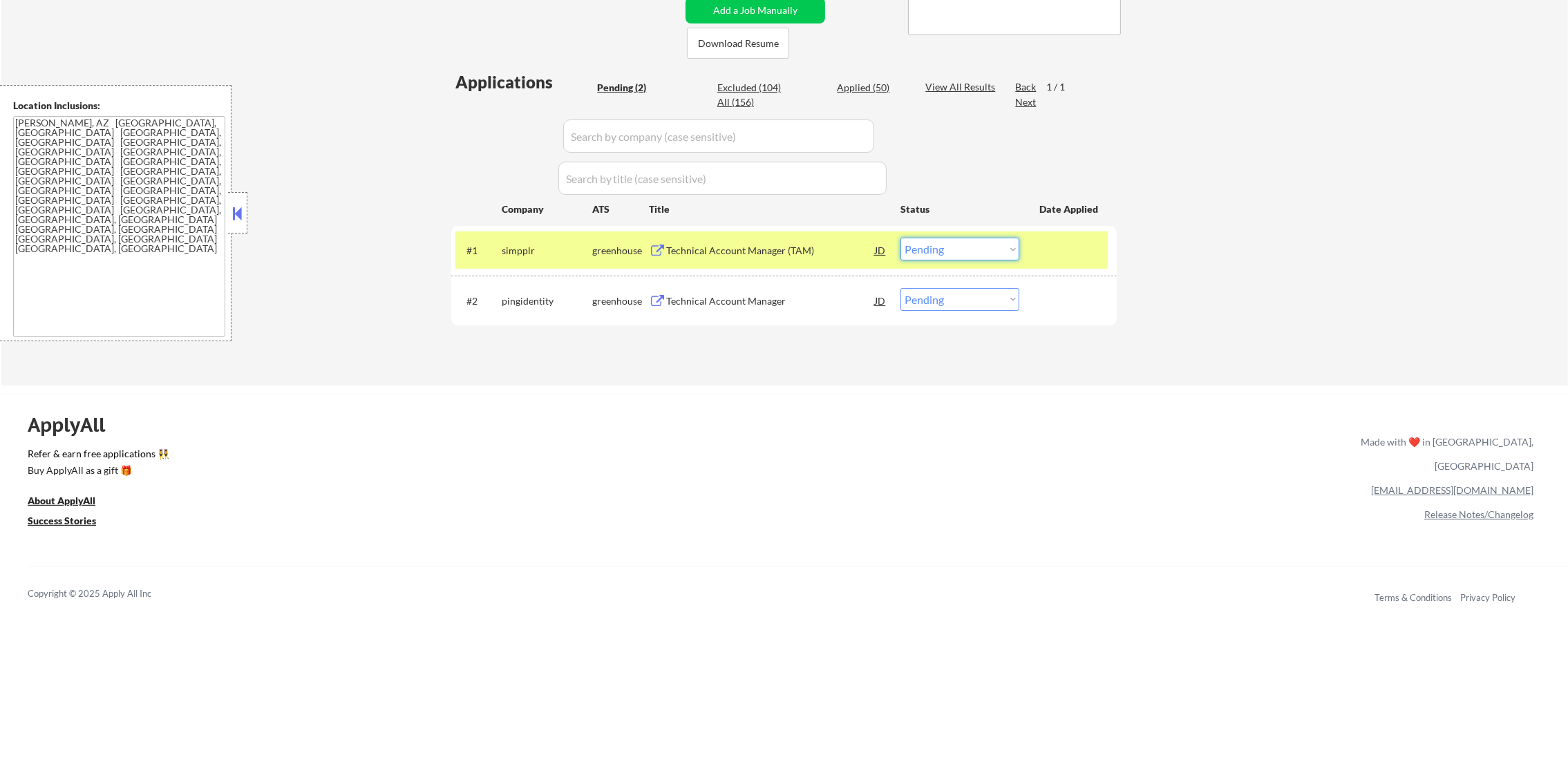
click at [989, 252] on select "Choose an option... Pending Applied Excluded (Questions) Excluded (Expired) Exc…" at bounding box center [959, 249] width 118 height 22
click at [900, 238] on select "Choose an option... Pending Applied Excluded (Questions) Excluded (Expired) Exc…" at bounding box center [959, 249] width 118 height 22
click at [496, 233] on div "#1 simpplr greenhouse Technical Account Manager (TAM) JD warning_amber Choose a…" at bounding box center [782, 250] width 652 height 37
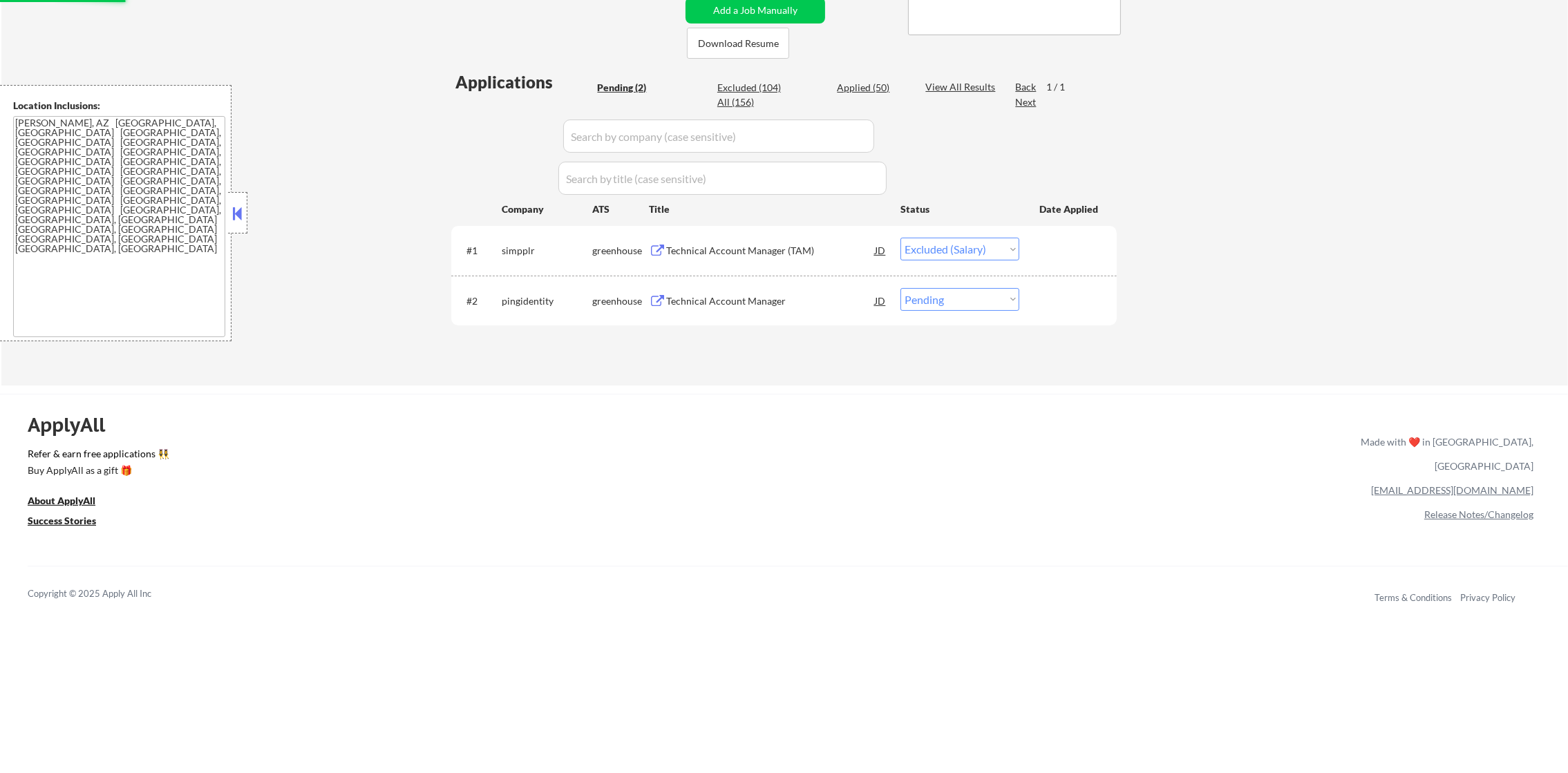
click at [771, 294] on div "Technical Account Manager" at bounding box center [770, 301] width 208 height 14
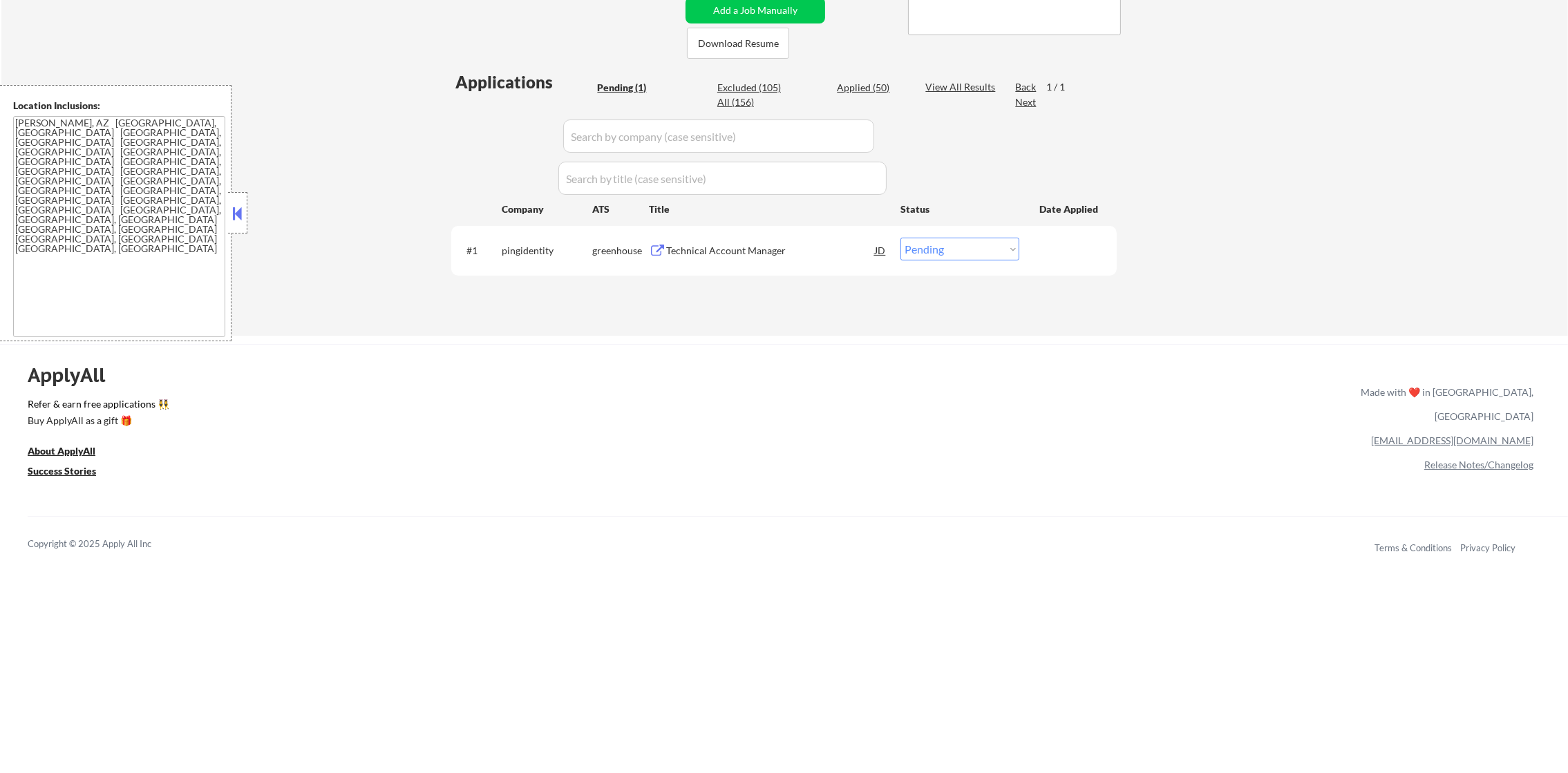
click at [931, 243] on select "Choose an option... Pending Applied Excluded (Questions) Excluded (Expired) Exc…" at bounding box center [959, 249] width 118 height 22
select select ""excluded__salary_""
click at [900, 238] on select "Choose an option... Pending Applied Excluded (Questions) Excluded (Expired) Exc…" at bounding box center [959, 249] width 118 height 22
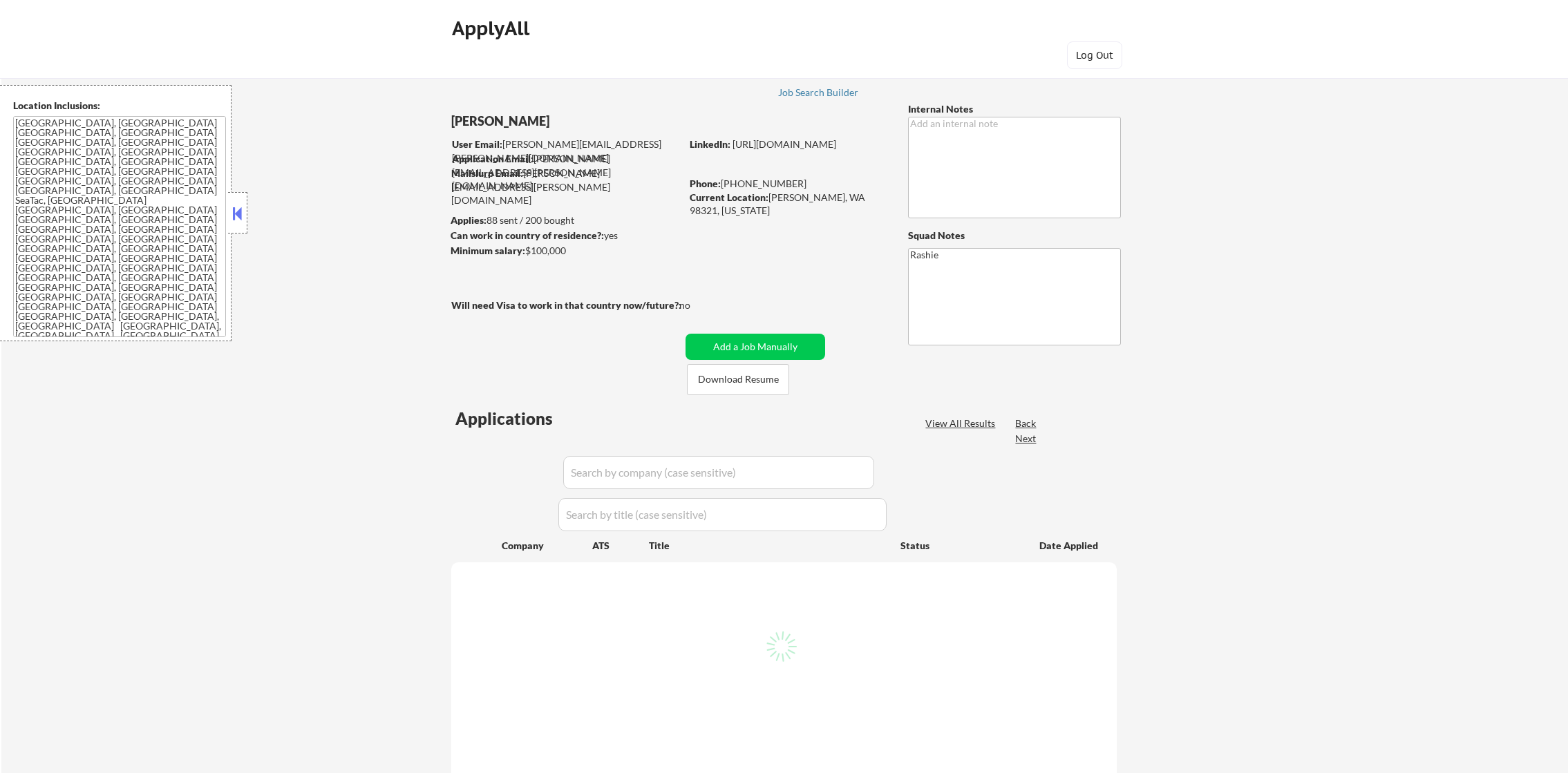
select select ""pending""
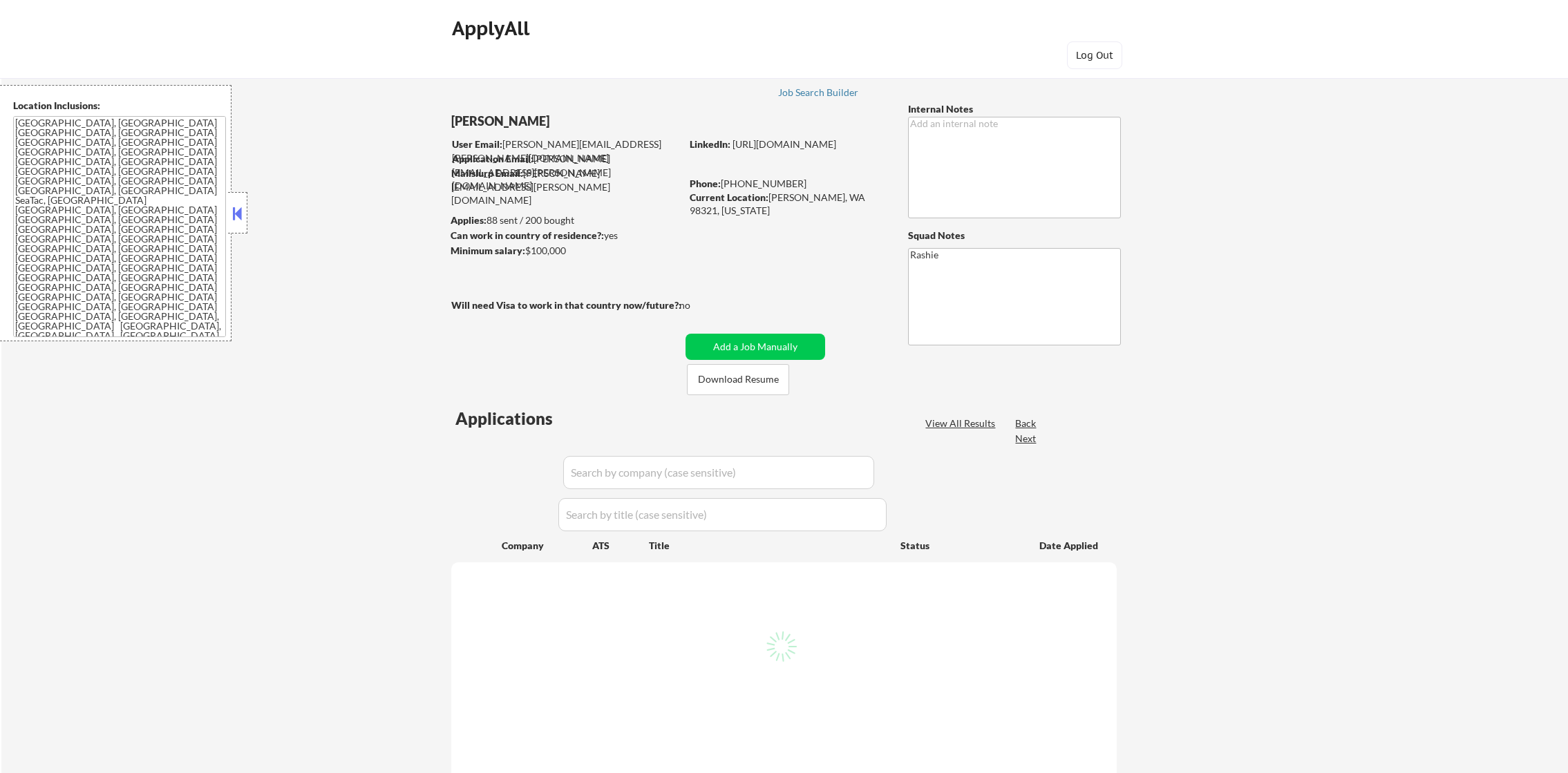
select select ""pending""
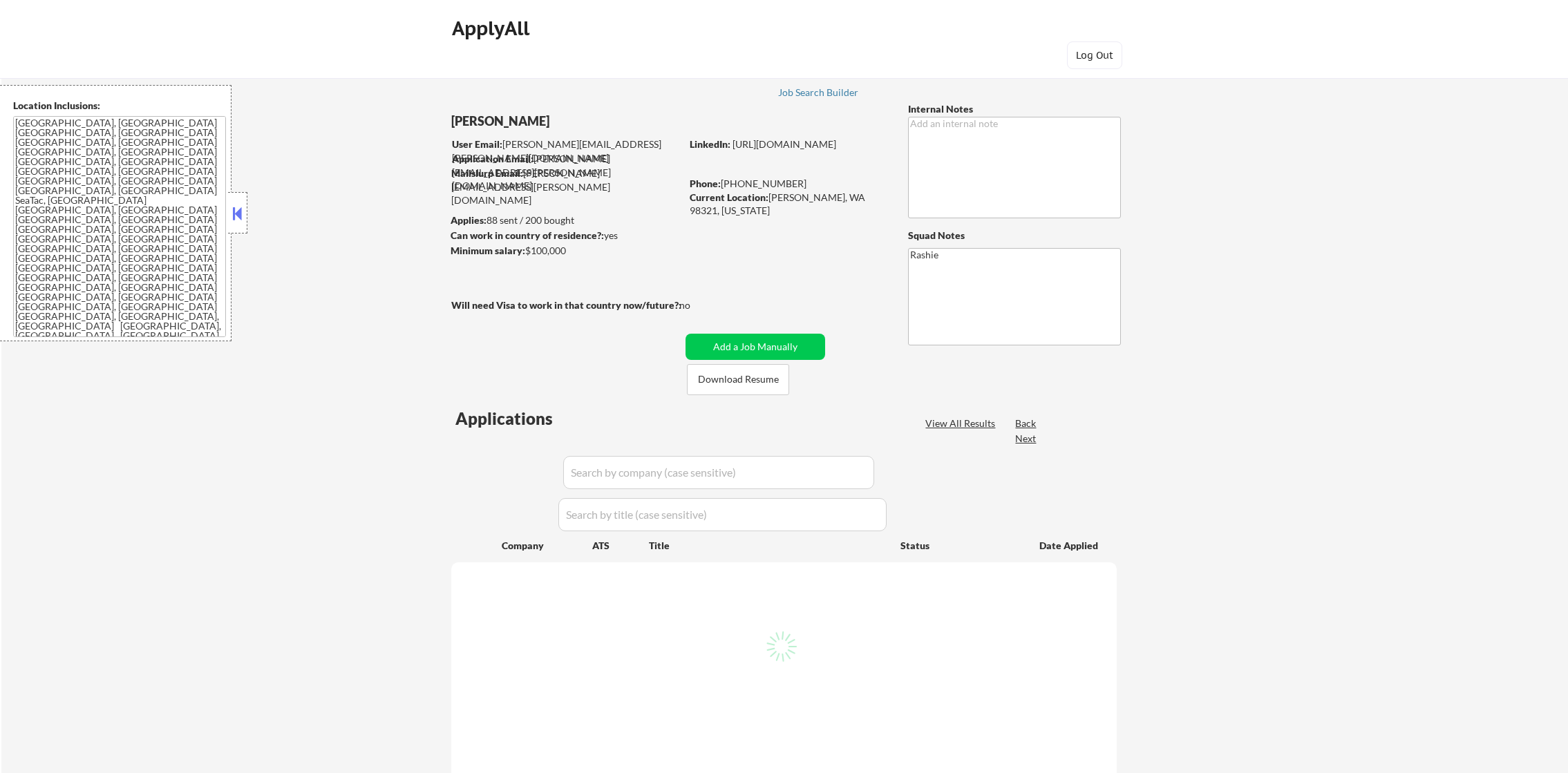
select select ""pending""
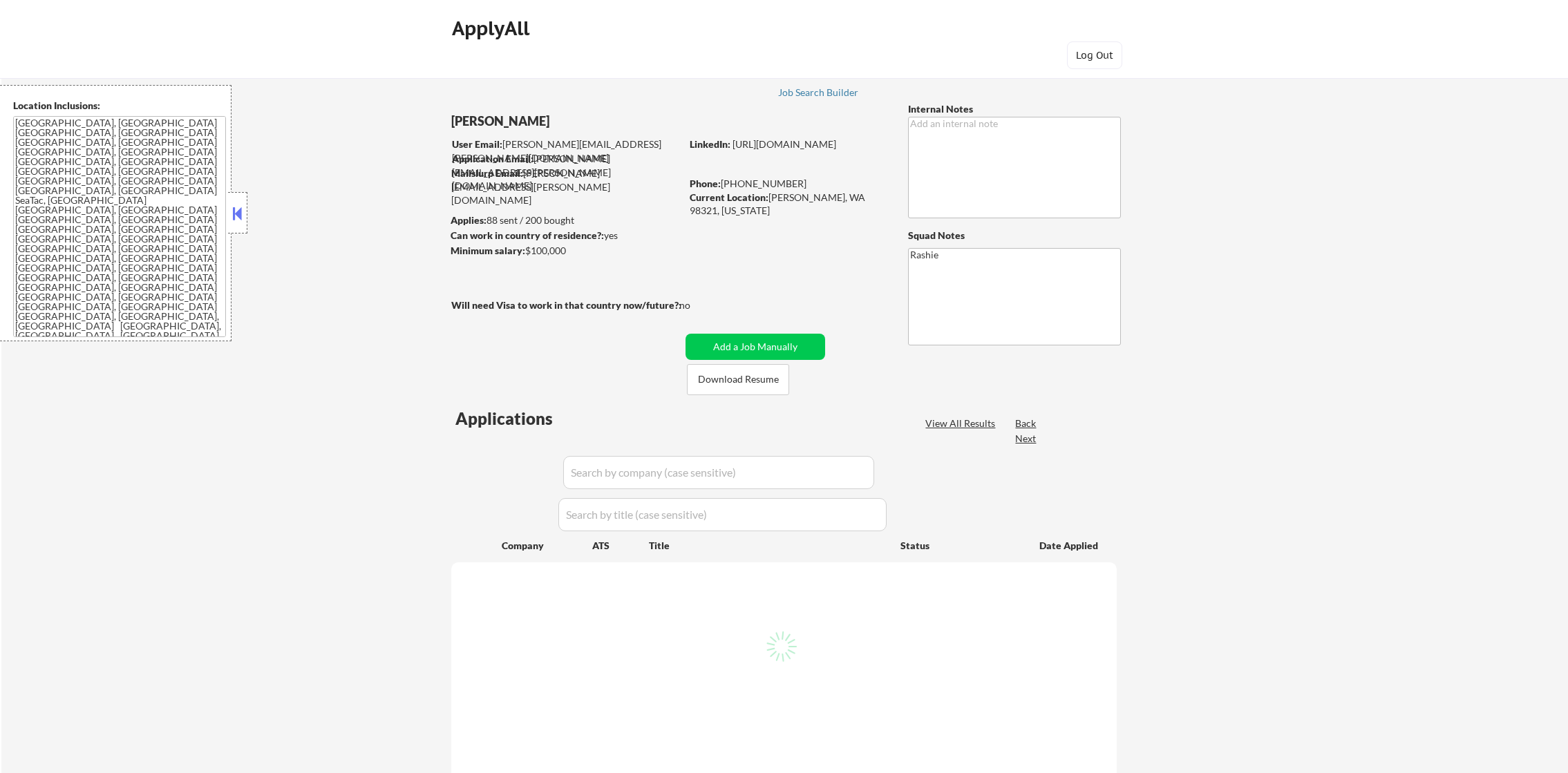
select select ""pending""
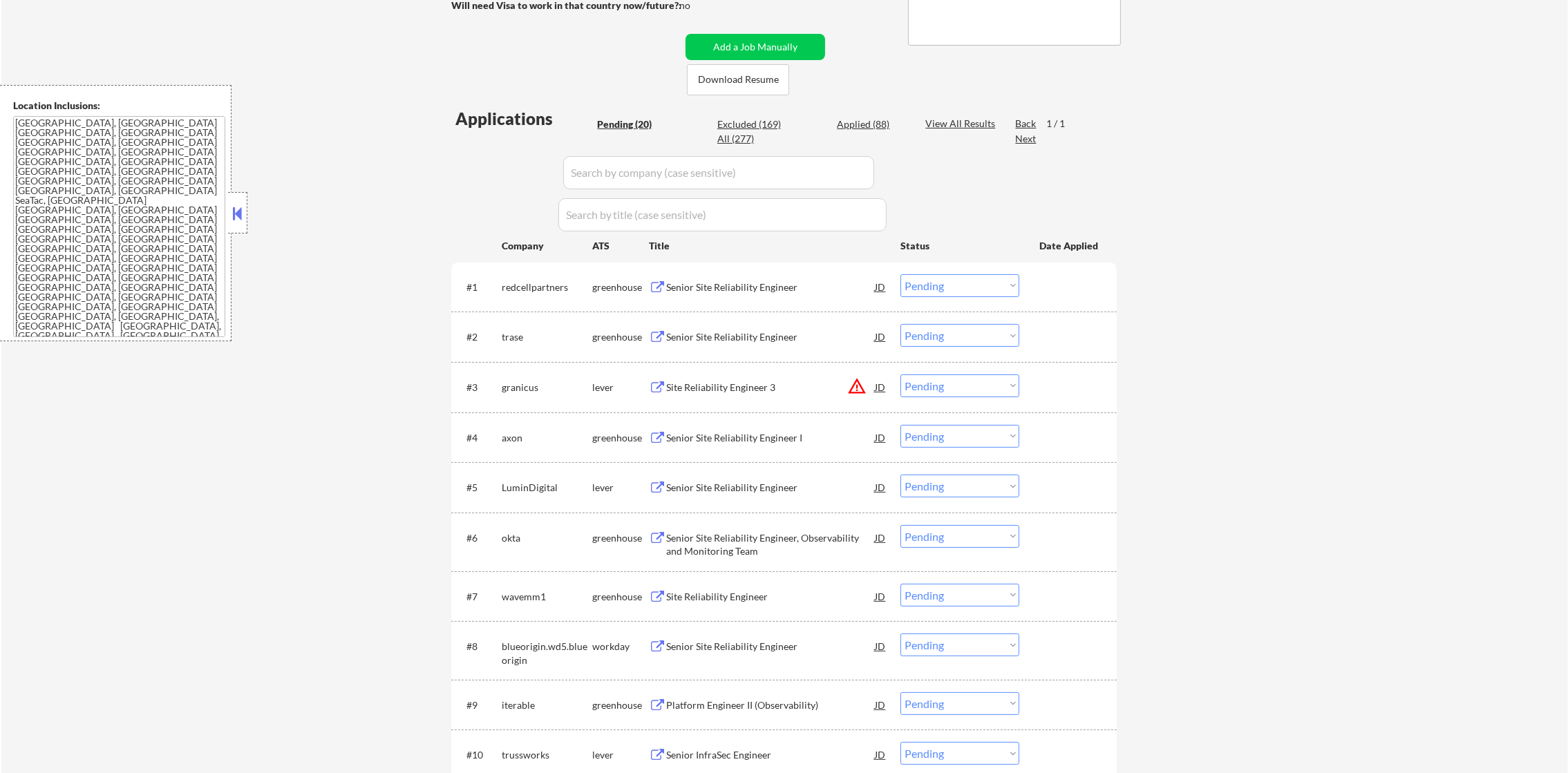
scroll to position [346, 0]
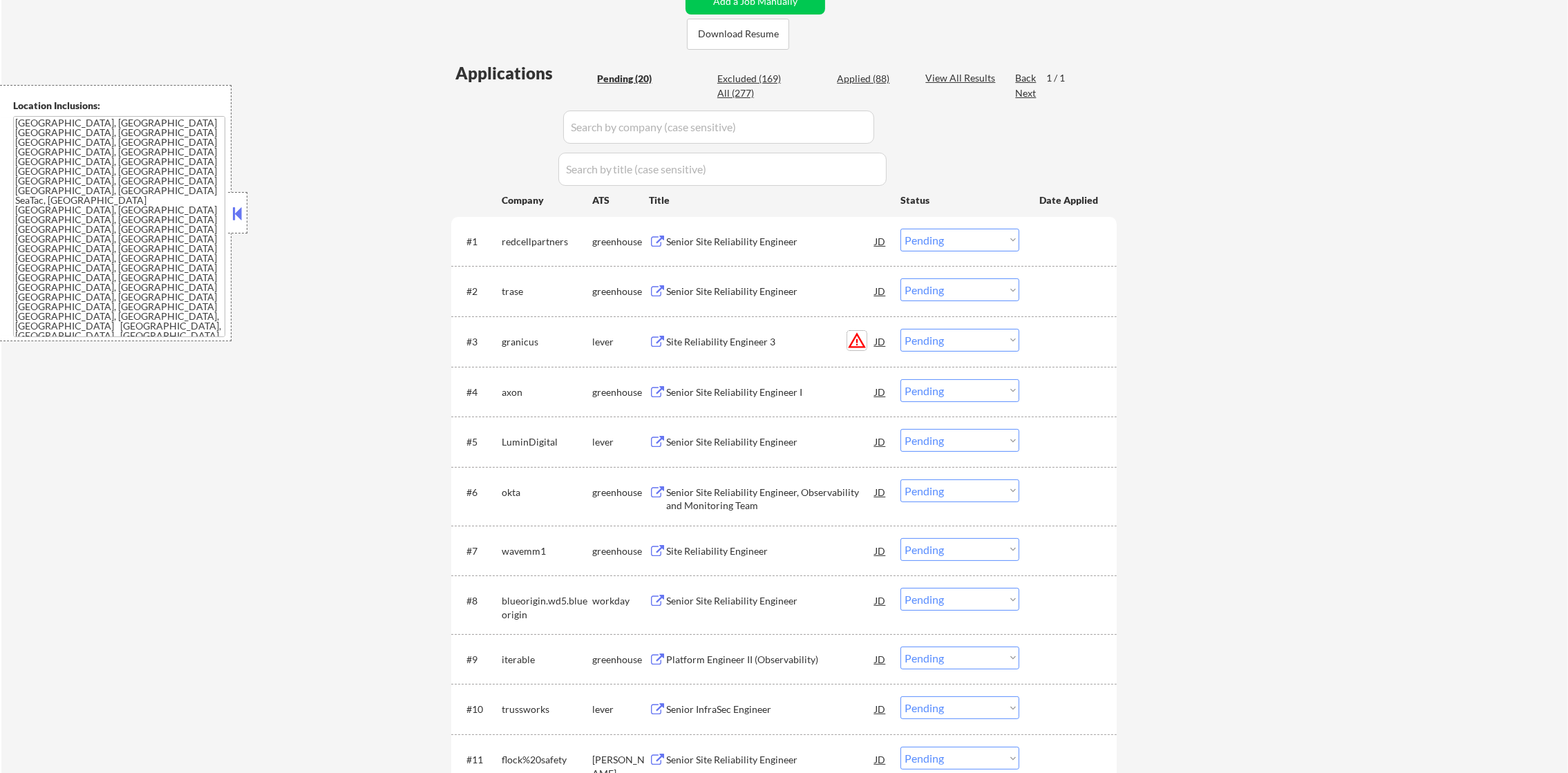
click at [861, 339] on button "warning_amber" at bounding box center [857, 341] width 19 height 19
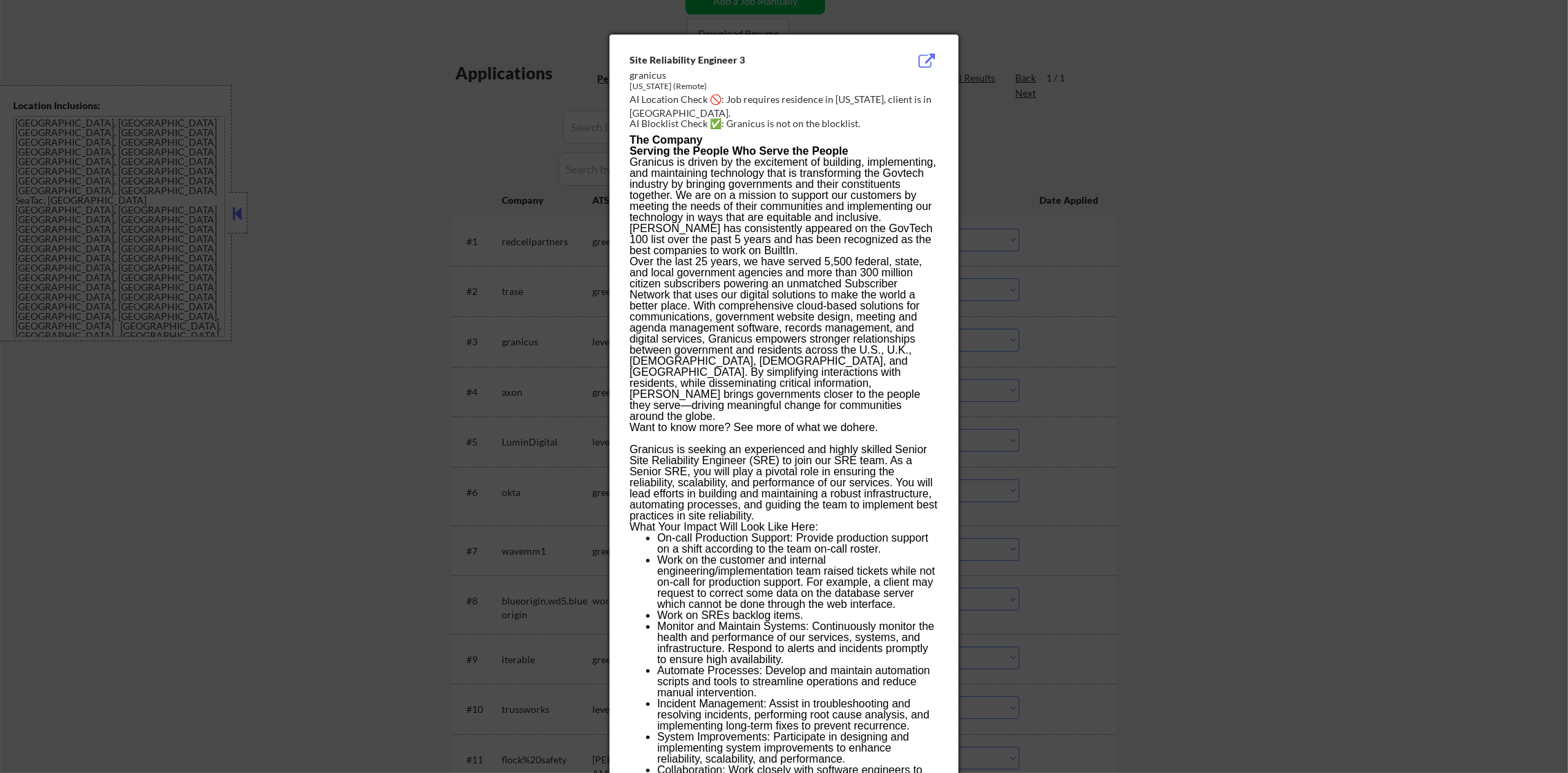
click at [983, 343] on div at bounding box center [784, 386] width 1568 height 773
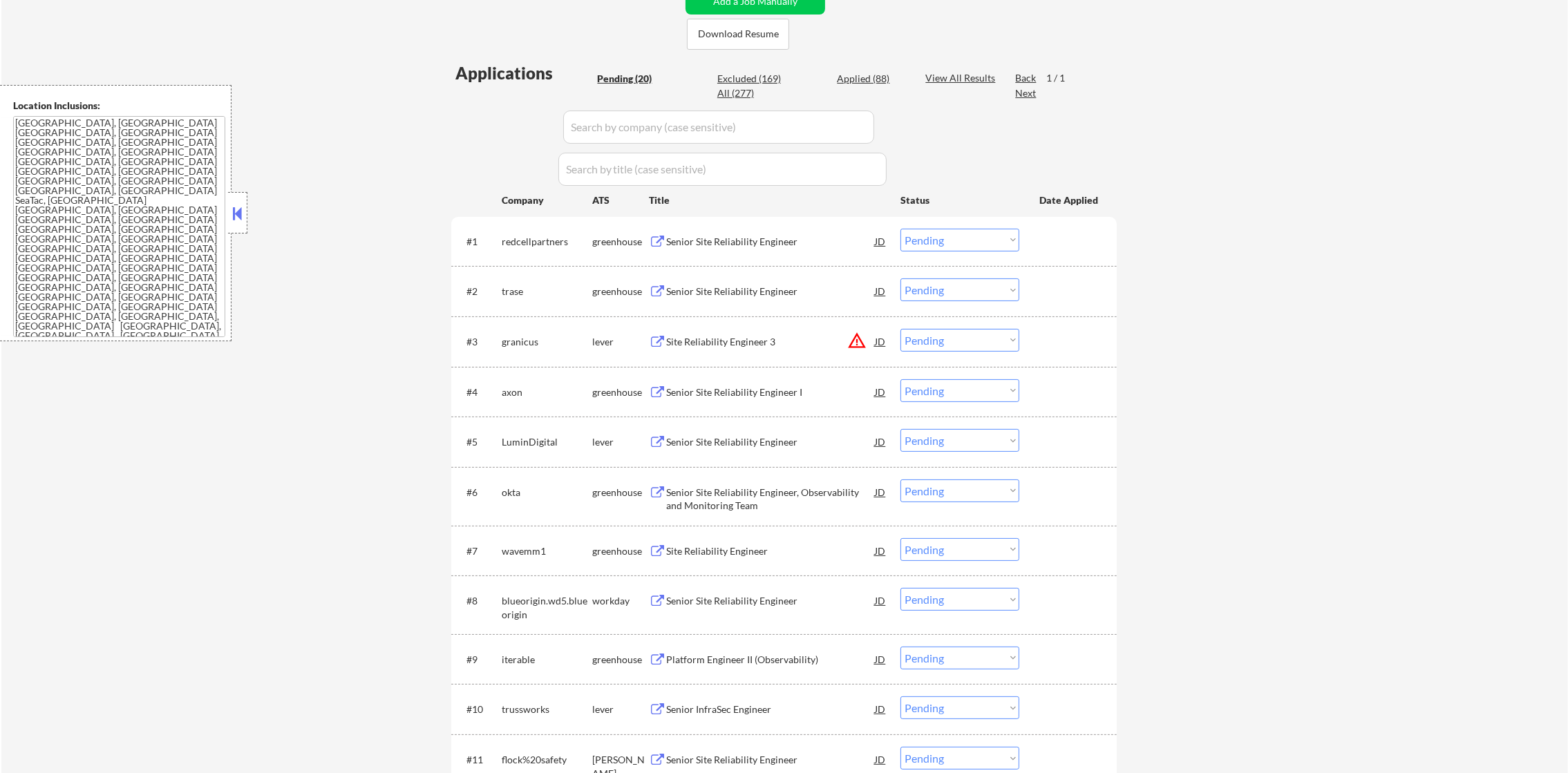
click at [973, 356] on div "#3 granicus lever Site Reliability Engineer 3 JD warning_amber Choose an option…" at bounding box center [782, 341] width 652 height 37
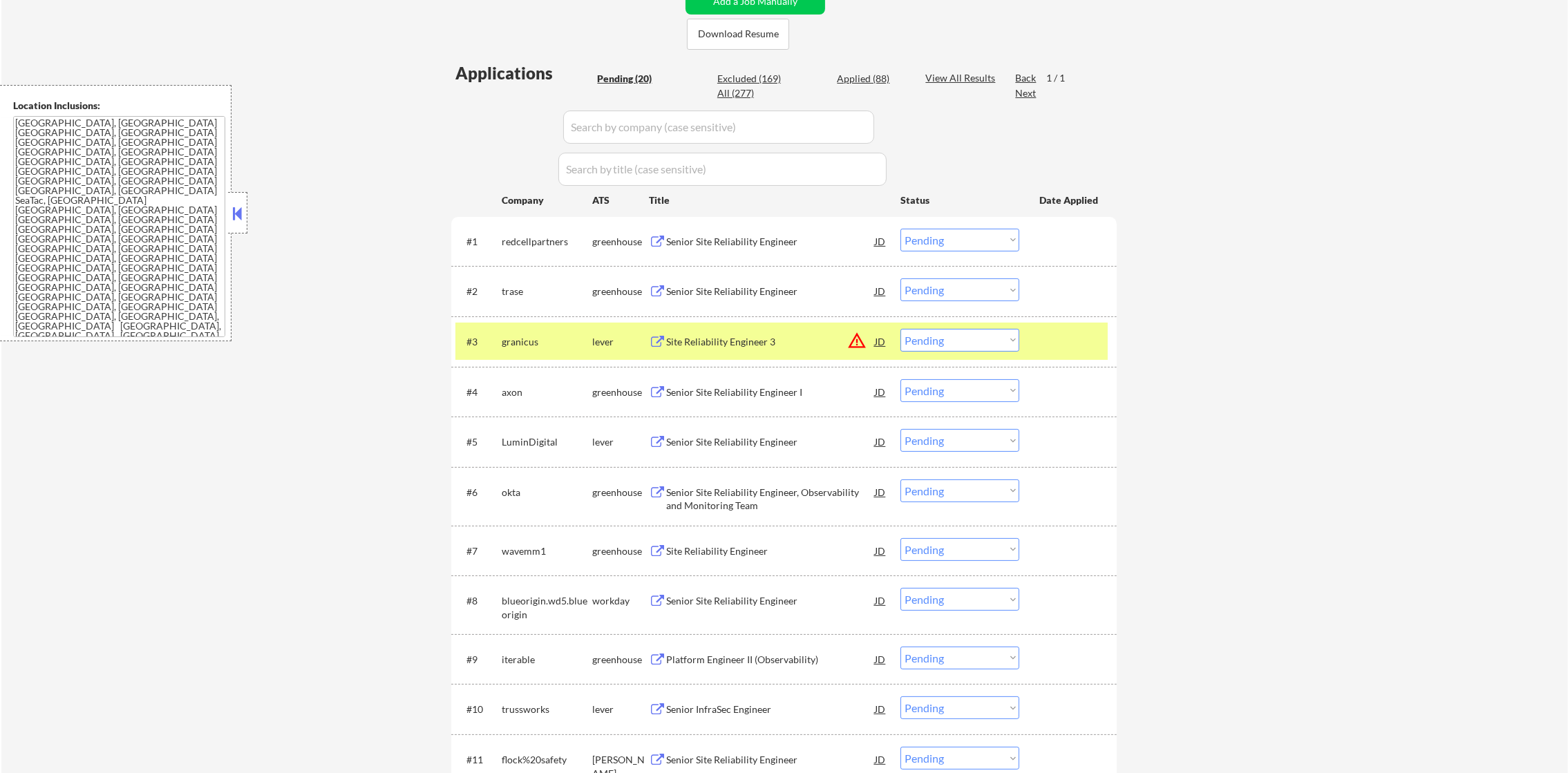
drag, startPoint x: 971, startPoint y: 339, endPoint x: 961, endPoint y: 351, distance: 15.6
click at [971, 339] on select "Choose an option... Pending Applied Excluded (Questions) Excluded (Expired) Exc…" at bounding box center [959, 340] width 118 height 22
click at [900, 329] on select "Choose an option... Pending Applied Excluded (Questions) Excluded (Expired) Exc…" at bounding box center [959, 340] width 118 height 22
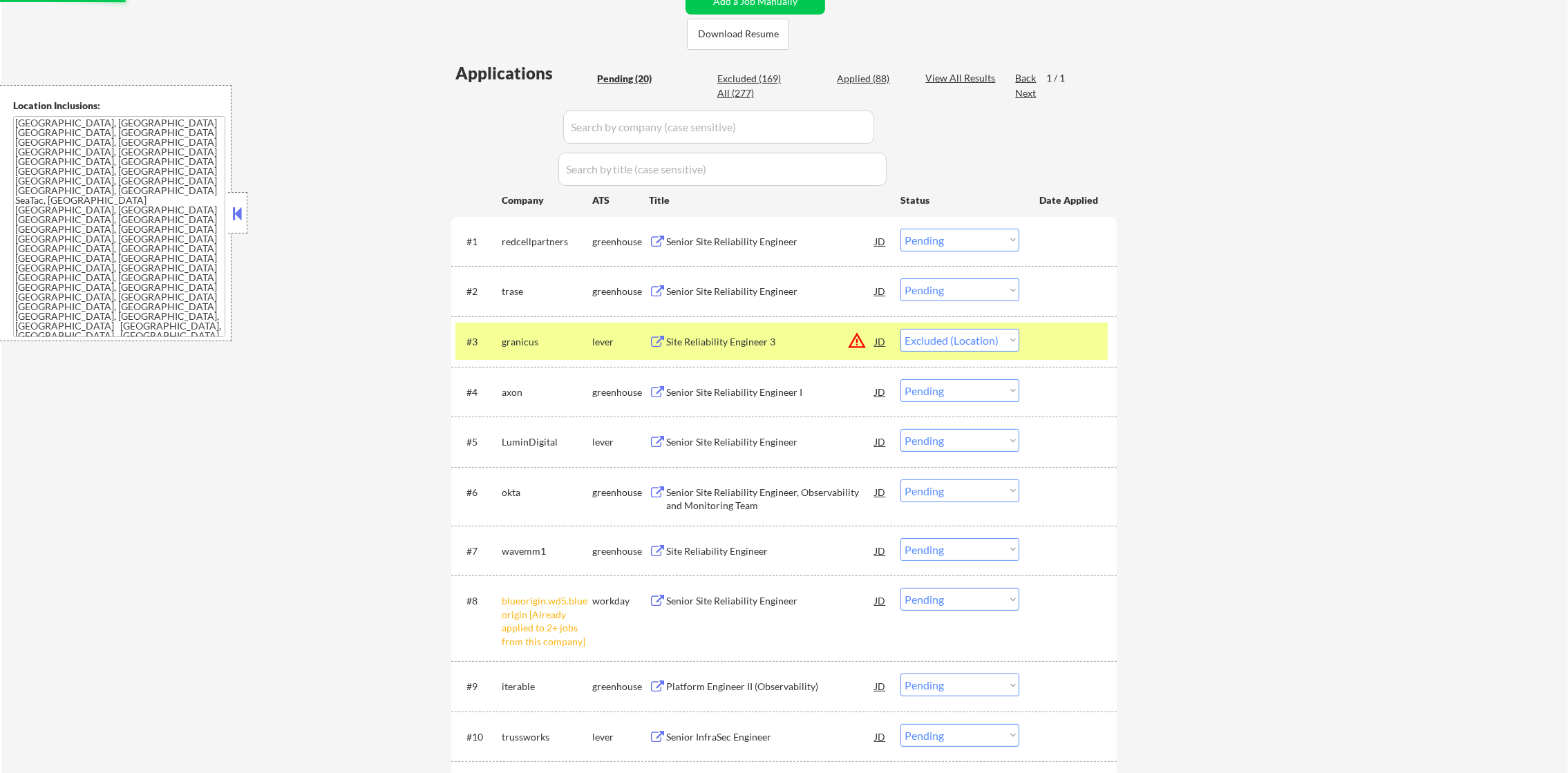
click at [546, 343] on div "granicus" at bounding box center [547, 342] width 91 height 14
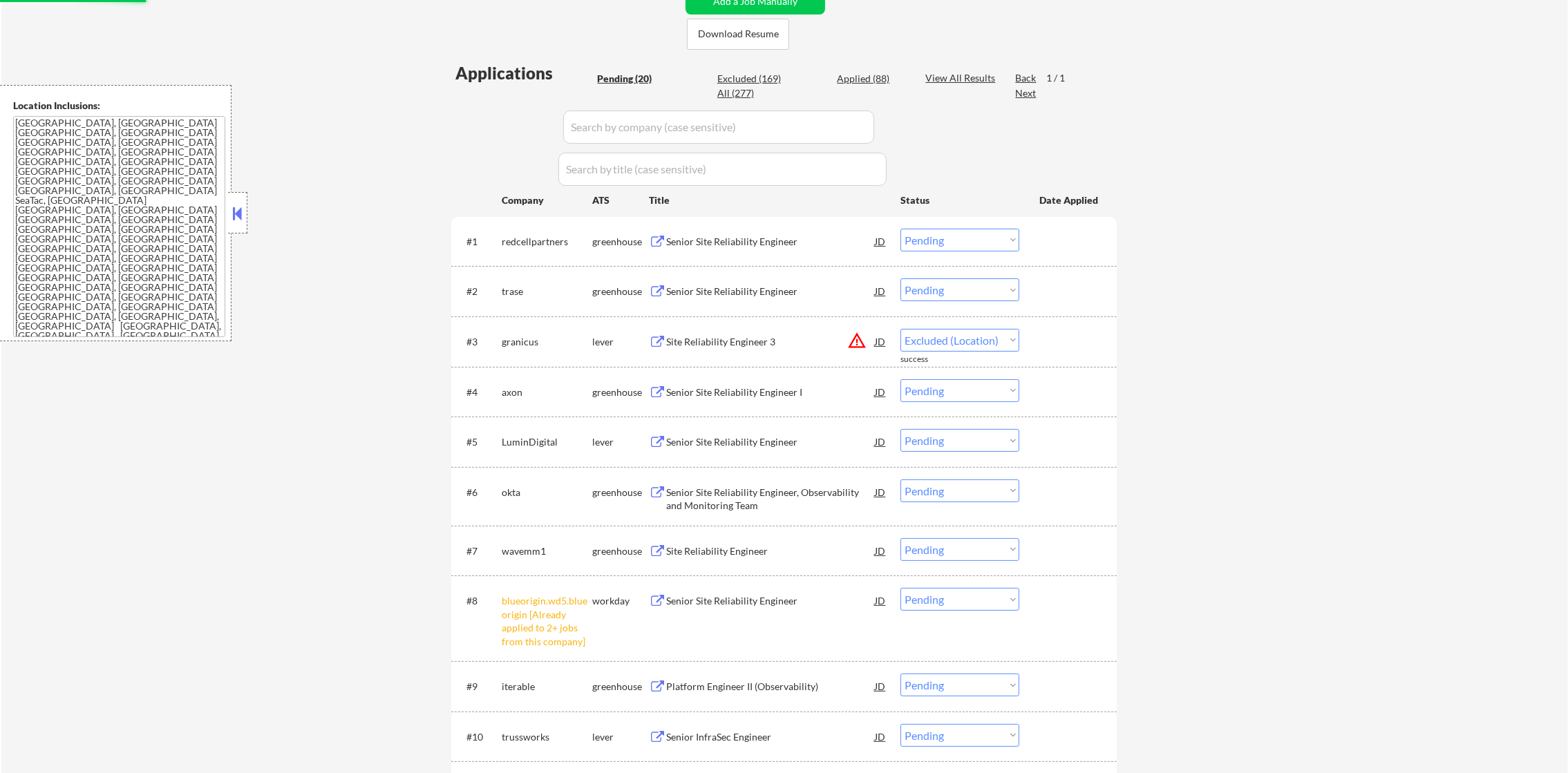
select select ""pending""
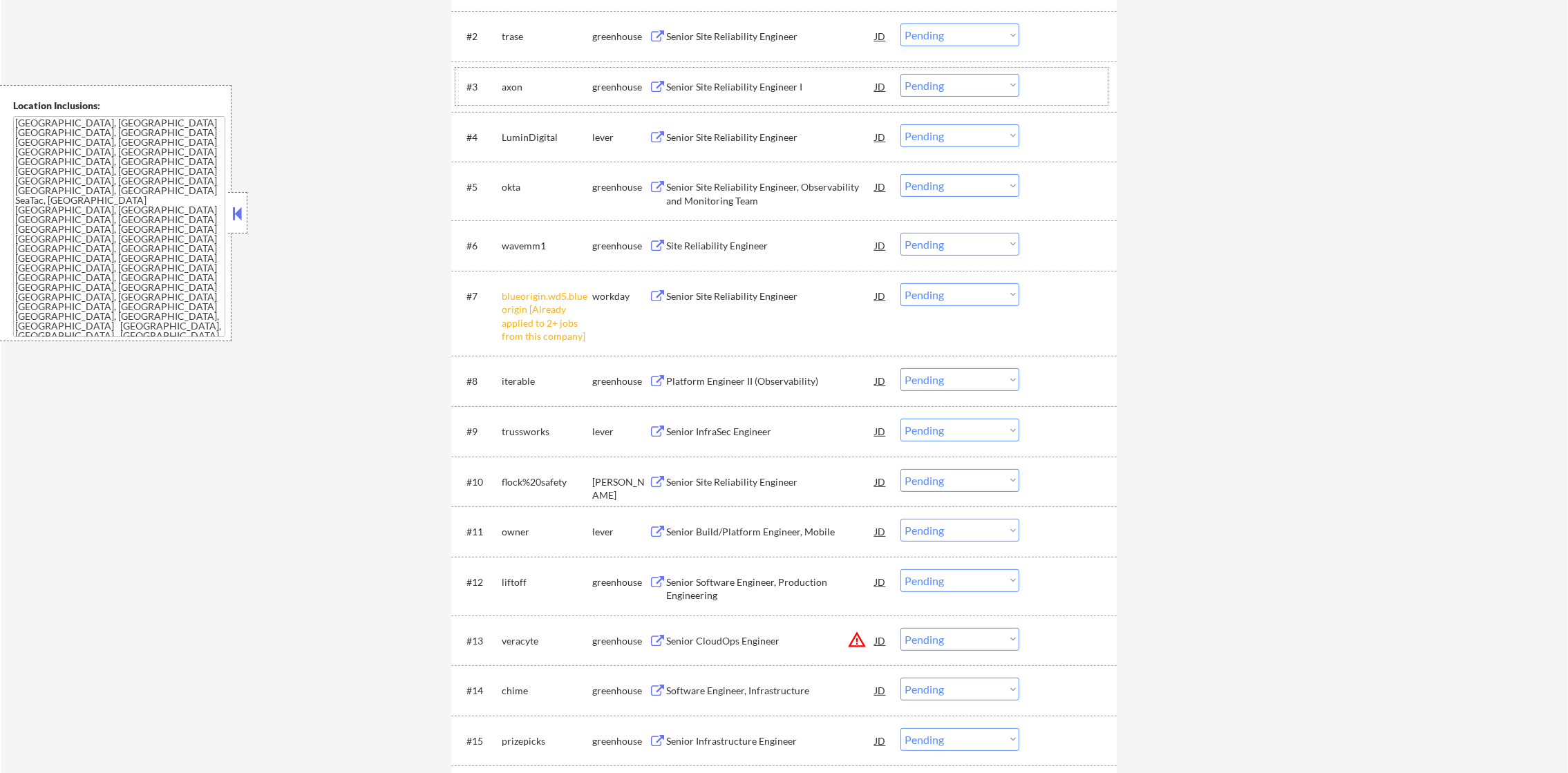
scroll to position [622, 0]
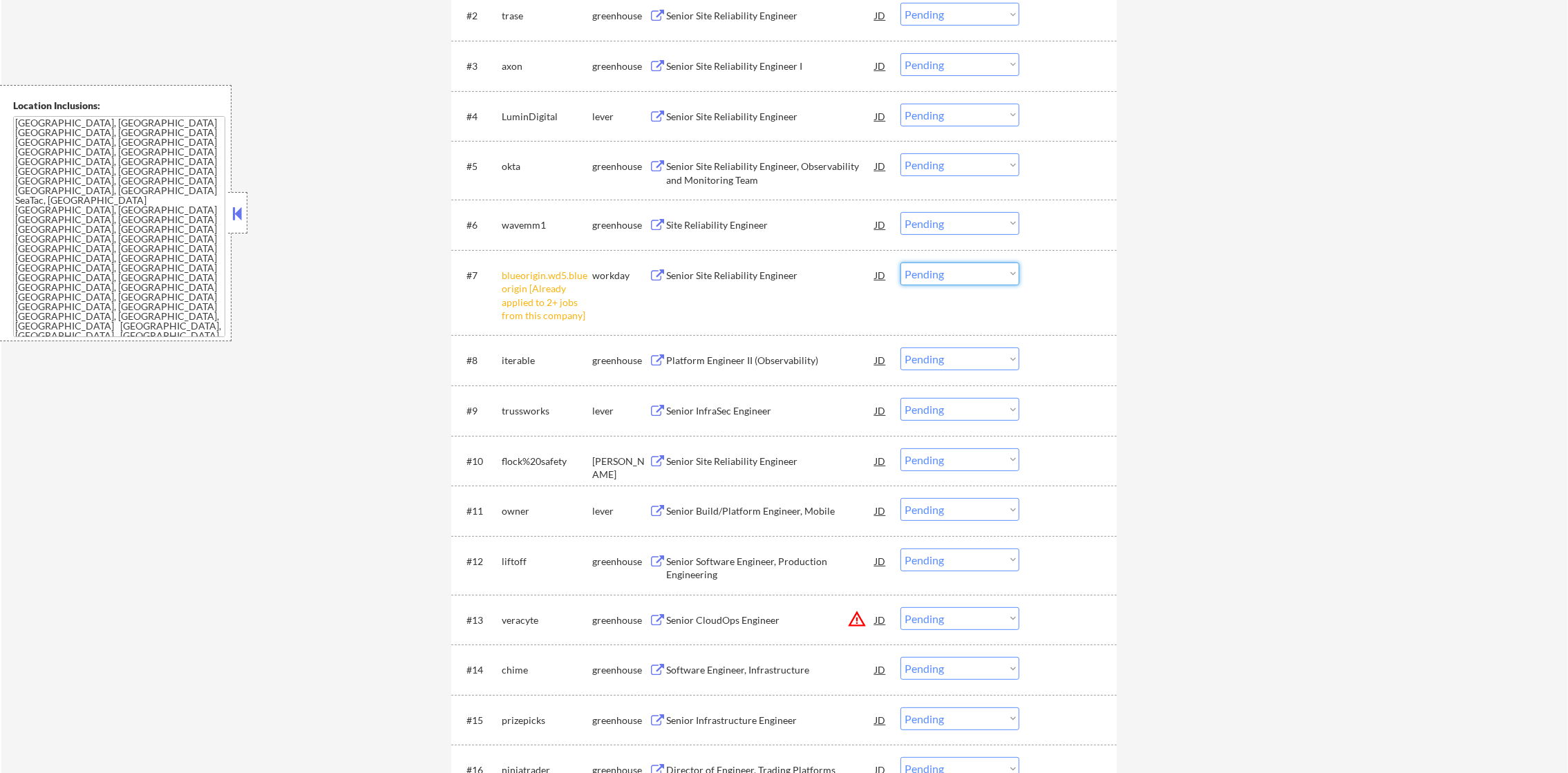
click at [938, 271] on select "Choose an option... Pending Applied Excluded (Questions) Excluded (Expired) Exc…" at bounding box center [959, 274] width 118 height 22
click at [900, 263] on select "Choose an option... Pending Applied Excluded (Questions) Excluded (Expired) Exc…" at bounding box center [959, 274] width 118 height 22
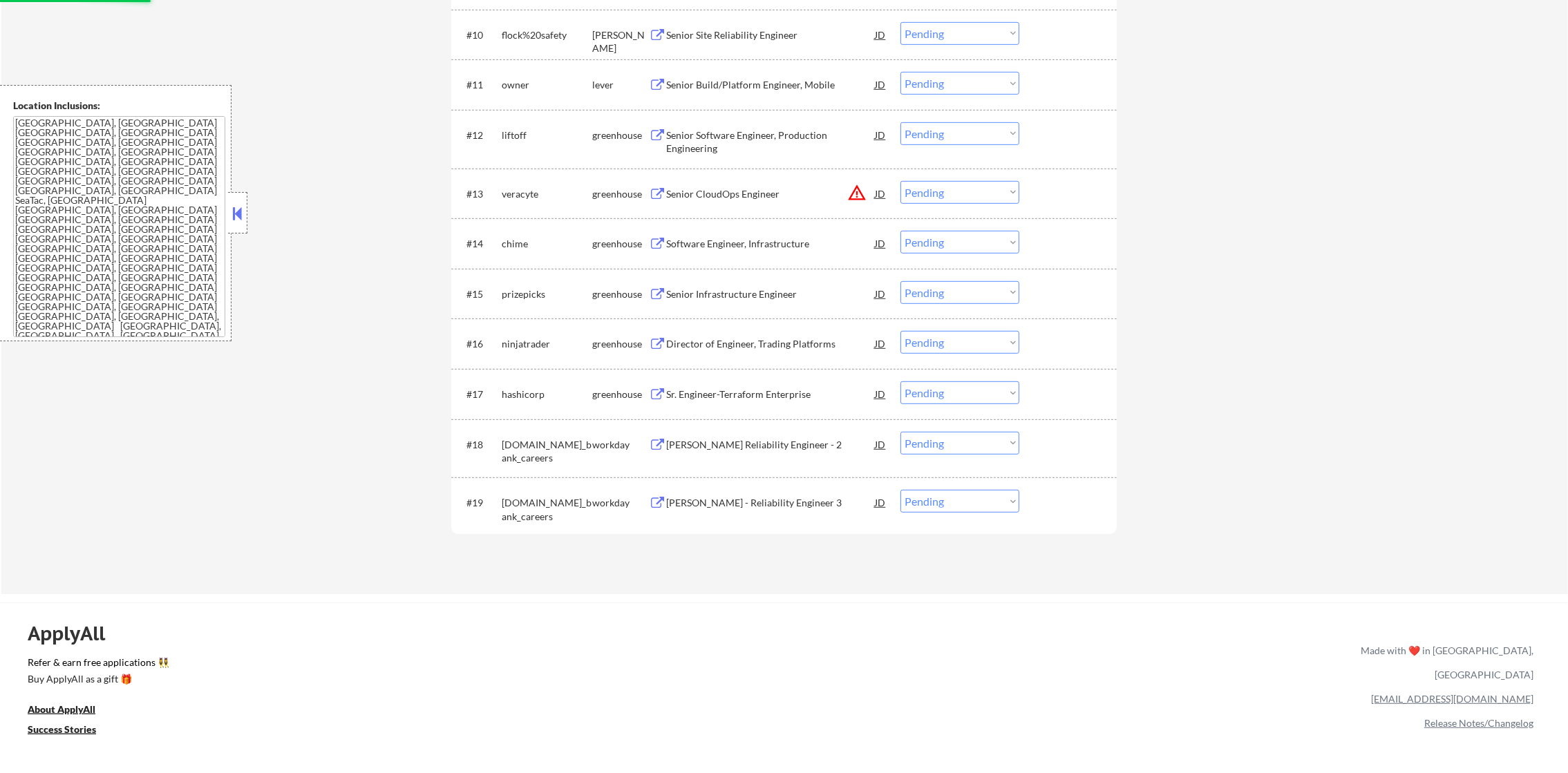
select select ""pending""
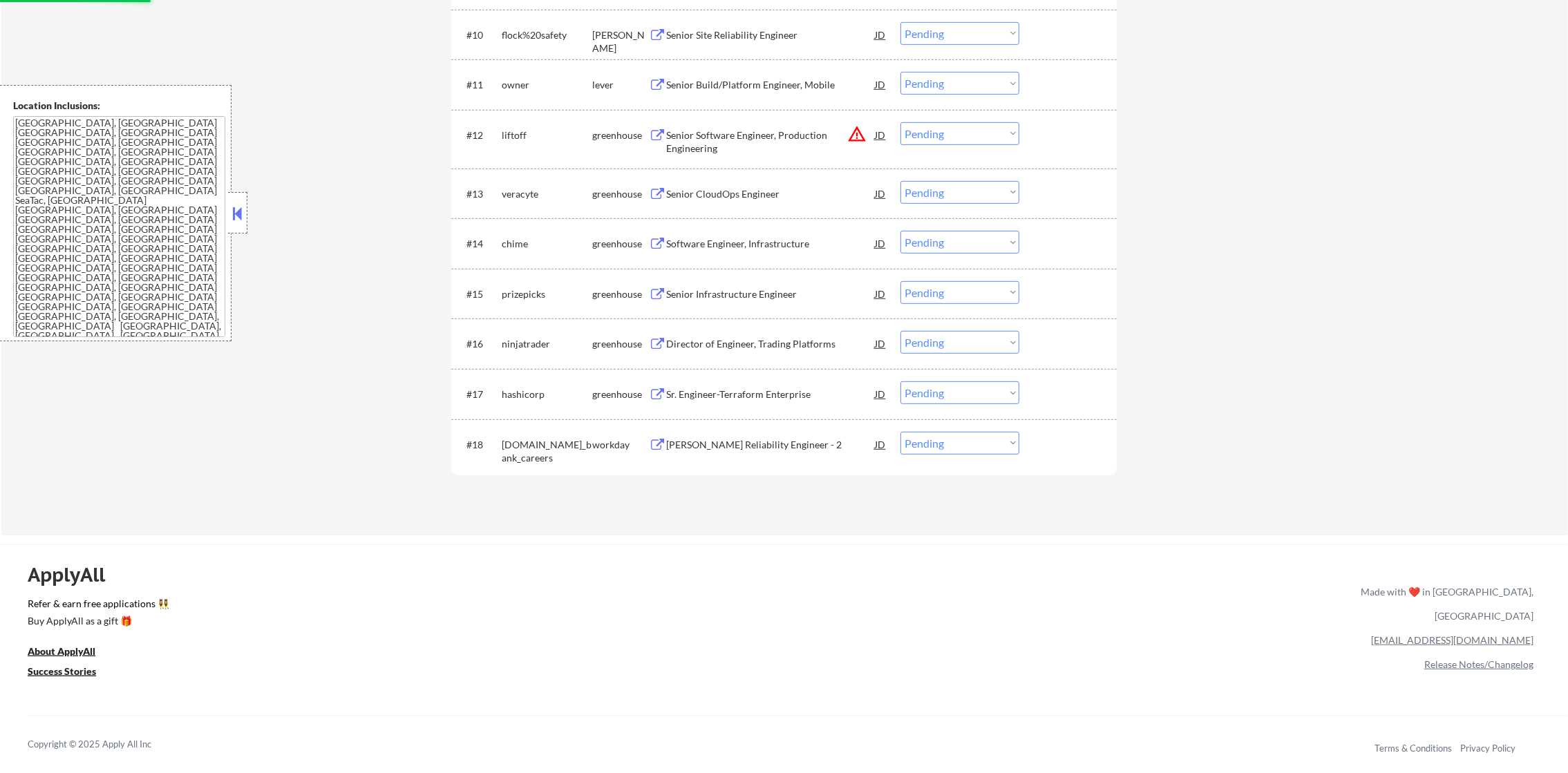
scroll to position [1020, 0]
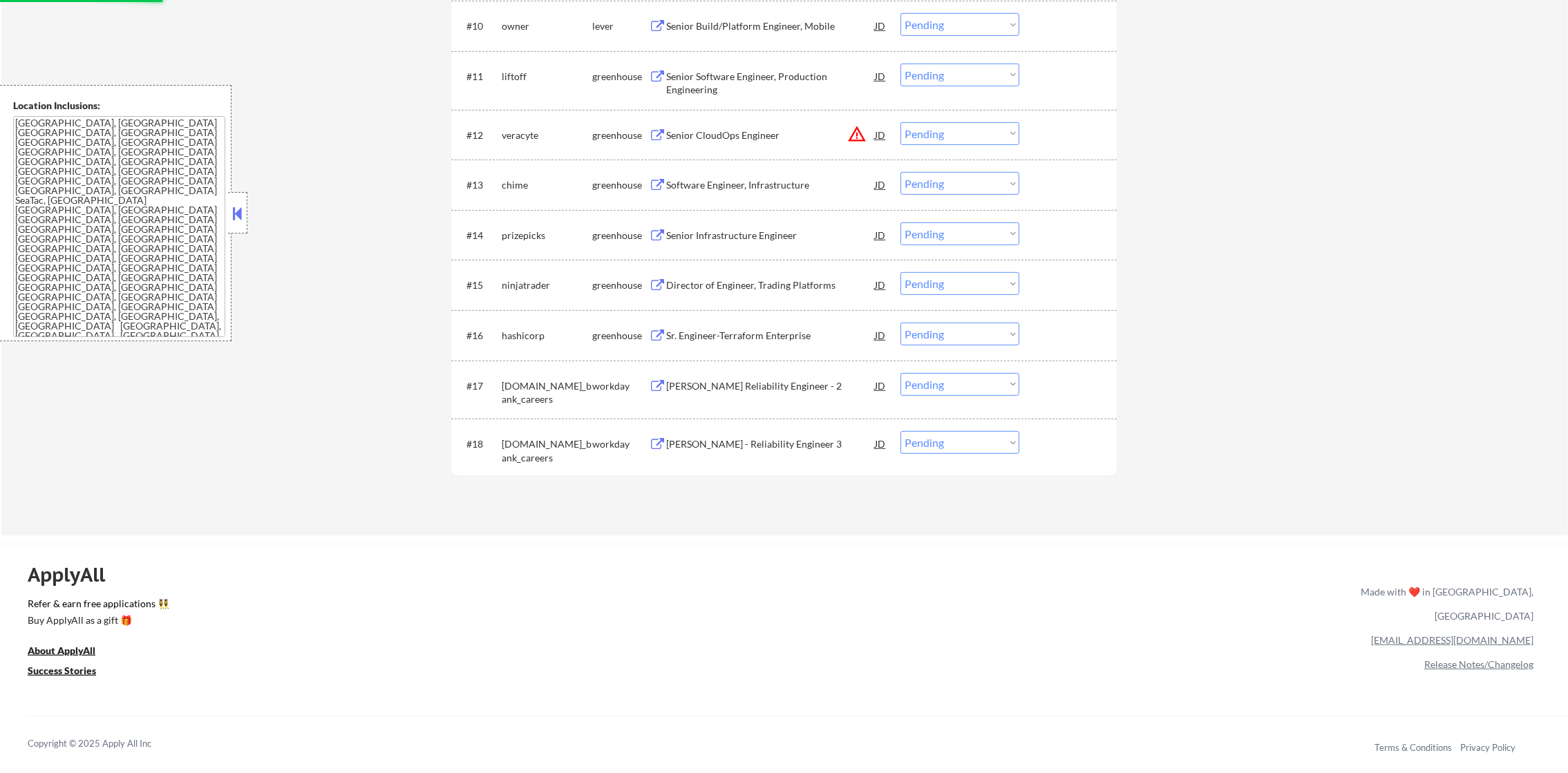
click at [863, 129] on button "warning_amber" at bounding box center [857, 134] width 19 height 19
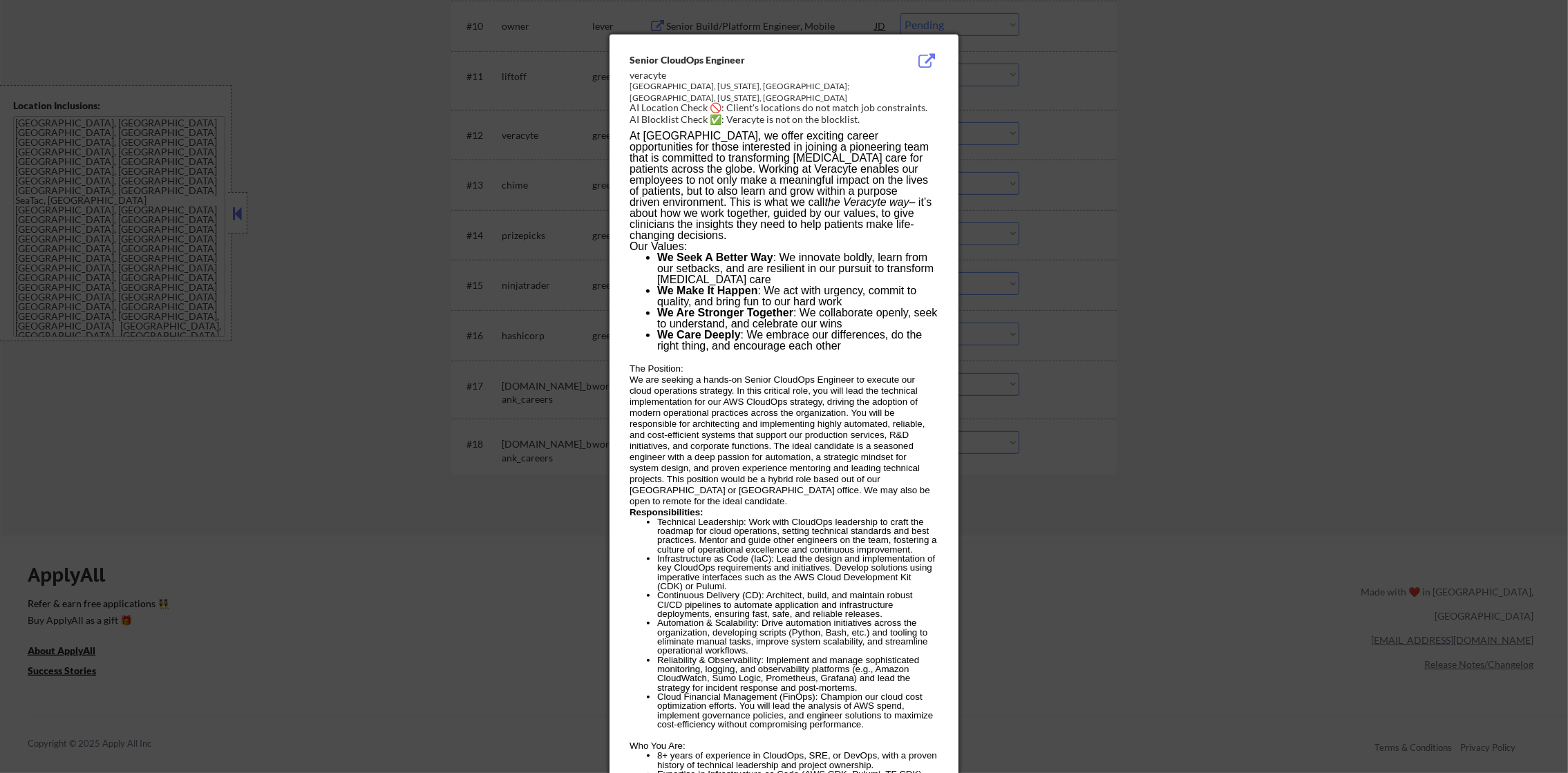
click at [1066, 149] on div at bounding box center [784, 386] width 1568 height 773
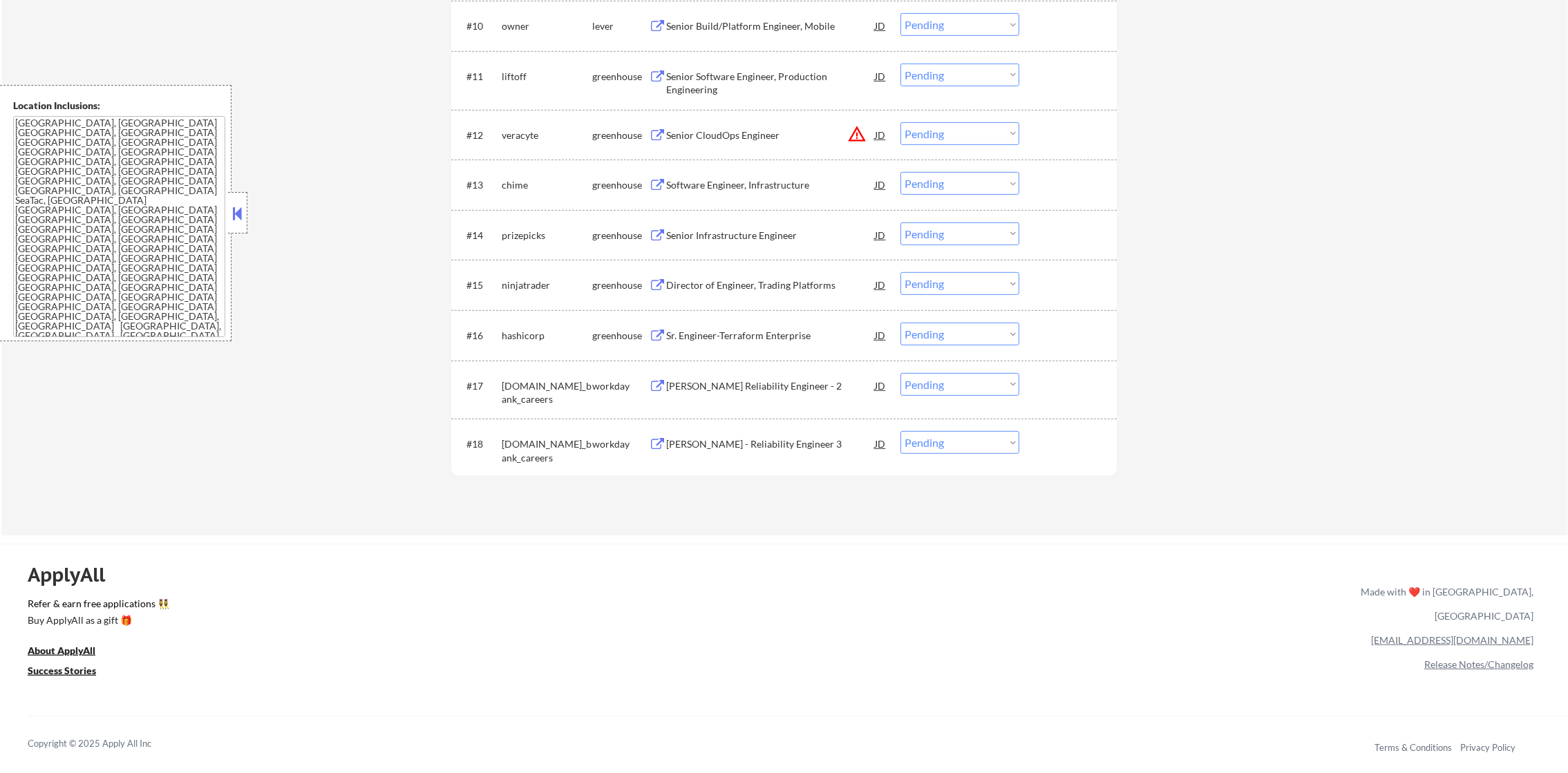
click at [987, 136] on select "Choose an option... Pending Applied Excluded (Questions) Excluded (Expired) Exc…" at bounding box center [959, 133] width 118 height 22
click at [900, 122] on select "Choose an option... Pending Applied Excluded (Questions) Excluded (Expired) Exc…" at bounding box center [959, 133] width 118 height 22
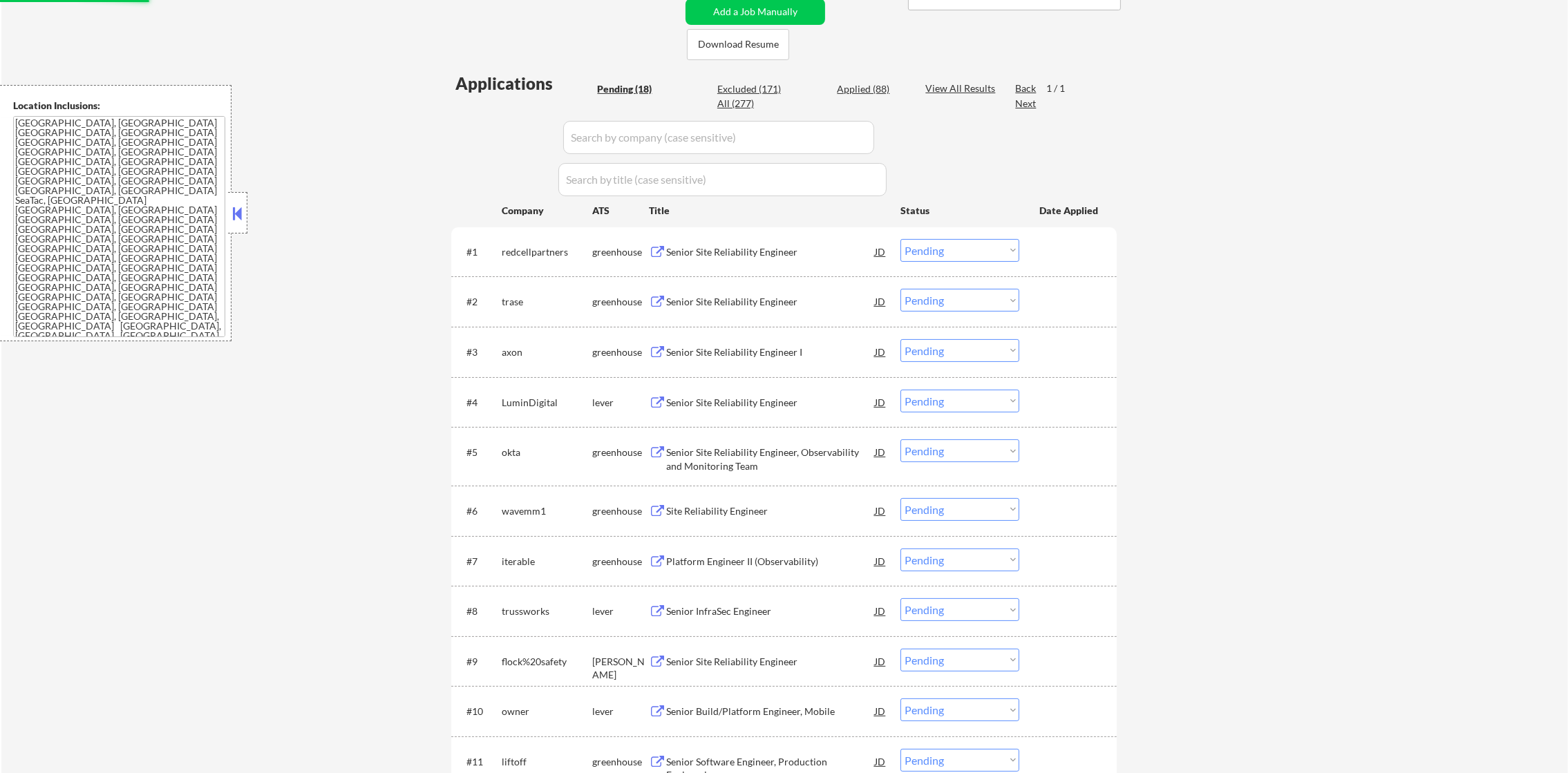
scroll to position [375, 0]
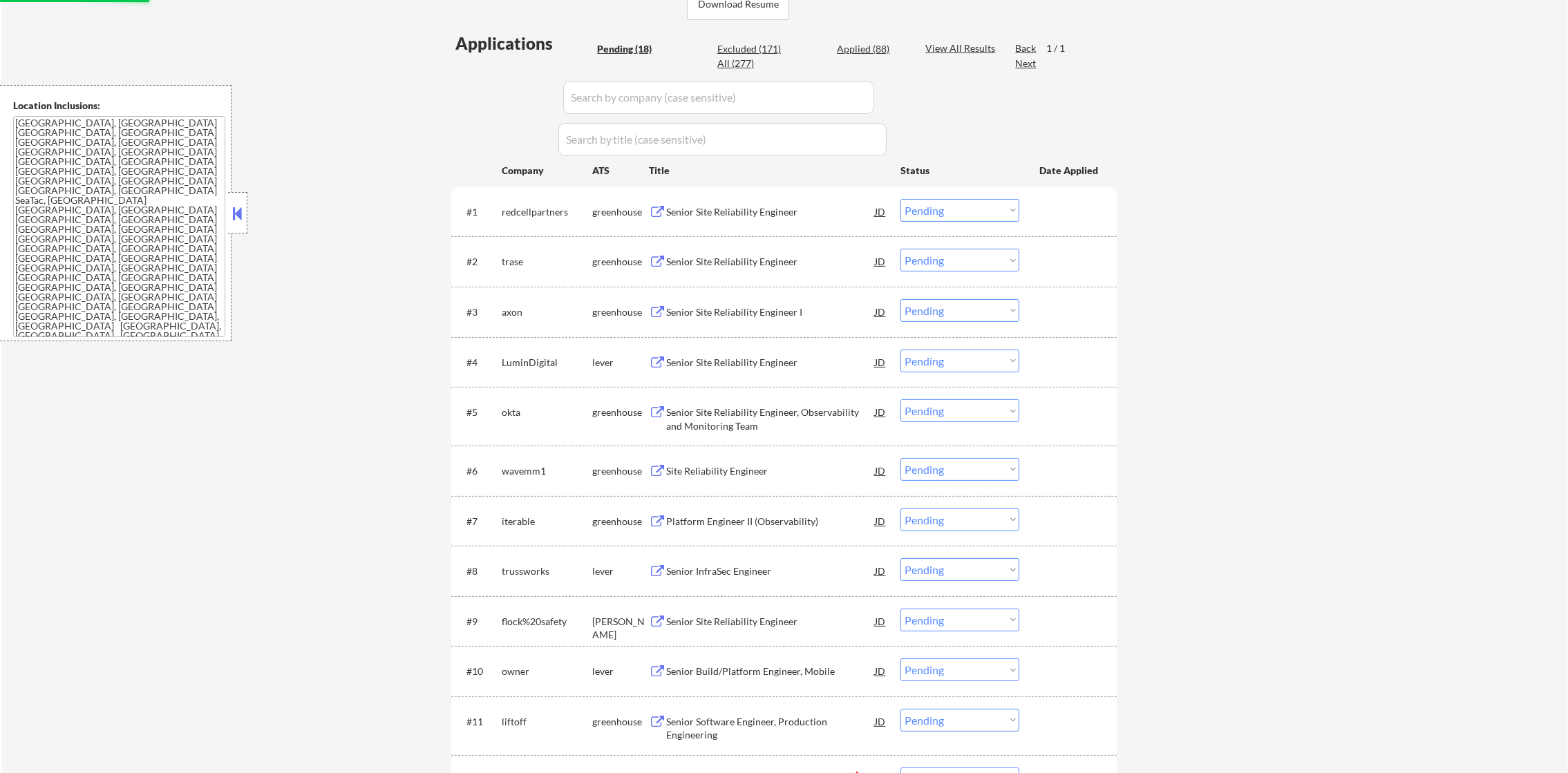
select select ""pending""
click at [752, 202] on div "Senior Site Reliability Engineer" at bounding box center [770, 211] width 208 height 25
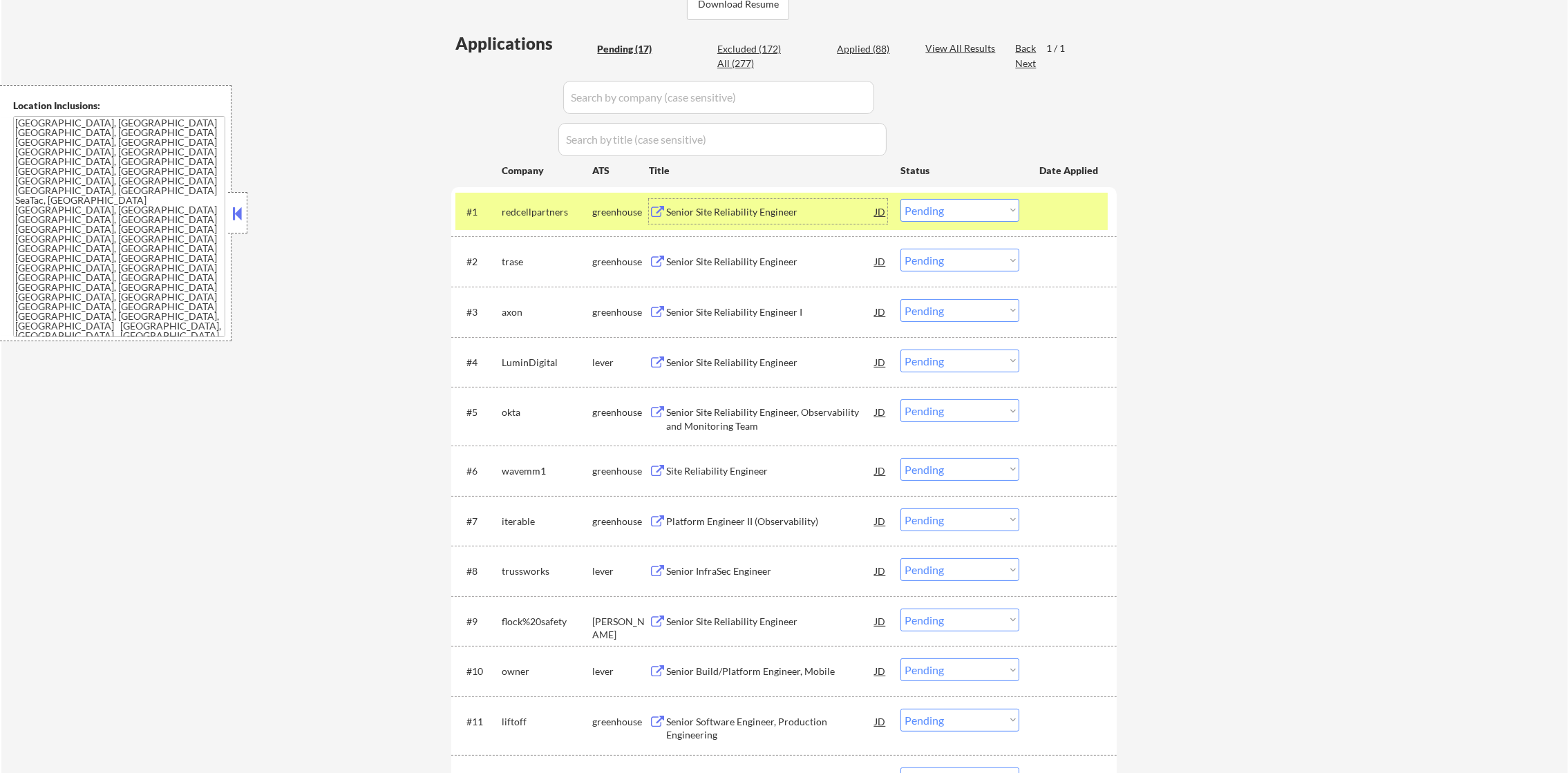
click at [945, 201] on select "Choose an option... Pending Applied Excluded (Questions) Excluded (Expired) Exc…" at bounding box center [959, 210] width 118 height 22
click at [922, 205] on select "Choose an option... Pending Applied Excluded (Questions) Excluded (Expired) Exc…" at bounding box center [959, 210] width 118 height 22
click at [900, 199] on select "Choose an option... Pending Applied Excluded (Questions) Excluded (Expired) Exc…" at bounding box center [959, 210] width 118 height 22
click at [545, 220] on div "redcellpartners" at bounding box center [547, 211] width 91 height 25
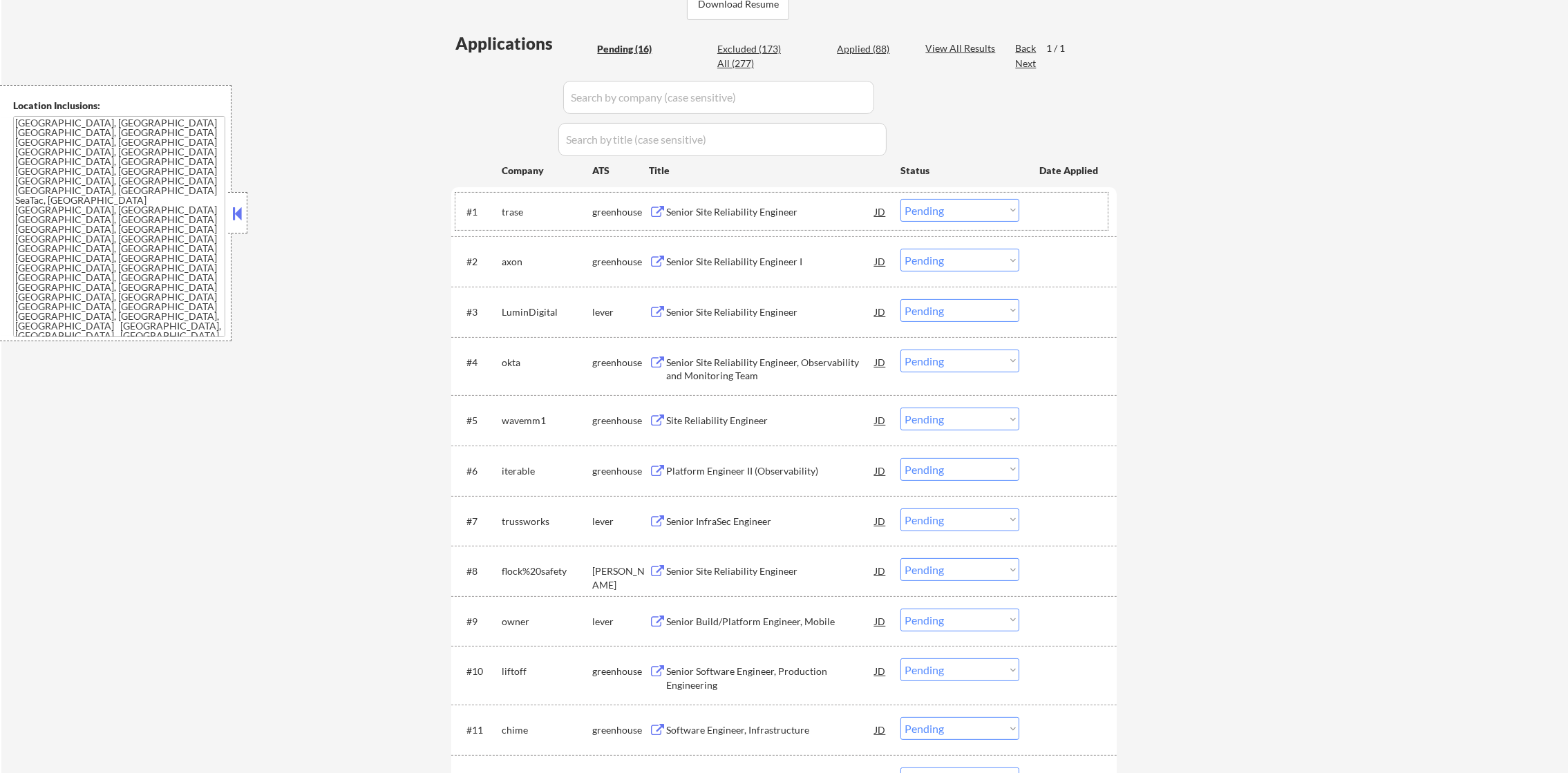
click at [694, 210] on div "Senior Site Reliability Engineer" at bounding box center [770, 212] width 208 height 14
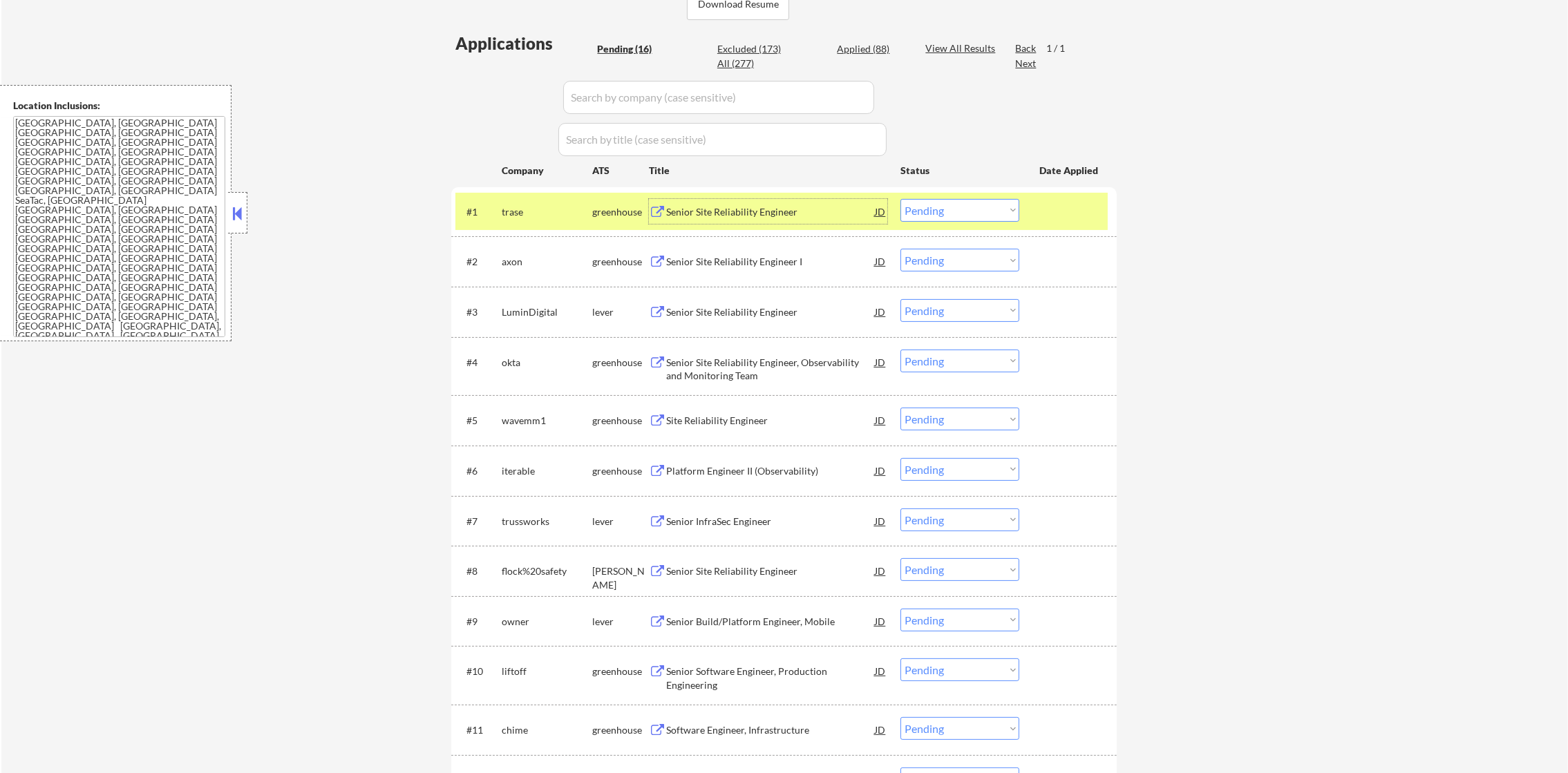
click at [984, 212] on select "Choose an option... Pending Applied Excluded (Questions) Excluded (Expired) Exc…" at bounding box center [959, 210] width 118 height 22
click at [900, 199] on select "Choose an option... Pending Applied Excluded (Questions) Excluded (Expired) Exc…" at bounding box center [959, 210] width 118 height 22
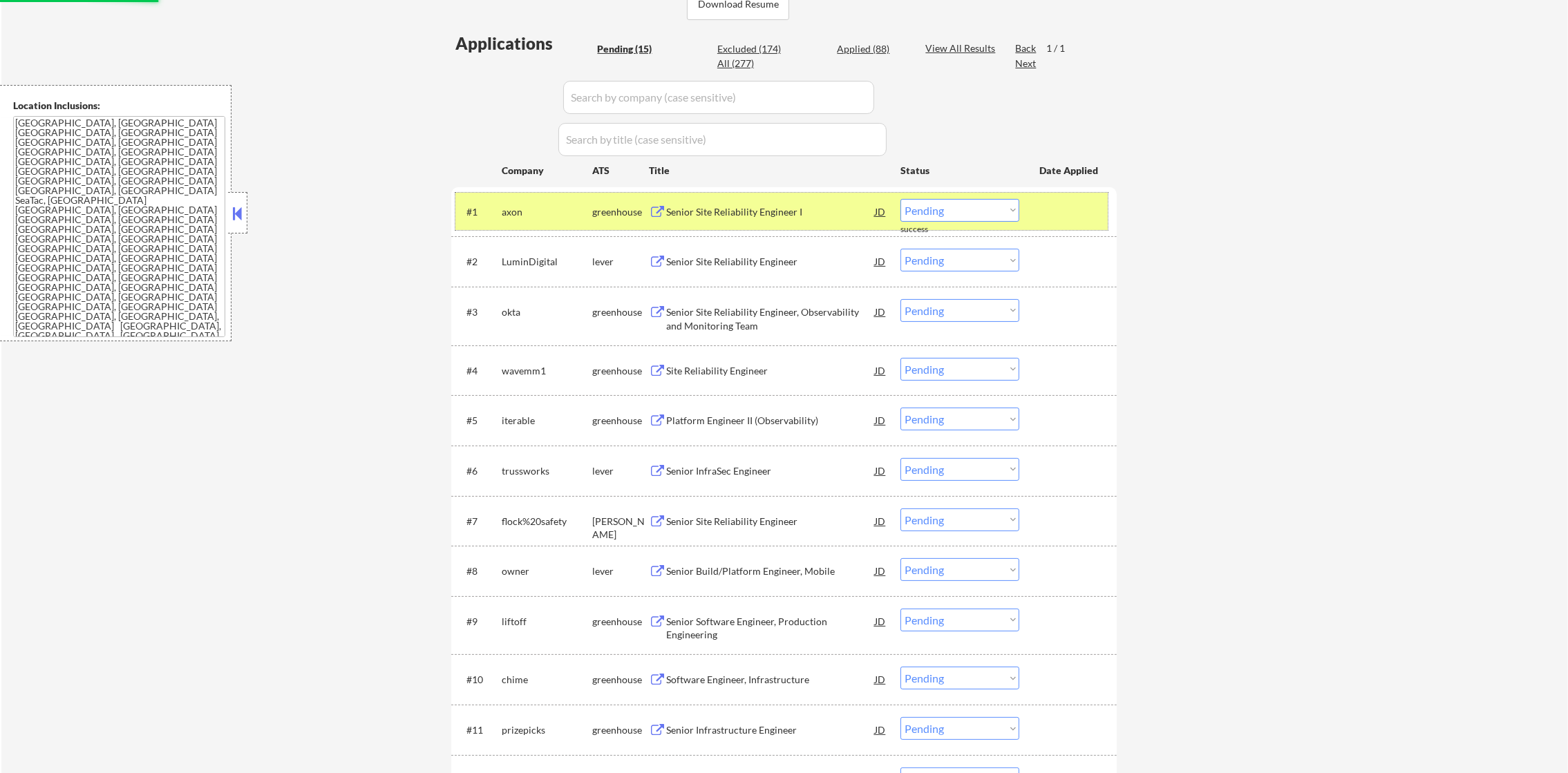
click at [509, 219] on div "axon" at bounding box center [547, 211] width 91 height 25
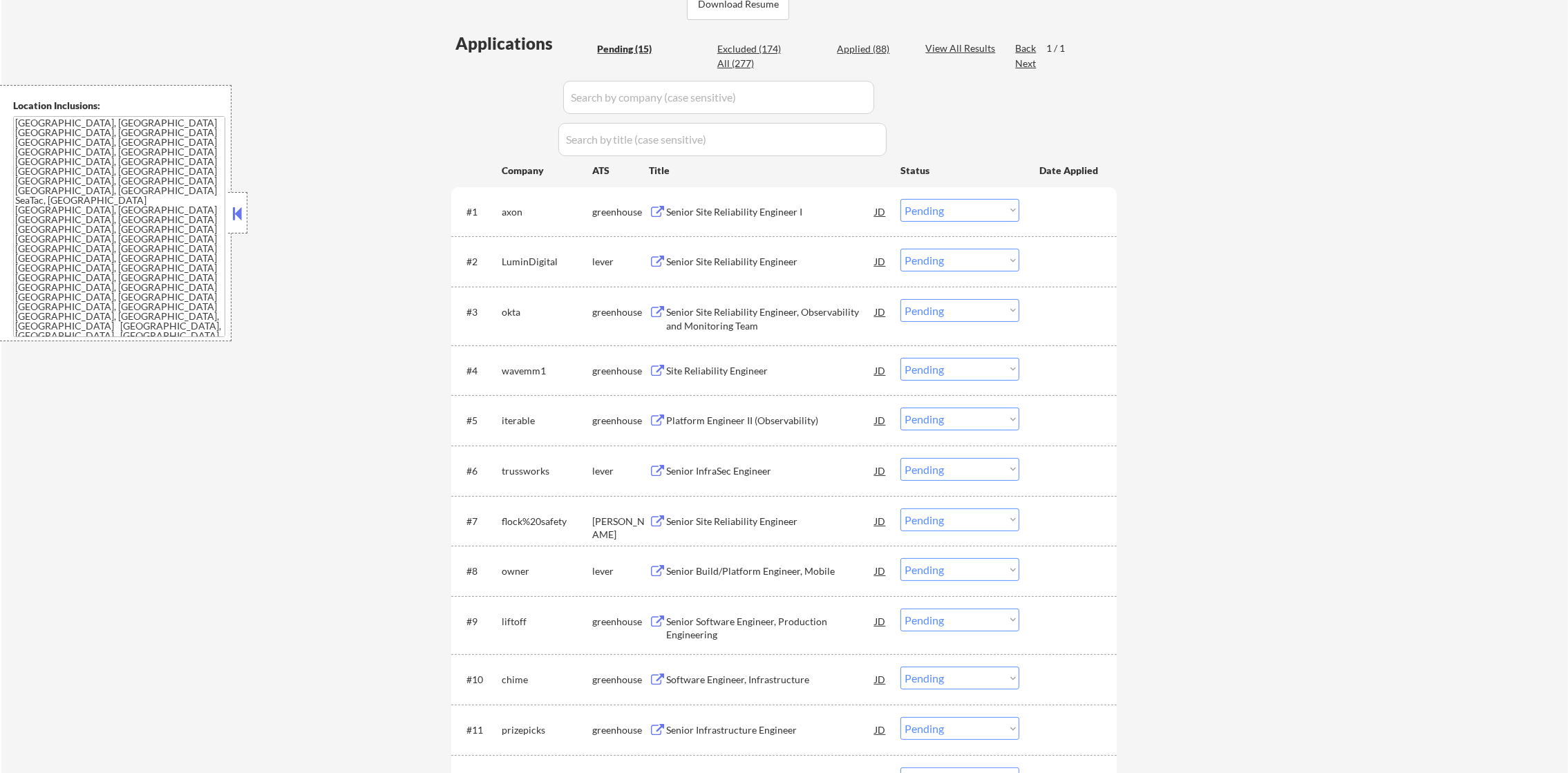
click at [775, 216] on div "Senior Site Reliability Engineer I" at bounding box center [770, 212] width 208 height 14
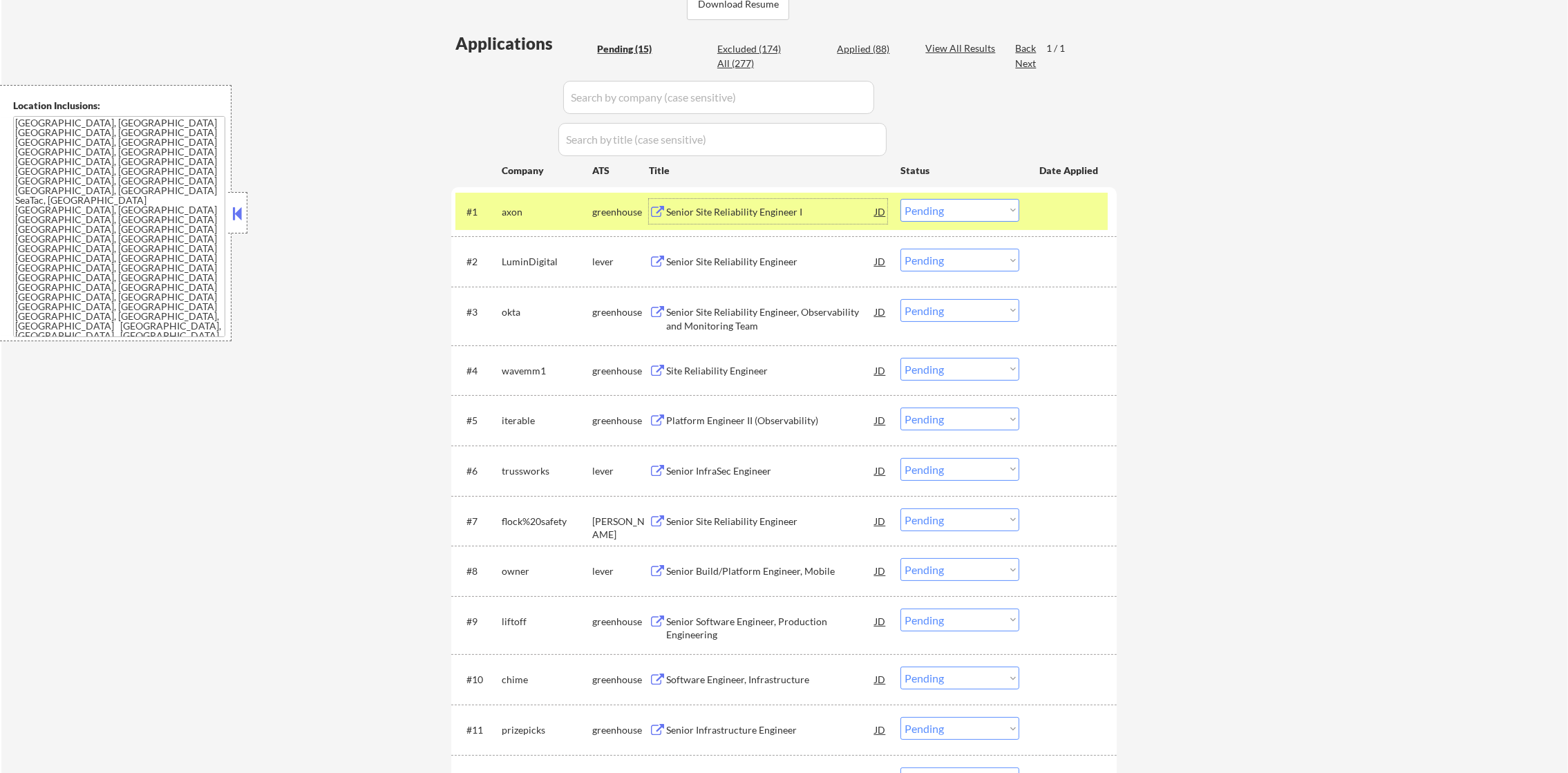
click at [926, 212] on select "Choose an option... Pending Applied Excluded (Questions) Excluded (Expired) Exc…" at bounding box center [959, 210] width 118 height 22
click at [900, 199] on select "Choose an option... Pending Applied Excluded (Questions) Excluded (Expired) Exc…" at bounding box center [959, 210] width 118 height 22
click at [521, 206] on div "axon" at bounding box center [547, 212] width 91 height 14
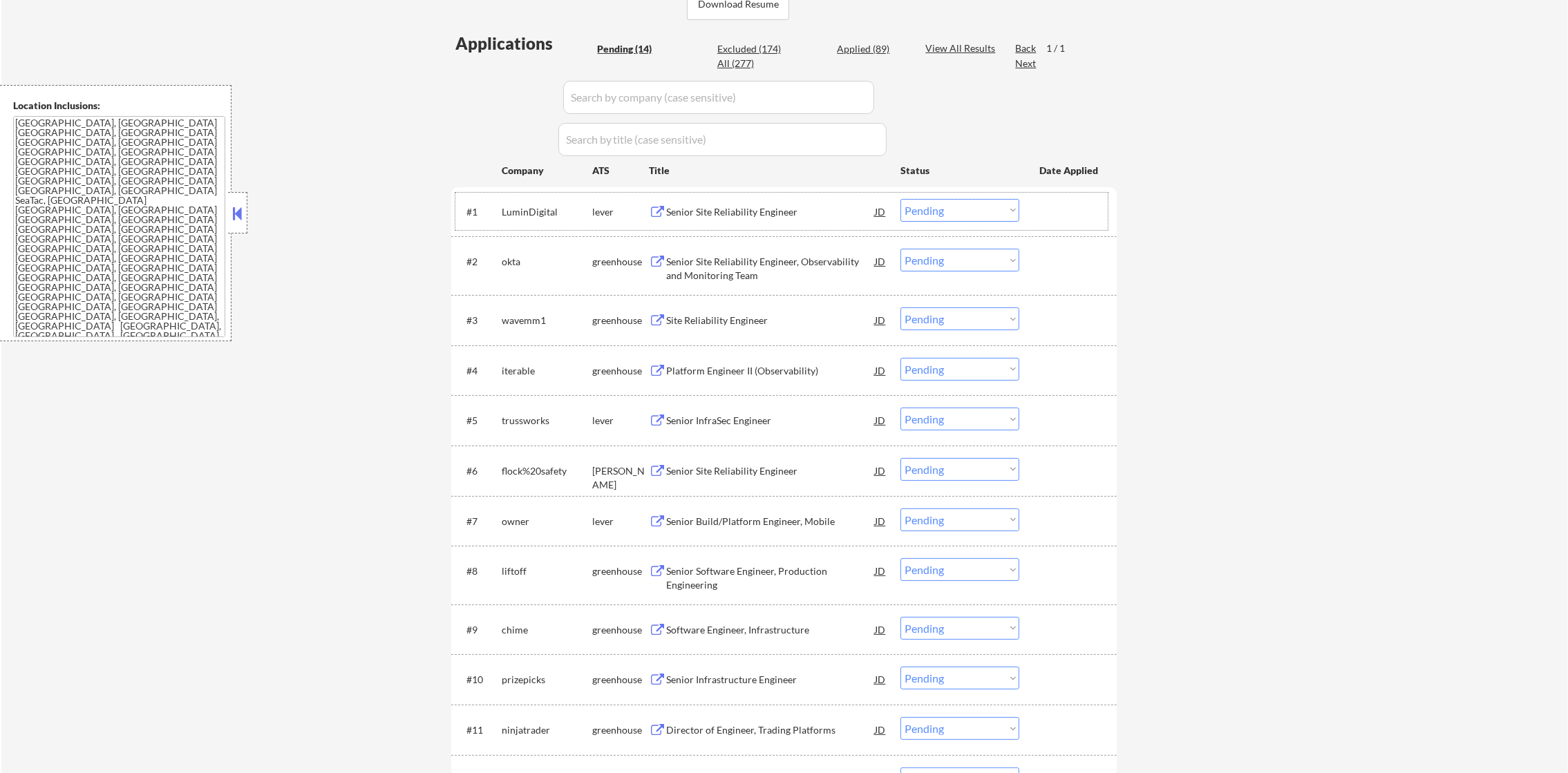
click at [728, 213] on div "Senior Site Reliability Engineer" at bounding box center [770, 212] width 208 height 14
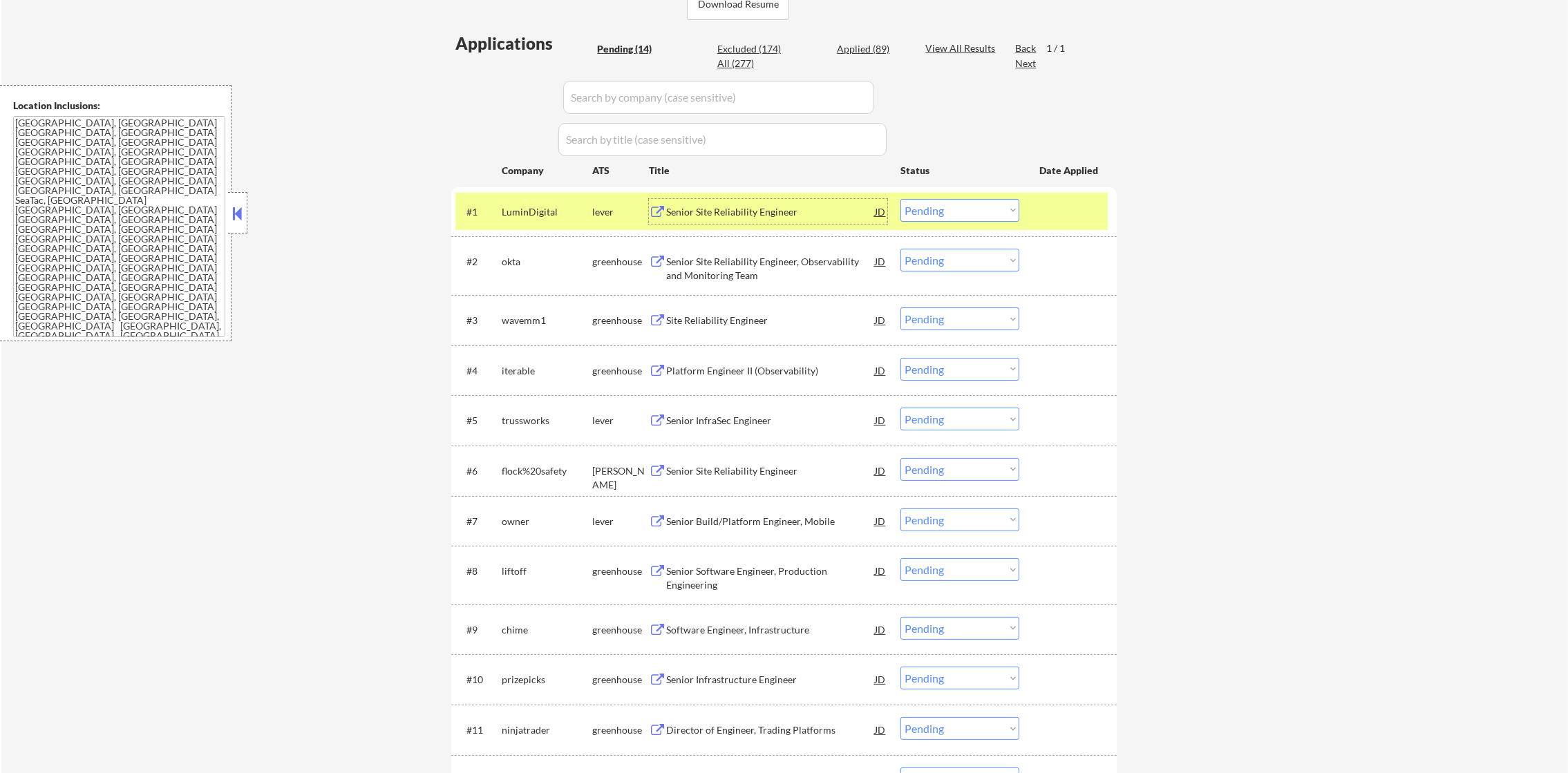
click at [941, 212] on select "Choose an option... Pending Applied Excluded (Questions) Excluded (Expired) Exc…" at bounding box center [959, 210] width 118 height 22
click at [900, 199] on select "Choose an option... Pending Applied Excluded (Questions) Excluded (Expired) Exc…" at bounding box center [959, 210] width 118 height 22
click at [521, 208] on div "LuminDigital" at bounding box center [547, 212] width 91 height 14
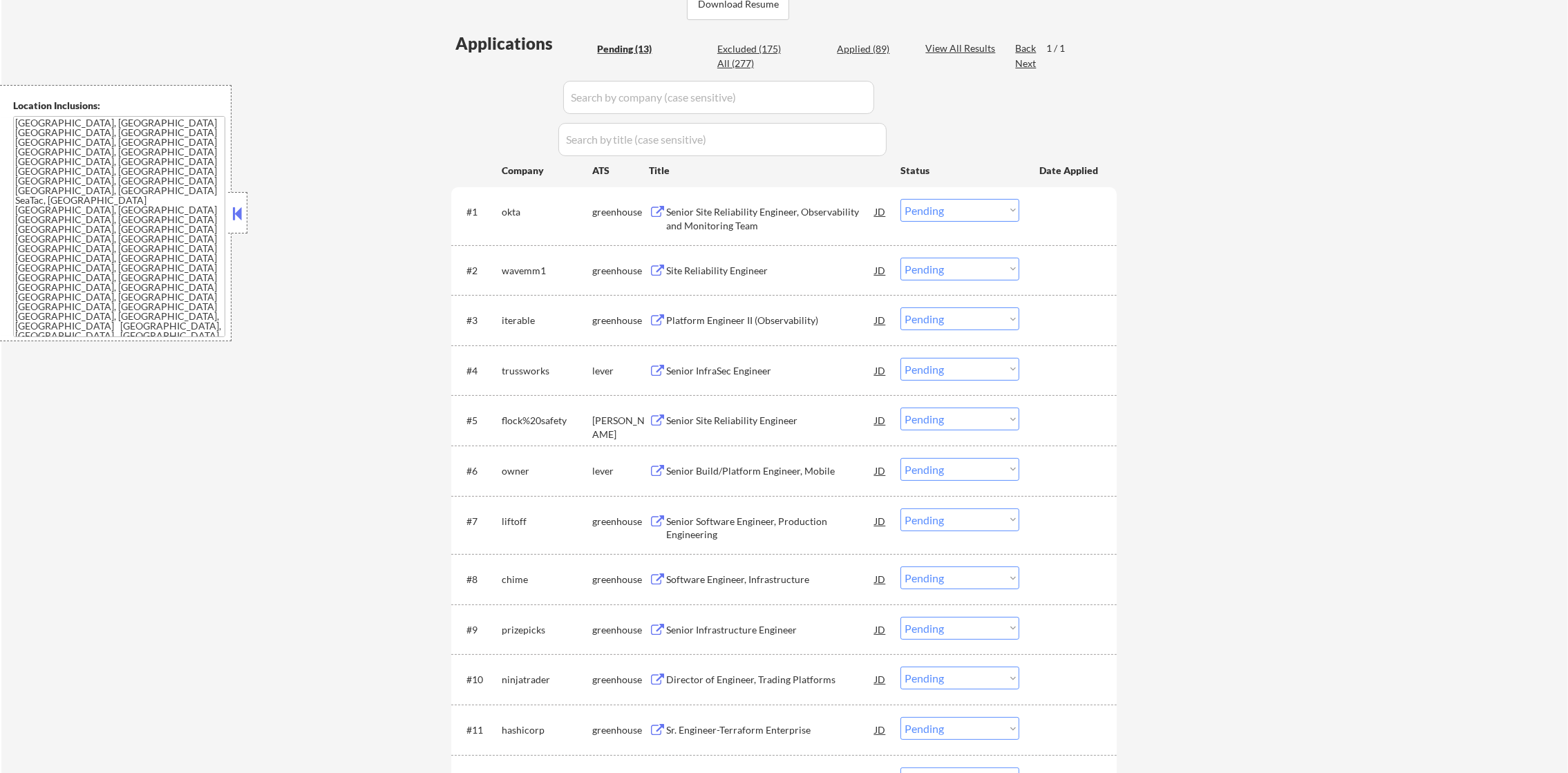
click at [720, 215] on div "Senior Site Reliability Engineer, Observability and Monitoring Team" at bounding box center [770, 218] width 208 height 27
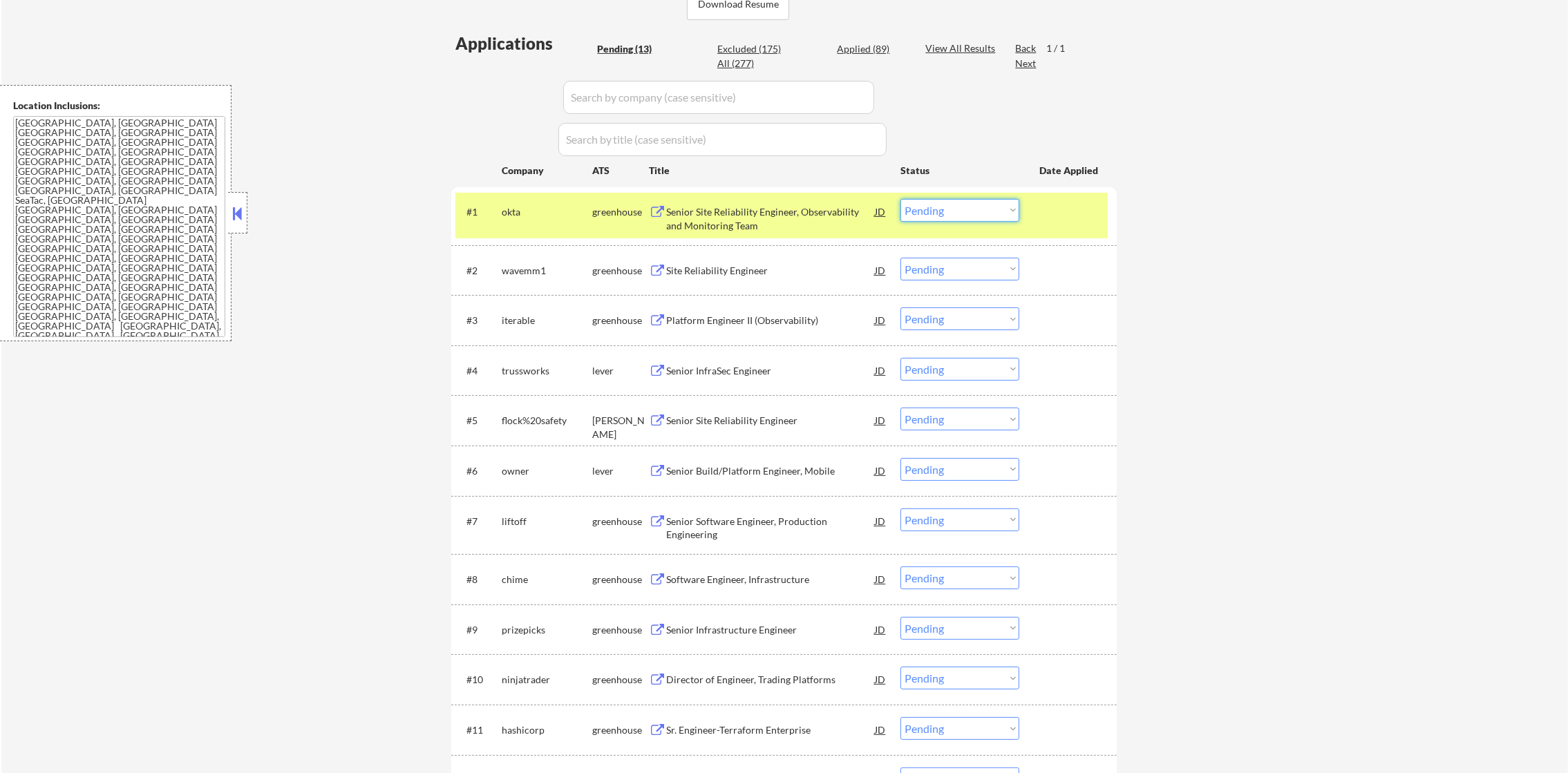
click at [967, 211] on select "Choose an option... Pending Applied Excluded (Questions) Excluded (Expired) Exc…" at bounding box center [959, 210] width 118 height 22
click at [900, 199] on select "Choose an option... Pending Applied Excluded (Questions) Excluded (Expired) Exc…" at bounding box center [959, 210] width 118 height 22
click at [498, 217] on div "#1 okta greenhouse Senior Site Reliability Engineer, Observability and Monitori…" at bounding box center [782, 215] width 652 height 46
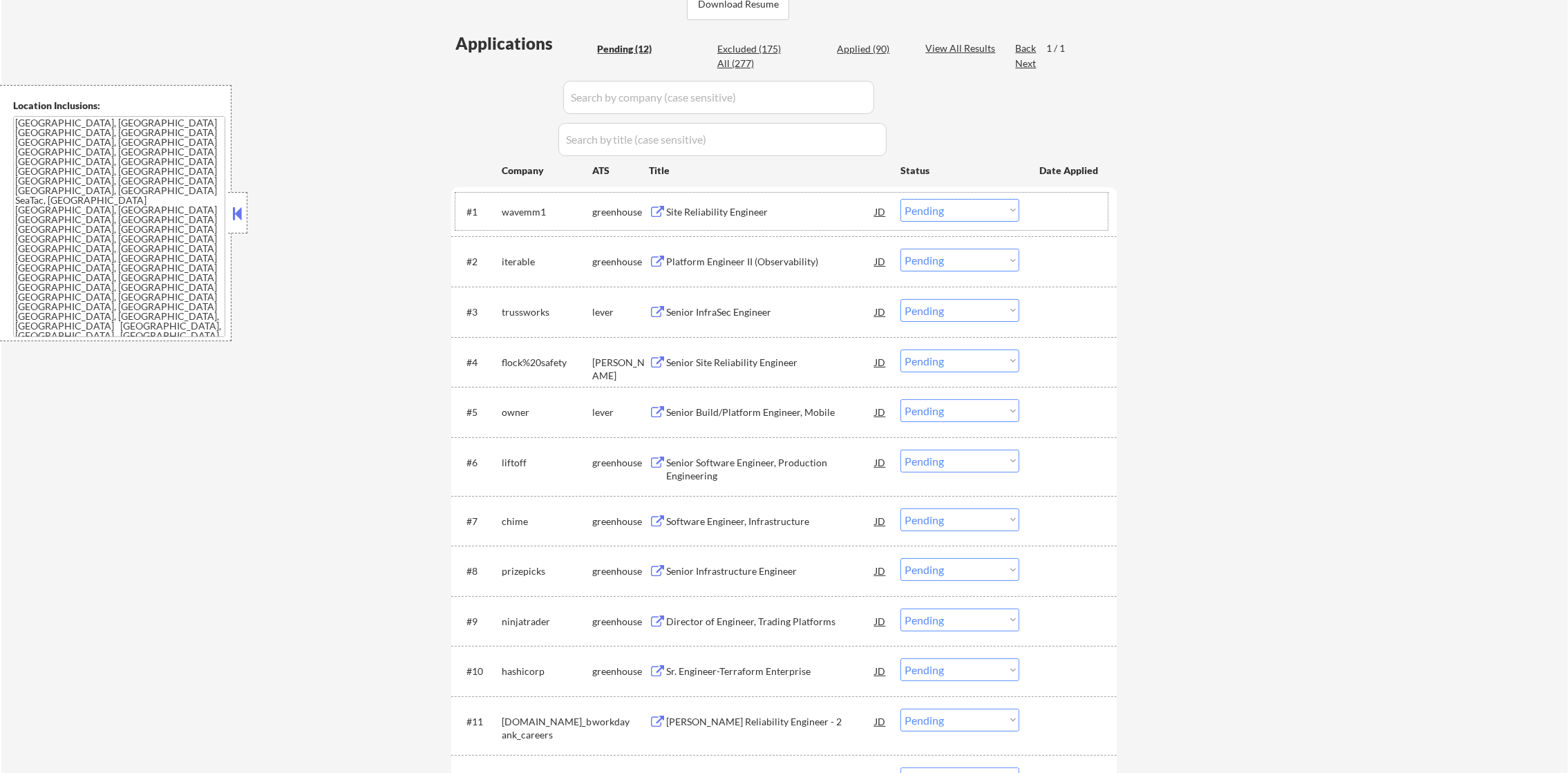
click at [716, 217] on div "Site Reliability Engineer" at bounding box center [770, 212] width 208 height 14
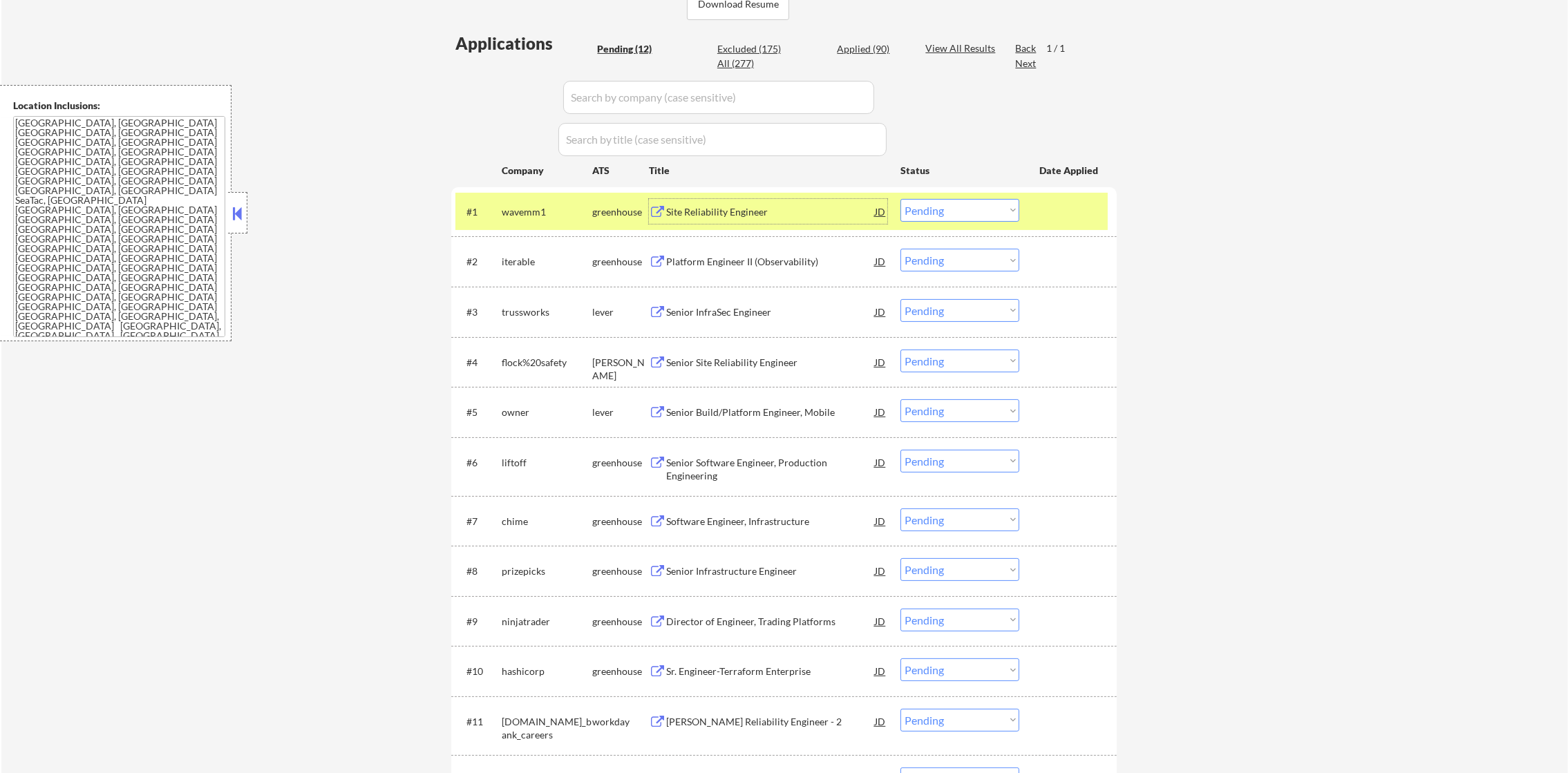
click at [949, 214] on select "Choose an option... Pending Applied Excluded (Questions) Excluded (Expired) Exc…" at bounding box center [959, 210] width 118 height 22
click at [900, 199] on select "Choose an option... Pending Applied Excluded (Questions) Excluded (Expired) Exc…" at bounding box center [959, 210] width 118 height 22
click at [525, 202] on div "wavemm1" at bounding box center [547, 211] width 91 height 25
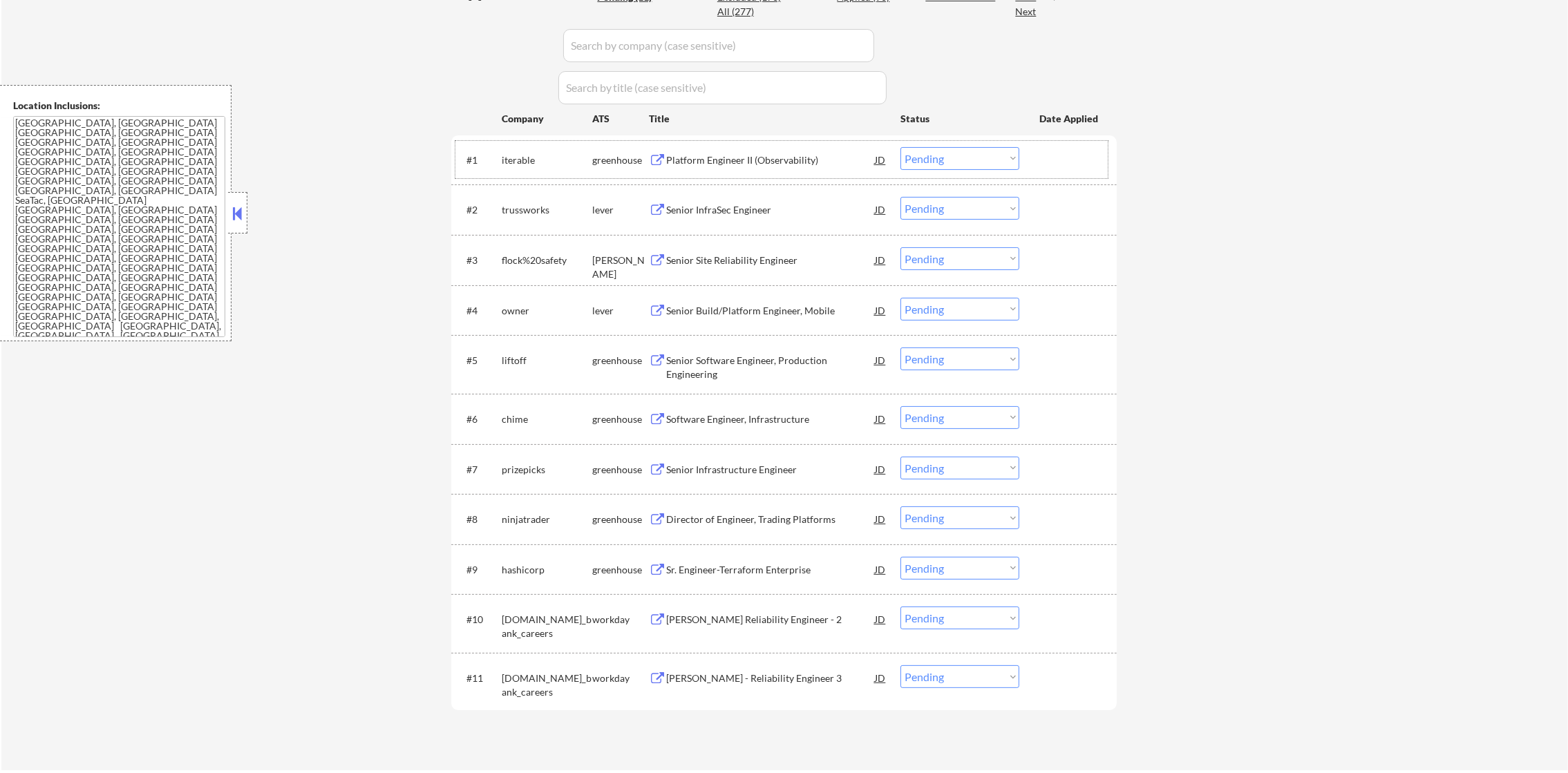
scroll to position [411, 0]
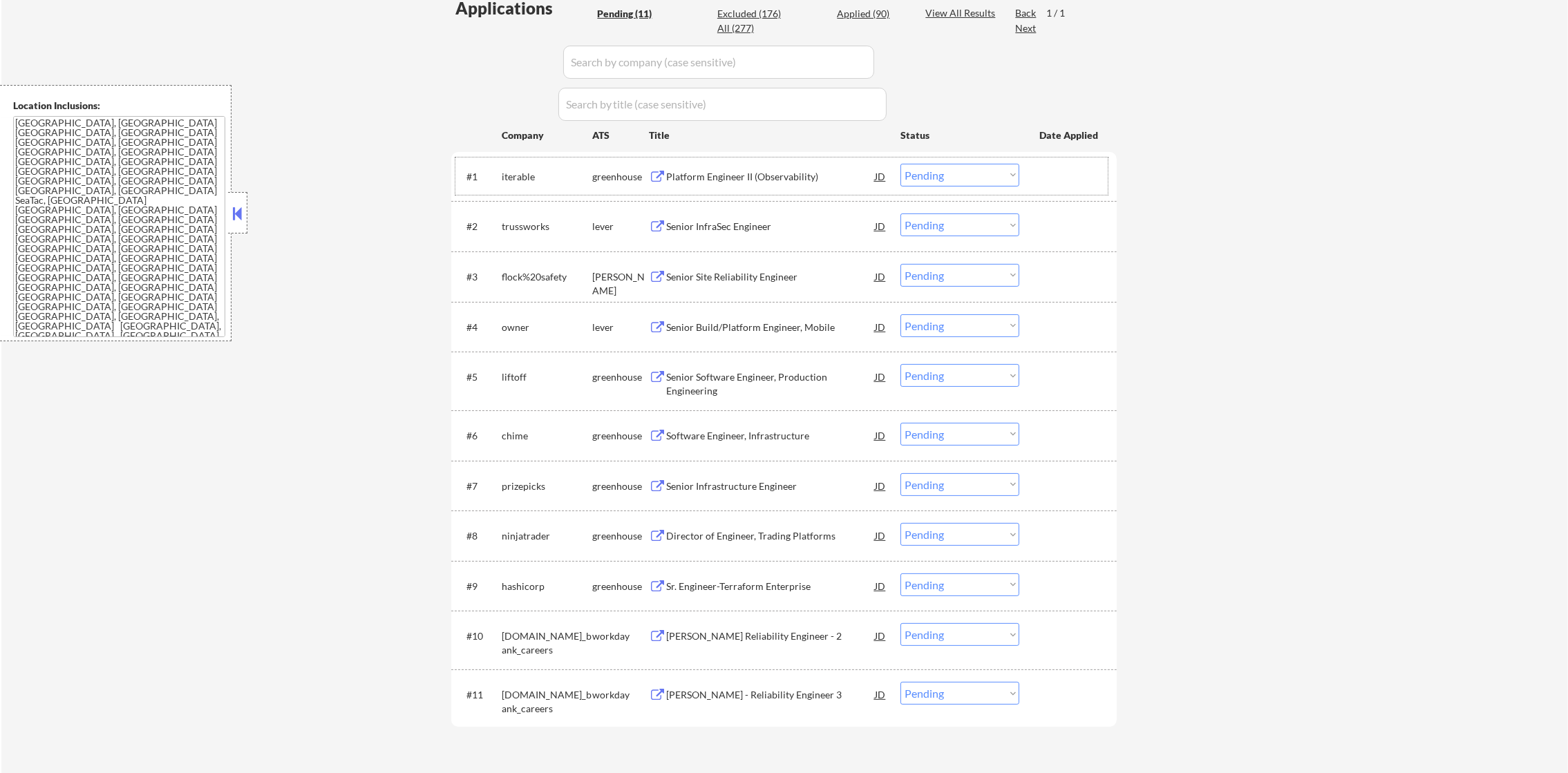
click at [773, 175] on div "Platform Engineer II (Observability)" at bounding box center [770, 177] width 208 height 14
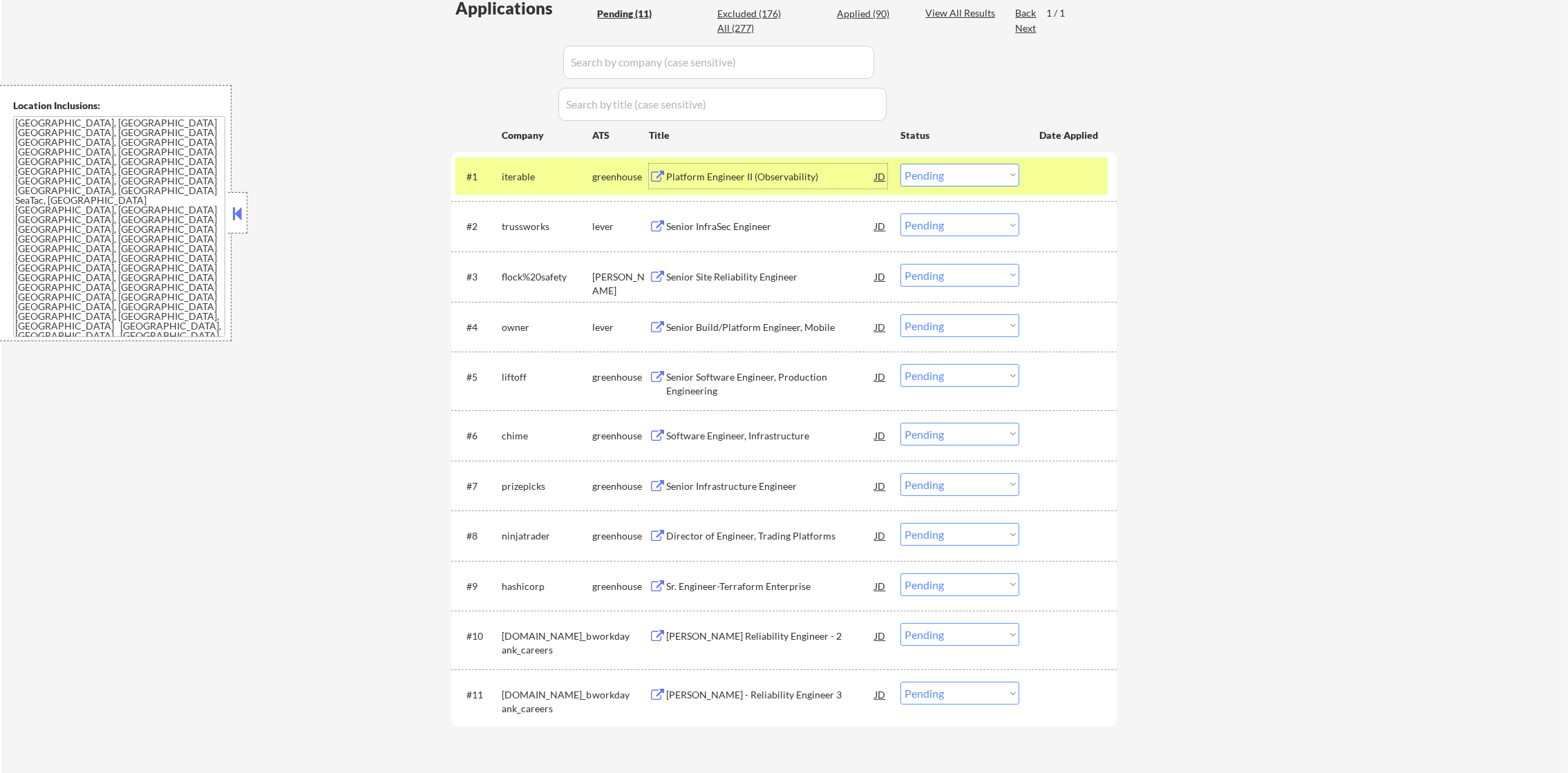
click at [936, 174] on select "Choose an option... Pending Applied Excluded (Questions) Excluded (Expired) Exc…" at bounding box center [959, 175] width 118 height 22
click at [900, 163] on select "Choose an option... Pending Applied Excluded (Questions) Excluded (Expired) Exc…" at bounding box center [959, 175] width 118 height 22
click at [541, 169] on div "iterable" at bounding box center [547, 176] width 91 height 25
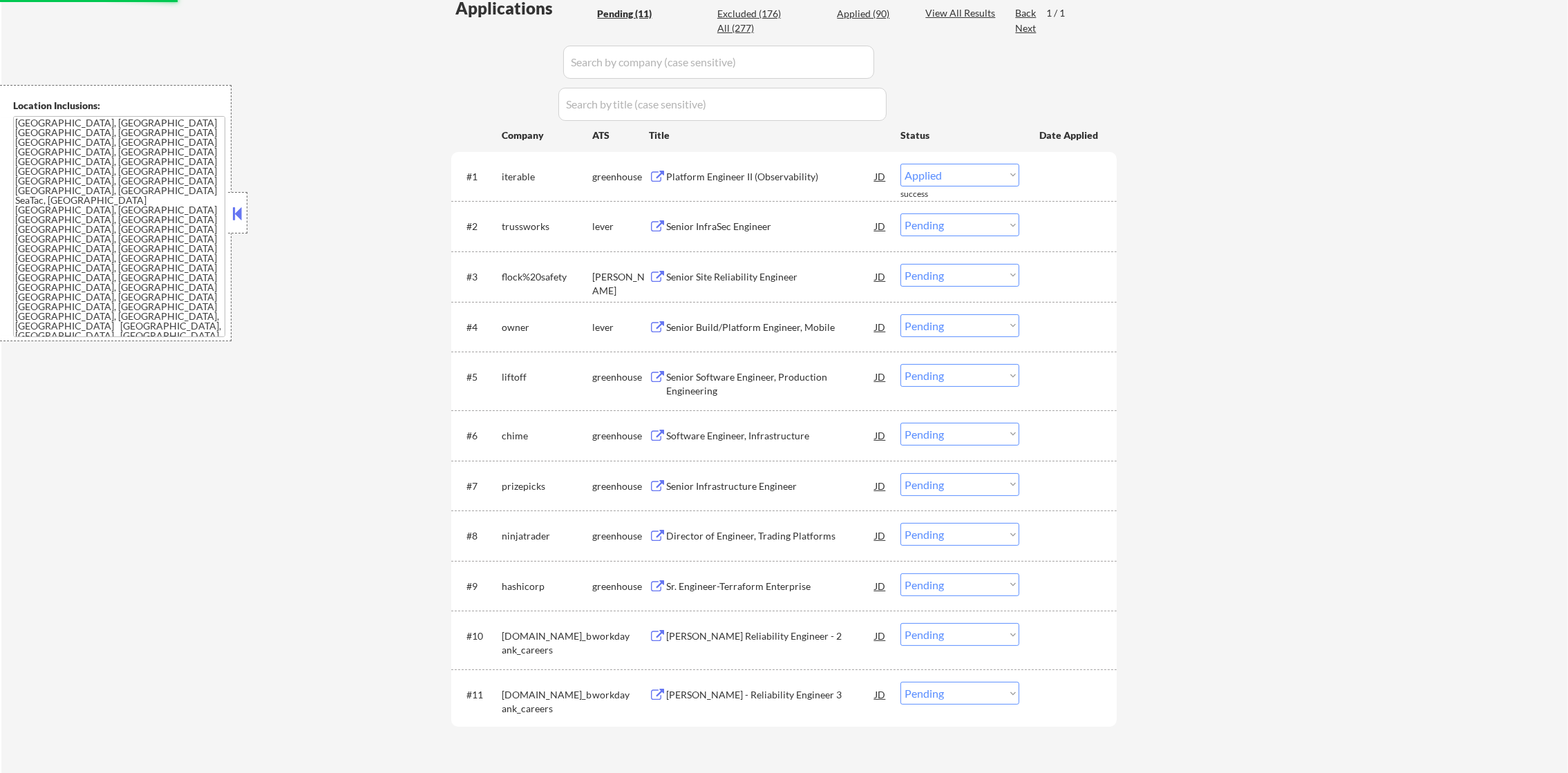
select select ""pending""
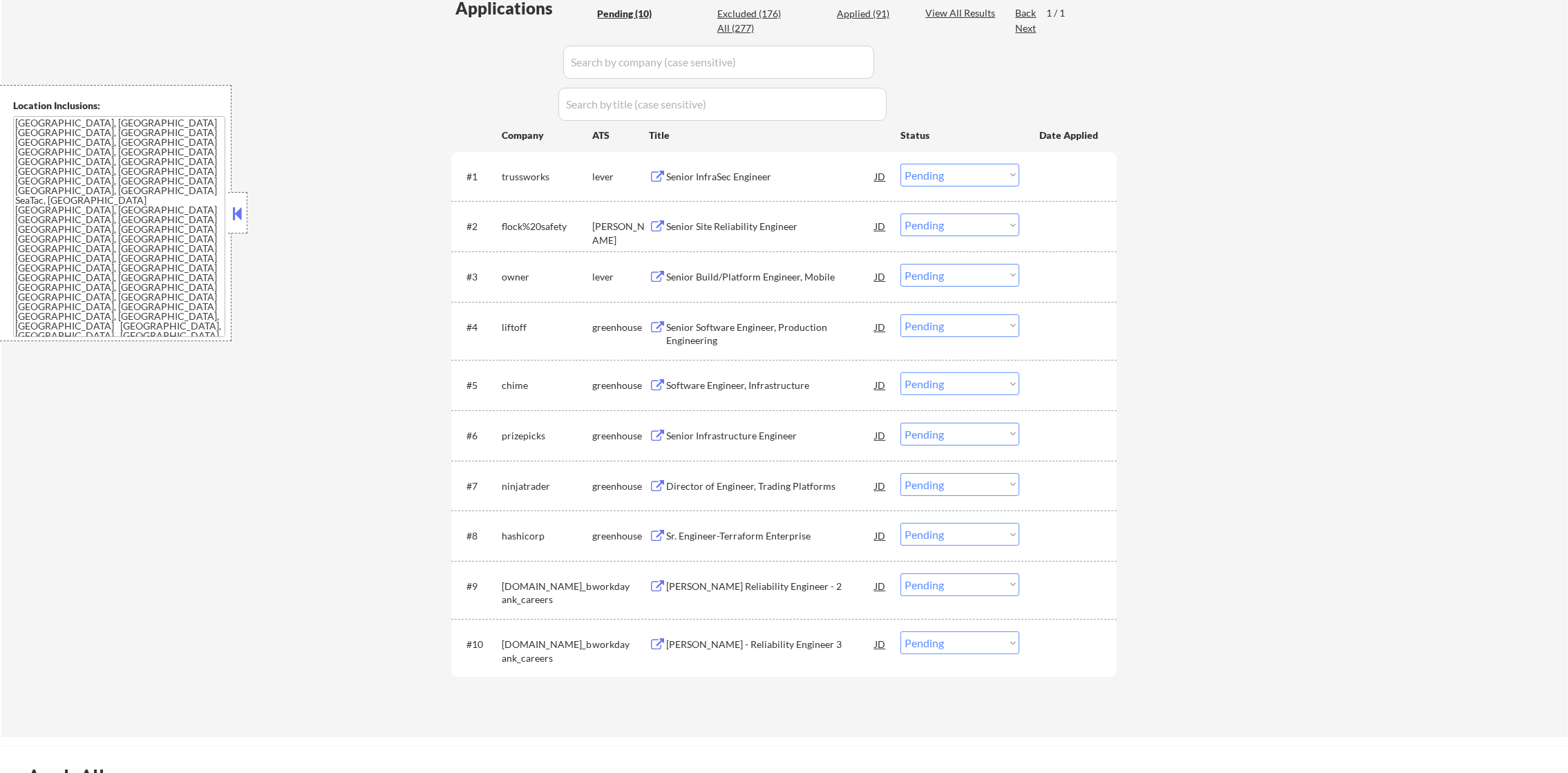
click at [749, 182] on div "Senior InfraSec Engineer" at bounding box center [770, 177] width 208 height 14
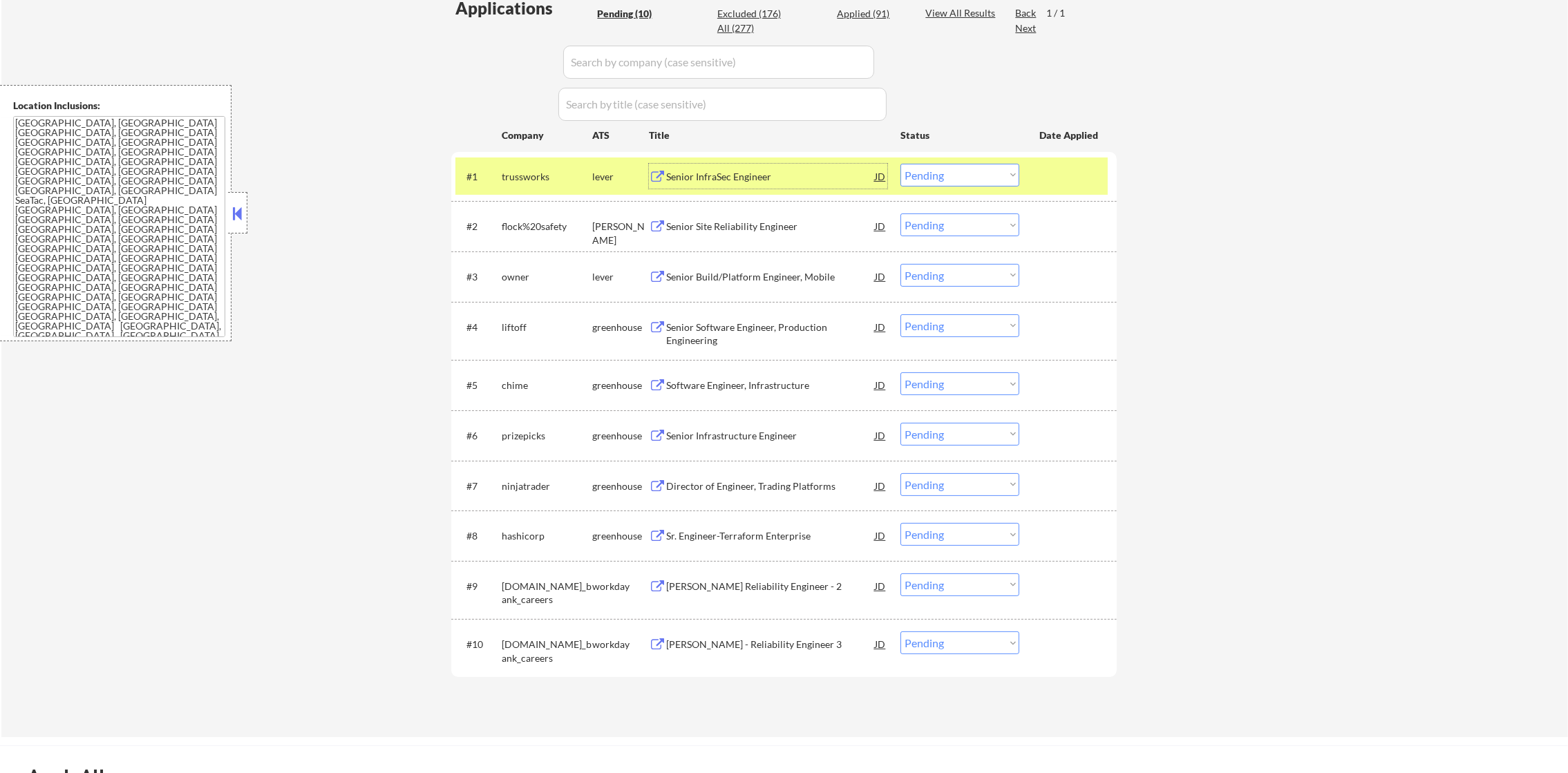
click at [555, 179] on div "trussworks" at bounding box center [547, 177] width 91 height 14
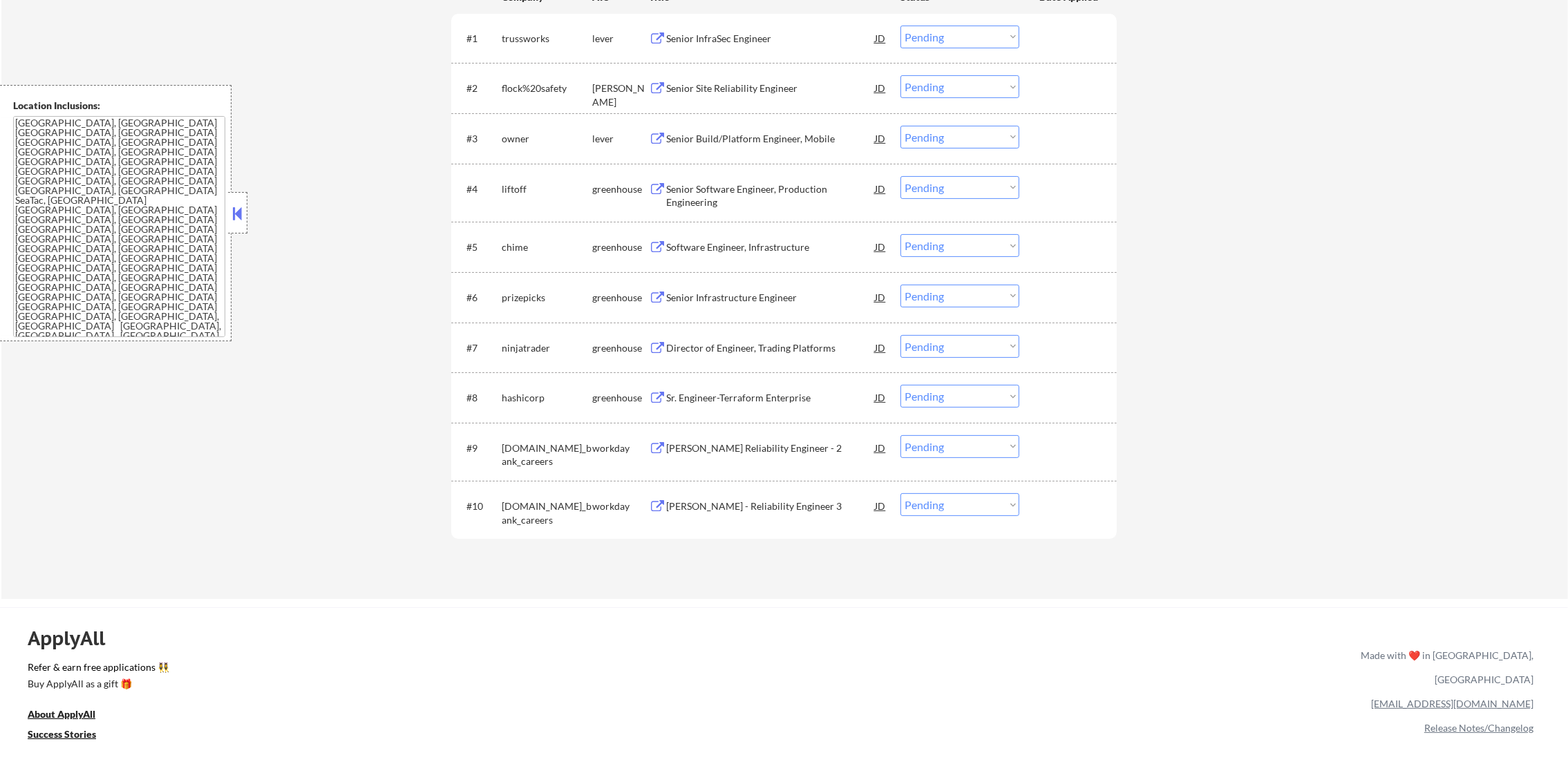
scroll to position [583, 0]
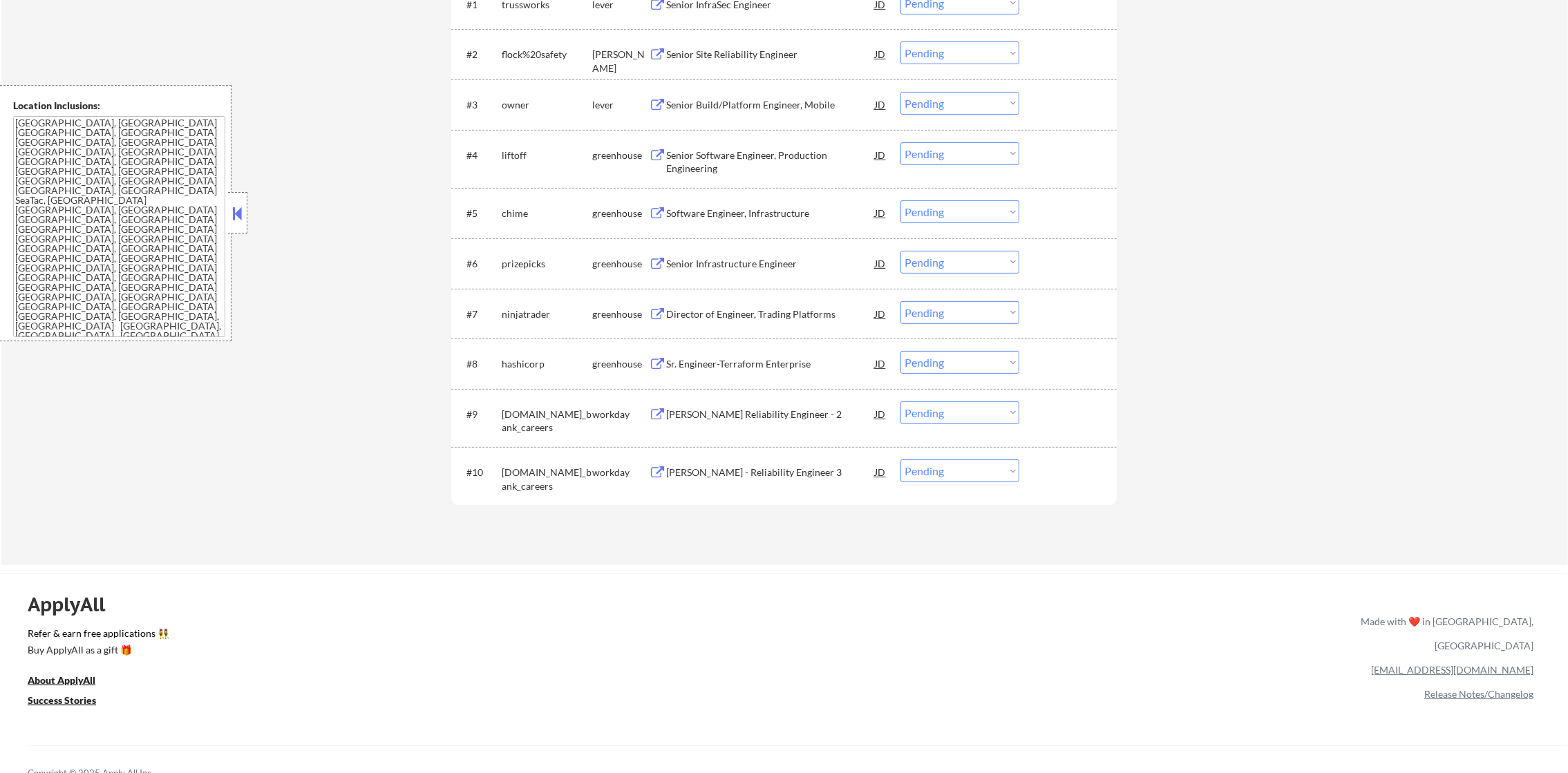
click at [801, 46] on div "Senior Site Reliability Engineer" at bounding box center [770, 54] width 208 height 25
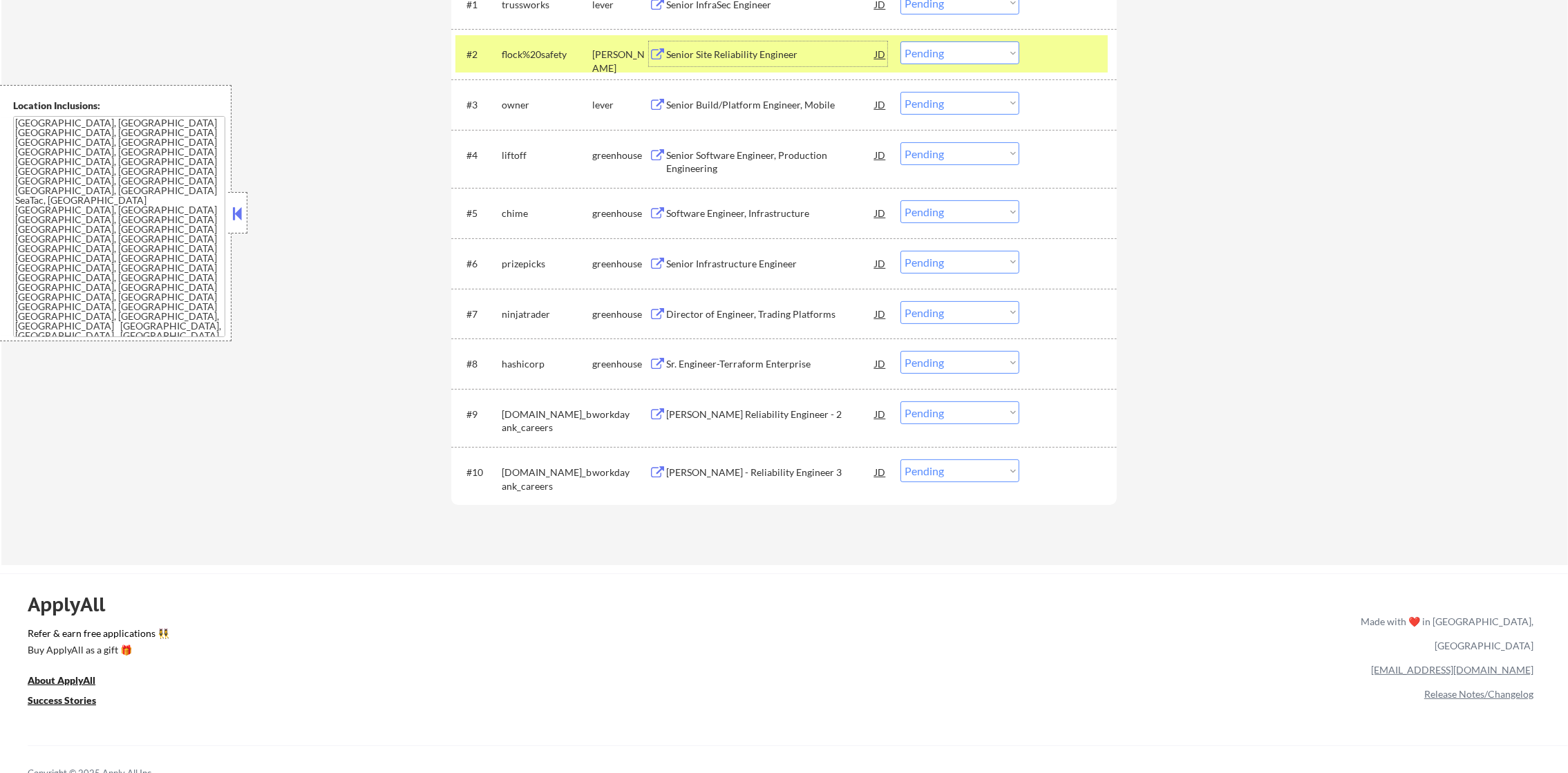
click at [923, 46] on select "Choose an option... Pending Applied Excluded (Questions) Excluded (Expired) Exc…" at bounding box center [959, 53] width 118 height 22
click at [900, 42] on select "Choose an option... Pending Applied Excluded (Questions) Excluded (Expired) Exc…" at bounding box center [959, 53] width 118 height 22
click at [488, 57] on div "#2" at bounding box center [478, 54] width 24 height 14
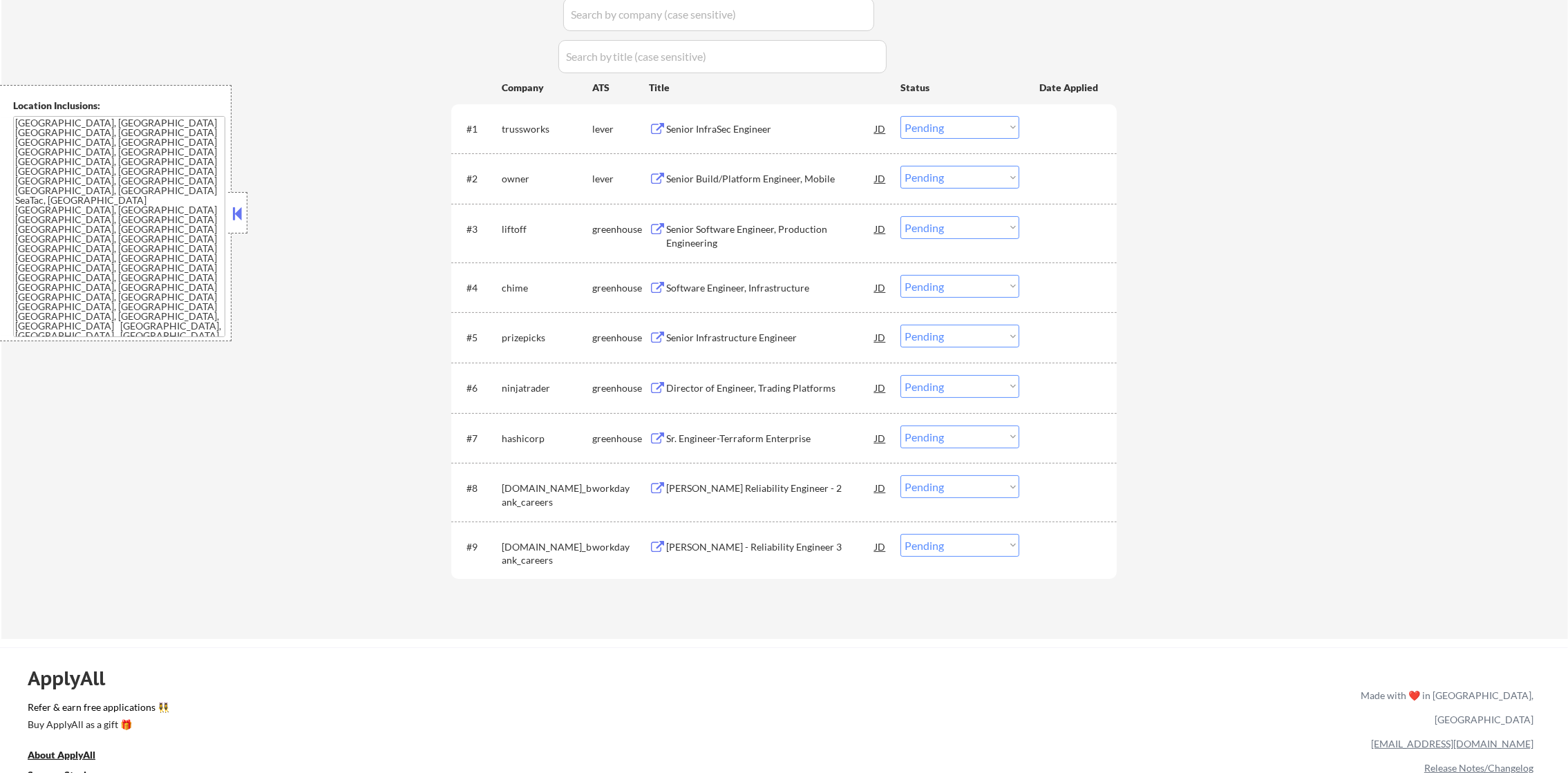
scroll to position [445, 0]
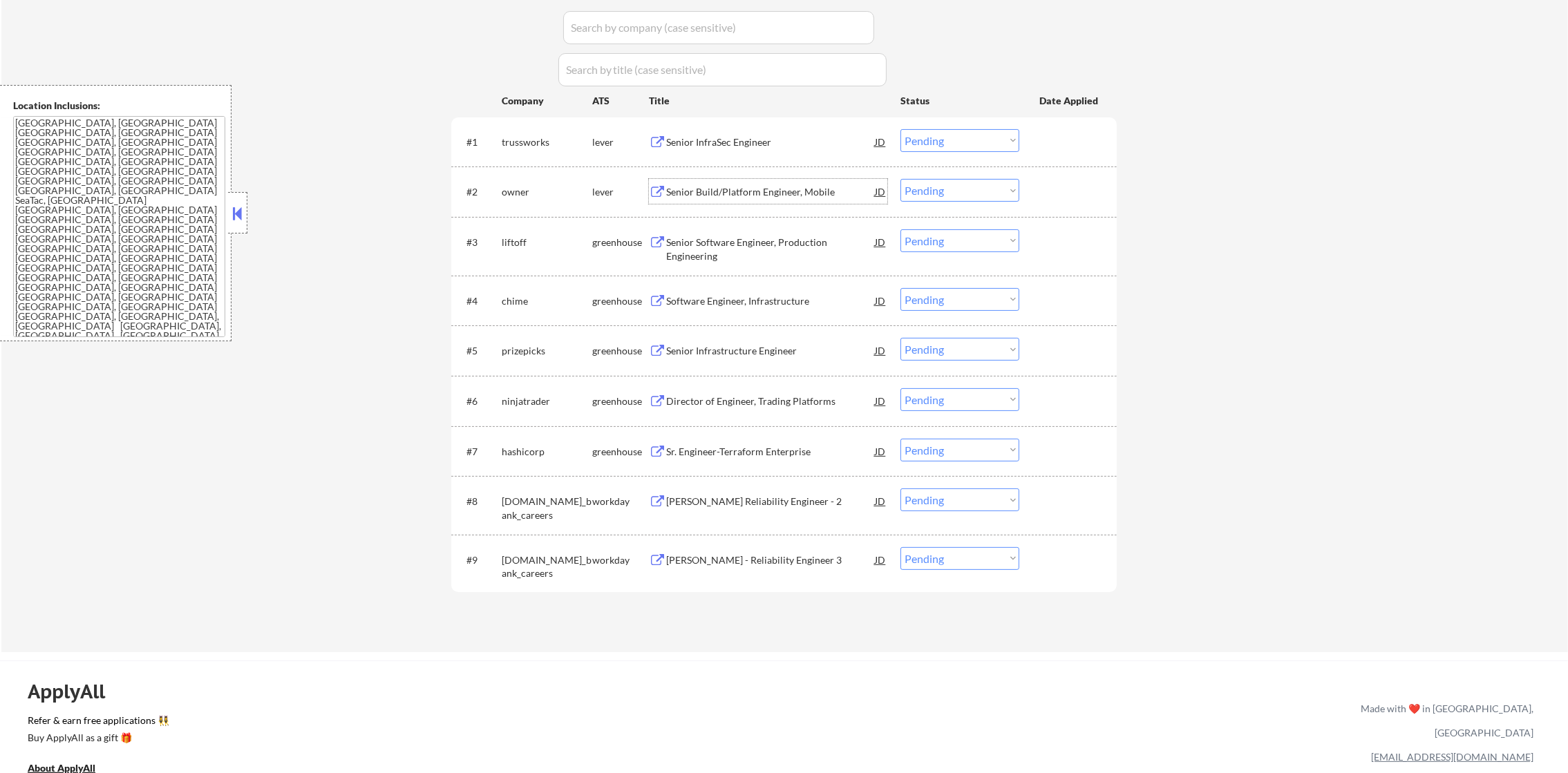
click at [773, 196] on div "Senior Build/Platform Engineer, Mobile" at bounding box center [770, 192] width 208 height 14
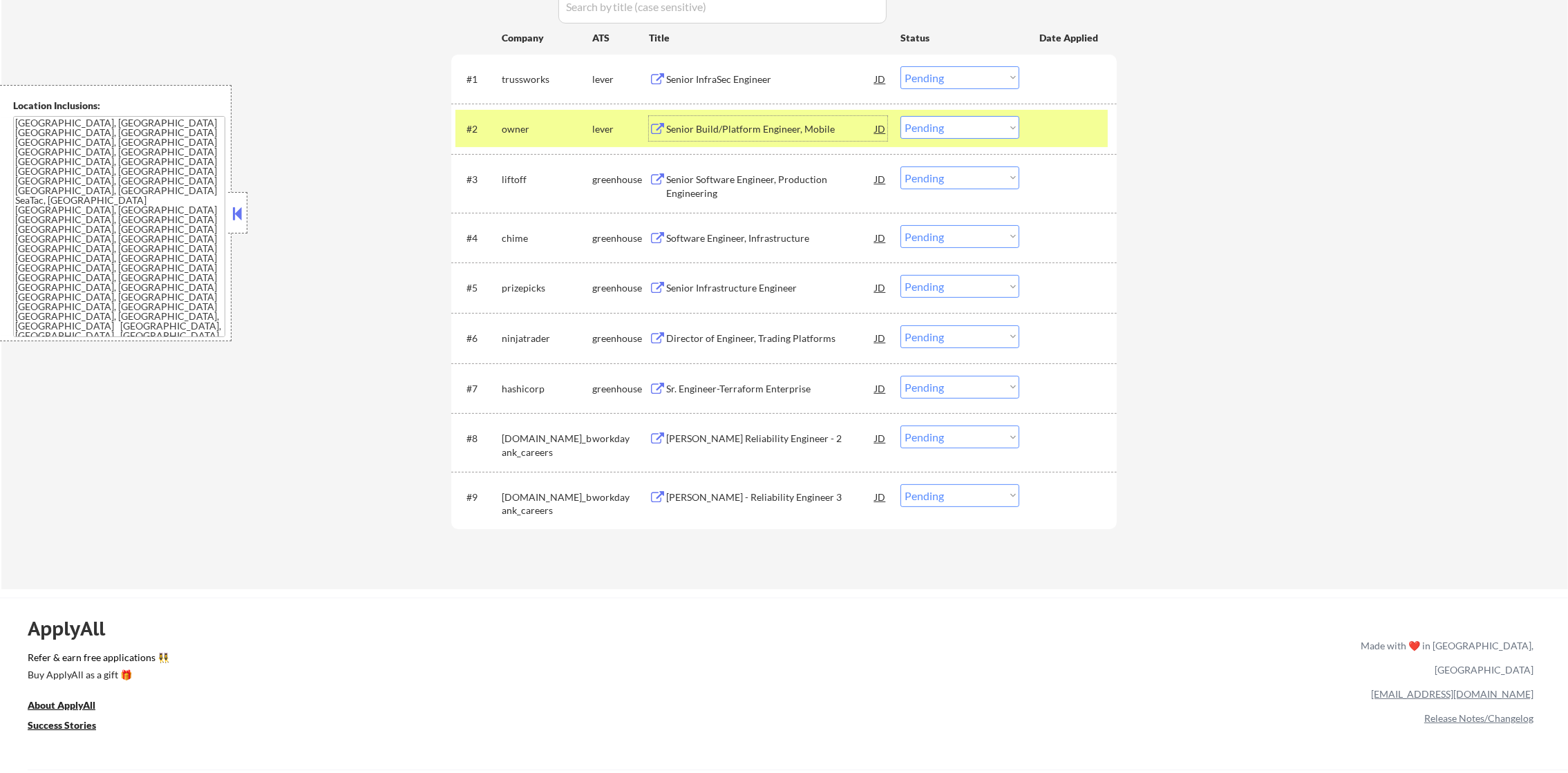
scroll to position [514, 0]
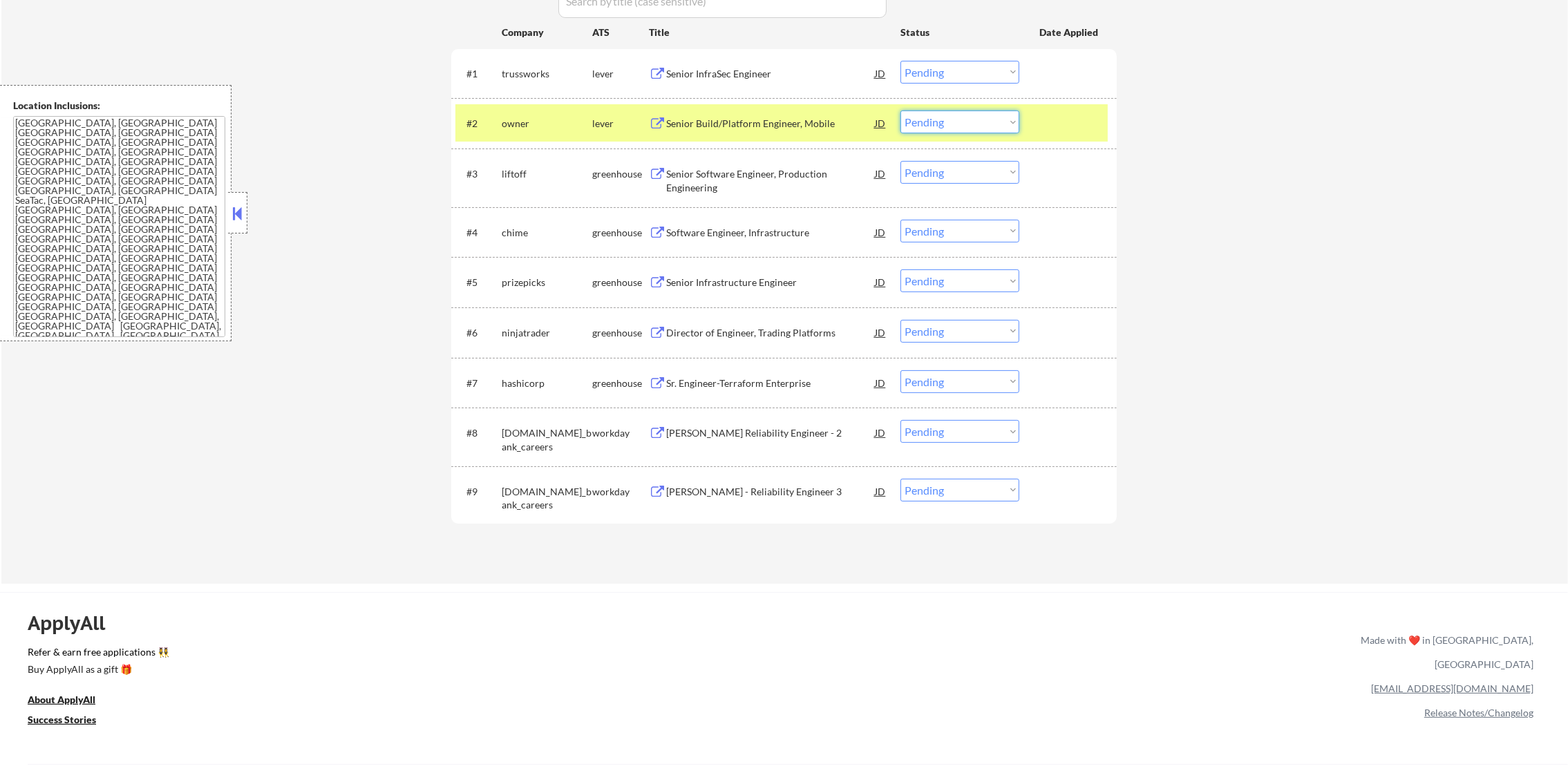
click at [922, 122] on select "Choose an option... Pending Applied Excluded (Questions) Excluded (Expired) Exc…" at bounding box center [959, 122] width 118 height 22
click at [900, 111] on select "Choose an option... Pending Applied Excluded (Questions) Excluded (Expired) Exc…" at bounding box center [959, 122] width 118 height 22
click at [535, 120] on div "owner" at bounding box center [547, 124] width 91 height 14
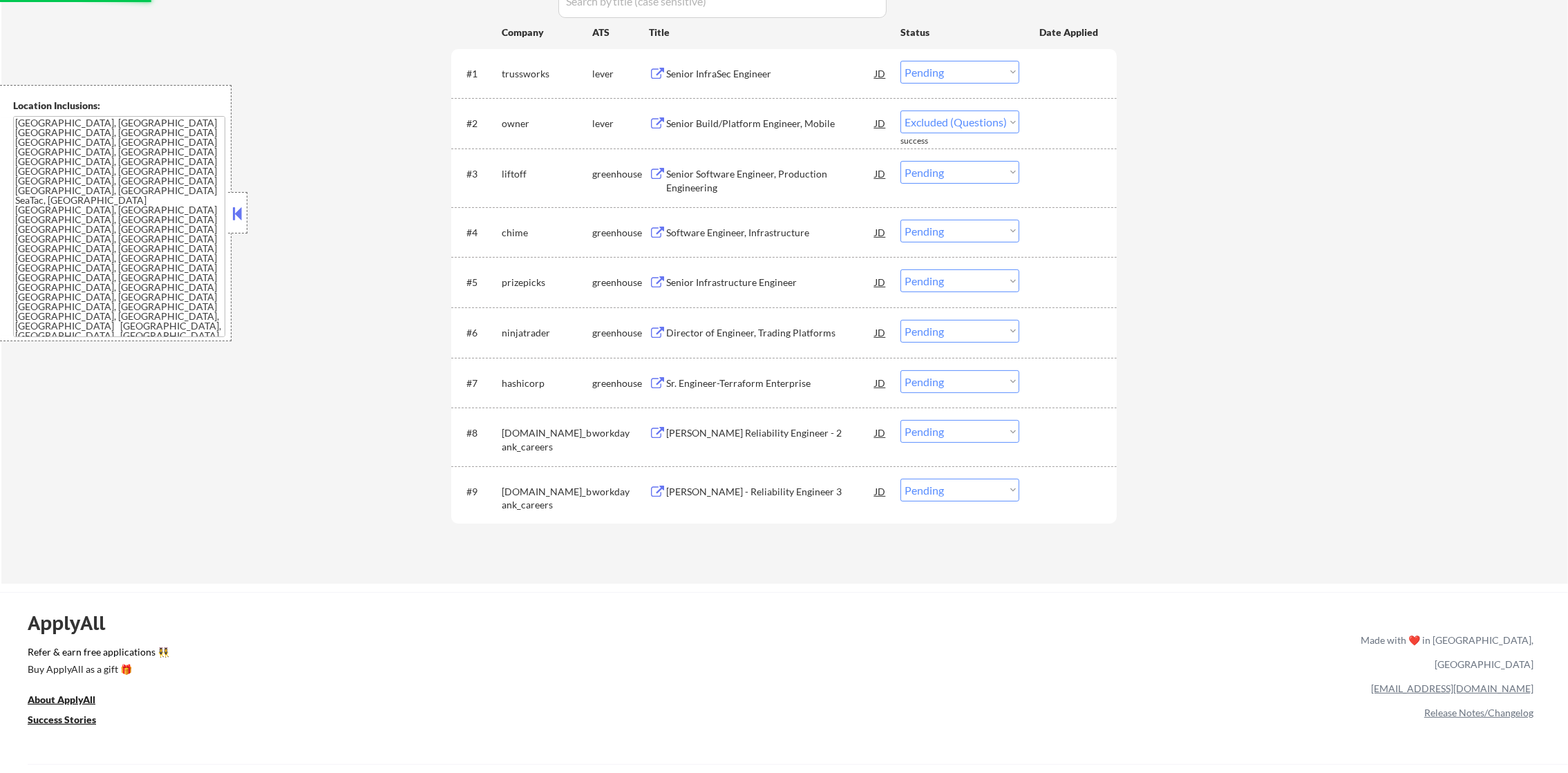
select select ""pending""
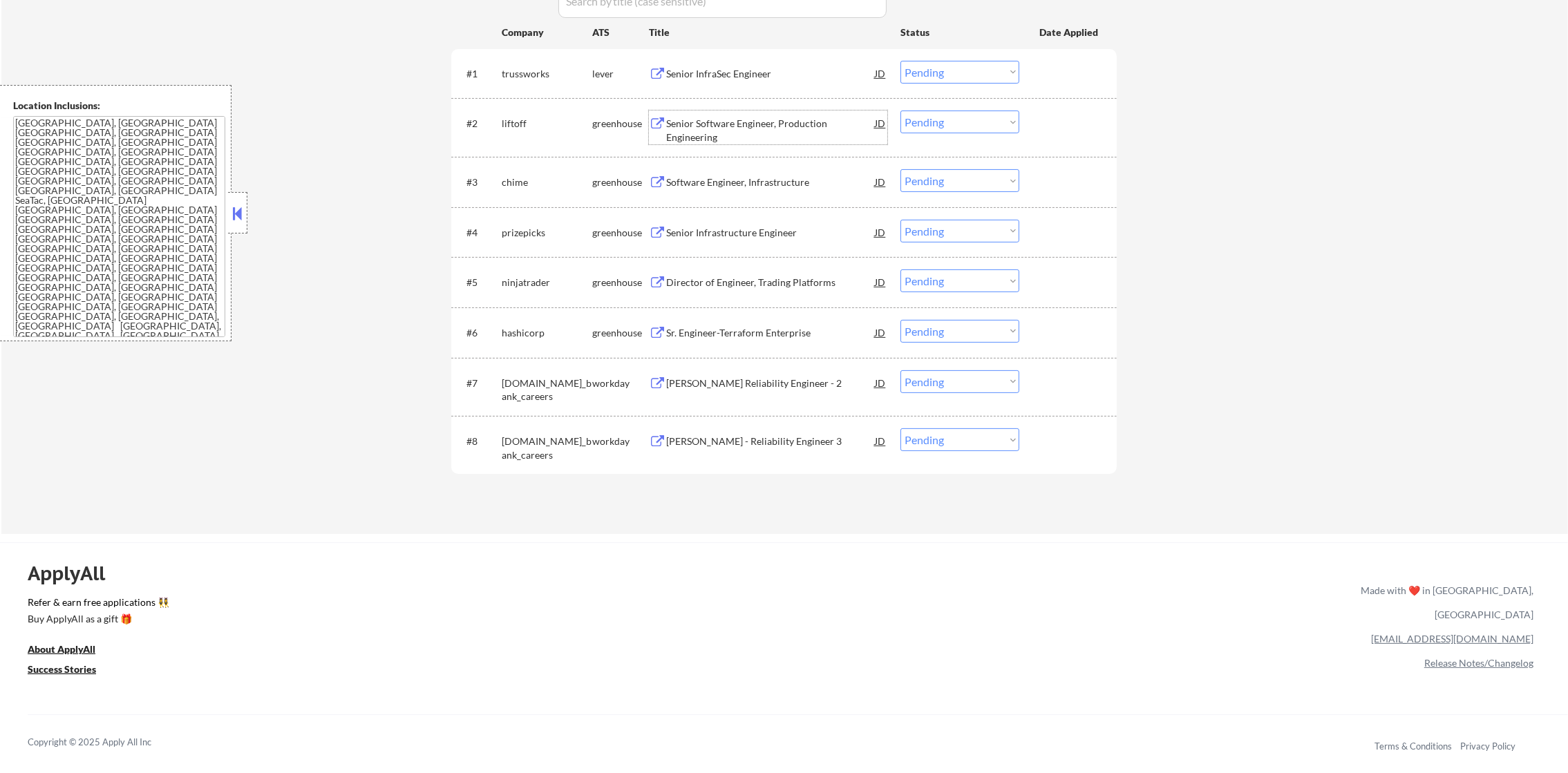
click at [718, 119] on div "Senior Software Engineer, Production Engineering" at bounding box center [770, 130] width 208 height 27
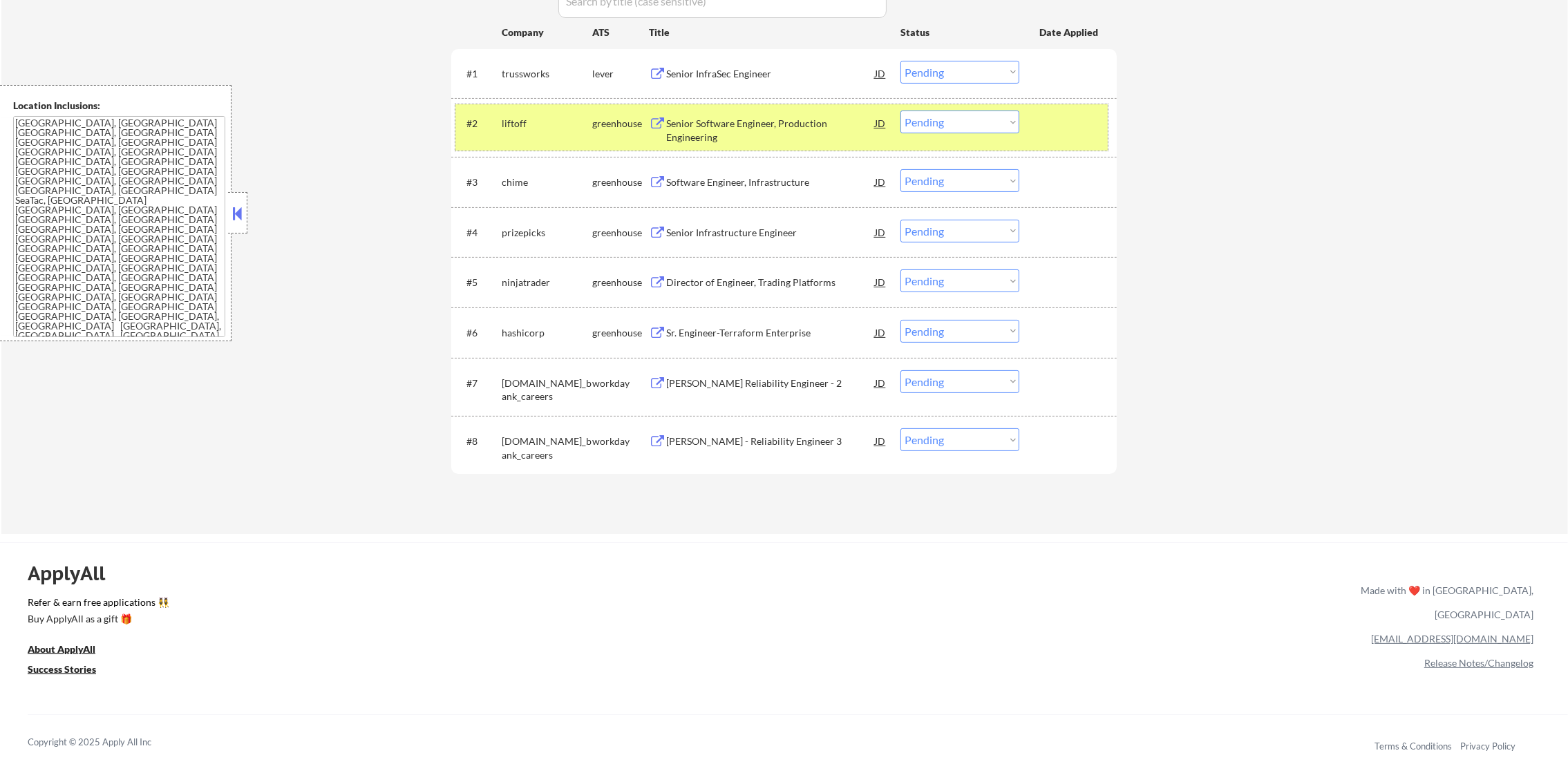
click at [479, 128] on div "#2" at bounding box center [478, 124] width 24 height 14
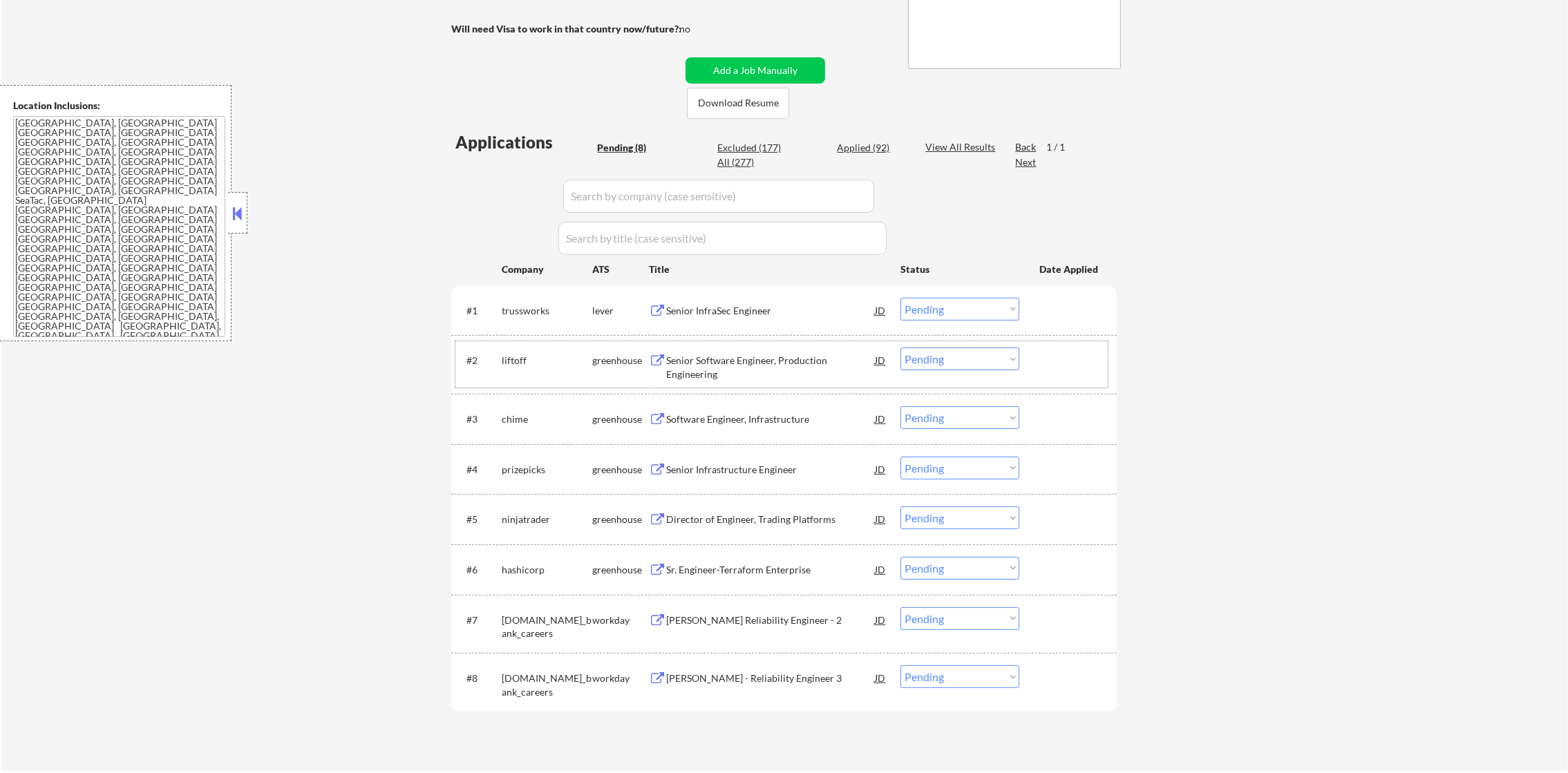
scroll to position [479, 0]
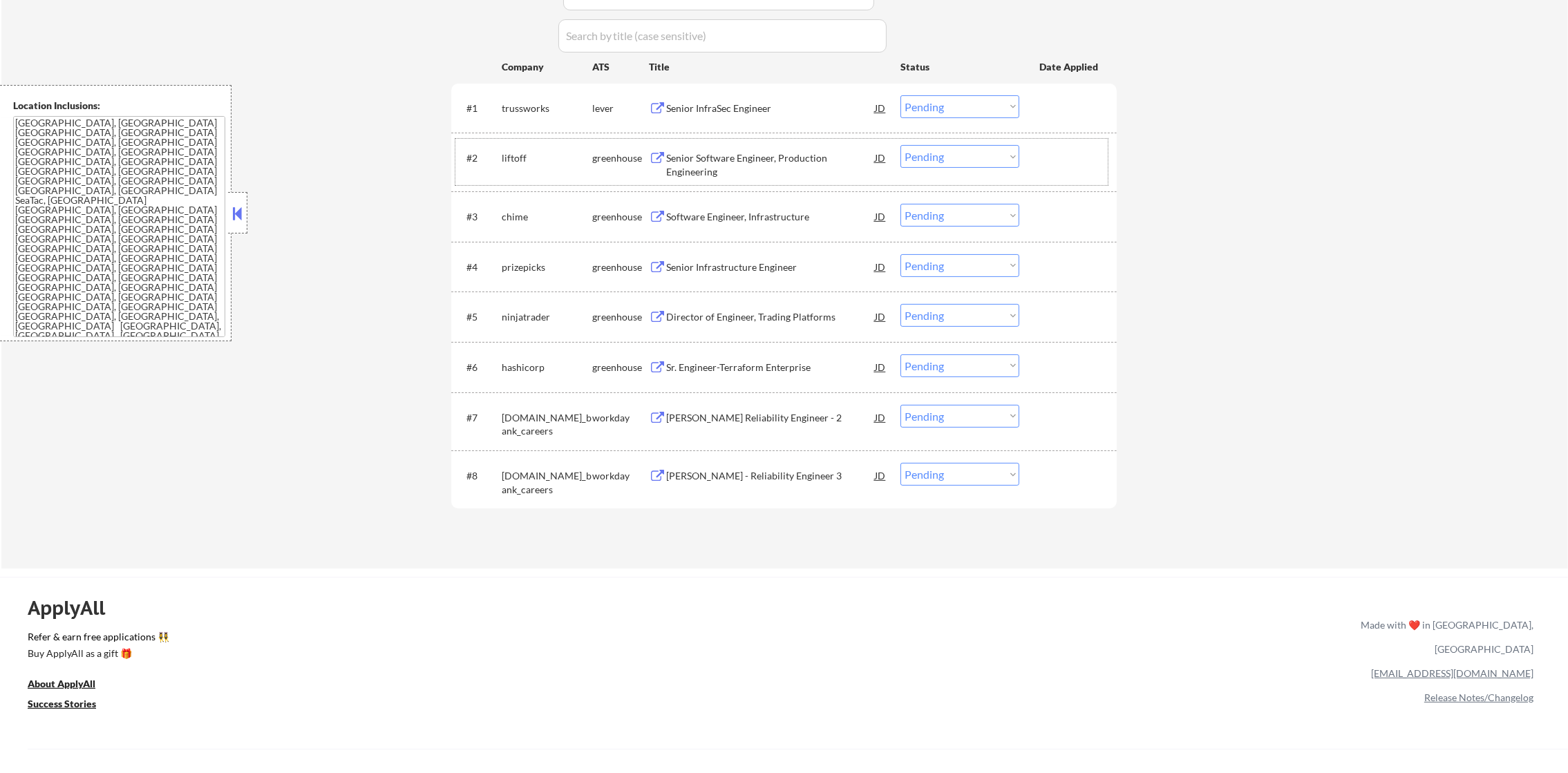
click at [777, 220] on div "Software Engineer, Infrastructure" at bounding box center [770, 217] width 208 height 14
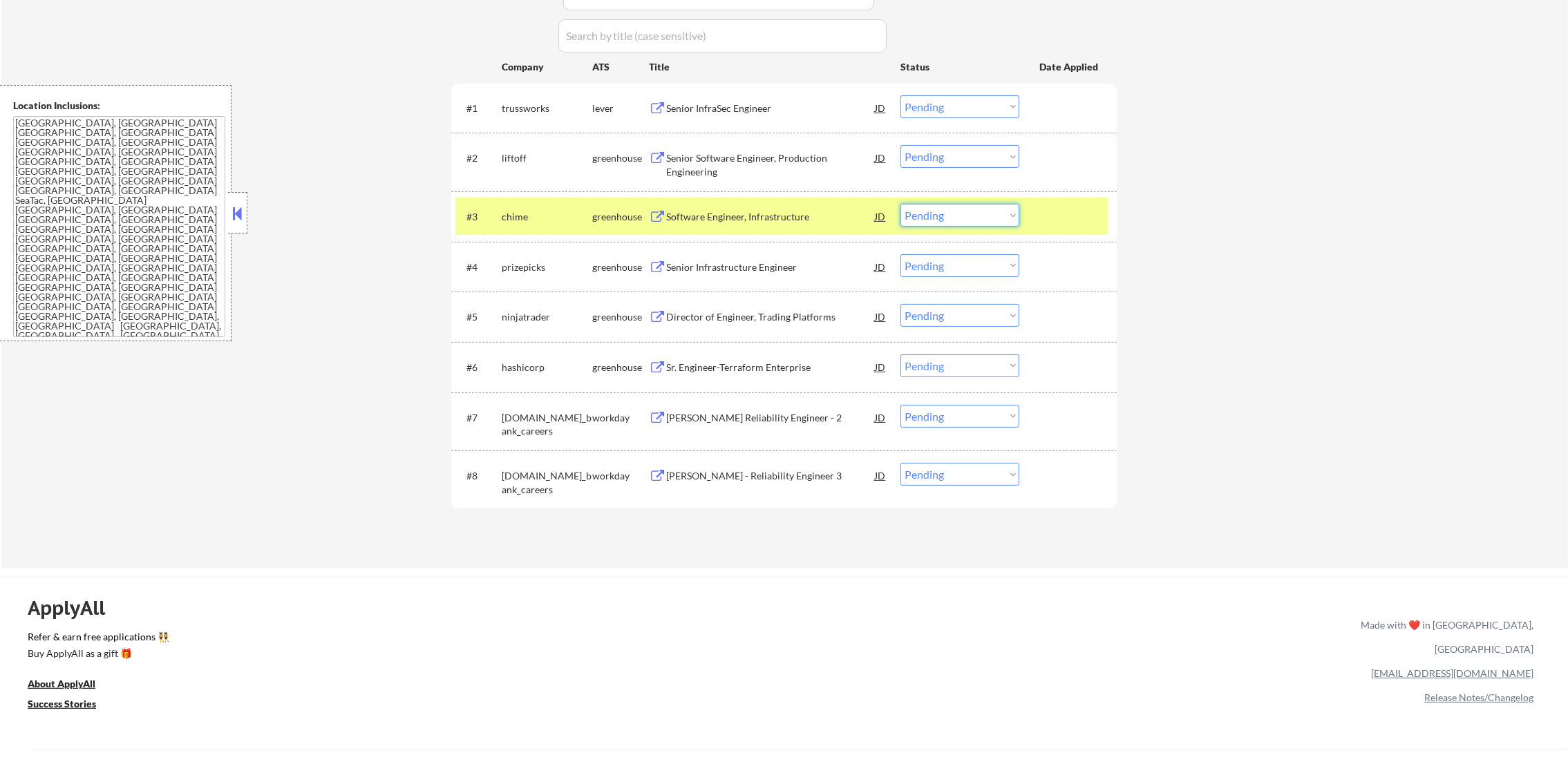
click at [912, 208] on select "Choose an option... Pending Applied Excluded (Questions) Excluded (Expired) Exc…" at bounding box center [959, 215] width 118 height 22
click at [900, 204] on select "Choose an option... Pending Applied Excluded (Questions) Excluded (Expired) Exc…" at bounding box center [959, 215] width 118 height 22
click at [511, 213] on div "chime" at bounding box center [547, 217] width 91 height 14
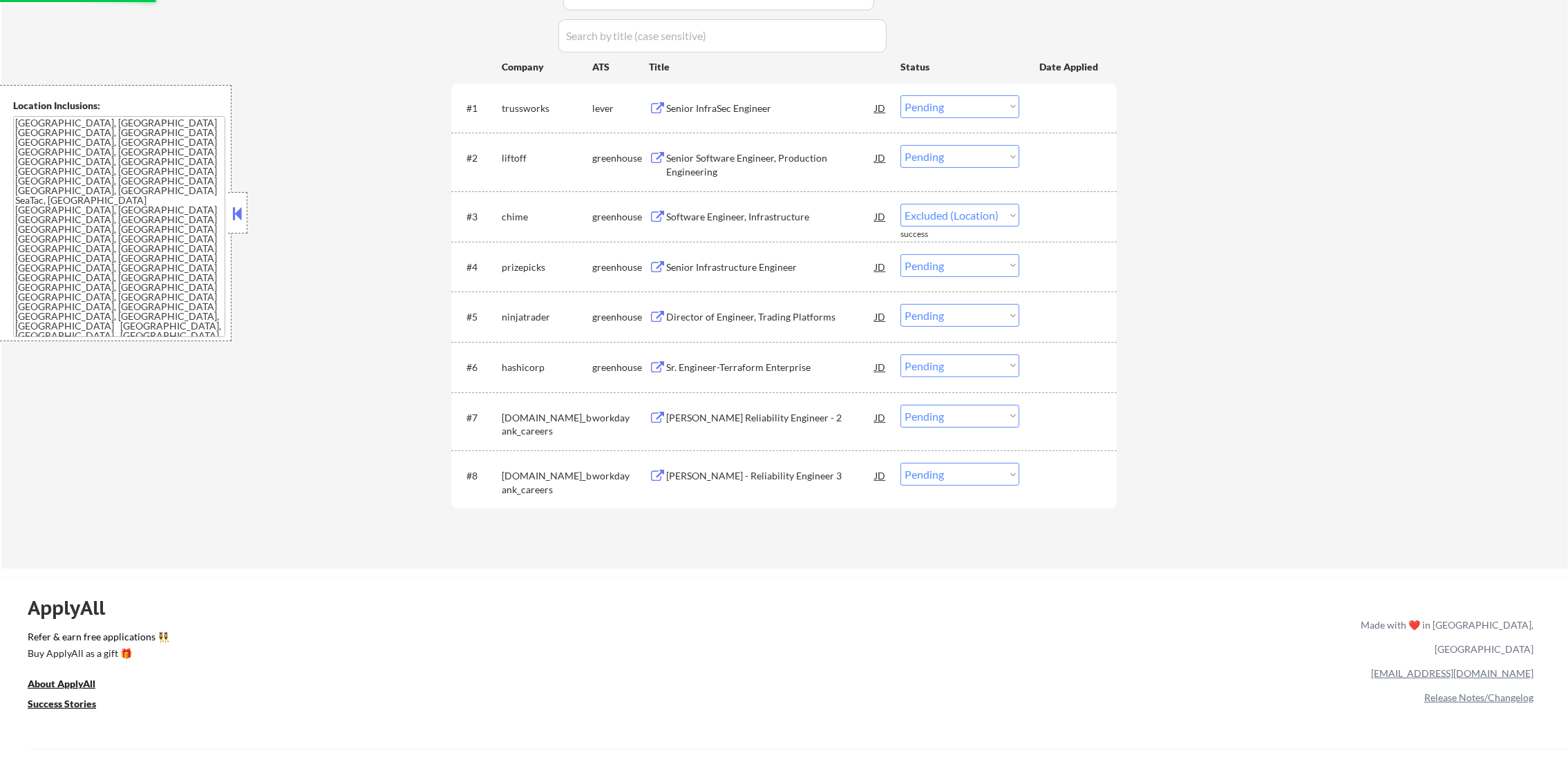
select select ""pending""
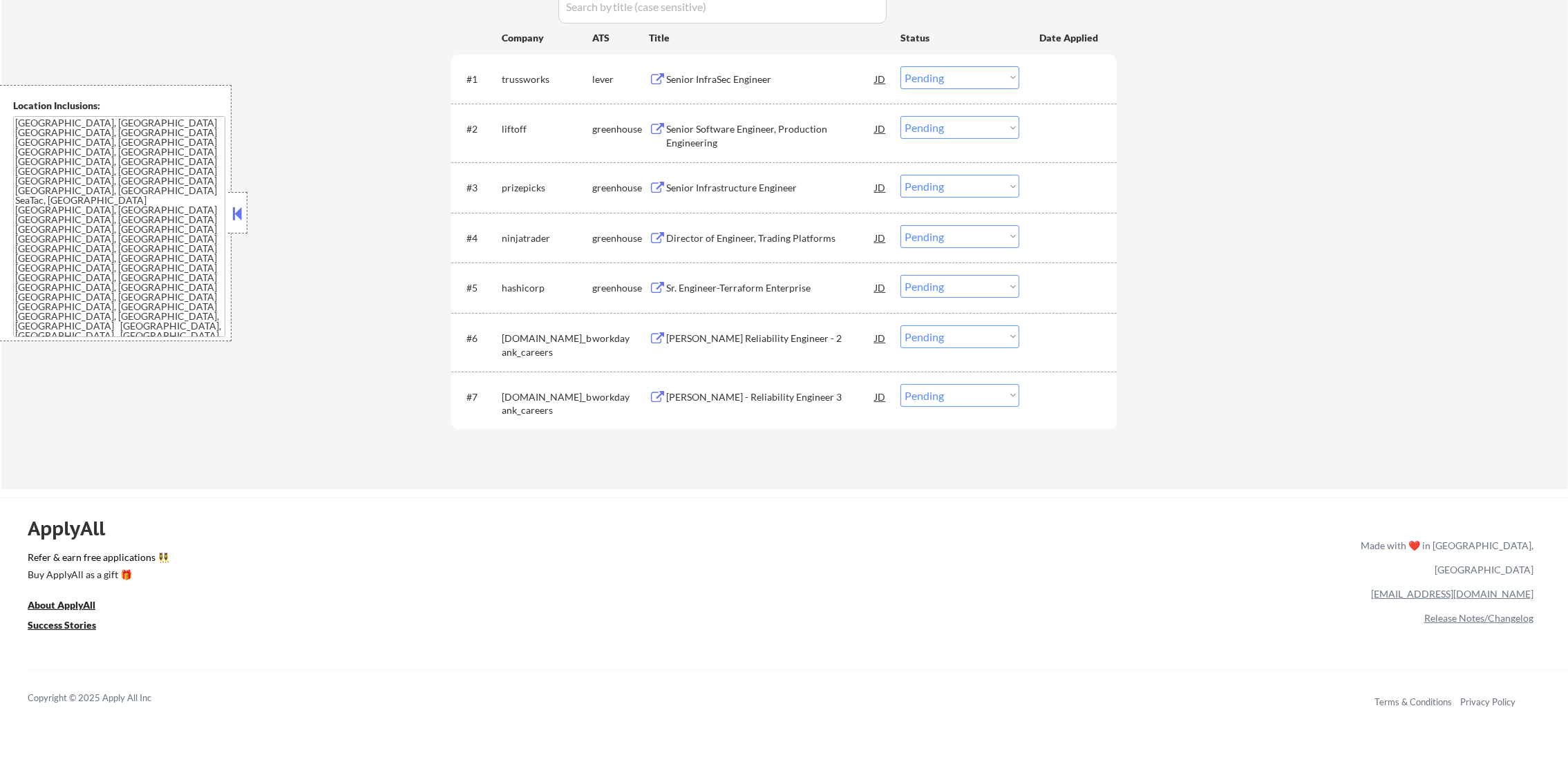
scroll to position [514, 0]
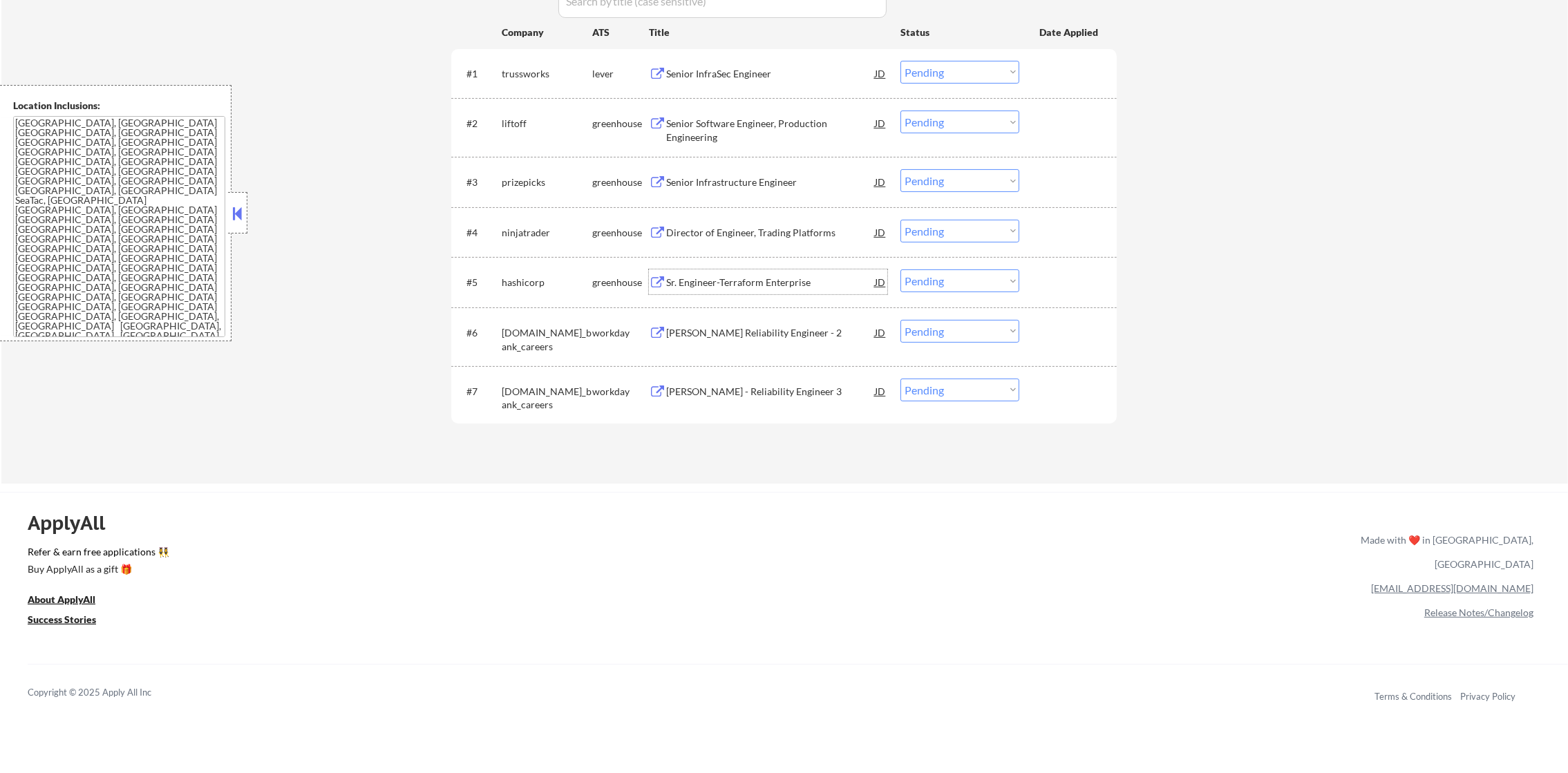
click at [812, 281] on div "Sr. Engineer-Terraform Enterprise" at bounding box center [770, 283] width 208 height 14
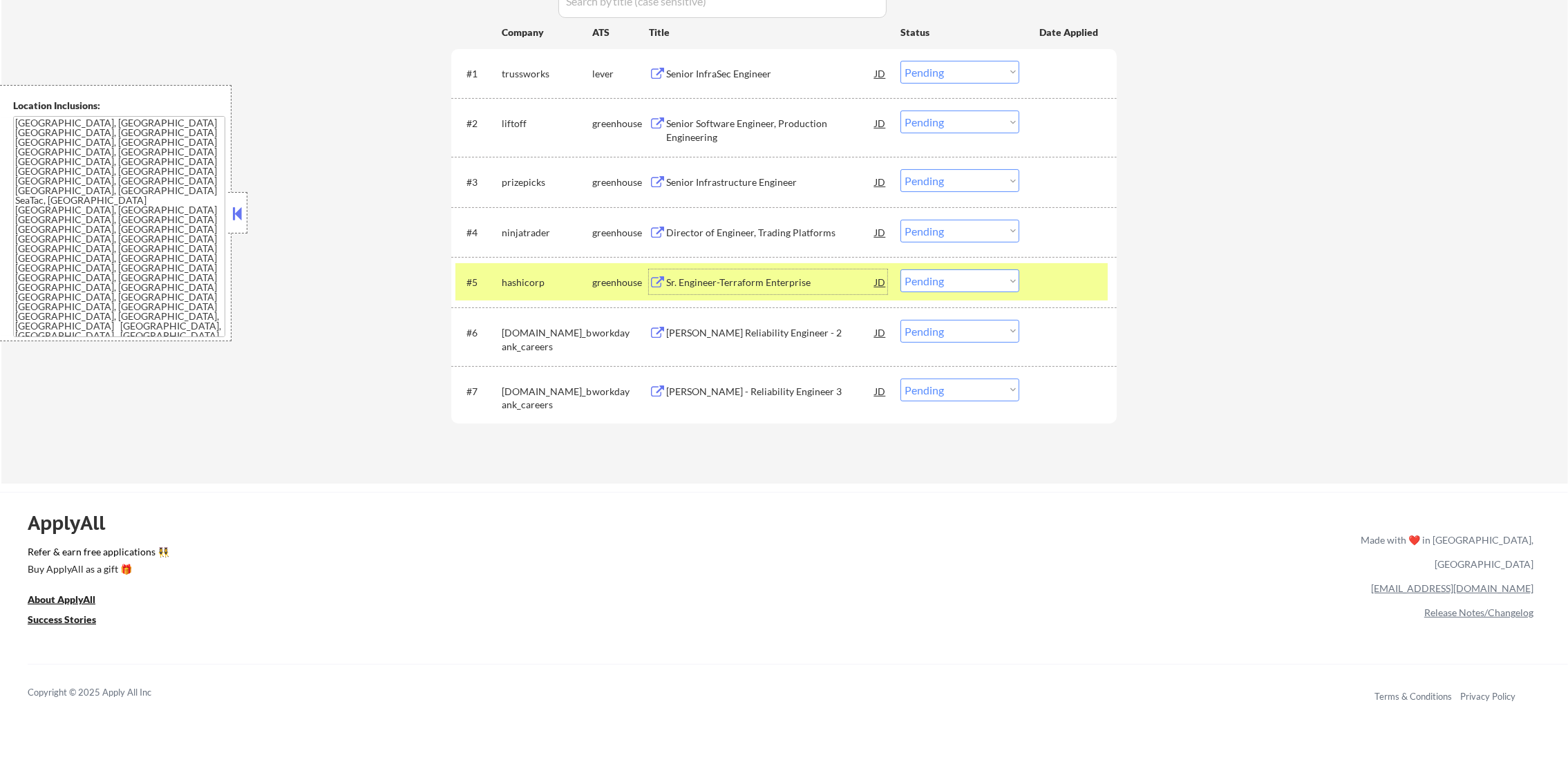
click at [953, 291] on select "Choose an option... Pending Applied Excluded (Questions) Excluded (Expired) Exc…" at bounding box center [959, 281] width 118 height 22
click at [900, 270] on select "Choose an option... Pending Applied Excluded (Questions) Excluded (Expired) Exc…" at bounding box center [959, 281] width 118 height 22
click at [539, 291] on div "hashicorp" at bounding box center [547, 282] width 91 height 25
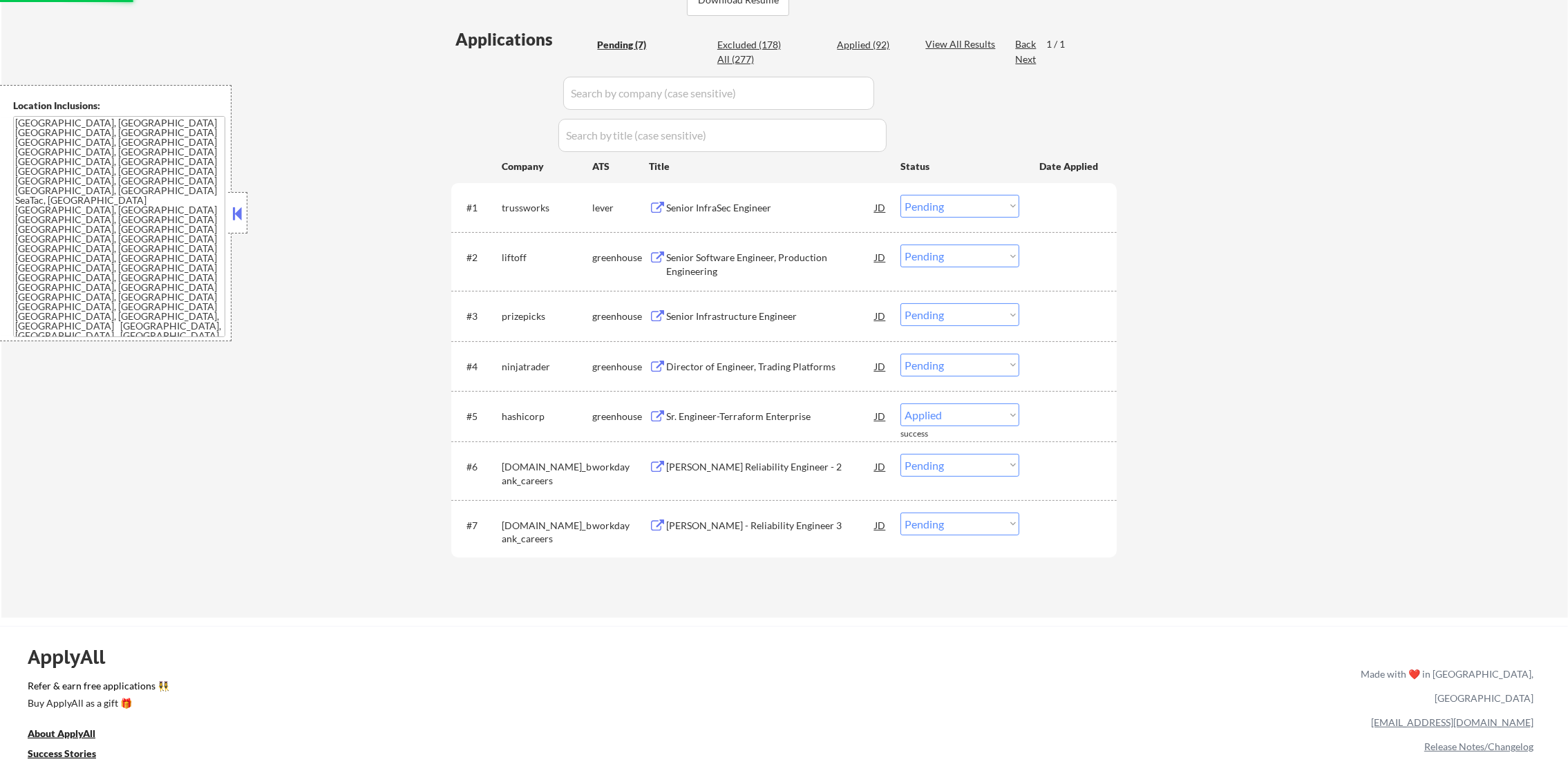
scroll to position [375, 0]
select select ""pending""
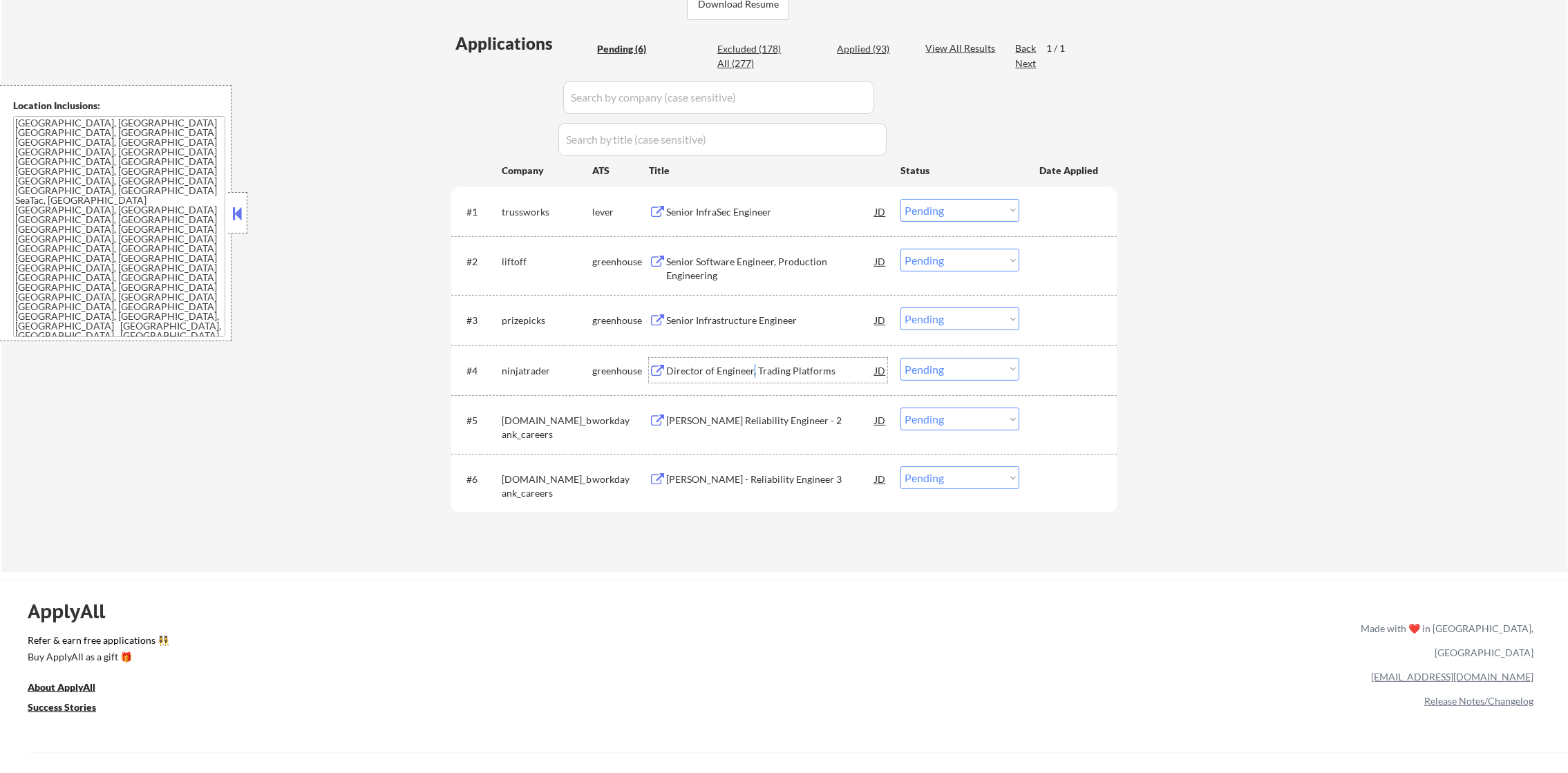
click at [752, 364] on div "Director of Engineer, Trading Platforms" at bounding box center [770, 371] width 208 height 14
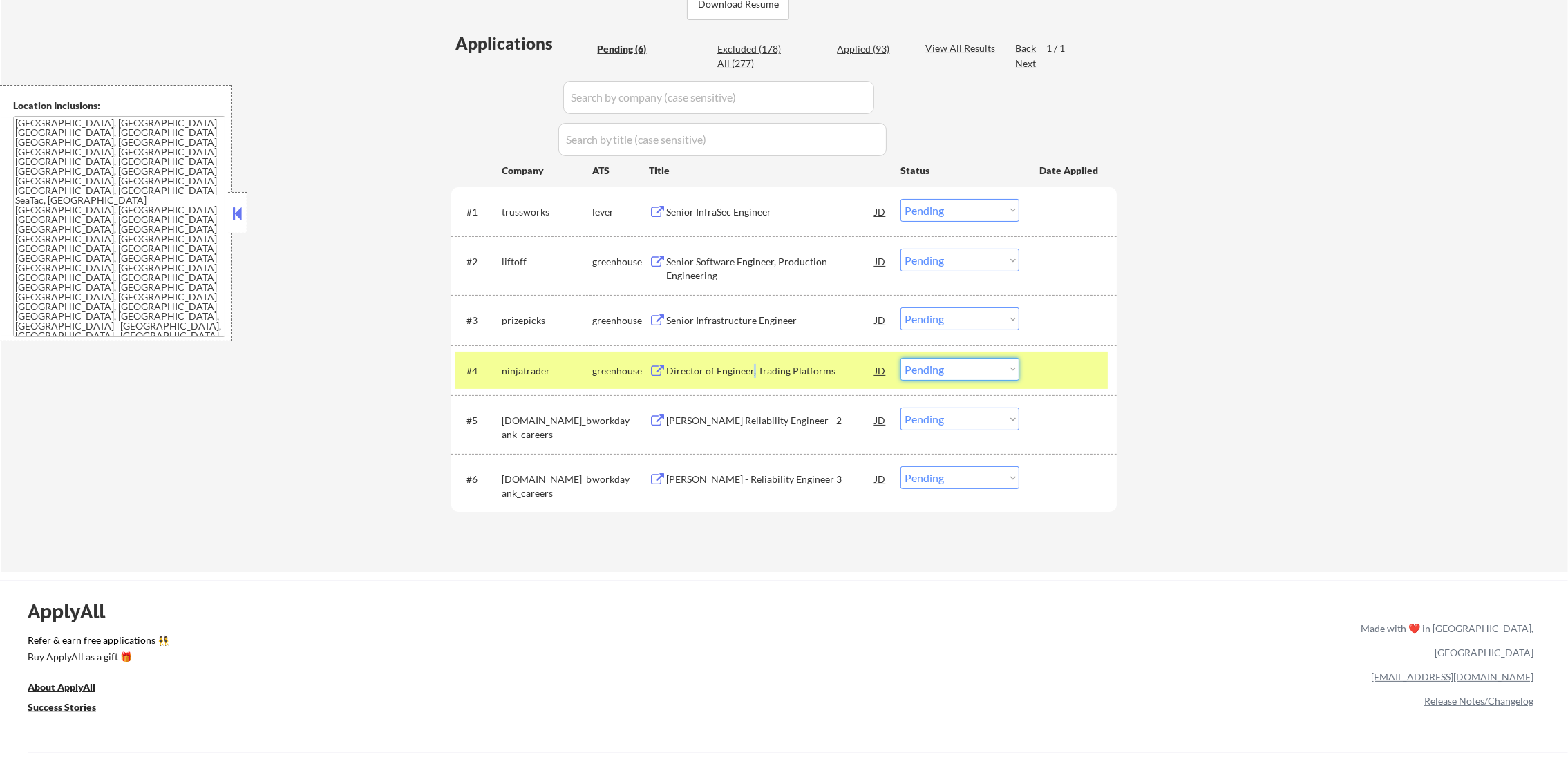
drag, startPoint x: 949, startPoint y: 361, endPoint x: 949, endPoint y: 374, distance: 13.0
click at [949, 368] on select "Choose an option... Pending Applied Excluded (Questions) Excluded (Expired) Exc…" at bounding box center [959, 369] width 118 height 22
click at [900, 358] on select "Choose an option... Pending Applied Excluded (Questions) Excluded (Expired) Exc…" at bounding box center [959, 369] width 118 height 22
click at [514, 374] on div "ninjatrader" at bounding box center [547, 371] width 91 height 14
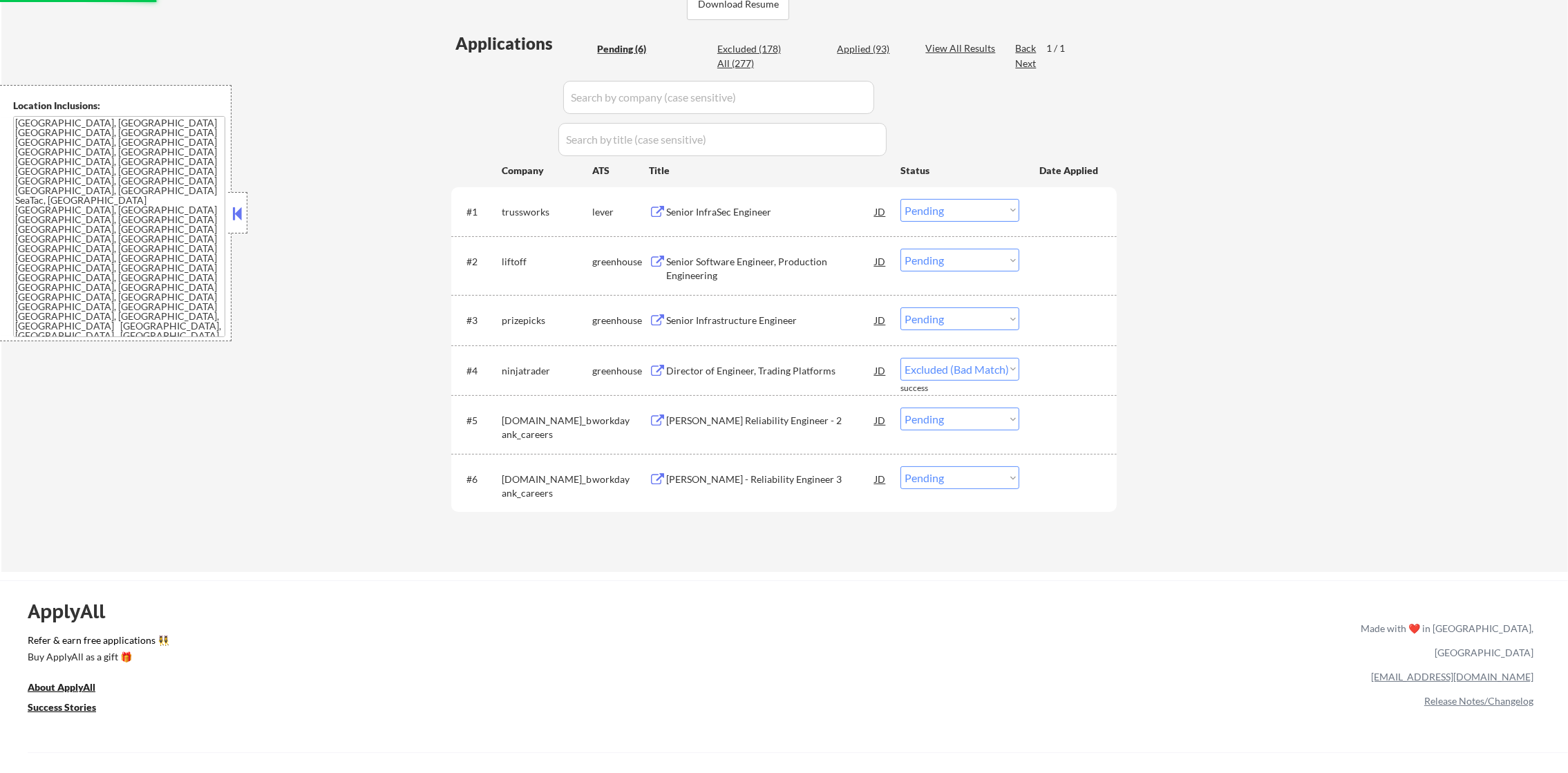
select select ""pending""
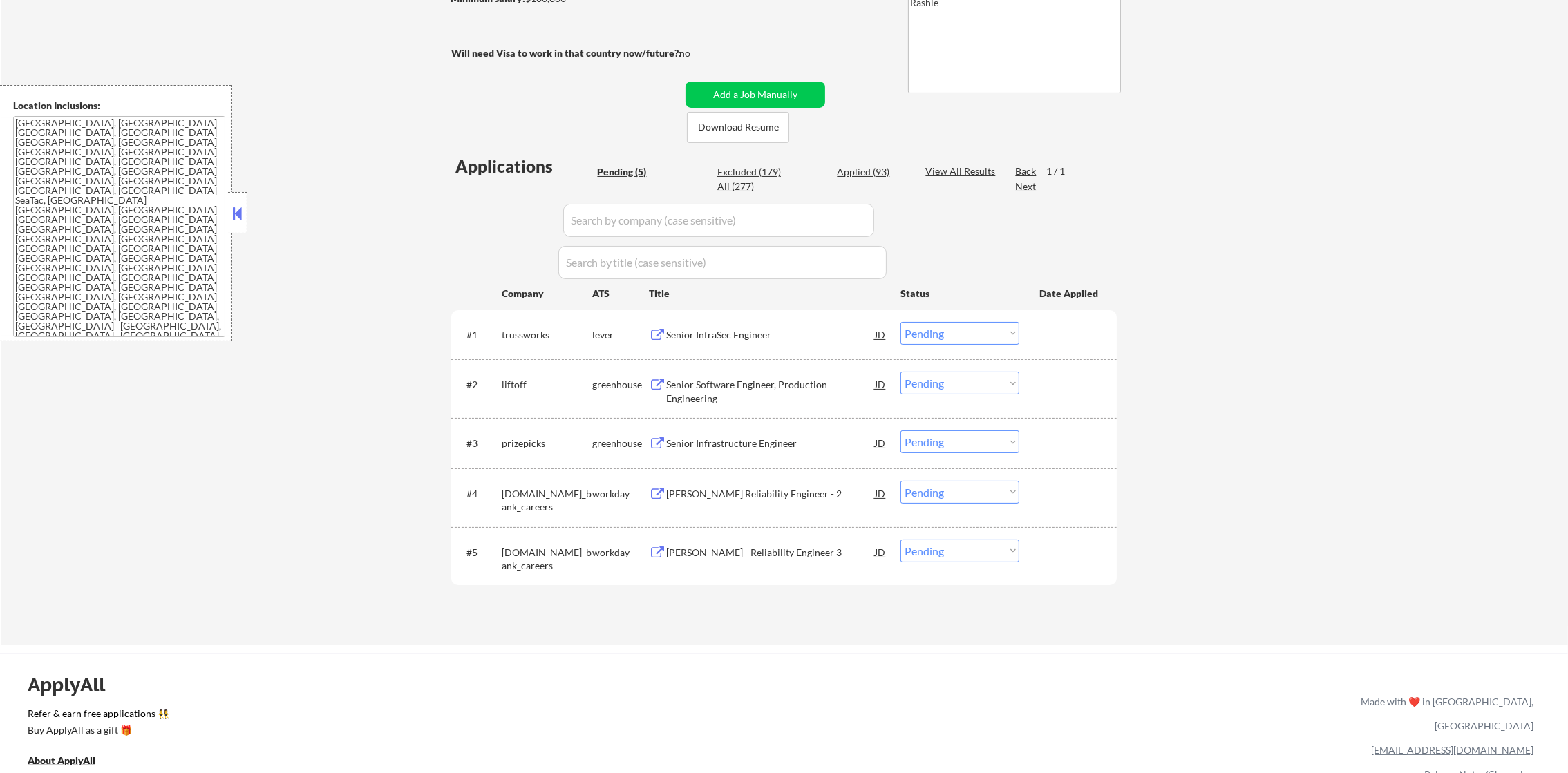
scroll to position [238, 0]
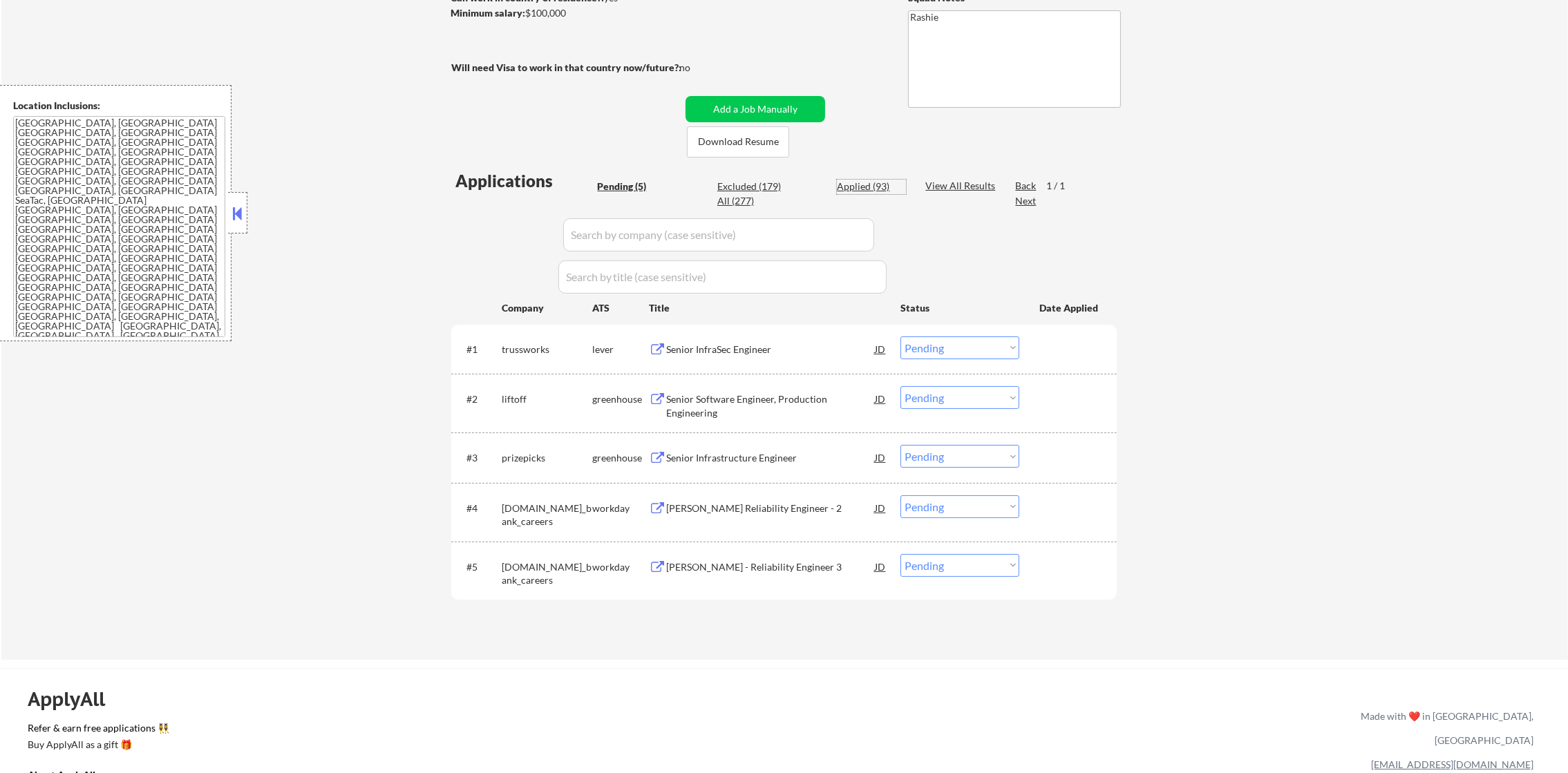
click at [889, 187] on div "Applied (93)" at bounding box center [872, 187] width 69 height 14
click at [869, 187] on div "Applied (93)" at bounding box center [872, 187] width 69 height 14
select select ""applied""
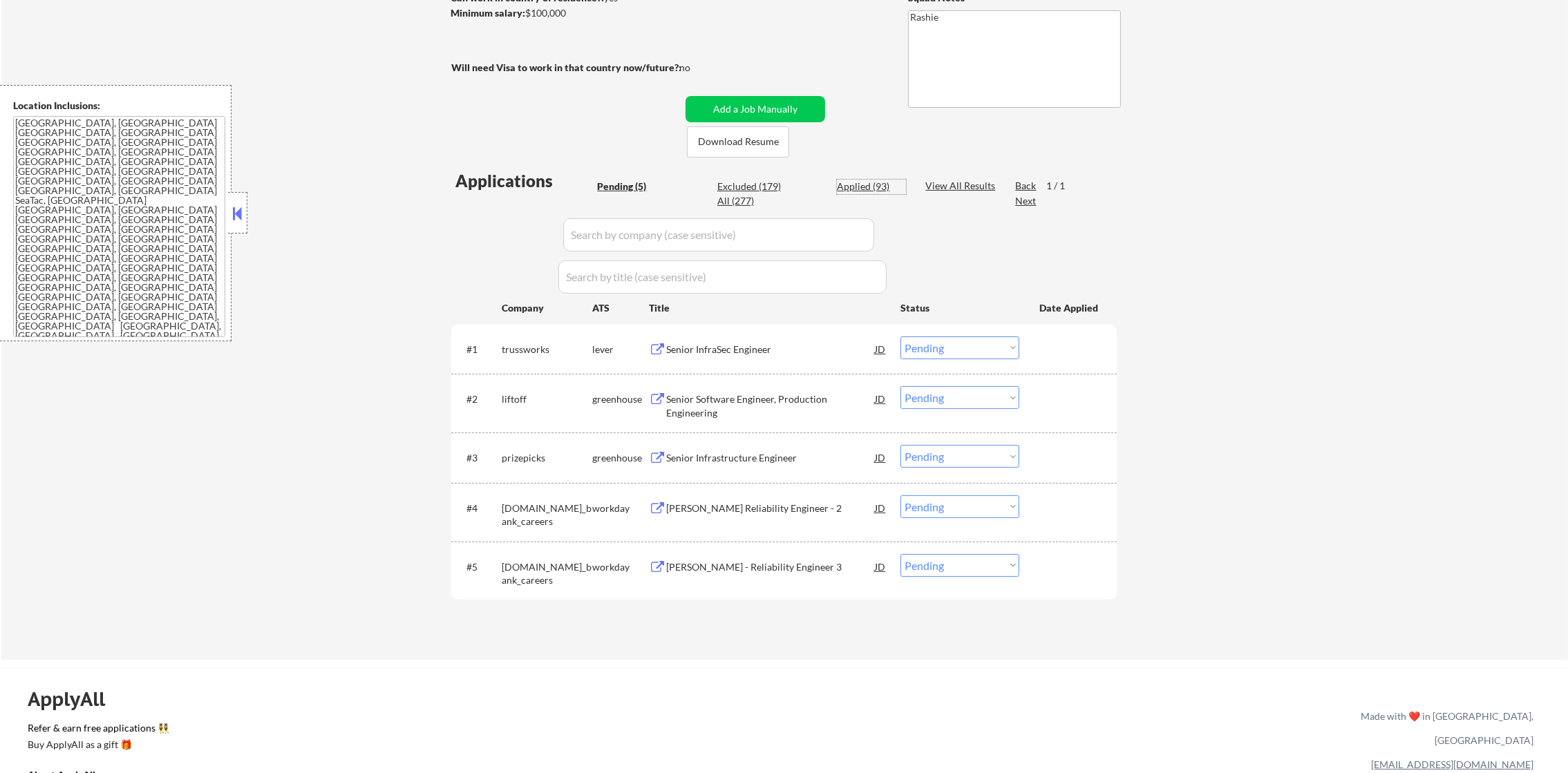
select select ""applied""
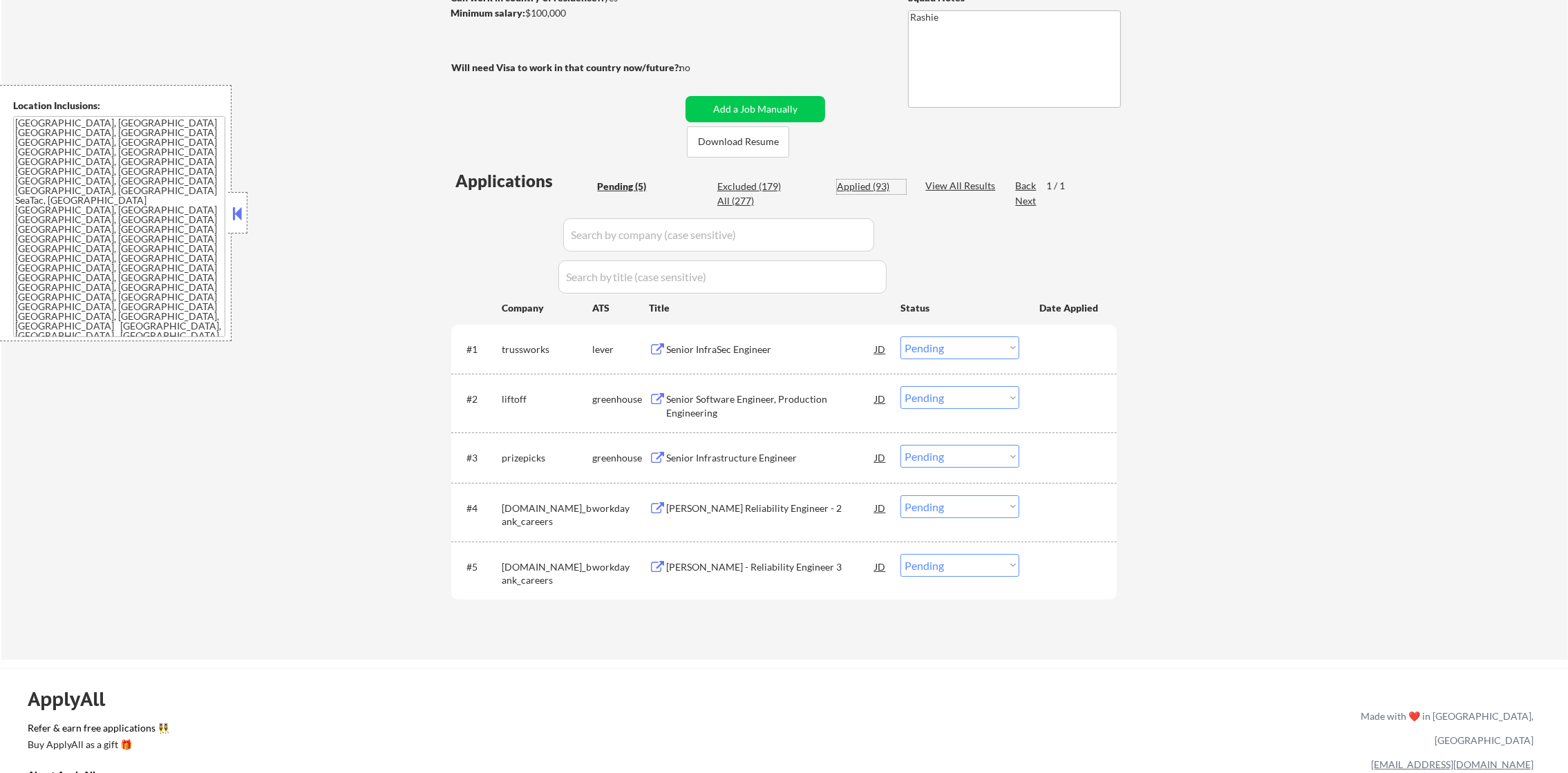
select select ""applied""
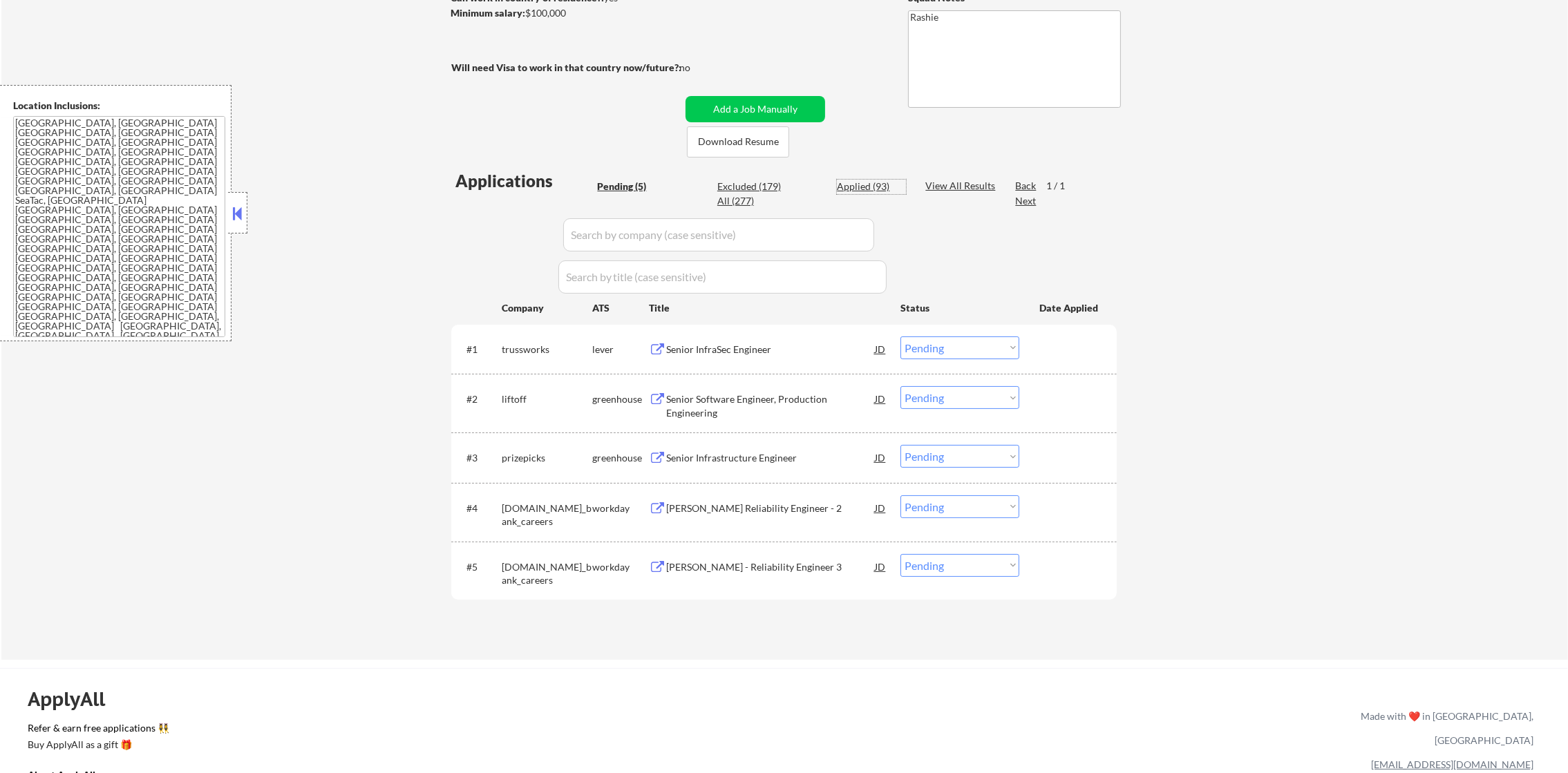
select select ""applied""
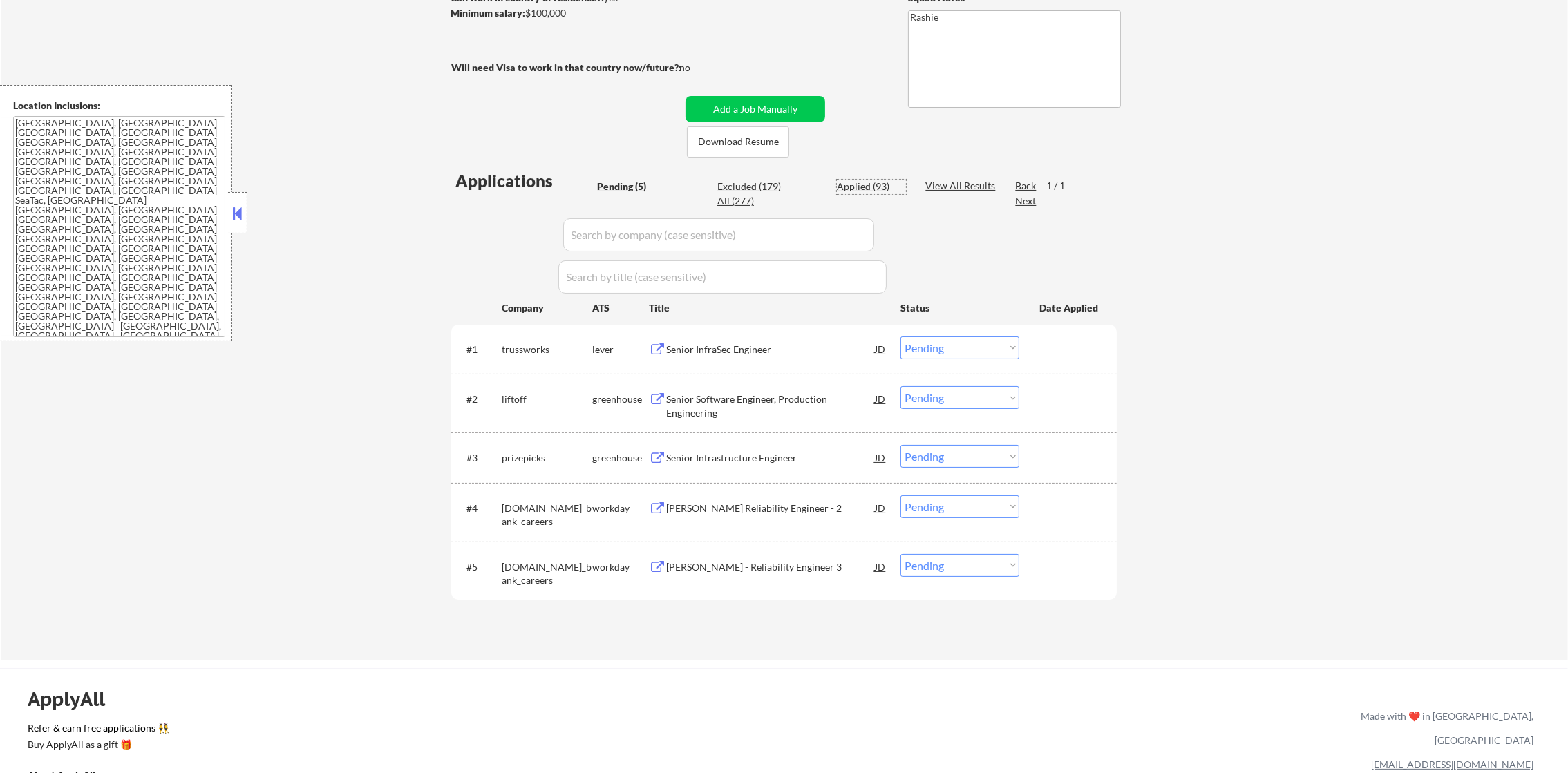
select select ""applied""
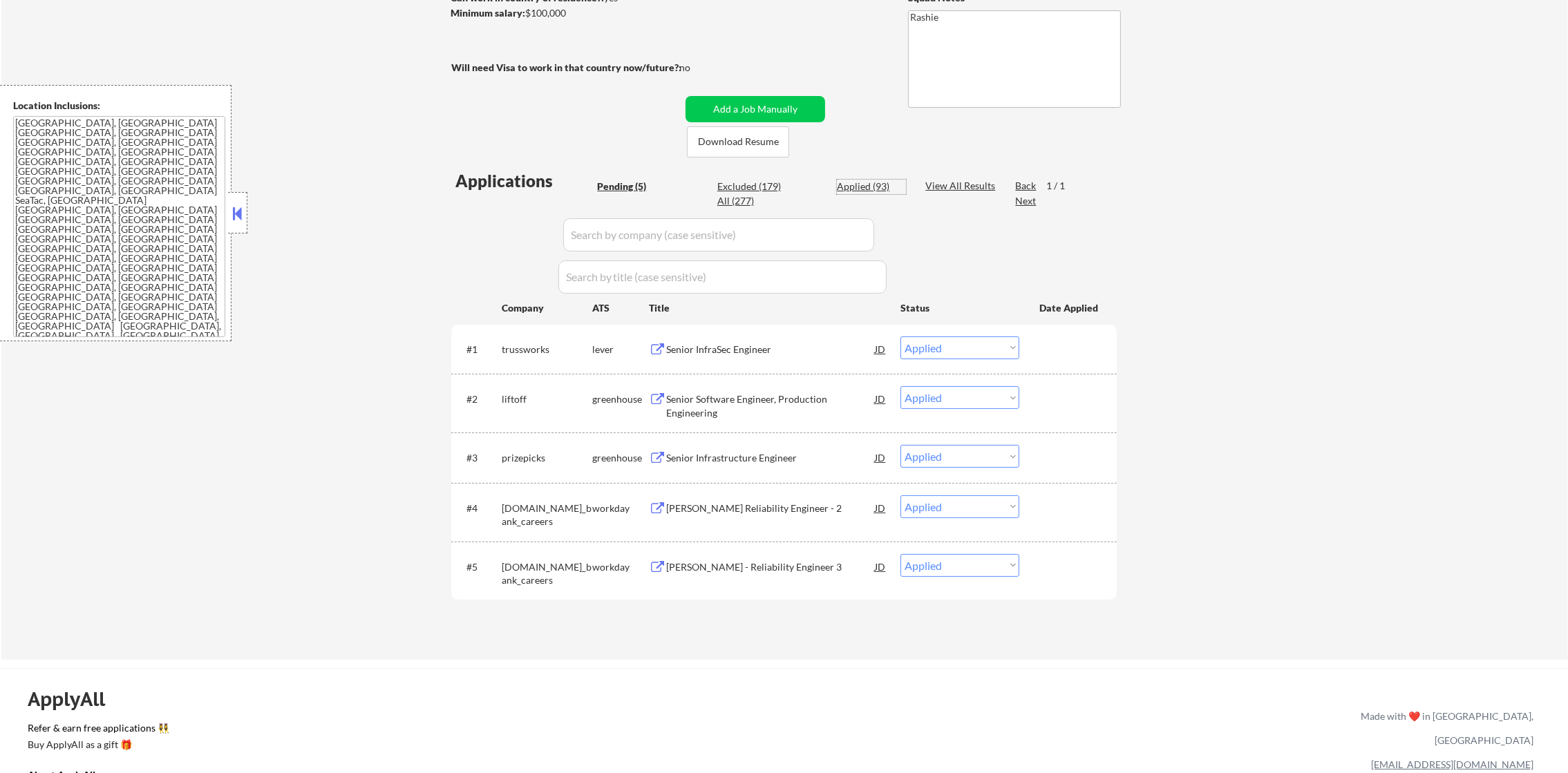
select select ""applied""
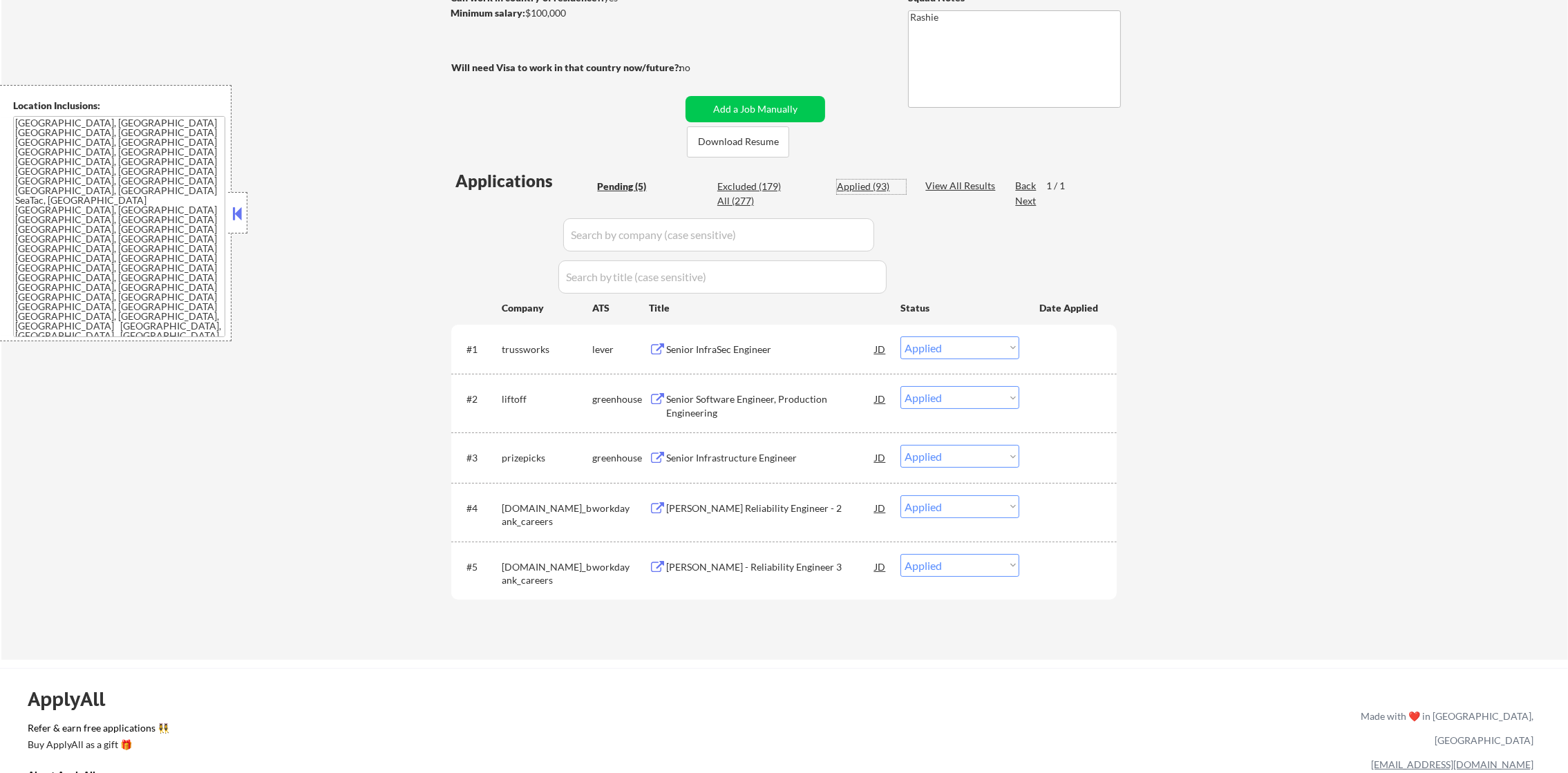
select select ""applied""
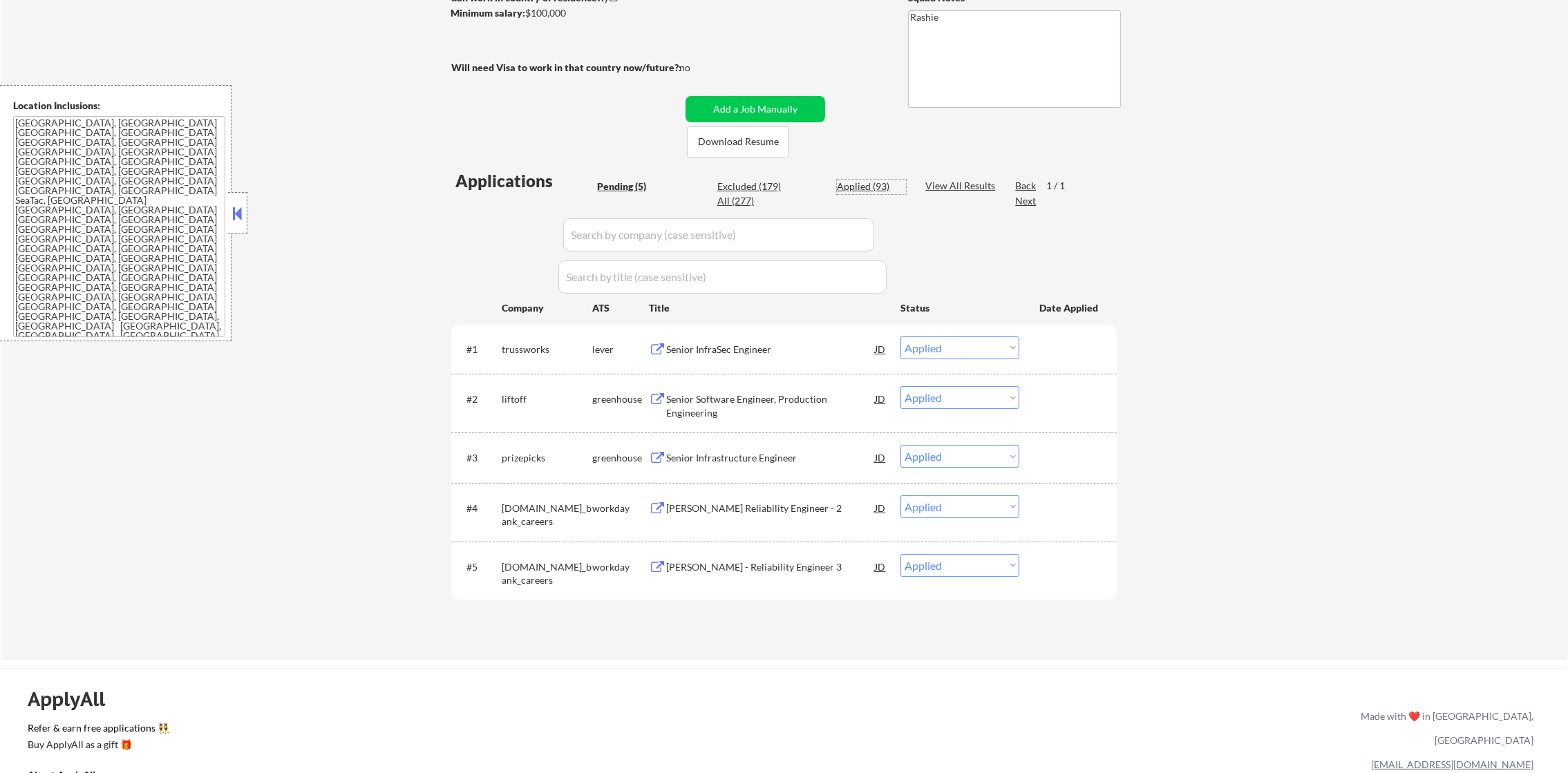
select select ""applied""
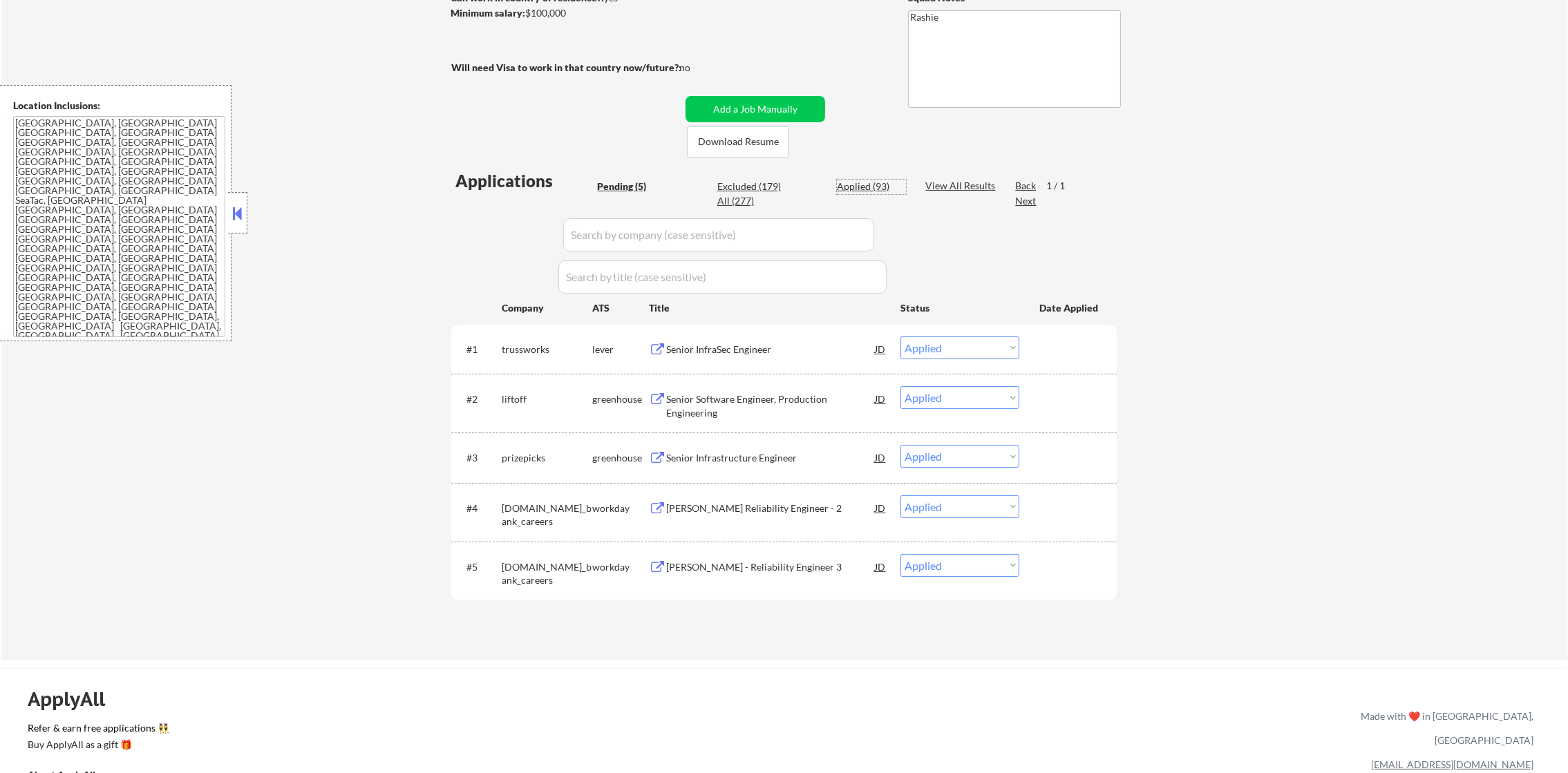
select select ""applied""
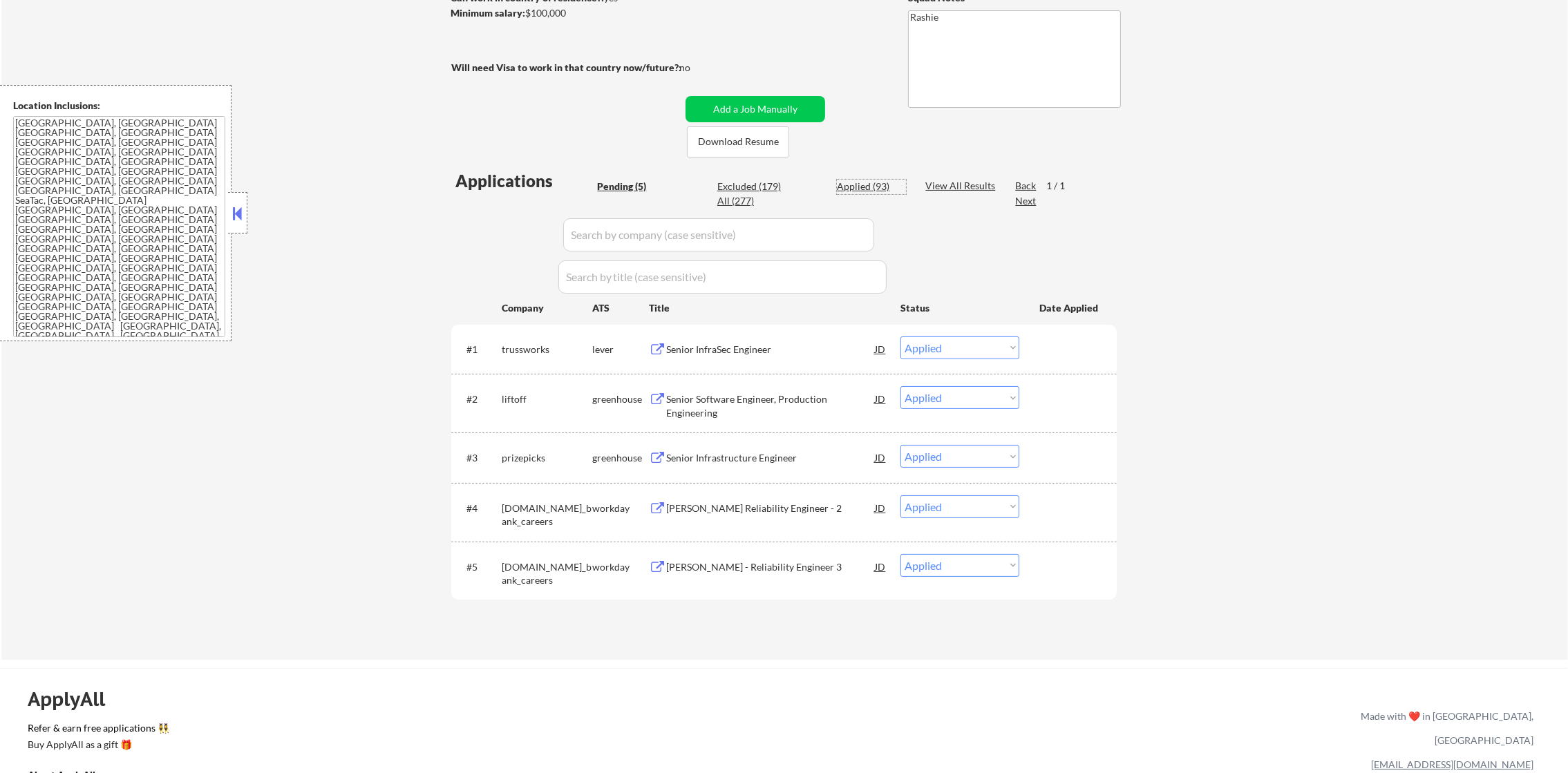
select select ""applied""
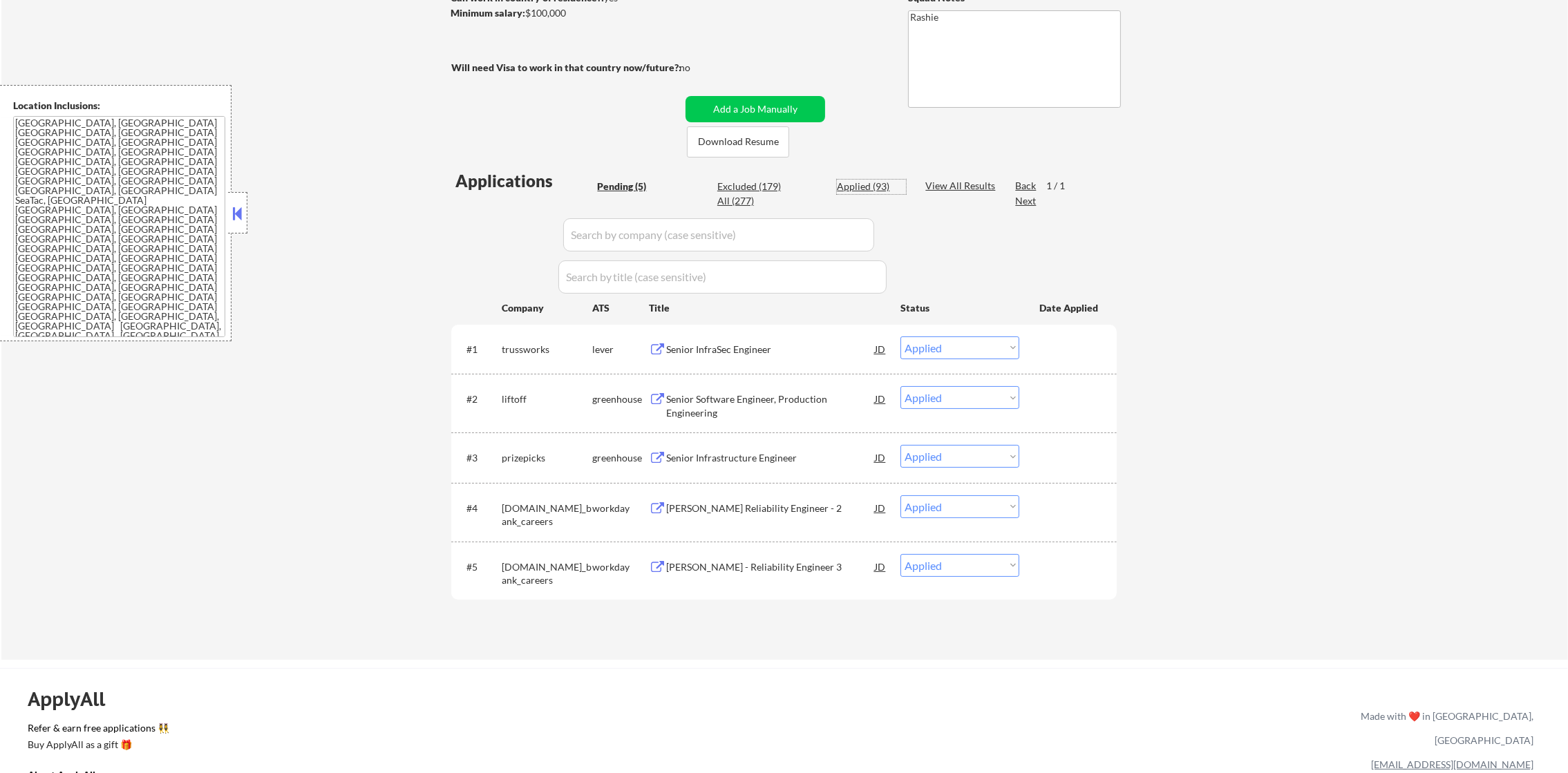
select select ""applied""
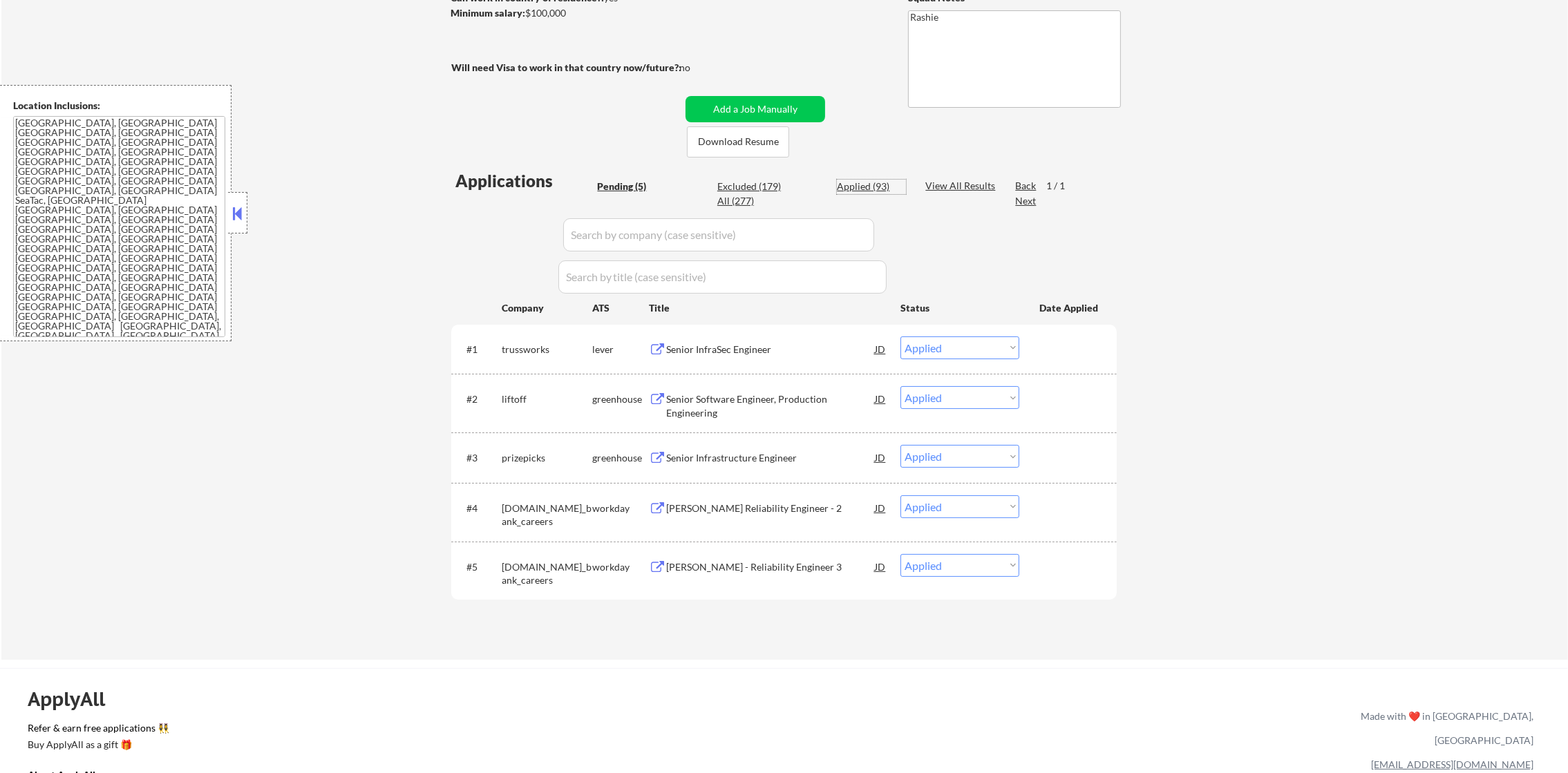
select select ""applied""
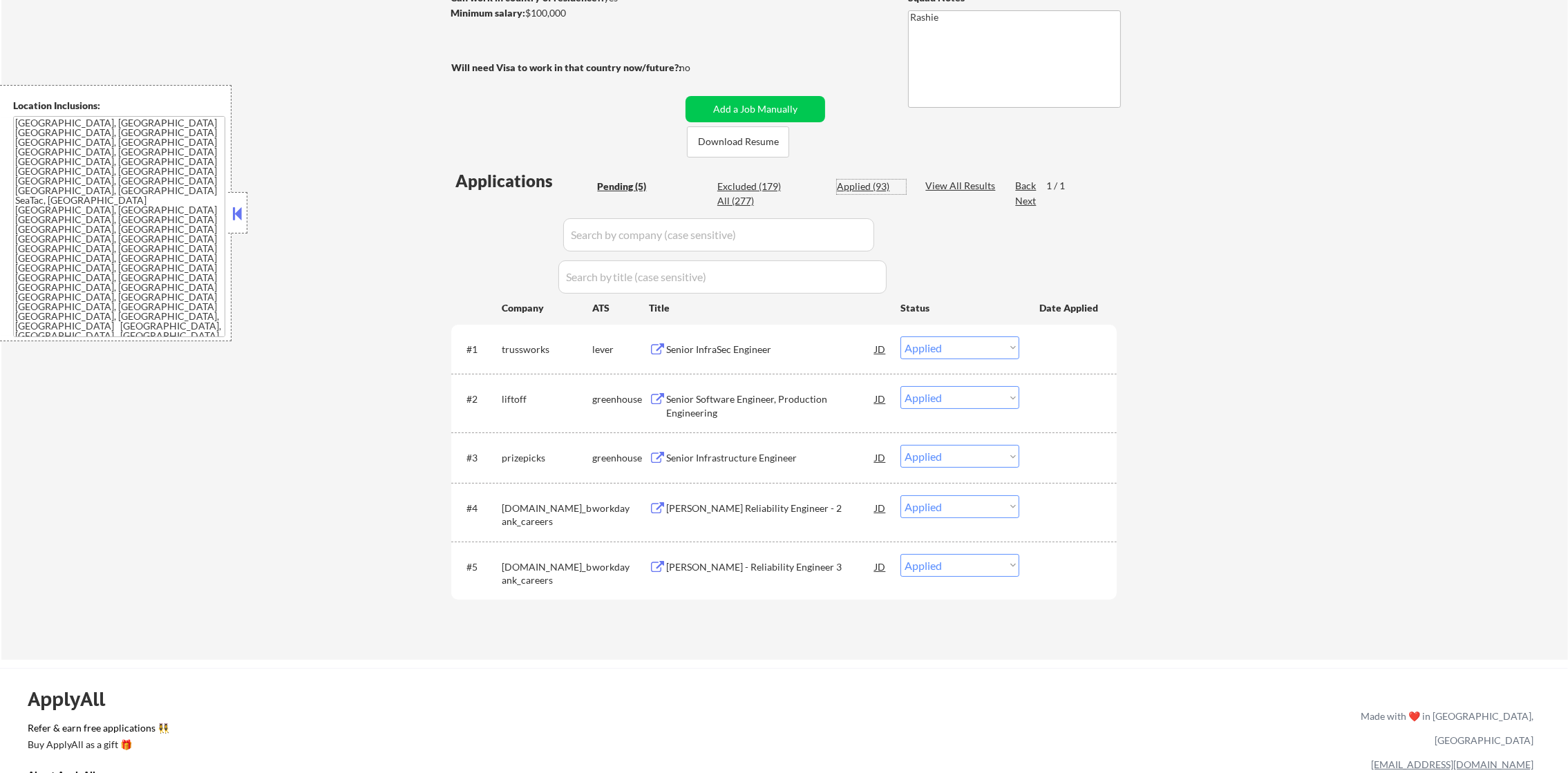
select select ""applied""
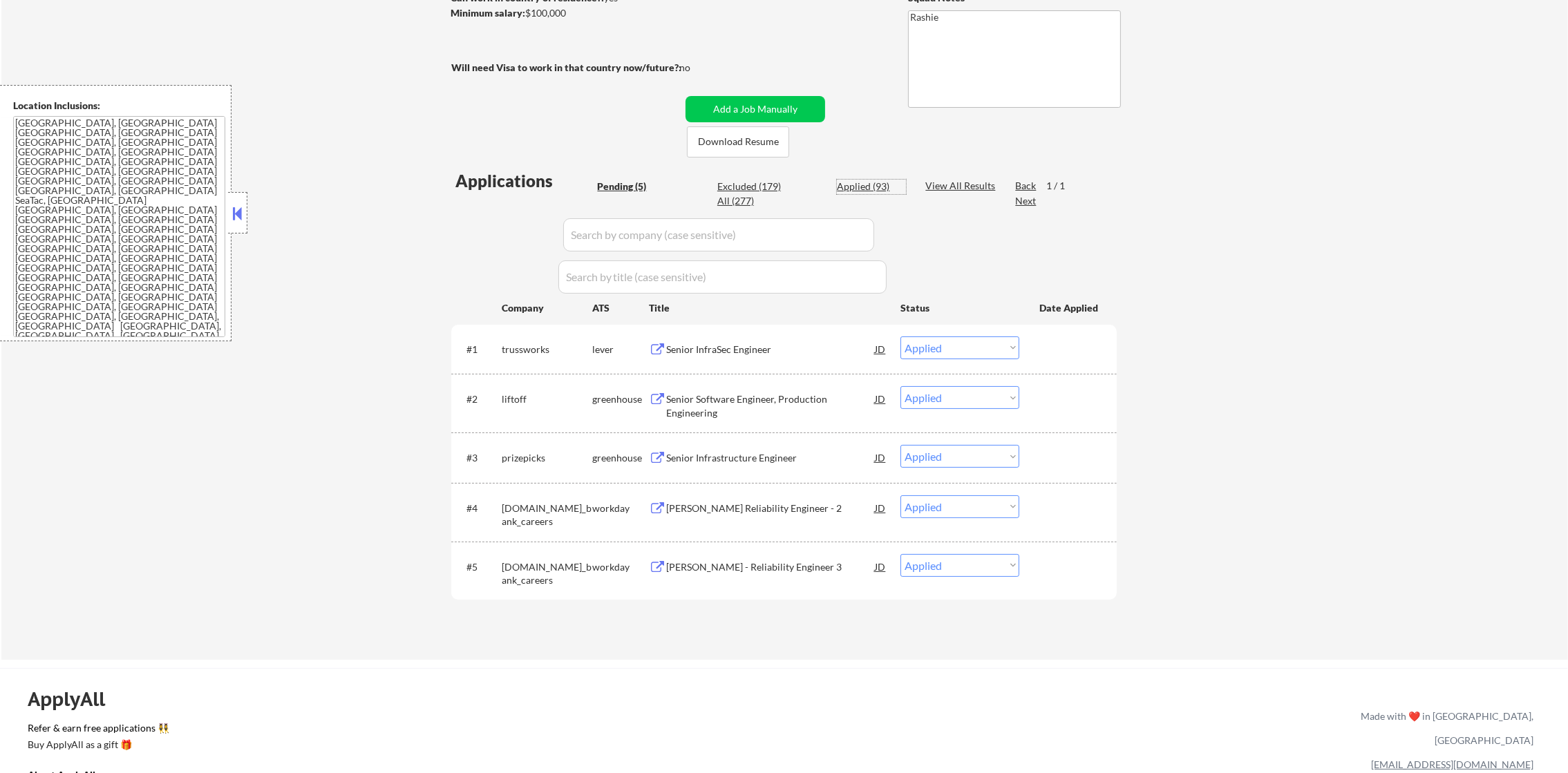
select select ""applied""
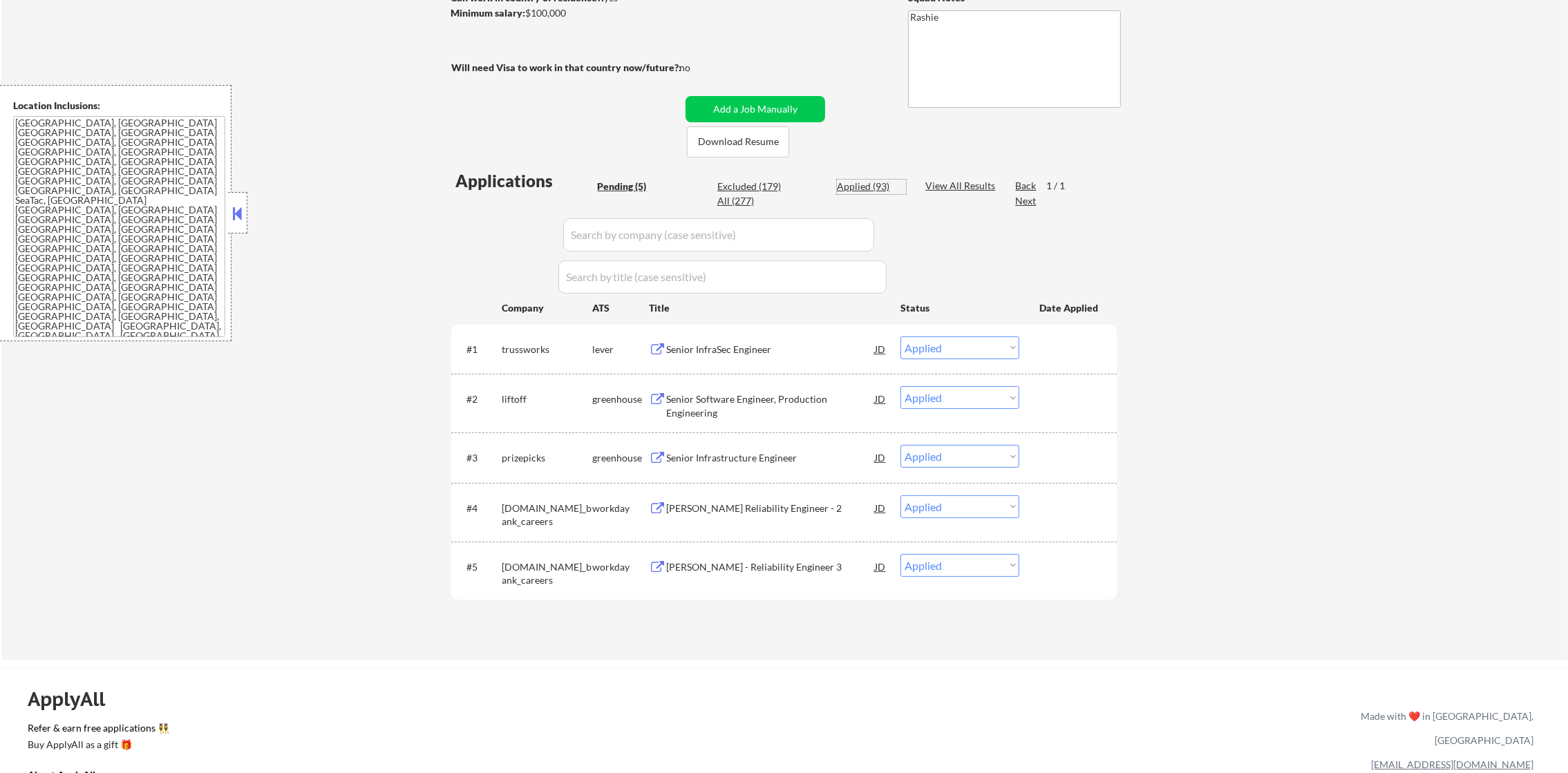
select select ""applied""
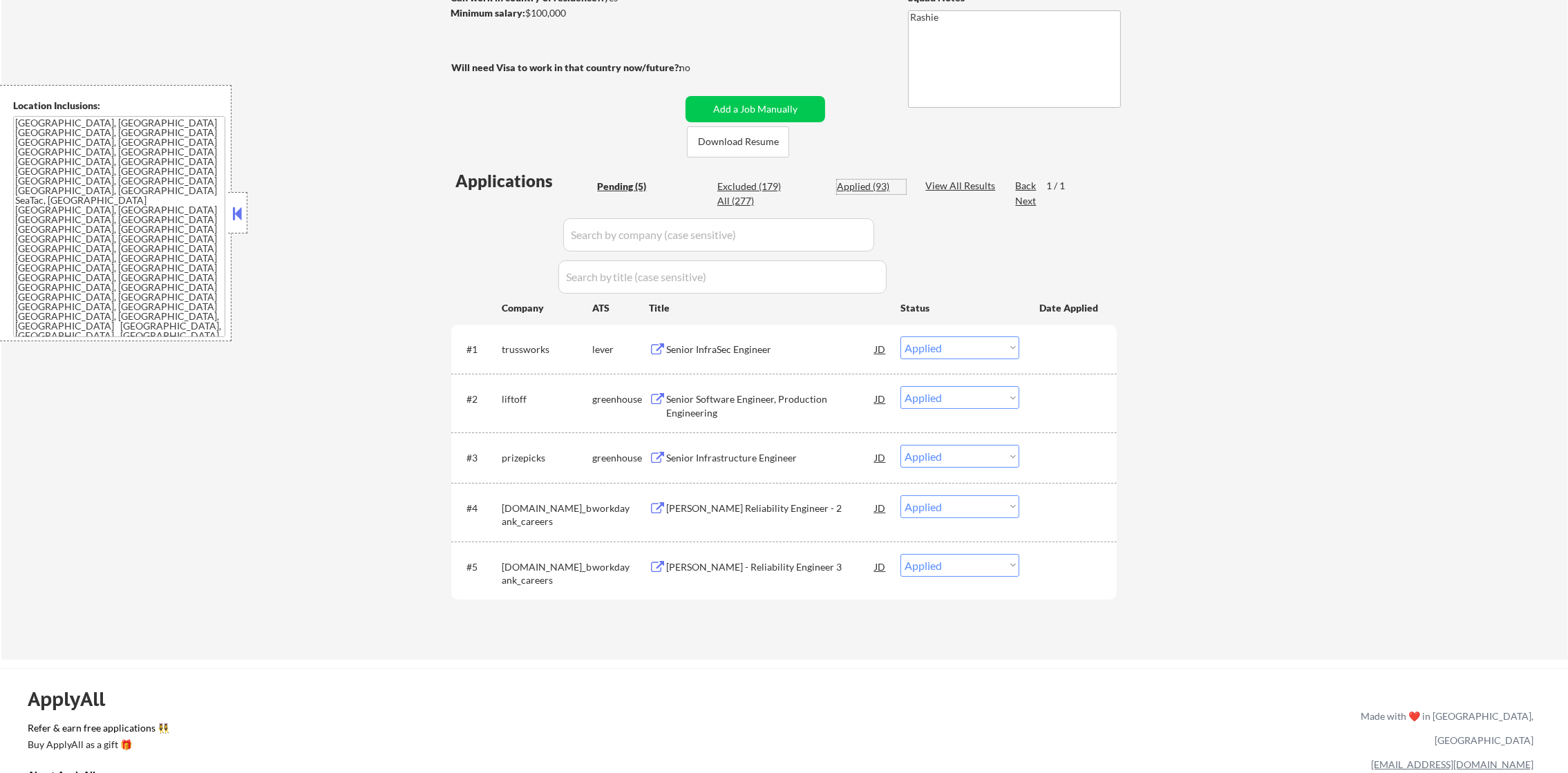
select select ""applied""
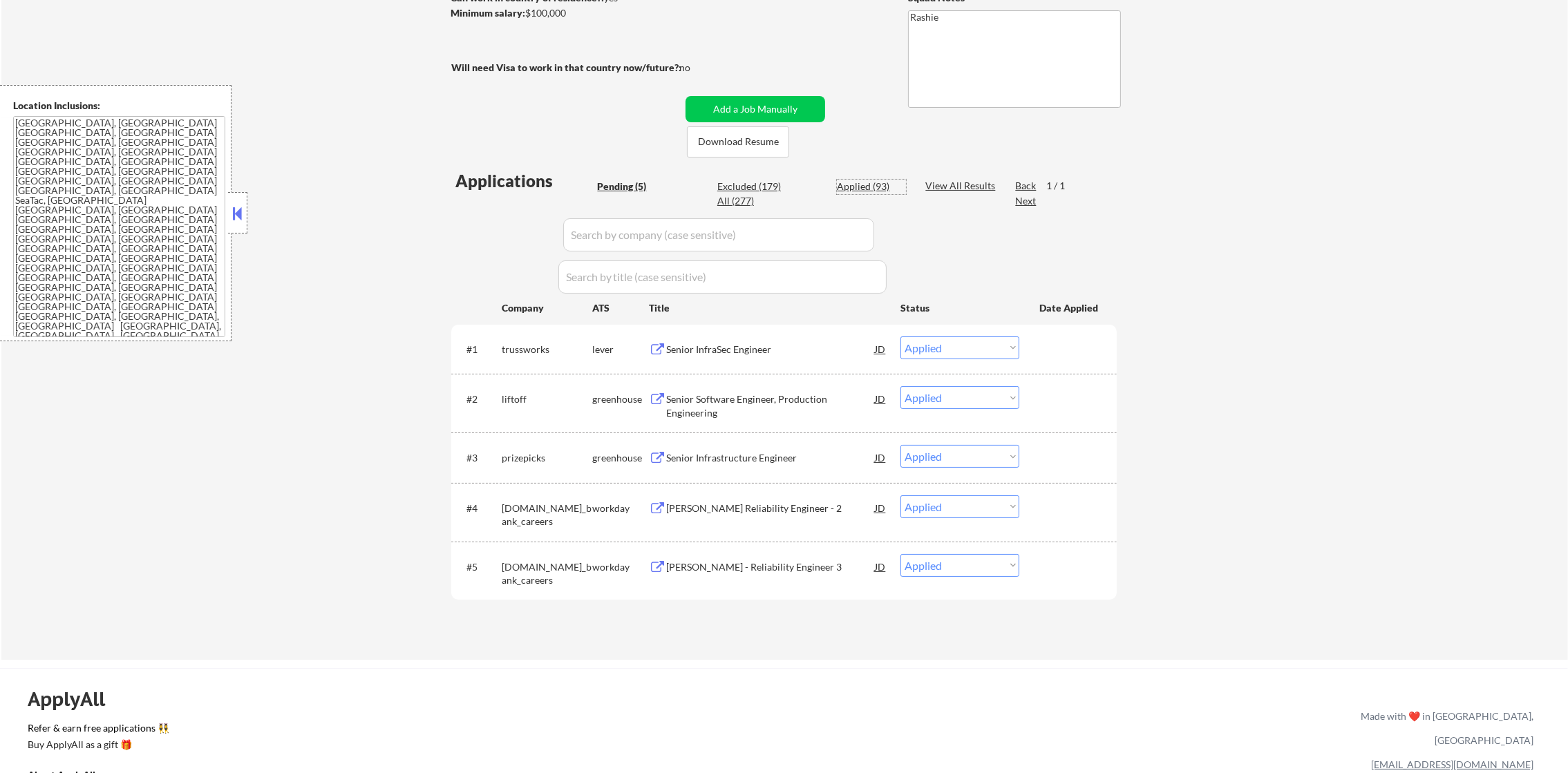
select select ""applied""
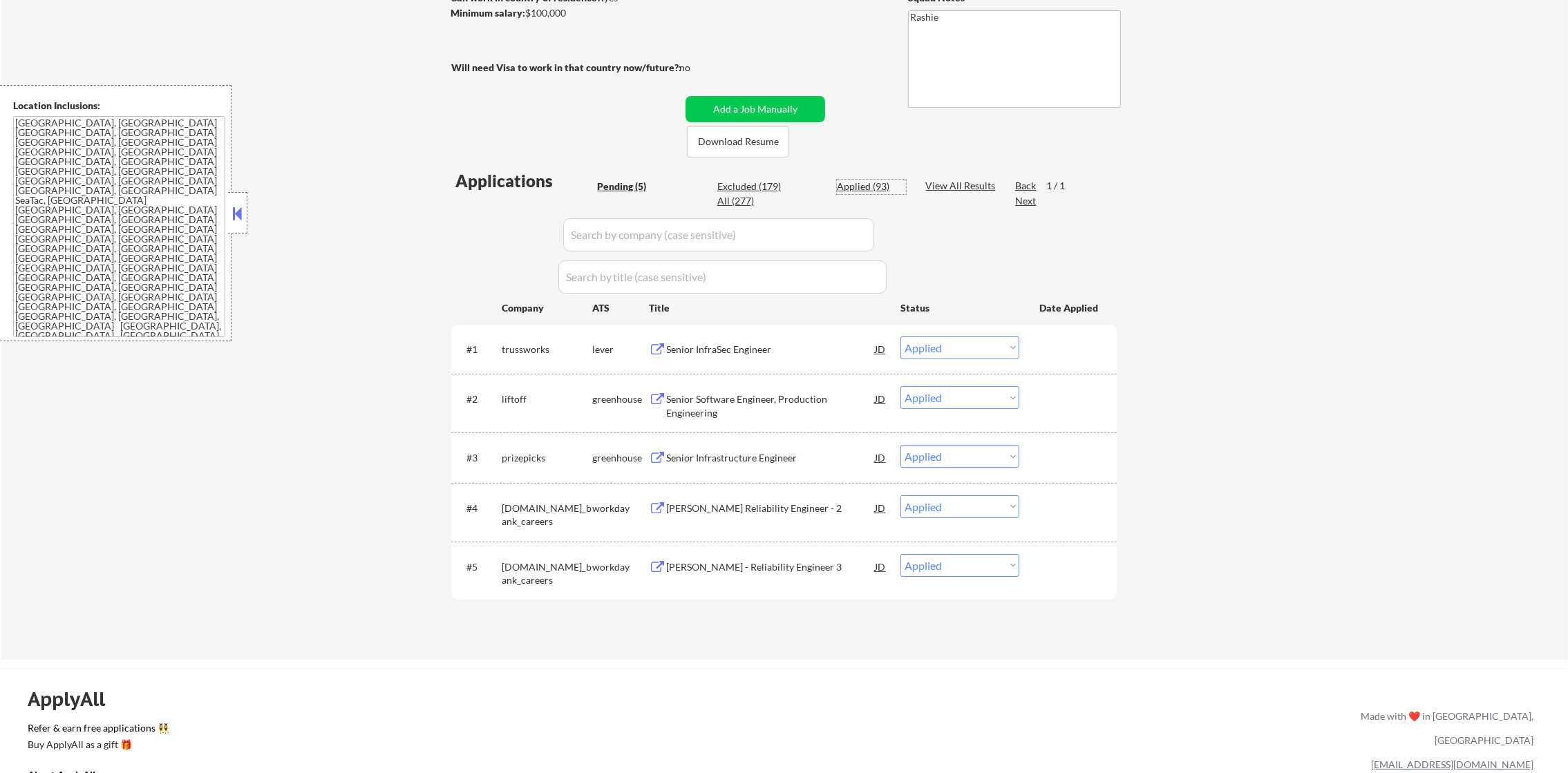
select select ""applied""
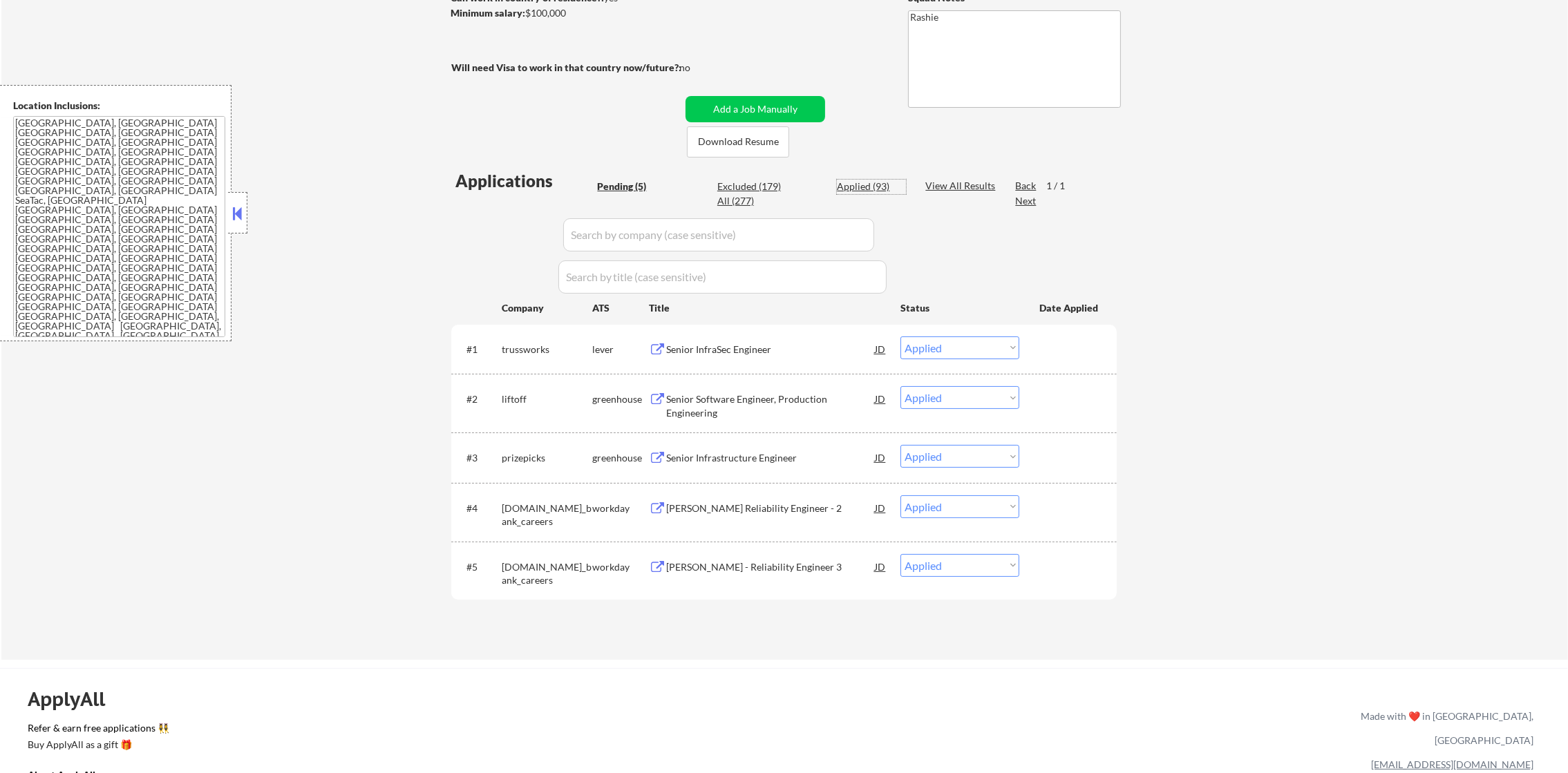
select select ""applied""
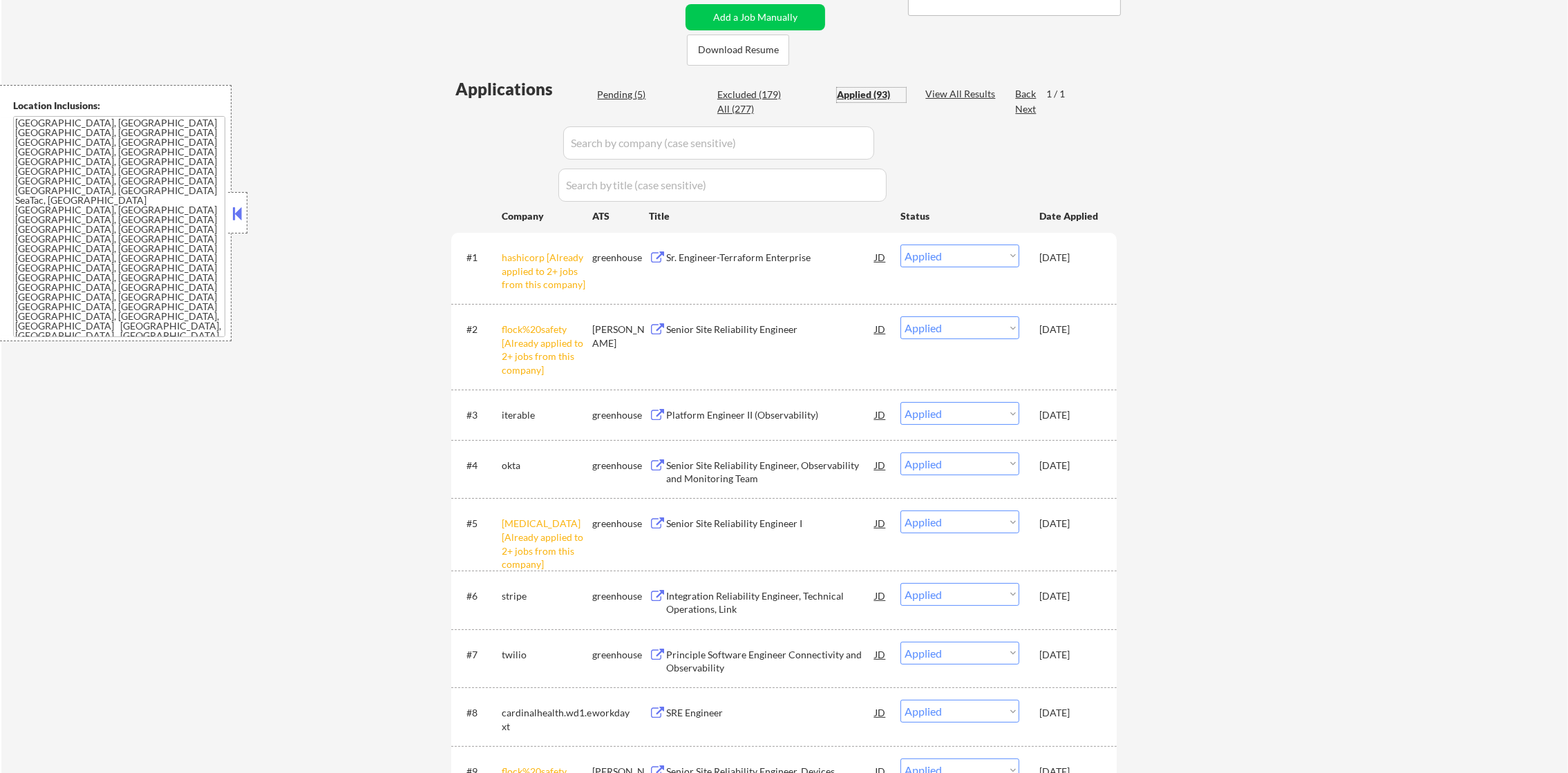
scroll to position [342, 0]
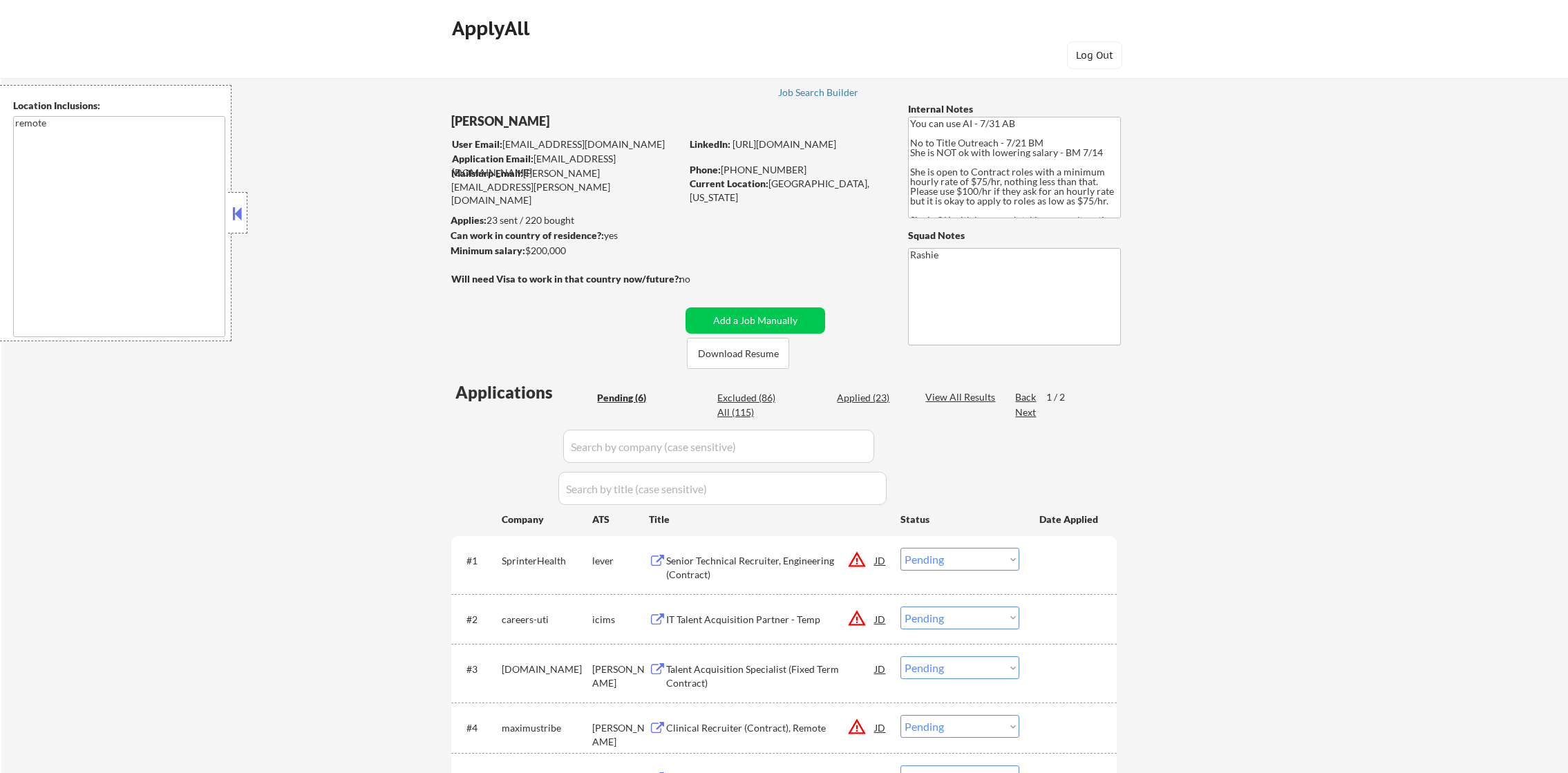
select select ""pending""
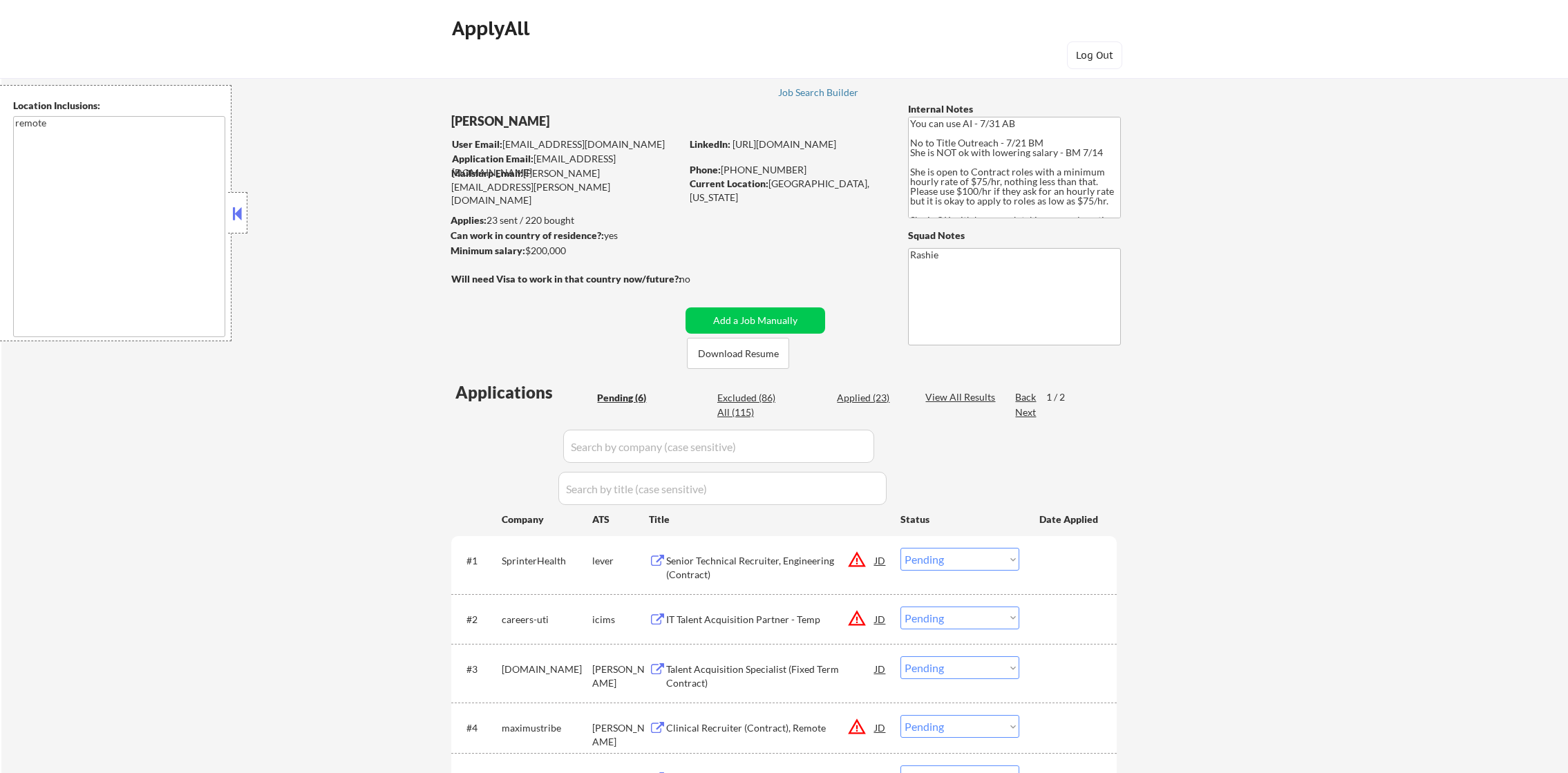
select select ""pending""
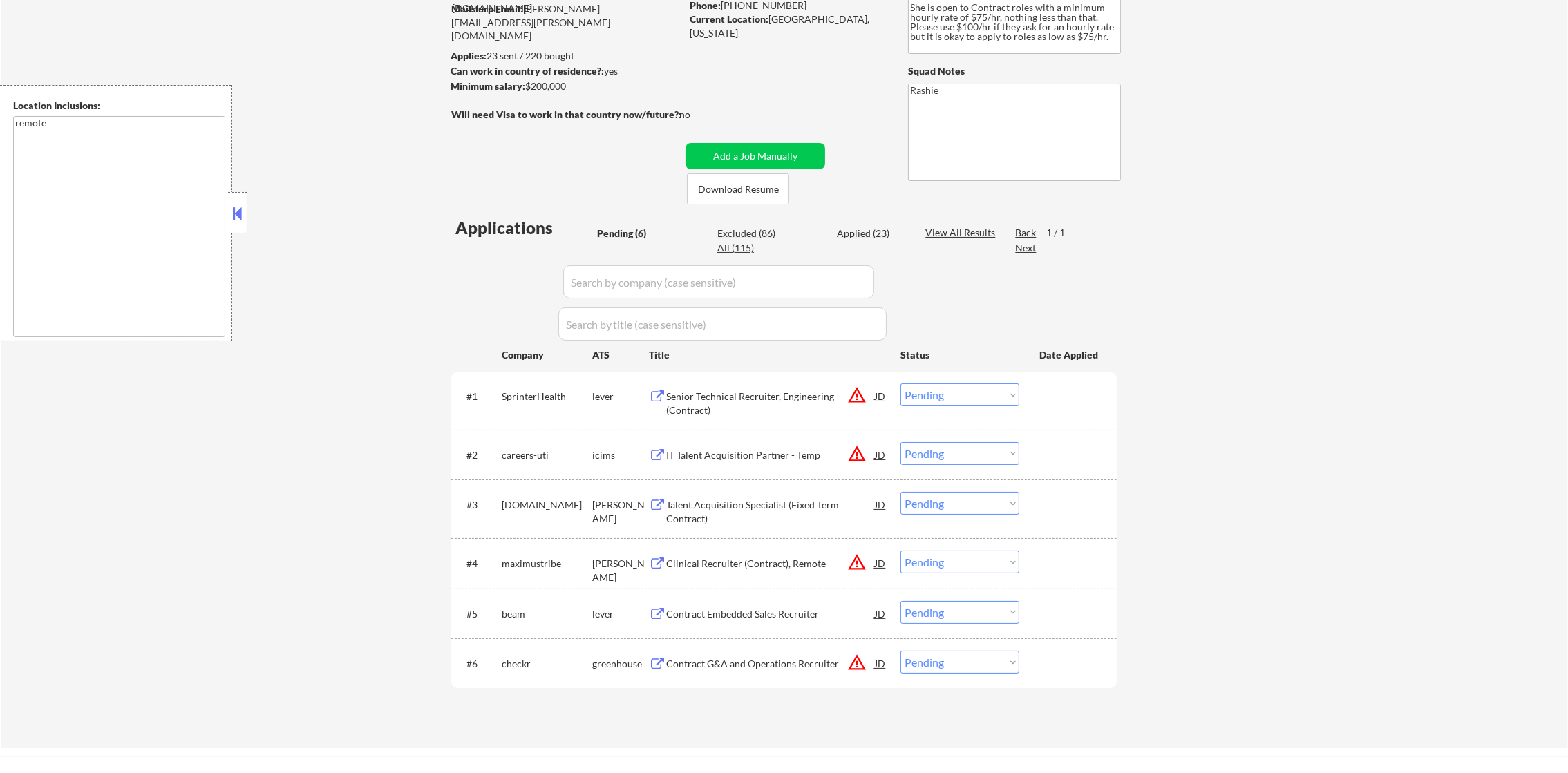
scroll to position [172, 0]
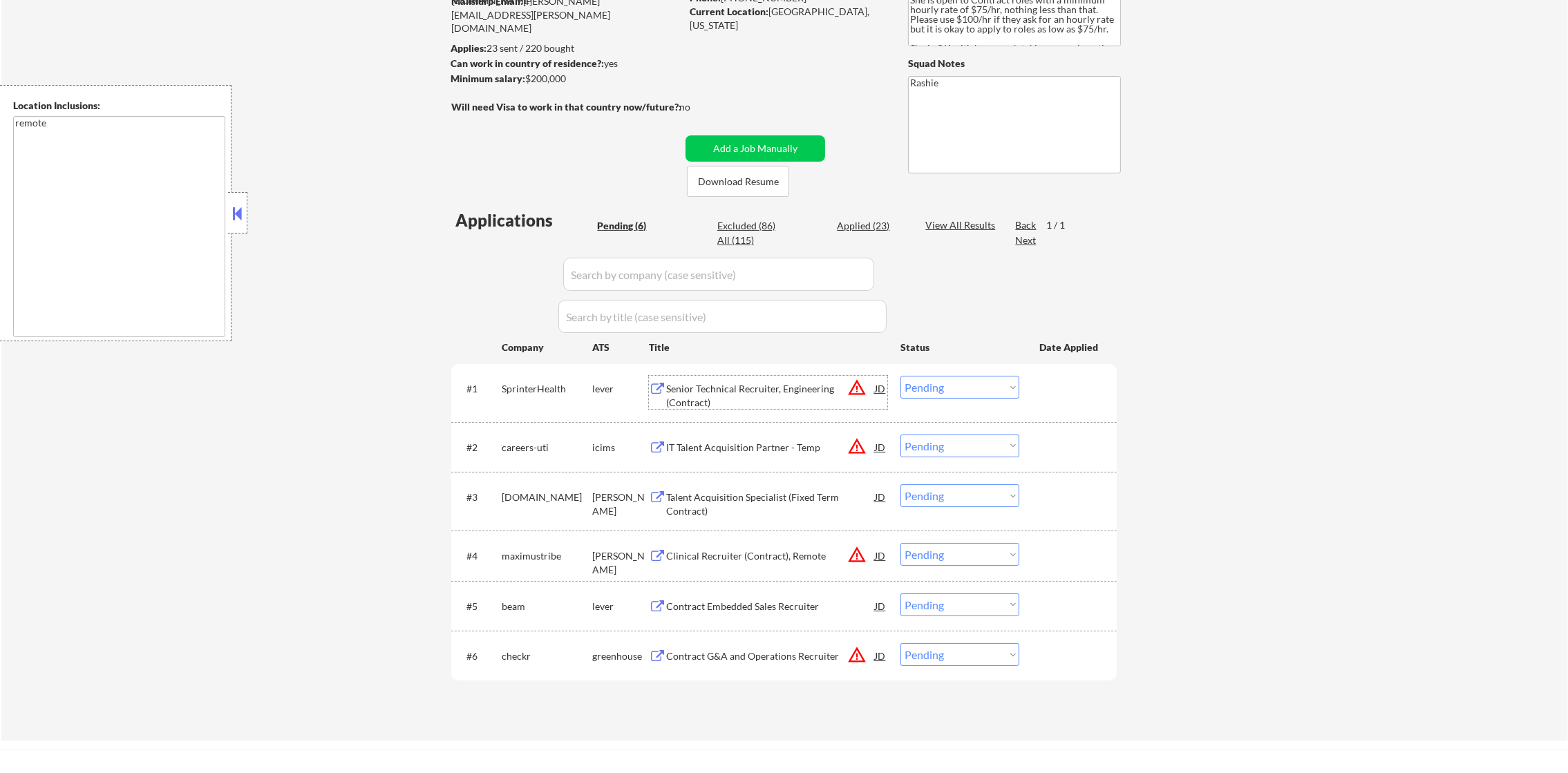
click at [765, 385] on div "Senior Technical Recruiter, Engineering (Contract)" at bounding box center [770, 395] width 208 height 27
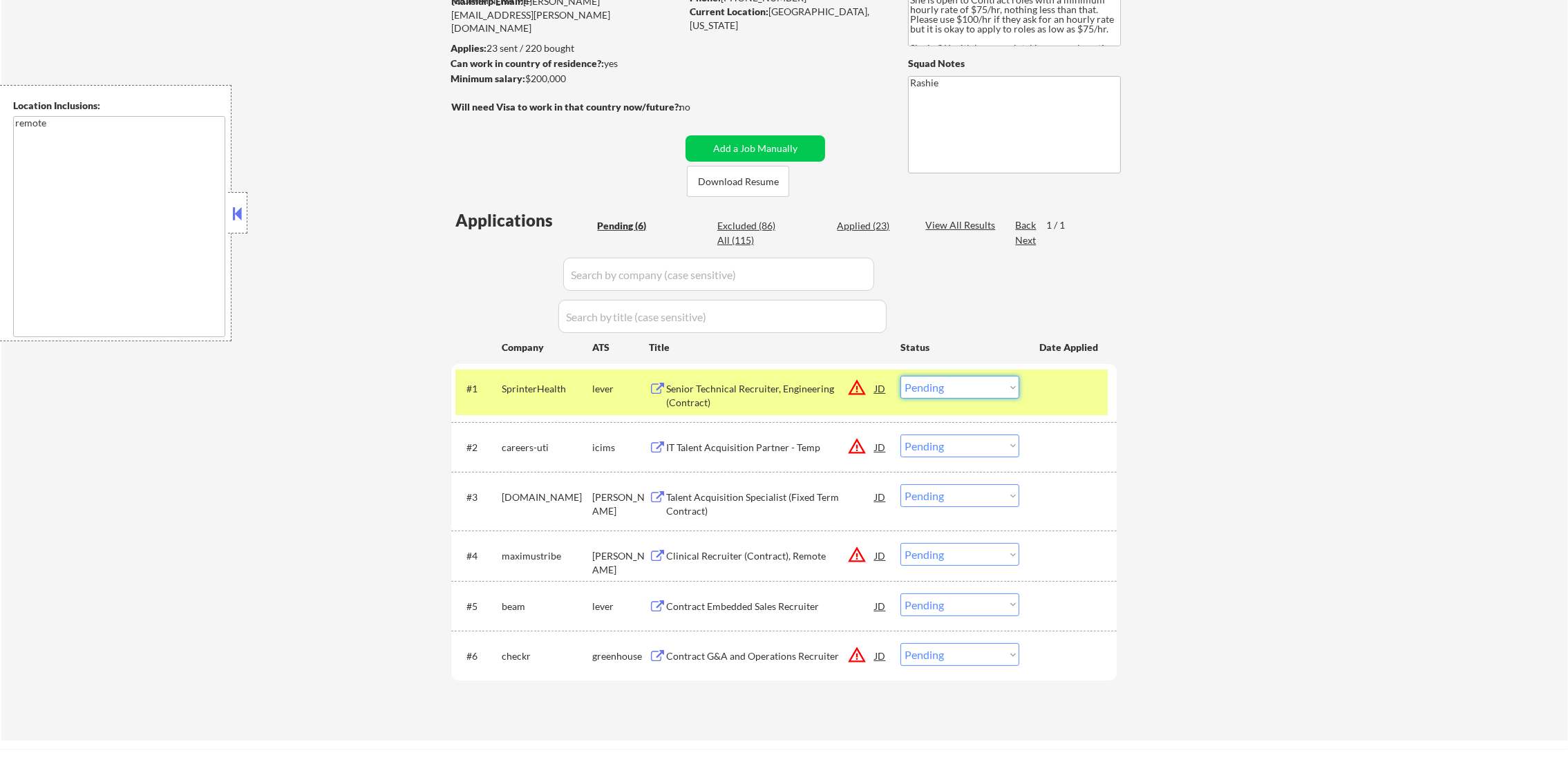
click at [918, 397] on select "Choose an option... Pending Applied Excluded (Questions) Excluded (Expired) Exc…" at bounding box center [959, 387] width 118 height 22
click at [900, 376] on select "Choose an option... Pending Applied Excluded (Questions) Excluded (Expired) Exc…" at bounding box center [959, 387] width 118 height 22
click at [537, 370] on div "#1 SprinterHealth lever Senior Technical Recruiter, Engineering (Contract) JD w…" at bounding box center [782, 393] width 652 height 46
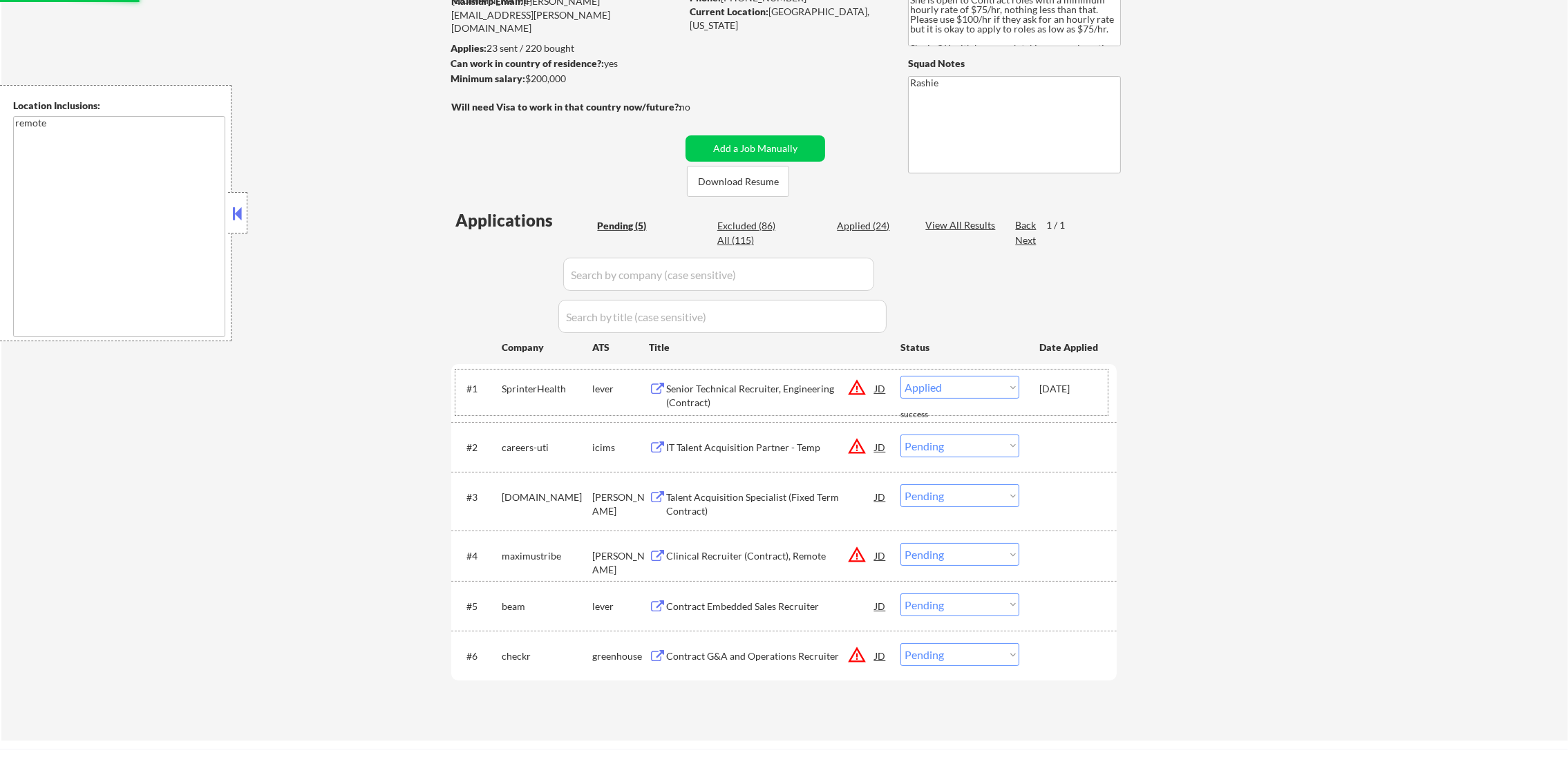
select select ""pending""
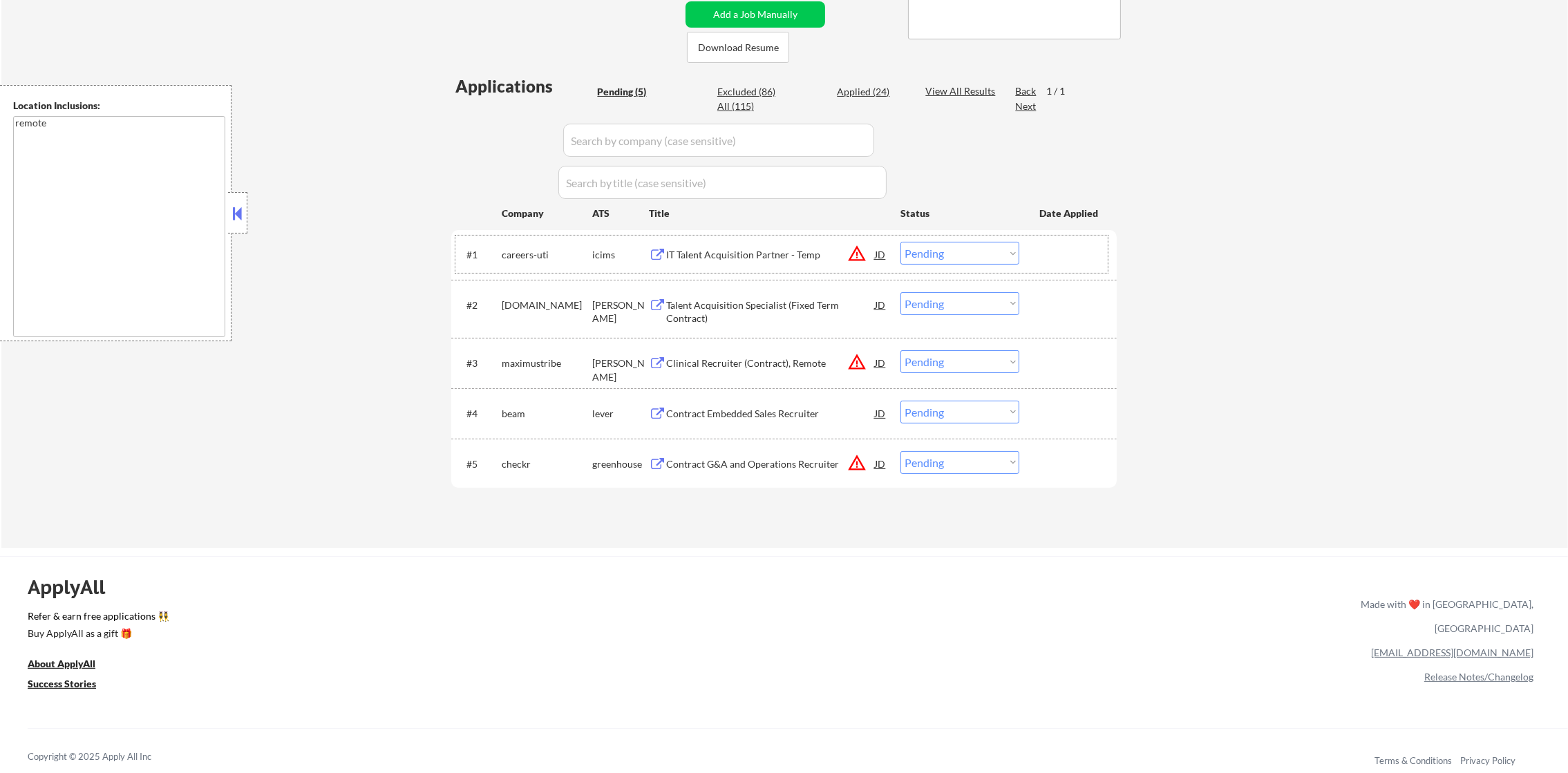
scroll to position [380, 0]
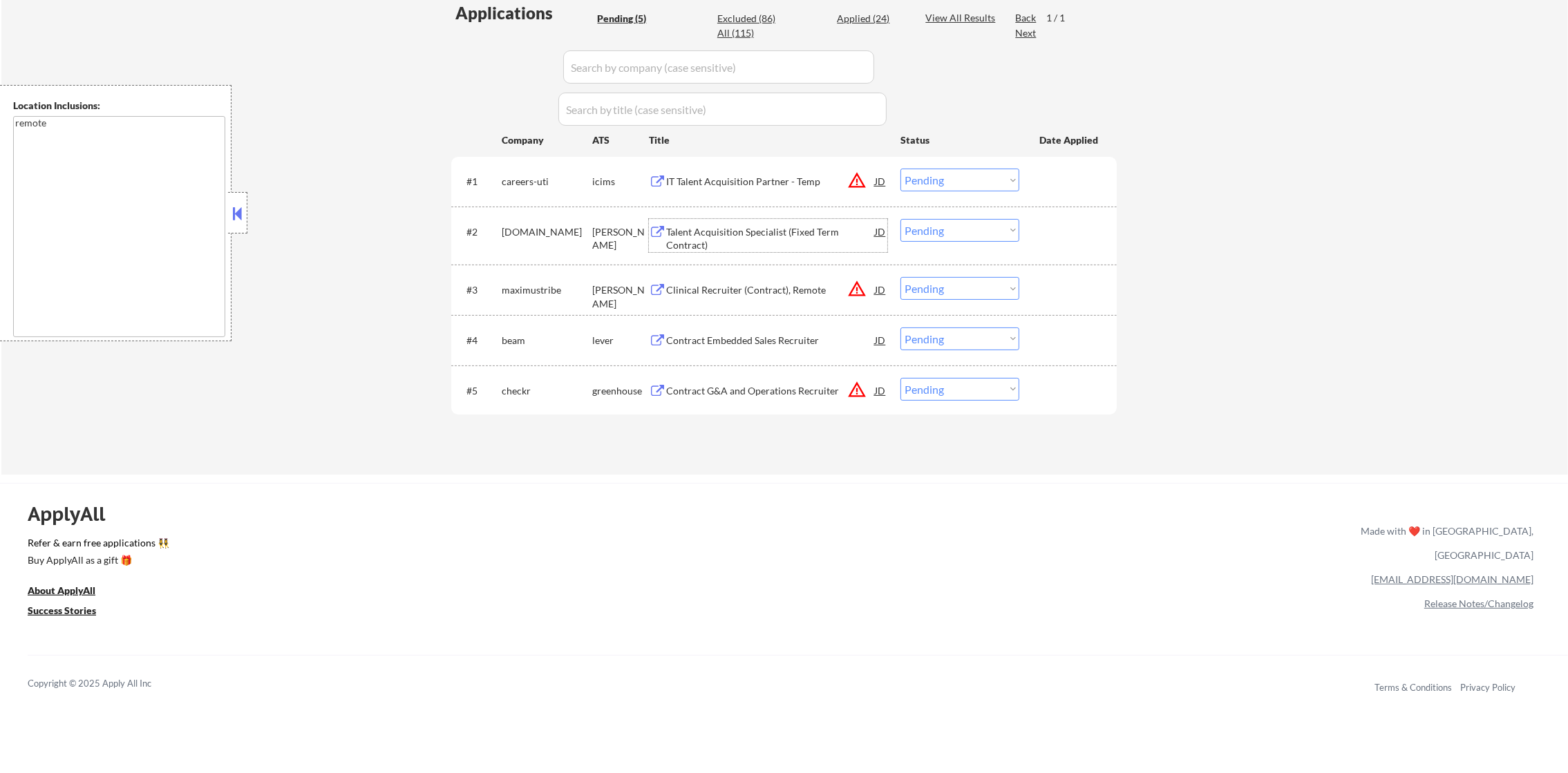
click at [737, 222] on div "Talent Acquisition Specialist (Fixed Term Contract)" at bounding box center [770, 235] width 208 height 33
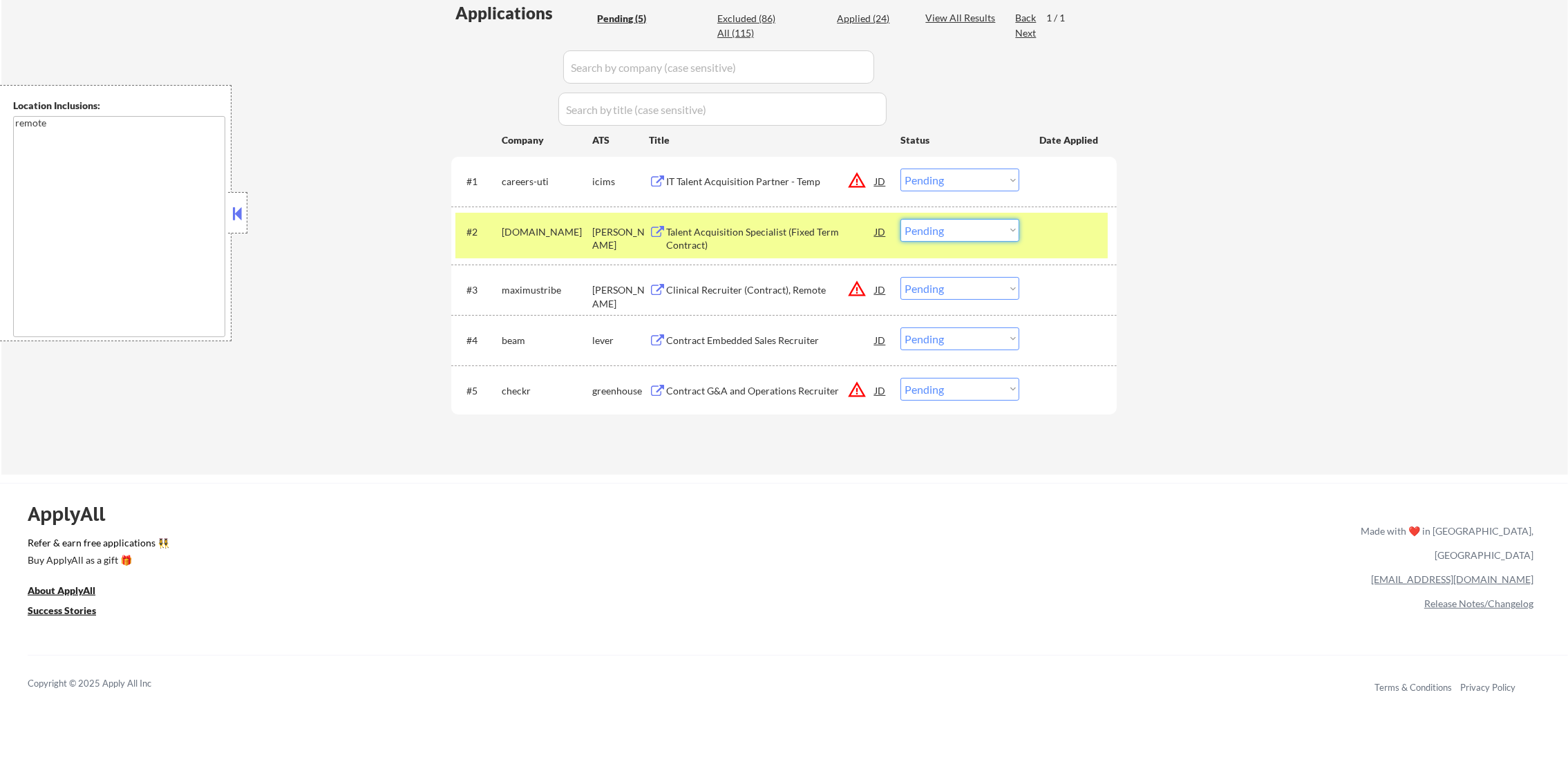
click at [952, 220] on select "Choose an option... Pending Applied Excluded (Questions) Excluded (Expired) Exc…" at bounding box center [959, 230] width 118 height 22
click at [900, 219] on select "Choose an option... Pending Applied Excluded (Questions) Excluded (Expired) Exc…" at bounding box center [959, 230] width 118 height 22
click at [547, 228] on div "[DOMAIN_NAME]" at bounding box center [547, 233] width 91 height 14
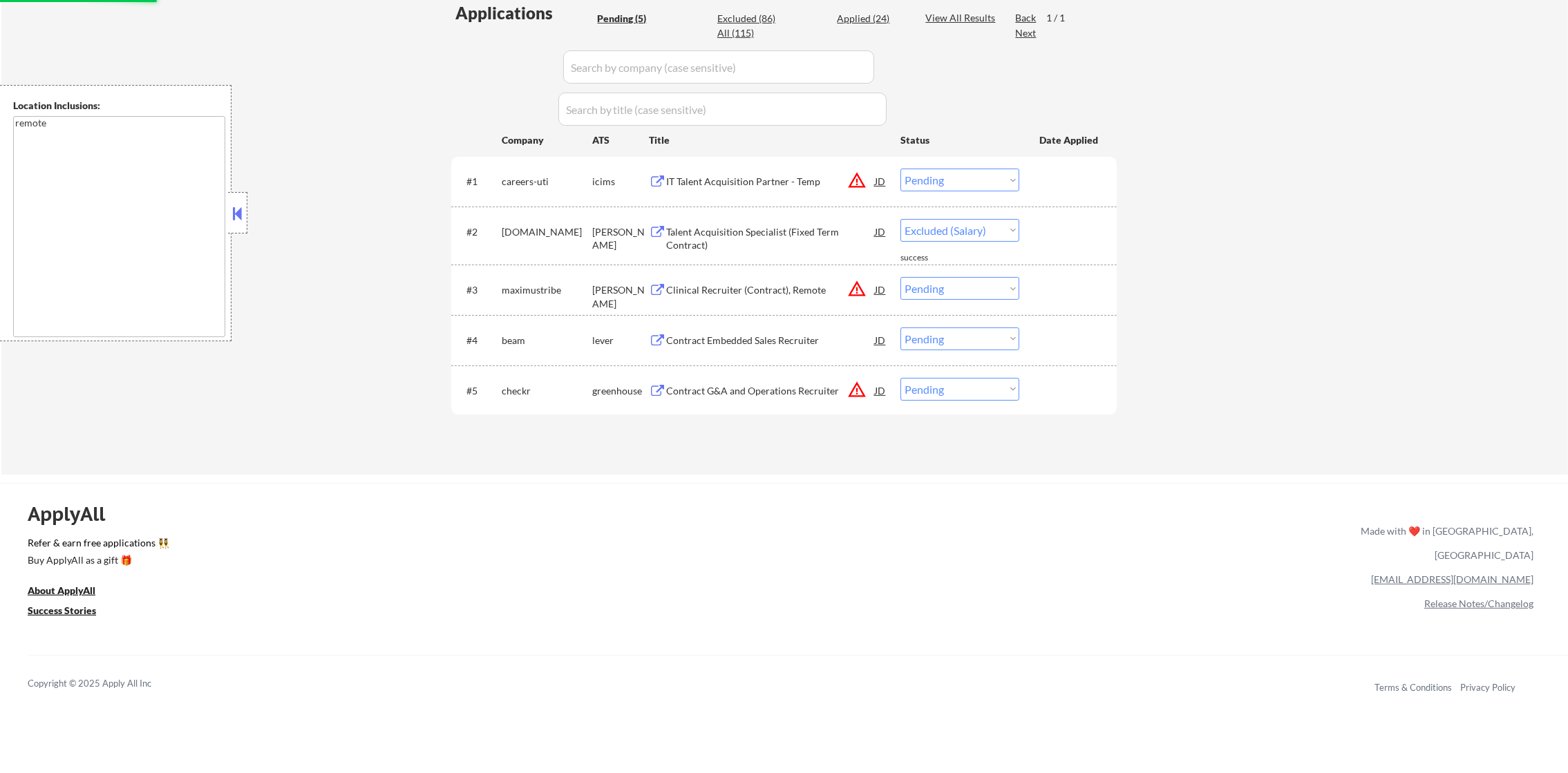
select select ""pending""
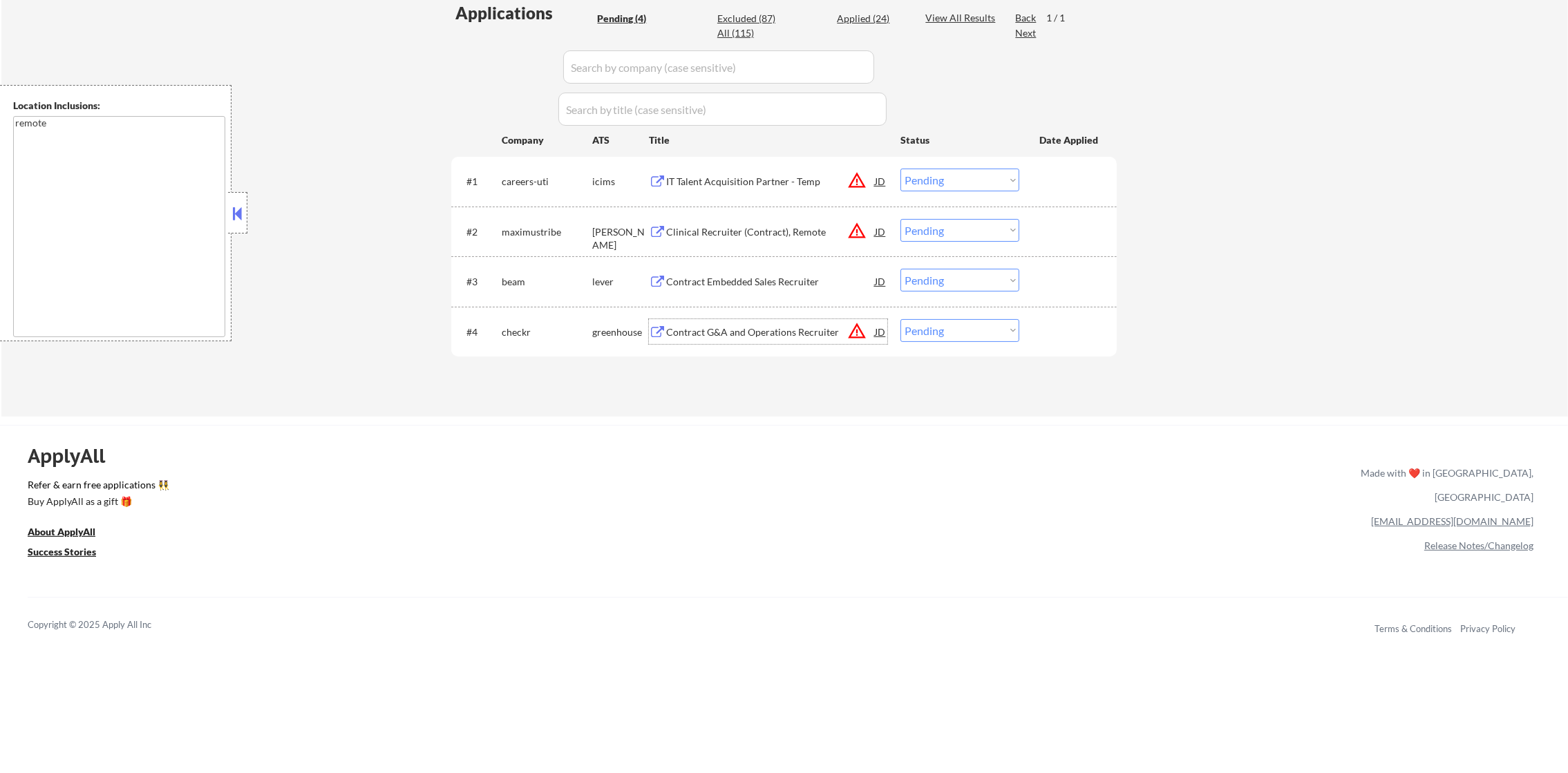
click at [722, 332] on div "Contract G&A and Operations Recruiter" at bounding box center [770, 332] width 208 height 14
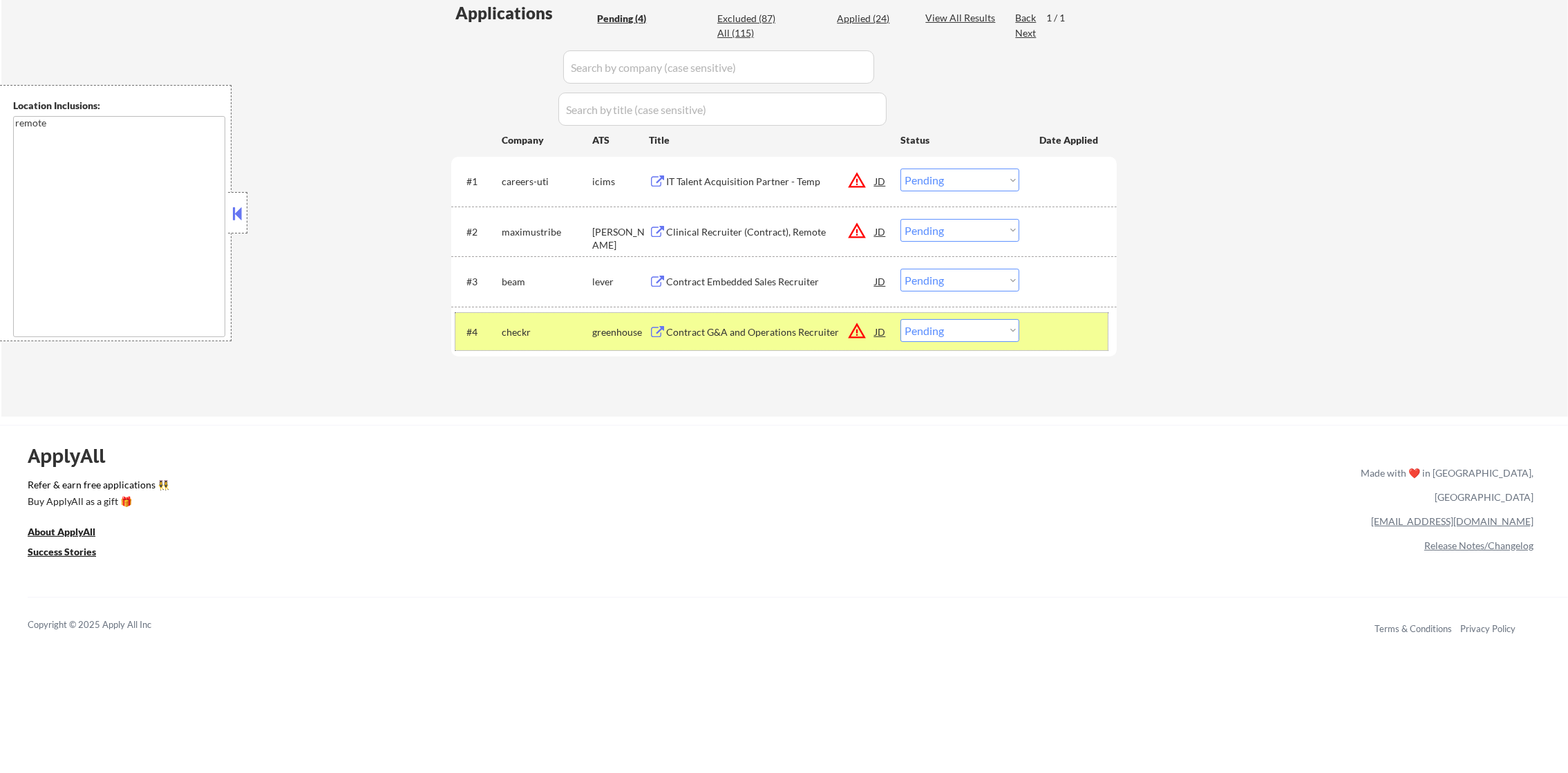
click at [529, 340] on div "checkr" at bounding box center [547, 331] width 91 height 25
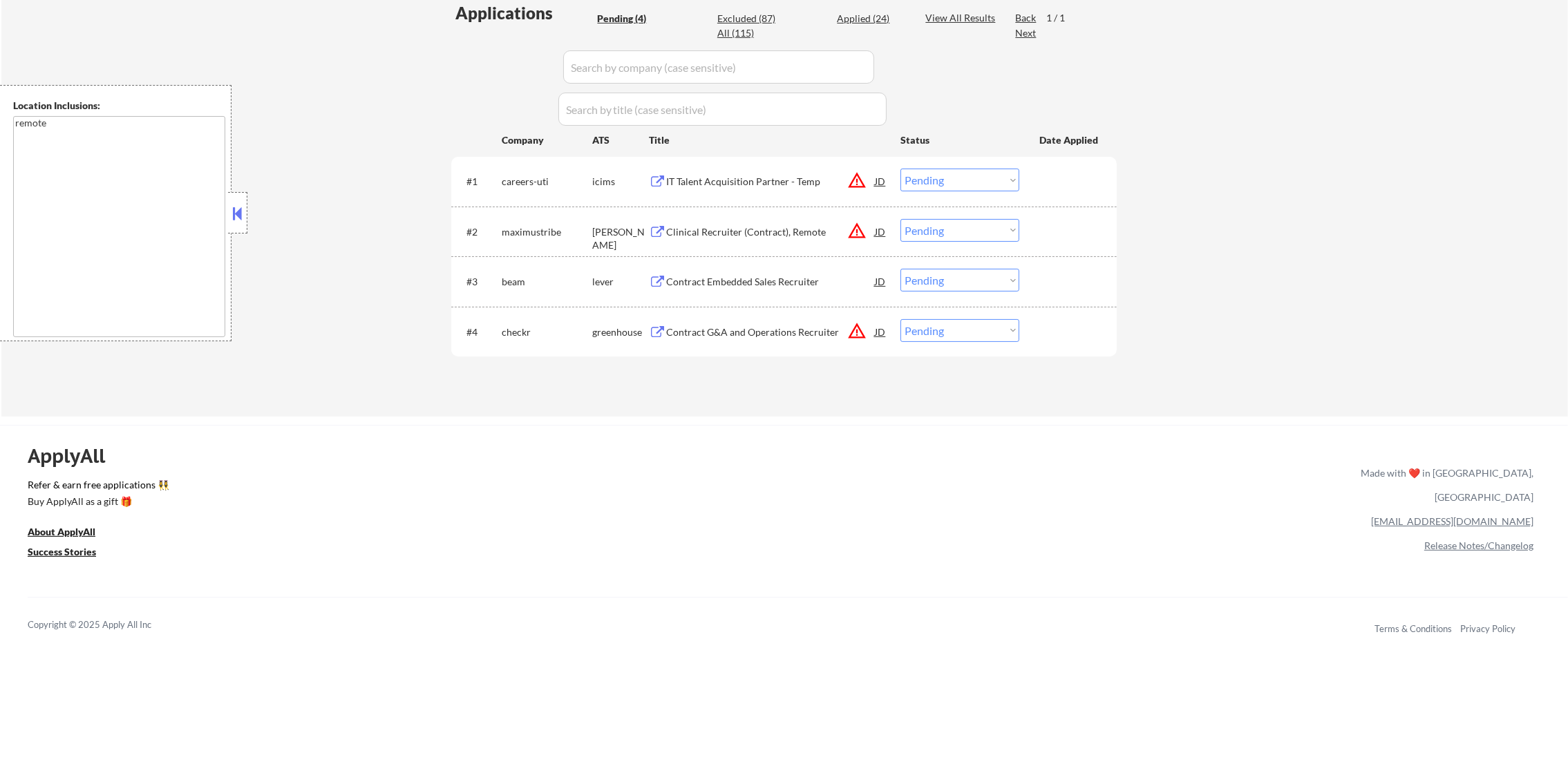
click at [773, 266] on div "#3 beam lever Contract Embedded Sales Recruiter JD warning_amber Choose an opti…" at bounding box center [782, 281] width 652 height 37
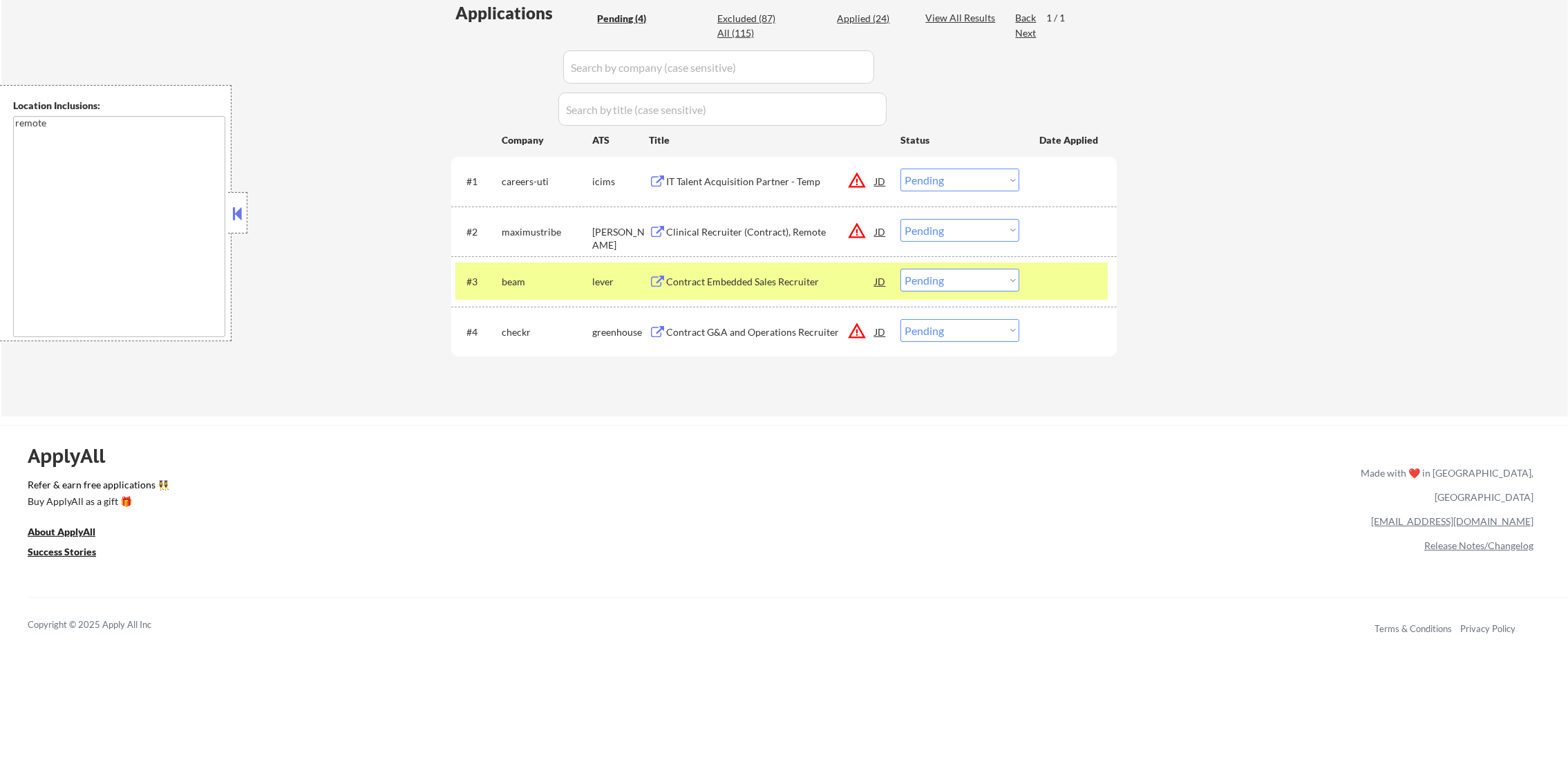
click at [764, 280] on div "Contract Embedded Sales Recruiter" at bounding box center [770, 282] width 208 height 14
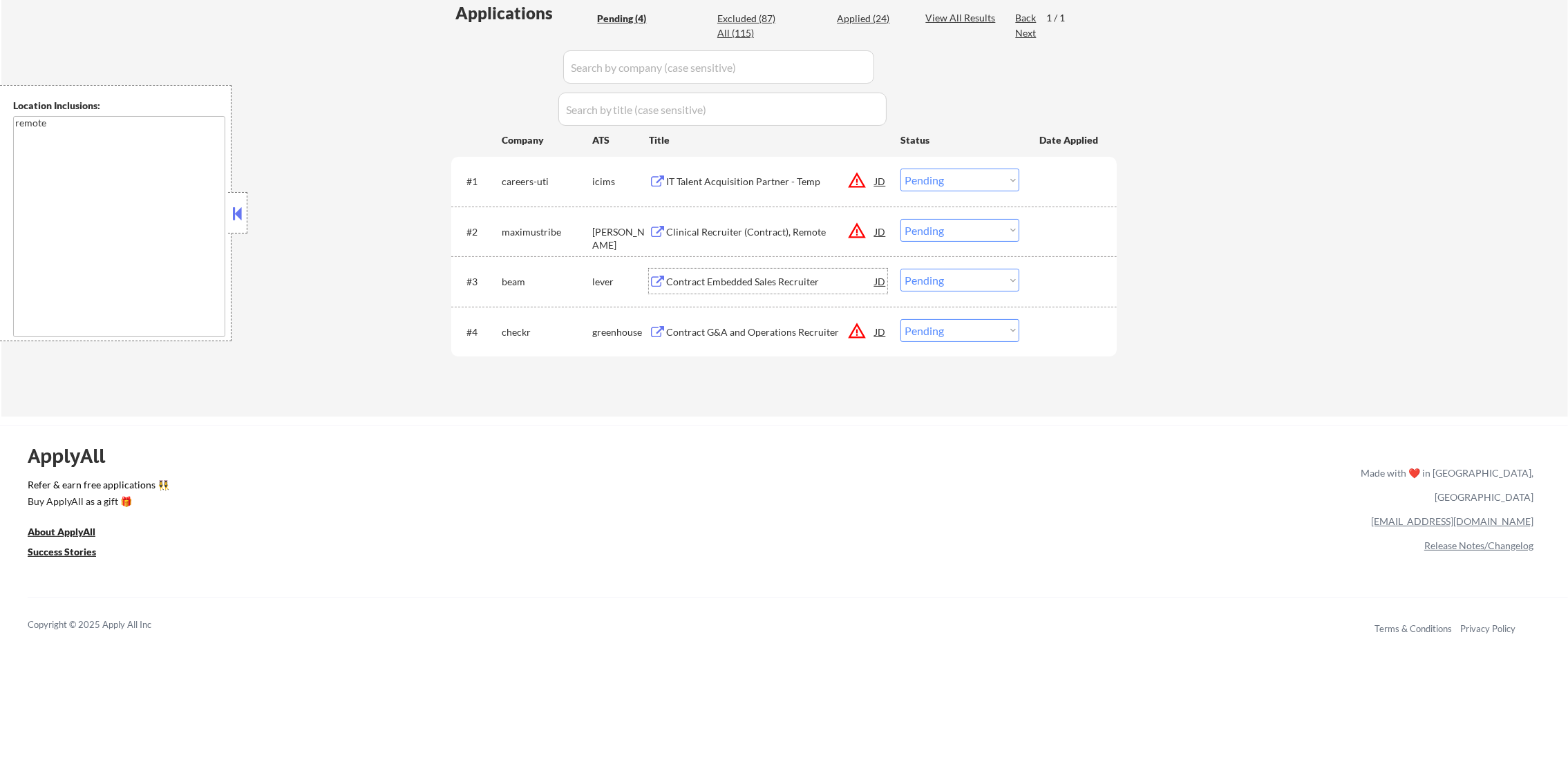
click at [912, 287] on select "Choose an option... Pending Applied Excluded (Questions) Excluded (Expired) Exc…" at bounding box center [959, 280] width 118 height 22
click at [900, 269] on select "Choose an option... Pending Applied Excluded (Questions) Excluded (Expired) Exc…" at bounding box center [959, 280] width 118 height 22
select select ""pending""
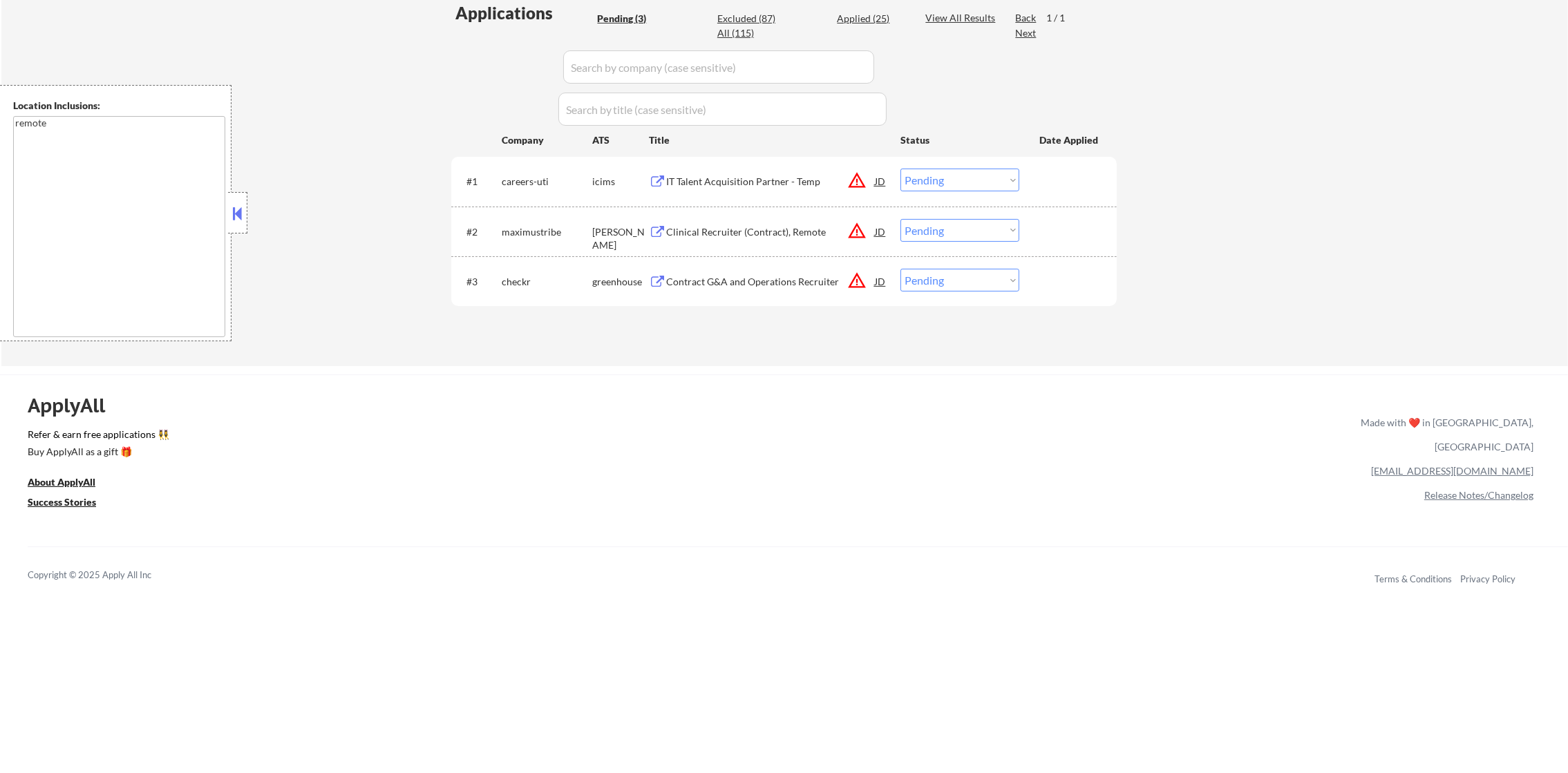
click at [777, 228] on div "Clinical Recruiter (Contract), Remote" at bounding box center [770, 233] width 208 height 14
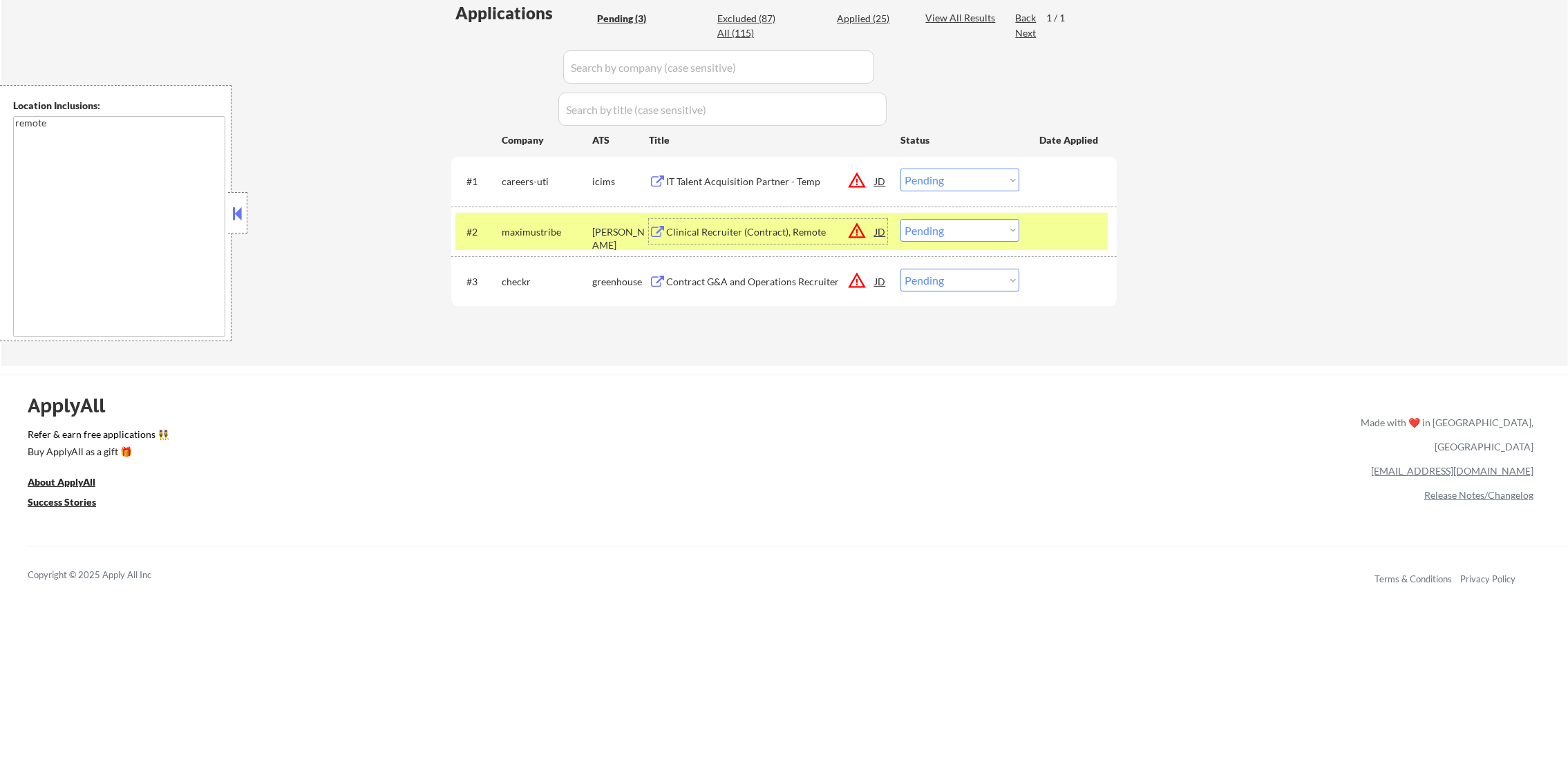
click at [986, 236] on select "Choose an option... Pending Applied Excluded (Questions) Excluded (Expired) Exc…" at bounding box center [959, 230] width 118 height 22
click at [900, 219] on select "Choose an option... Pending Applied Excluded (Questions) Excluded (Expired) Exc…" at bounding box center [959, 230] width 118 height 22
click at [532, 231] on div "maximustribe" at bounding box center [547, 233] width 91 height 14
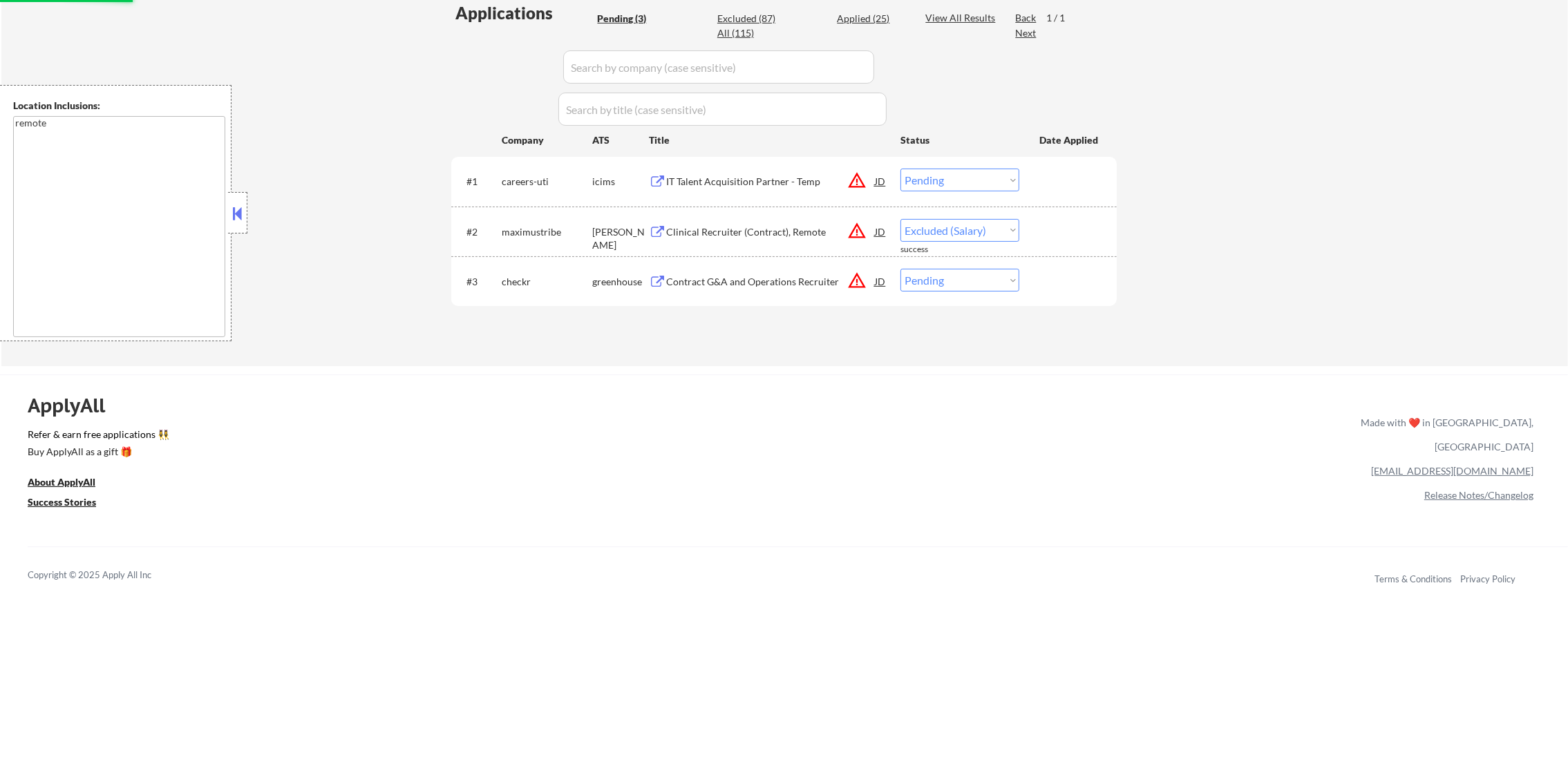
select select ""pending""
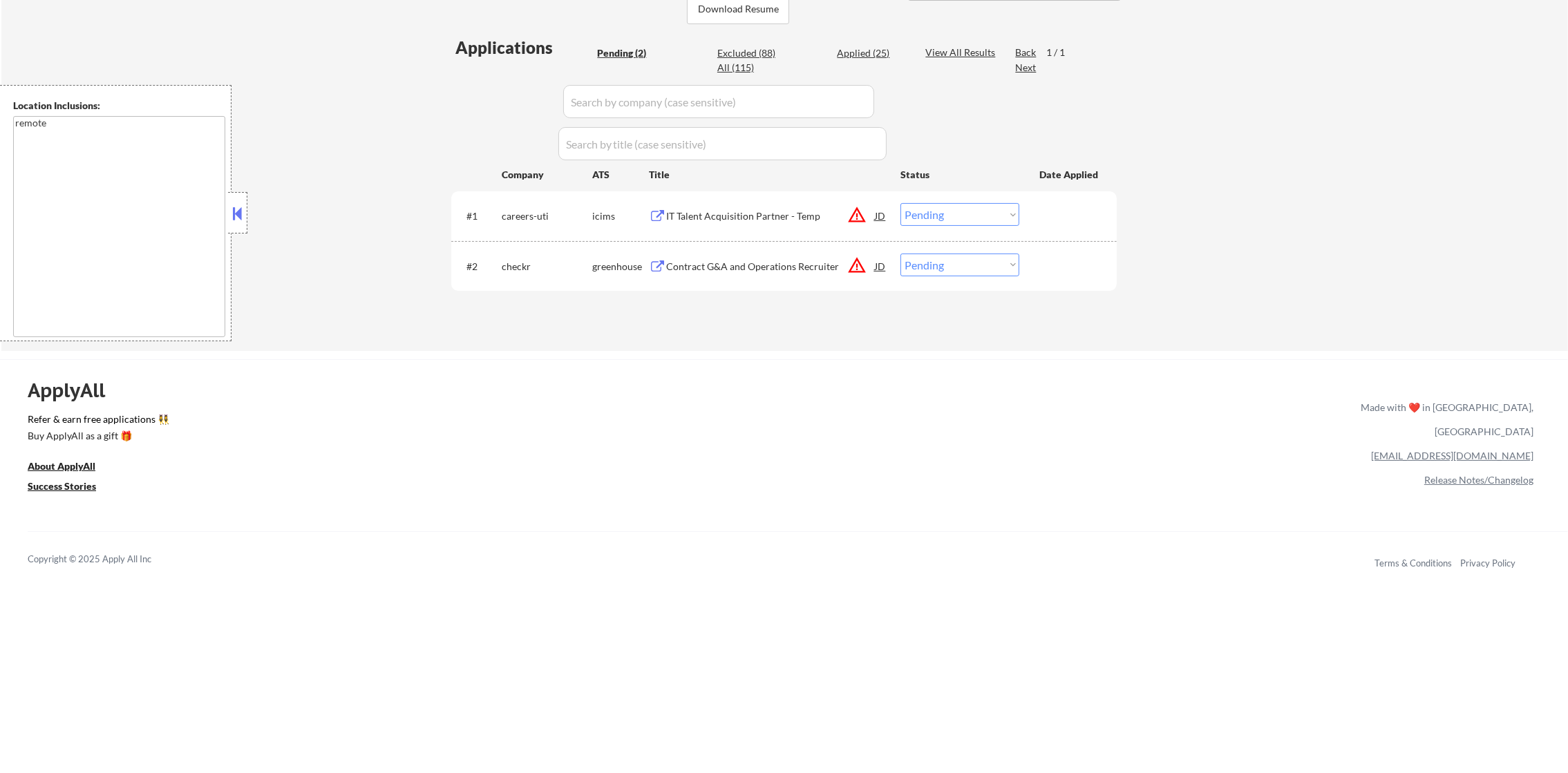
scroll to position [310, 0]
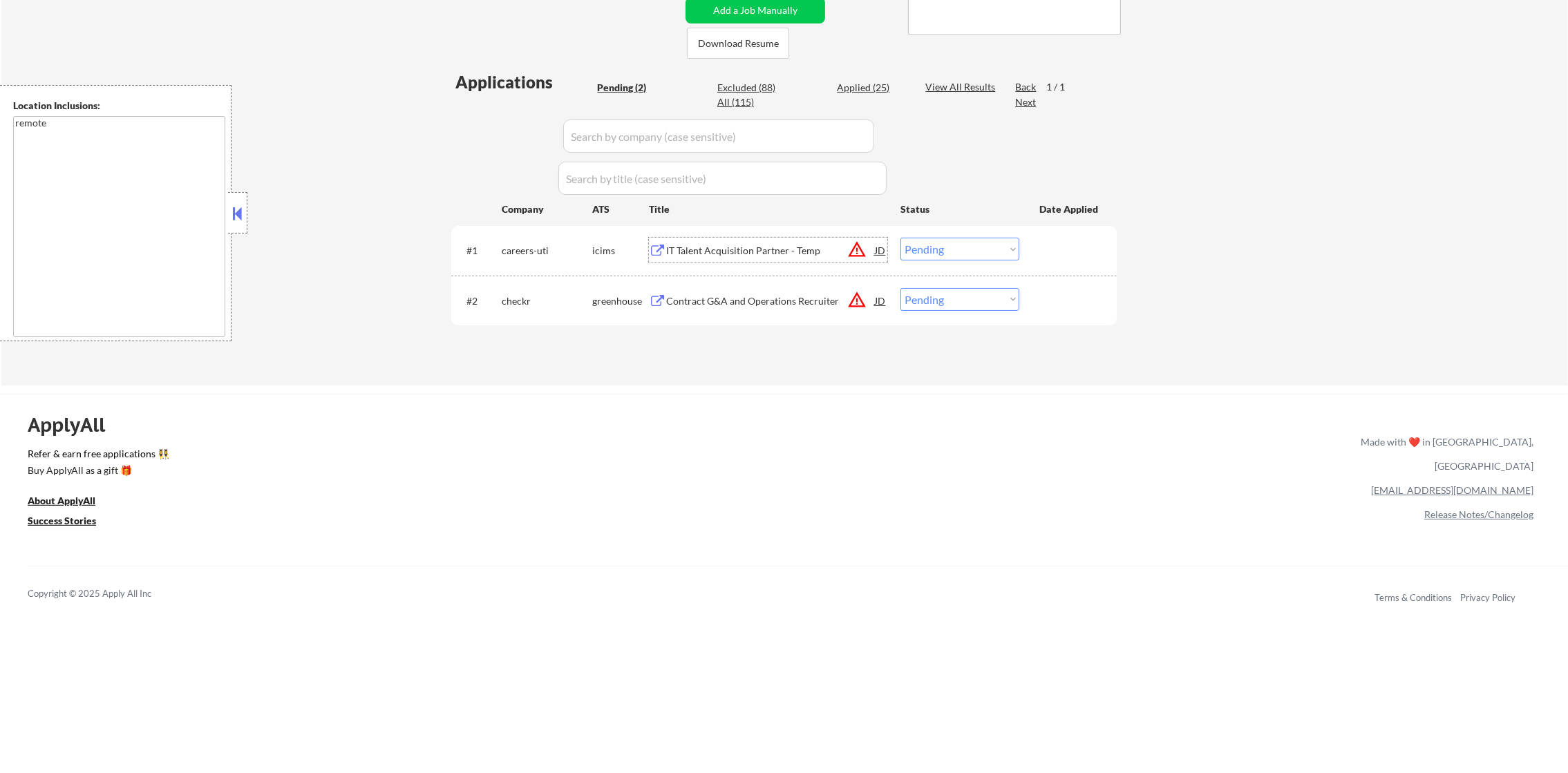
click at [807, 254] on div "IT Talent Acquisition Partner - Temp" at bounding box center [770, 251] width 208 height 14
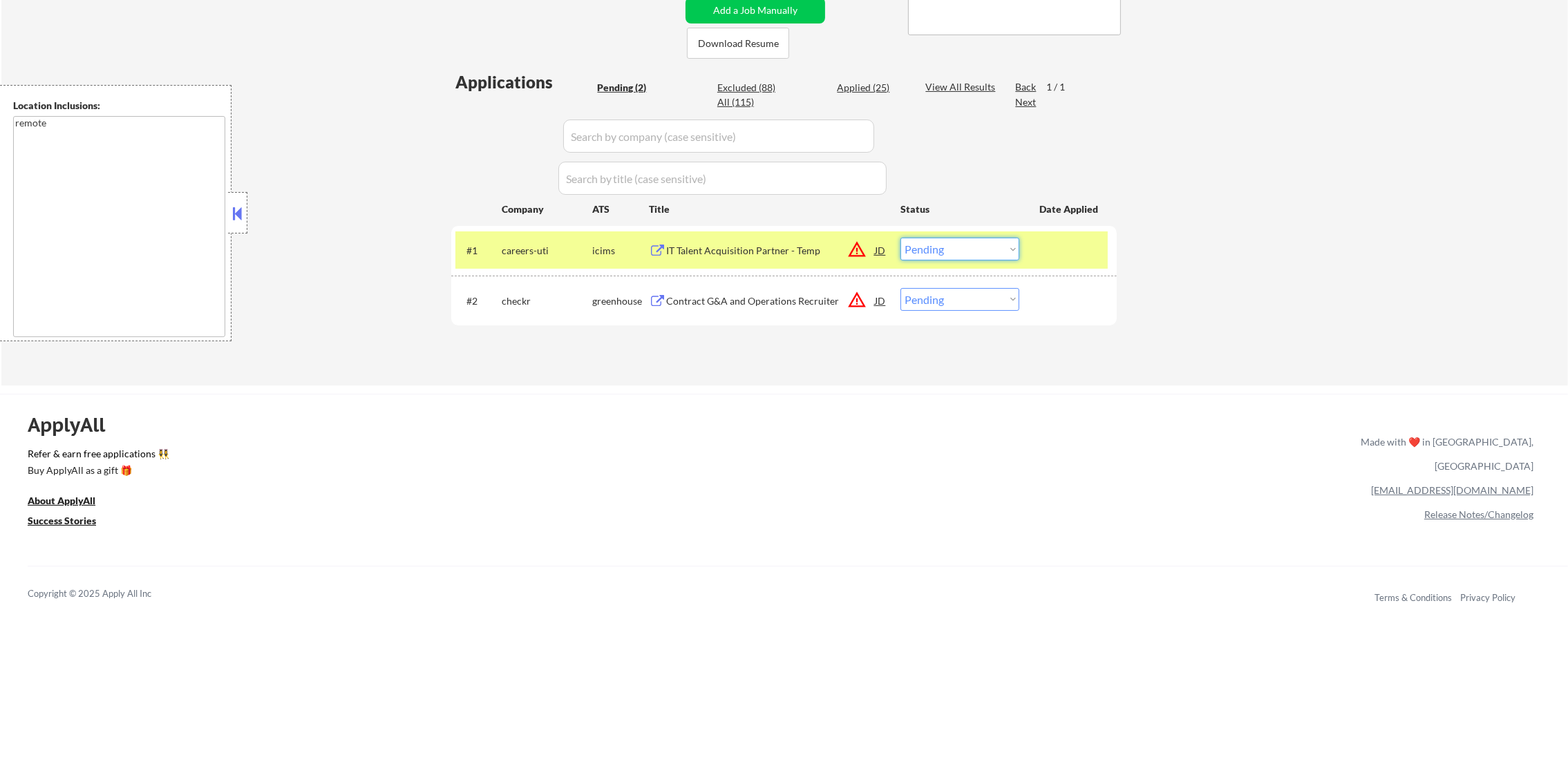
click at [977, 252] on select "Choose an option... Pending Applied Excluded (Questions) Excluded (Expired) Exc…" at bounding box center [959, 249] width 118 height 22
click at [900, 238] on select "Choose an option... Pending Applied Excluded (Questions) Excluded (Expired) Exc…" at bounding box center [959, 249] width 118 height 22
click at [541, 244] on div "careers-uti" at bounding box center [547, 251] width 91 height 14
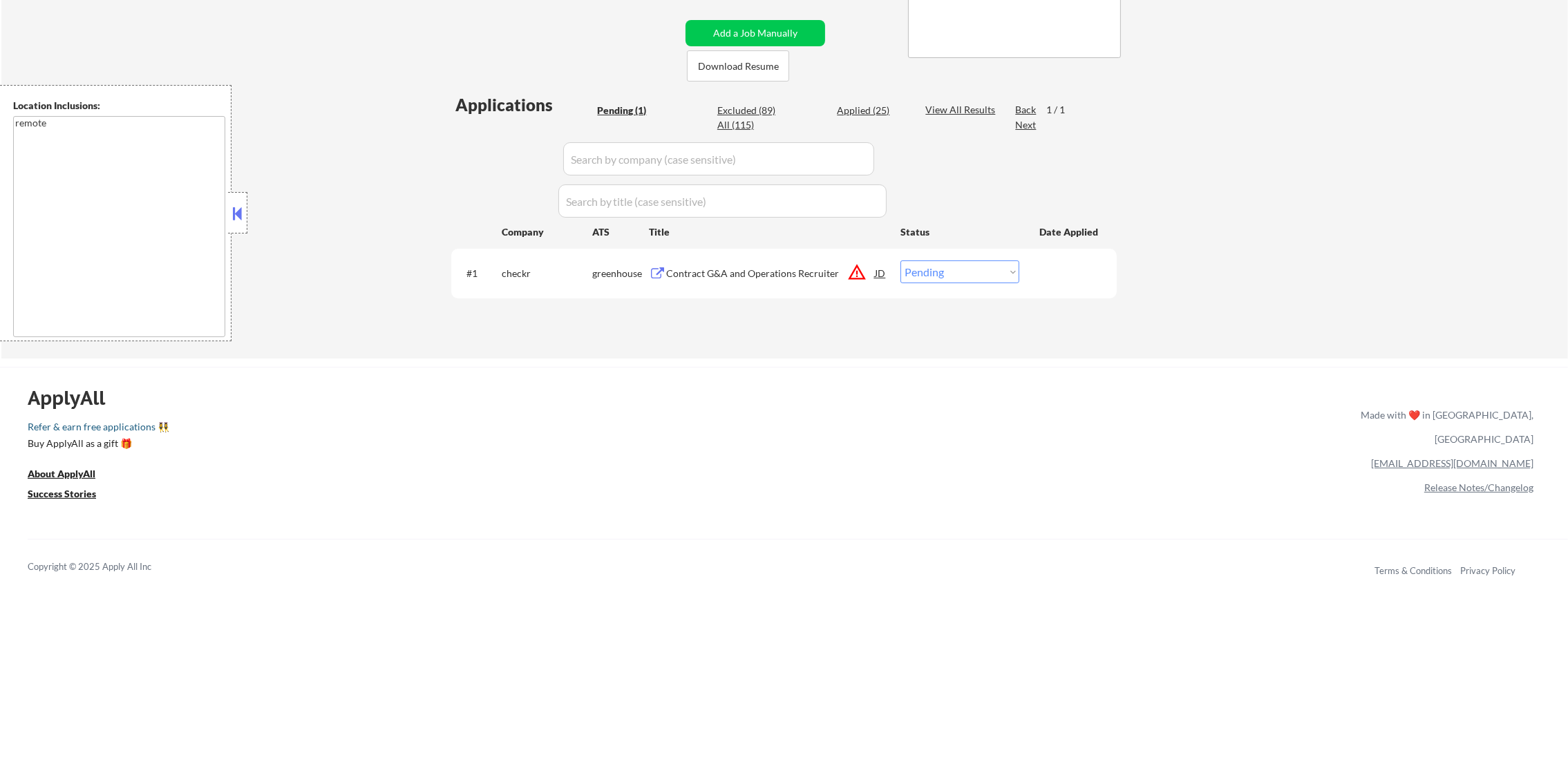
scroll to position [276, 0]
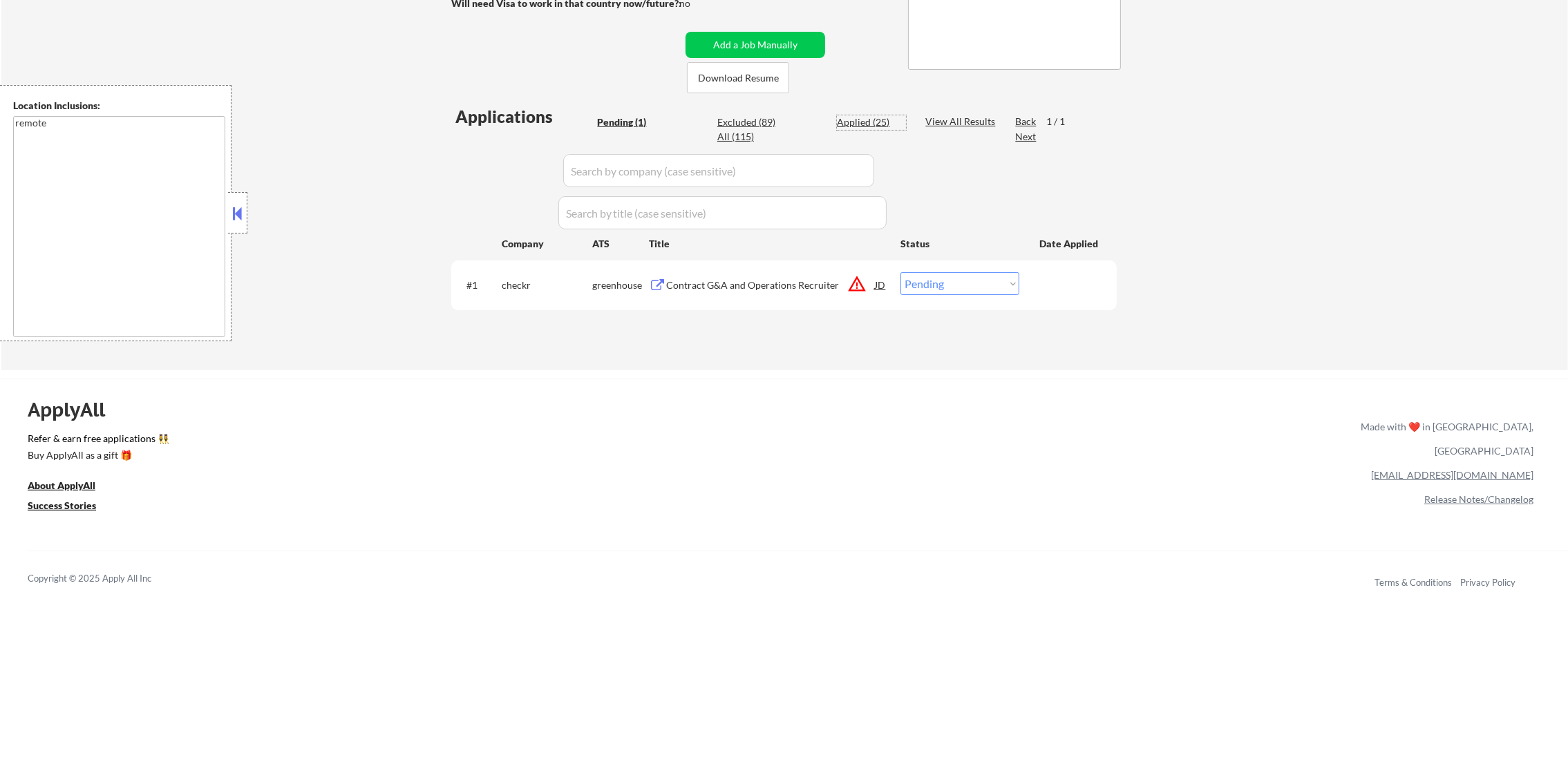
click at [880, 118] on div "Applied (25)" at bounding box center [872, 122] width 69 height 14
select select ""applied""
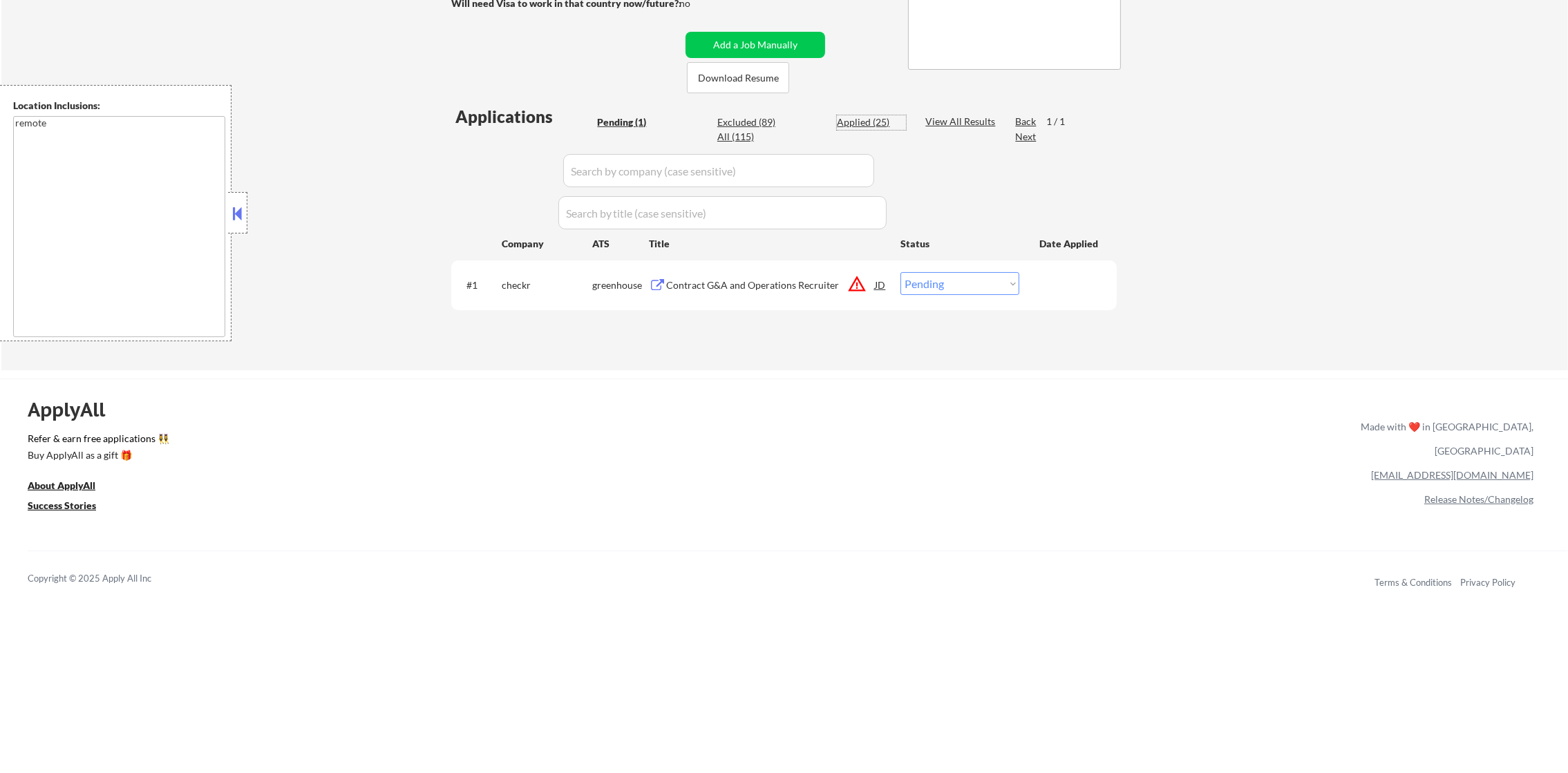
select select ""applied""
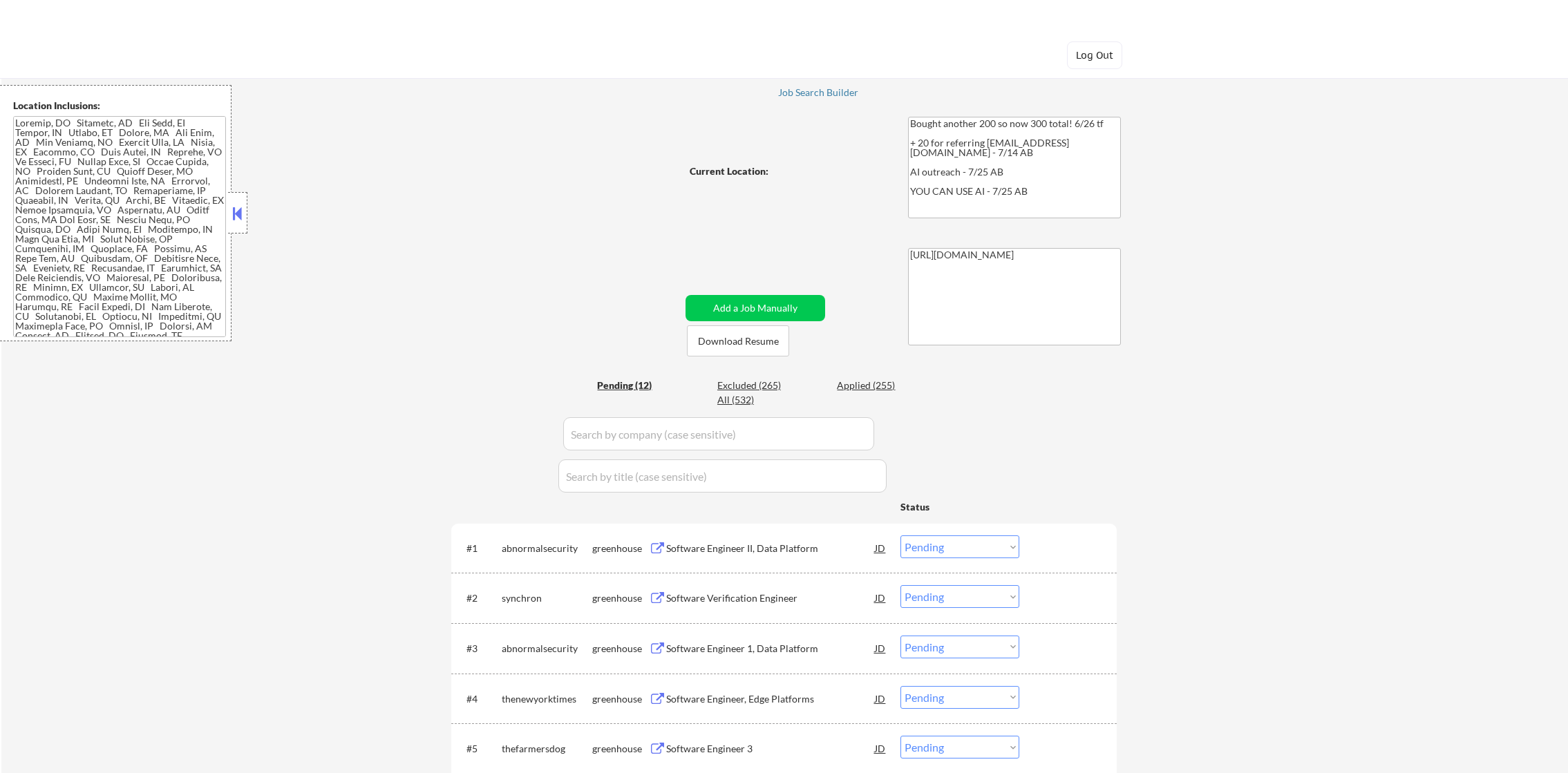
select select ""pending""
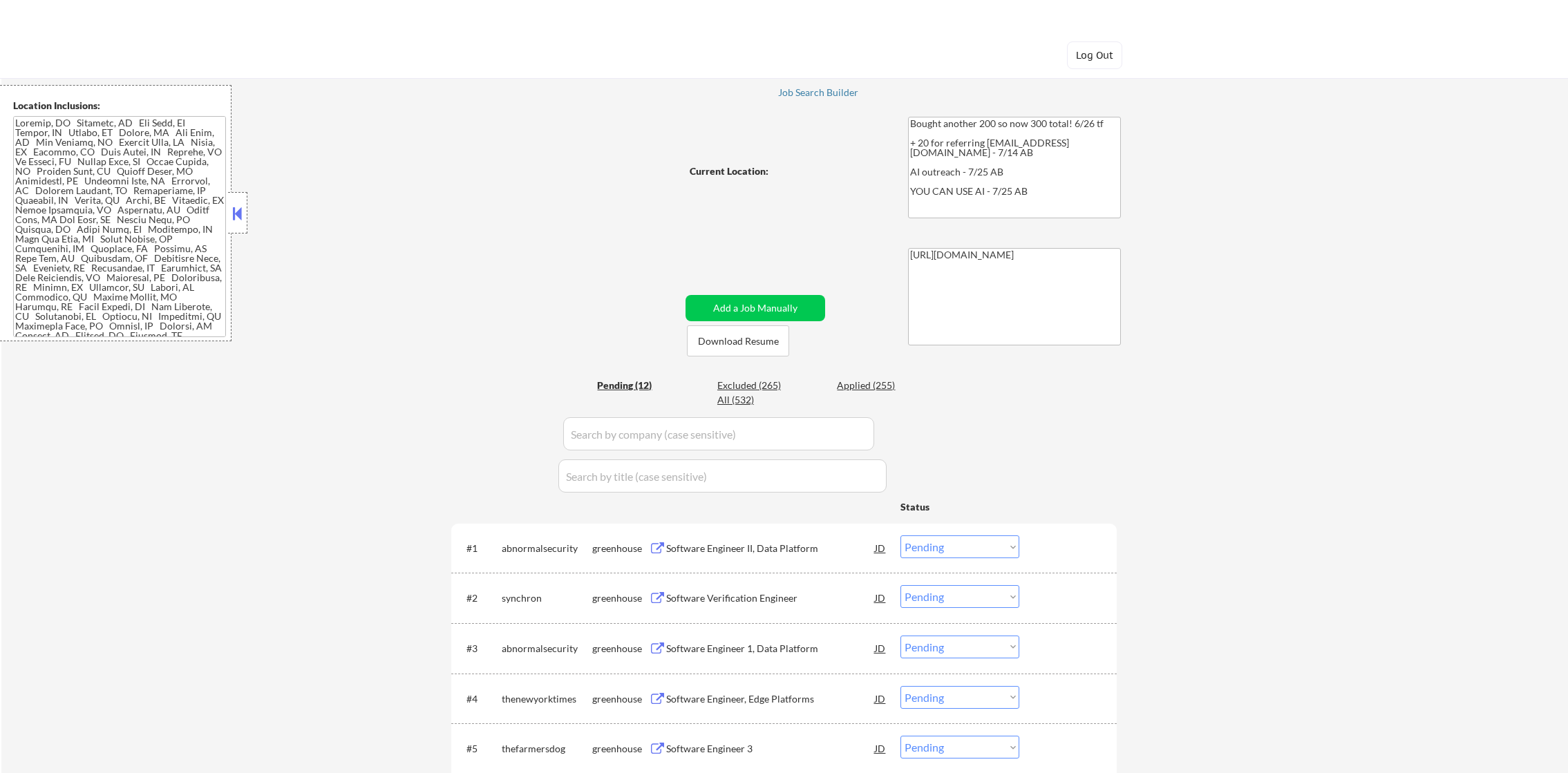
select select ""pending""
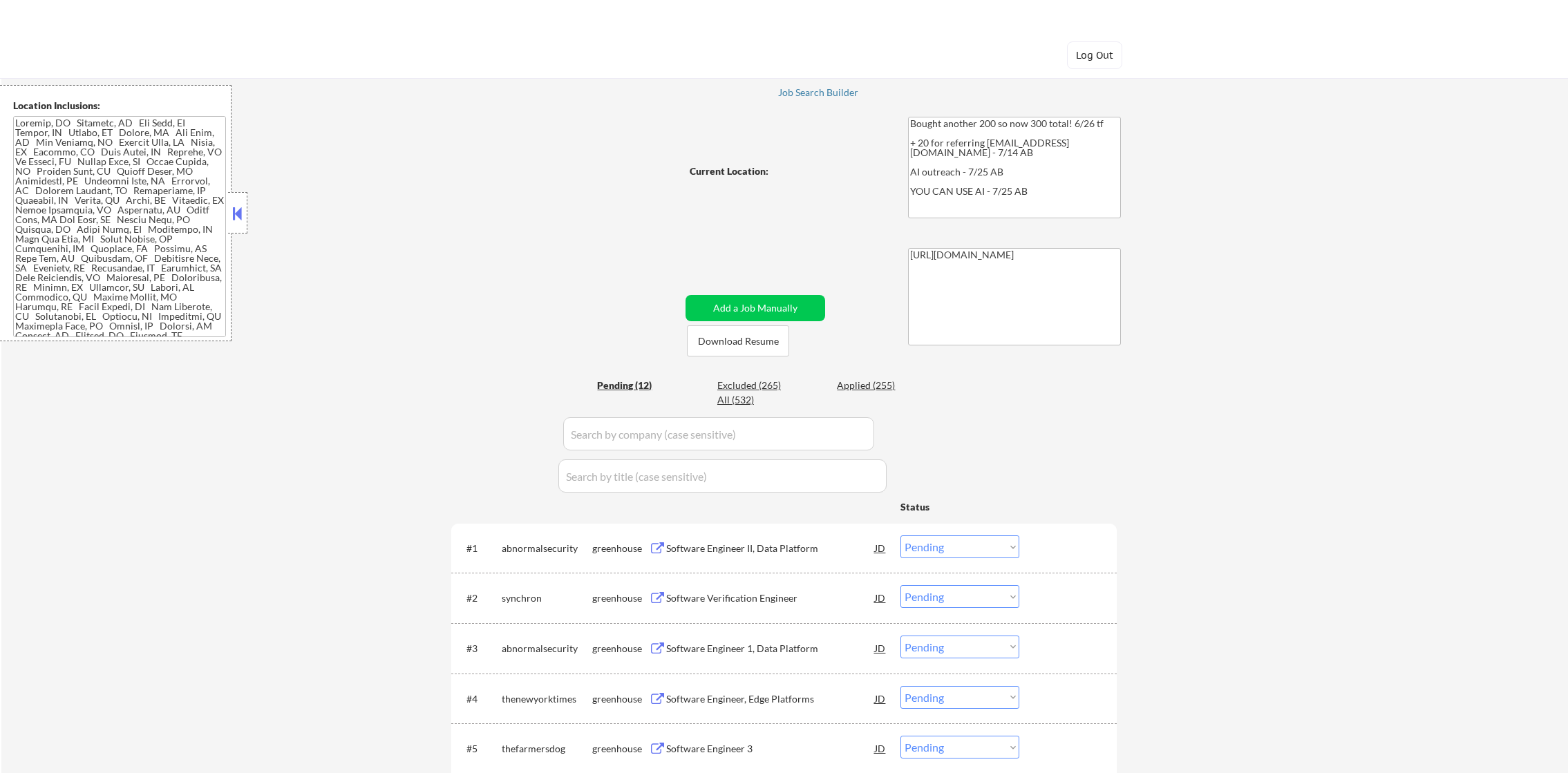
select select ""pending""
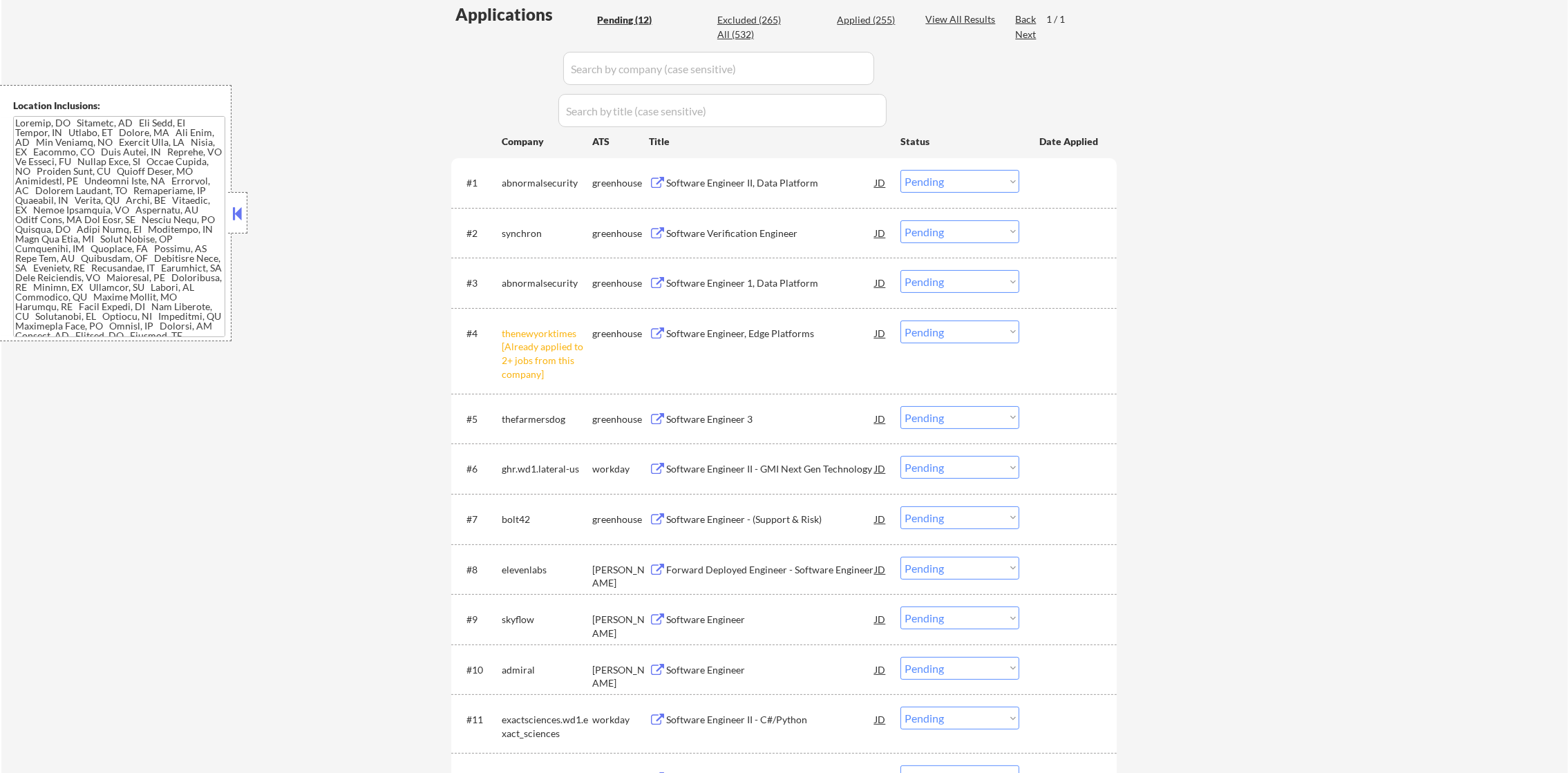
scroll to position [483, 0]
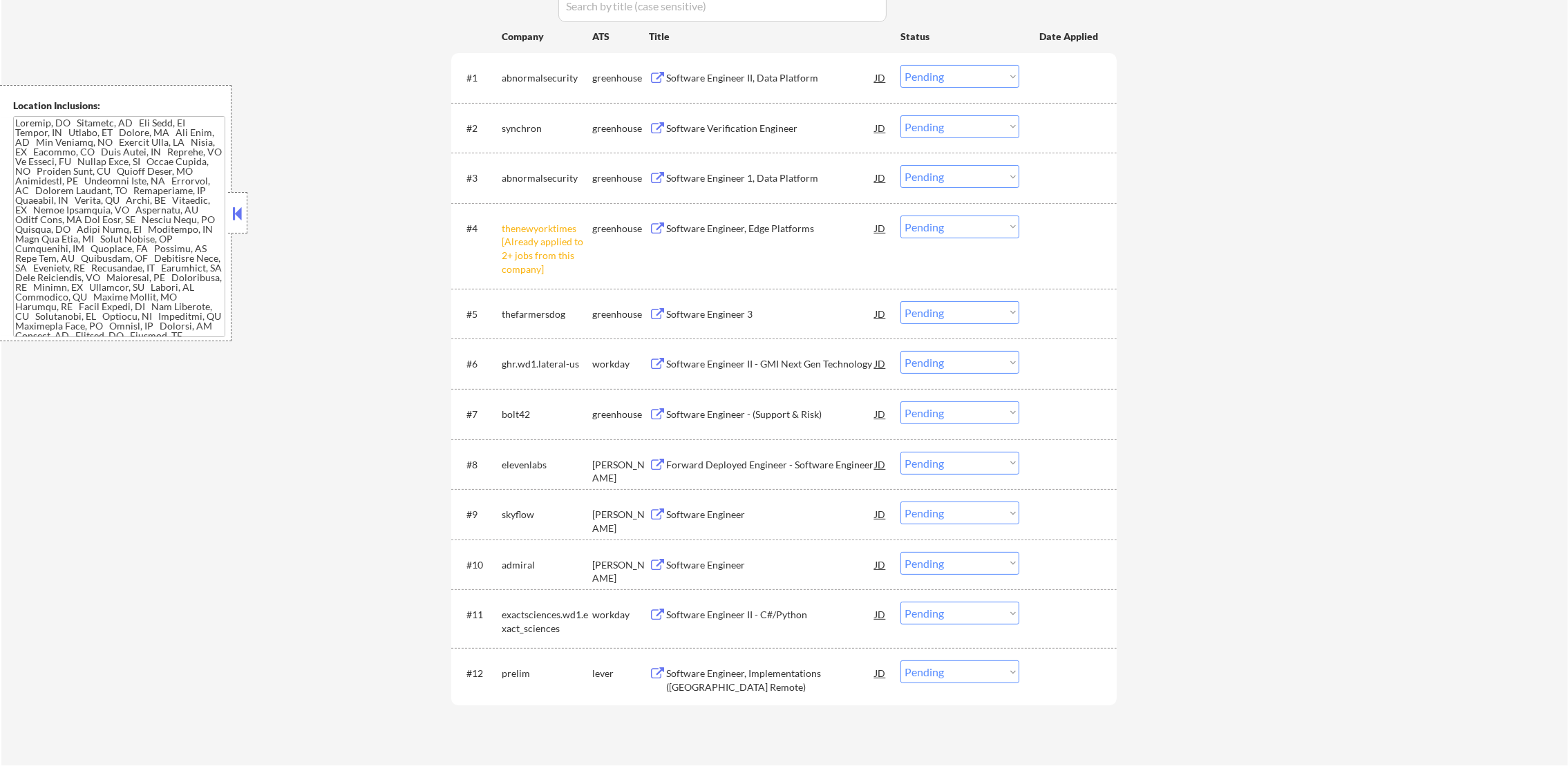
click at [943, 232] on select "Choose an option... Pending Applied Excluded (Questions) Excluded (Expired) Exc…" at bounding box center [959, 227] width 118 height 22
click at [900, 215] on select "Choose an option... Pending Applied Excluded (Questions) Excluded (Expired) Exc…" at bounding box center [959, 227] width 118 height 22
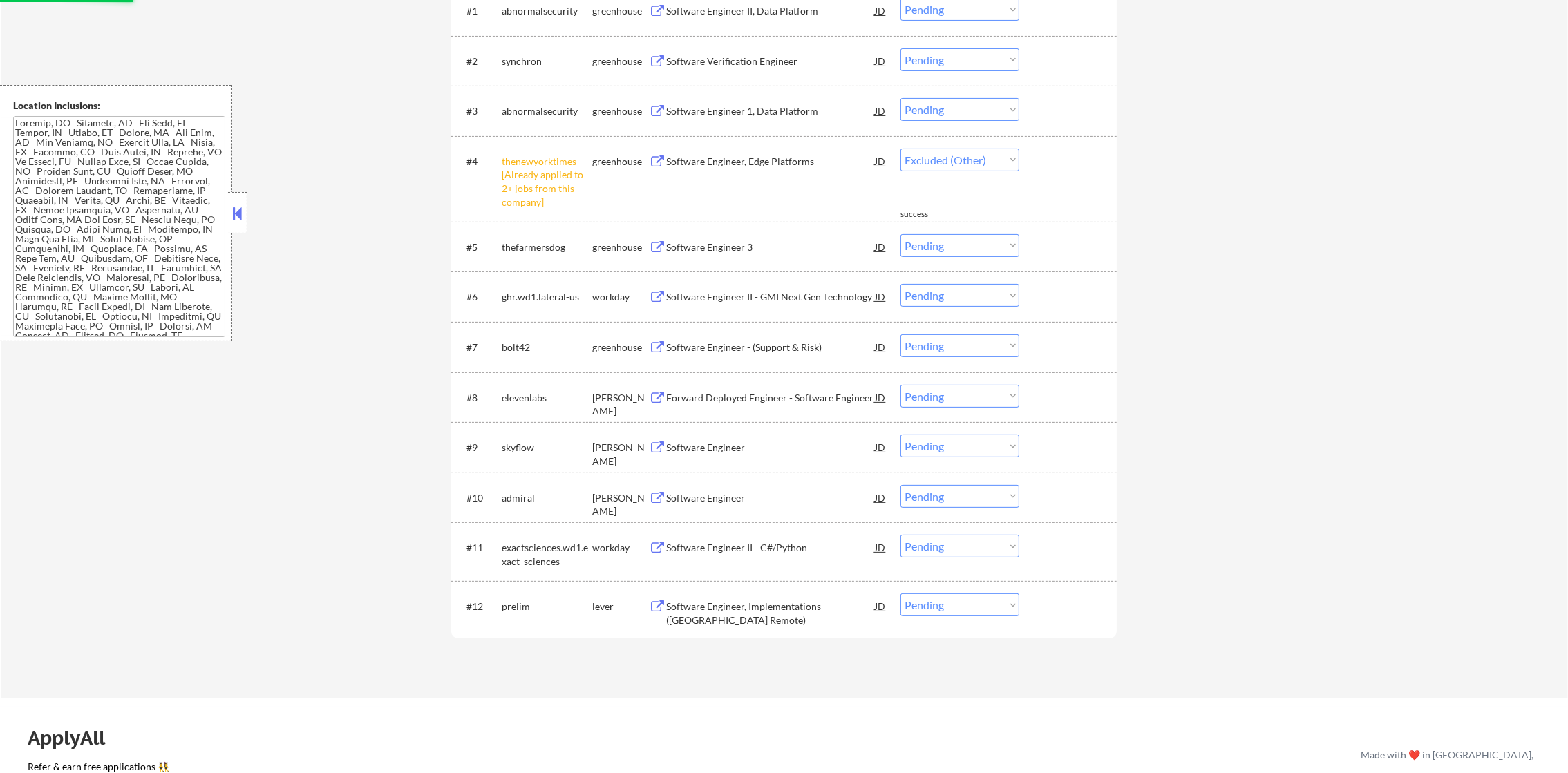
scroll to position [553, 0]
select select ""pending""
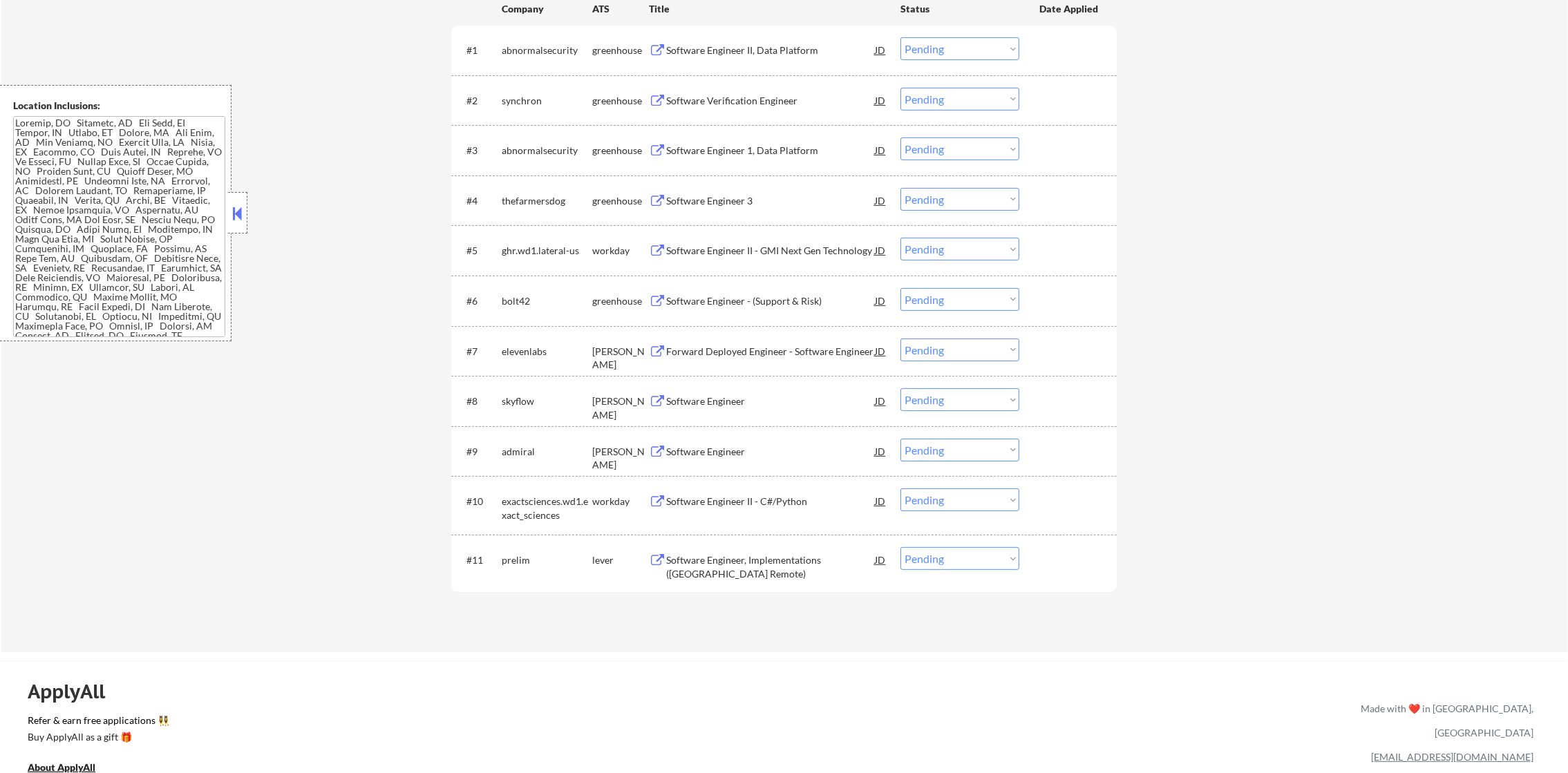
scroll to position [346, 0]
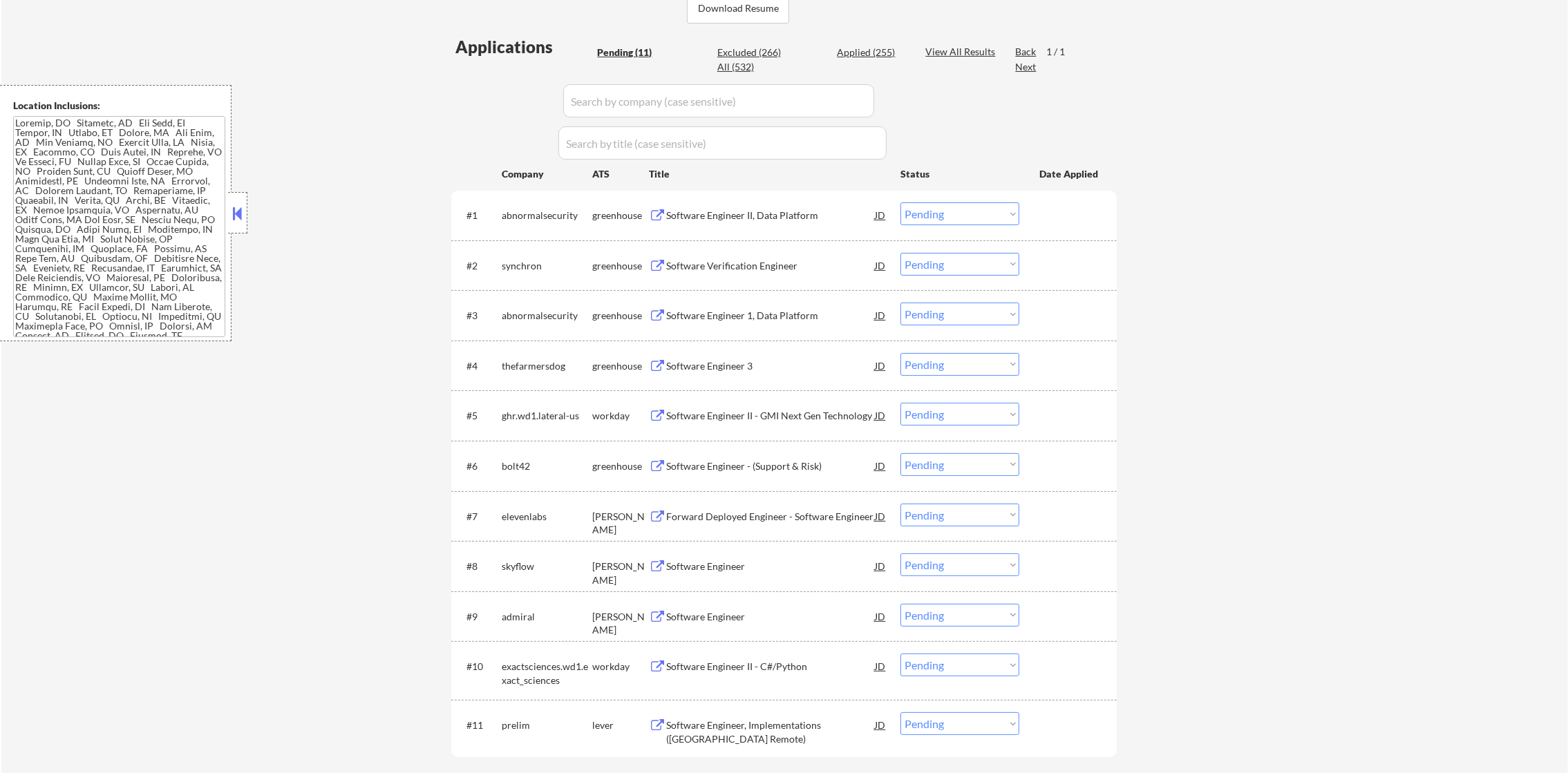
click at [735, 220] on div "Software Engineer II, Data Platform" at bounding box center [770, 215] width 208 height 14
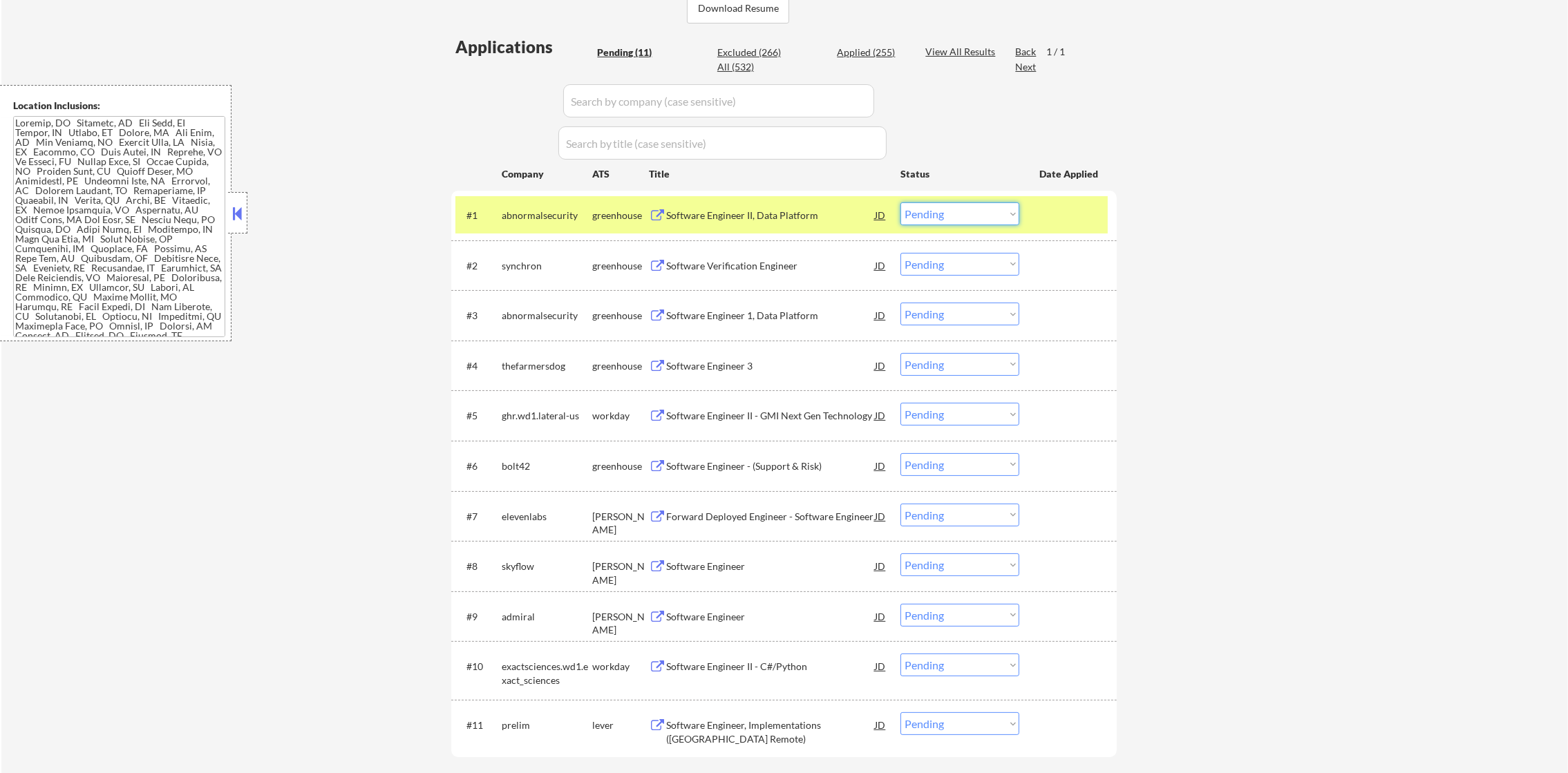
click at [925, 210] on select "Choose an option... Pending Applied Excluded (Questions) Excluded (Expired) Exc…" at bounding box center [959, 214] width 118 height 22
click at [900, 202] on select "Choose an option... Pending Applied Excluded (Questions) Excluded (Expired) Exc…" at bounding box center [959, 214] width 118 height 22
click at [554, 215] on div "abnormalsecurity" at bounding box center [547, 215] width 91 height 14
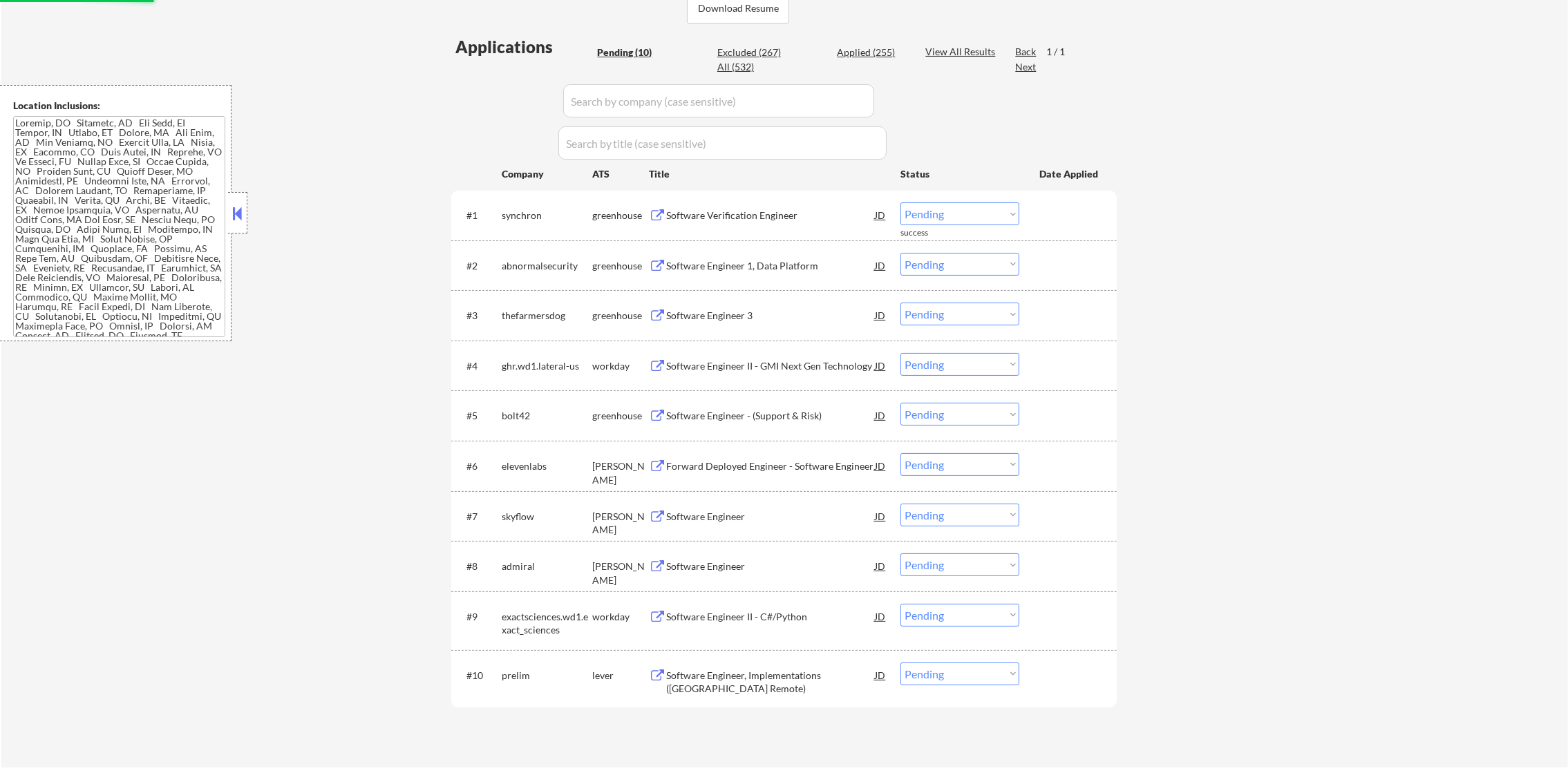
click at [742, 196] on div "#1 synchron greenhouse Software Verification Engineer JD Choose an option... Pe…" at bounding box center [782, 214] width 652 height 37
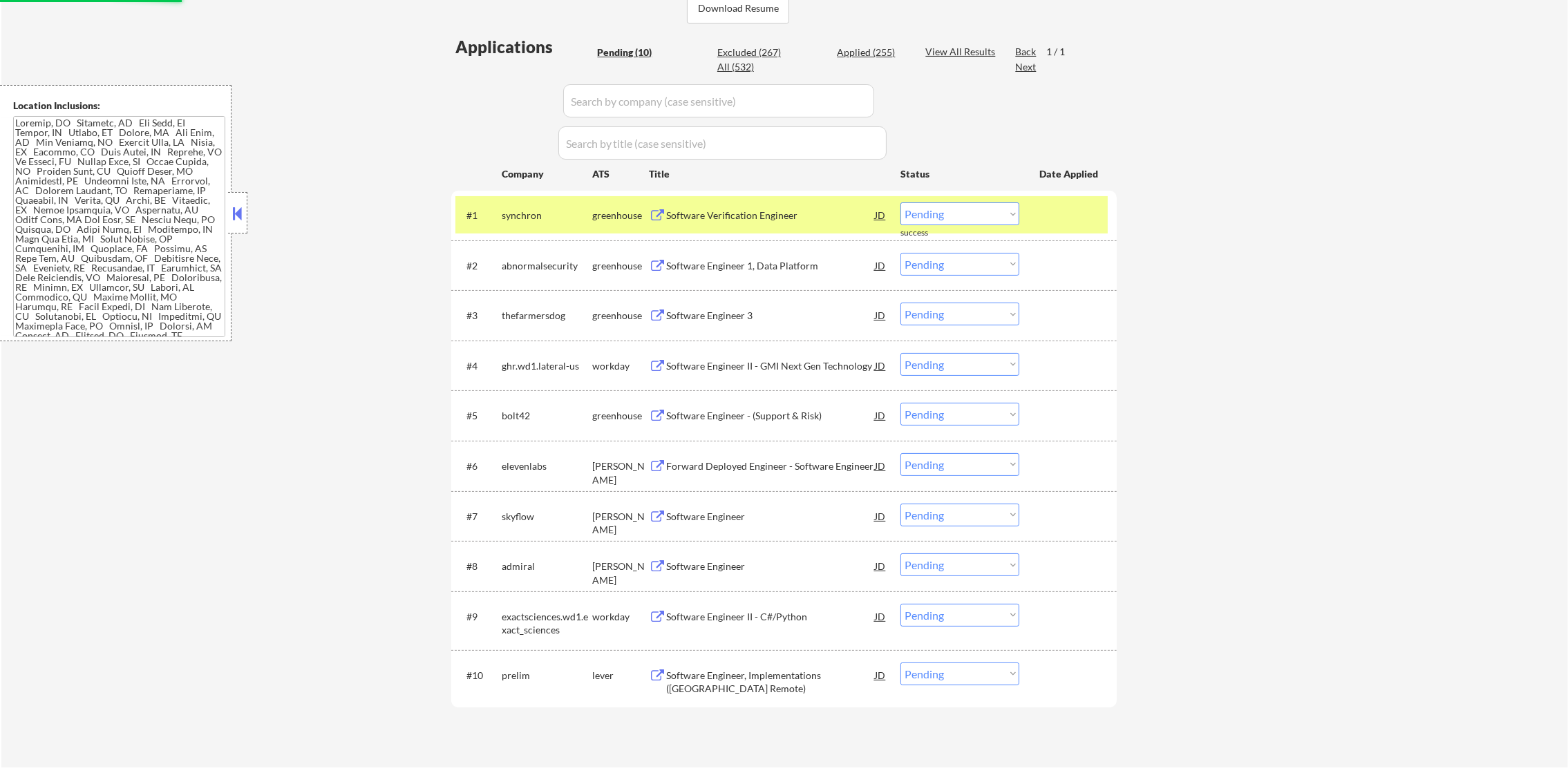
click at [740, 224] on div "Software Verification Engineer" at bounding box center [770, 214] width 208 height 25
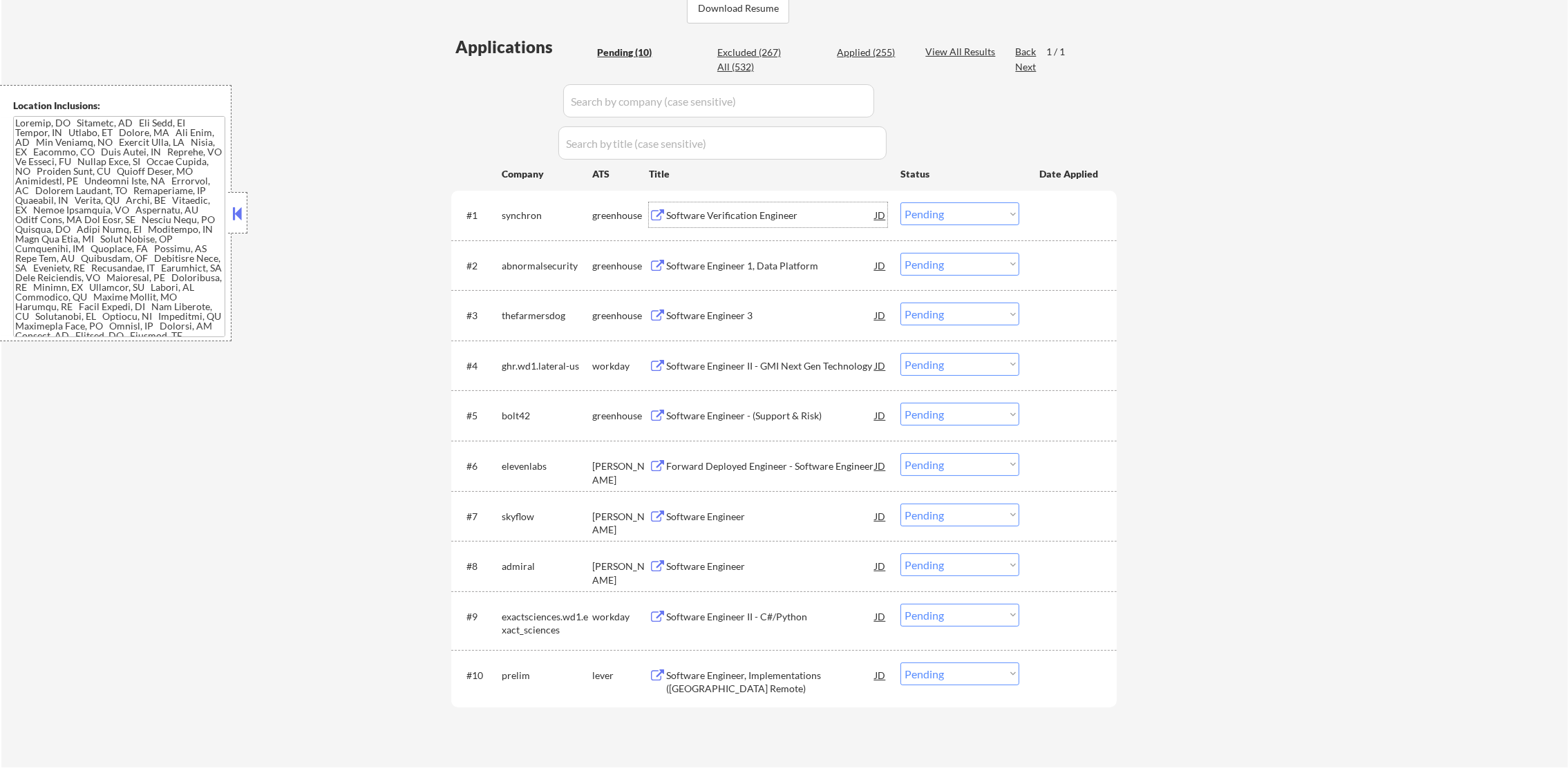
click at [944, 211] on select "Choose an option... Pending Applied Excluded (Questions) Excluded (Expired) Exc…" at bounding box center [959, 214] width 118 height 22
click at [900, 202] on select "Choose an option... Pending Applied Excluded (Questions) Excluded (Expired) Exc…" at bounding box center [959, 214] width 118 height 22
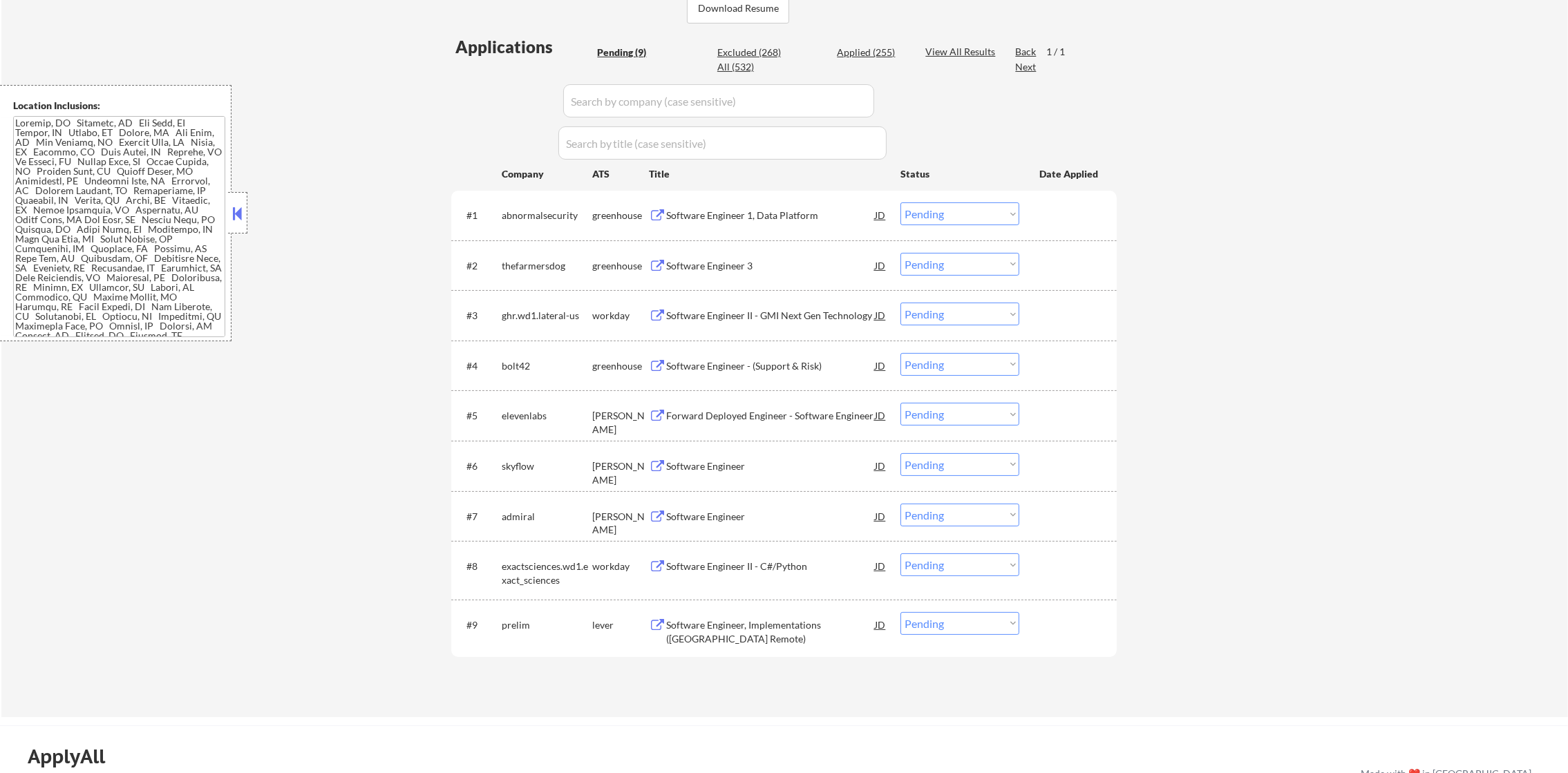
click at [790, 215] on div "Software Engineer 1, Data Platform" at bounding box center [770, 215] width 208 height 14
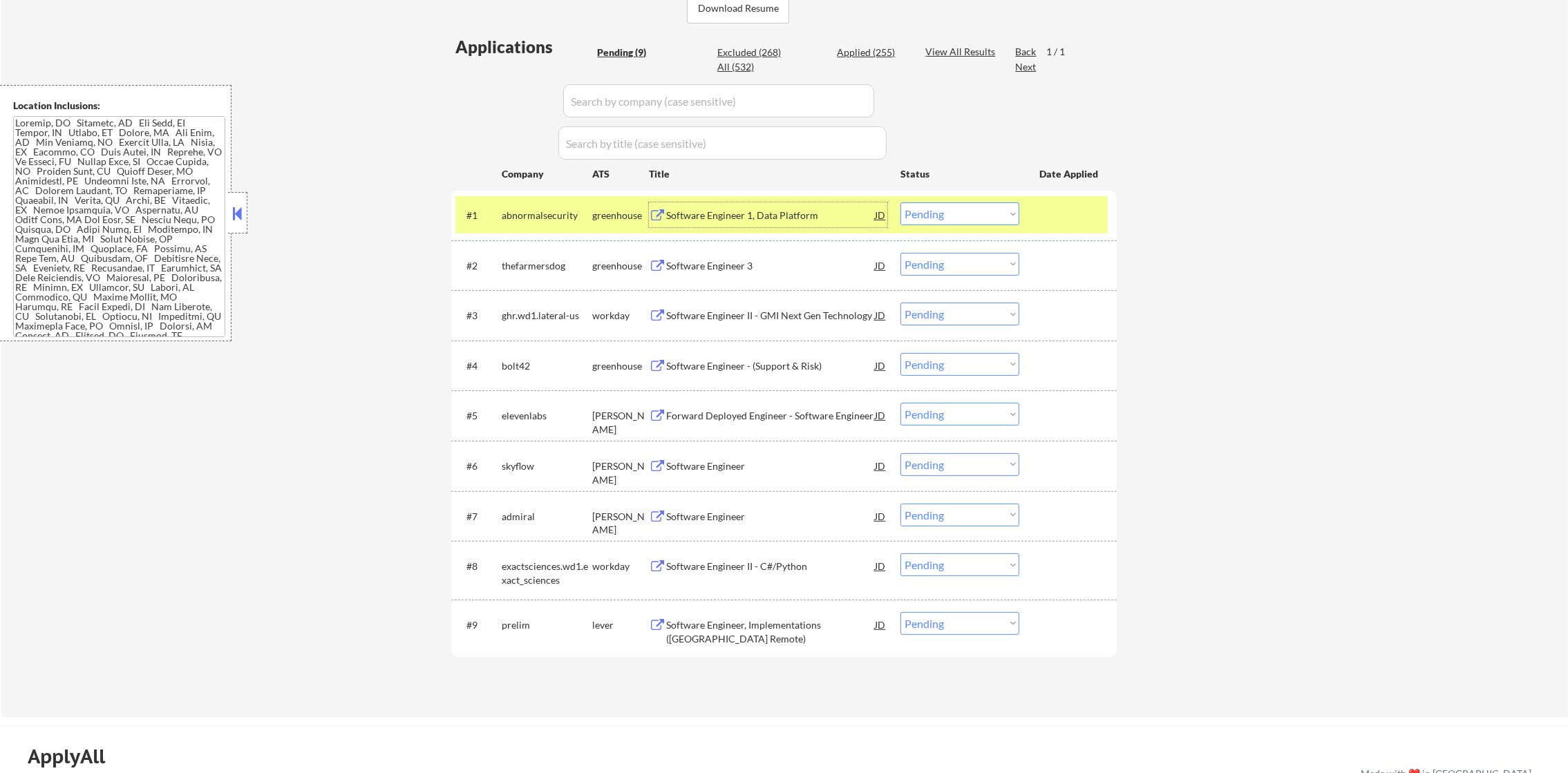
click at [947, 219] on select "Choose an option... Pending Applied Excluded (Questions) Excluded (Expired) Exc…" at bounding box center [959, 214] width 118 height 22
click at [900, 202] on select "Choose an option... Pending Applied Excluded (Questions) Excluded (Expired) Exc…" at bounding box center [959, 214] width 118 height 22
click at [524, 214] on div "abnormalsecurity" at bounding box center [547, 215] width 91 height 14
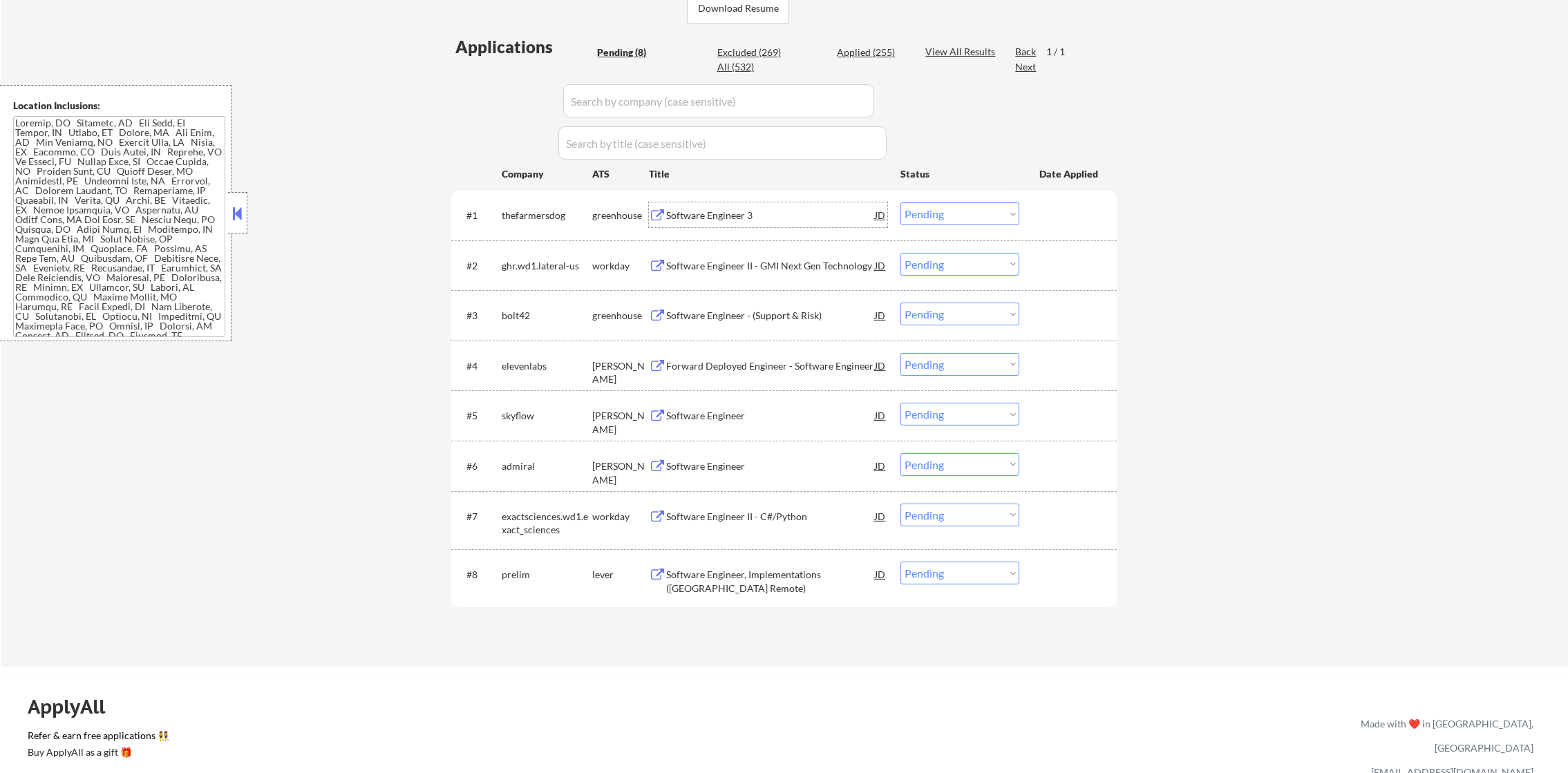
click at [773, 213] on div "Software Engineer 3" at bounding box center [770, 215] width 208 height 14
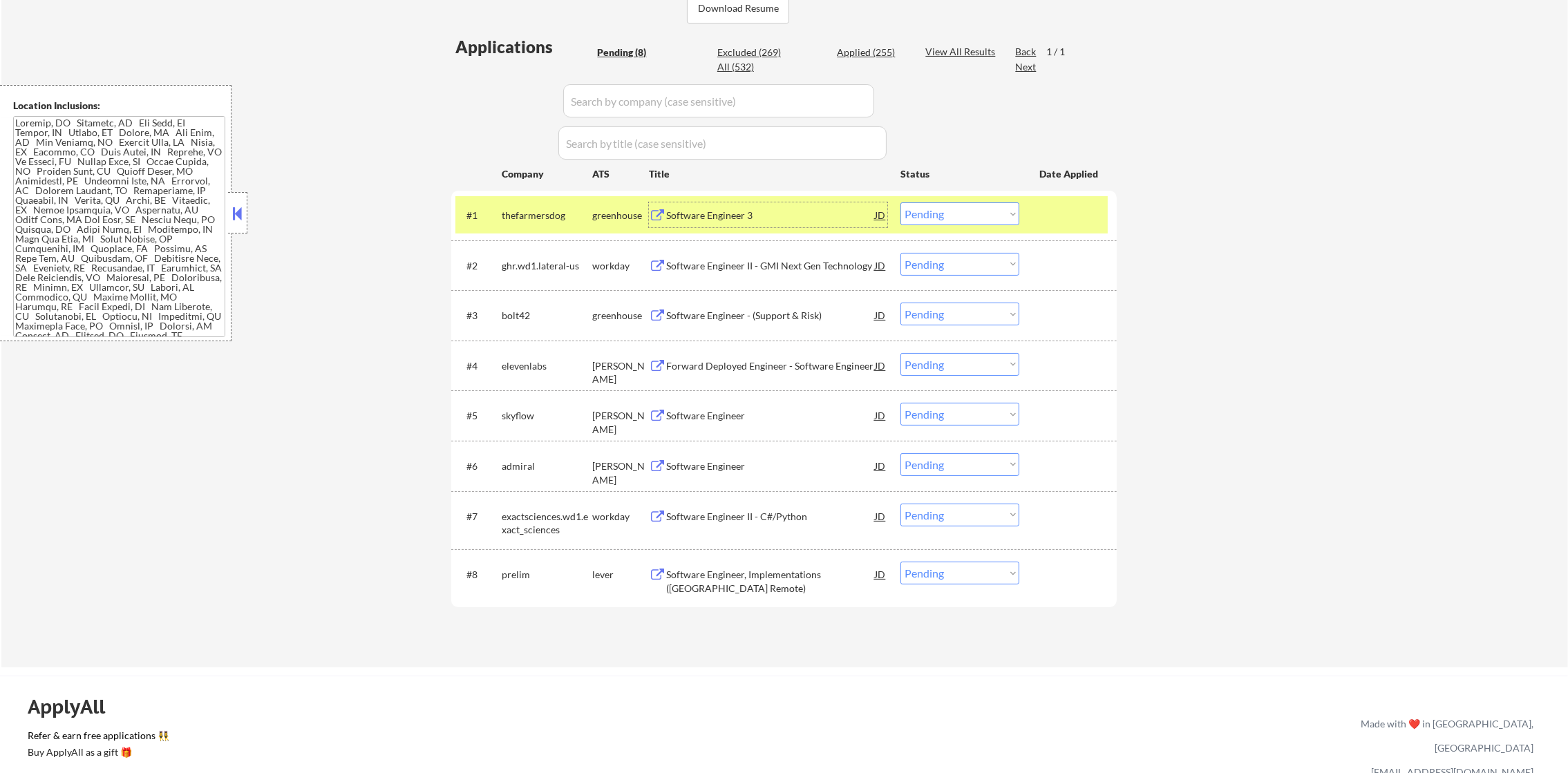
click at [919, 219] on select "Choose an option... Pending Applied Excluded (Questions) Excluded (Expired) Exc…" at bounding box center [959, 214] width 118 height 22
click at [900, 202] on select "Choose an option... Pending Applied Excluded (Questions) Excluded (Expired) Exc…" at bounding box center [959, 214] width 118 height 22
click at [538, 223] on div "thefarmersdog" at bounding box center [547, 214] width 91 height 25
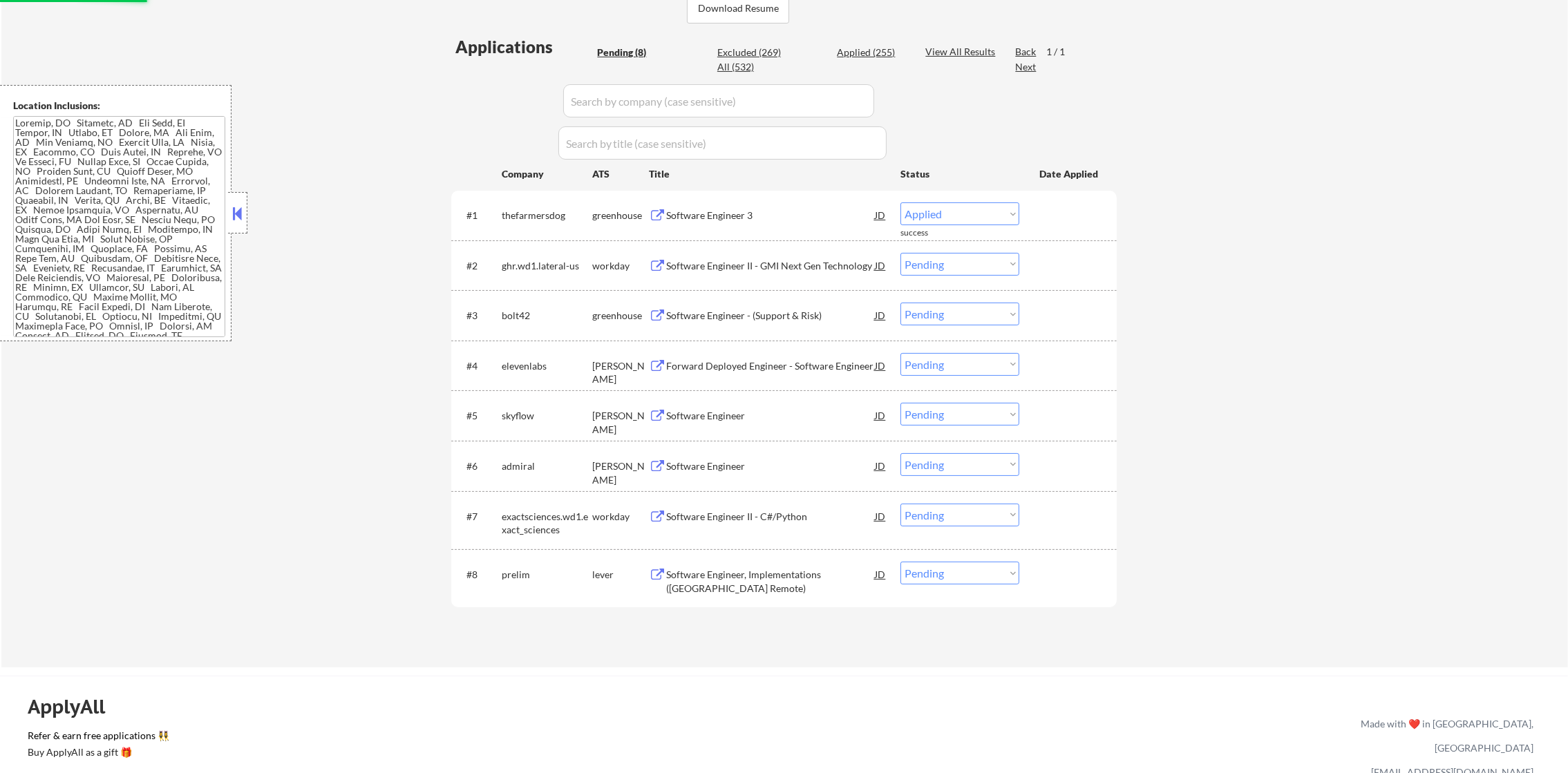
select select ""pending""
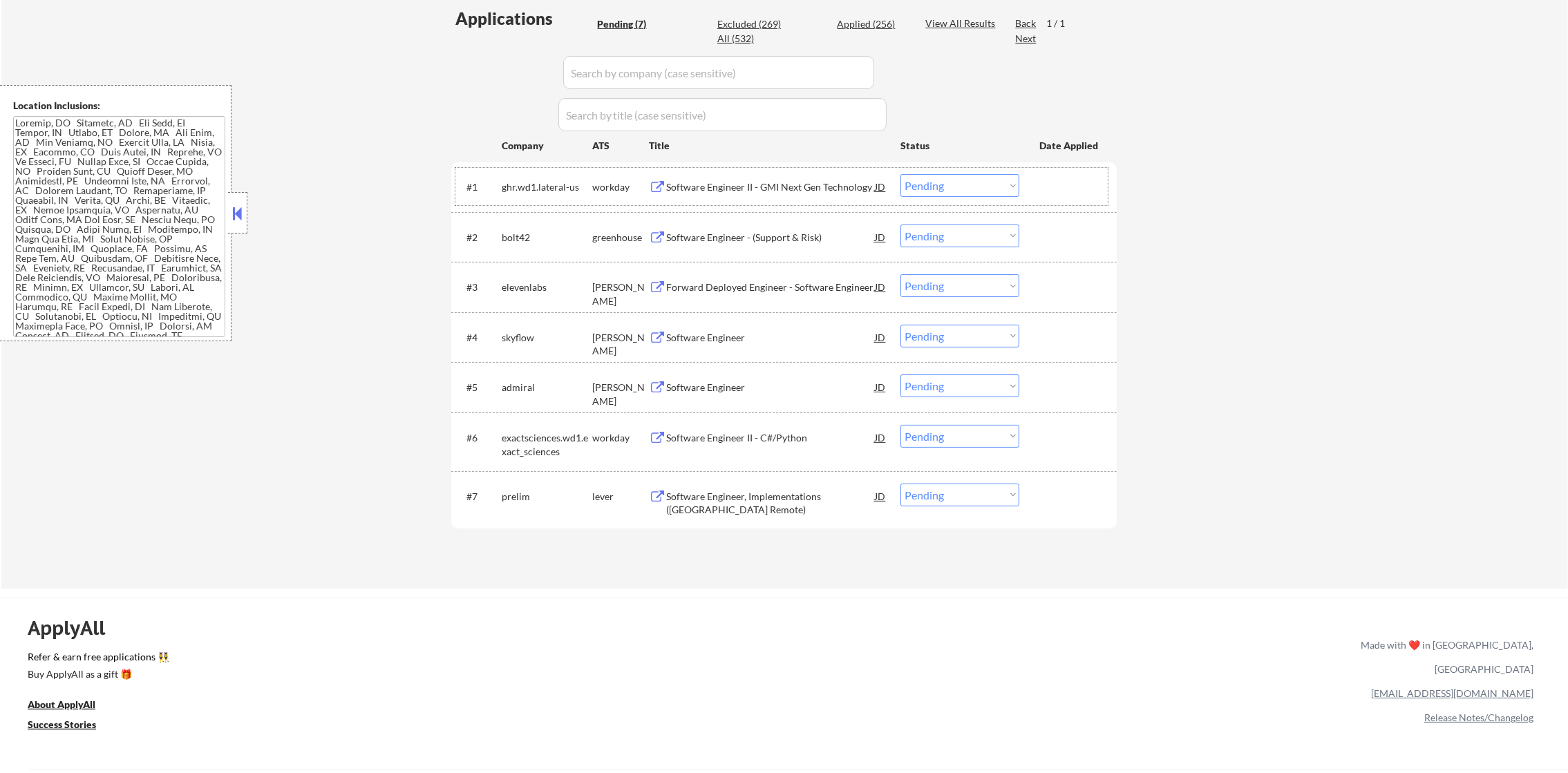
scroll to position [380, 0]
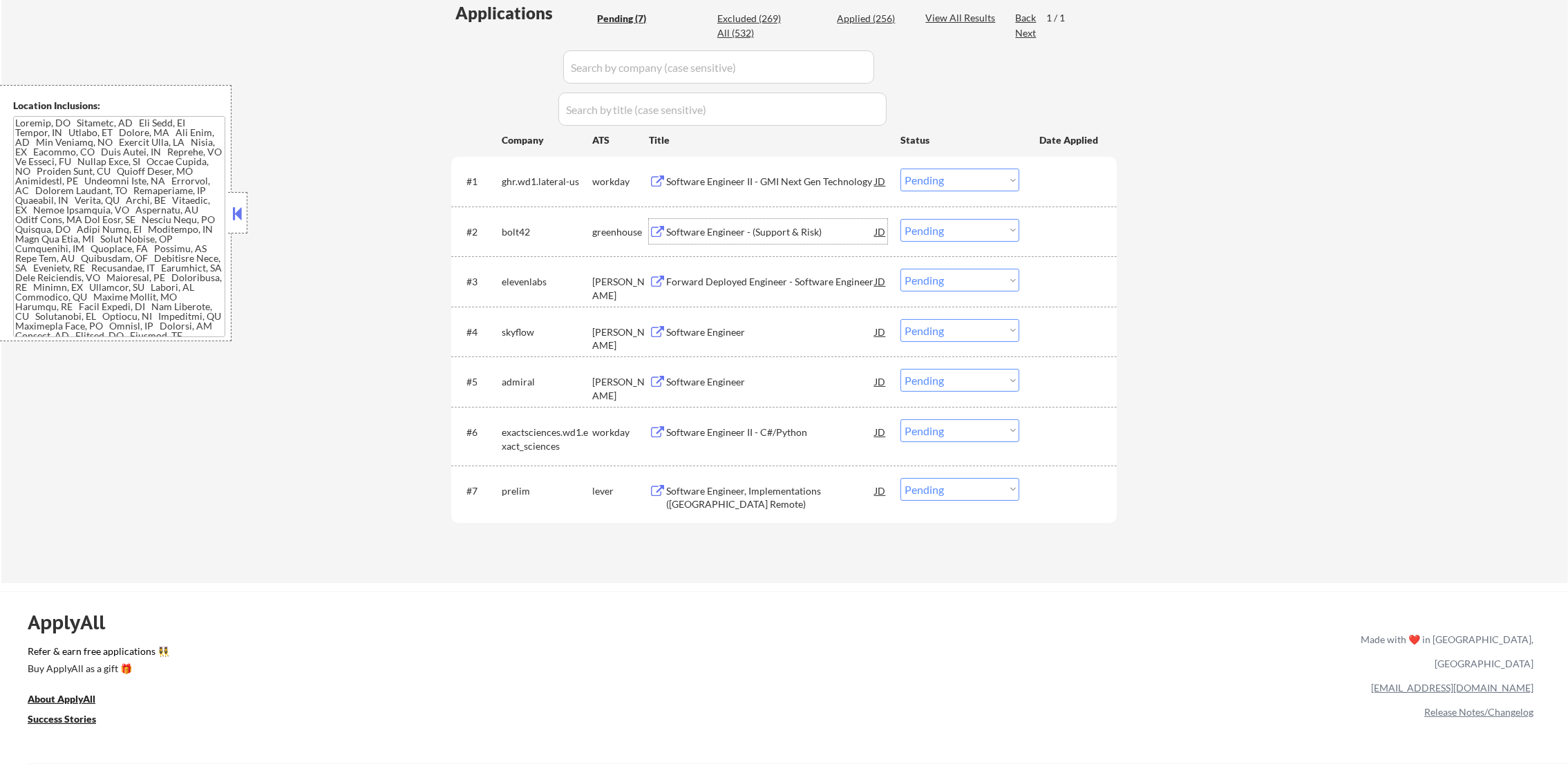
click at [760, 223] on div "Software Engineer - (Support & Risk)" at bounding box center [770, 231] width 208 height 25
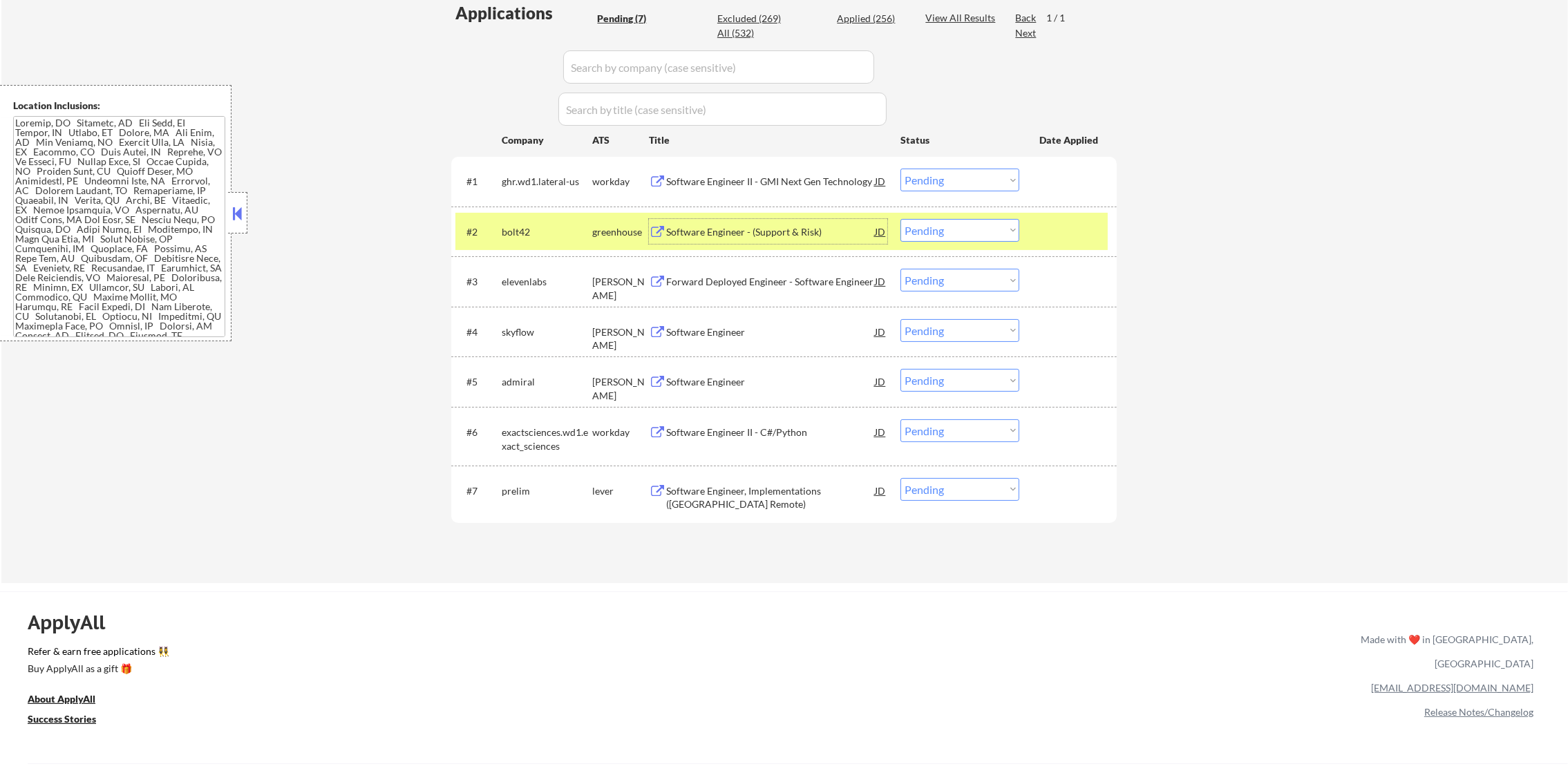
click at [957, 240] on select "Choose an option... Pending Applied Excluded (Questions) Excluded (Expired) Exc…" at bounding box center [959, 230] width 118 height 22
click at [900, 219] on select "Choose an option... Pending Applied Excluded (Questions) Excluded (Expired) Exc…" at bounding box center [959, 230] width 118 height 22
click at [523, 233] on div "bolt42" at bounding box center [547, 233] width 91 height 14
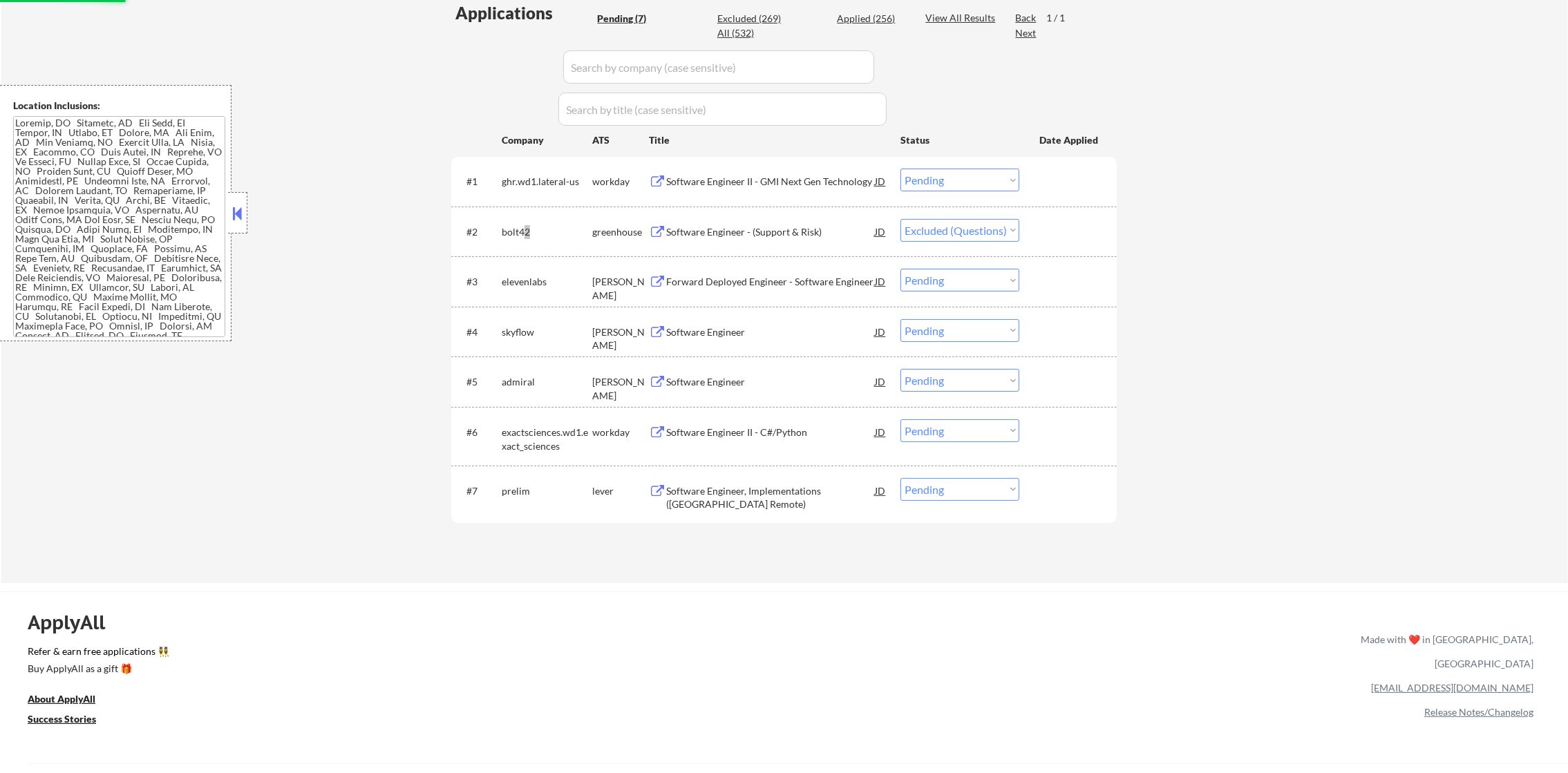
select select ""pending""
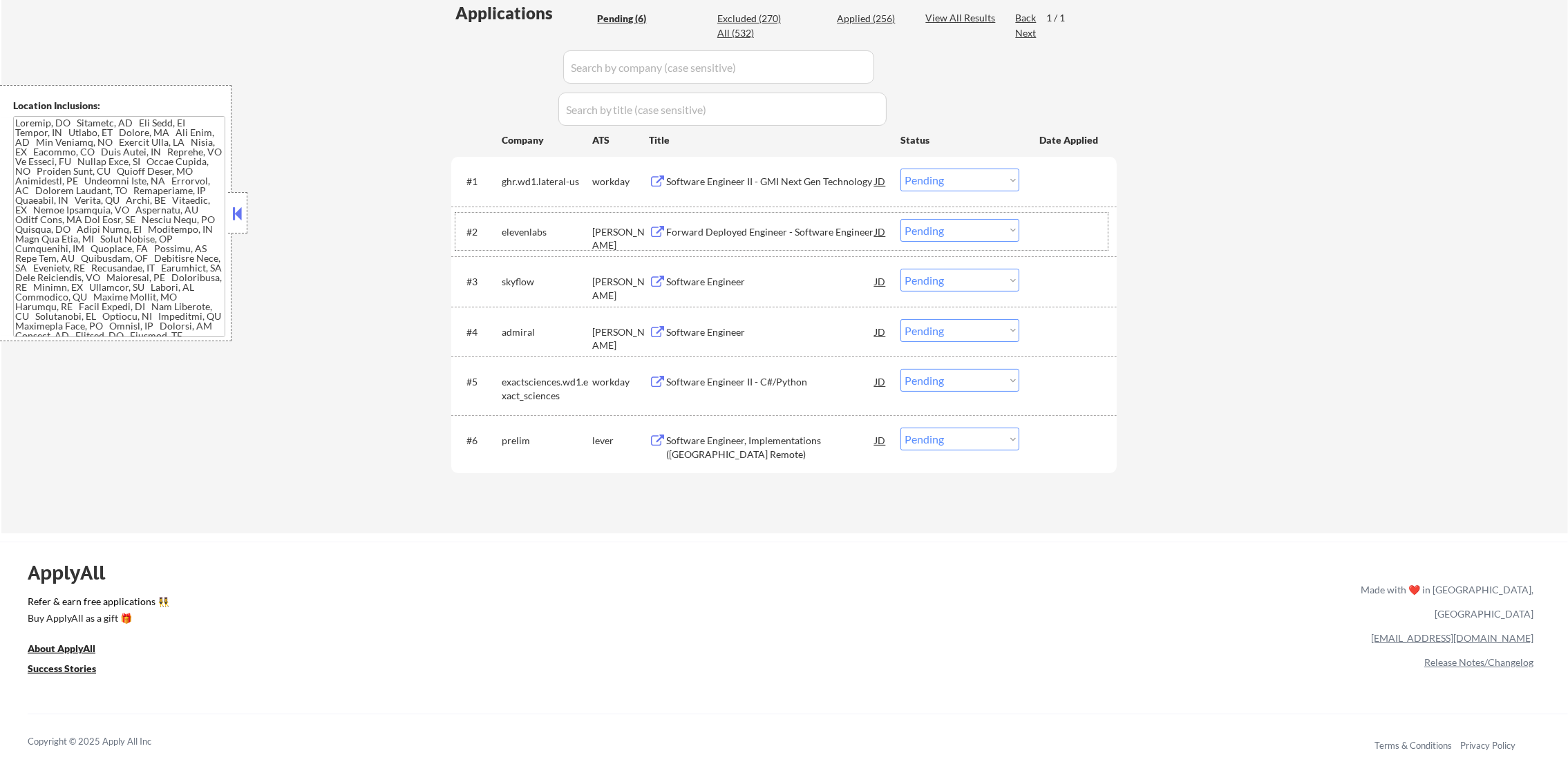
click at [758, 319] on div "Software Engineer" at bounding box center [770, 331] width 208 height 25
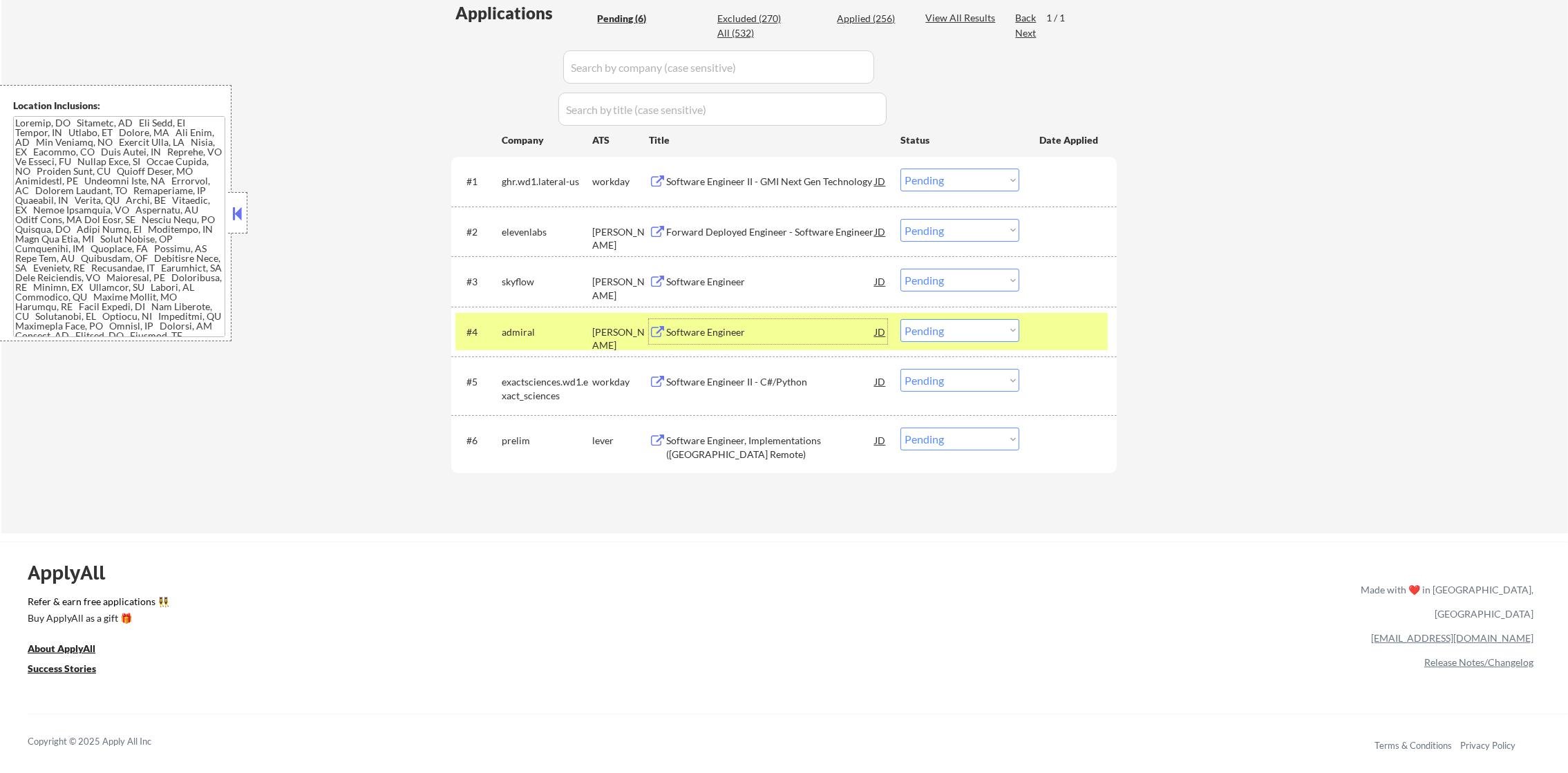
click at [941, 329] on select "Choose an option... Pending Applied Excluded (Questions) Excluded (Expired) Exc…" at bounding box center [959, 330] width 118 height 22
click at [900, 319] on select "Choose an option... Pending Applied Excluded (Questions) Excluded (Expired) Exc…" at bounding box center [959, 330] width 118 height 22
click at [537, 348] on div "#4 admiral [PERSON_NAME] Software Engineer [PERSON_NAME] an option... Pending A…" at bounding box center [782, 331] width 652 height 37
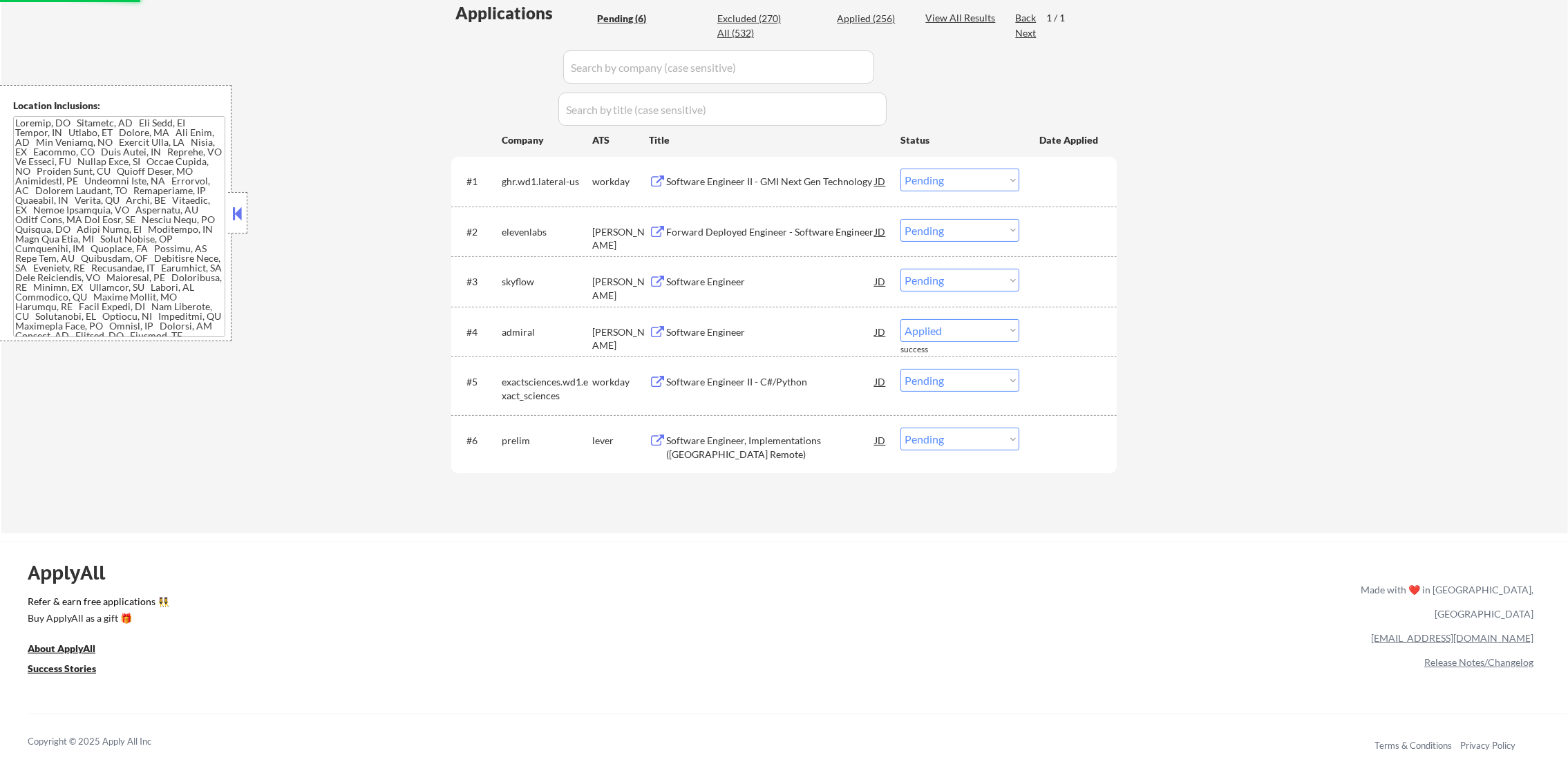
select select ""pending""
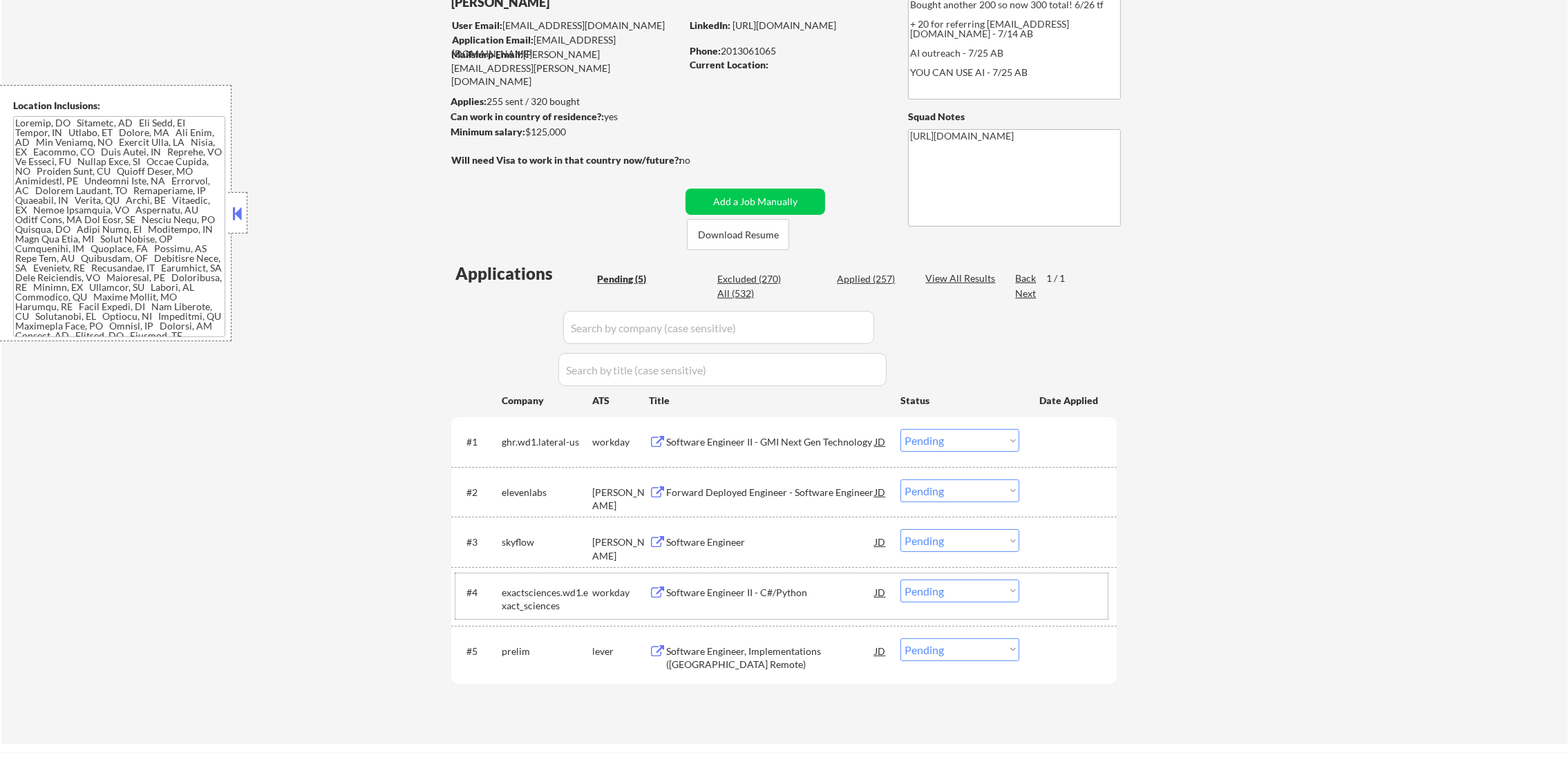
scroll to position [68, 0]
